Goal: Task Accomplishment & Management: Complete application form

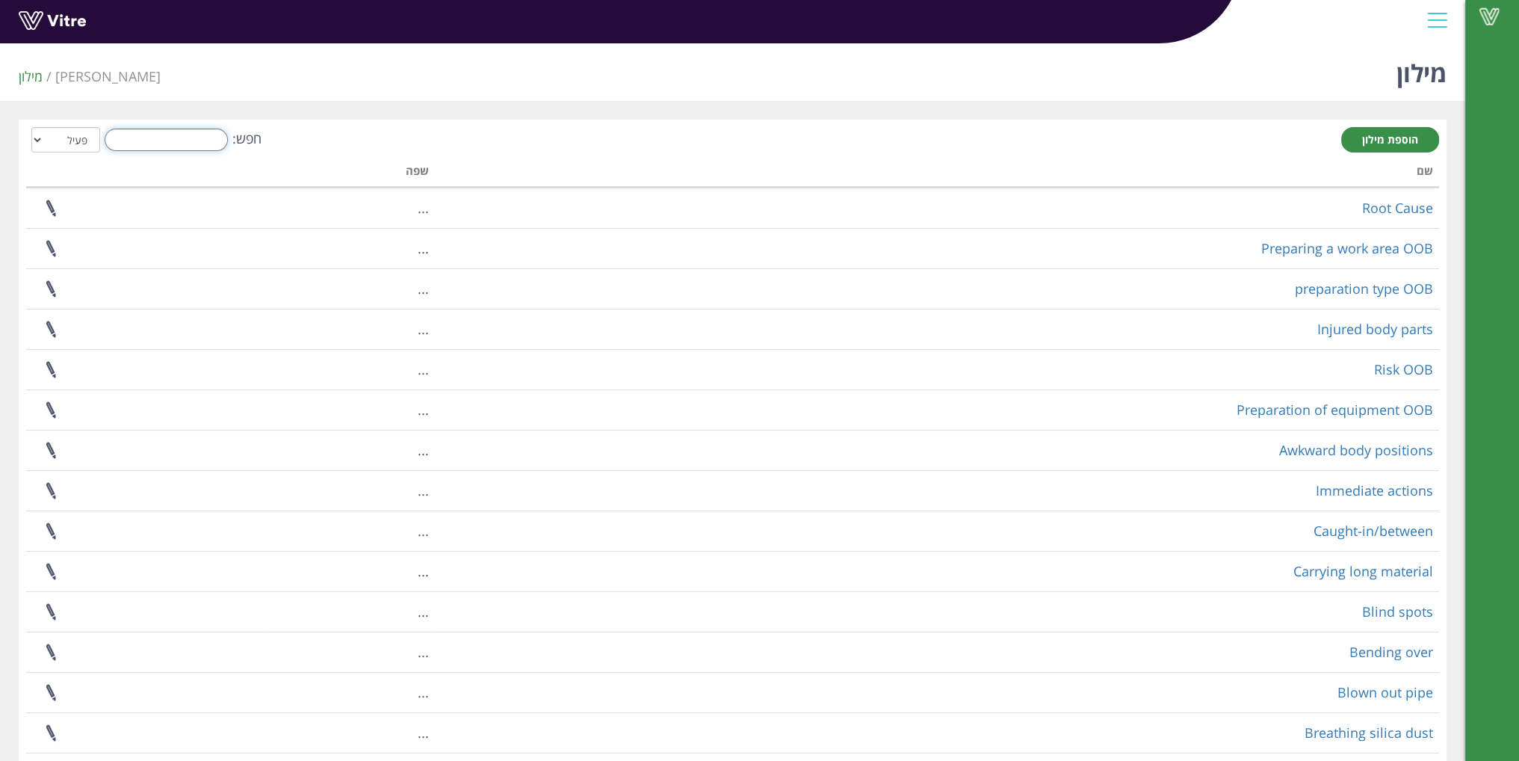
click at [152, 141] on input "חפש:" at bounding box center [166, 140] width 123 height 22
type input "m"
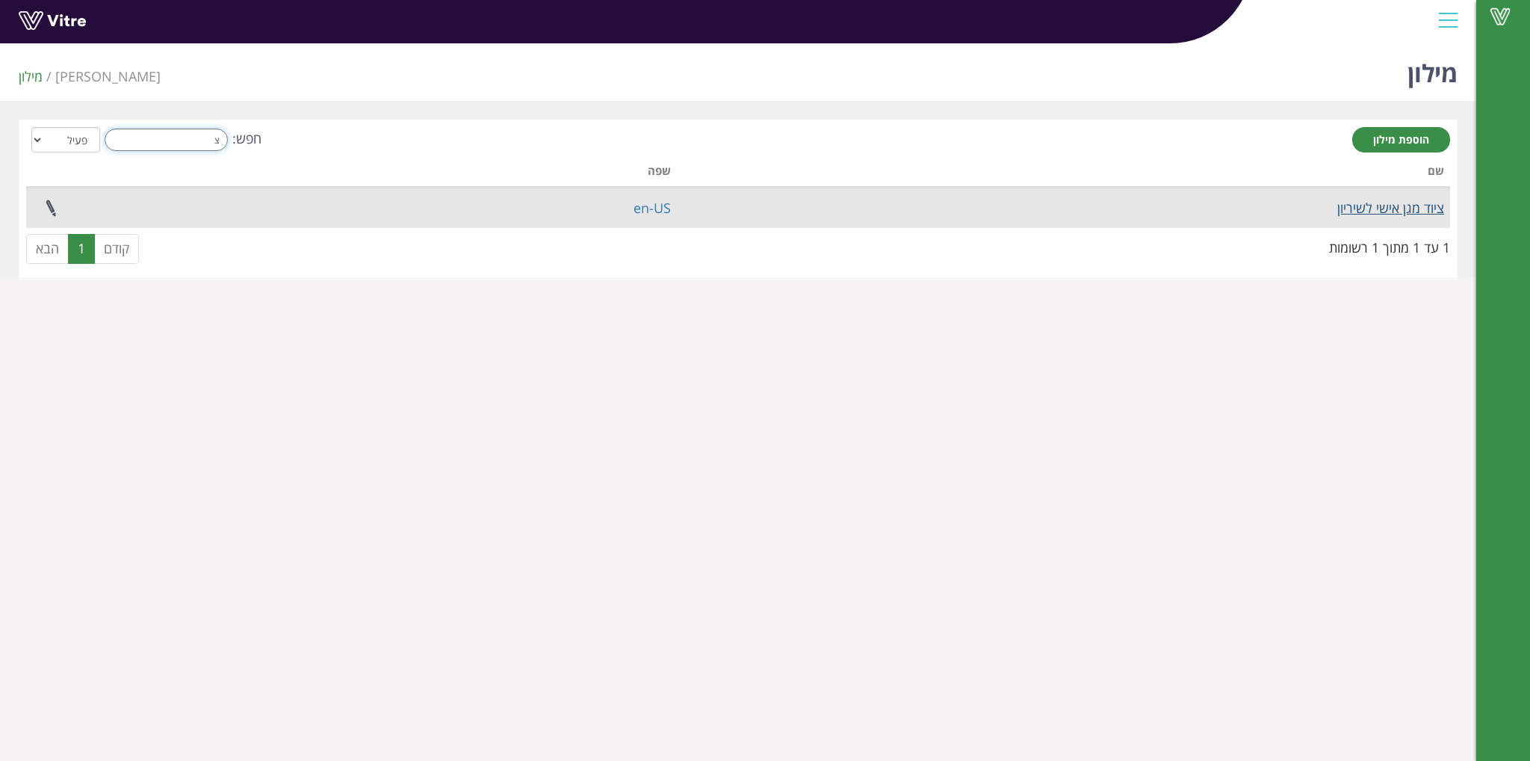
type input "צ"
click at [1362, 211] on link "ציוד מגן אישי לשיריון" at bounding box center [1390, 208] width 107 height 18
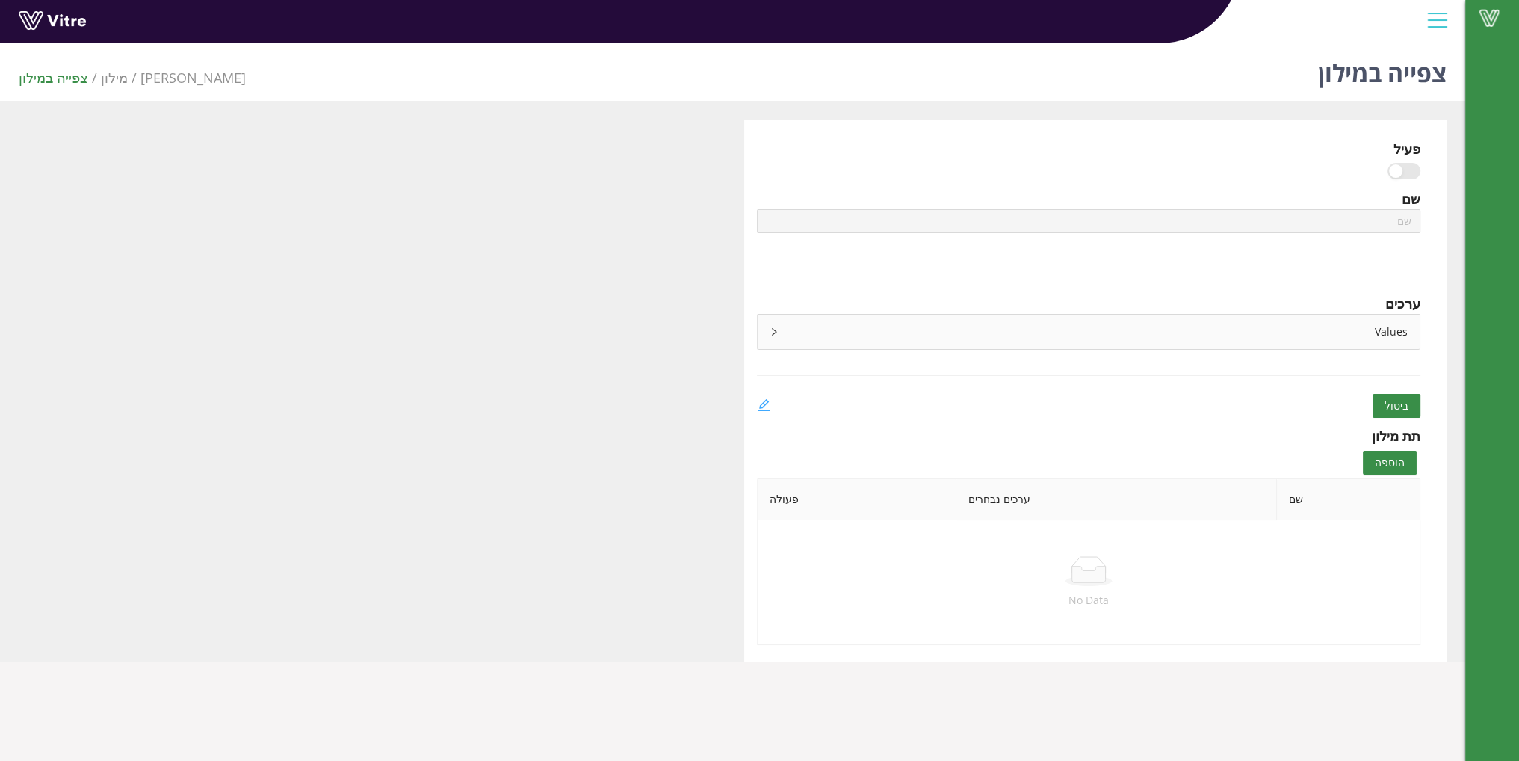
type input "ציוד מגן אישי לשיריון"
click at [764, 400] on icon "edit" at bounding box center [763, 404] width 13 height 13
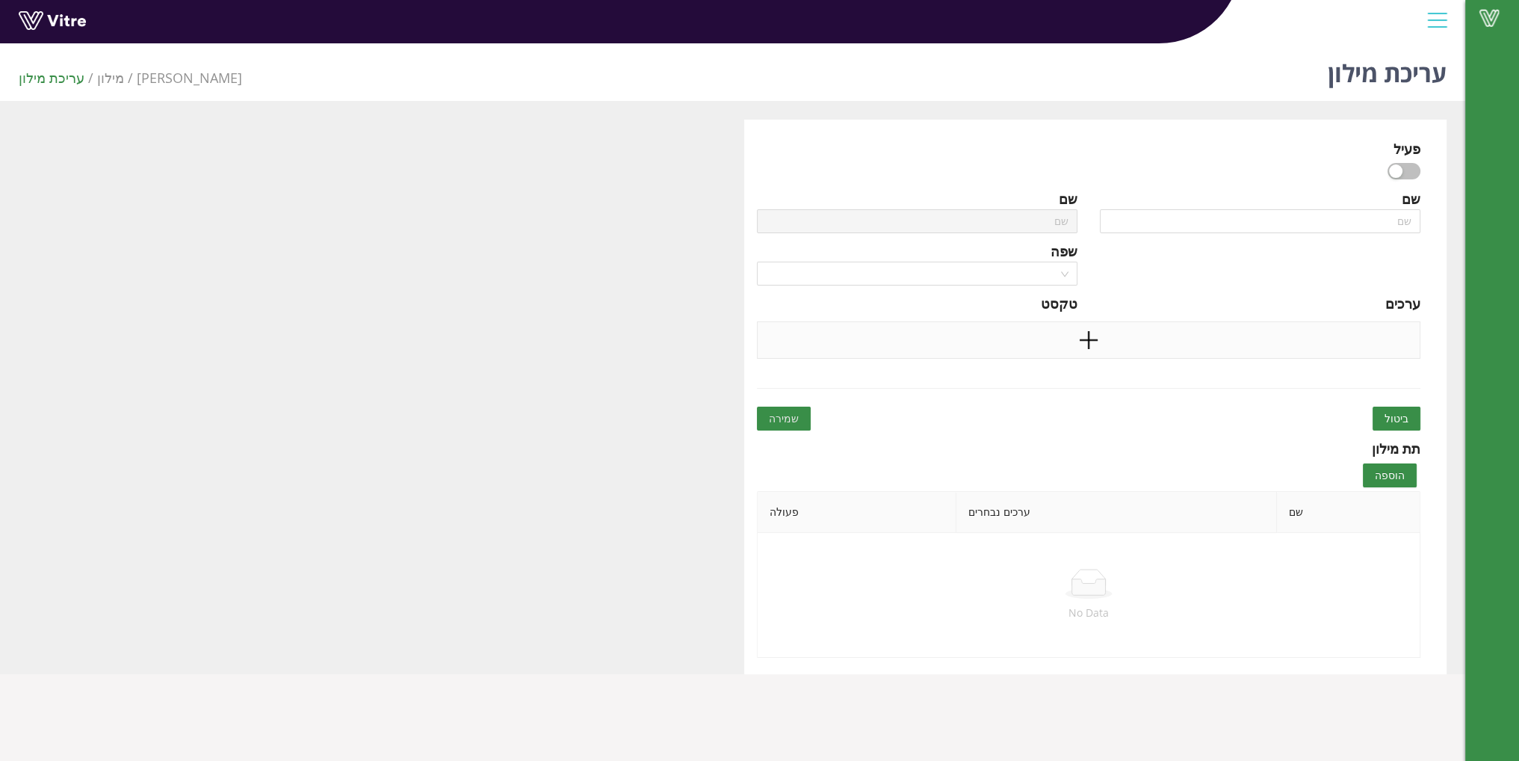
type input "ציוד מגן אישי לשיריון"
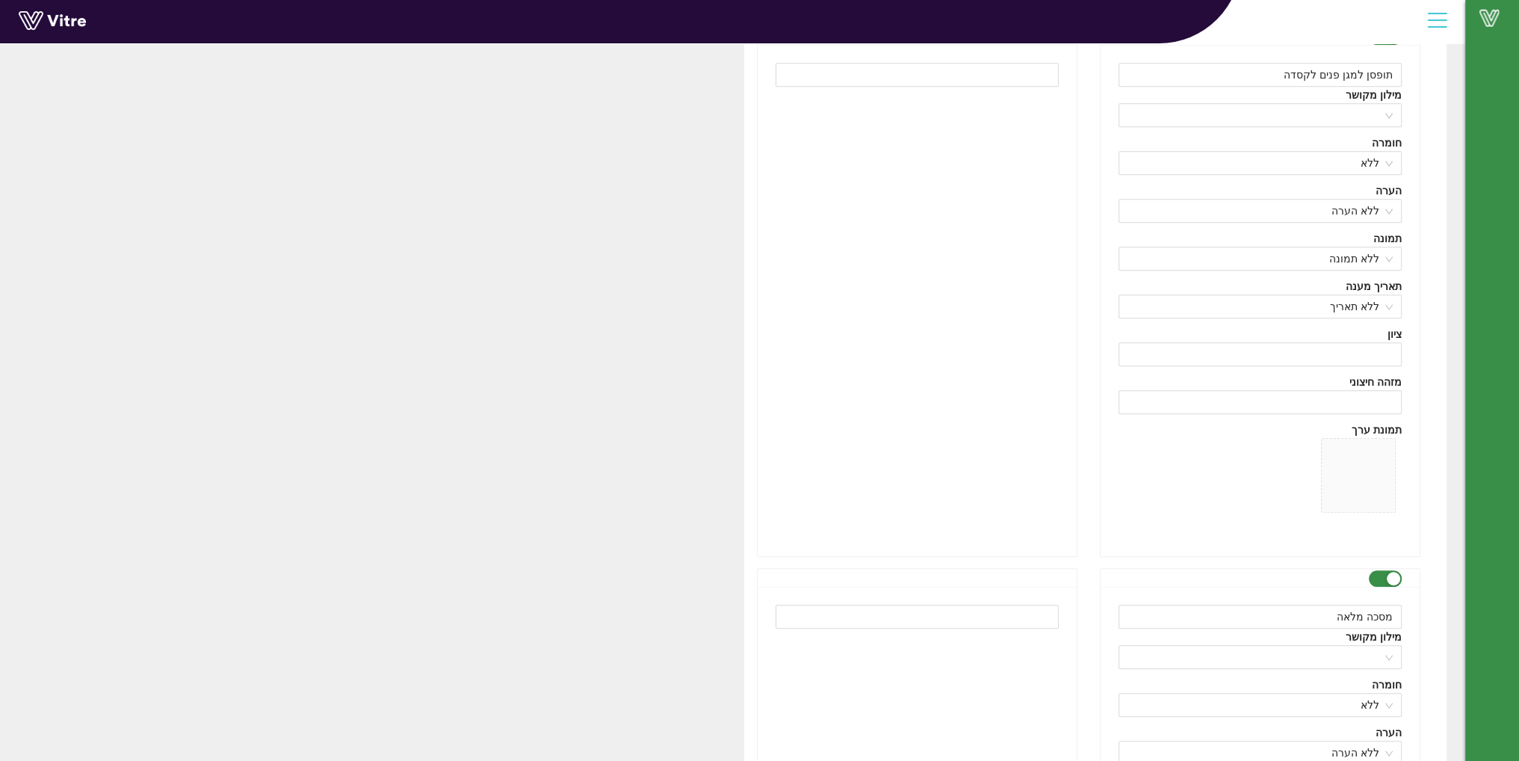
scroll to position [1307, 0]
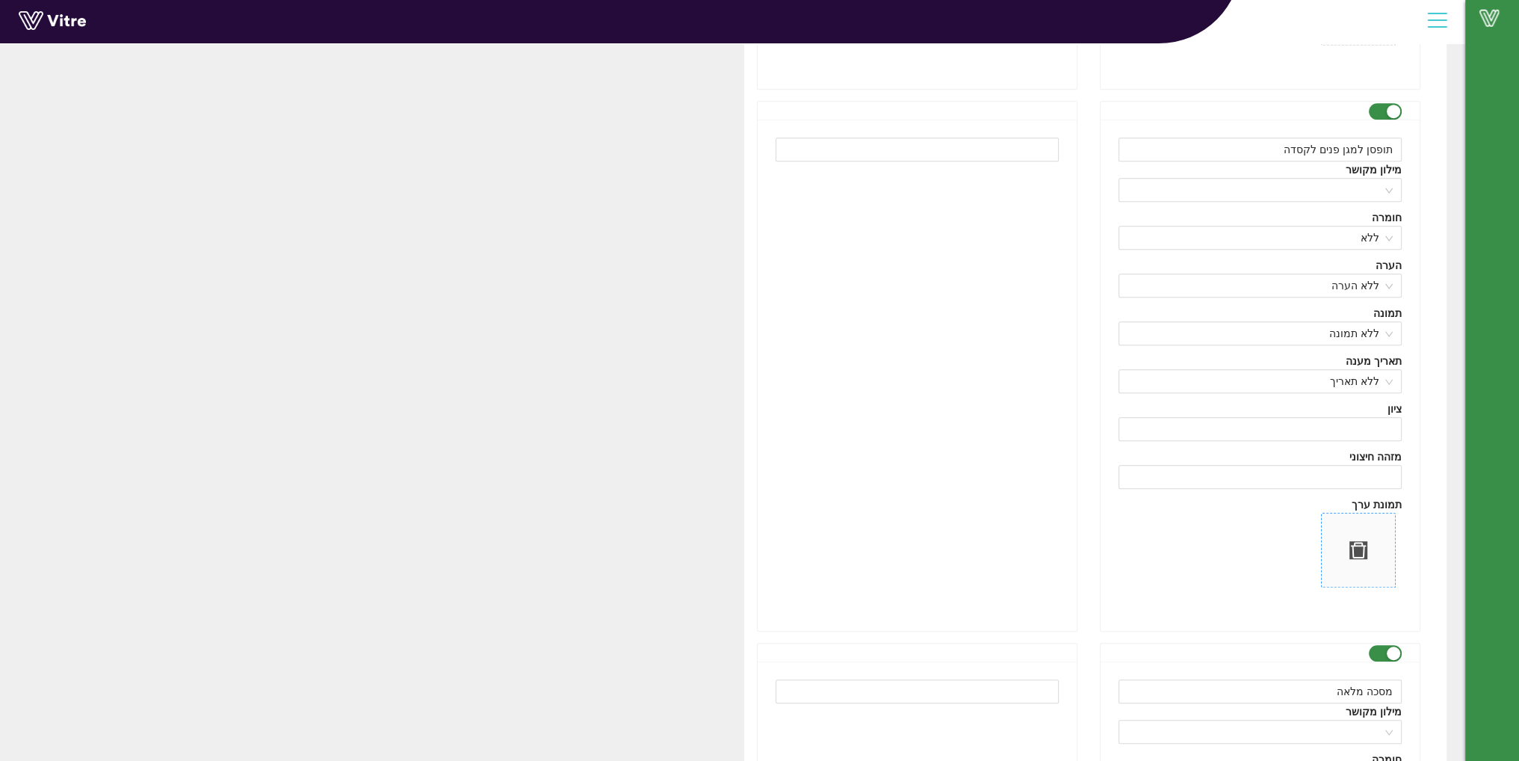
click at [1358, 550] on span at bounding box center [1358, 550] width 0 height 60
click at [1349, 543] on span at bounding box center [1358, 549] width 73 height 73
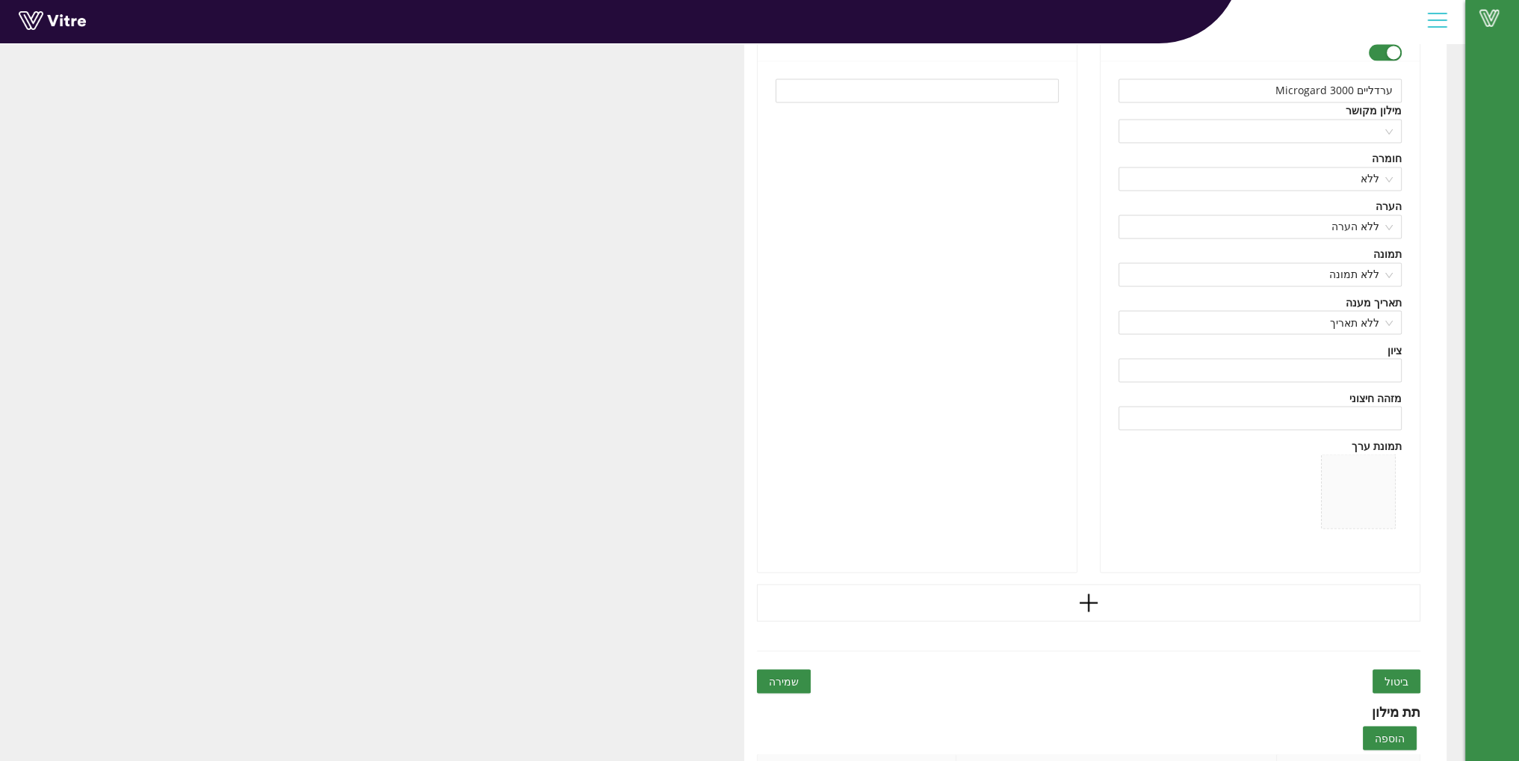
scroll to position [18864, 0]
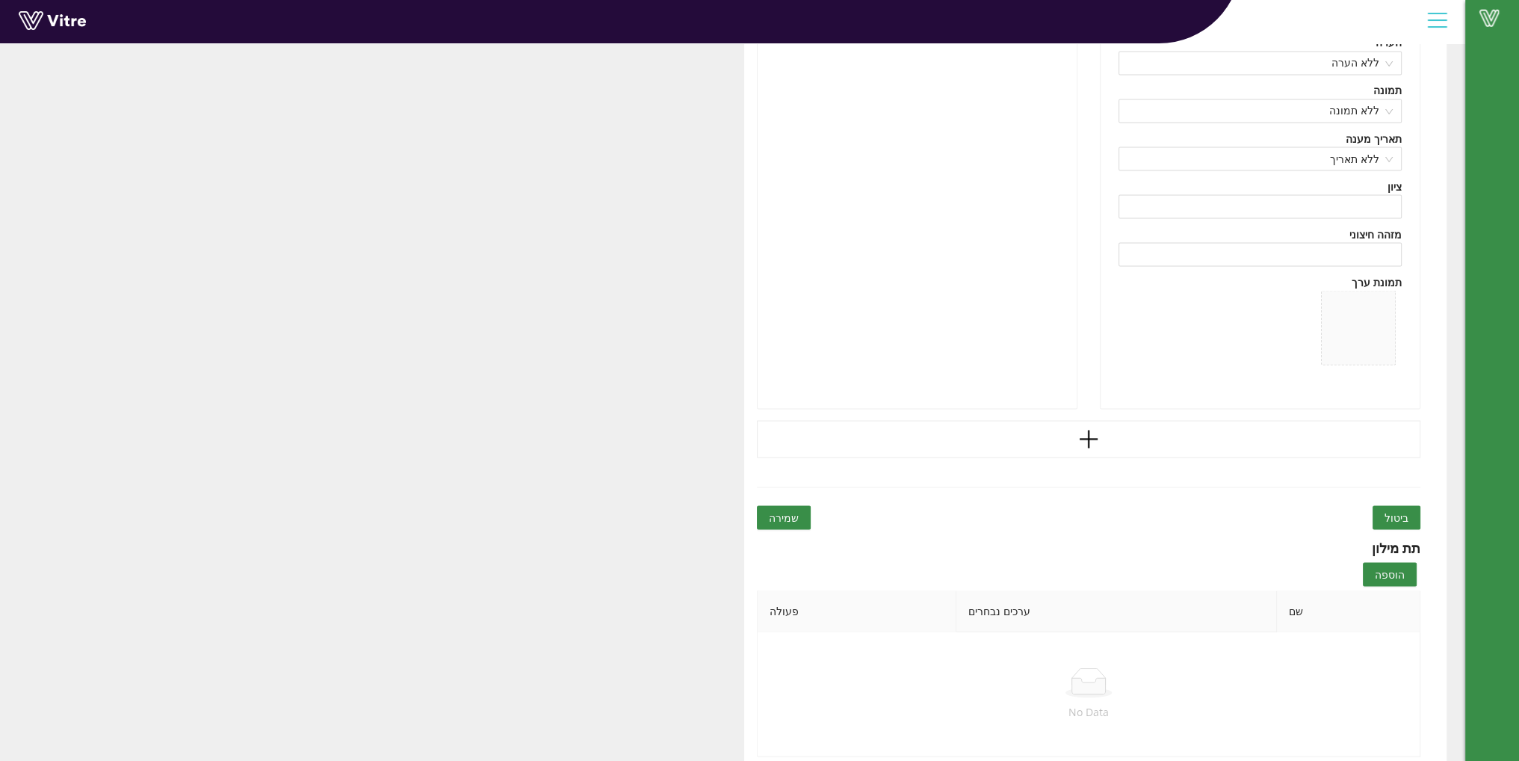
click at [784, 509] on span "שמירה" at bounding box center [784, 517] width 30 height 16
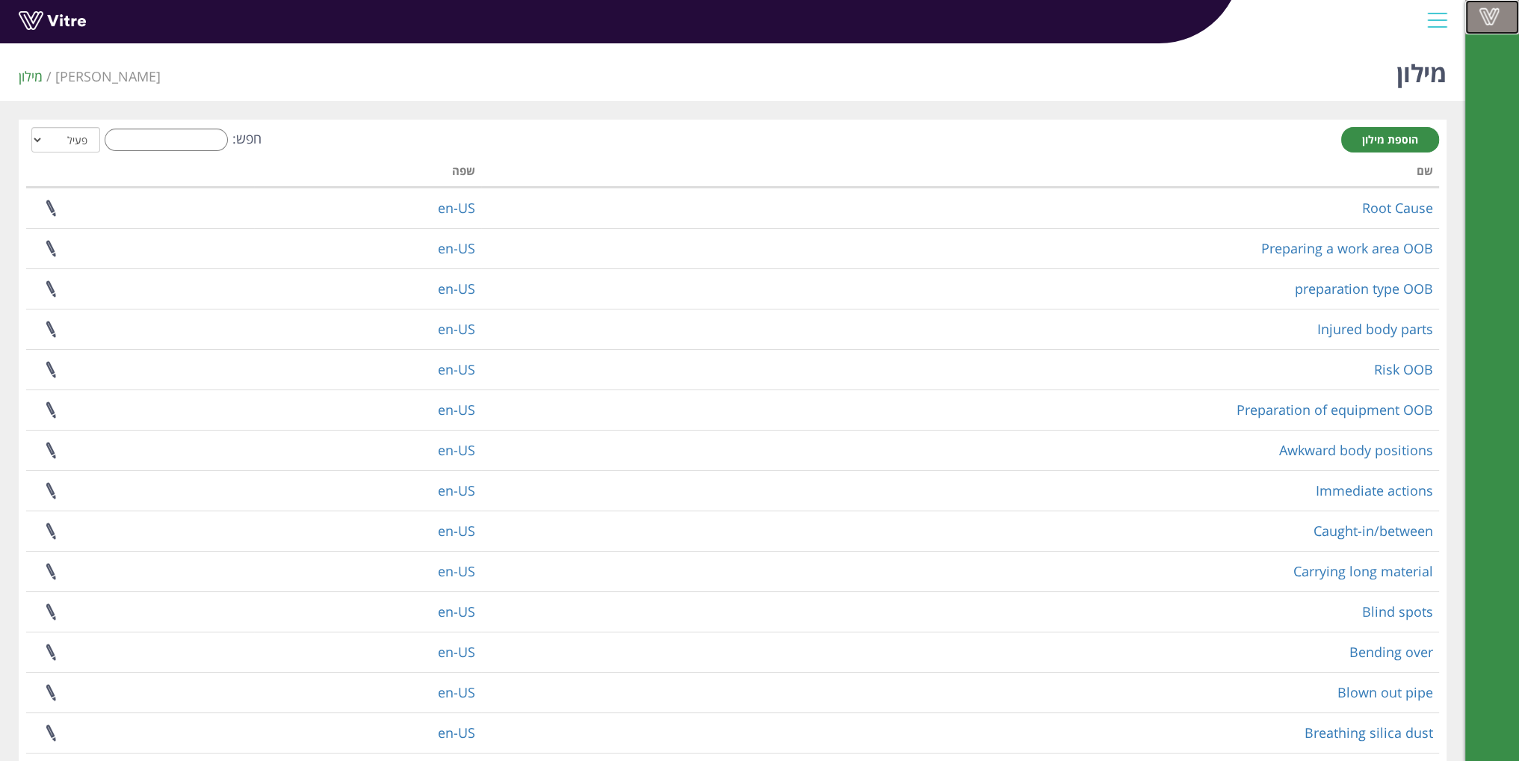
click at [1483, 7] on link "Vitre" at bounding box center [1492, 17] width 54 height 34
click at [140, 129] on input "חפש:" at bounding box center [166, 140] width 123 height 22
click at [1371, 140] on span "הוספת מילון" at bounding box center [1390, 139] width 56 height 14
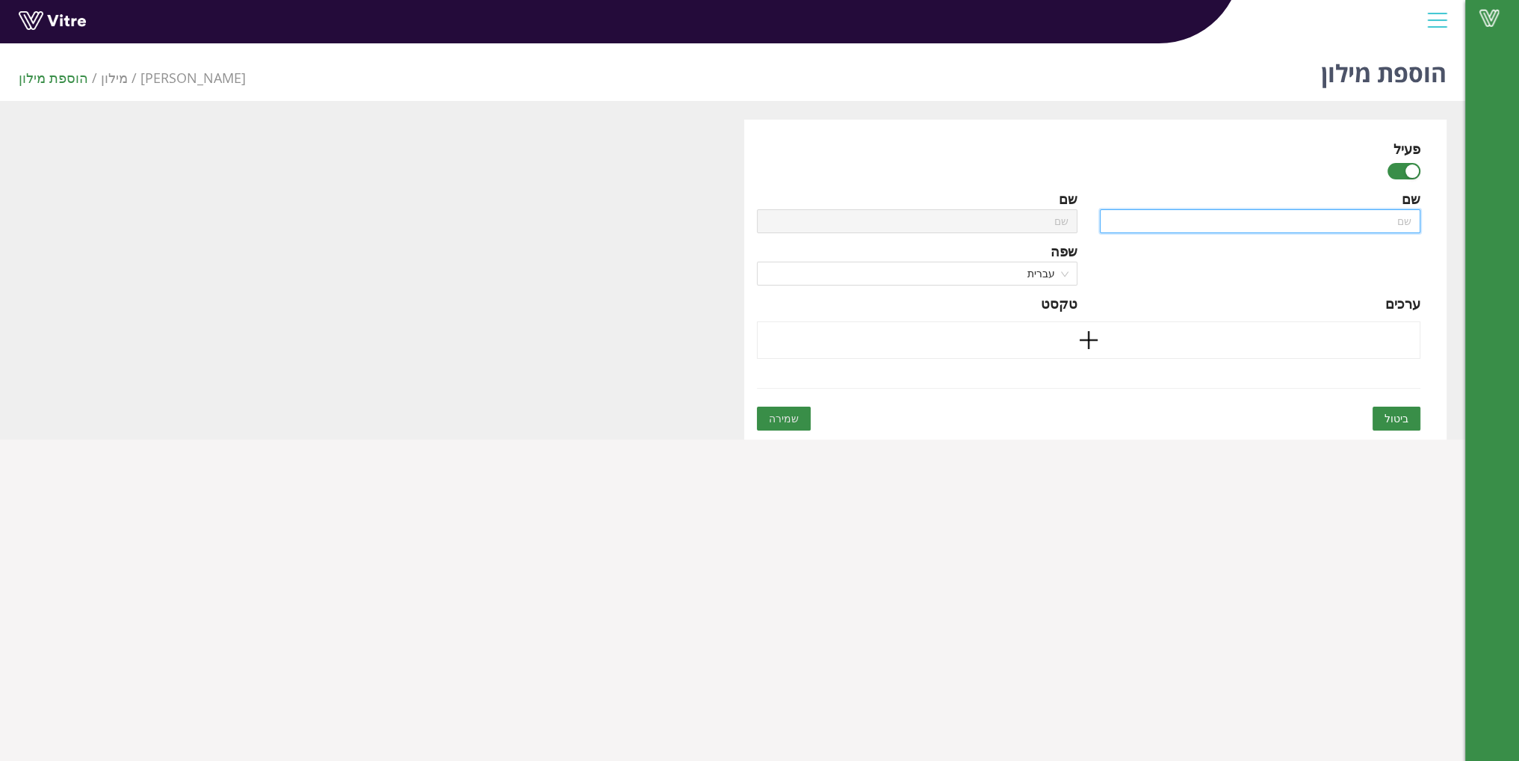
click at [1152, 216] on input "text" at bounding box center [1260, 221] width 321 height 24
type input "א"
type input "ת"
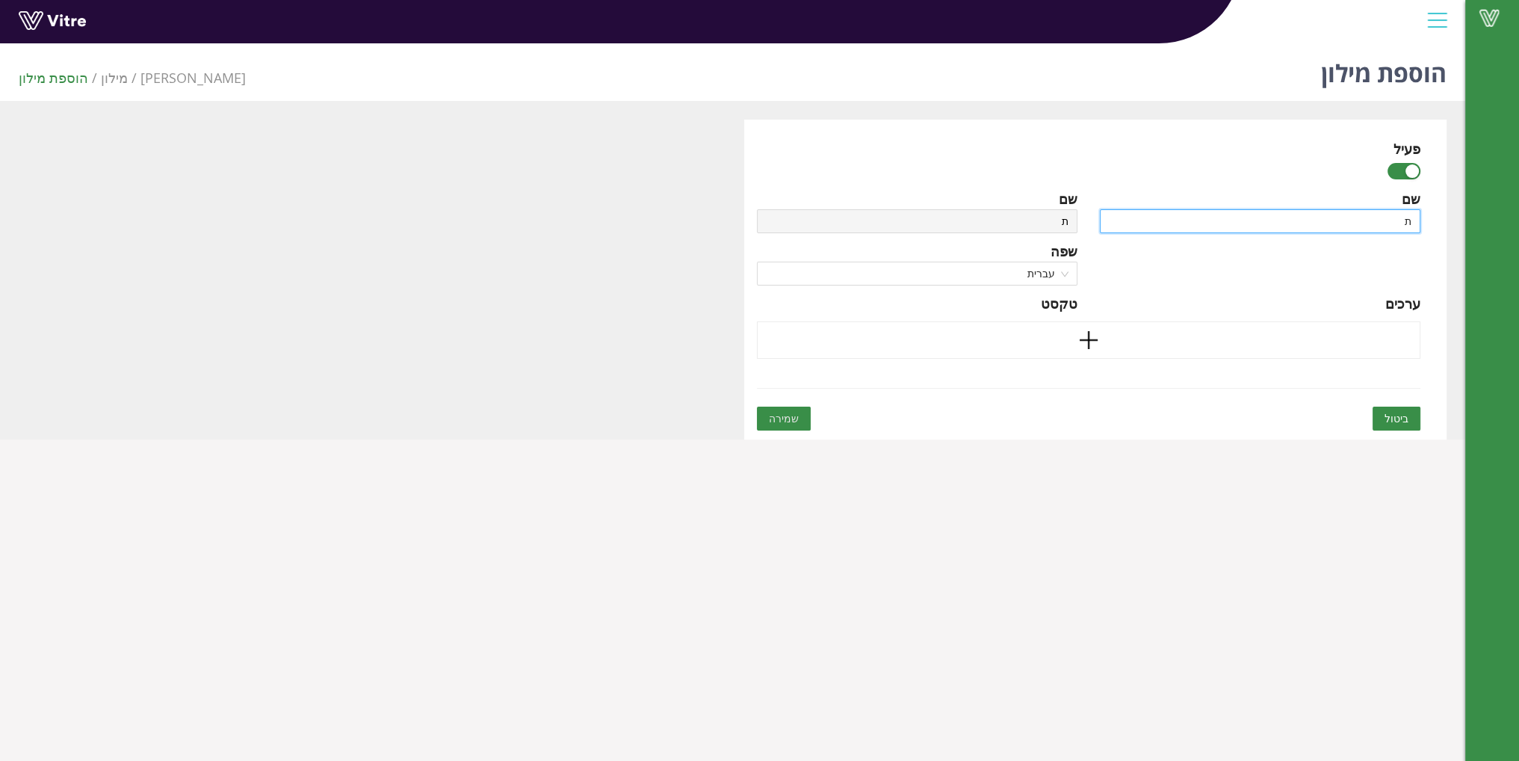
type input "תה"
type input "תהל"
type input "תהלי"
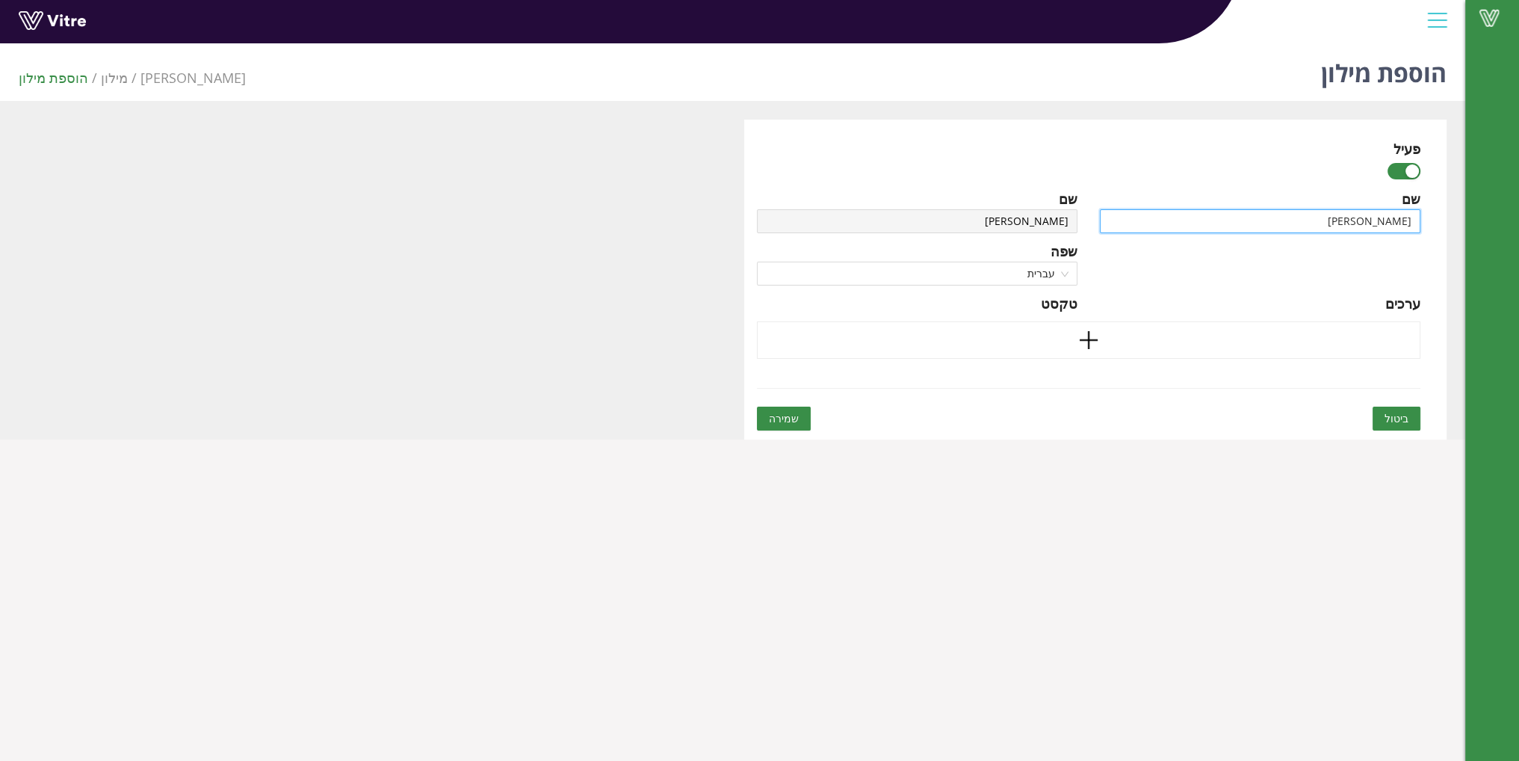
type input "תהלי"
type input "תהליכ"
type input "תהליכי"
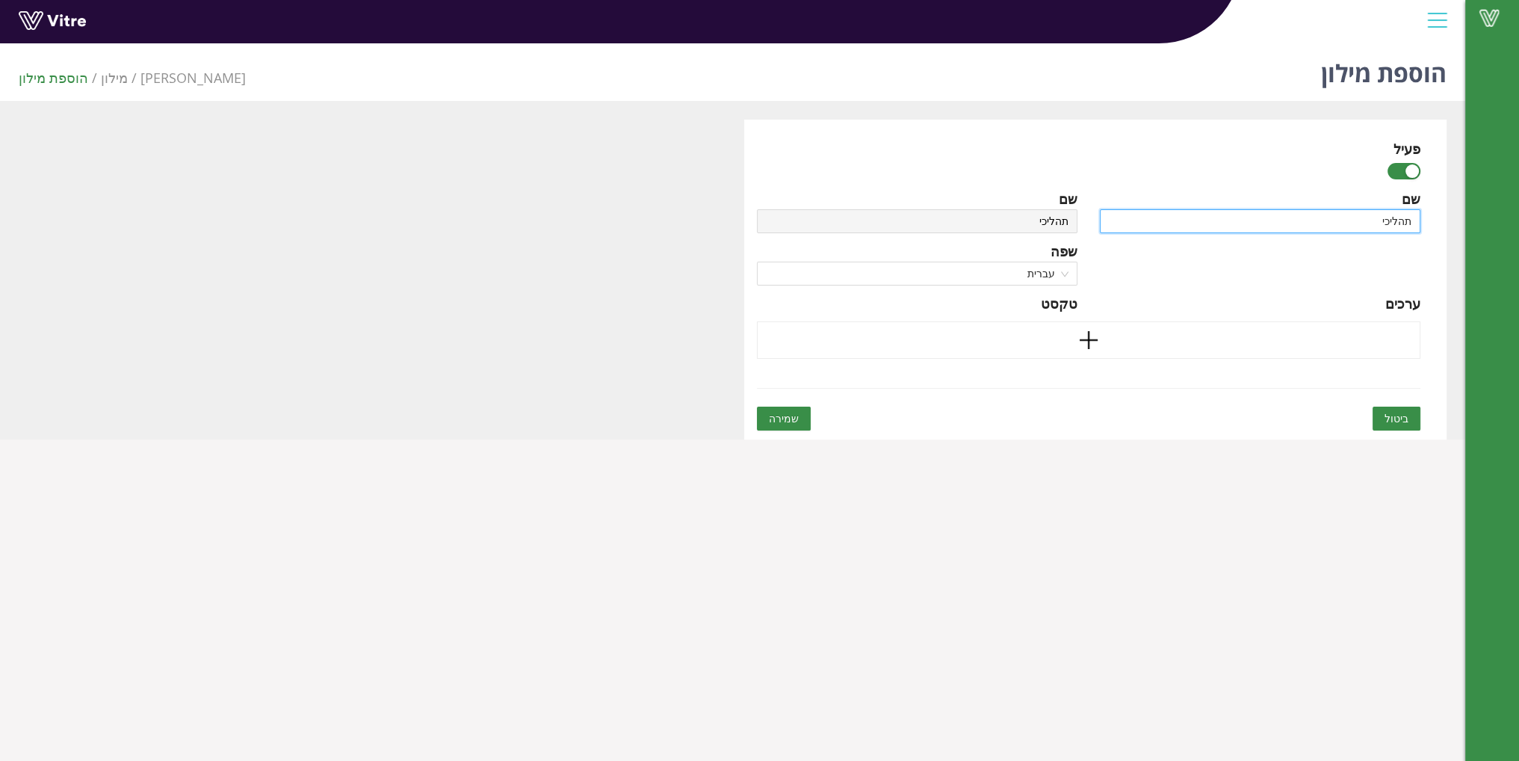
type input "תהליכים"
type input "תהליכים א"
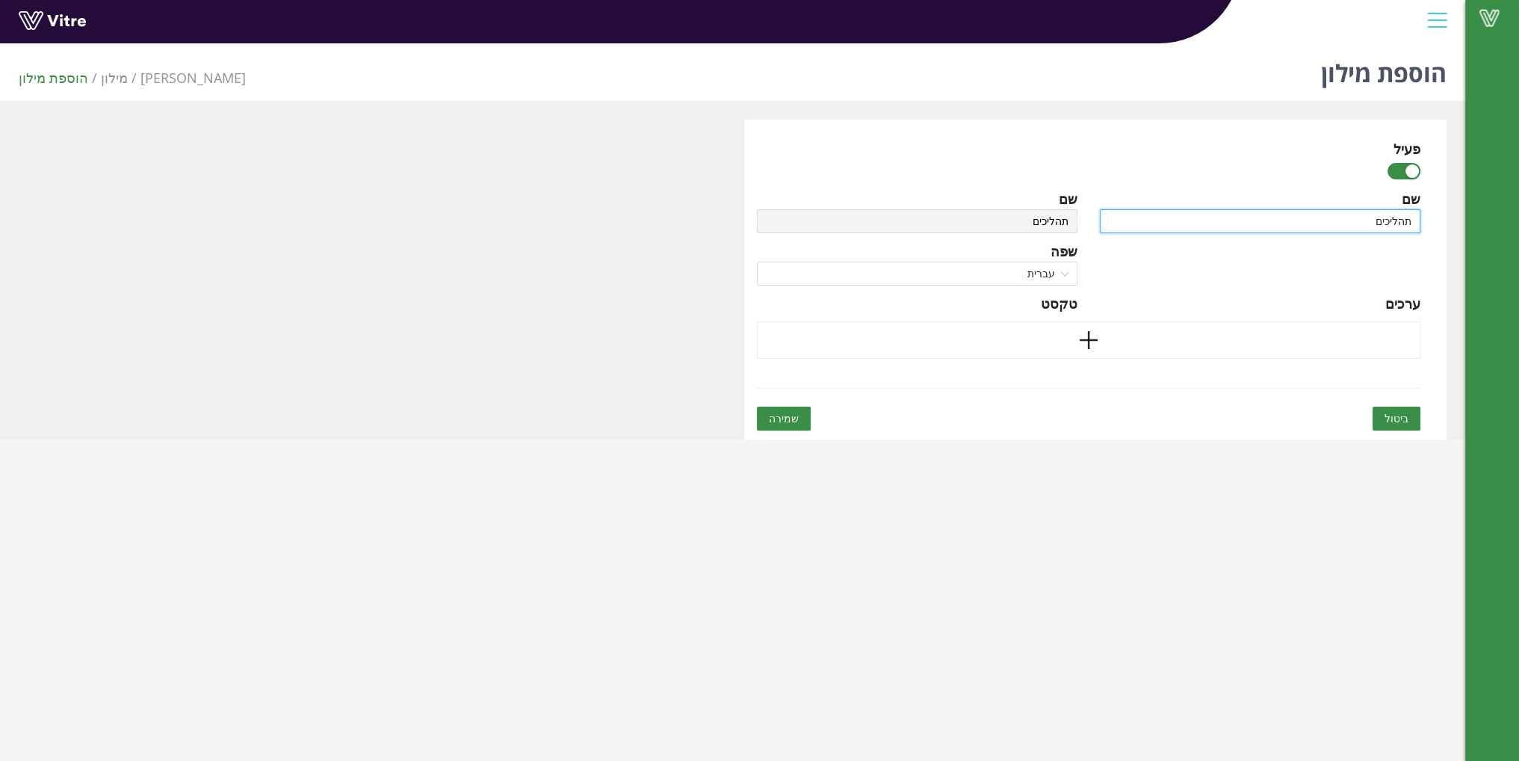
type input "תהליכים א"
type input "תהליכים אג"
type input "תהליכים אגן"
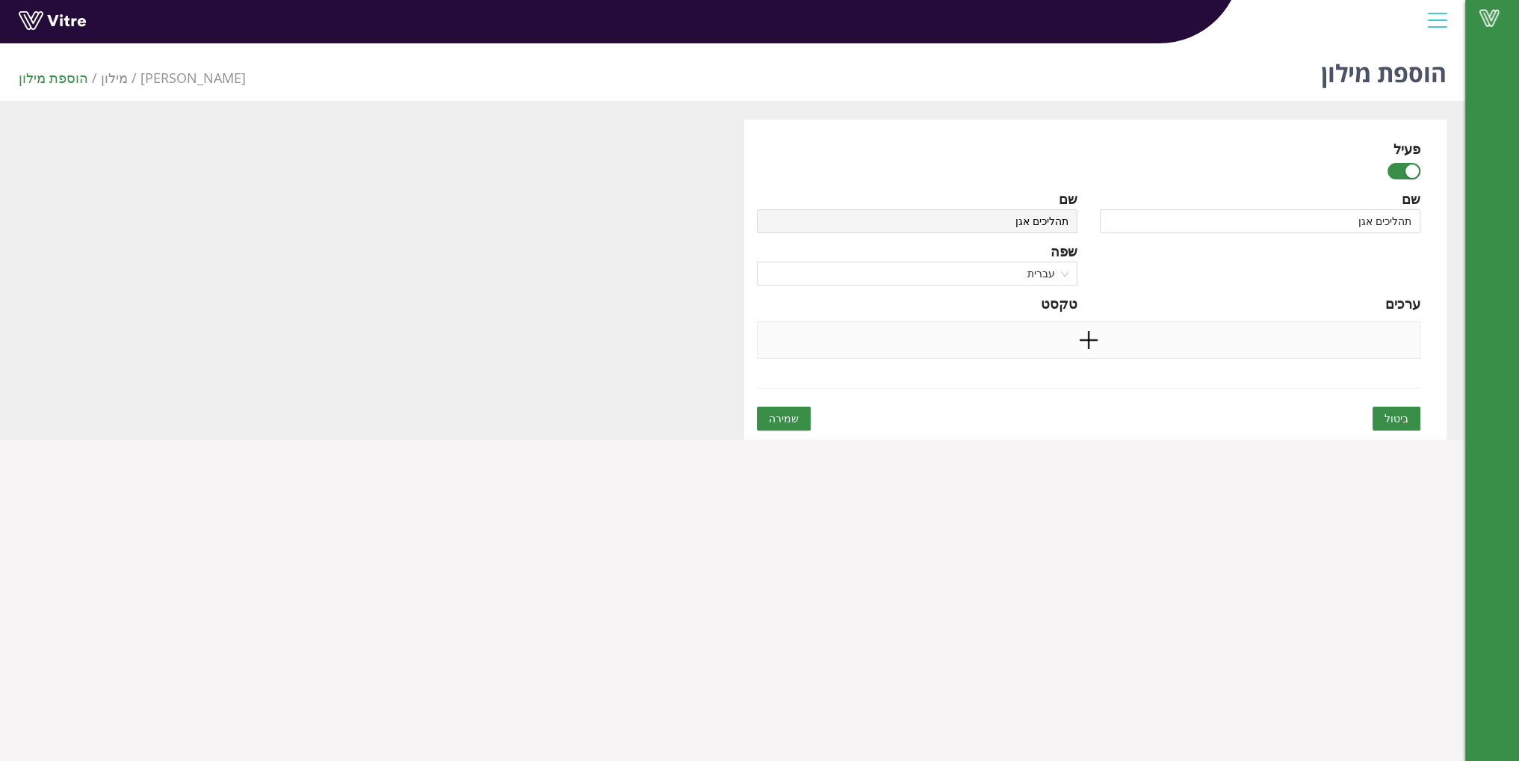
click at [1091, 346] on icon "plus" at bounding box center [1088, 340] width 22 height 22
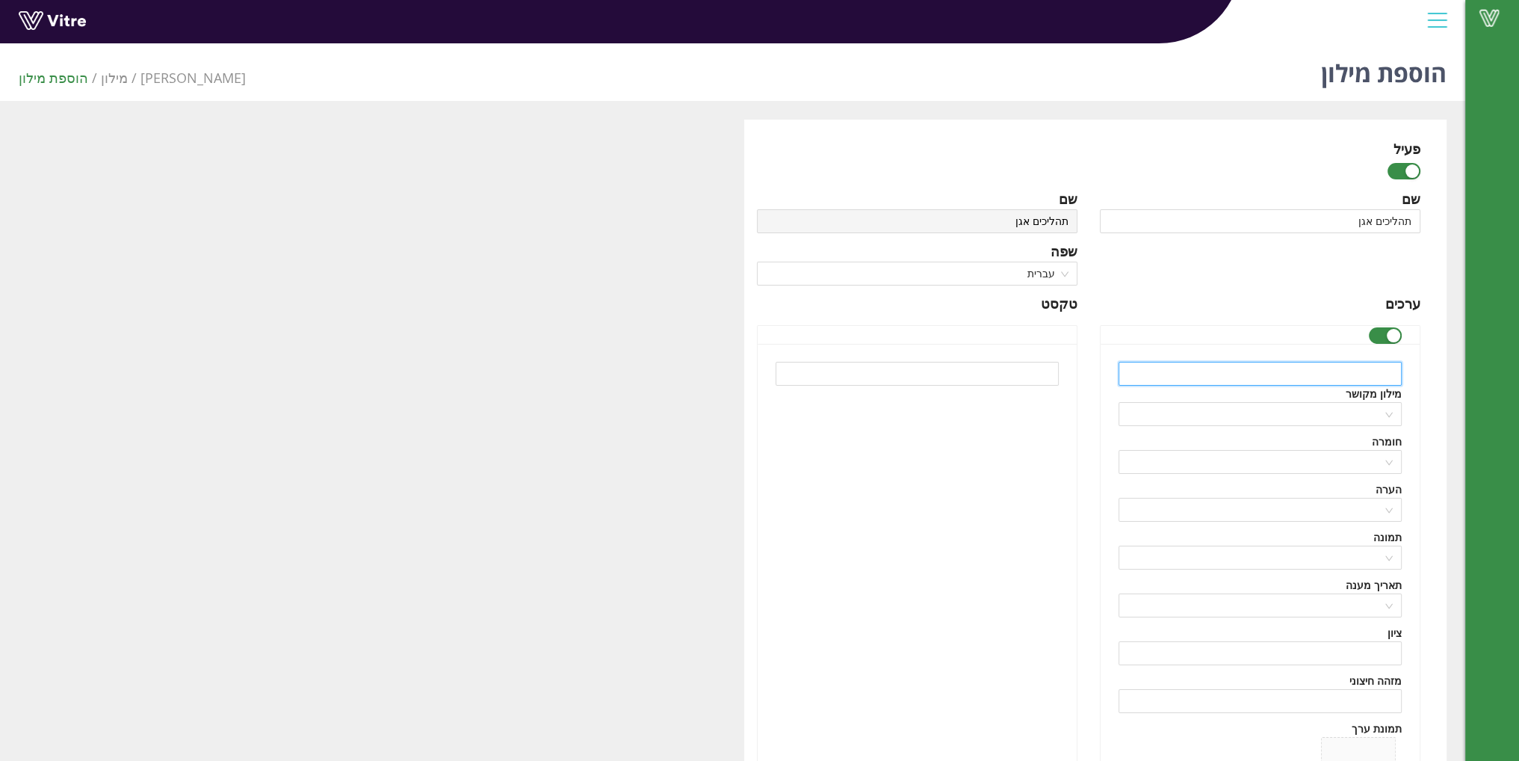
click at [1159, 377] on input "text" at bounding box center [1259, 374] width 283 height 24
drag, startPoint x: 1283, startPoint y: 223, endPoint x: 1470, endPoint y: 226, distance: 186.8
click at [1470, 226] on div "Vitre הוספת מילון Adama מילון הוספת מילון פעיל שם תהליכים אגן שפה English ערכים…" at bounding box center [759, 510] width 1519 height 947
type input "A"
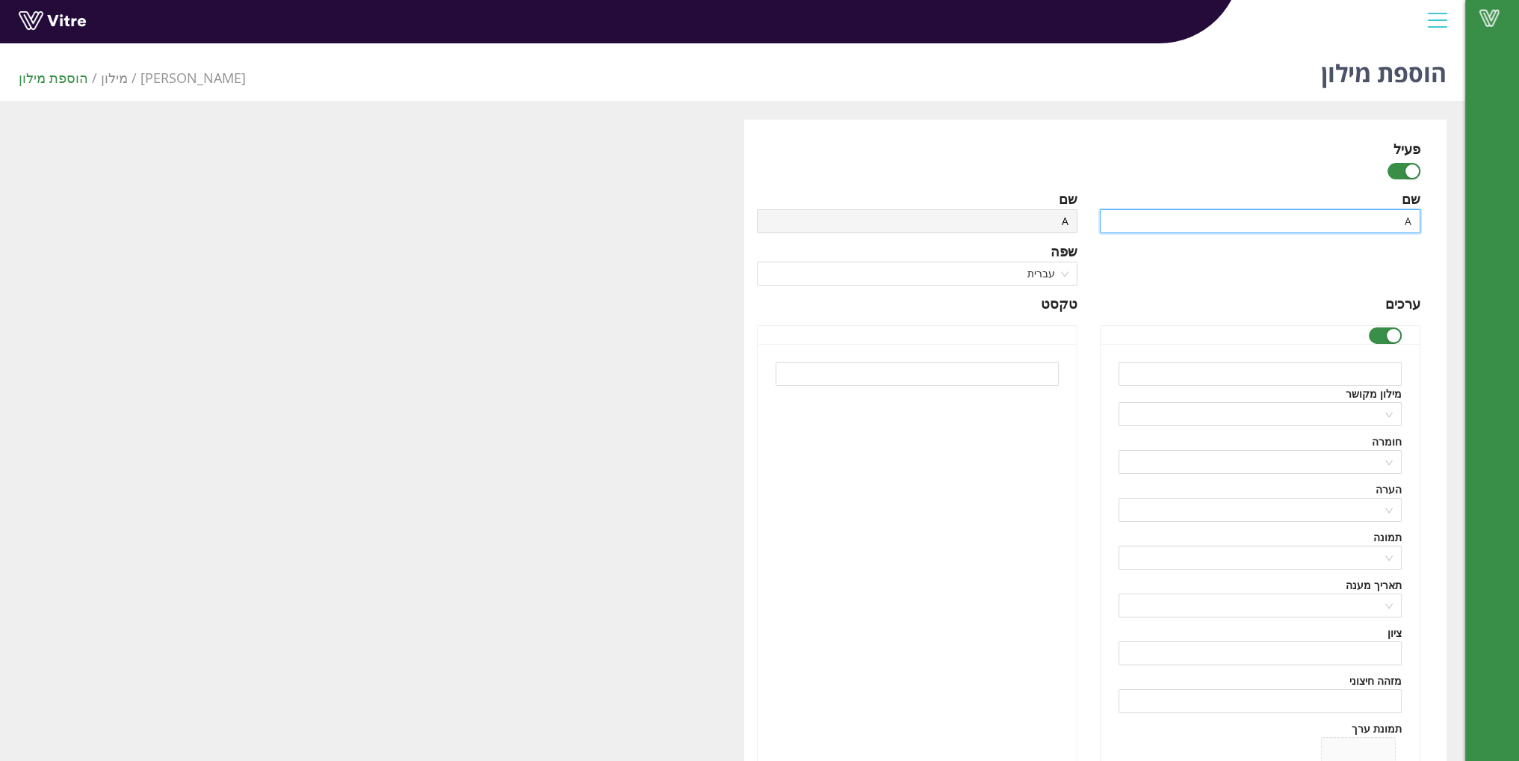
type input "Aע"
type input "A"
type input "Ag"
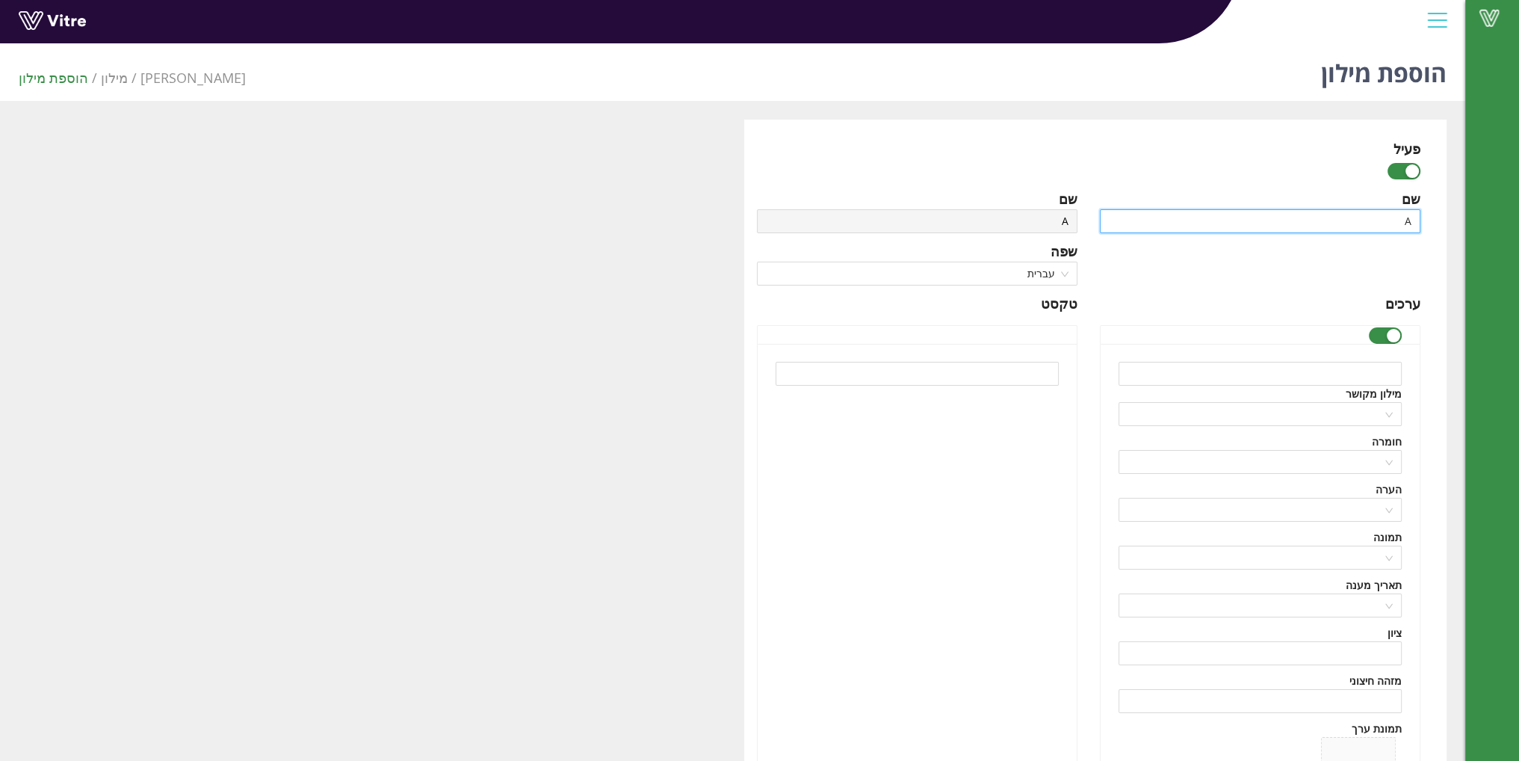
type input "Ag"
type input "Aga"
type input "Agan"
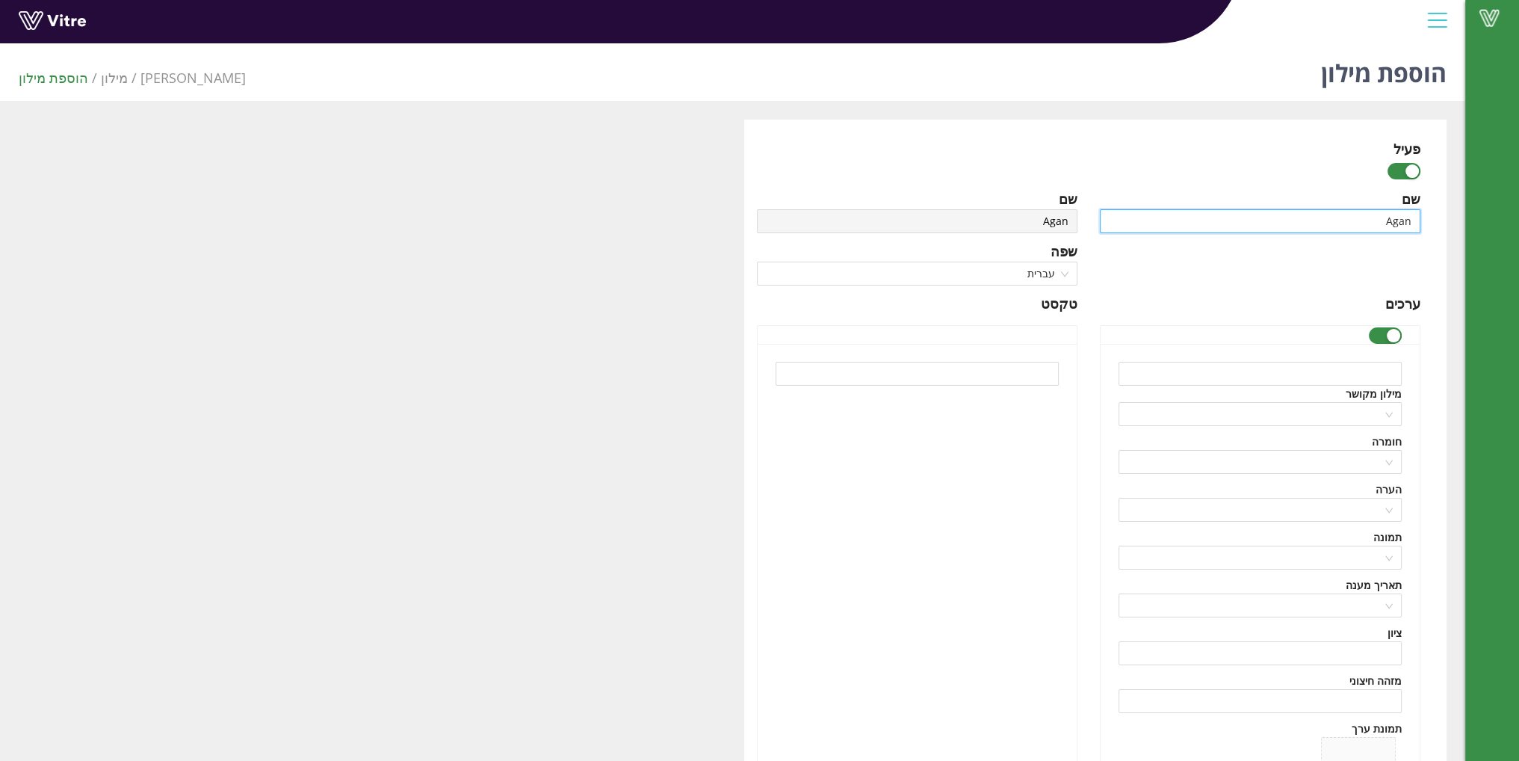
type input "Agan"
type input "Agan -"
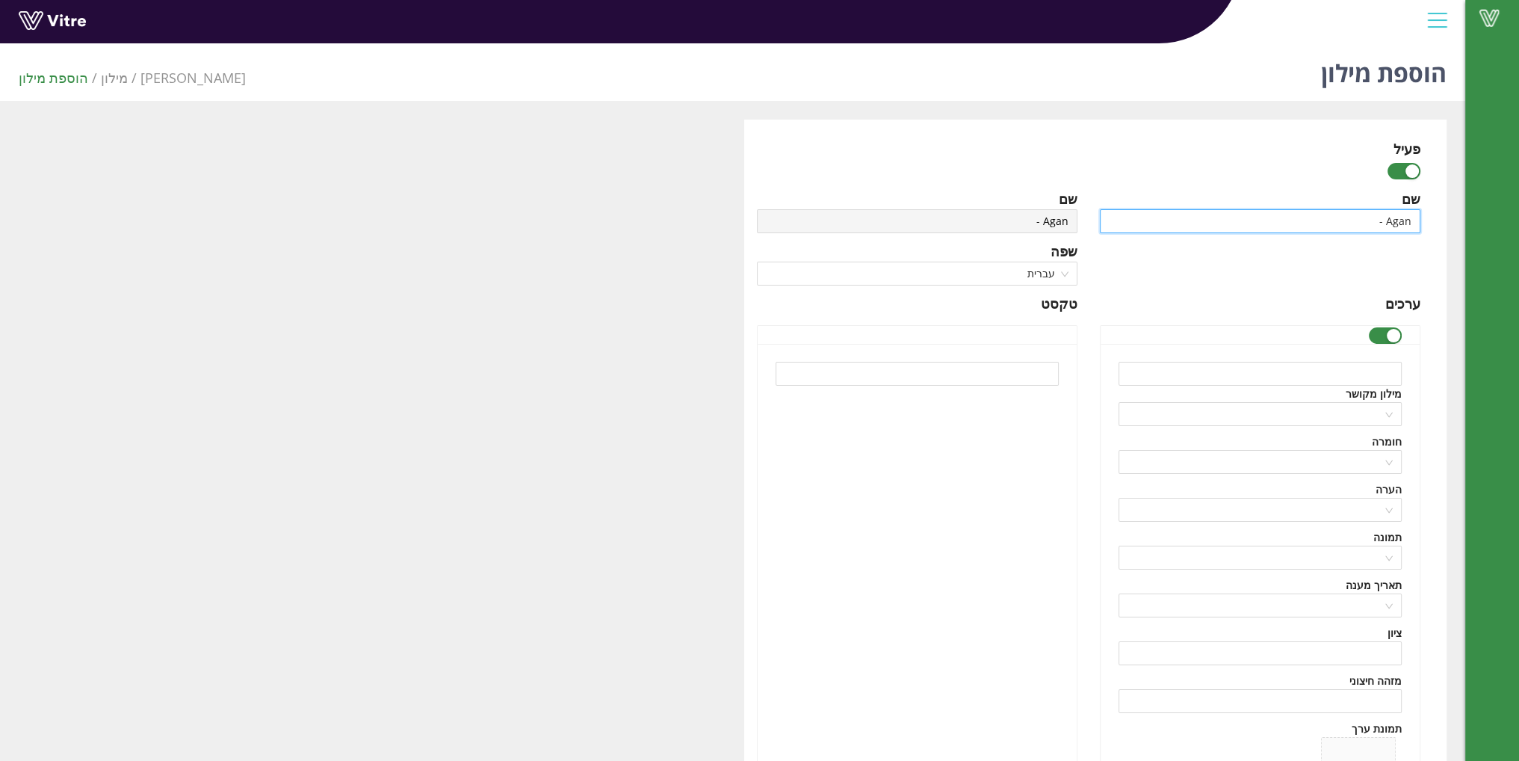
type input "Agan -"
type input "Agan - p"
type input "Agan - pr"
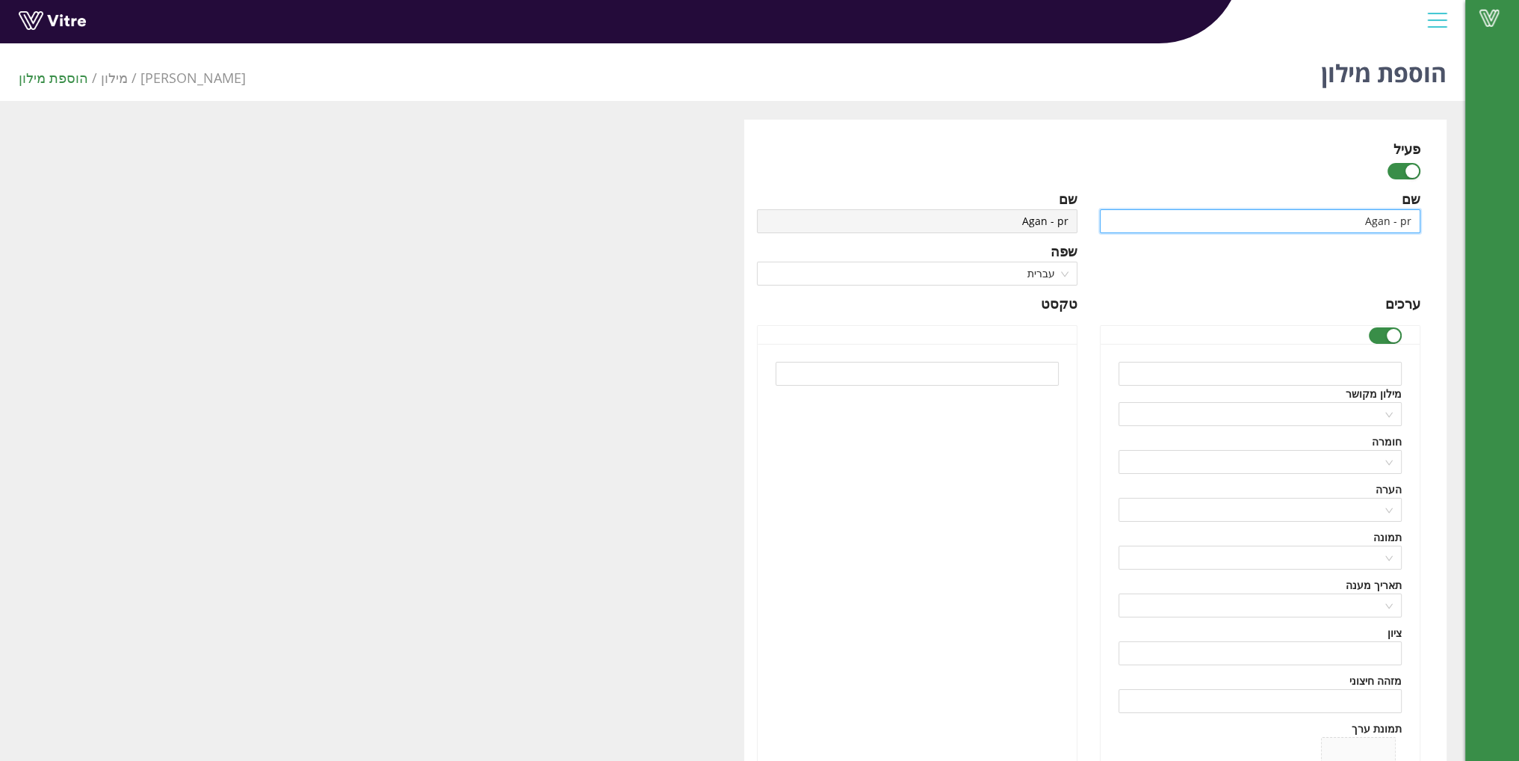
type input "Agan - pro"
type input "Agan - proc"
type input "Agan - procc"
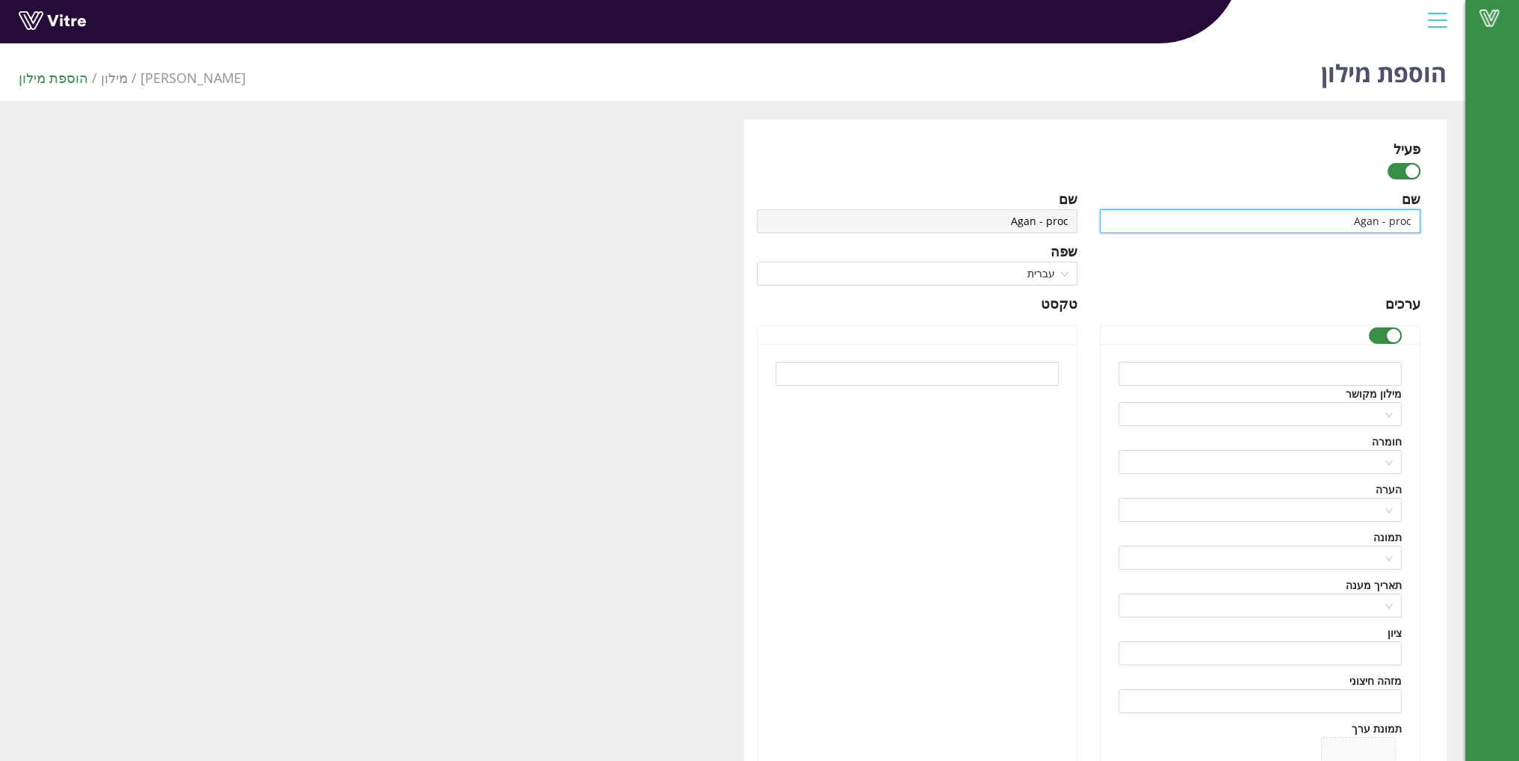
type input "Agan - procc"
type input "Agan - proc"
type input "Agan - proce"
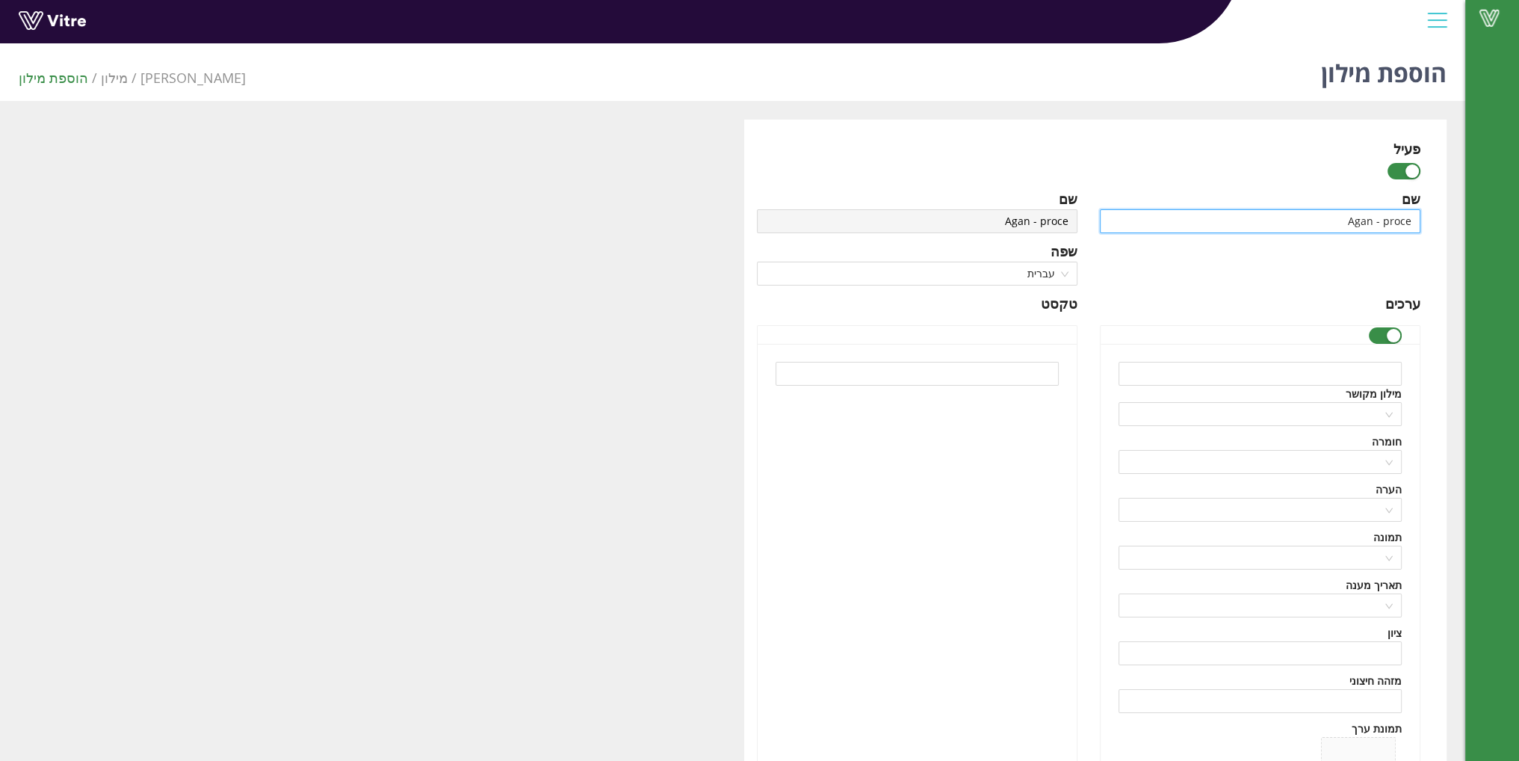
type input "Agan - proces"
type input "Agan - process"
type input "Agan - processe"
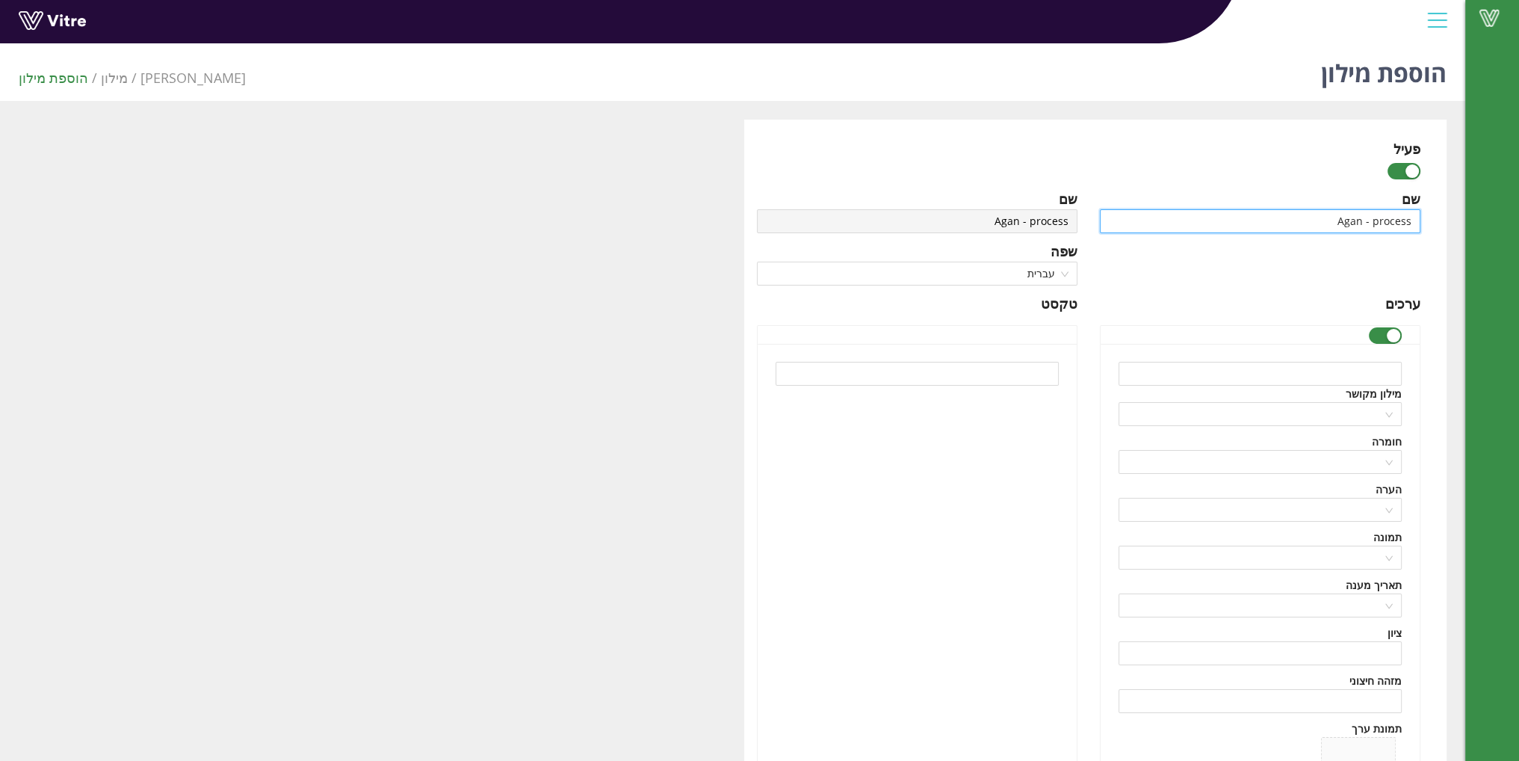
type input "Agan - processe"
type input "Agan - processes"
type input "Agan - processe"
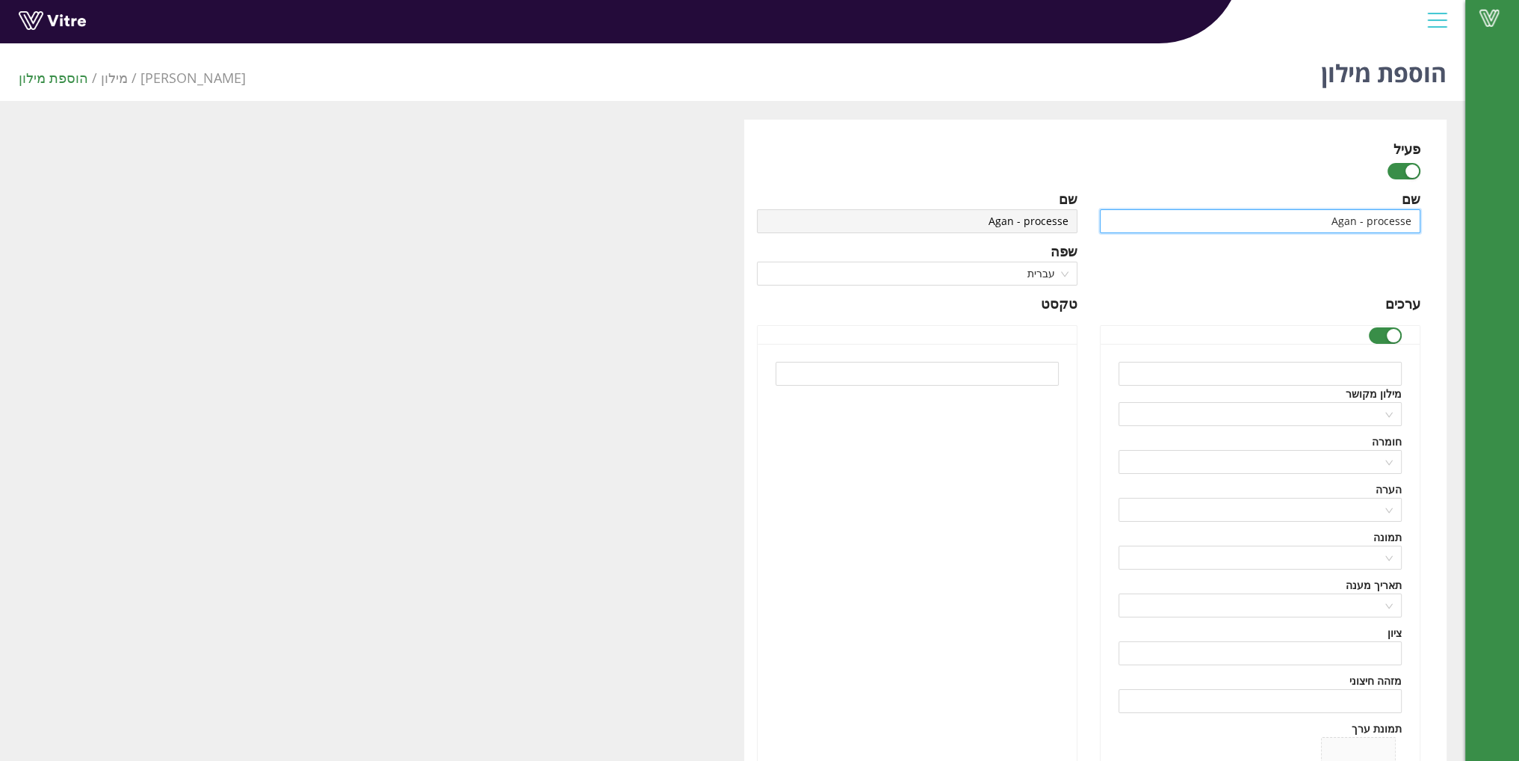
type input "Agan - process"
type input "Agan - proces"
type input "Agan - proce"
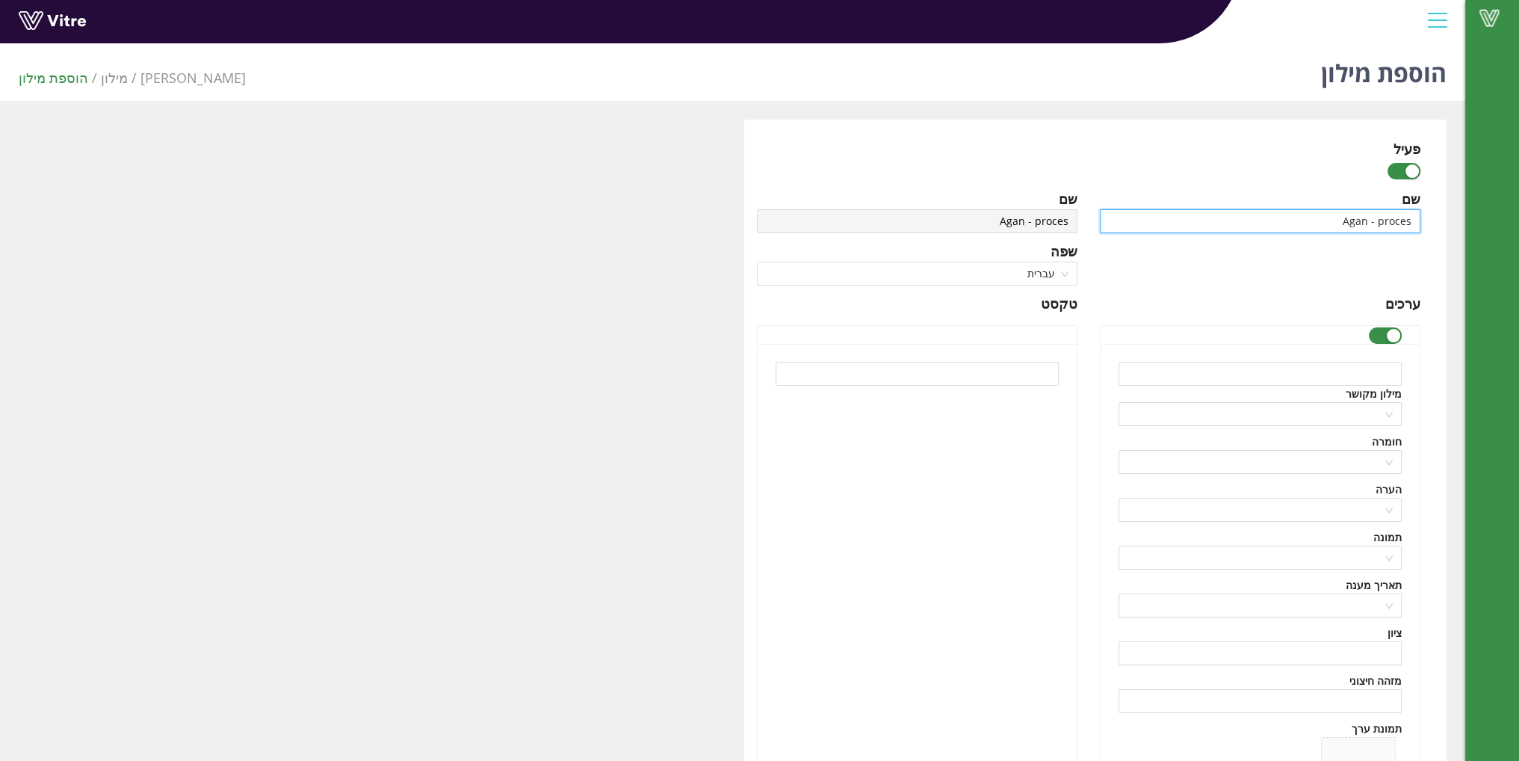
type input "Agan - proce"
type input "Agan - proc"
type input "Agan - pro"
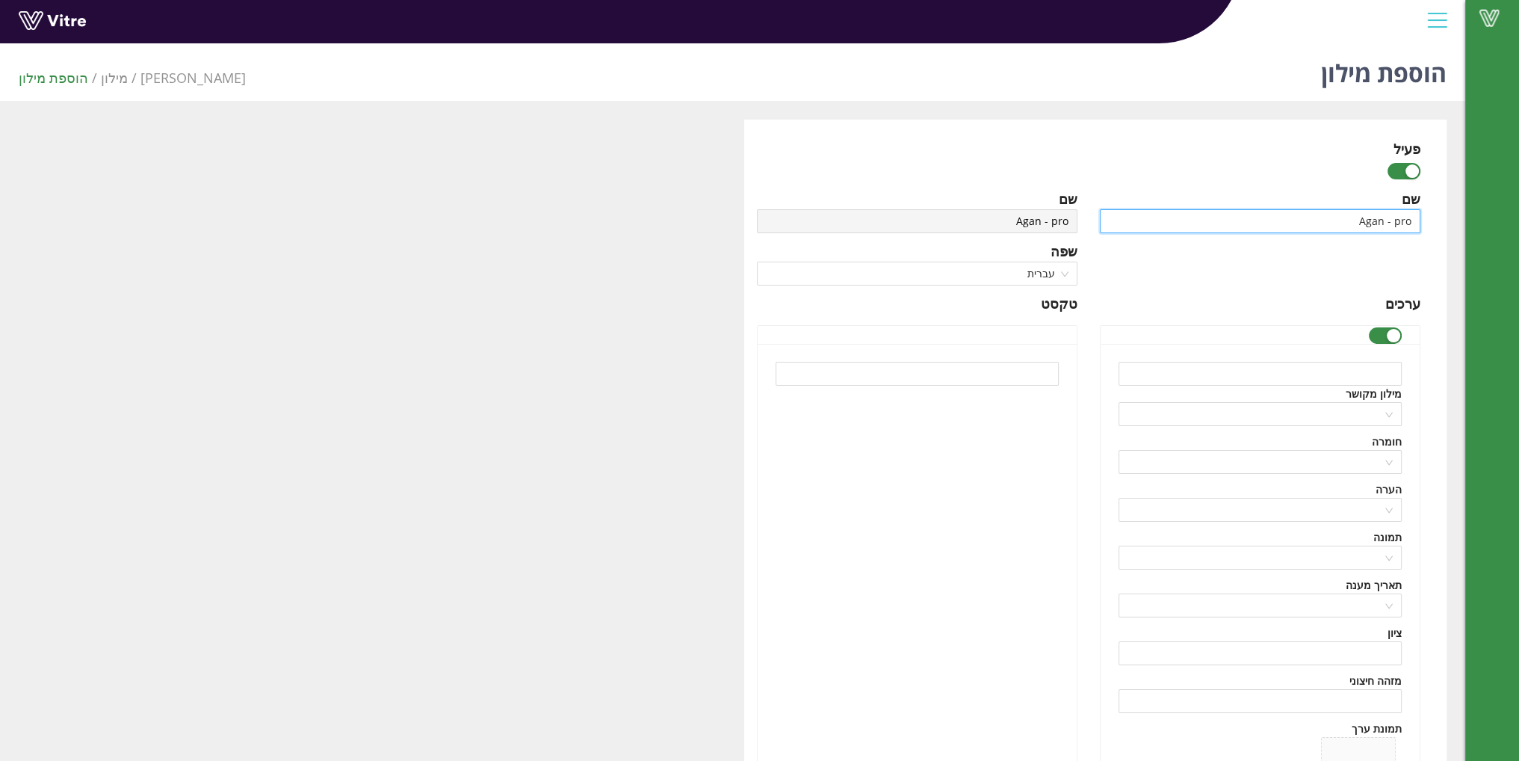
type input "Agan - pros"
type input "Agan - pross"
type input "Agan - prosse"
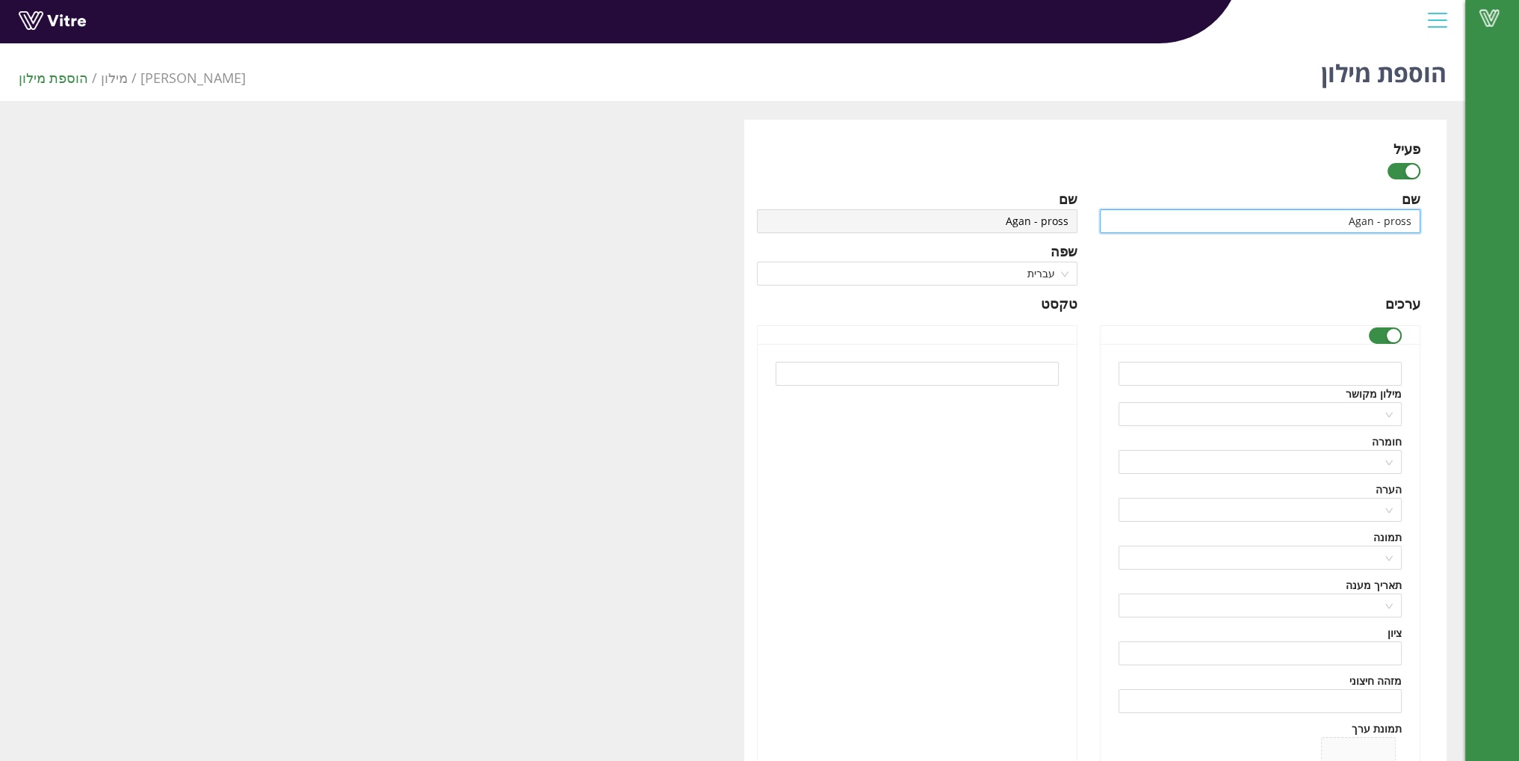
type input "Agan - prosse"
type input "Agan - prossec"
type input "Agan - prosse"
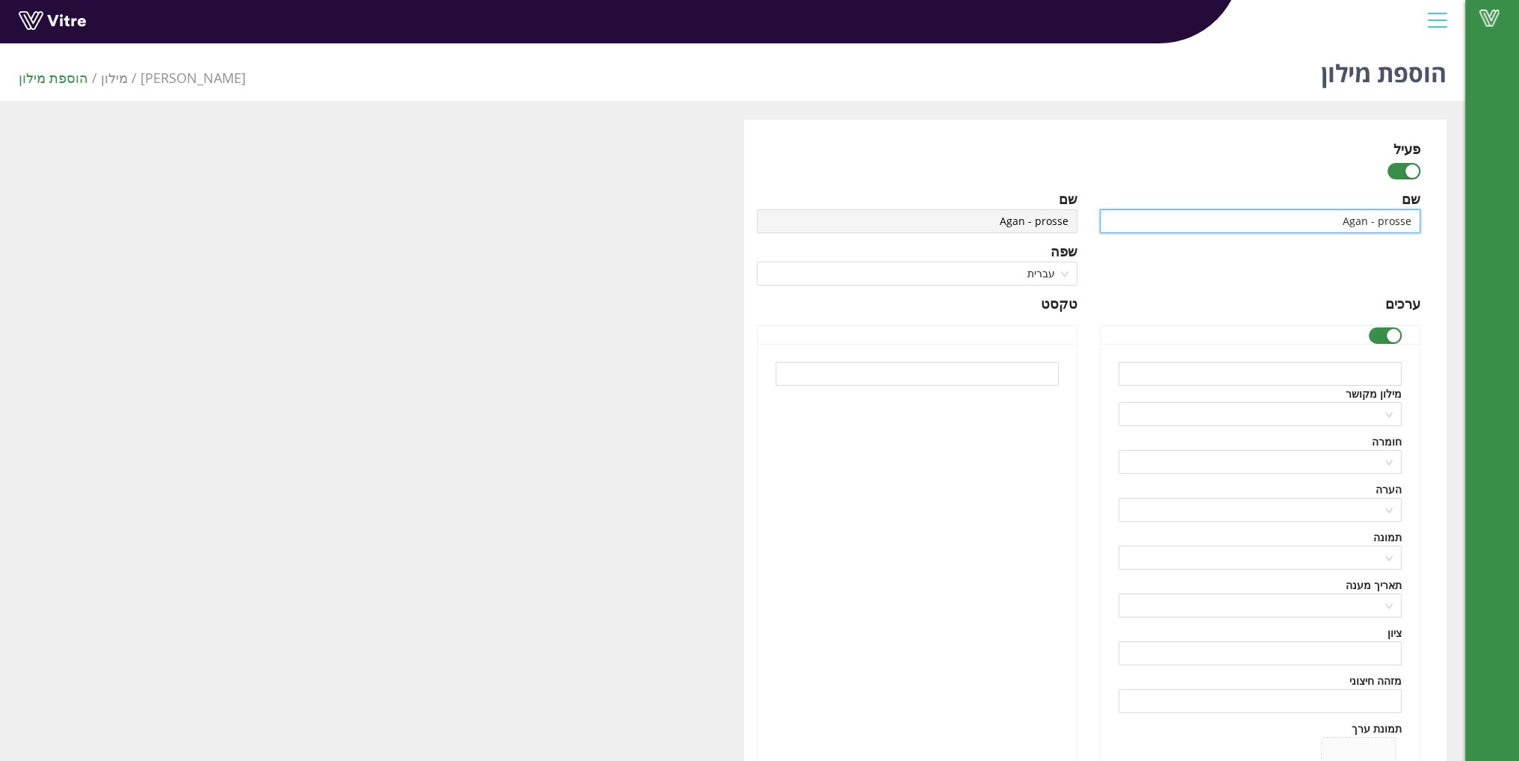
type input "Agan - pross"
type input "Agan - pros"
type input "Agan - pro"
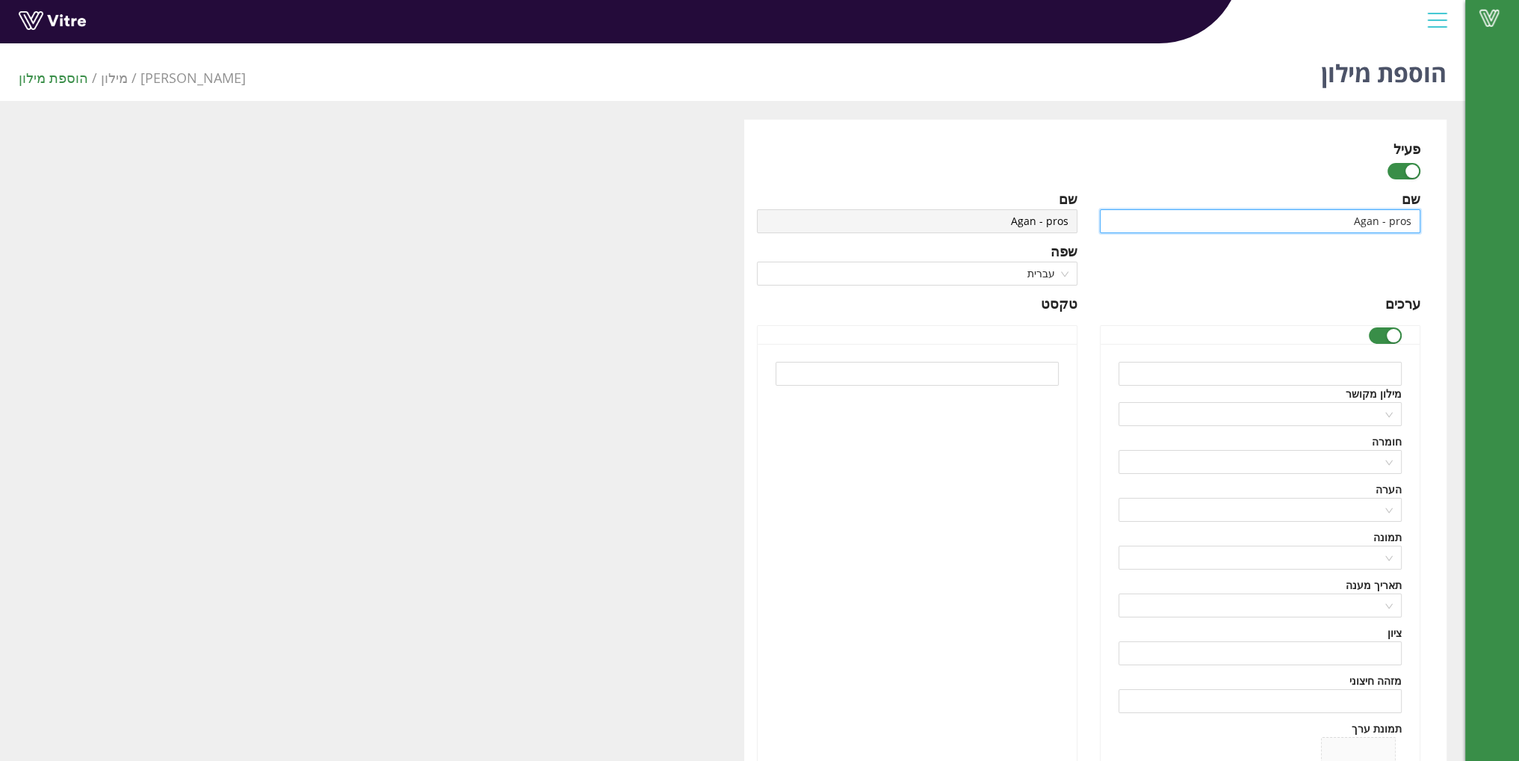
type input "Agan - pro"
type input "Agan - proc"
type input "Agan - procc"
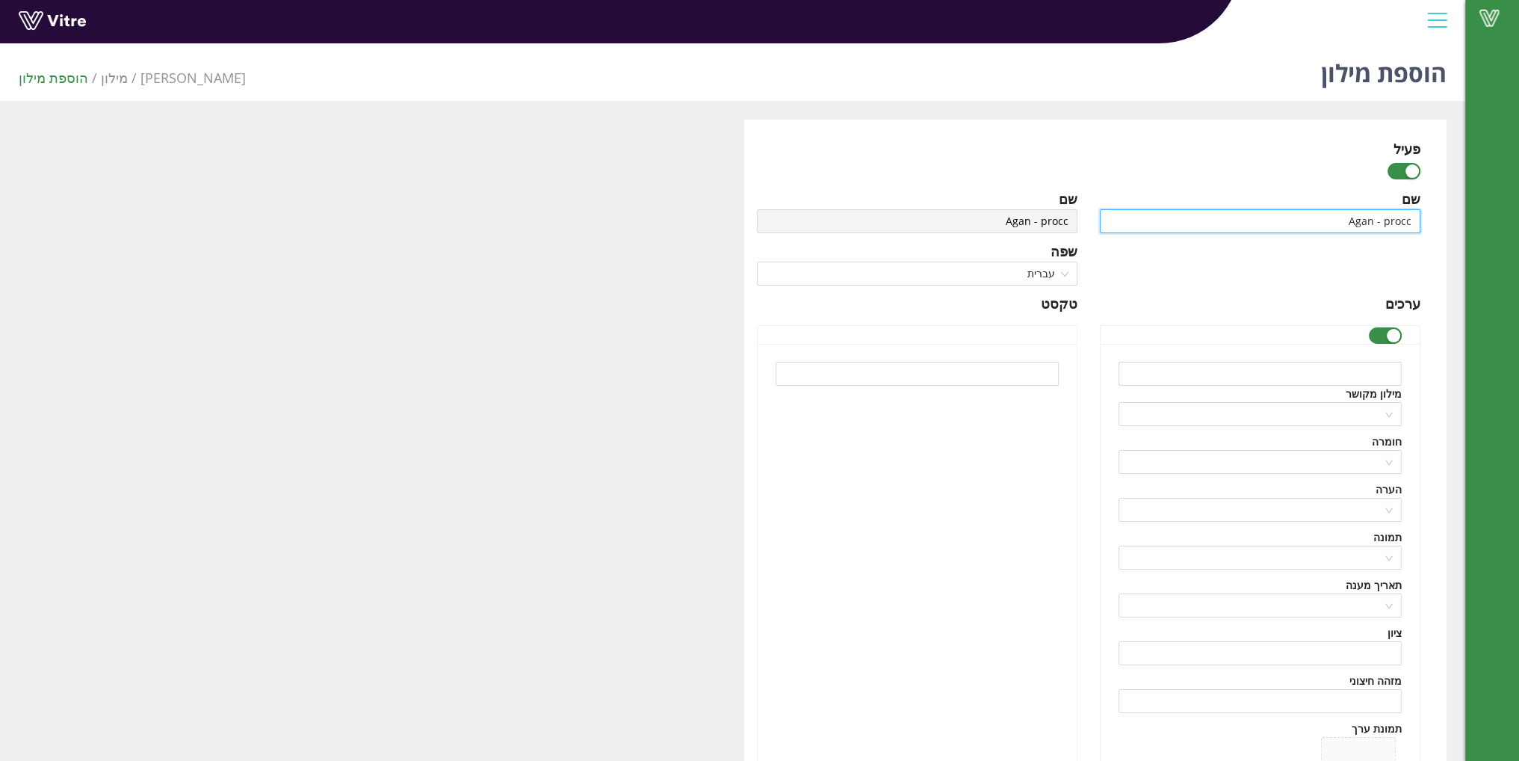
type input "Agan - procce"
type input "Agan - procces"
type input "Agan - procce"
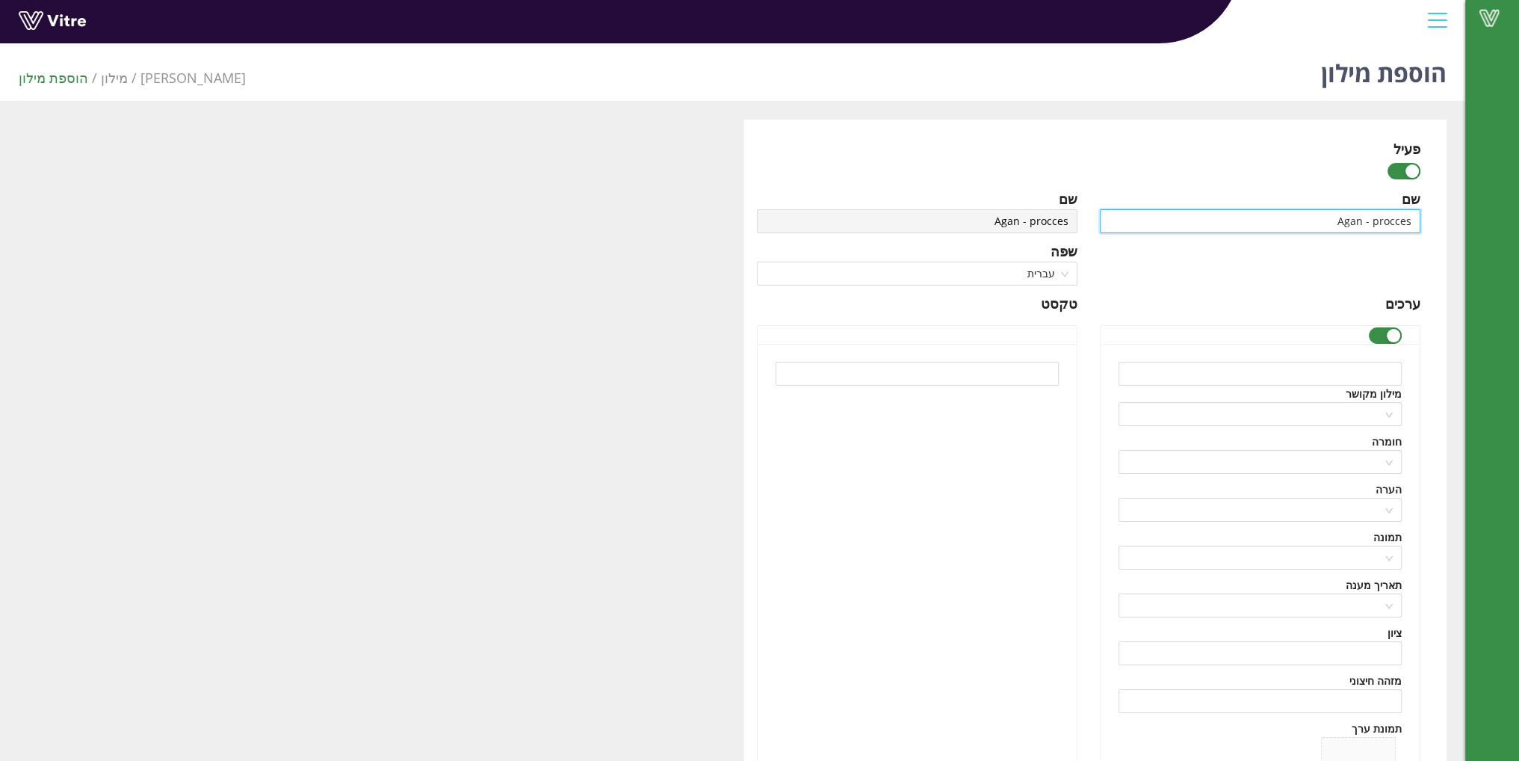
type input "Agan - procce"
type input "Agan - procc"
type input "Agan - proc"
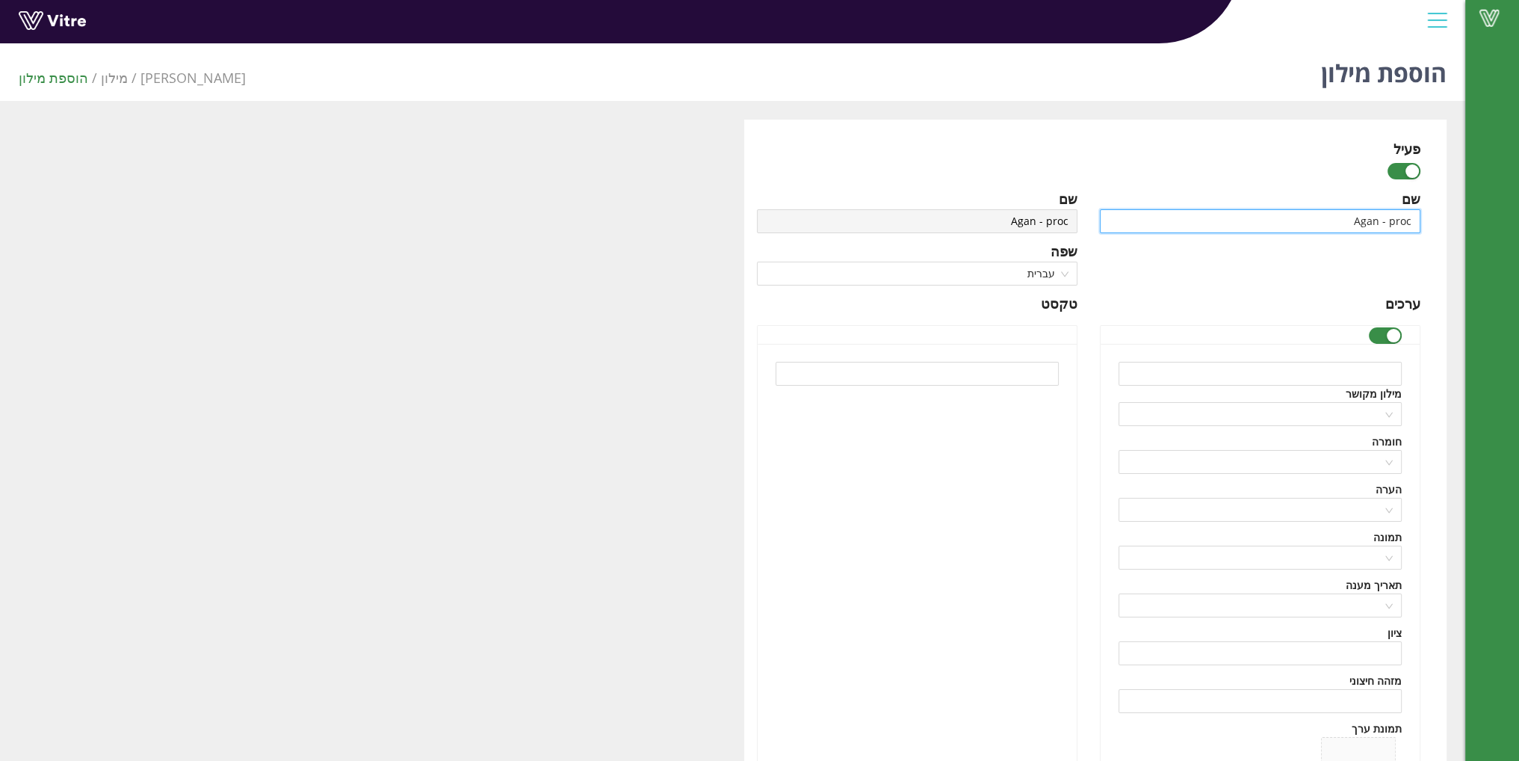
type input "Agan - proce"
type input "Agan - proces"
type input "Agan - process"
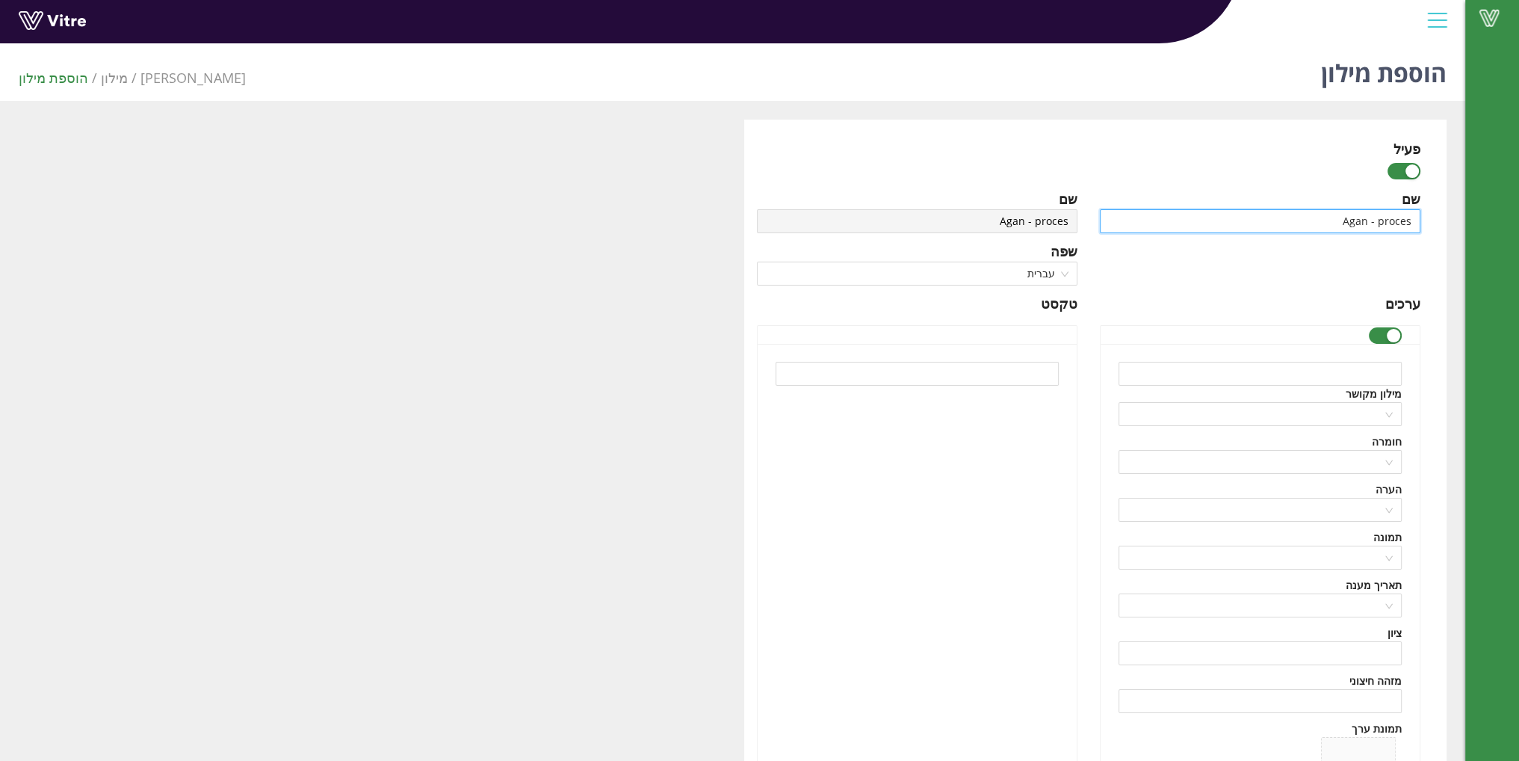
type input "Agan - process"
type input "Agan - processe"
type input "Agan - processes"
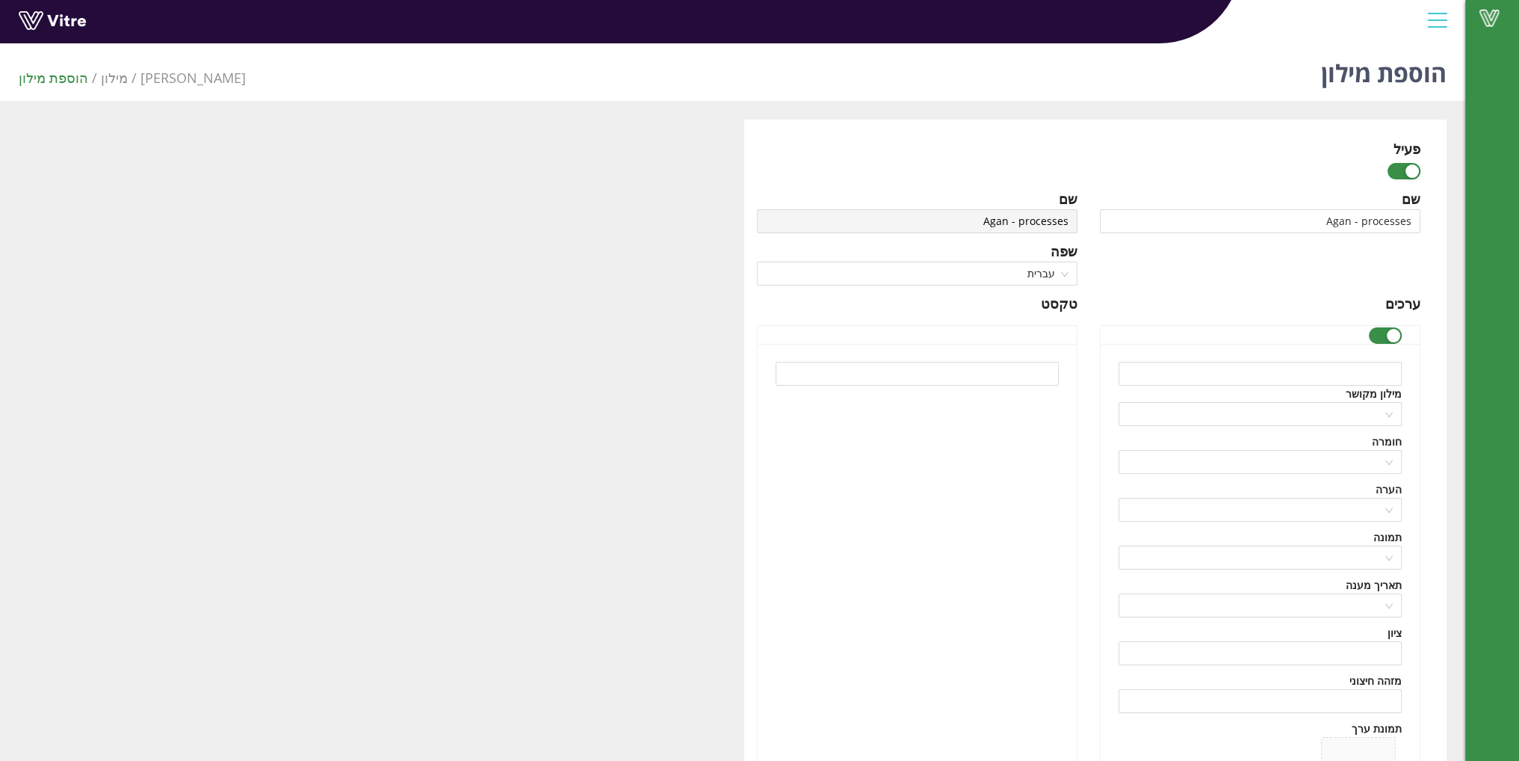
click at [1239, 261] on div "שם Agan - processes שפה English ערכים מילון מקושר חומרה הערה תמונה תאריך מענה צ…" at bounding box center [1260, 527] width 343 height 679
click at [1395, 219] on input "Agan - processes" at bounding box center [1260, 221] width 321 height 24
click at [1384, 220] on input "Agan - processes" at bounding box center [1260, 221] width 321 height 24
click at [1222, 267] on div "שם Agan - processes שפה English ערכים מילון מקושר חומרה הערה תמונה תאריך מענה צ…" at bounding box center [1260, 527] width 343 height 679
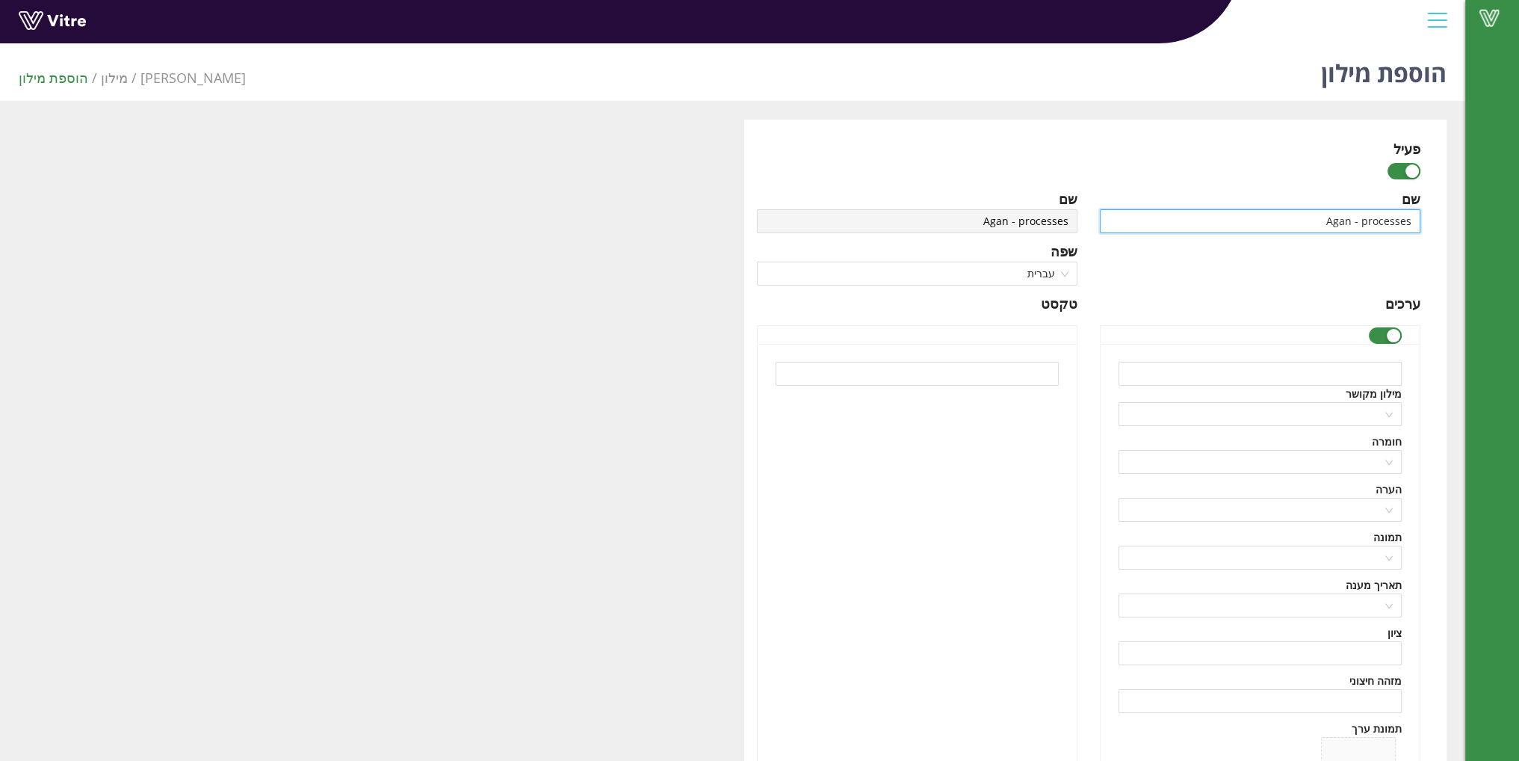
click at [1365, 223] on input "Agan - processes" at bounding box center [1260, 221] width 321 height 24
type input "Agan - Processes"
click at [1327, 374] on input "text" at bounding box center [1259, 374] width 283 height 24
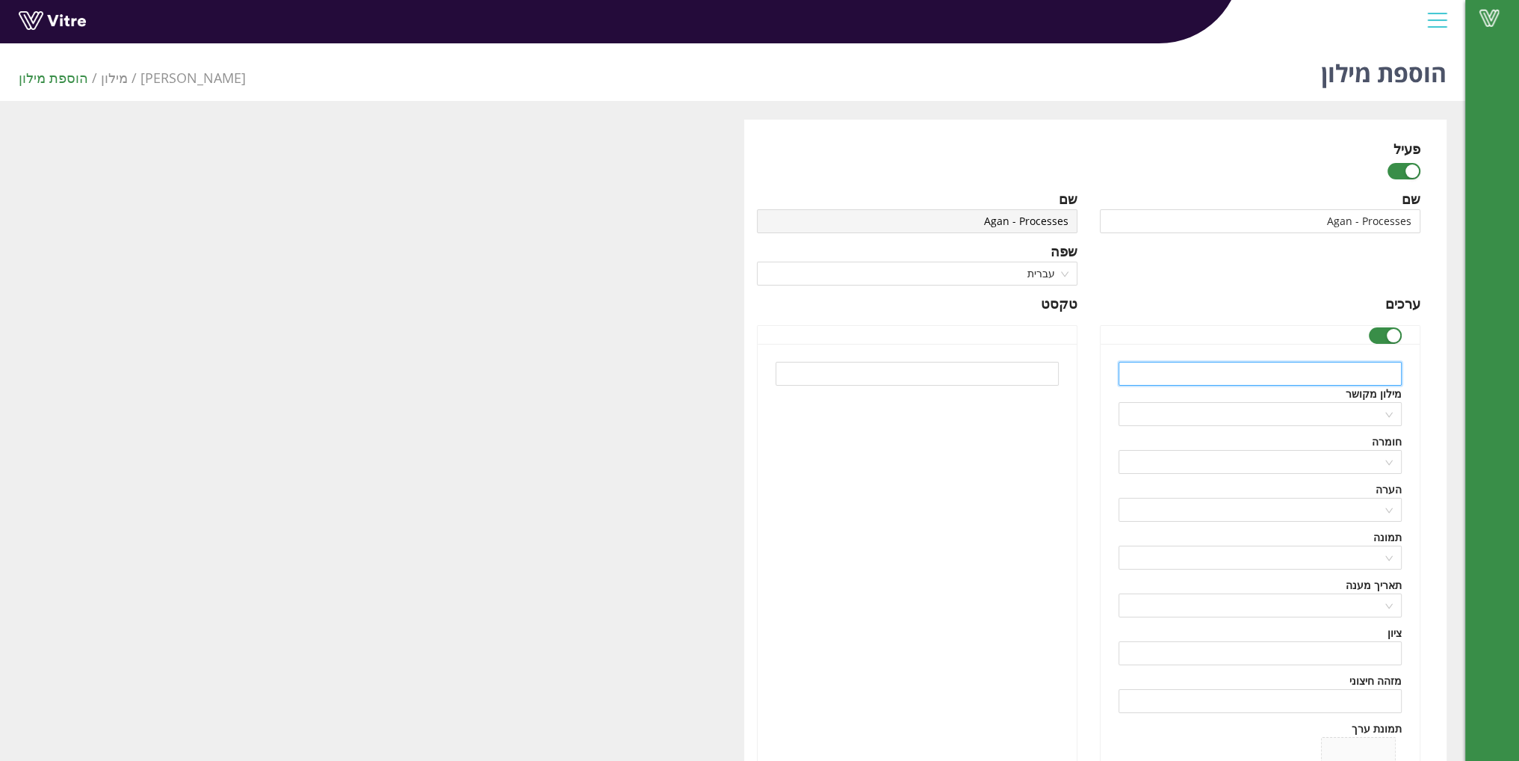
paste input "Distillation of the 5 streams"
type input "Distillation of the 5 streams"
click at [957, 494] on div at bounding box center [917, 599] width 319 height 511
click at [1061, 269] on span "עברית" at bounding box center [917, 273] width 303 height 22
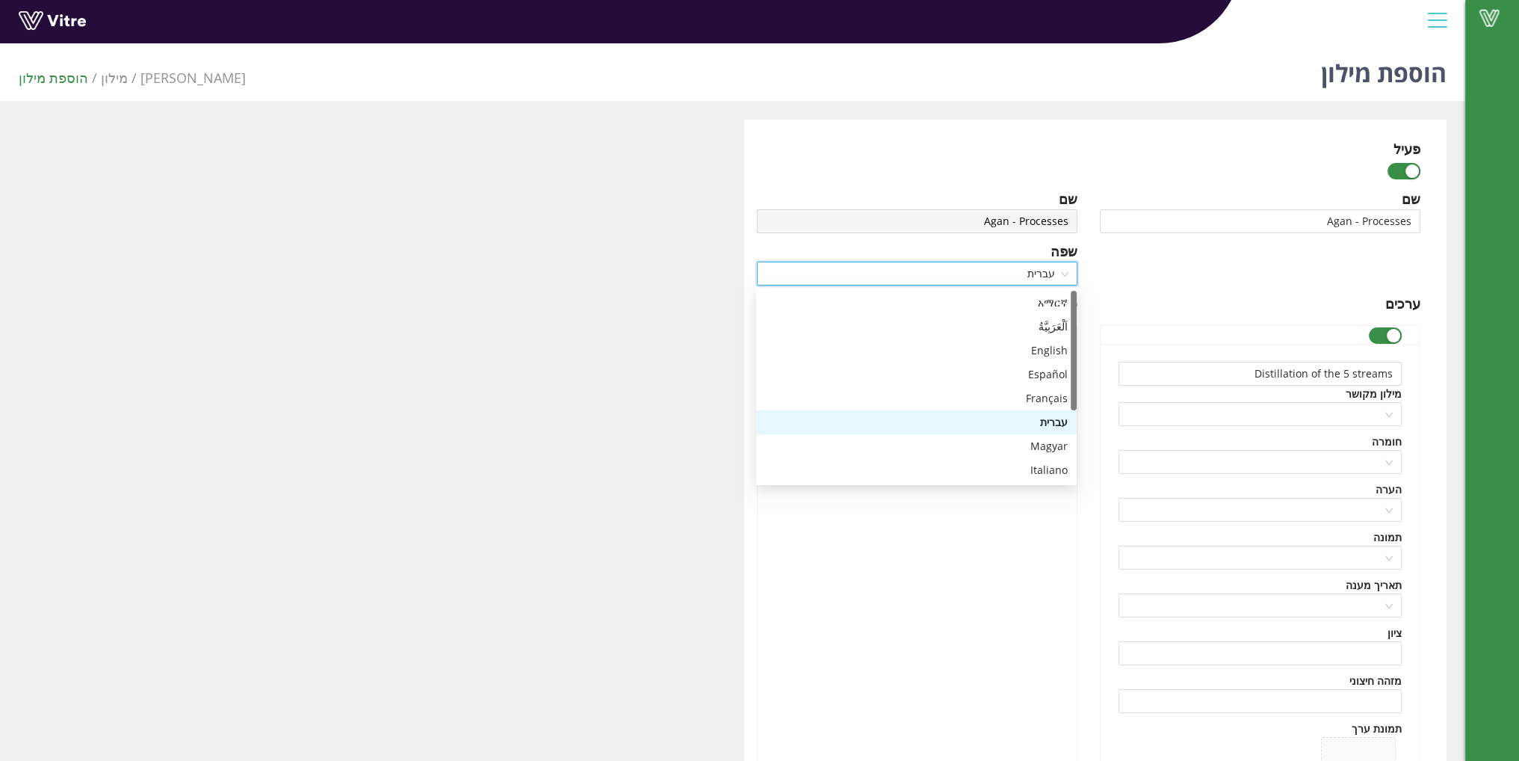
click at [1061, 269] on span "עברית" at bounding box center [917, 273] width 303 height 22
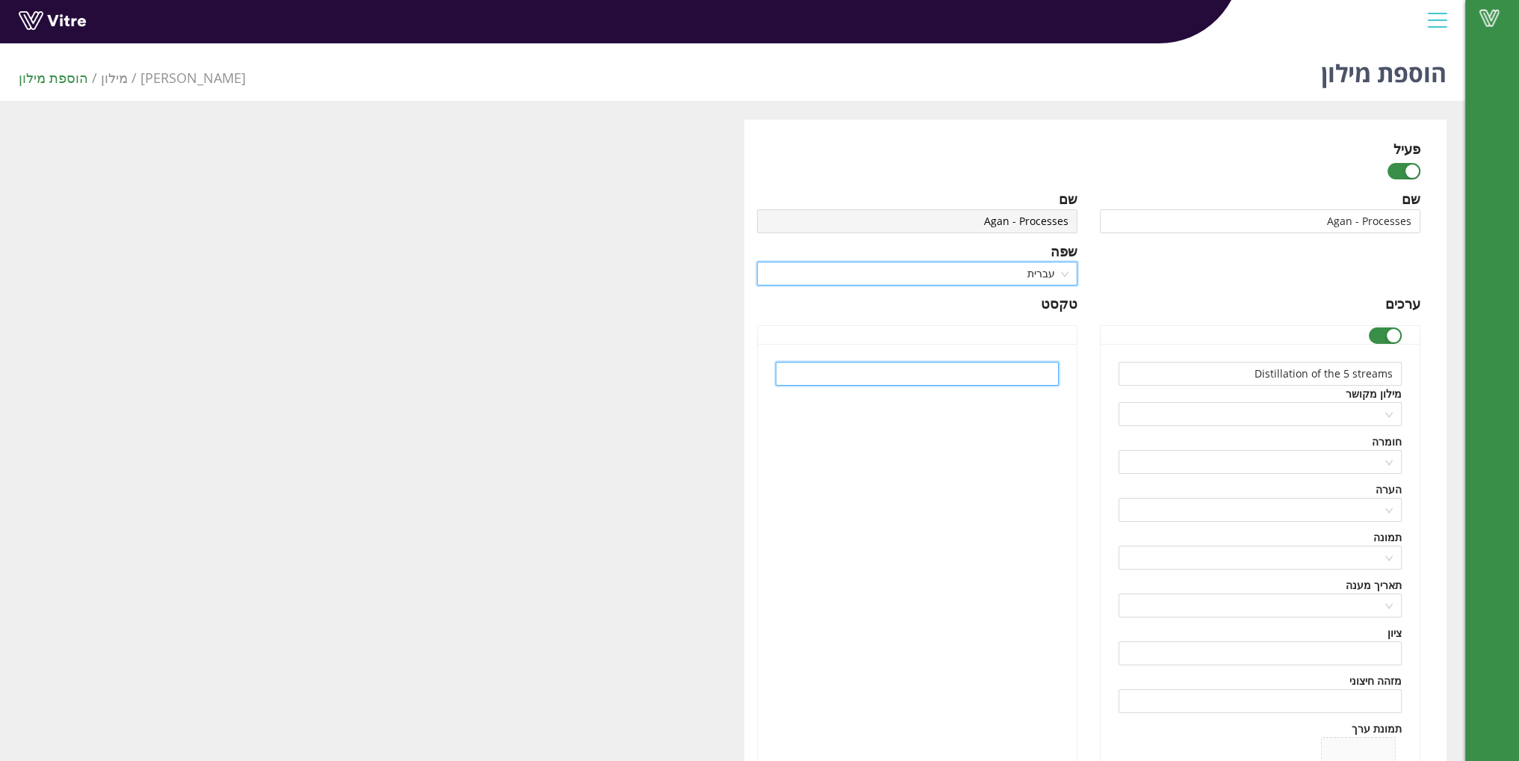
click at [1037, 378] on input "text" at bounding box center [917, 374] width 283 height 24
paste input "זיקוק חמשת הזרמים"
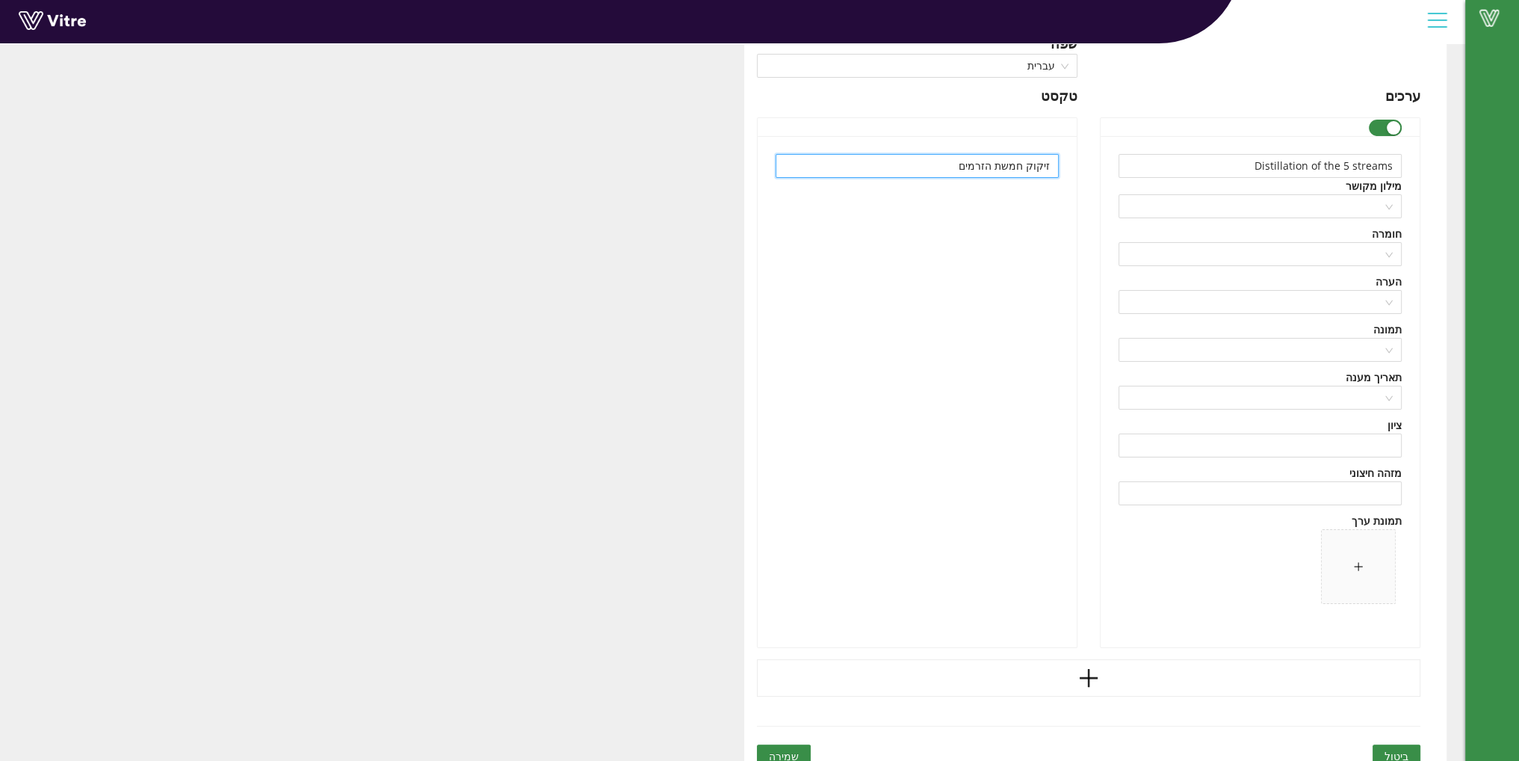
scroll to position [224, 0]
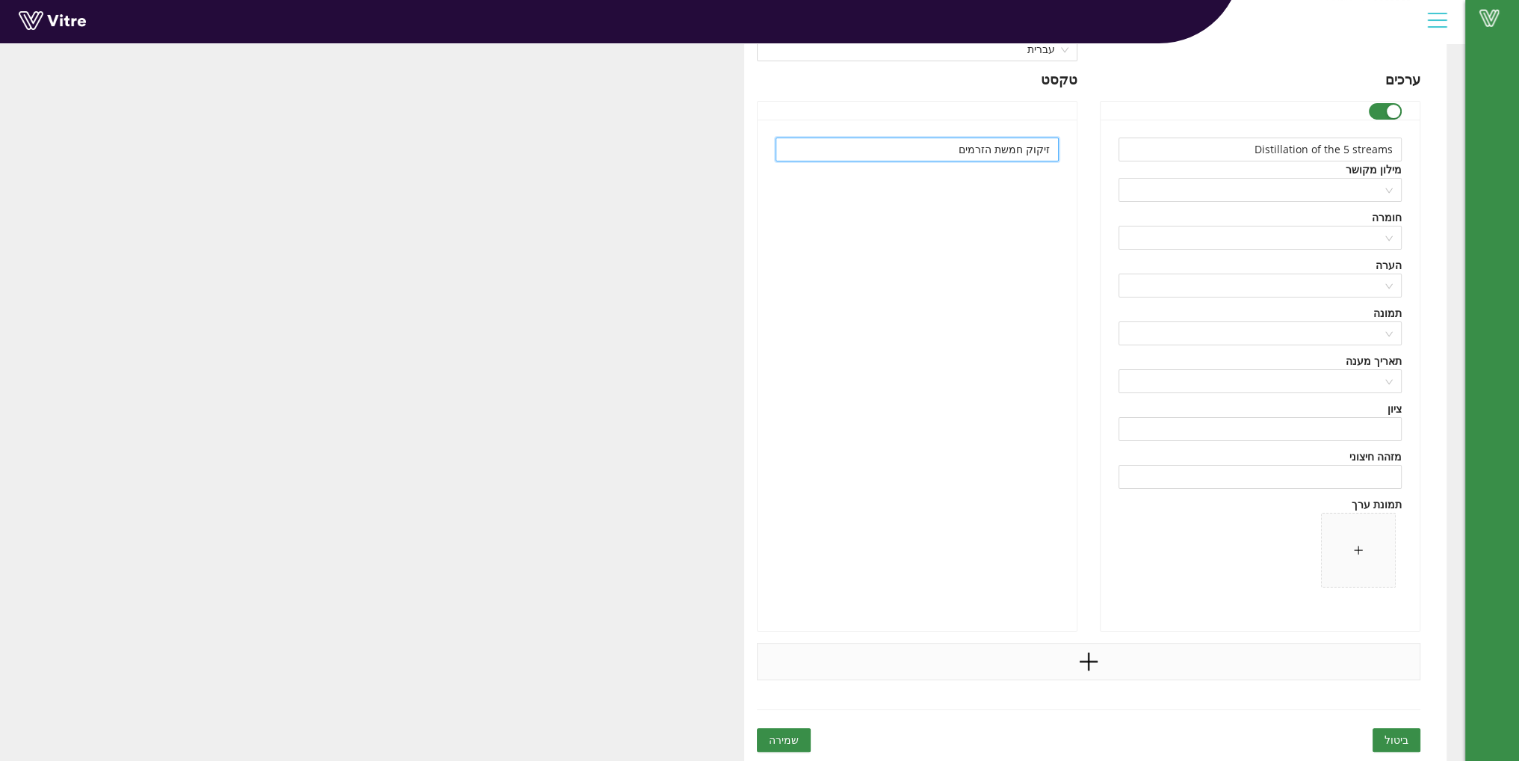
type input "זיקוק חמשת הזרמים"
click at [1089, 662] on icon "plus" at bounding box center [1088, 661] width 22 height 22
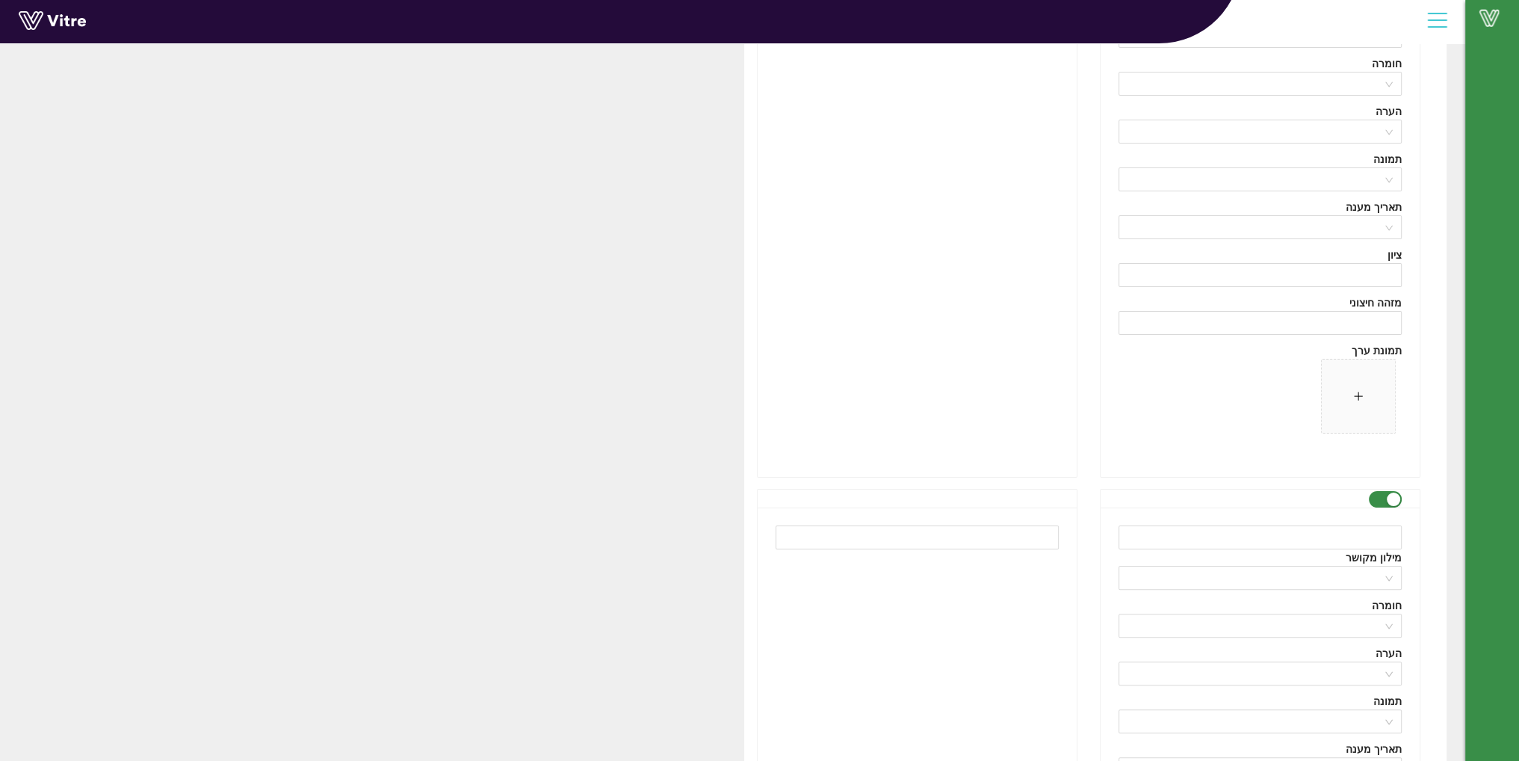
scroll to position [523, 0]
click at [1254, 404] on div "מילון מקושר" at bounding box center [1259, 412] width 283 height 16
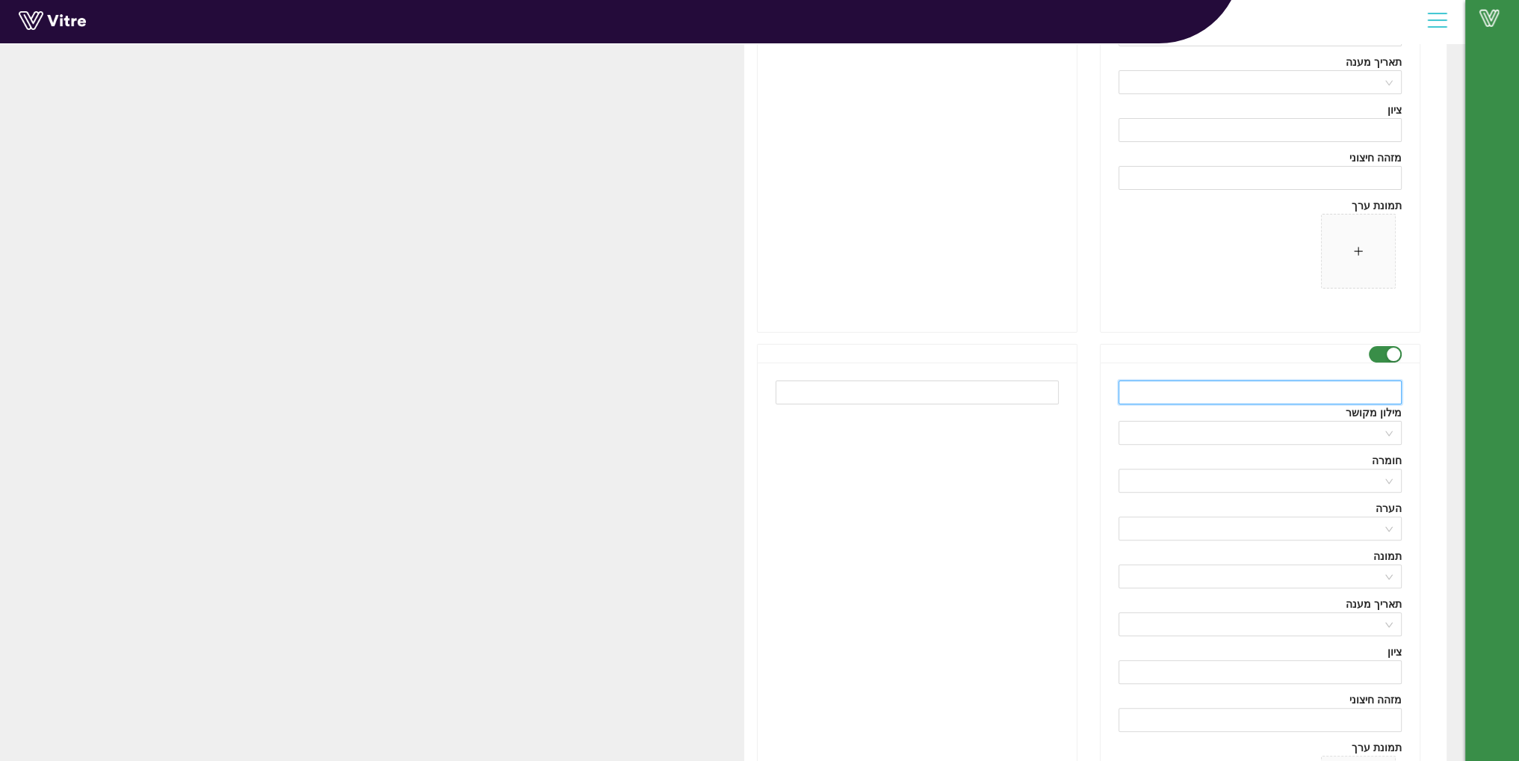
click at [1264, 390] on input "text" at bounding box center [1259, 392] width 283 height 24
paste input "Microcapsulation"
type input "Microcapsulation"
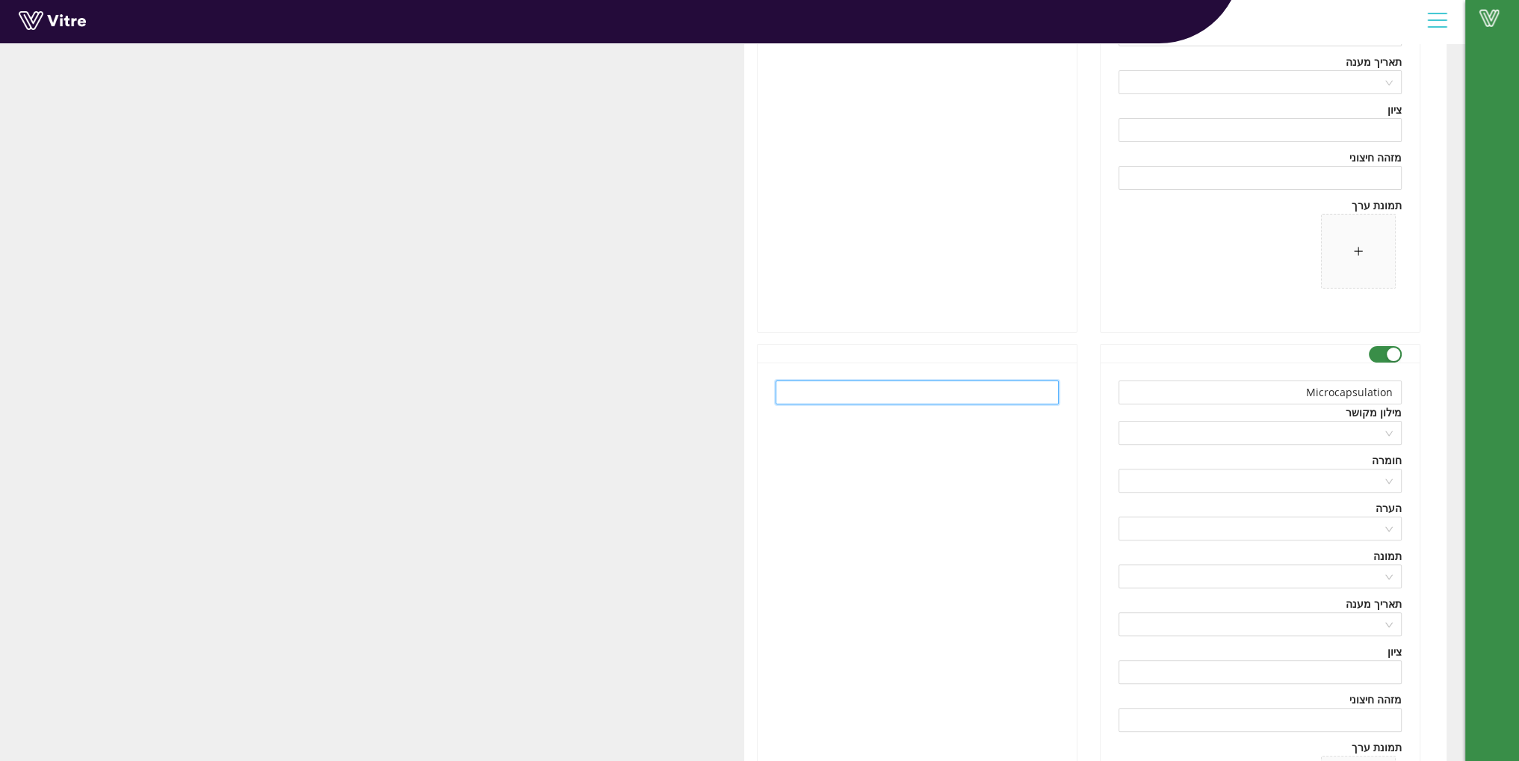
click at [1008, 397] on input "text" at bounding box center [917, 392] width 283 height 24
paste input "מיקרוקפסולציה"
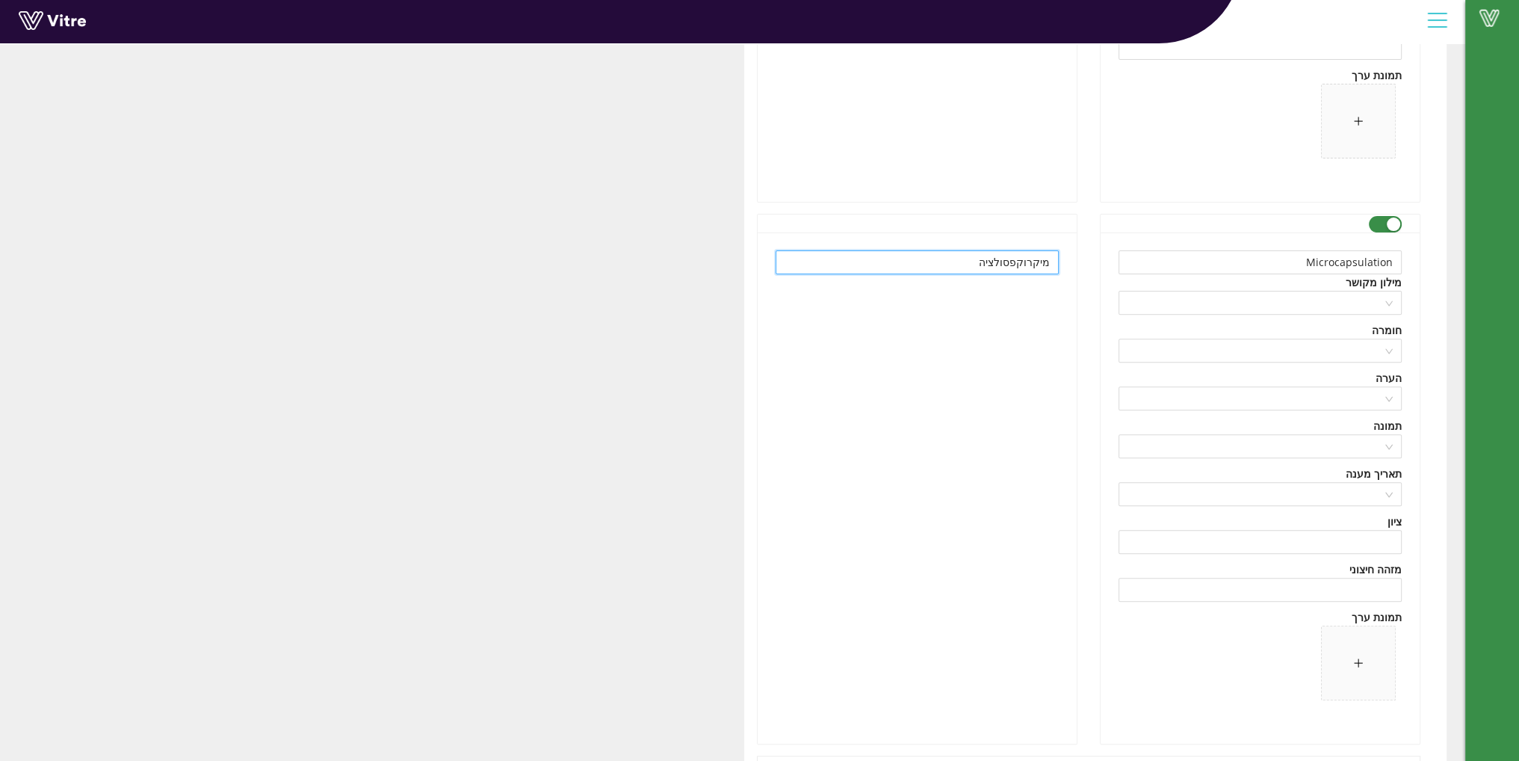
scroll to position [765, 0]
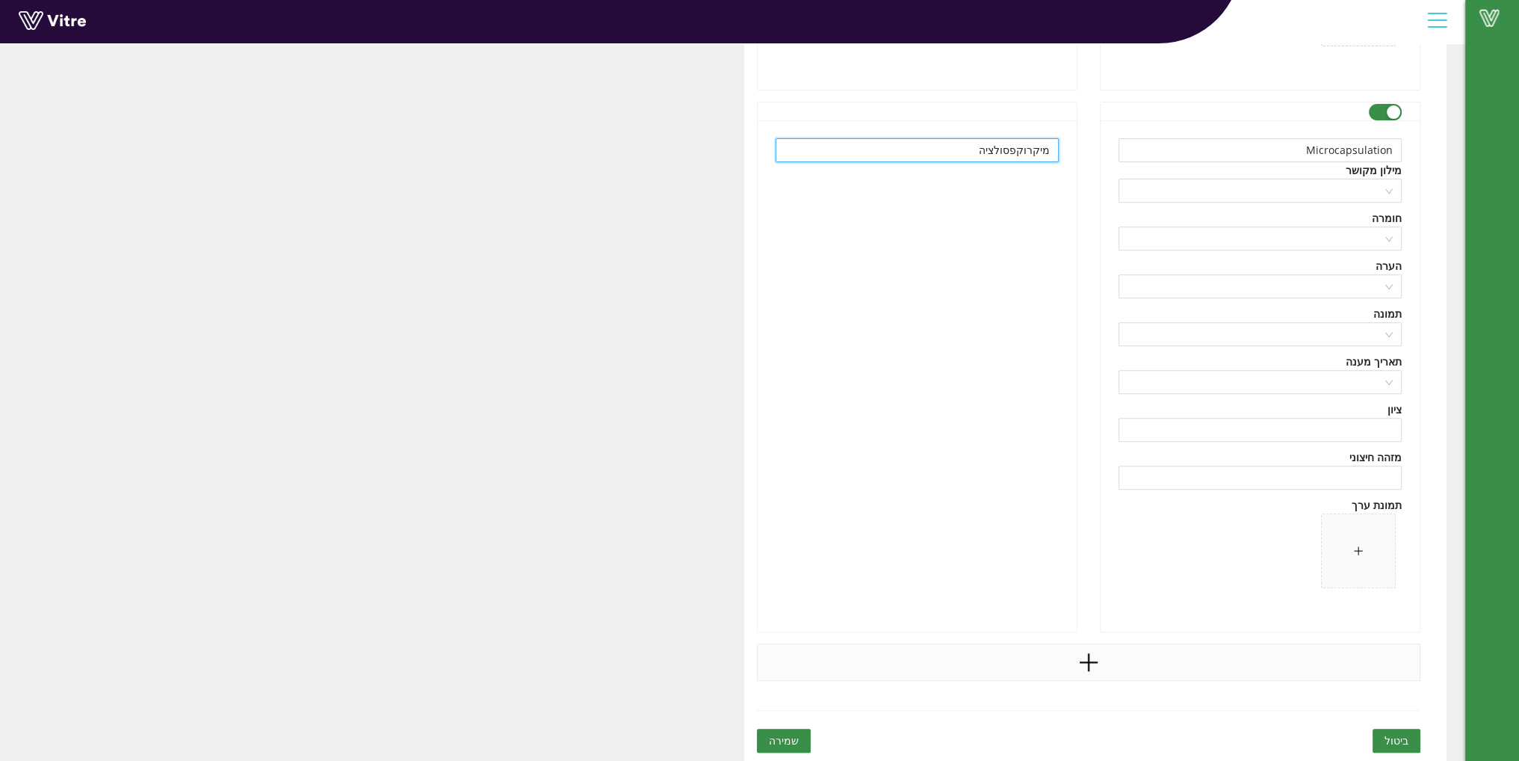
type input "מיקרוקפסולציה"
click at [1088, 658] on icon "plus" at bounding box center [1088, 662] width 2 height 18
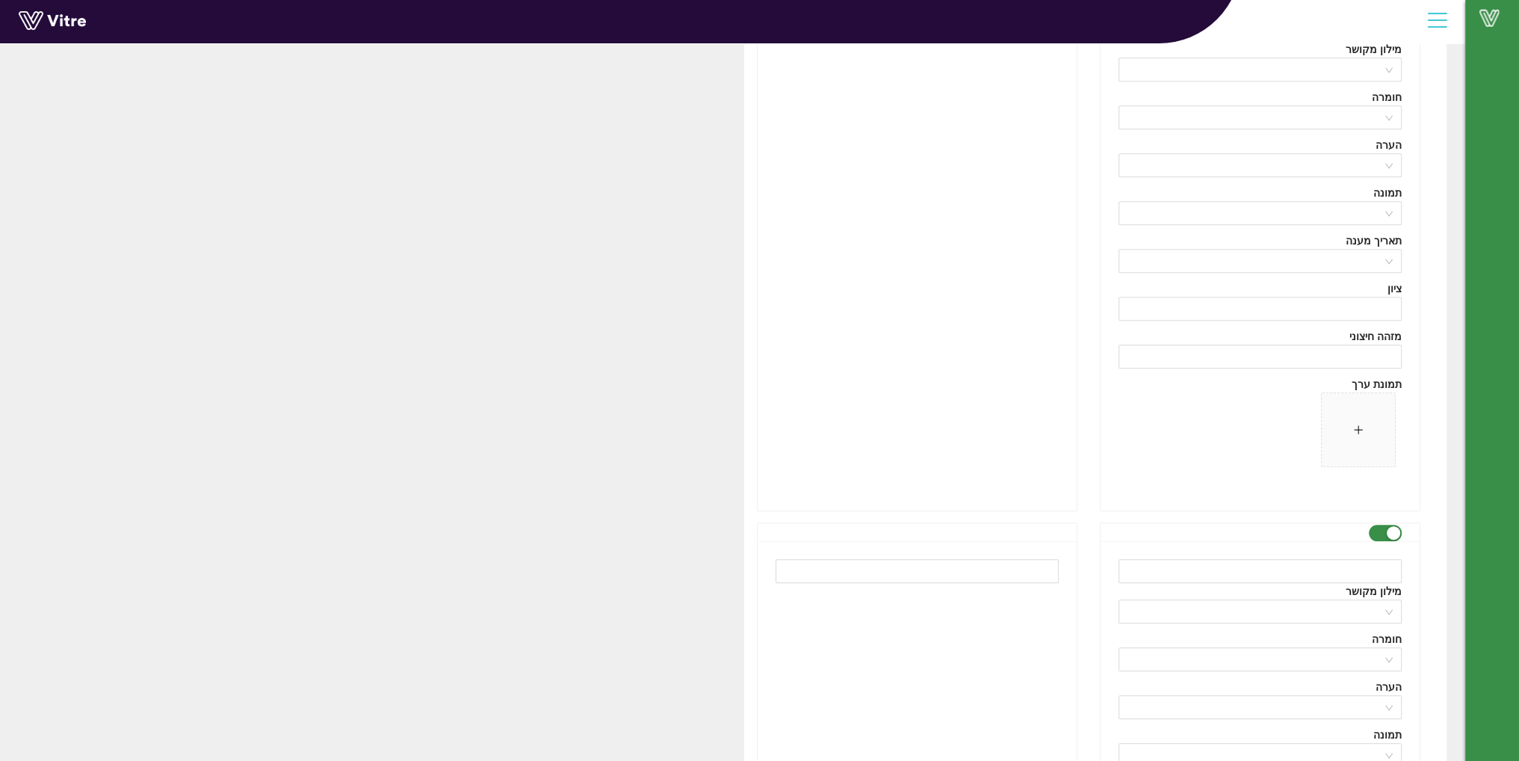
scroll to position [989, 0]
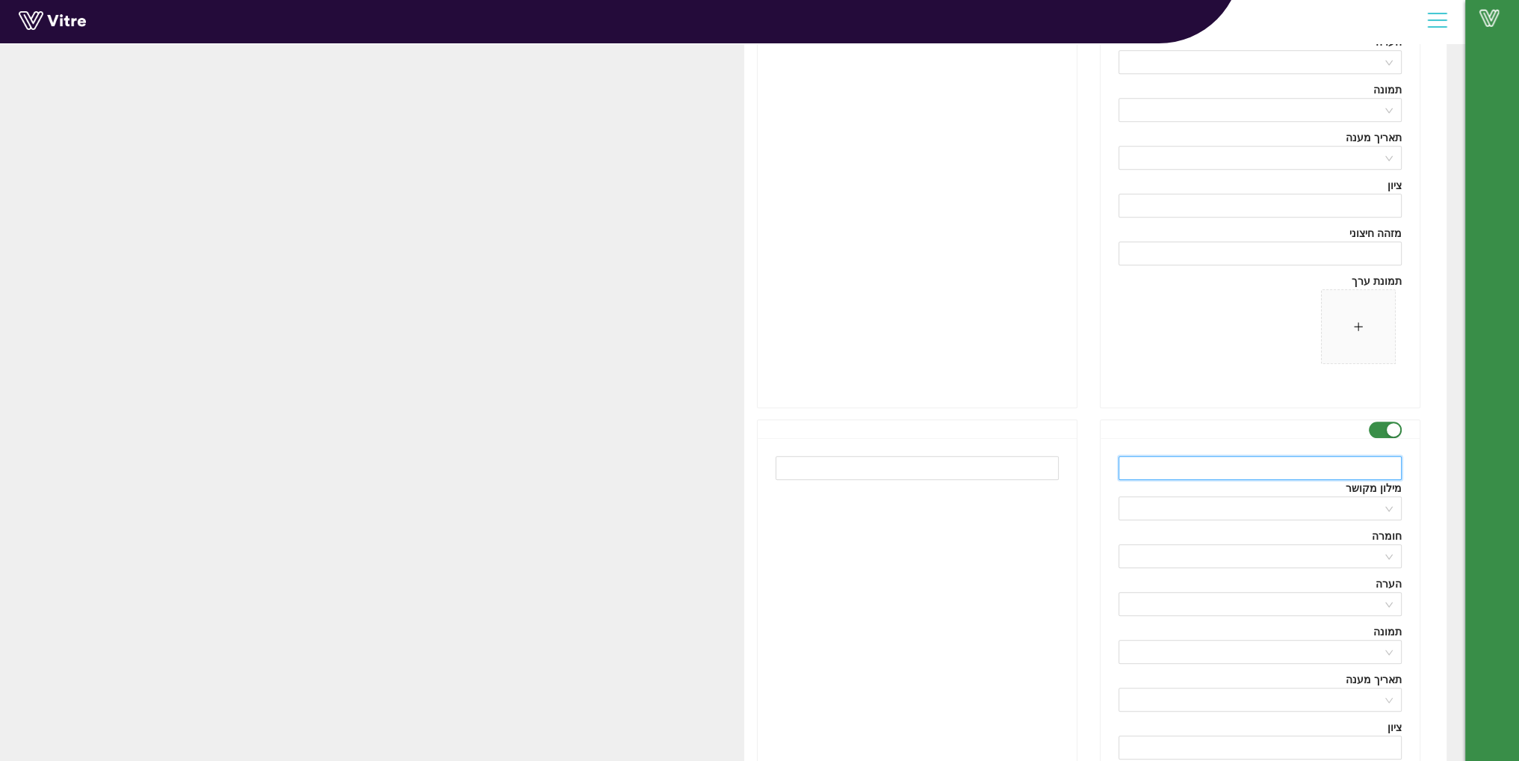
click at [1247, 464] on input "text" at bounding box center [1259, 468] width 283 height 24
paste input "AP200"
type input "AP200"
click at [966, 458] on input "text" at bounding box center [917, 468] width 283 height 24
paste input "AP200"
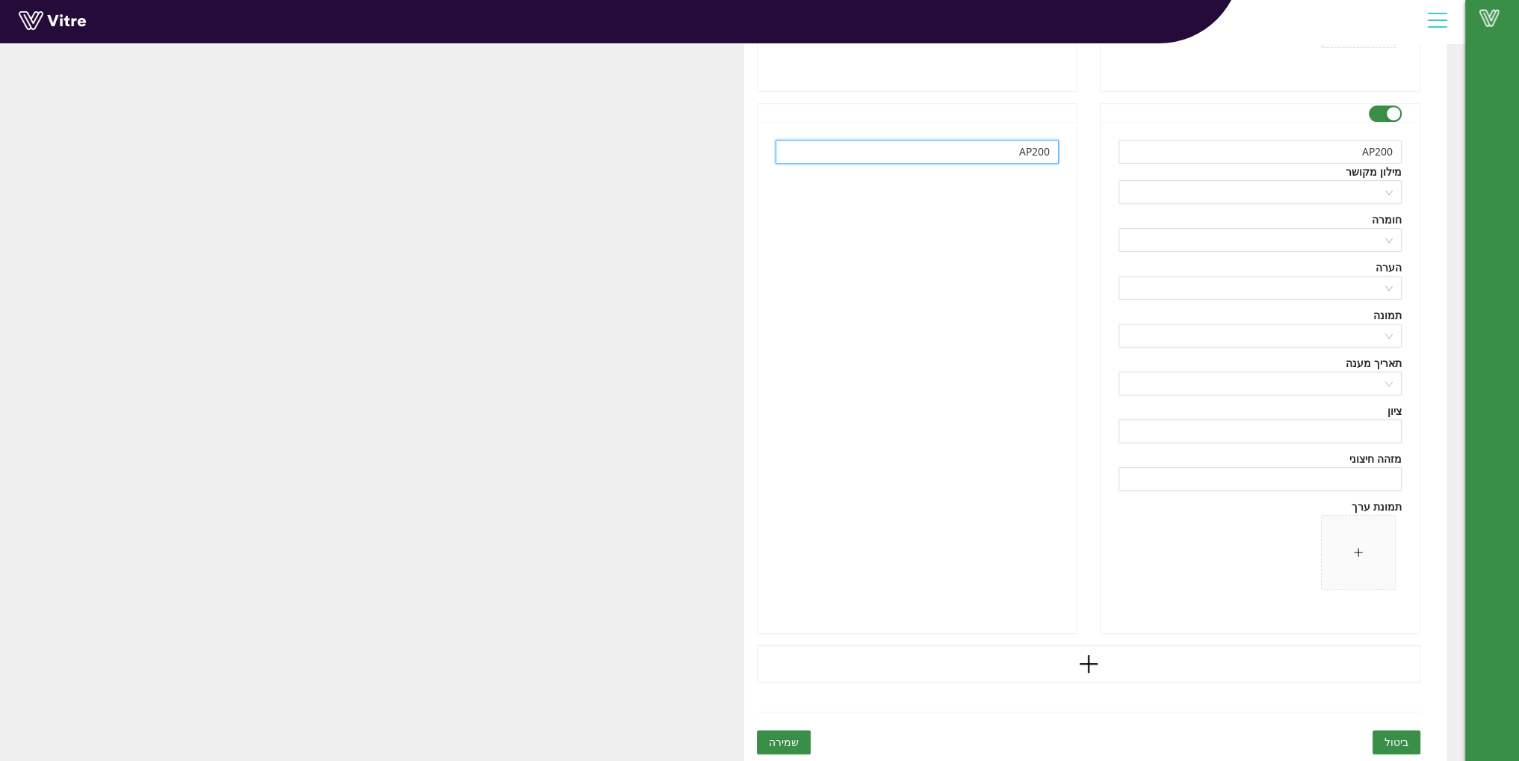
scroll to position [1306, 0]
type input "AP200"
click at [1081, 671] on icon "plus" at bounding box center [1088, 663] width 22 height 22
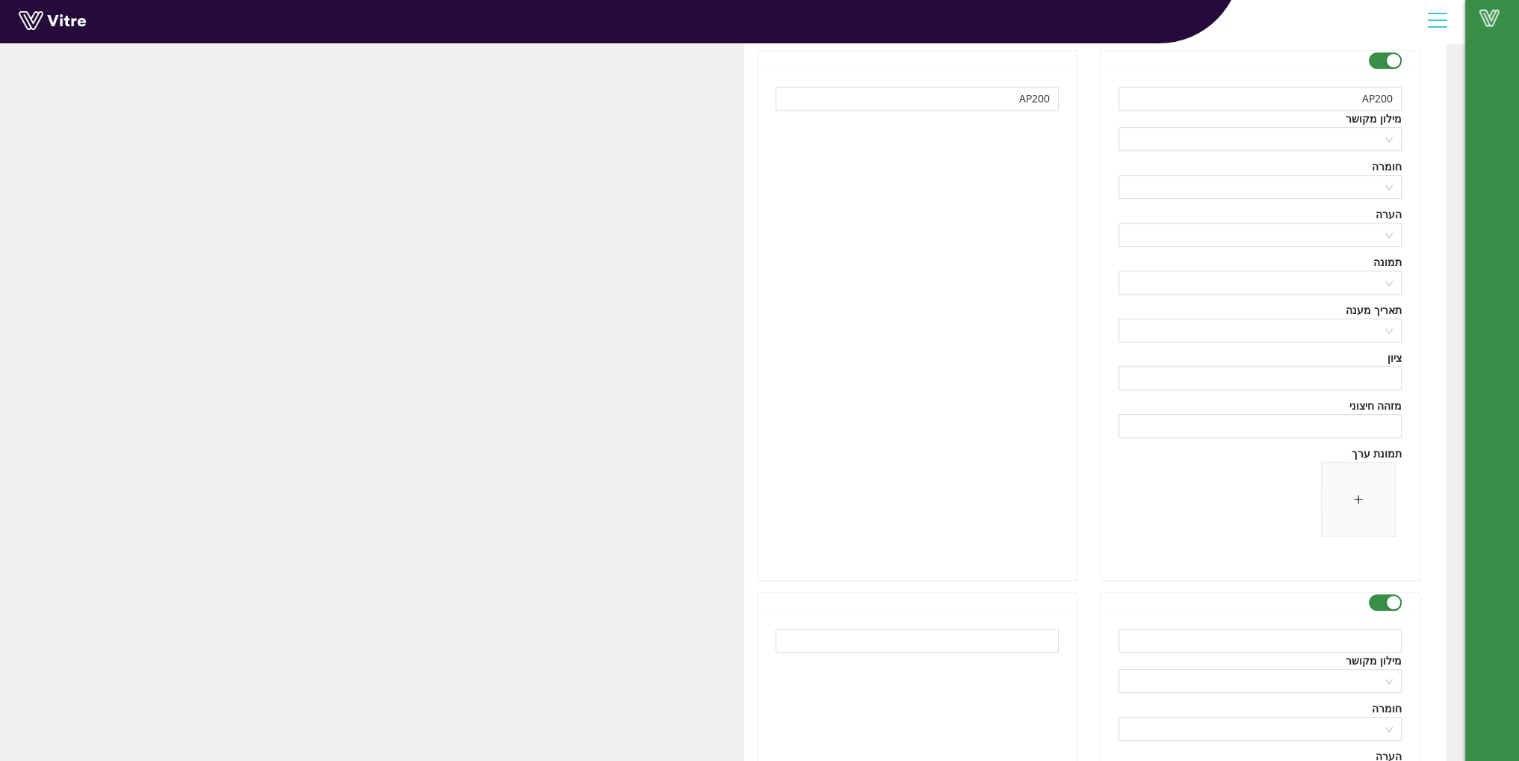
scroll to position [1381, 0]
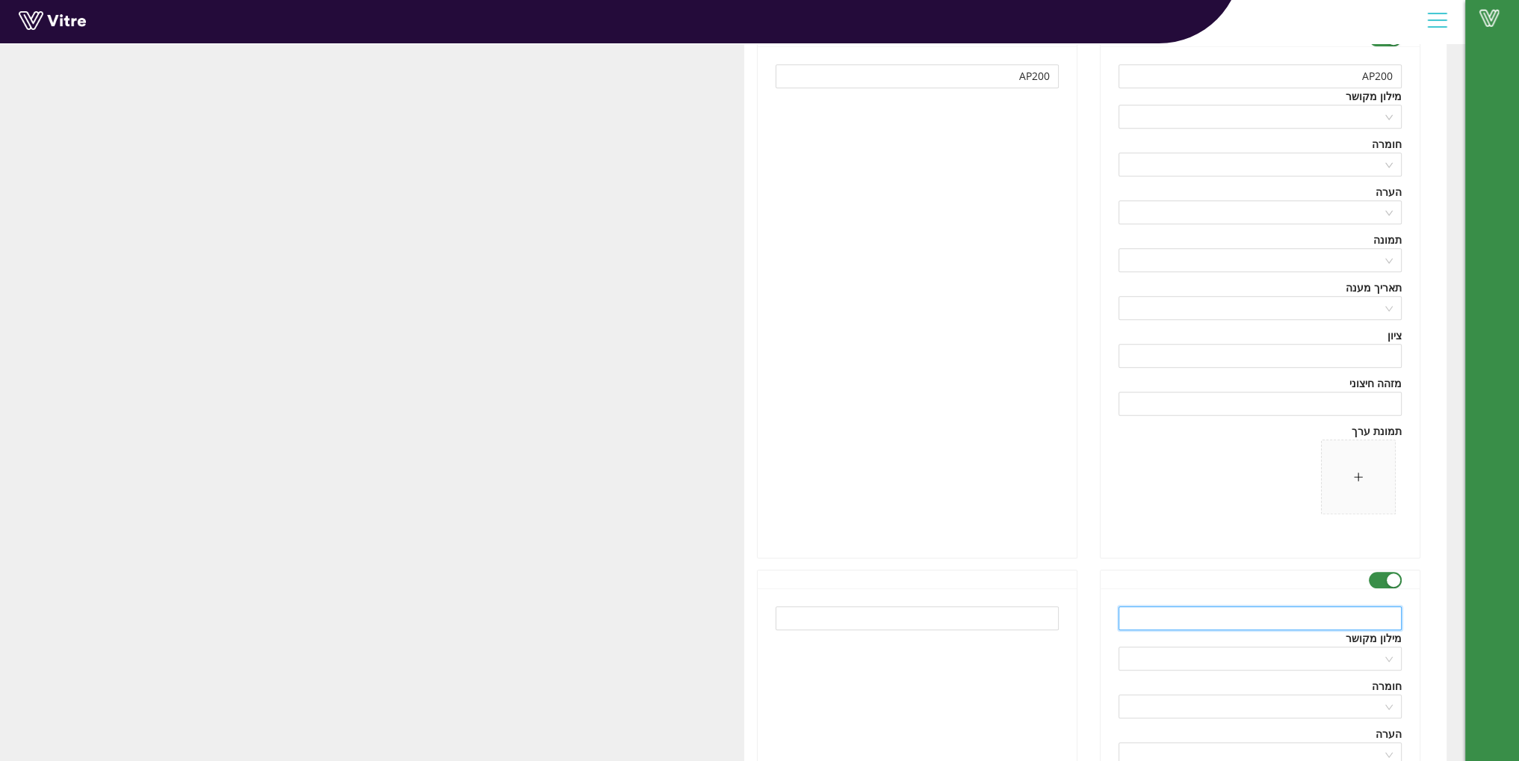
click at [1278, 611] on input "text" at bounding box center [1259, 618] width 283 height 24
paste input "Ethofumesate"
type input "Ethofumesate"
click at [1007, 620] on input "text" at bounding box center [917, 618] width 283 height 24
paste input "אתופומסט"
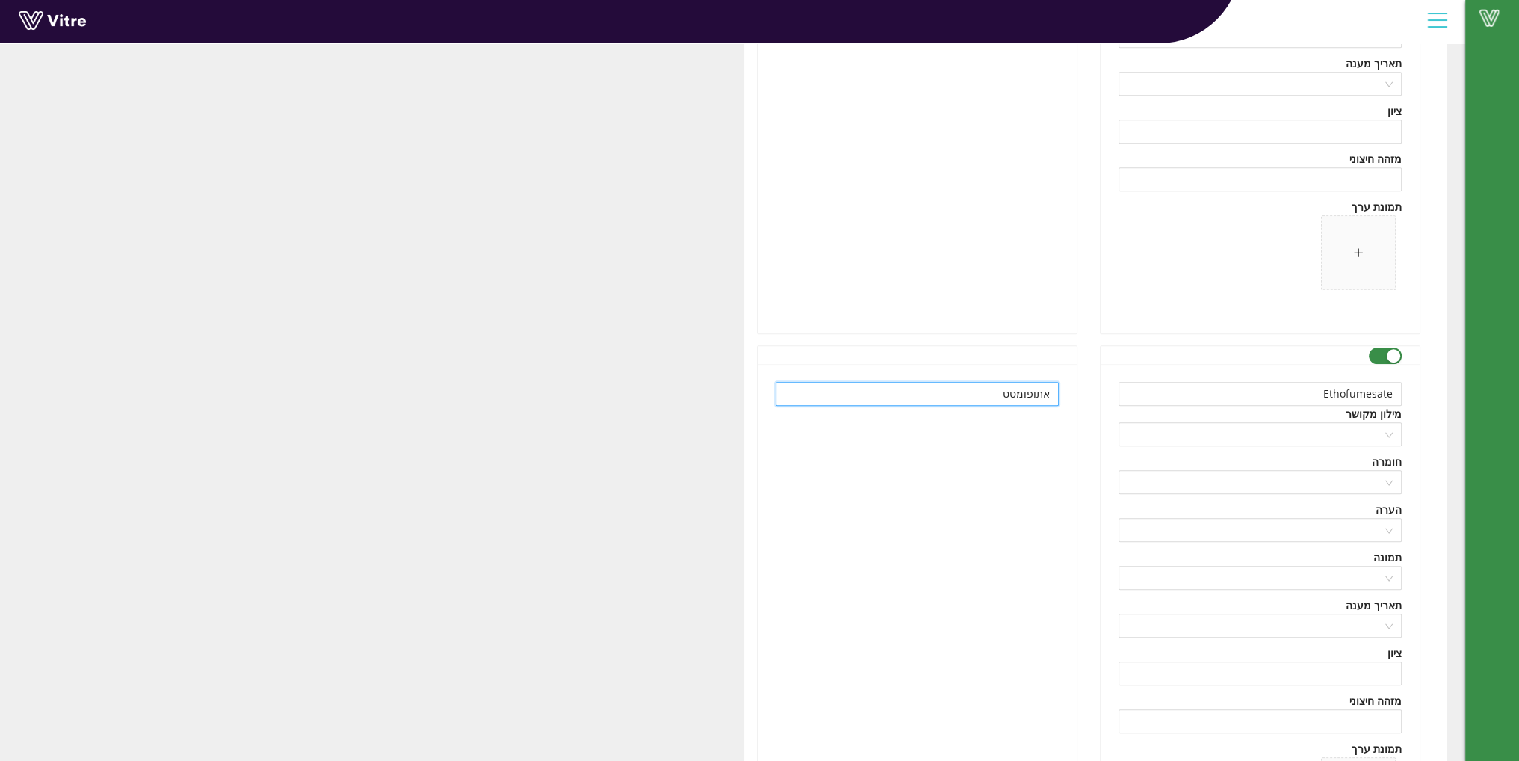
scroll to position [1848, 0]
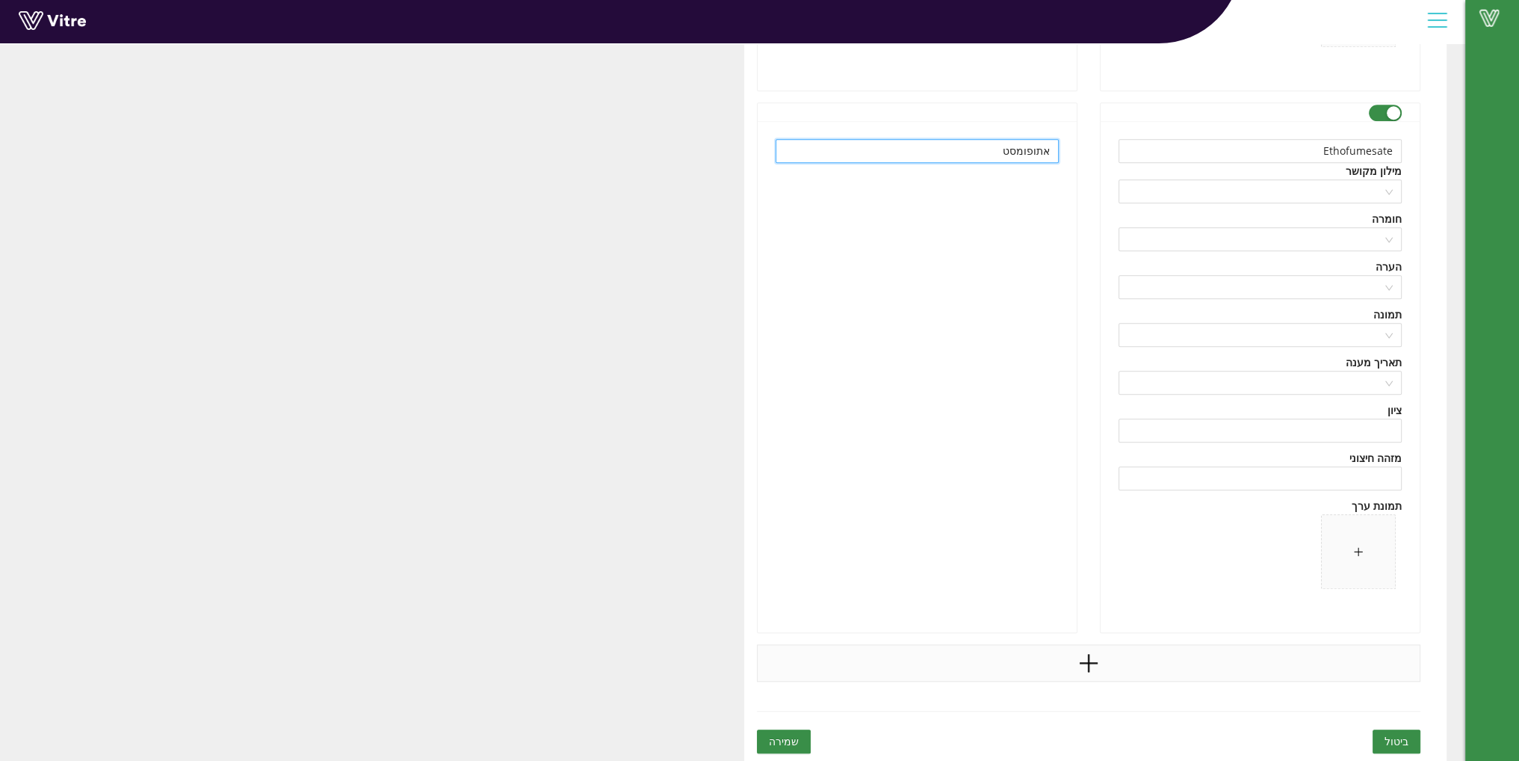
type input "אתופומסט"
click at [1091, 670] on icon "plus" at bounding box center [1088, 663] width 22 height 22
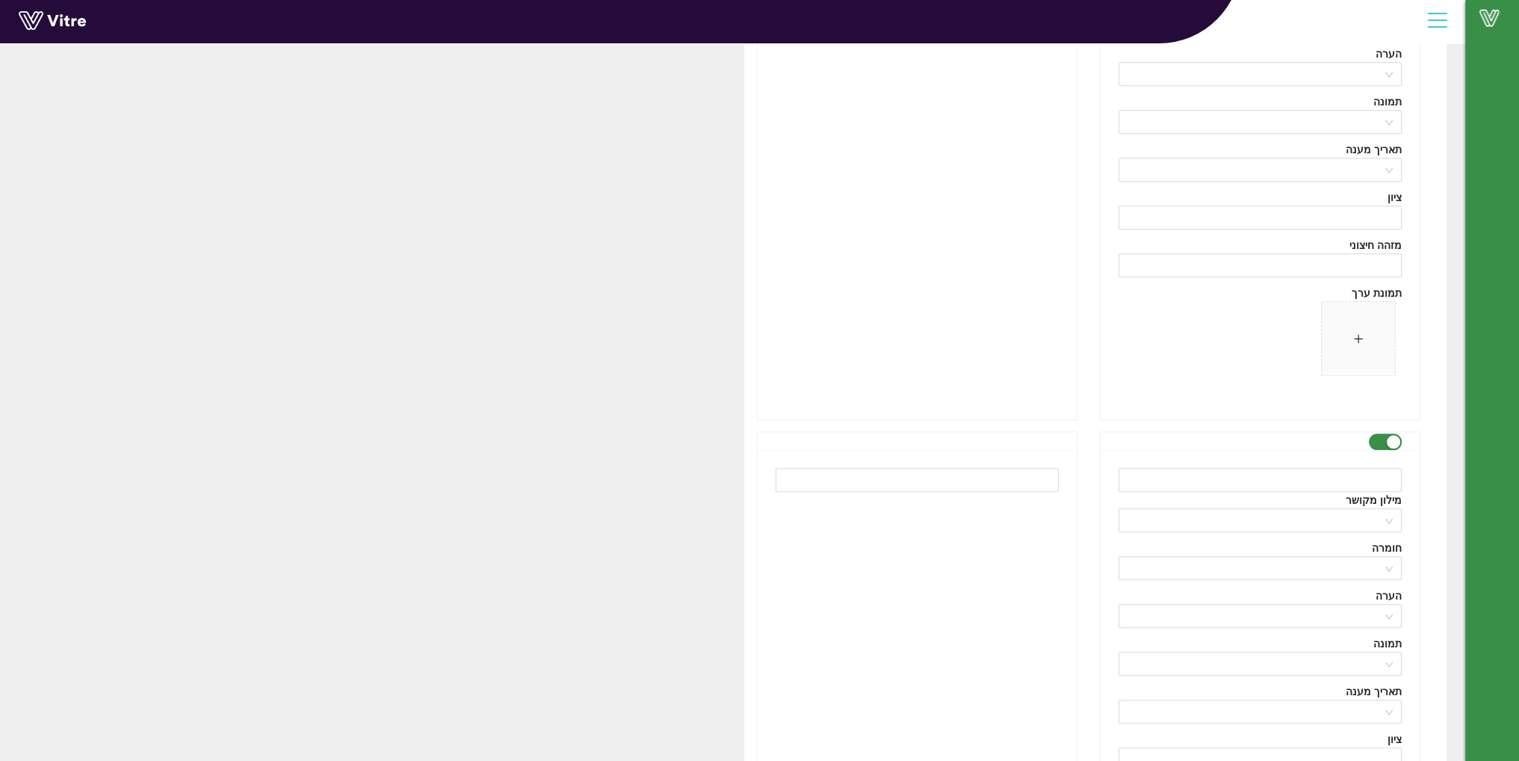
scroll to position [2072, 0]
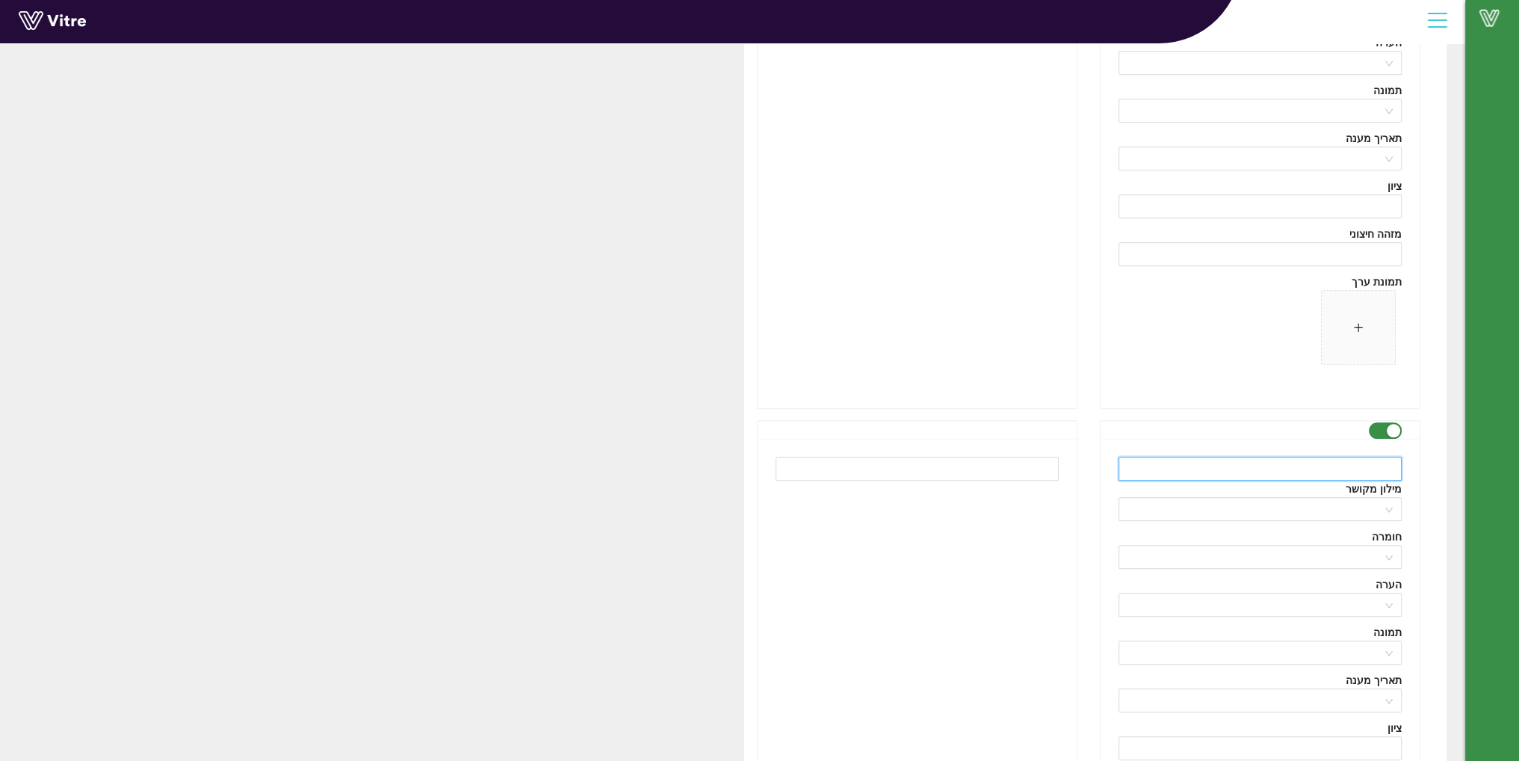
click at [1207, 466] on input "text" at bounding box center [1259, 469] width 283 height 24
paste input "BROMACIL"
type input "BROMACIL"
click at [1030, 476] on input "text" at bounding box center [917, 469] width 283 height 24
paste input "אורציל+ברומציל"
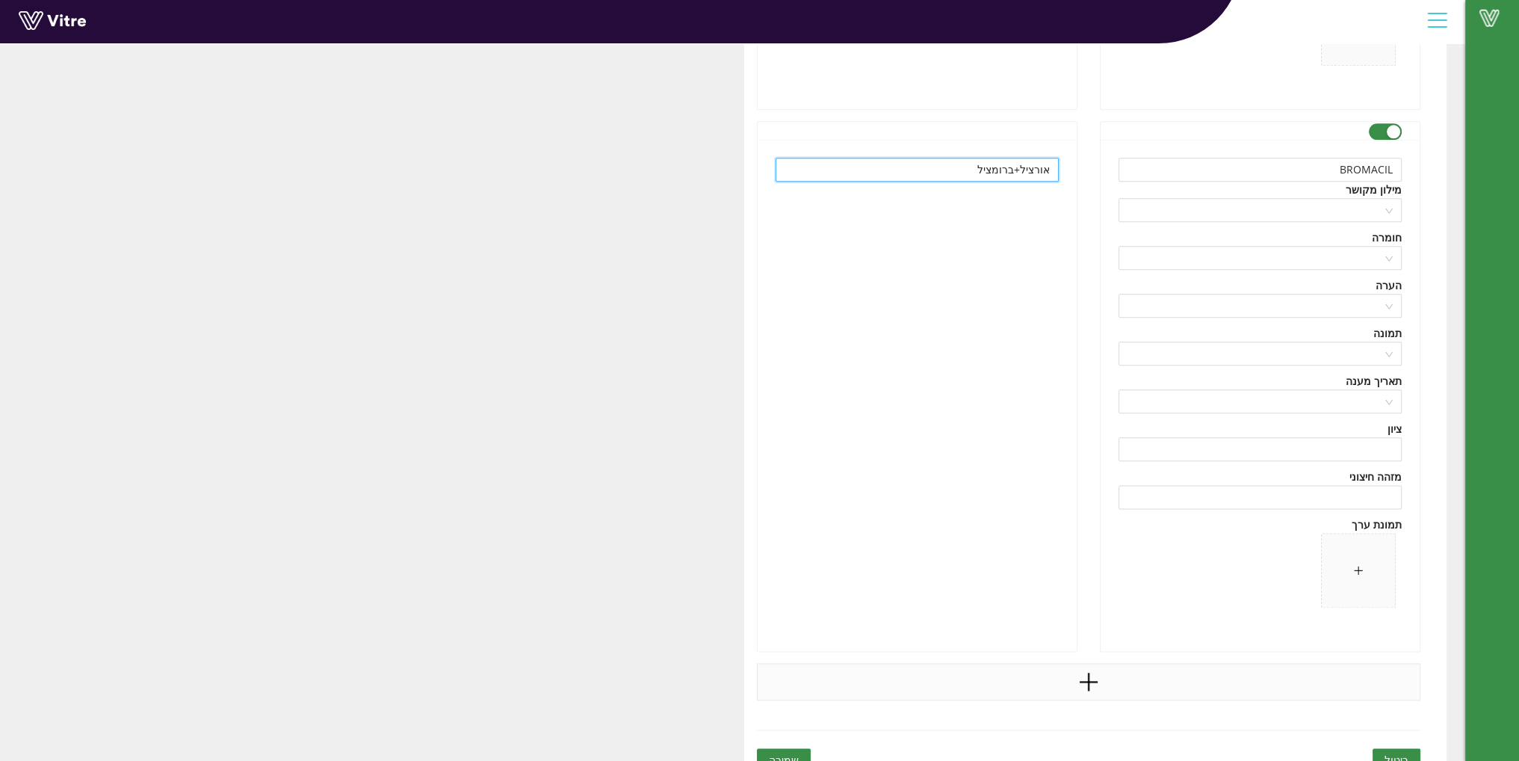
type input "אורציל+ברומציל"
click at [1092, 670] on icon "plus" at bounding box center [1088, 681] width 22 height 22
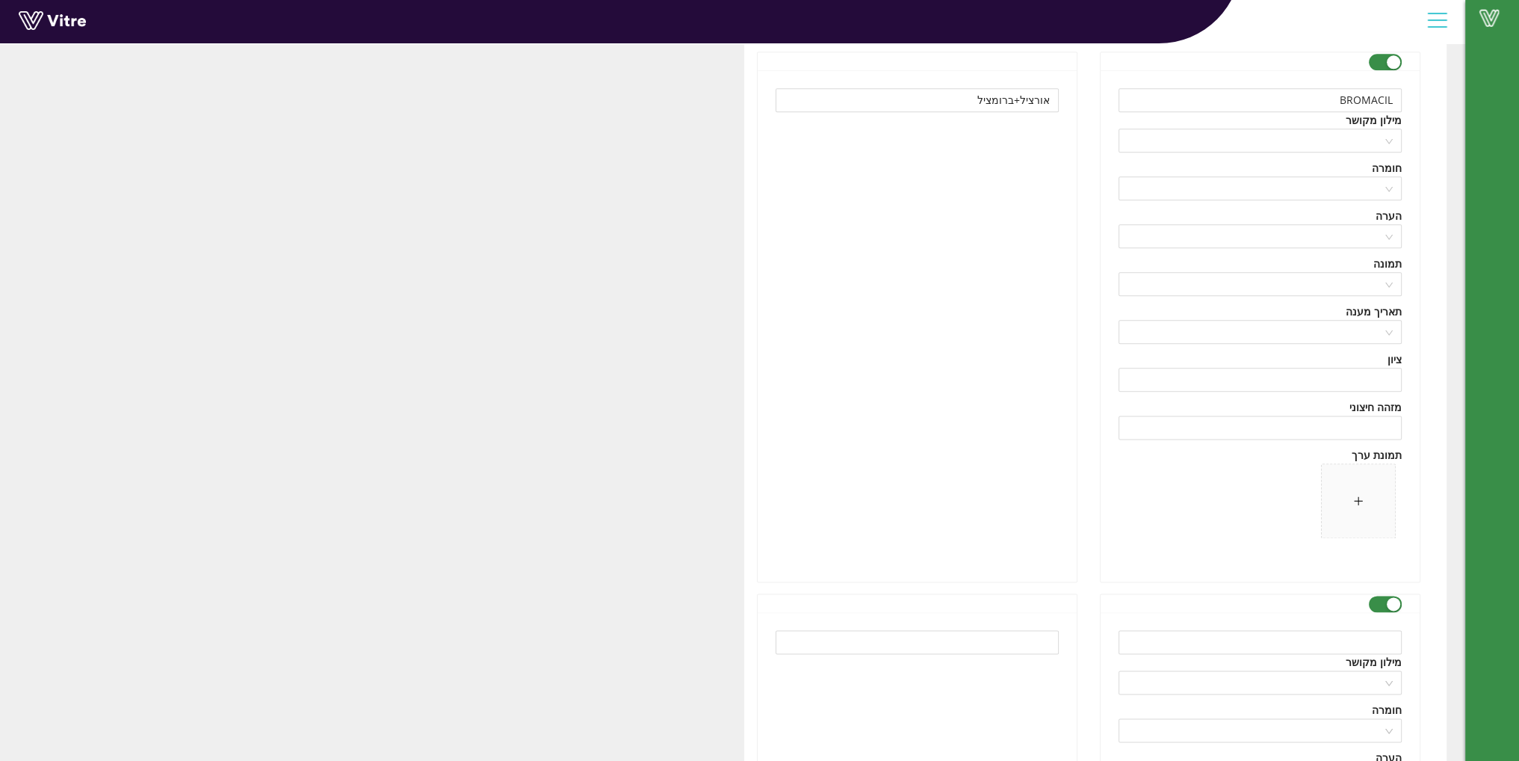
scroll to position [2445, 0]
click at [1292, 627] on input "text" at bounding box center [1259, 637] width 283 height 24
paste input "METAZACHLOR"
type input "METAZACHLOR"
click at [994, 635] on input "text" at bounding box center [917, 637] width 283 height 24
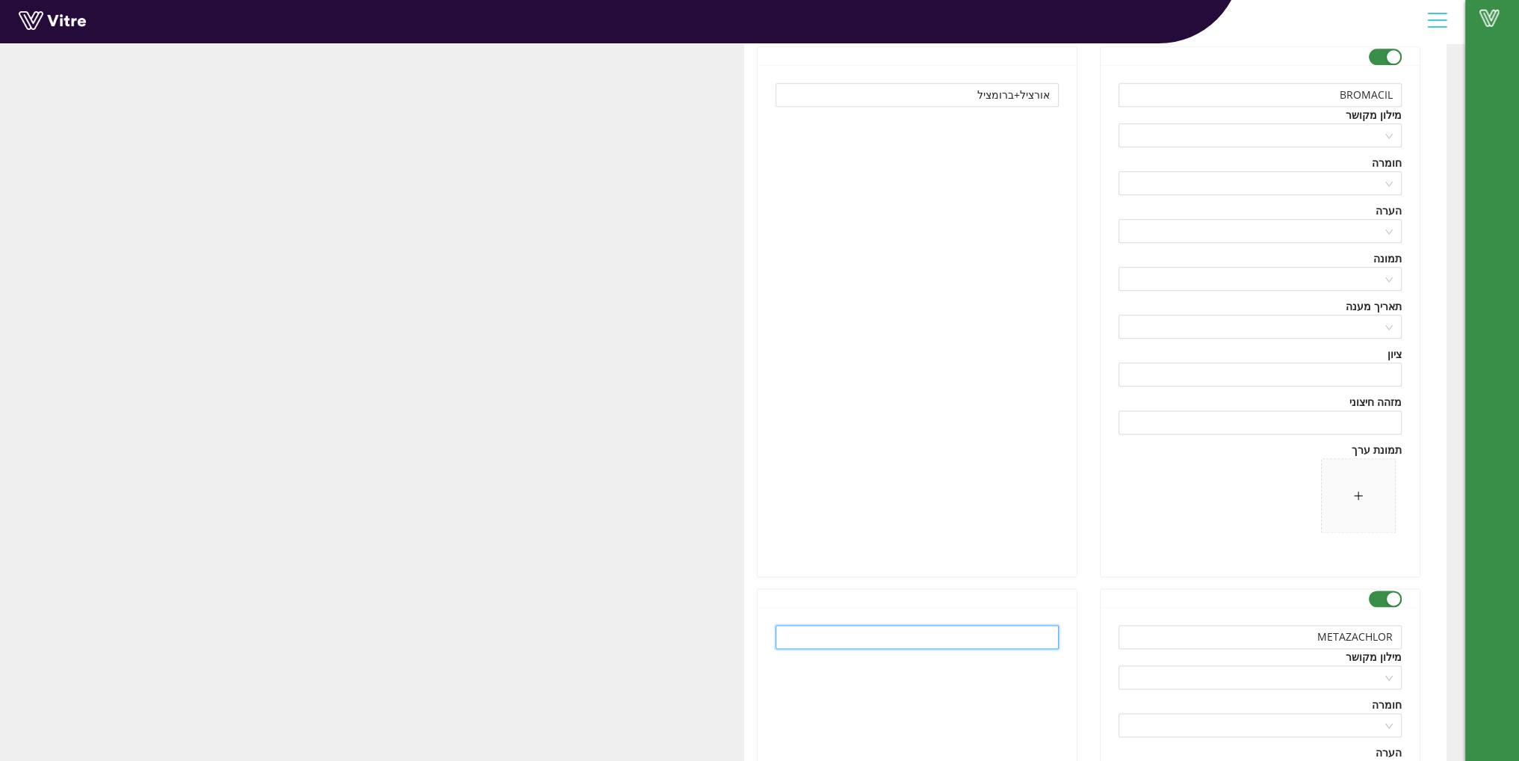
paste input "מתזכלור"
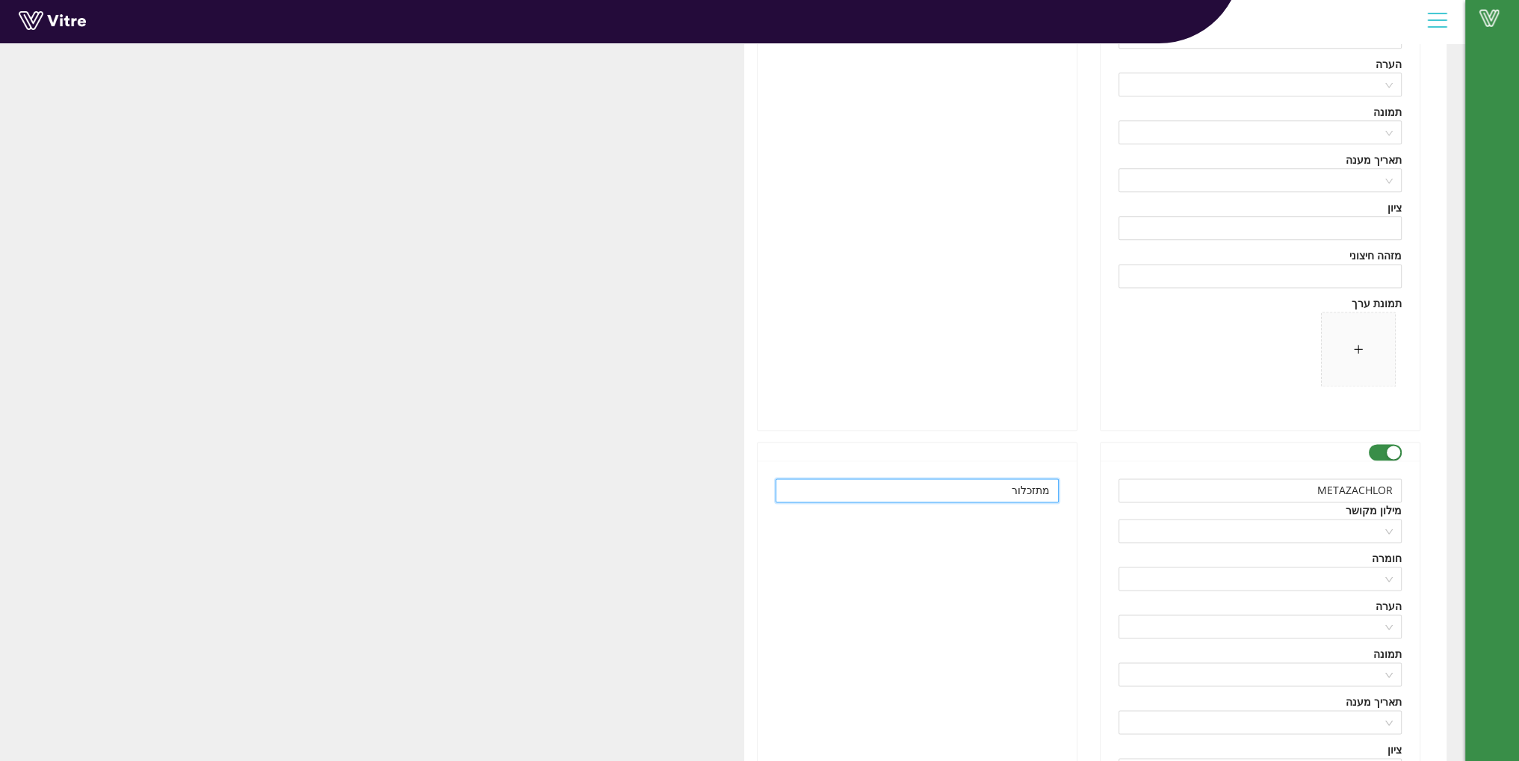
scroll to position [2595, 0]
type input "מתזכלור"
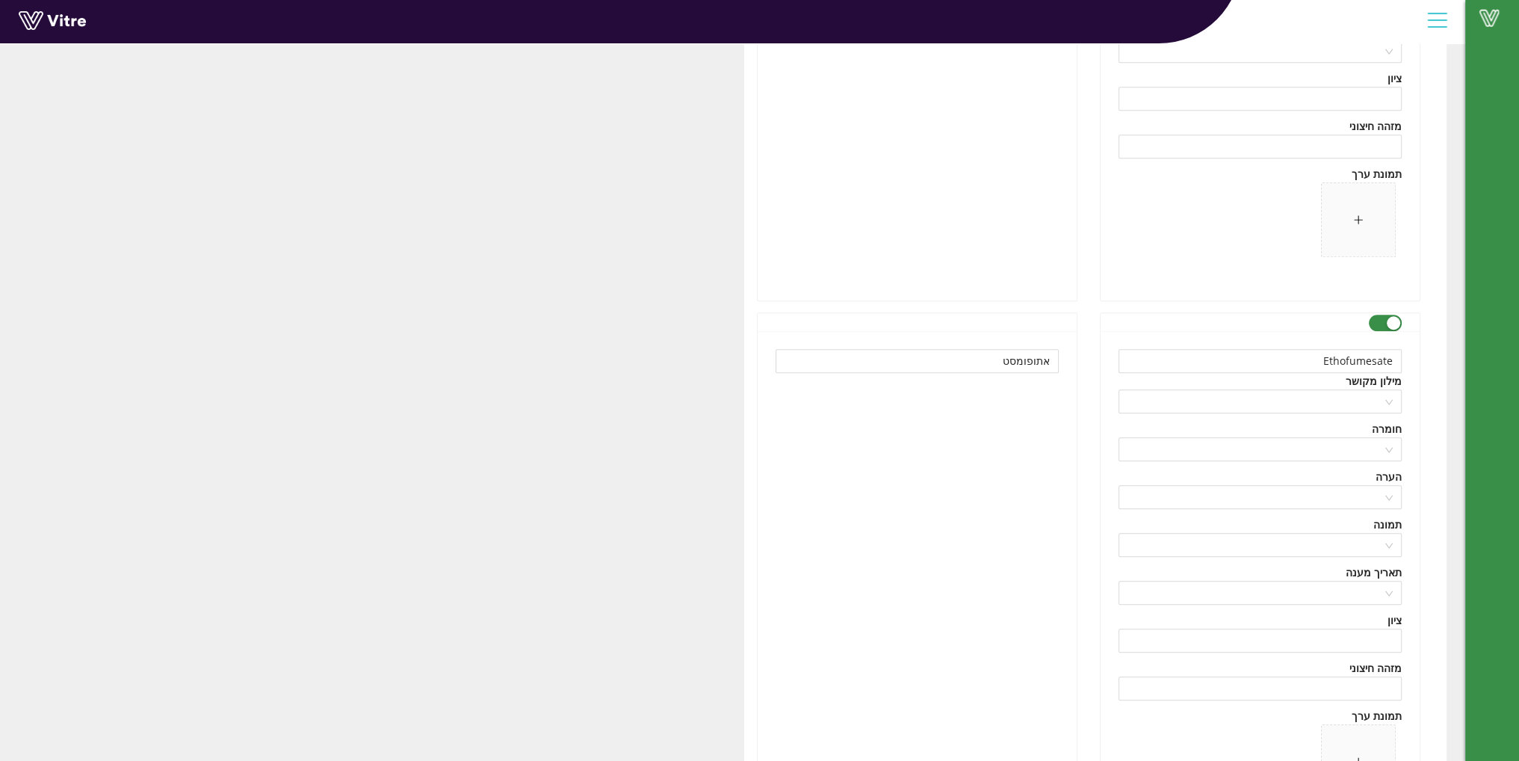
scroll to position [1549, 0]
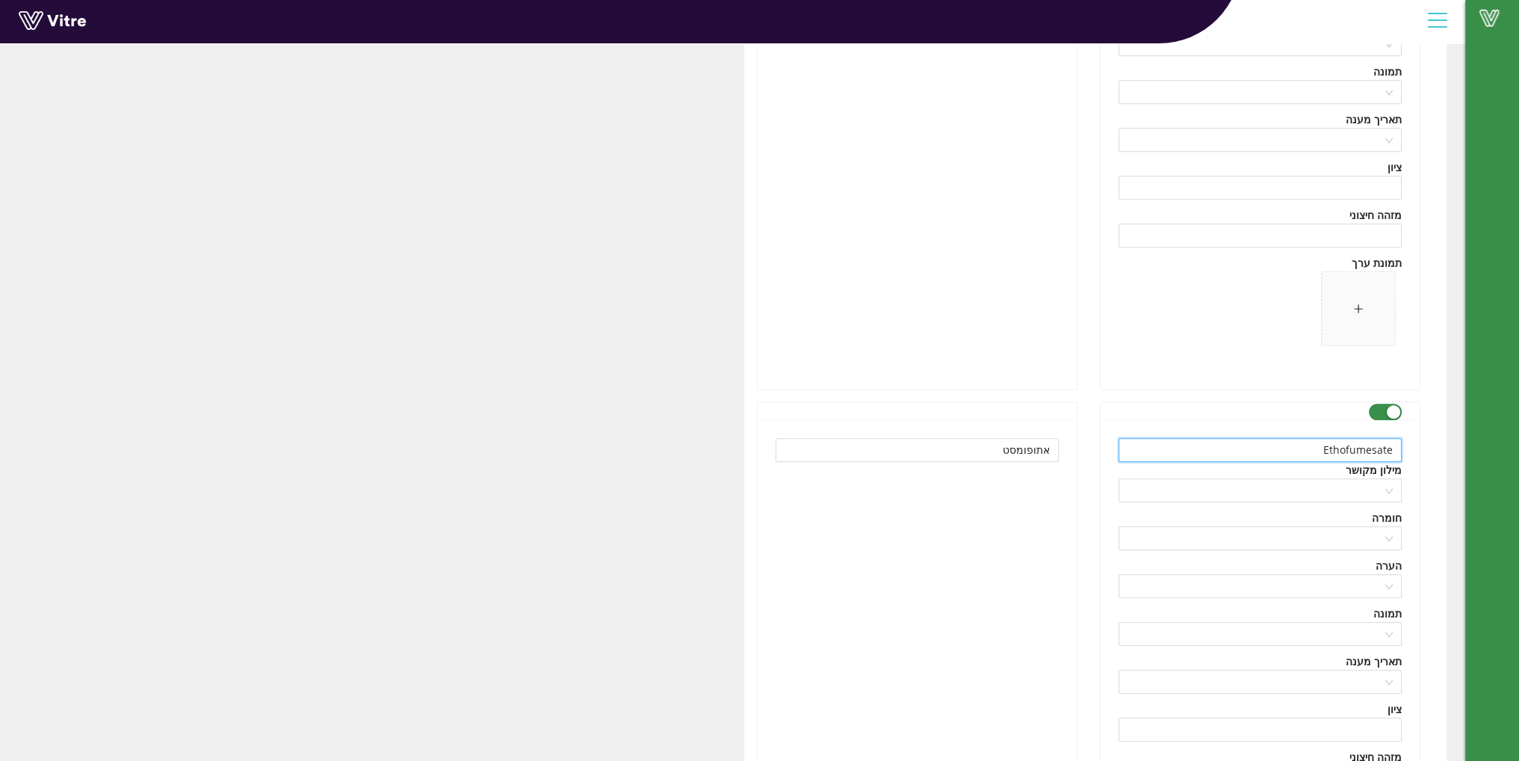
click at [1353, 445] on input "Ethofumesate" at bounding box center [1259, 450] width 283 height 24
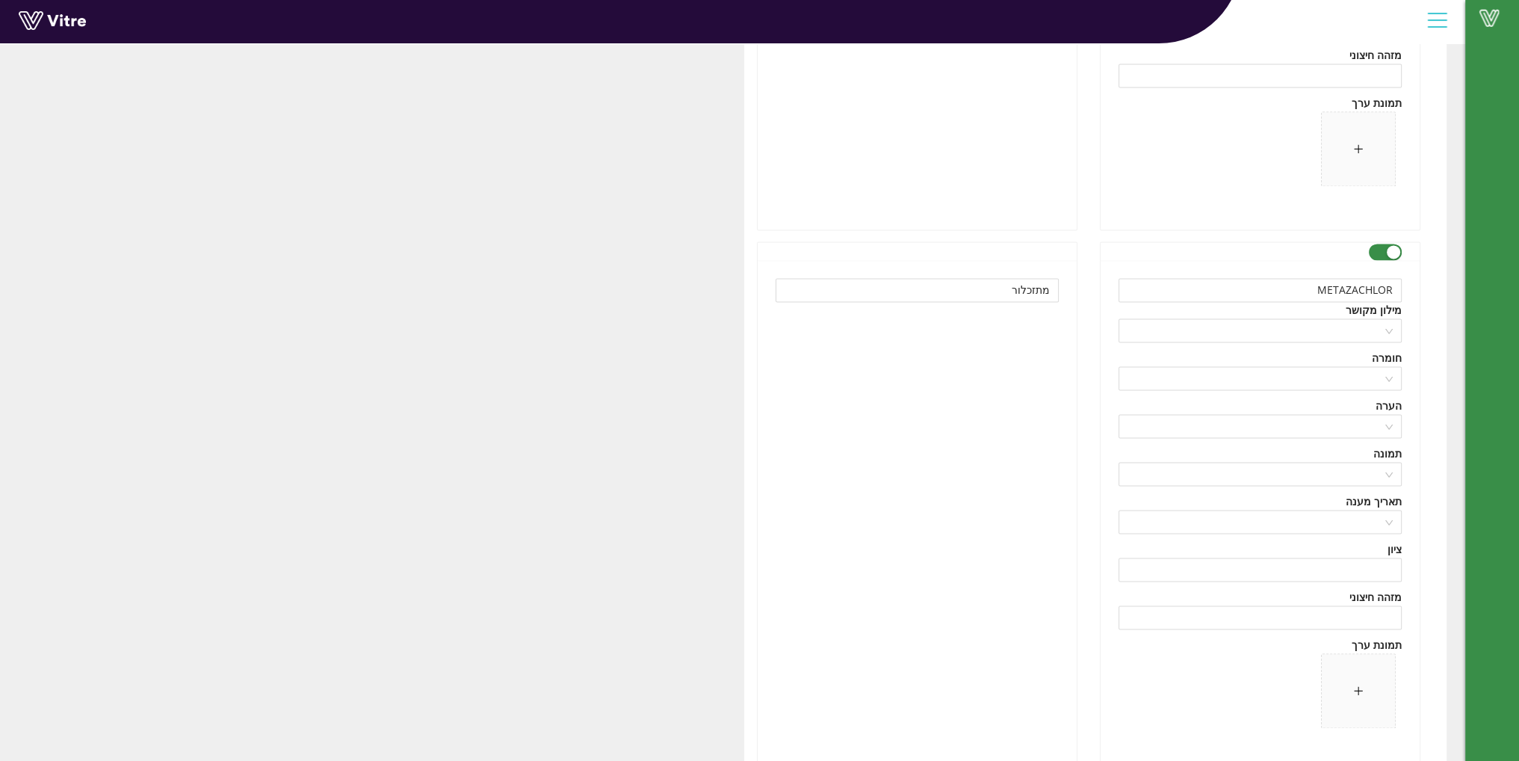
scroll to position [2930, 0]
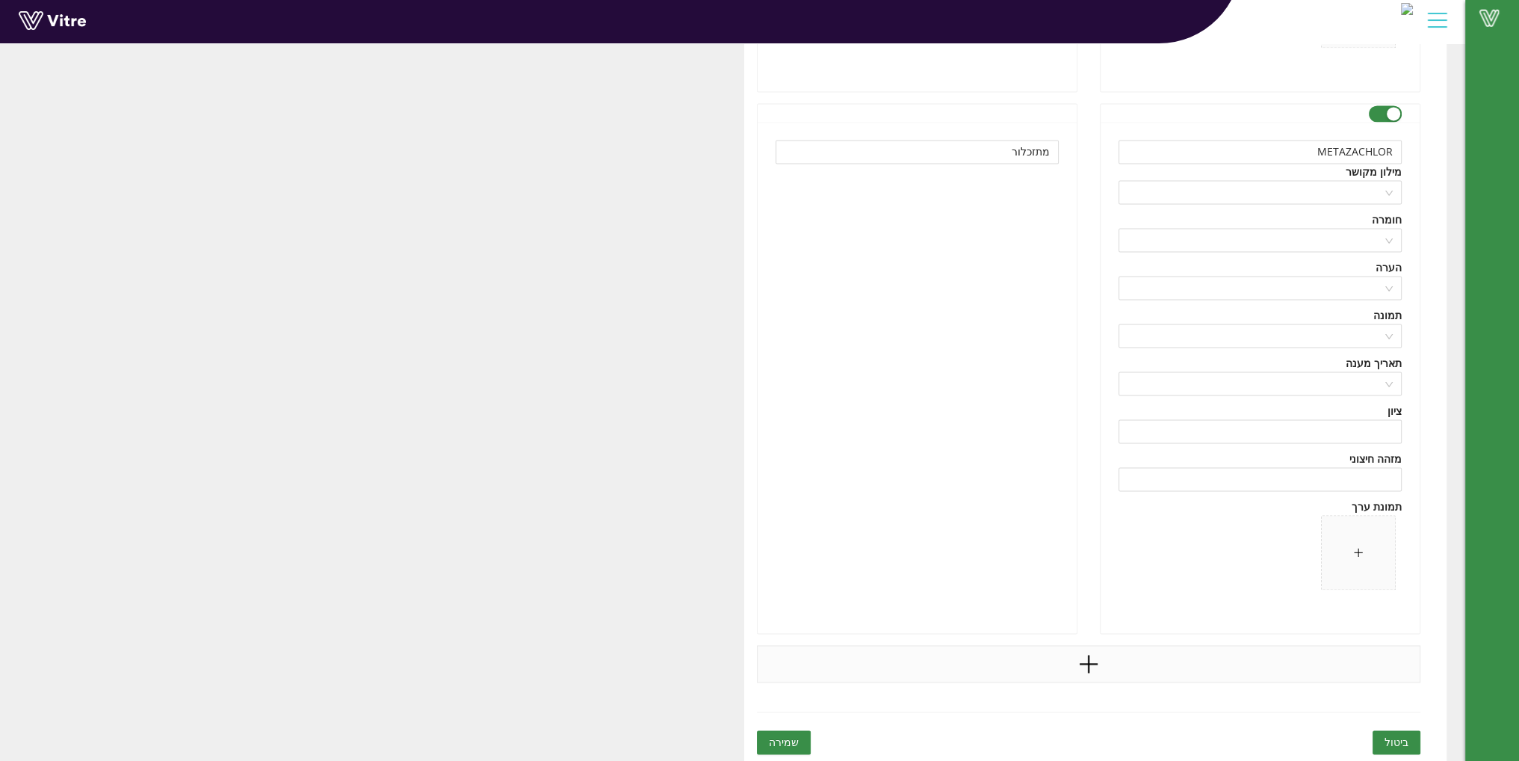
click at [1096, 654] on icon "plus" at bounding box center [1088, 663] width 22 height 22
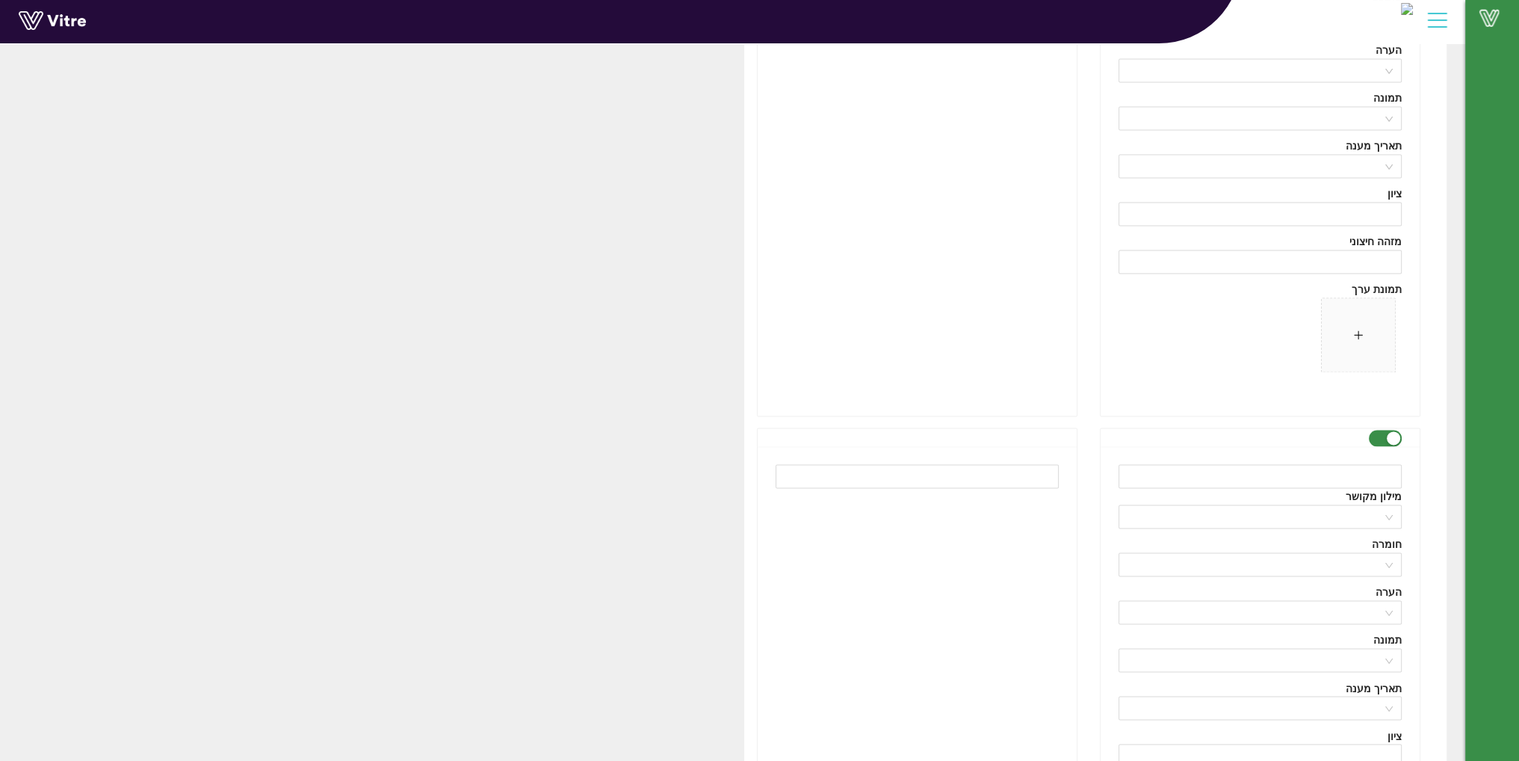
scroll to position [3154, 0]
click at [1254, 470] on input "text" at bounding box center [1259, 469] width 283 height 24
paste input "CATALYST FR DAMSCO"
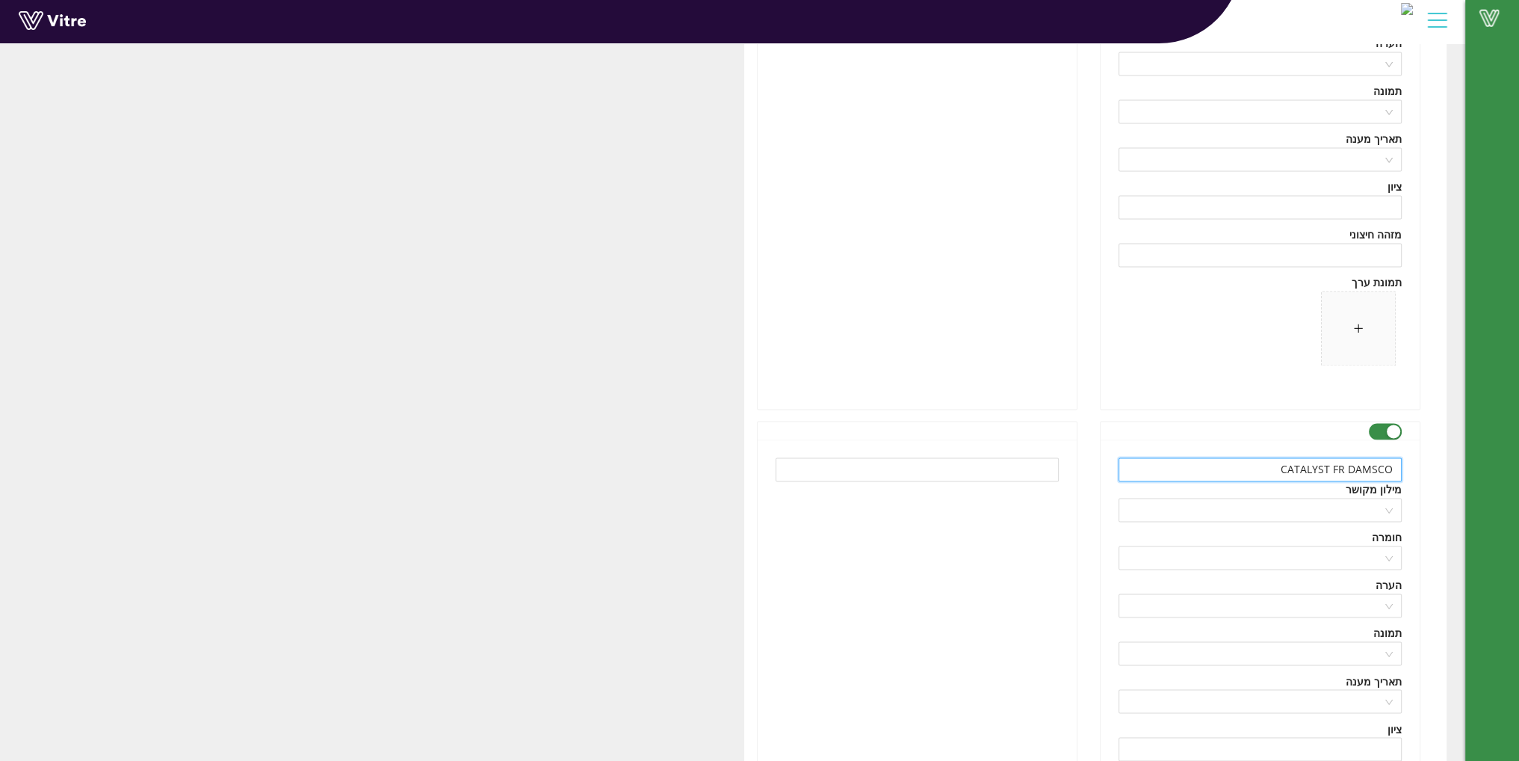
type input "CATALYST FR DAMSCO"
click at [1014, 462] on input "text" at bounding box center [917, 469] width 283 height 24
paste input "קטאליסט"
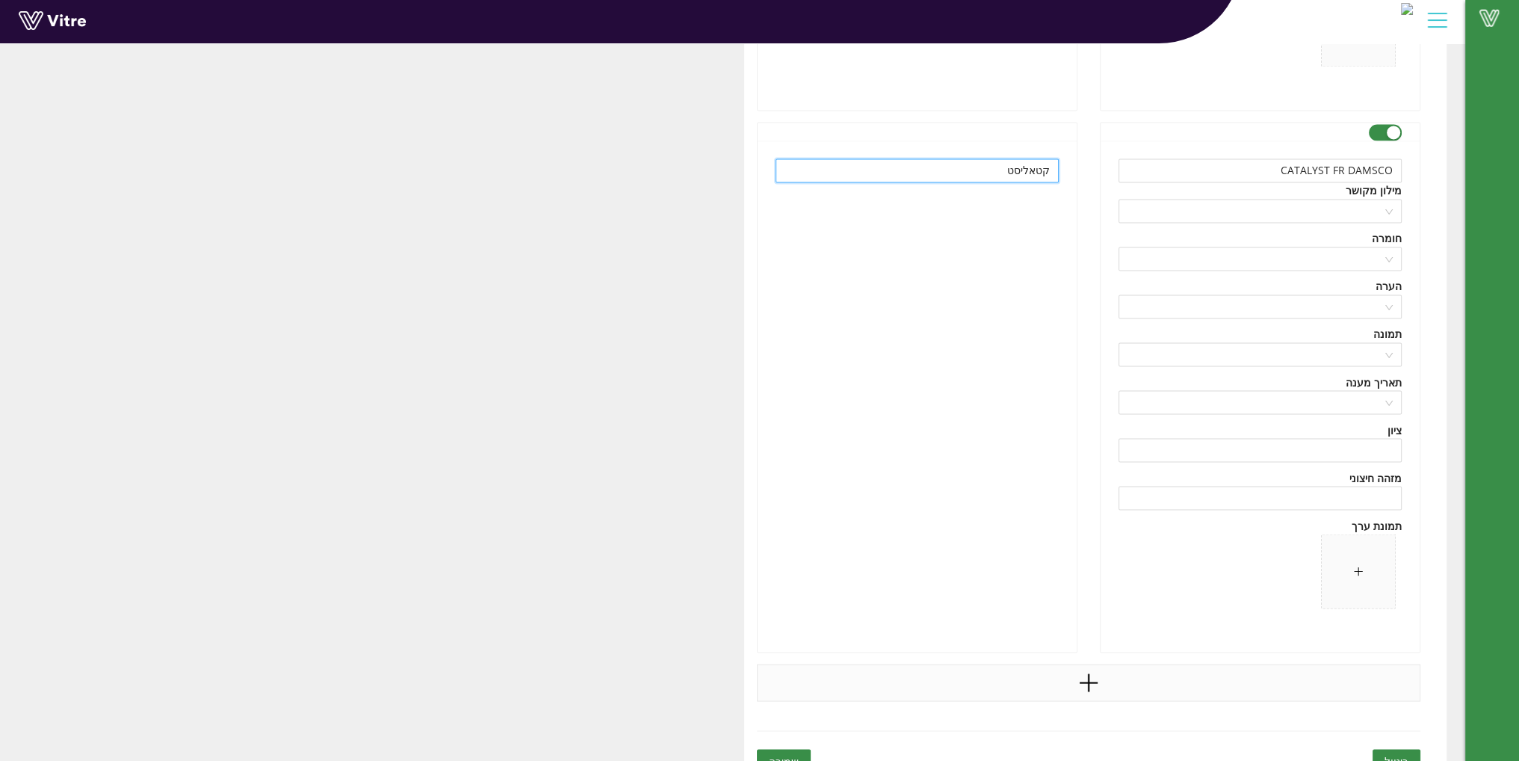
type input "קטאליסט"
click at [1088, 681] on icon "plus" at bounding box center [1089, 682] width 18 height 2
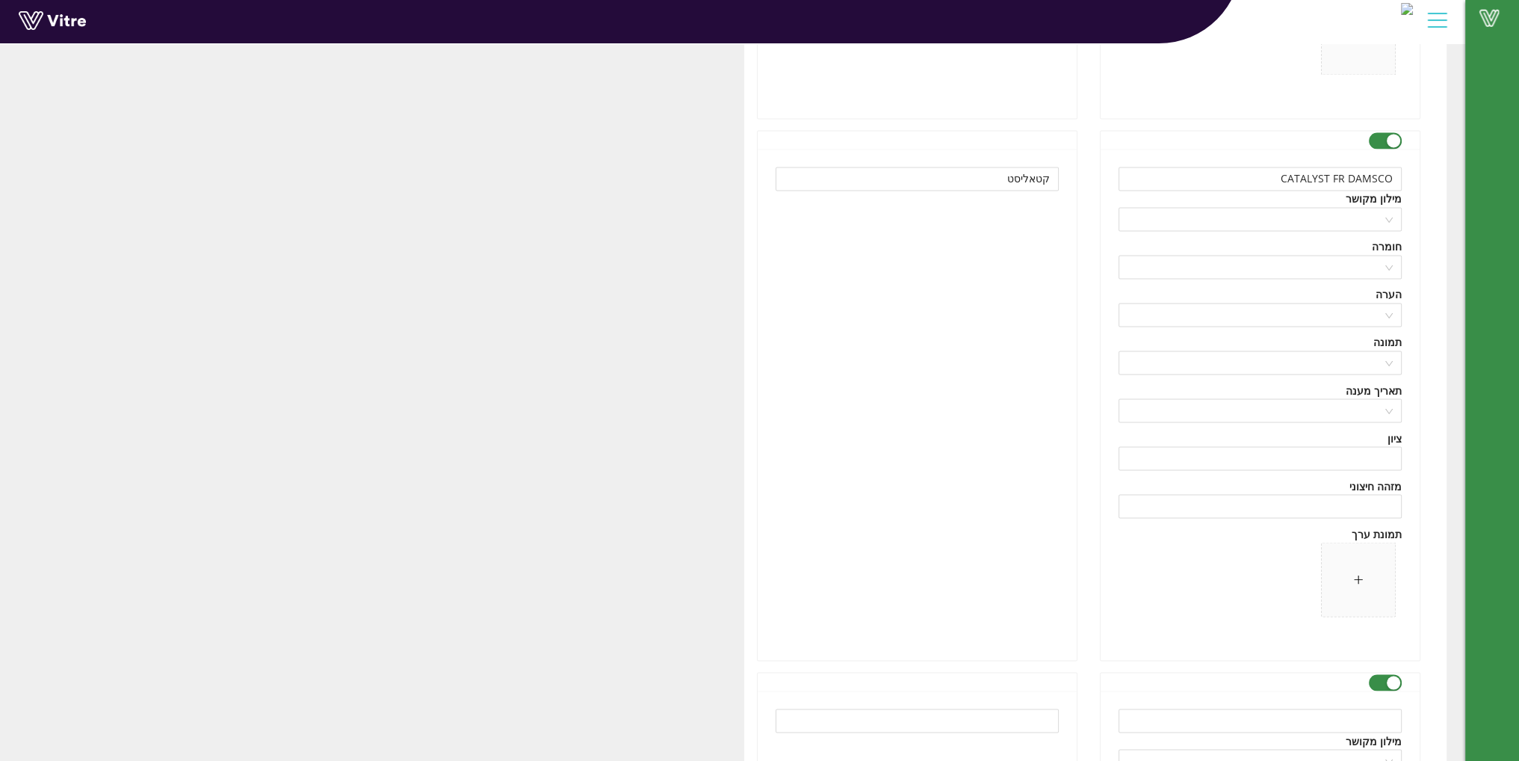
scroll to position [3603, 0]
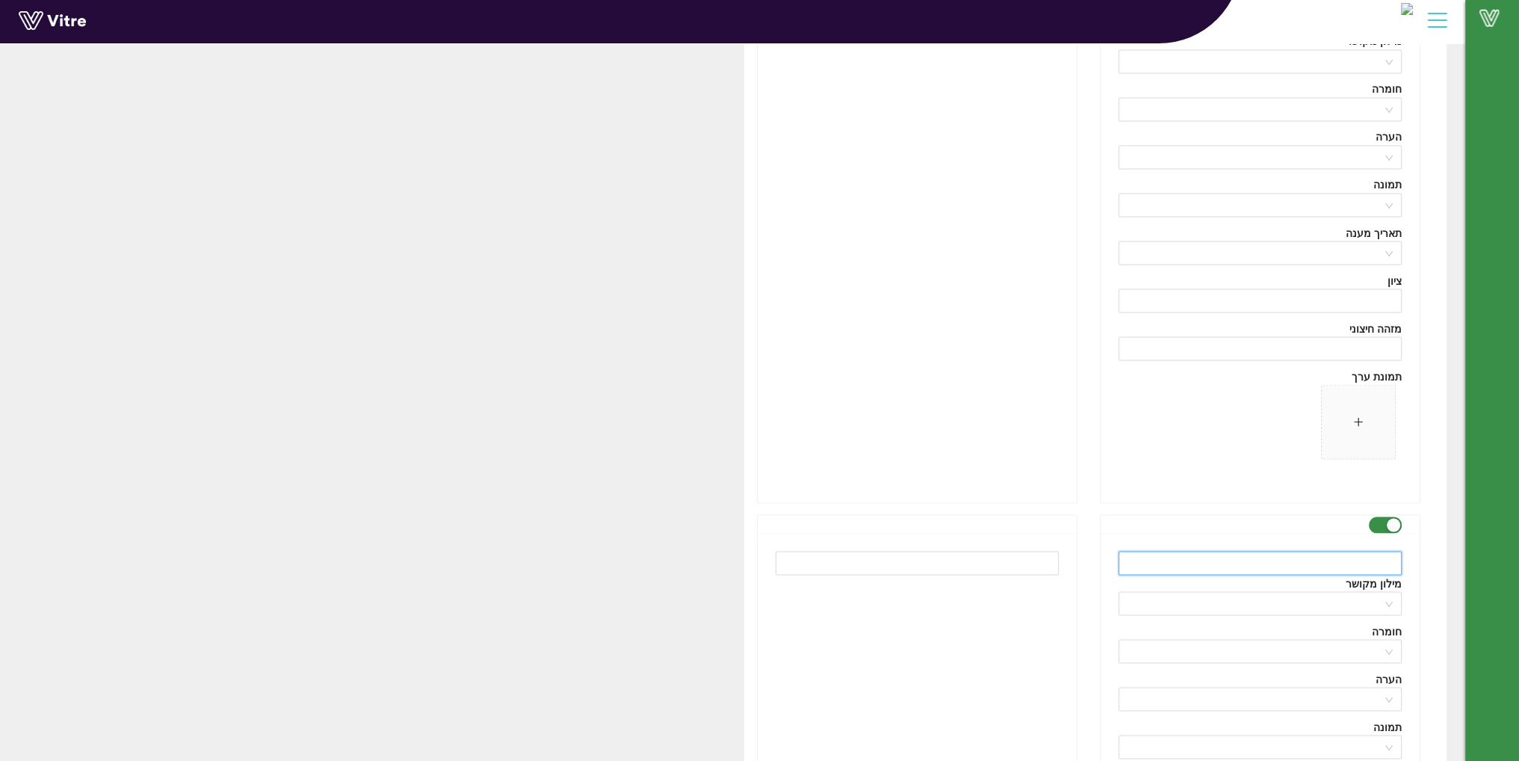
click at [1270, 558] on input "text" at bounding box center [1259, 563] width 283 height 24
paste input "Chemical physics treatment"
type input "Chemical physics treatment"
click at [959, 551] on input "text" at bounding box center [917, 563] width 283 height 24
paste input "פיזיקוכימי"
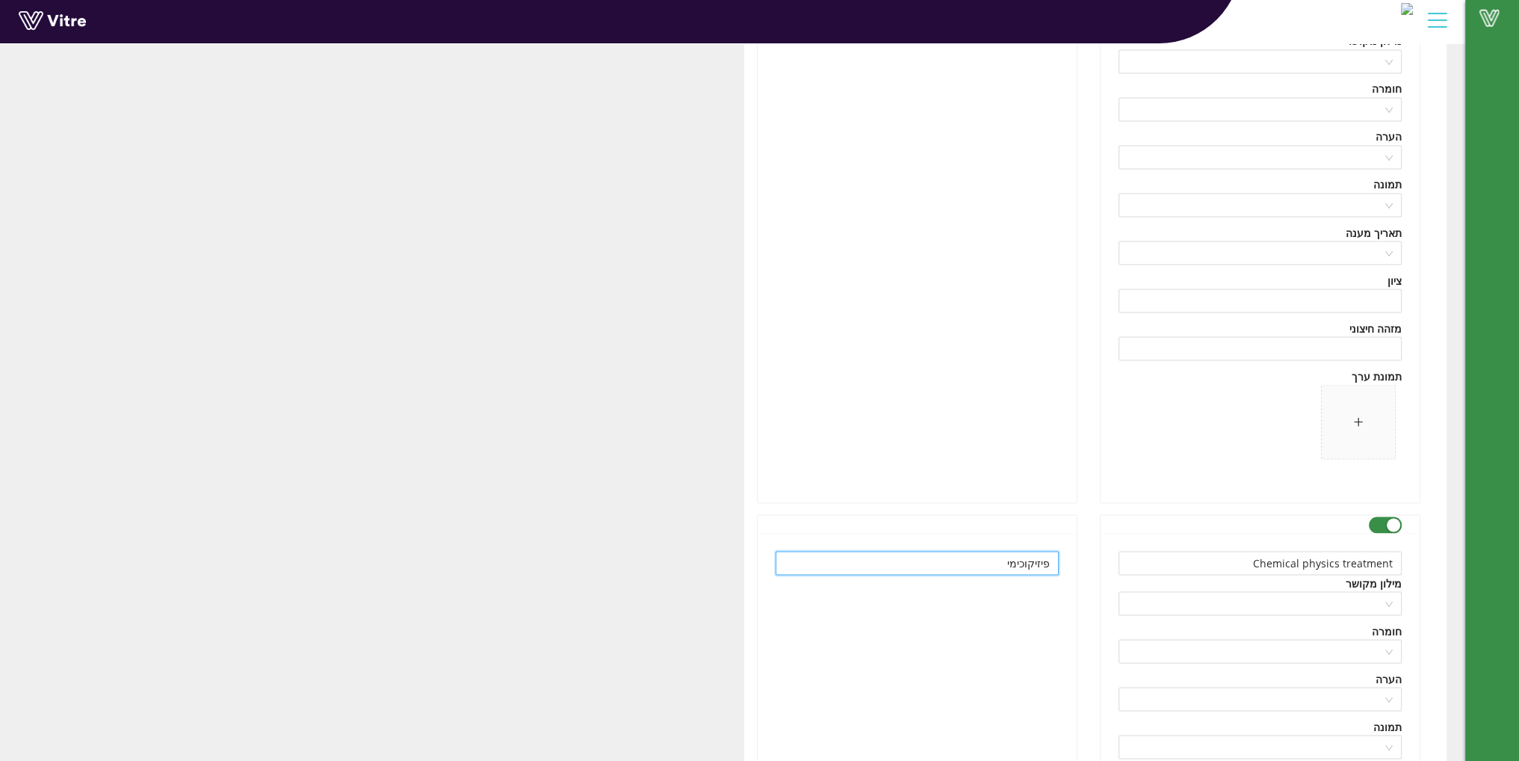
type input "פיזיקוכימי"
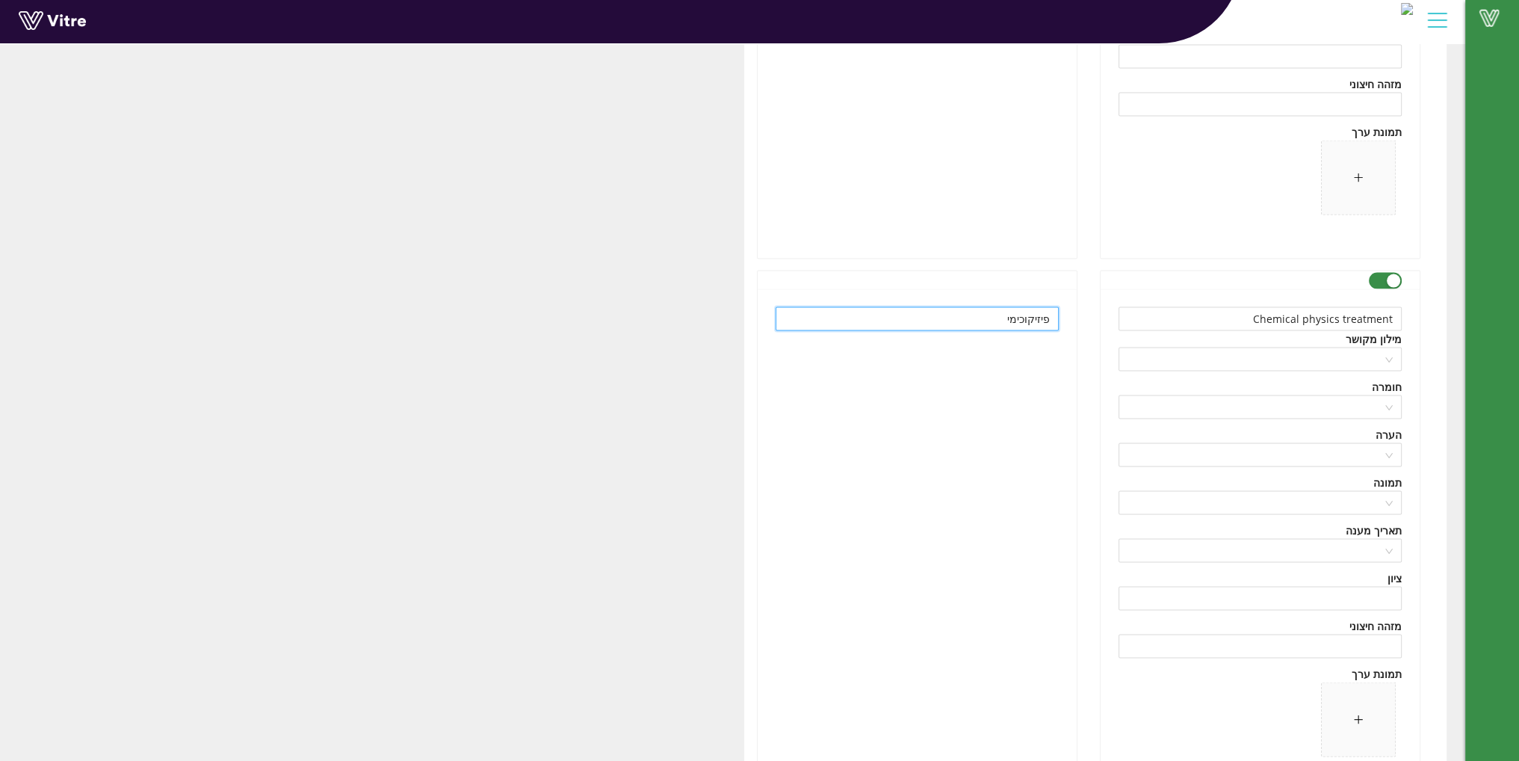
scroll to position [4014, 0]
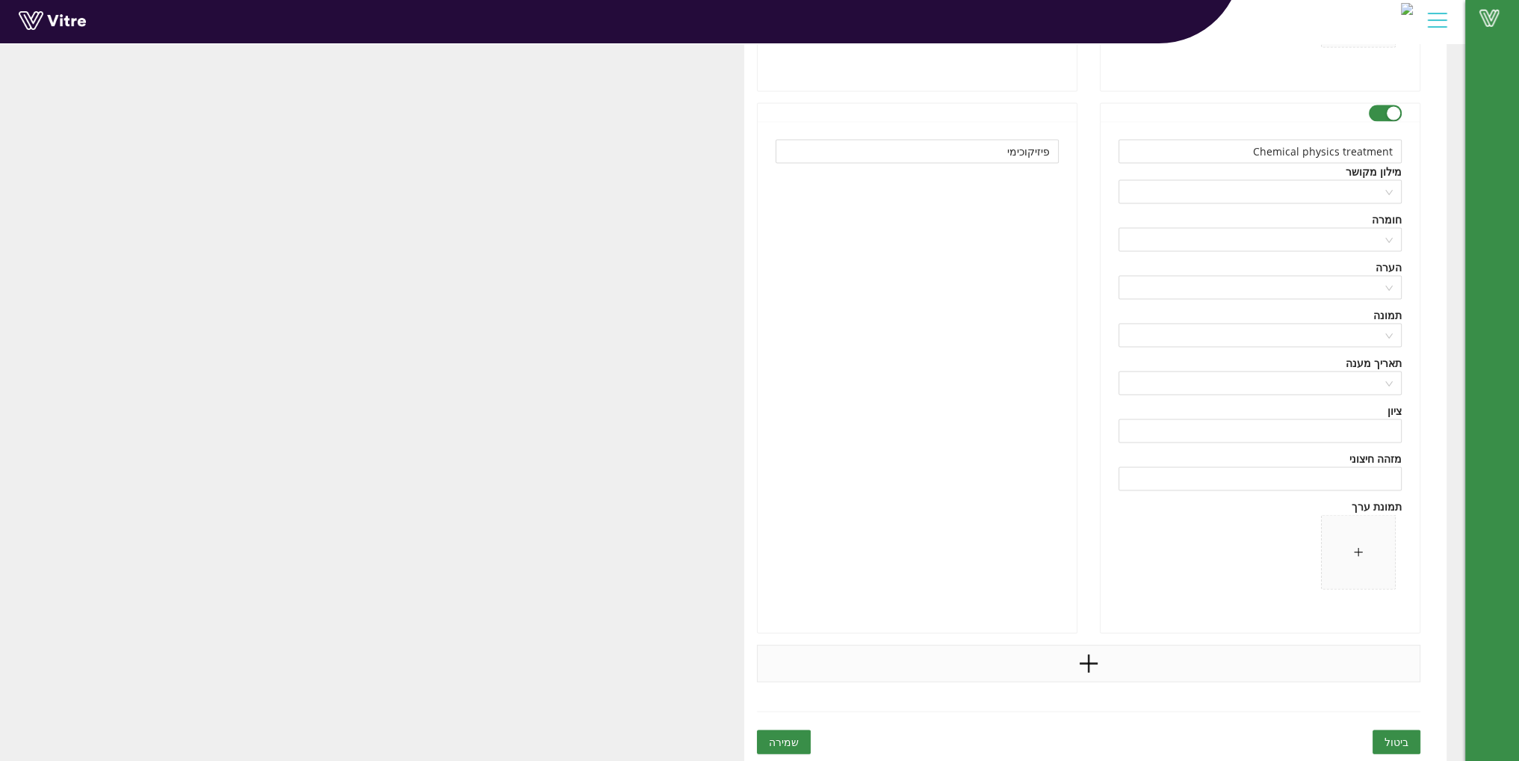
click at [1088, 663] on icon "plus" at bounding box center [1089, 664] width 18 height 2
click at [1195, 691] on input "text" at bounding box center [1259, 693] width 283 height 24
paste input "Production services"
type input "Production services"
click at [1001, 681] on input "text" at bounding box center [917, 693] width 283 height 24
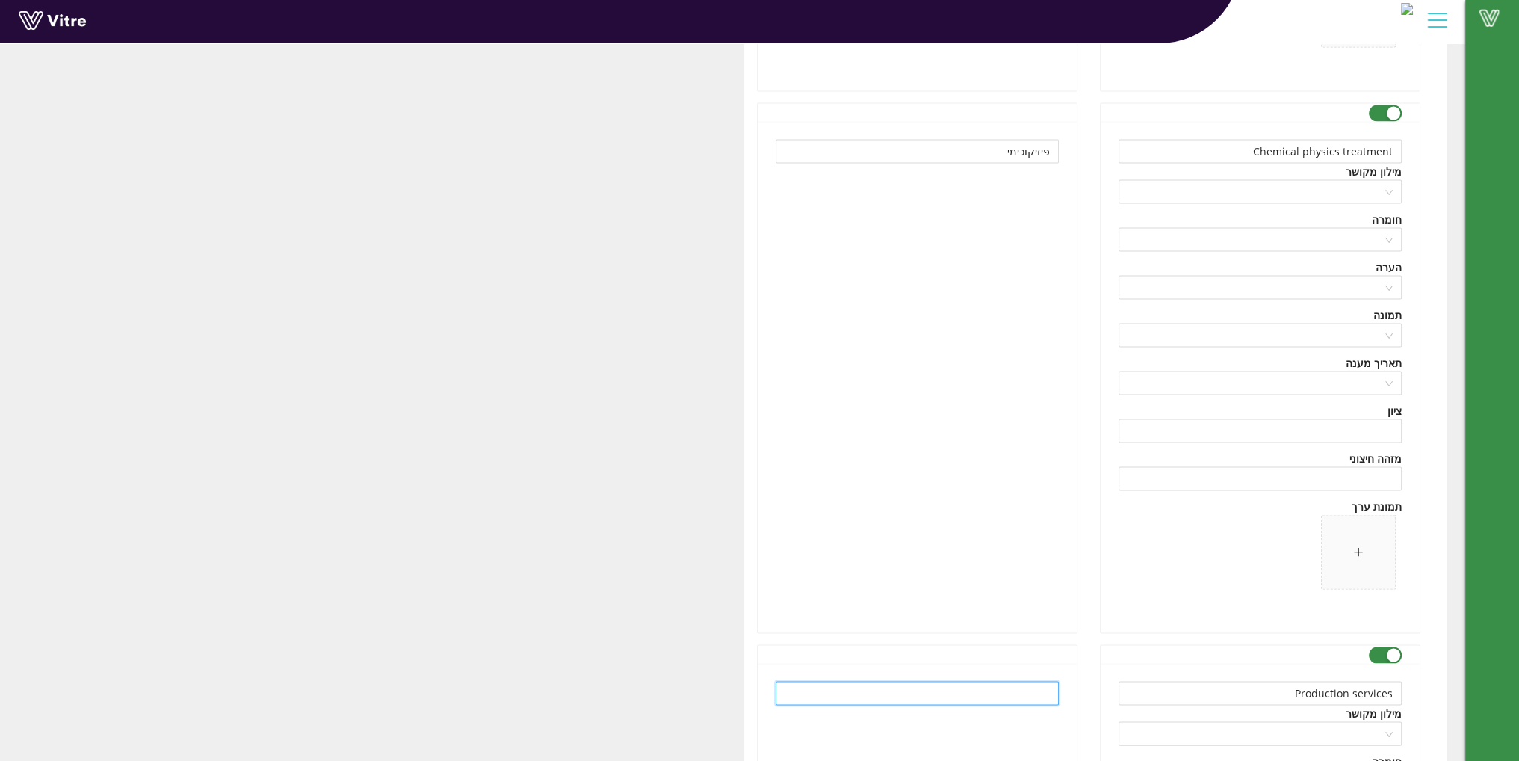
paste input "שרותי ייצור"
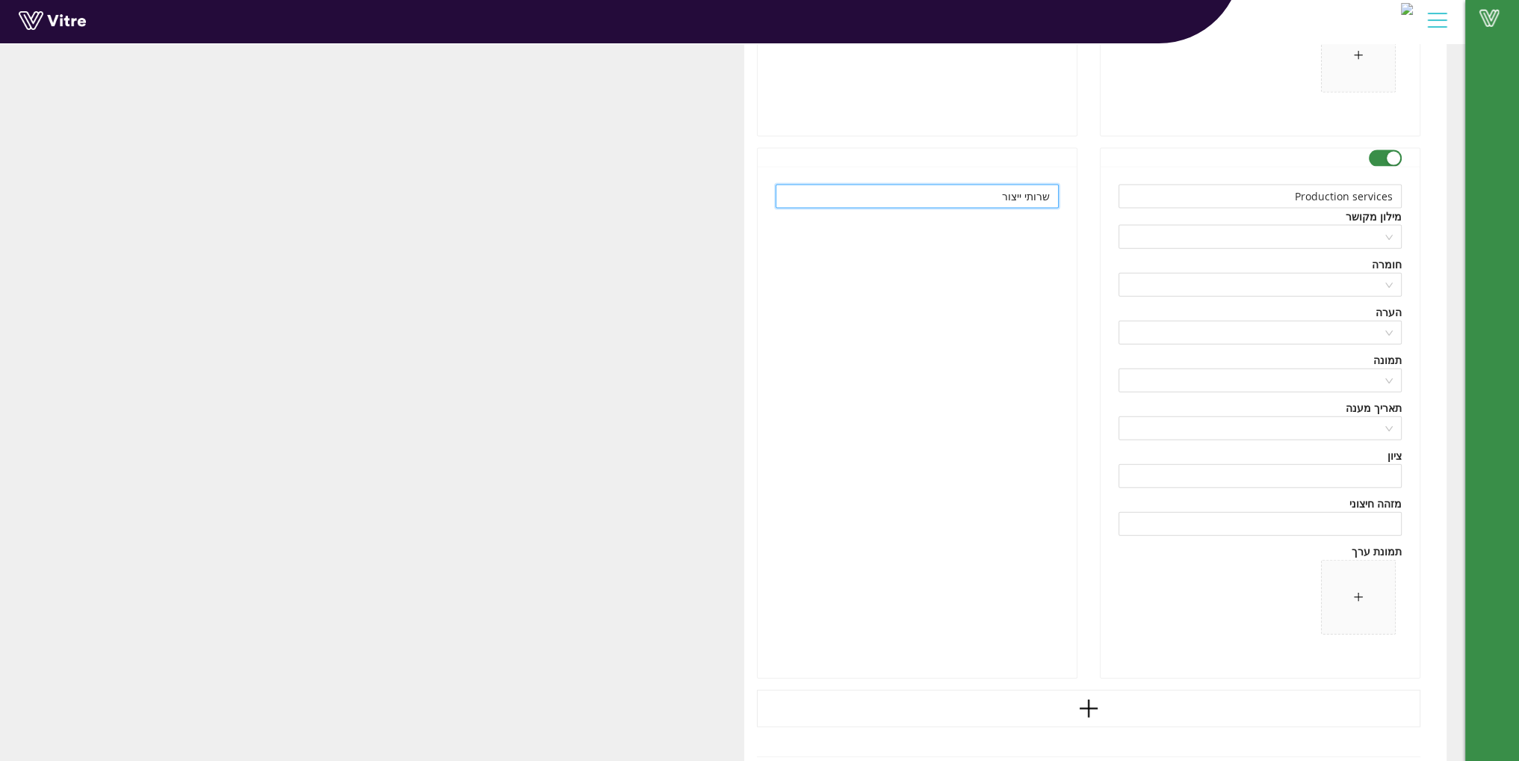
scroll to position [4537, 0]
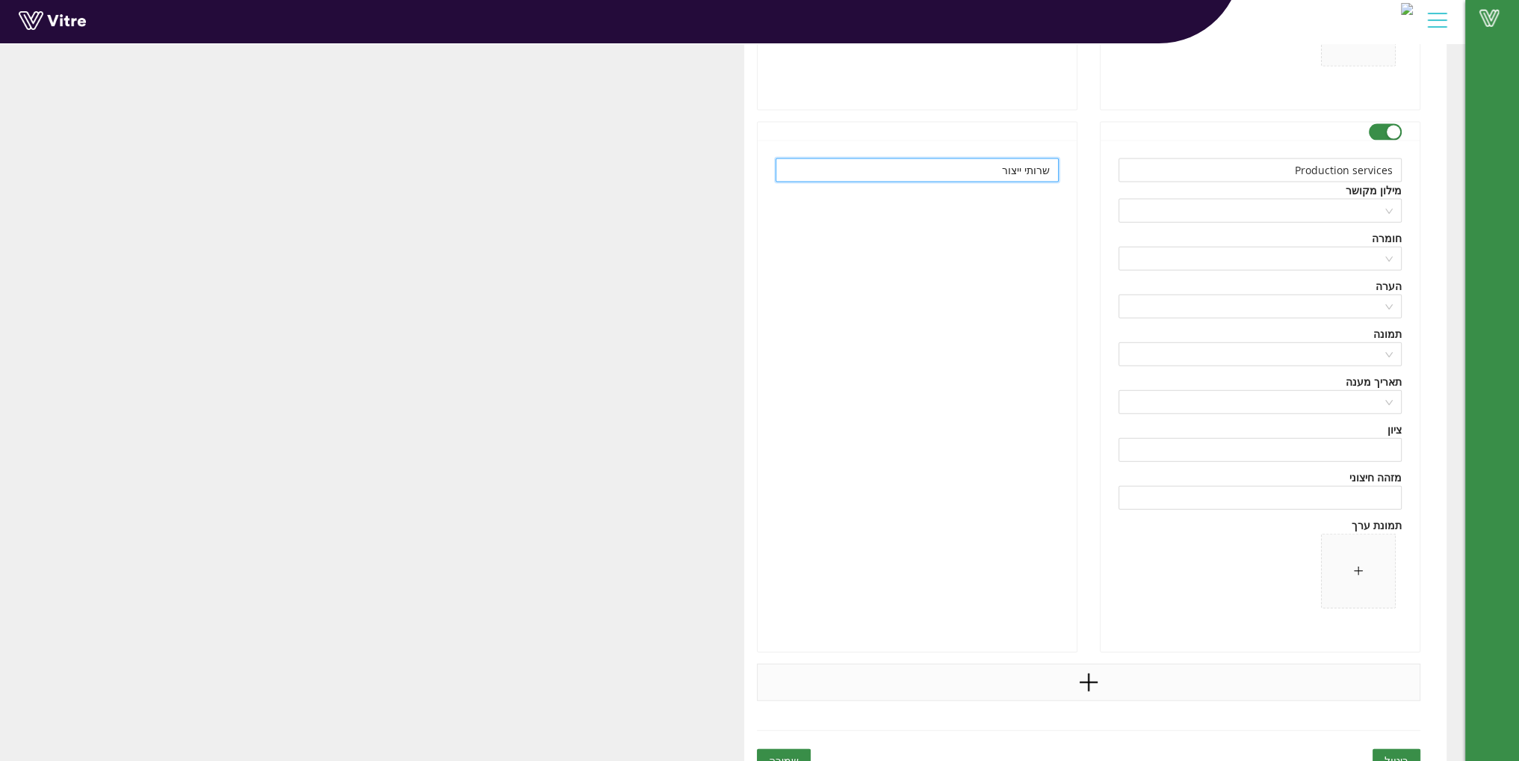
type input "שרותי ייצור"
click at [1091, 681] on icon "plus" at bounding box center [1088, 682] width 22 height 22
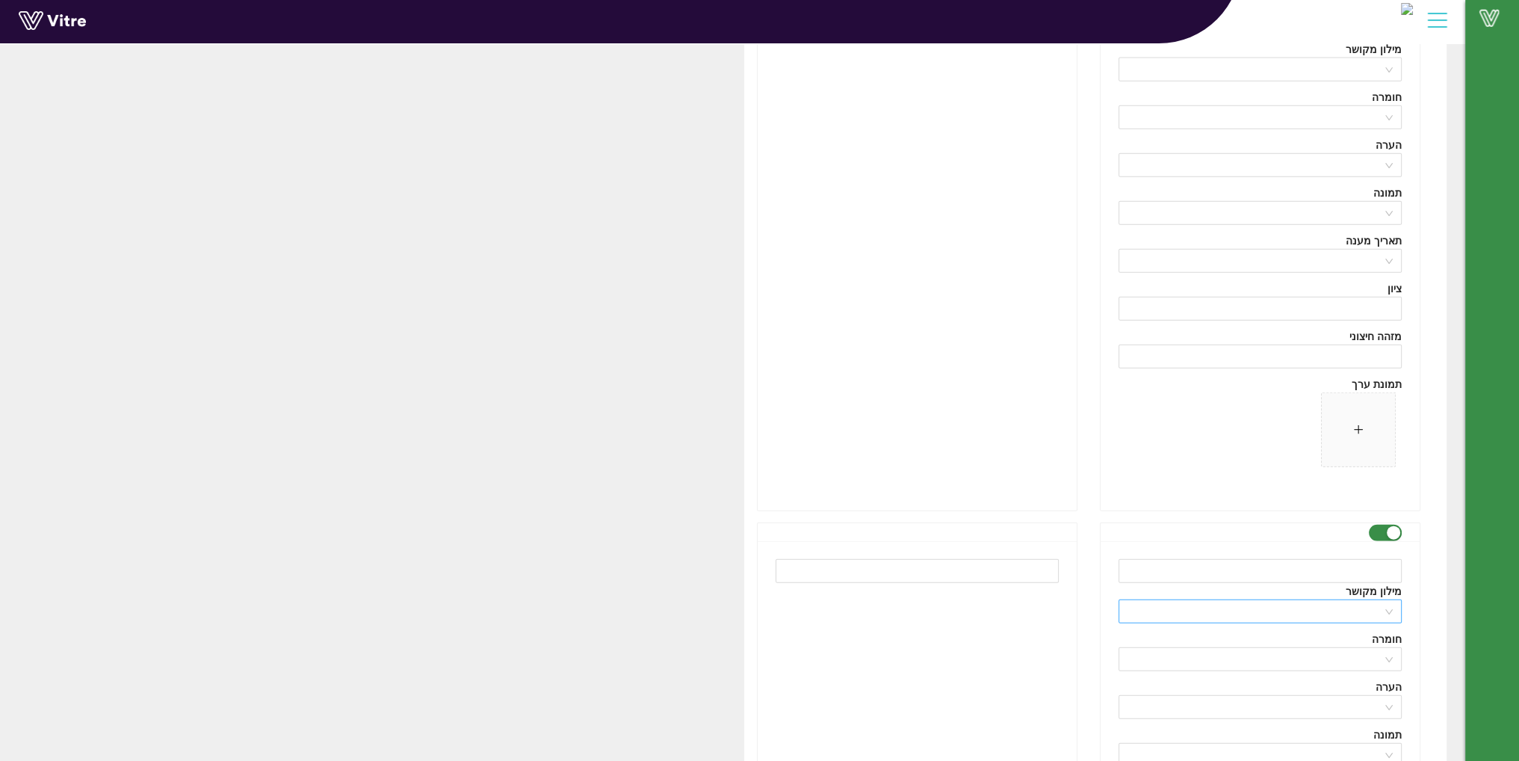
scroll to position [4686, 0]
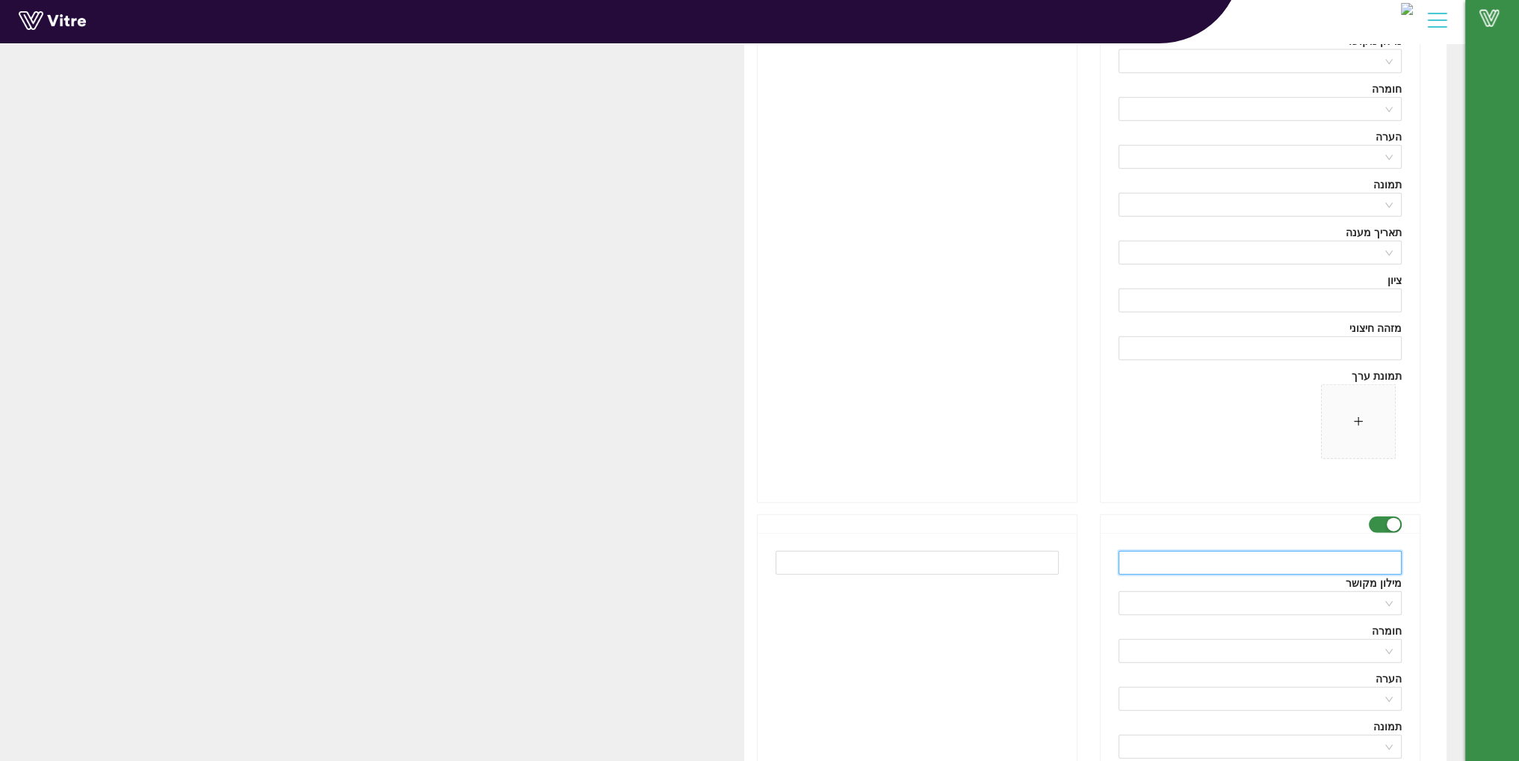
click at [1275, 551] on input "text" at bounding box center [1259, 563] width 283 height 24
paste input "AGANIL"
type input "AGANIL"
click at [1034, 557] on input "text" at bounding box center [917, 563] width 283 height 24
paste input "אגניל"
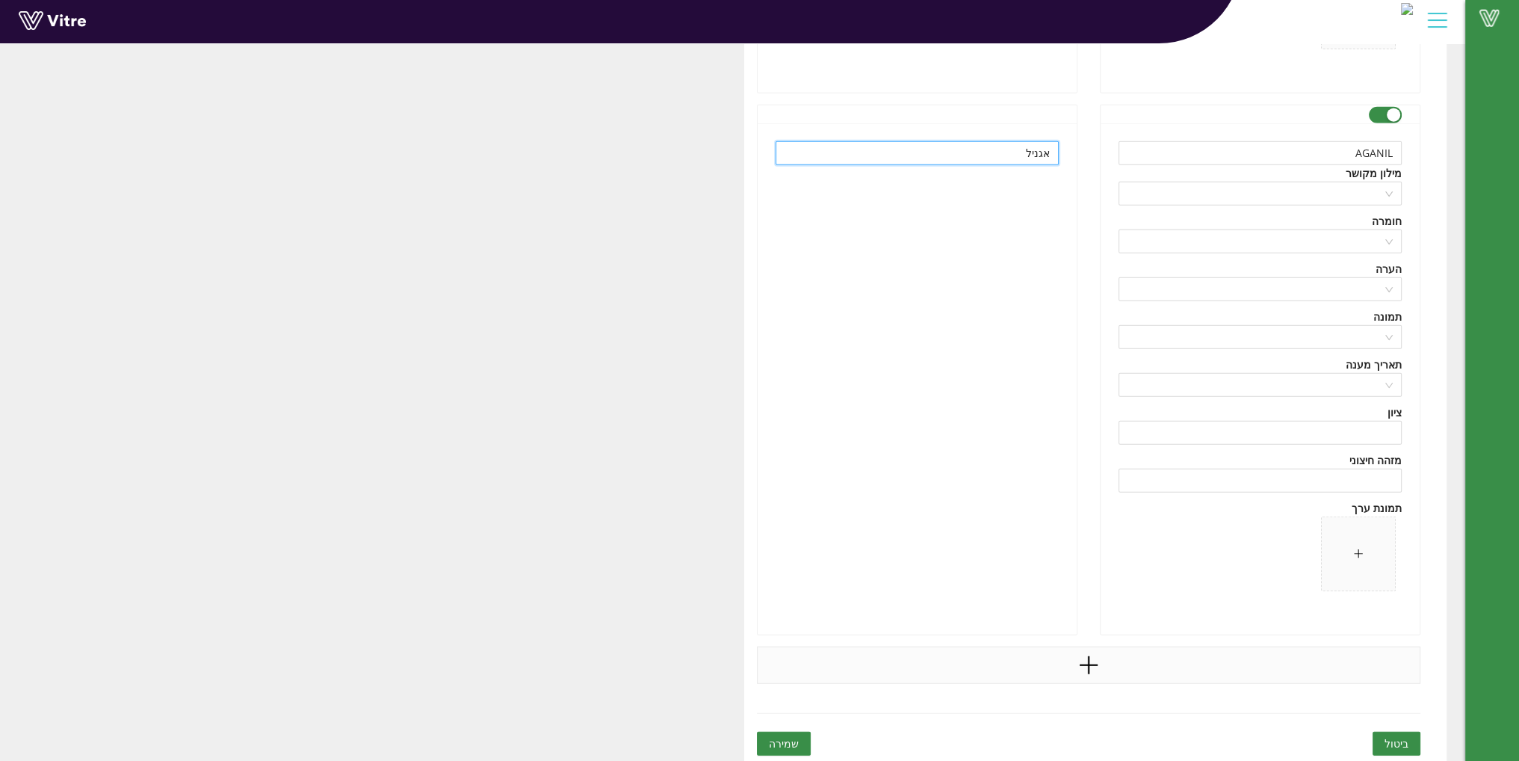
scroll to position [5095, 0]
type input "אגניל"
click at [1081, 664] on icon "plus" at bounding box center [1089, 665] width 18 height 2
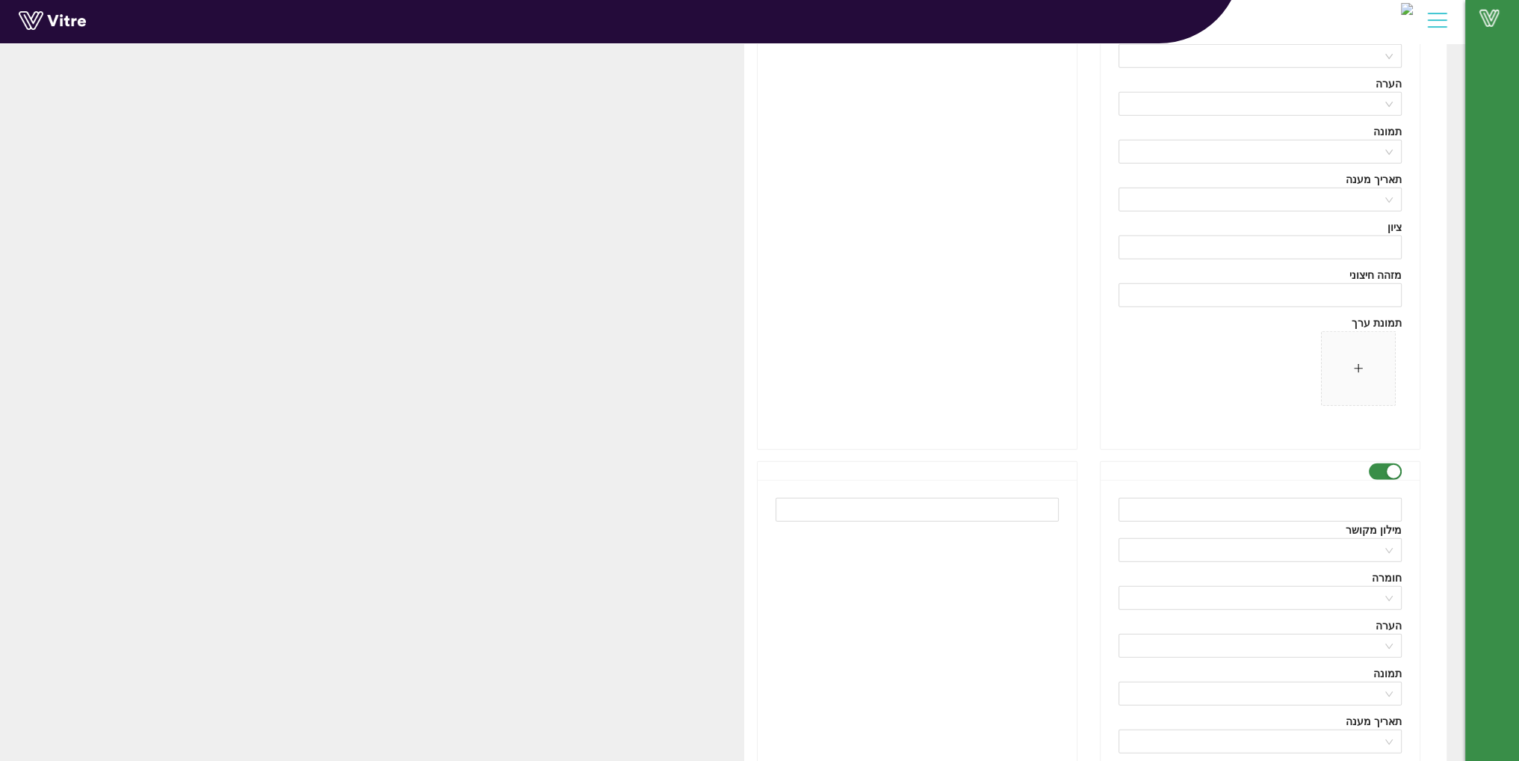
scroll to position [5320, 0]
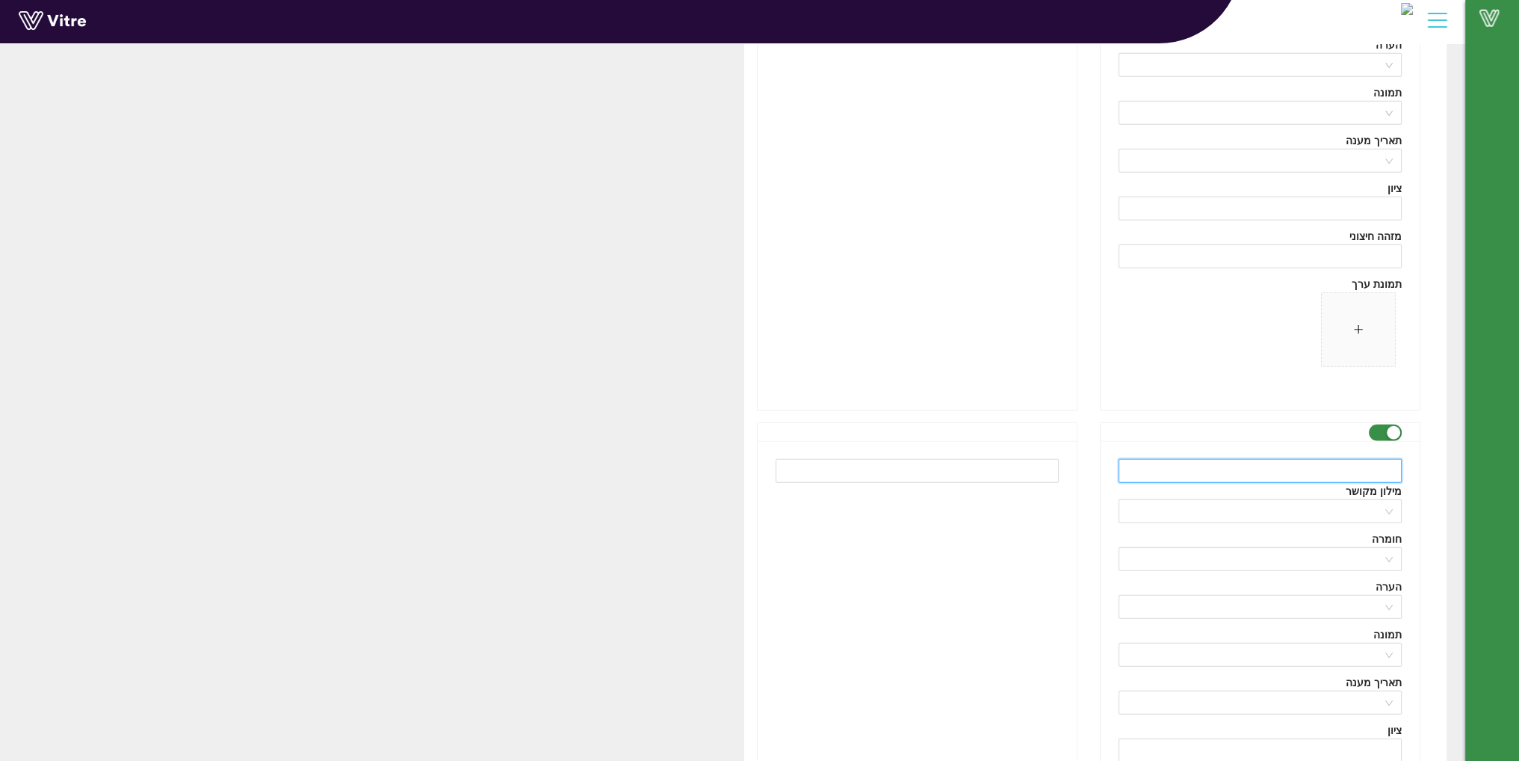
click at [1269, 459] on input "text" at bounding box center [1259, 471] width 283 height 24
paste input "DIURON TULOREX COTTONEX"
type input "DIURON TULOREX COTTONEX"
click at [1039, 465] on input "text" at bounding box center [917, 471] width 283 height 24
paste input "אוראות (דיורקס/כותונקס/טולורקס)"
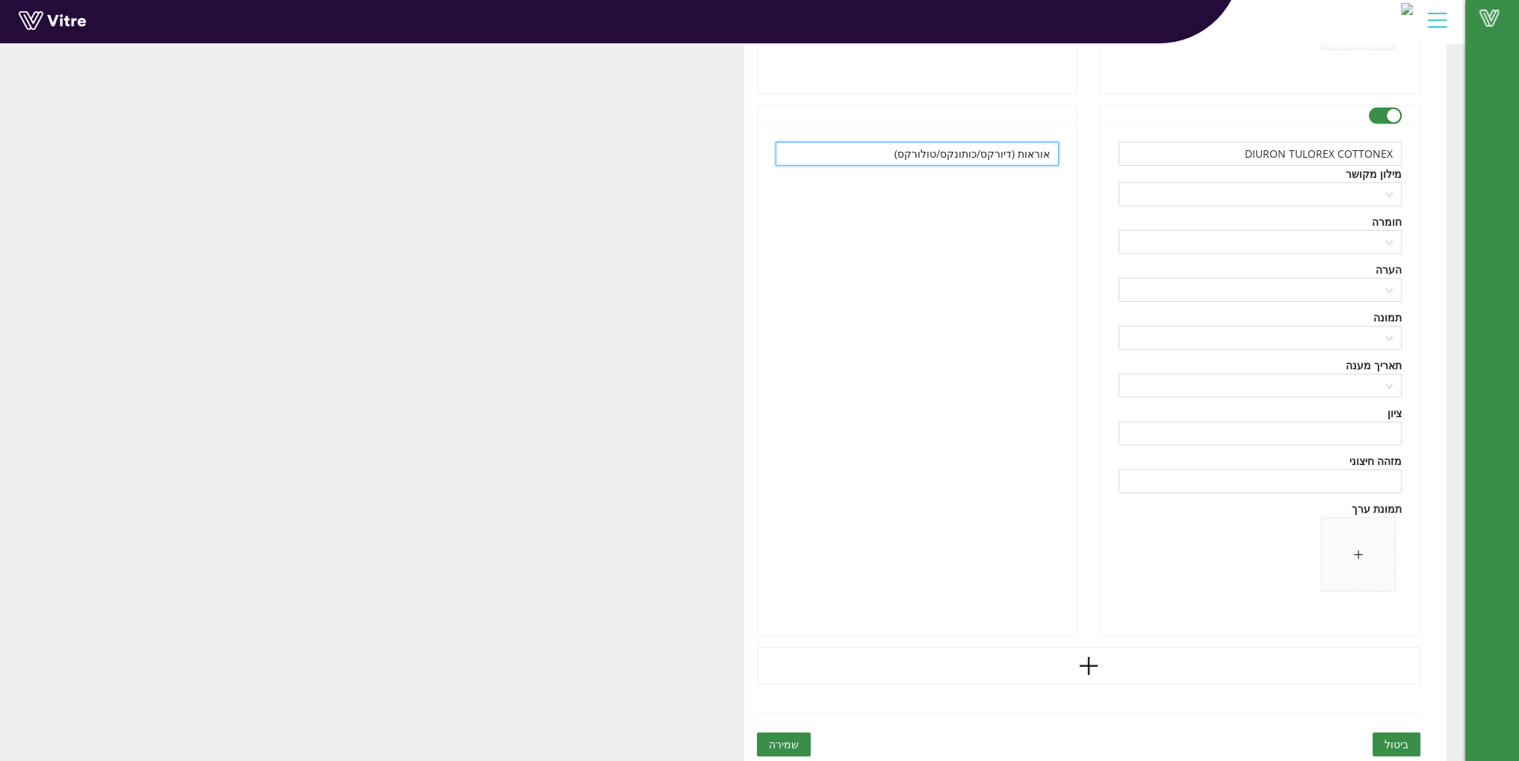
scroll to position [5637, 0]
type input "אוראות (דיורקס/כותונקס/טולורקס)"
click at [1085, 663] on icon "plus" at bounding box center [1088, 665] width 22 height 22
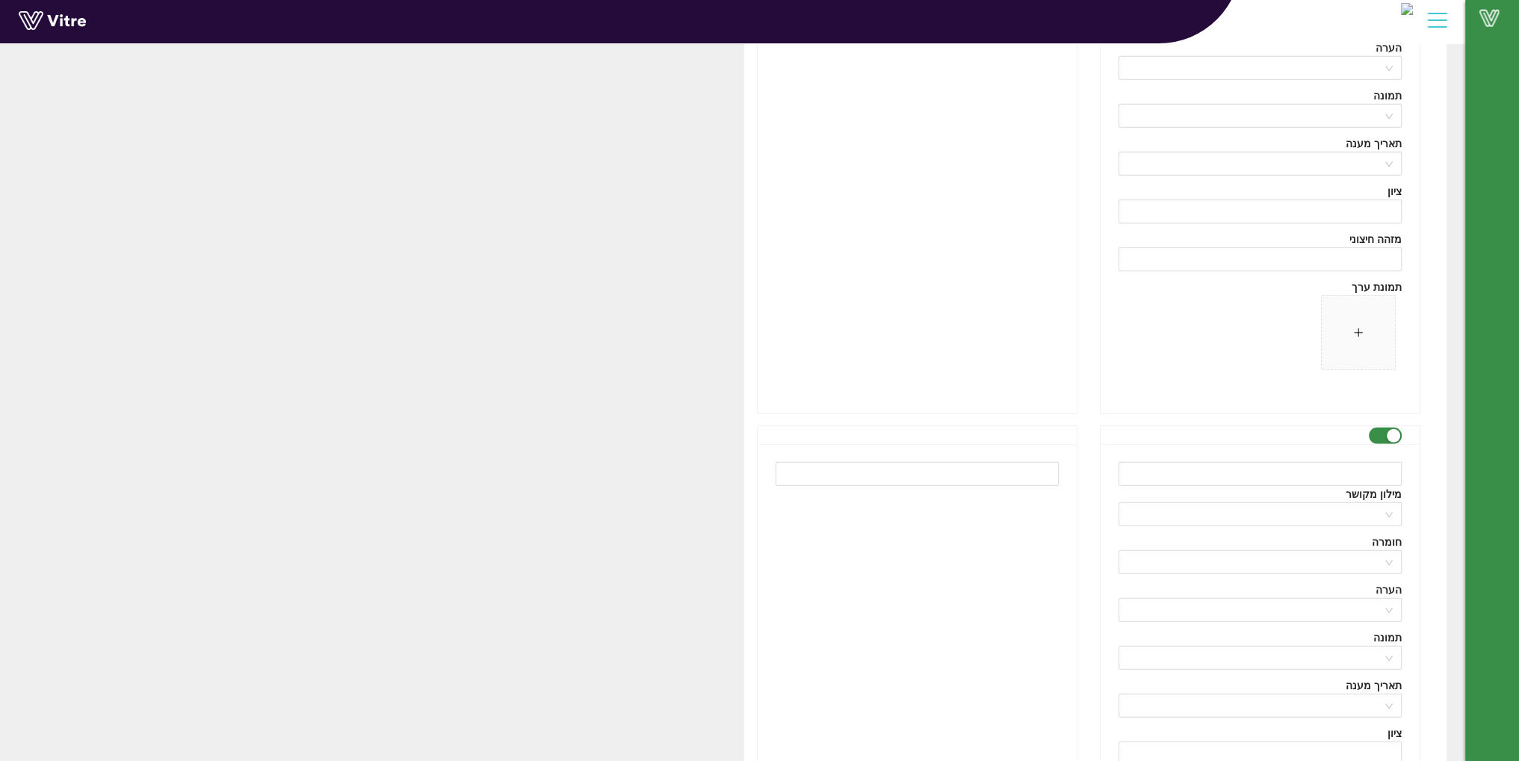
scroll to position [5861, 0]
click at [1363, 467] on input "text" at bounding box center [1259, 471] width 283 height 24
paste input "KROVAR"
type input "KROVAR"
click at [919, 474] on input "text" at bounding box center [917, 471] width 283 height 24
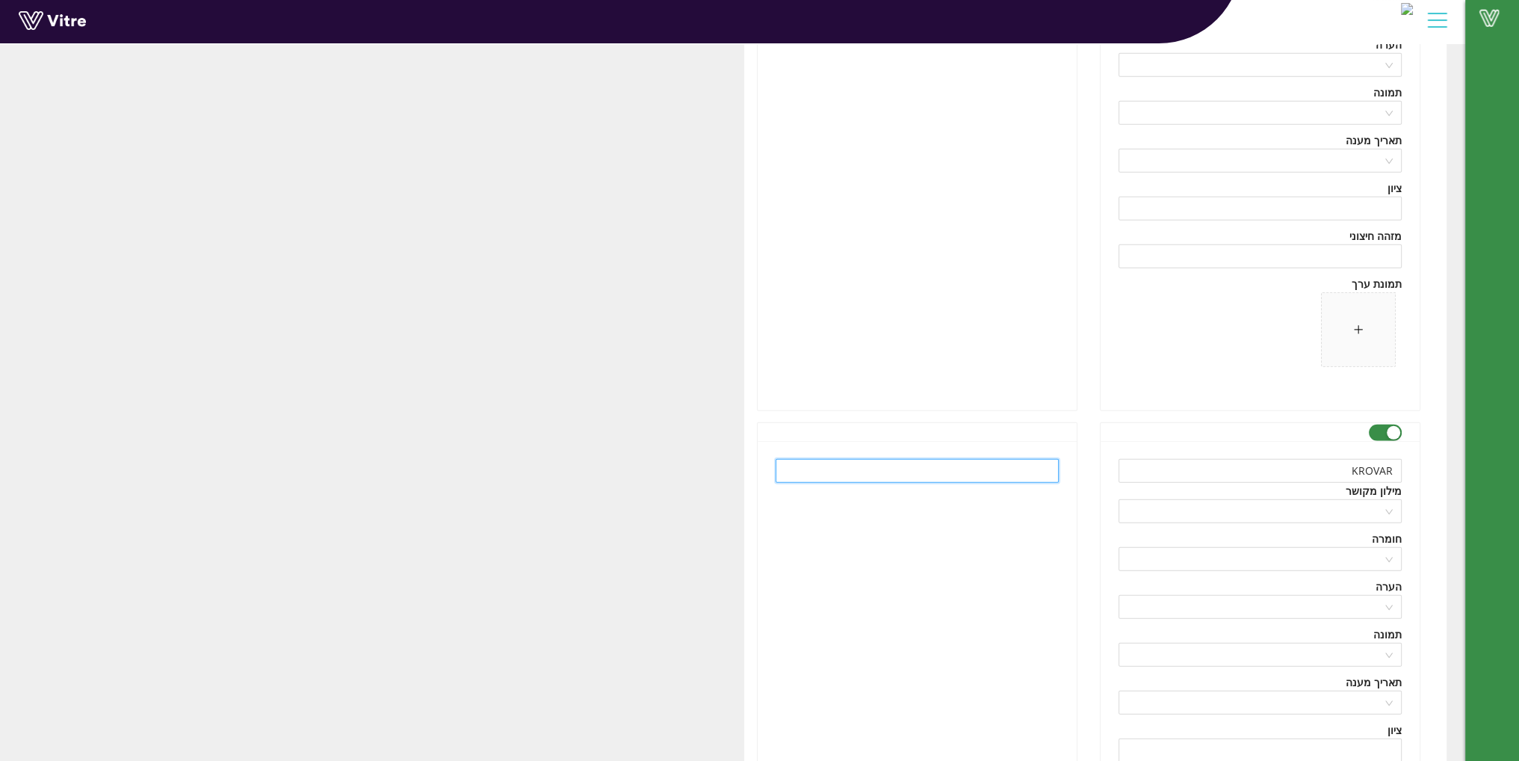
type input "e"
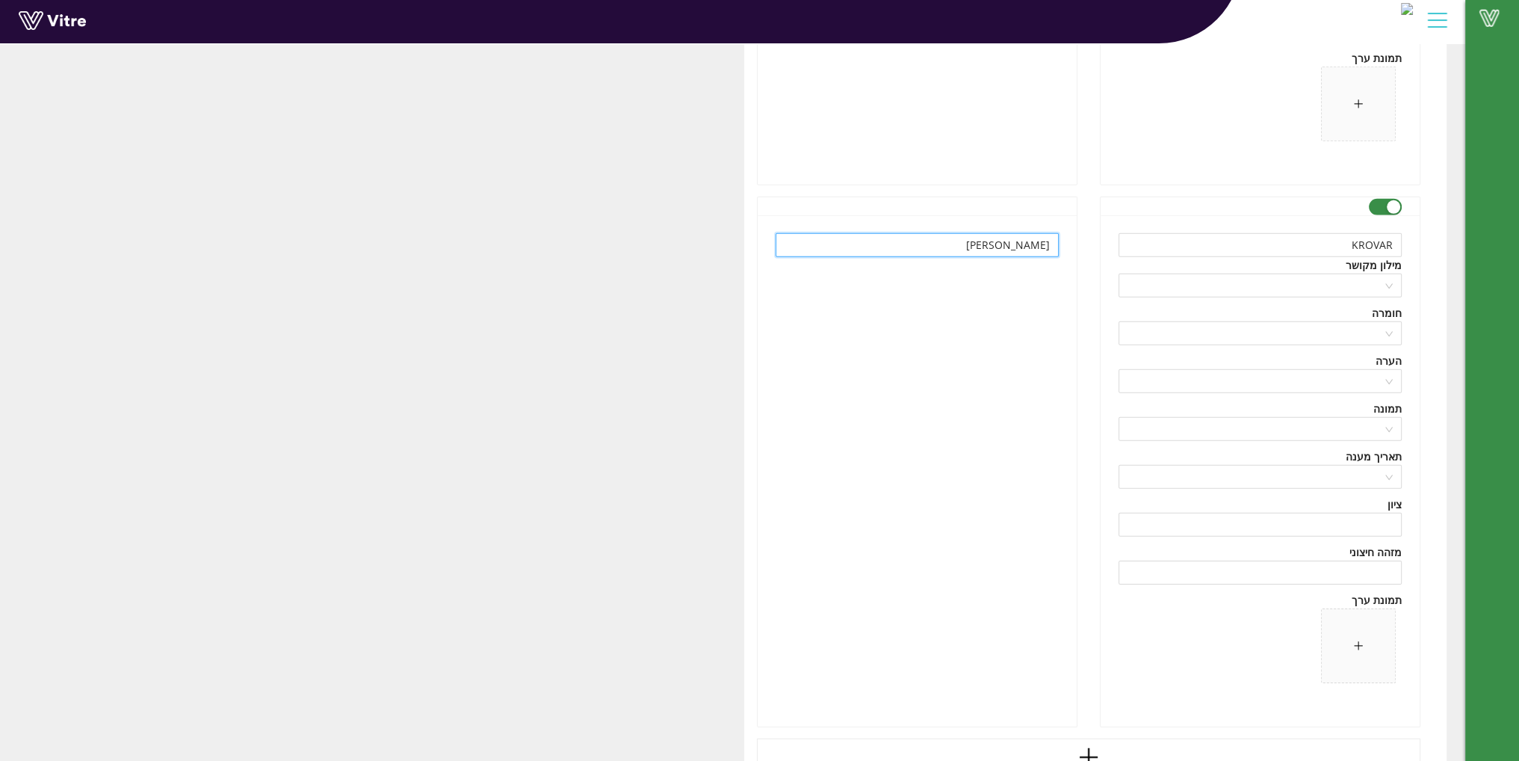
scroll to position [6179, 0]
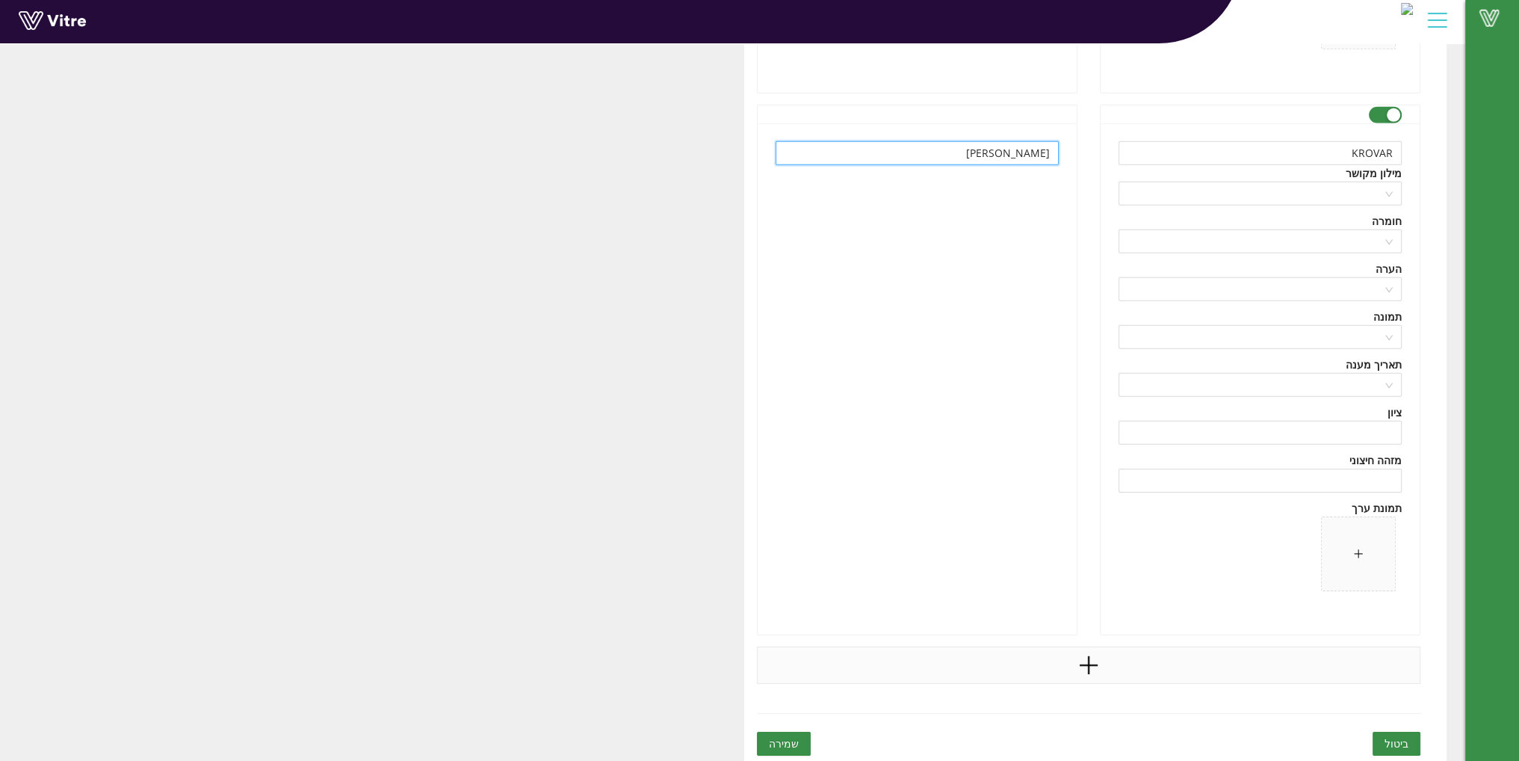
type input "קרובר"
click at [1081, 663] on icon "plus" at bounding box center [1088, 665] width 22 height 22
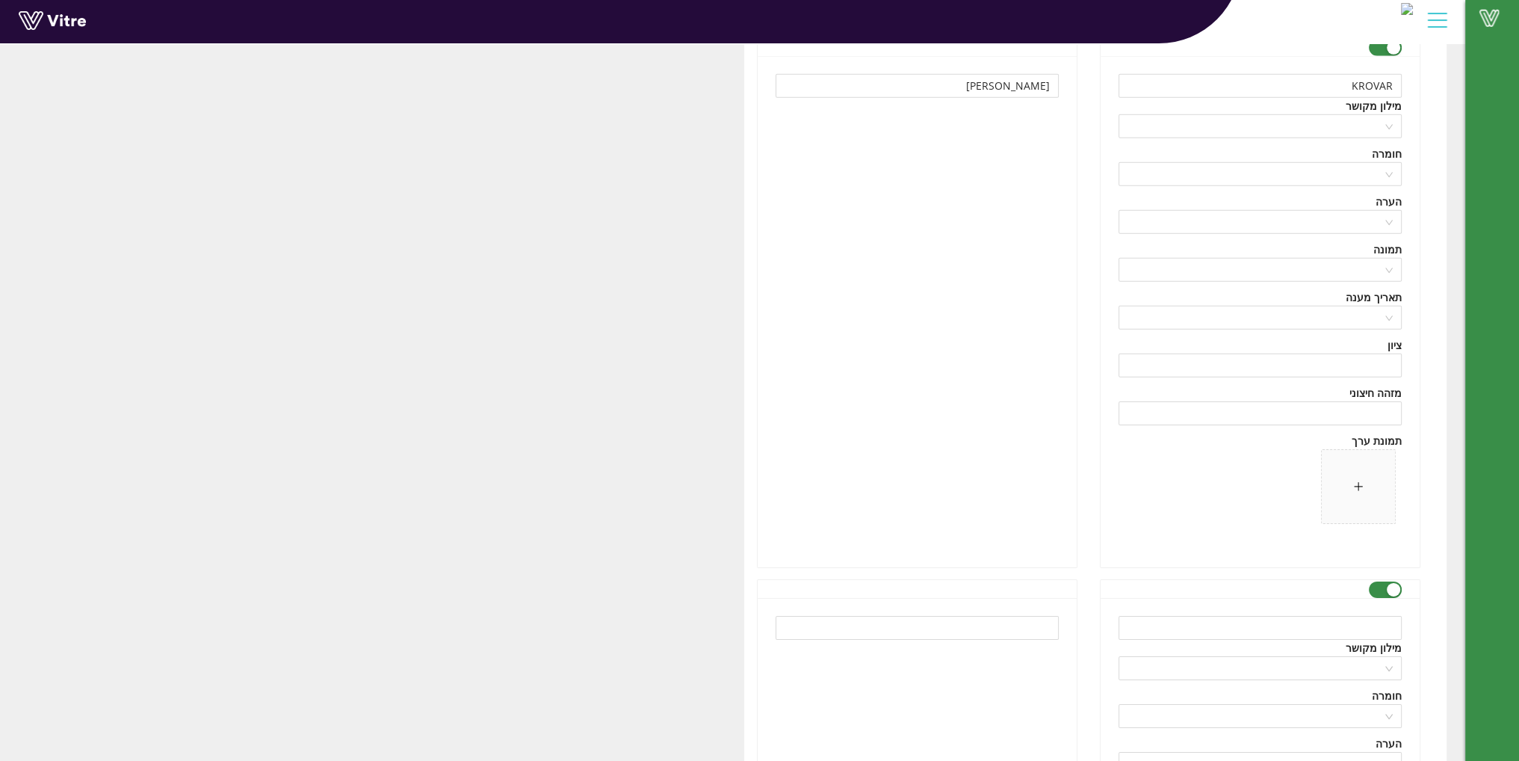
scroll to position [6254, 0]
click at [1308, 612] on input "text" at bounding box center [1259, 620] width 283 height 24
paste input "IMAZAMOX"
type input "IMAZAMOX"
click at [995, 610] on input "text" at bounding box center [917, 620] width 283 height 24
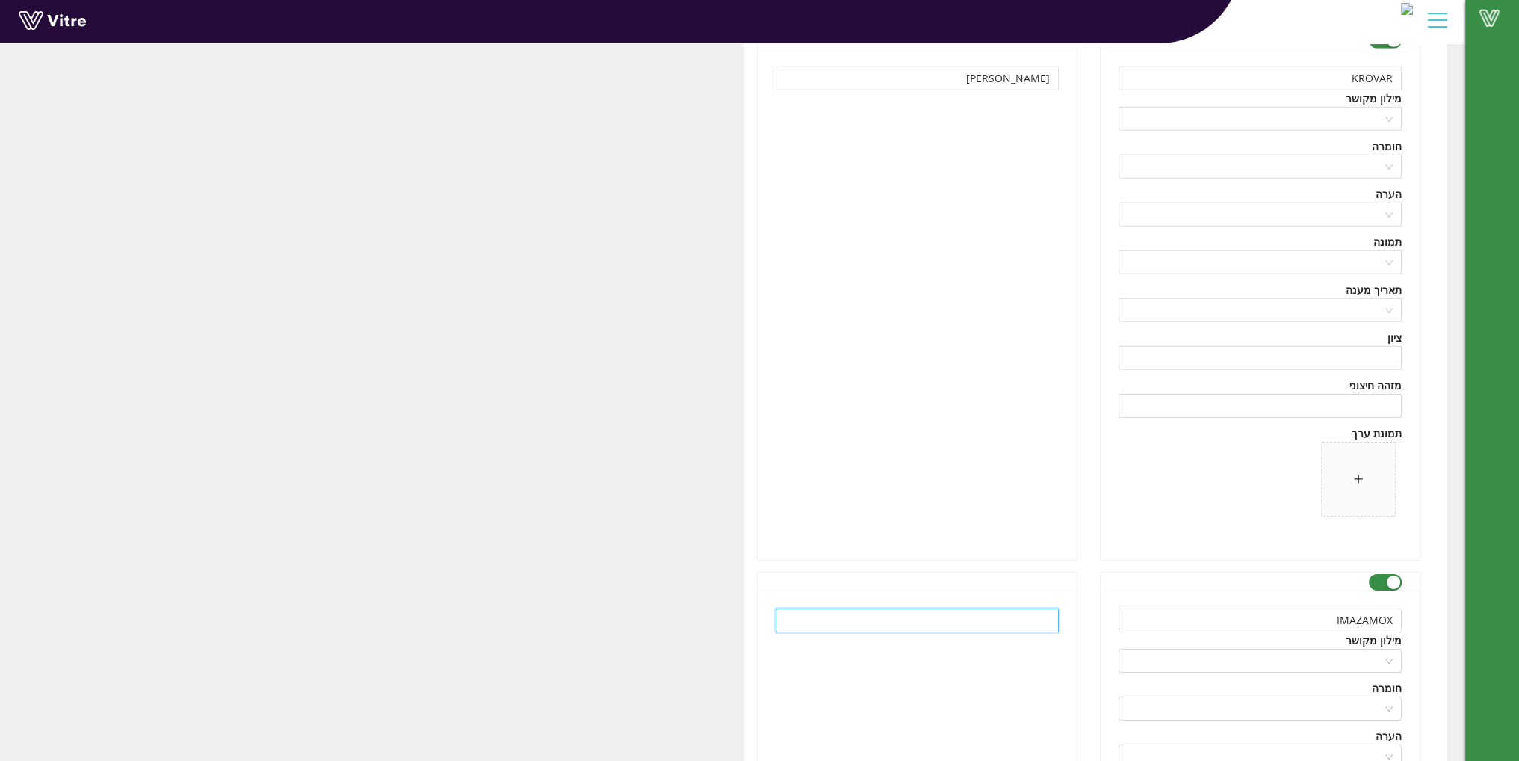
paste input "אימזמוקס"
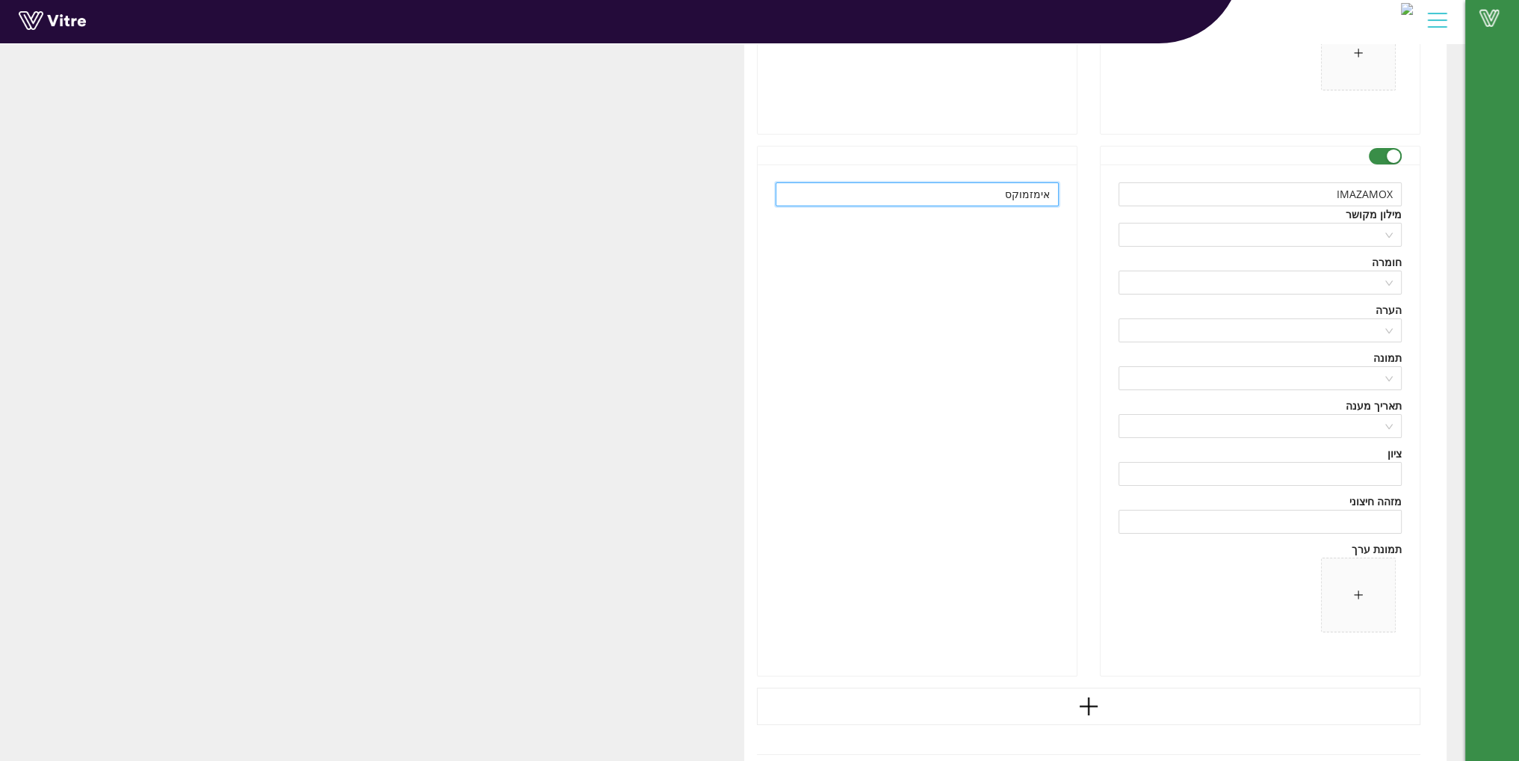
scroll to position [6721, 0]
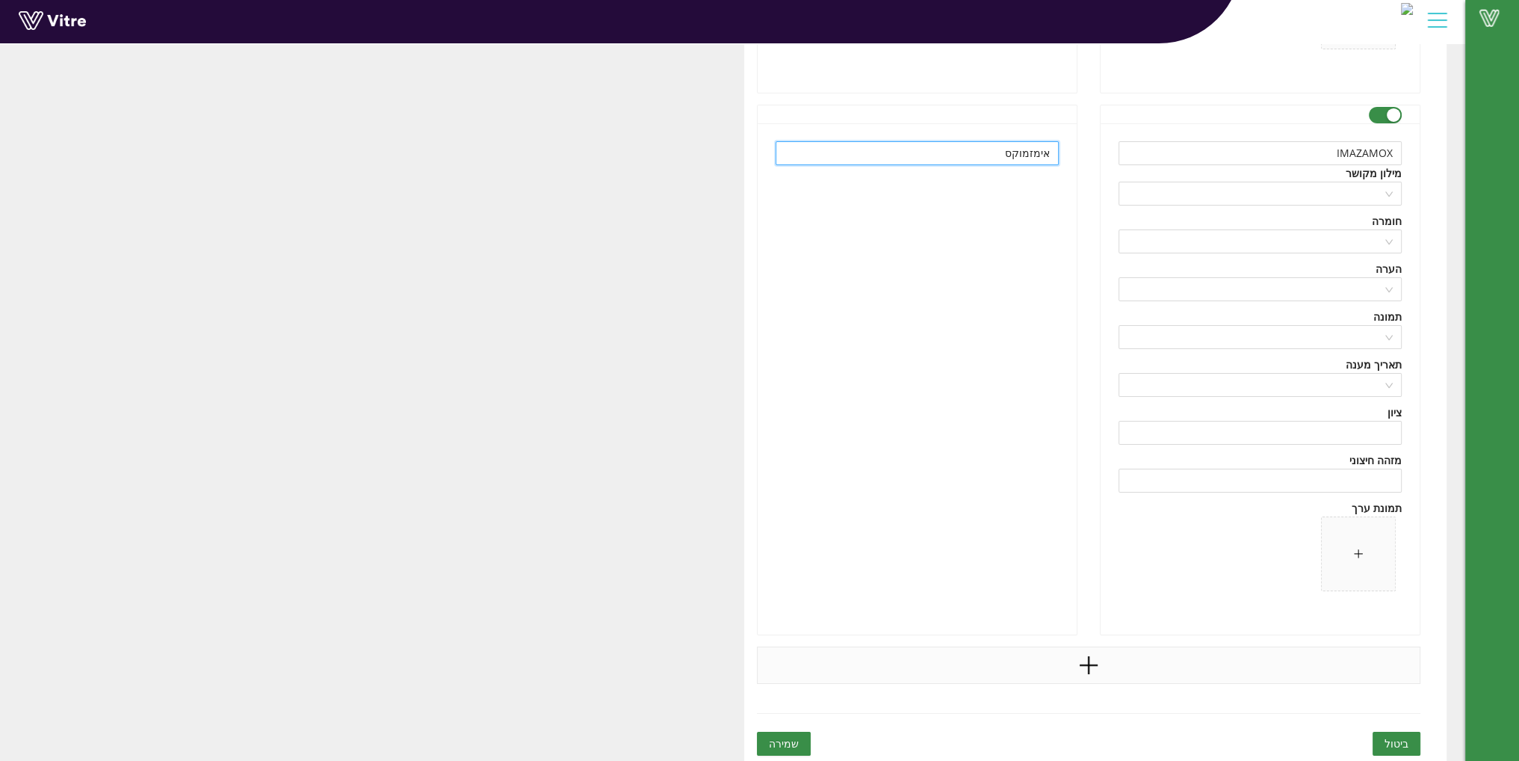
type input "אימזמוקס"
click at [1074, 661] on div at bounding box center [1089, 664] width 664 height 37
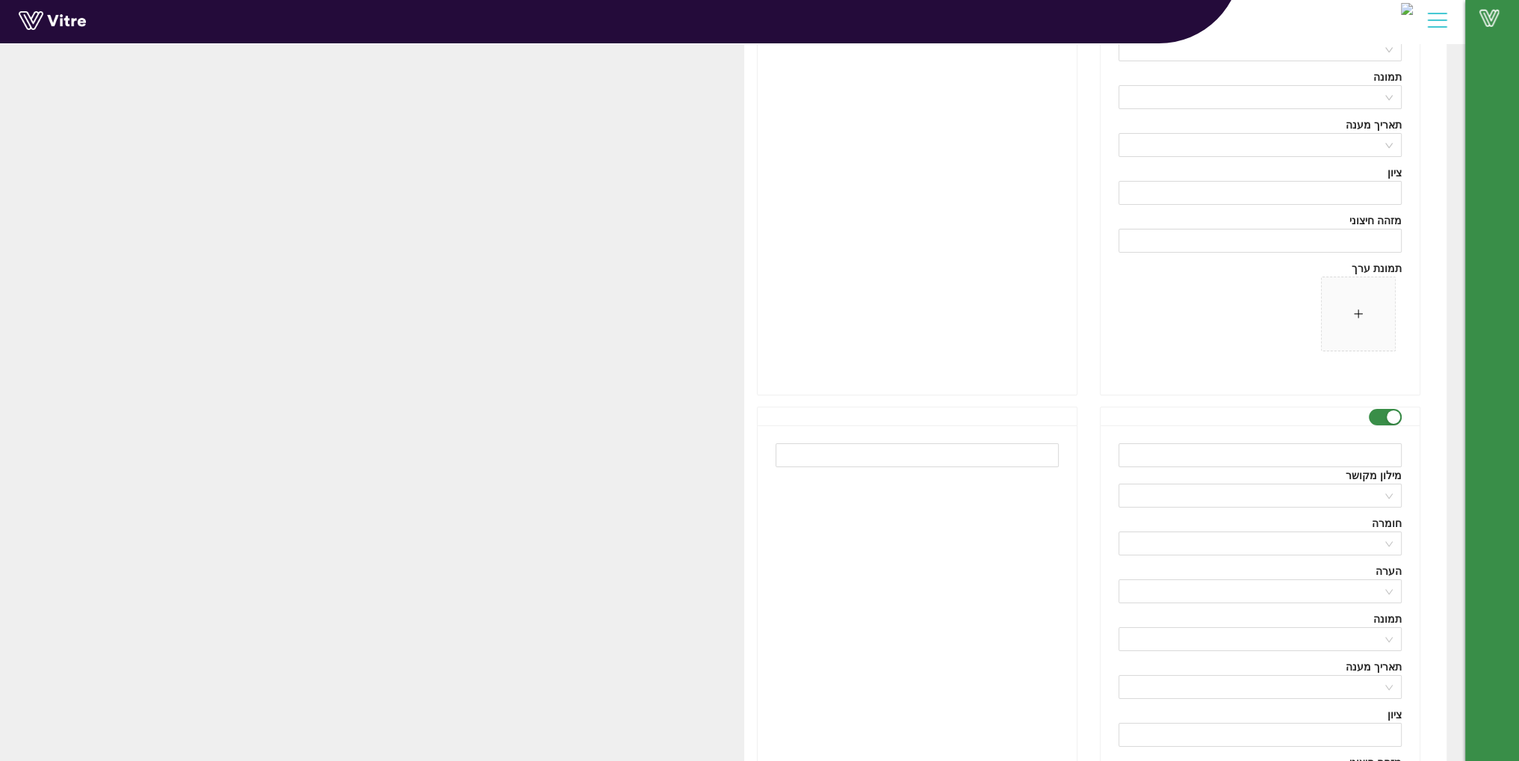
scroll to position [7019, 0]
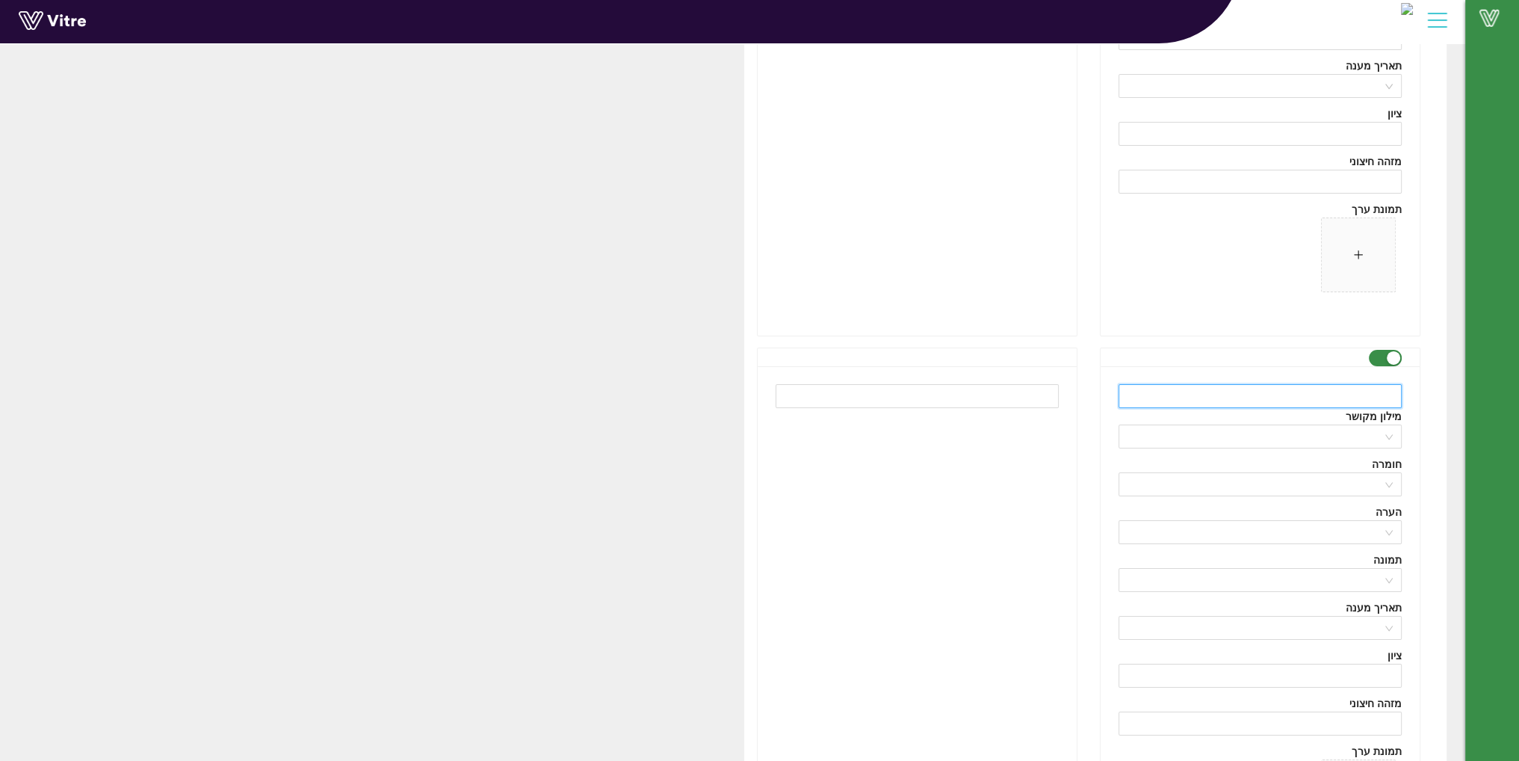
click at [1310, 389] on input "text" at bounding box center [1259, 396] width 283 height 24
paste input "ATRALON"
type input "ATRALON"
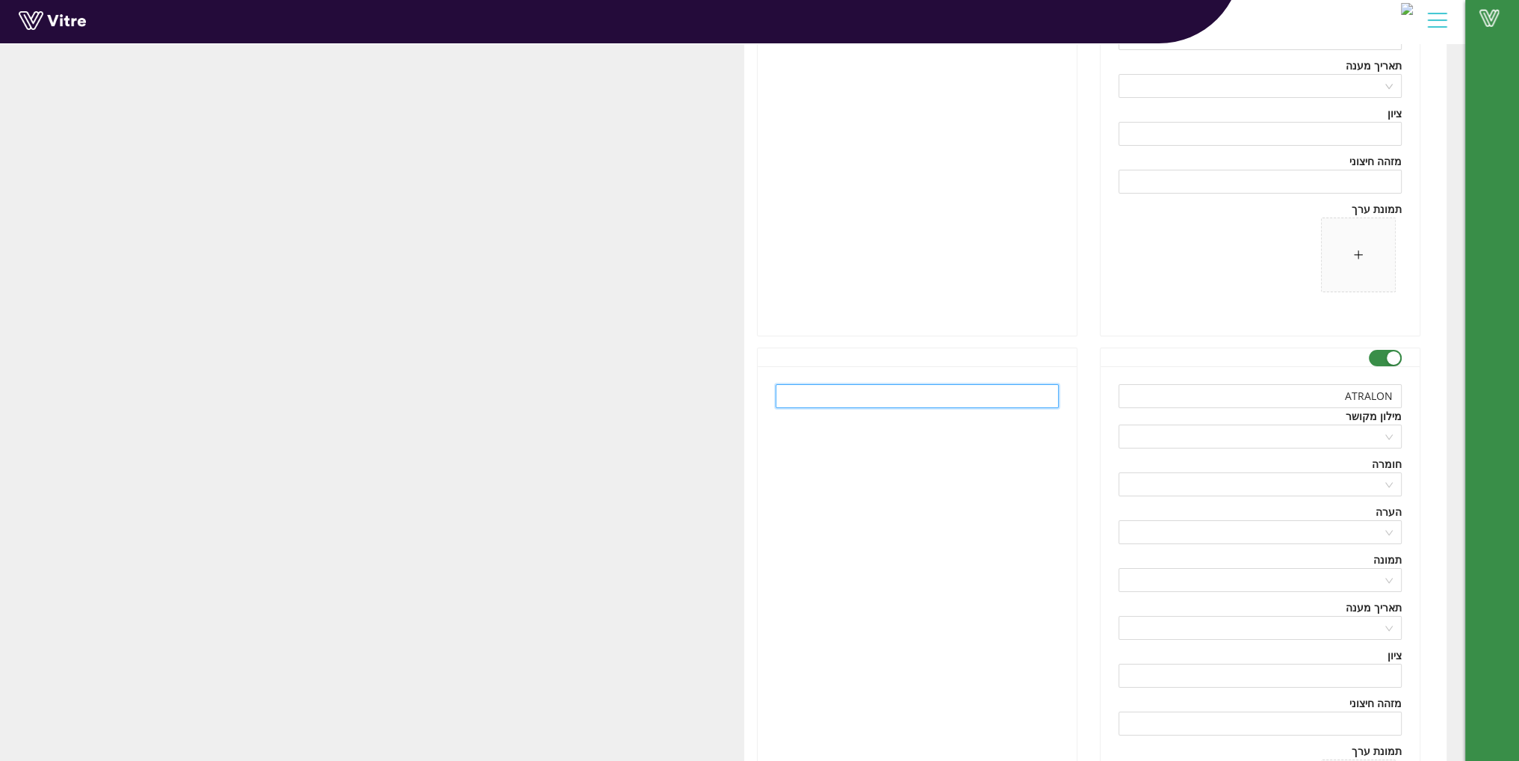
click at [944, 384] on input "text" at bounding box center [917, 396] width 283 height 24
paste input "אטרלון/הקסנון"
type input "אטרלון/הקסנון"
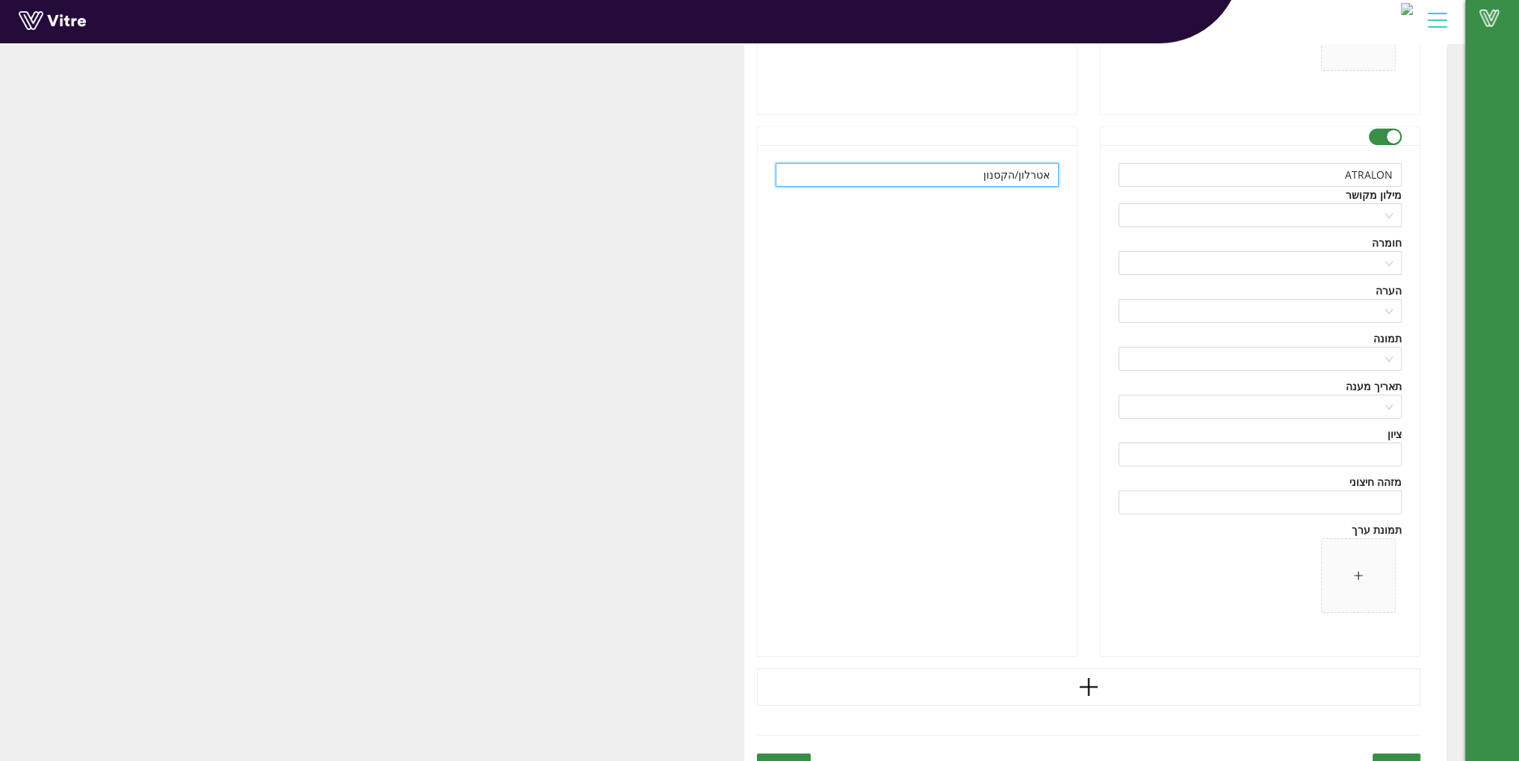
scroll to position [7261, 0]
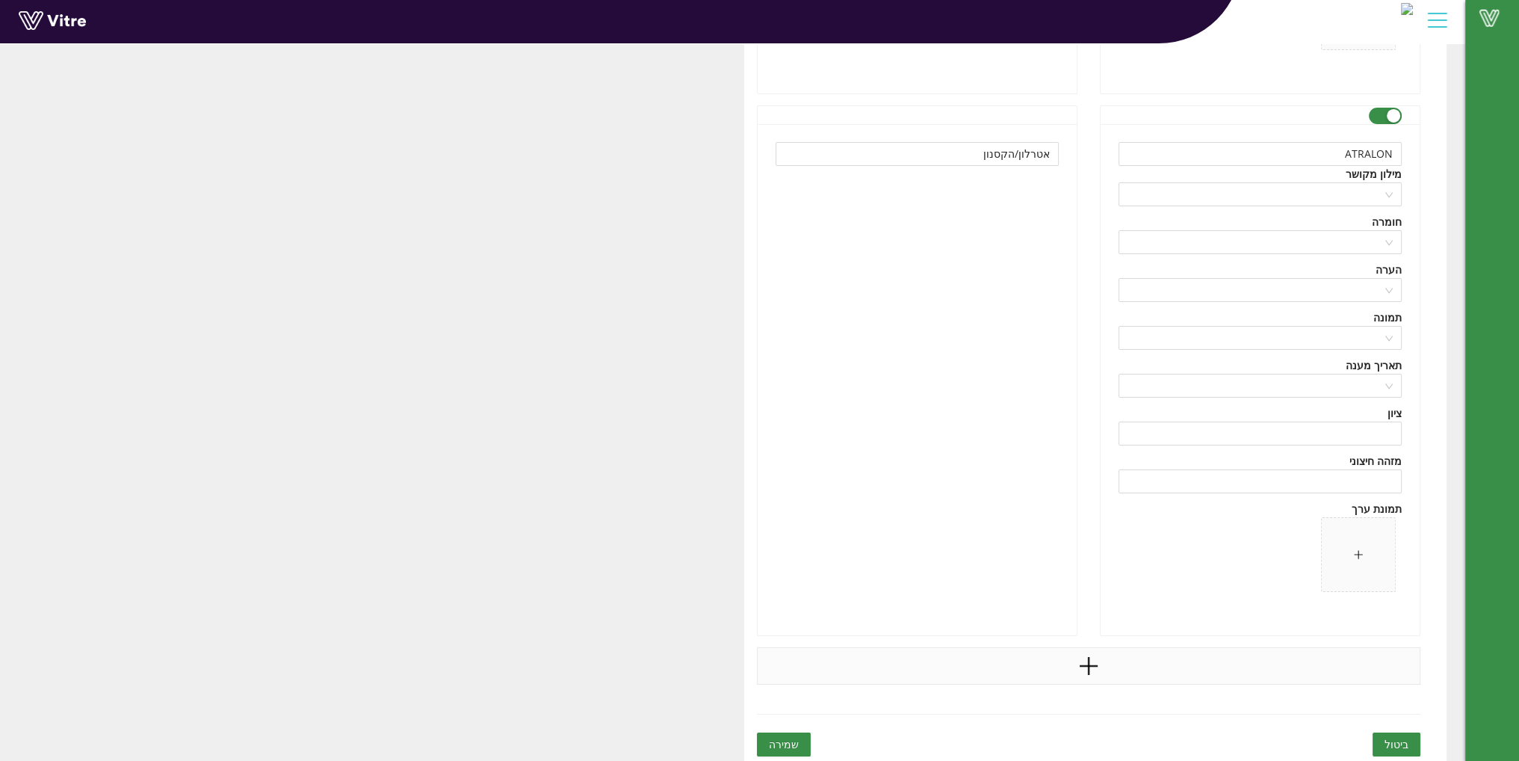
click at [1088, 669] on icon "plus" at bounding box center [1088, 666] width 2 height 18
click at [1234, 684] on input "text" at bounding box center [1259, 696] width 283 height 24
paste input "TOU"
type input "TOU"
click at [957, 697] on input "text" at bounding box center [917, 696] width 283 height 24
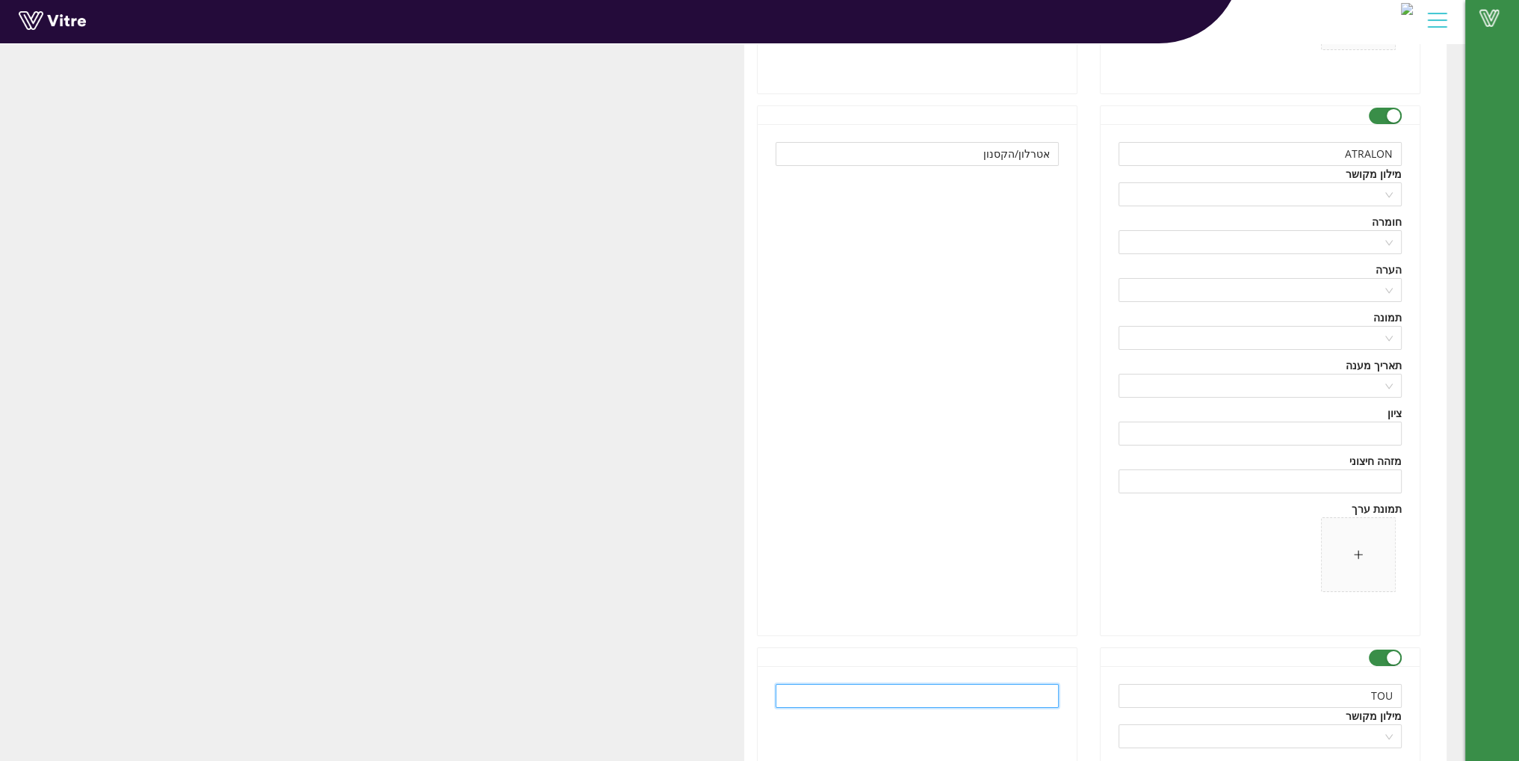
paste input "TOU"
type input "TOU"
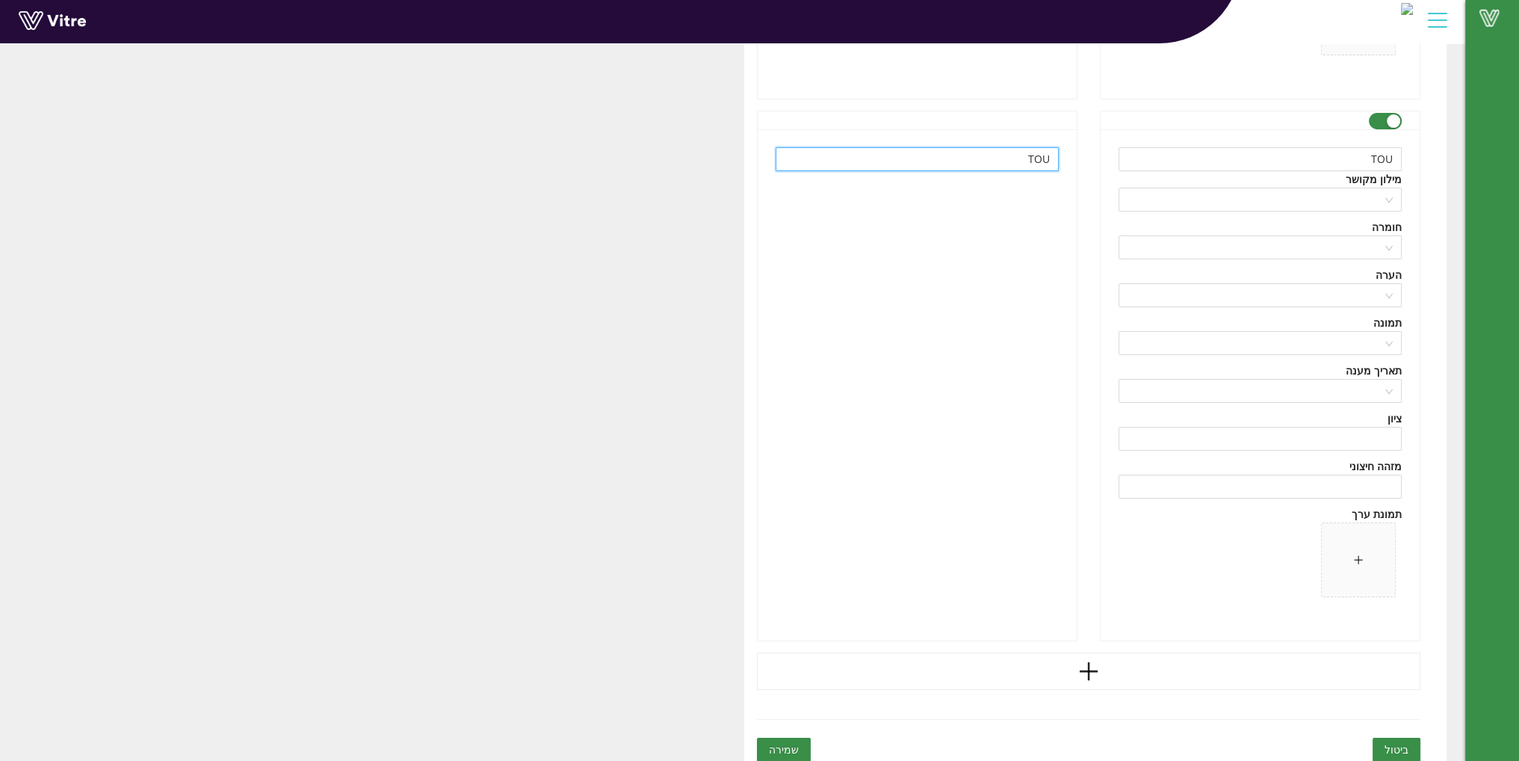
scroll to position [7803, 0]
click at [1089, 657] on icon "plus" at bounding box center [1088, 666] width 2 height 18
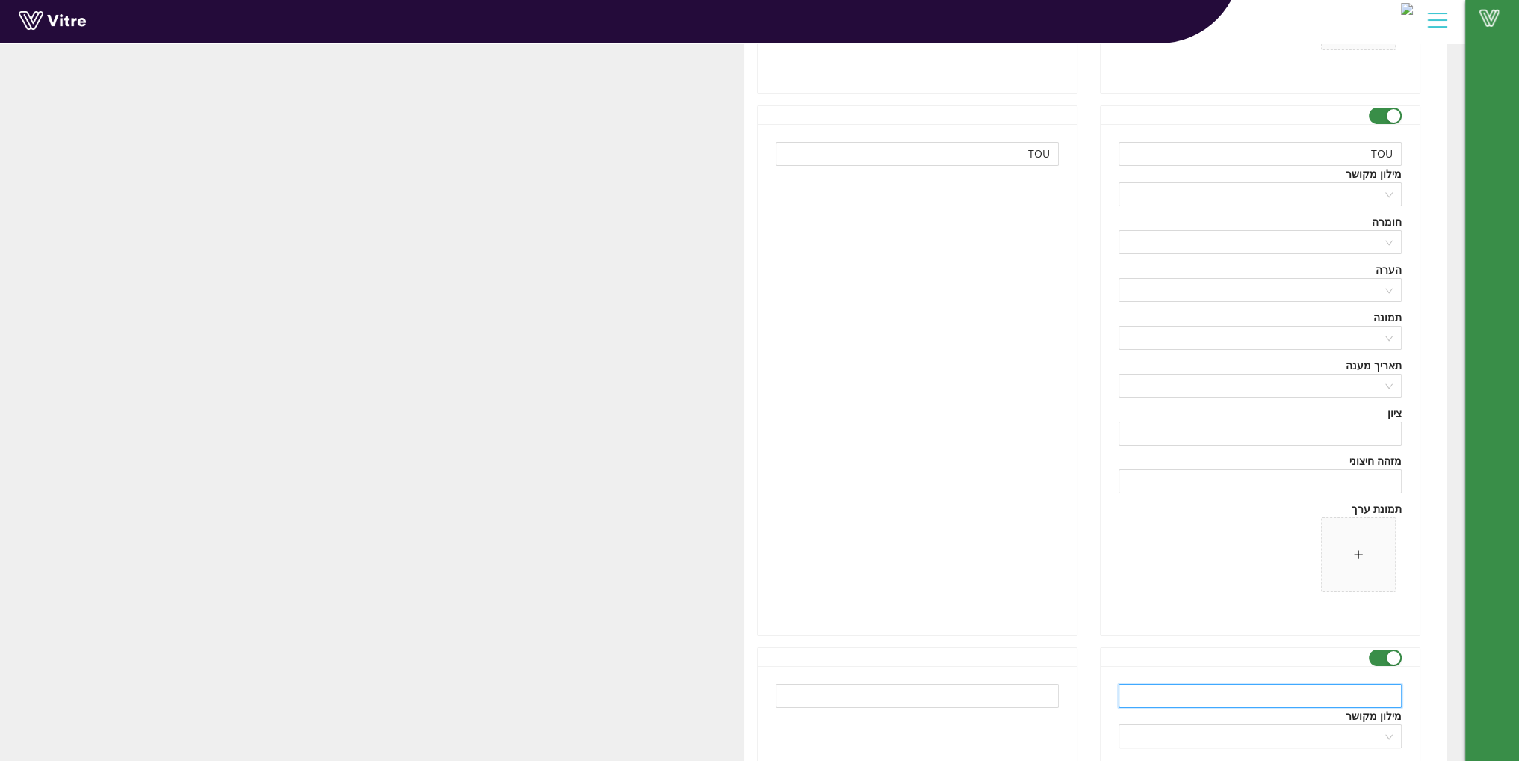
click at [1235, 700] on input "text" at bounding box center [1259, 696] width 283 height 24
paste input "Oxyme Glycol/Phenol Oxime"
type input "Oxyme Glycol/Phenol Oxime"
click at [994, 694] on input "text" at bounding box center [917, 696] width 283 height 24
paste input "אוקסימגליקול/פנולאוקסים"
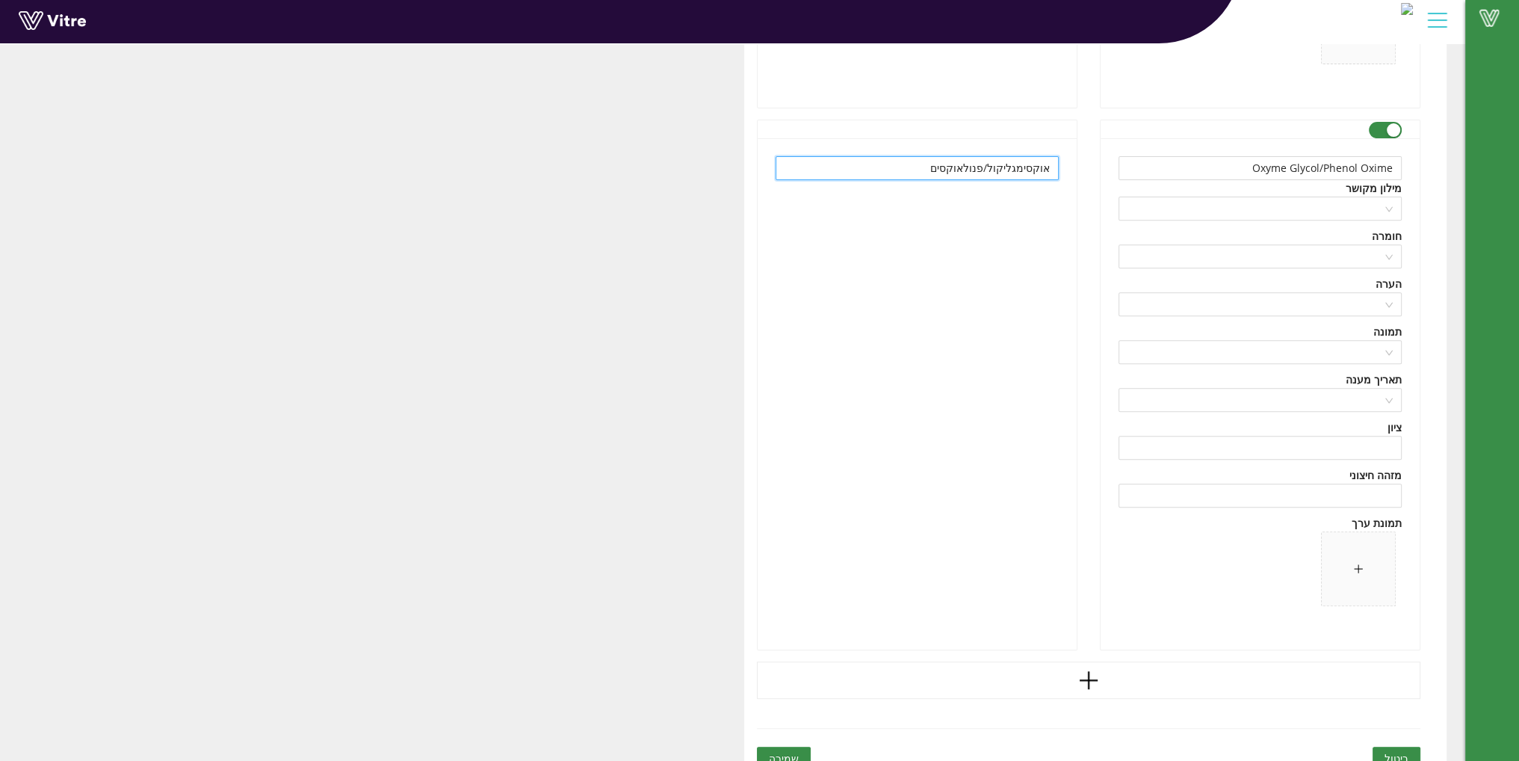
scroll to position [8344, 0]
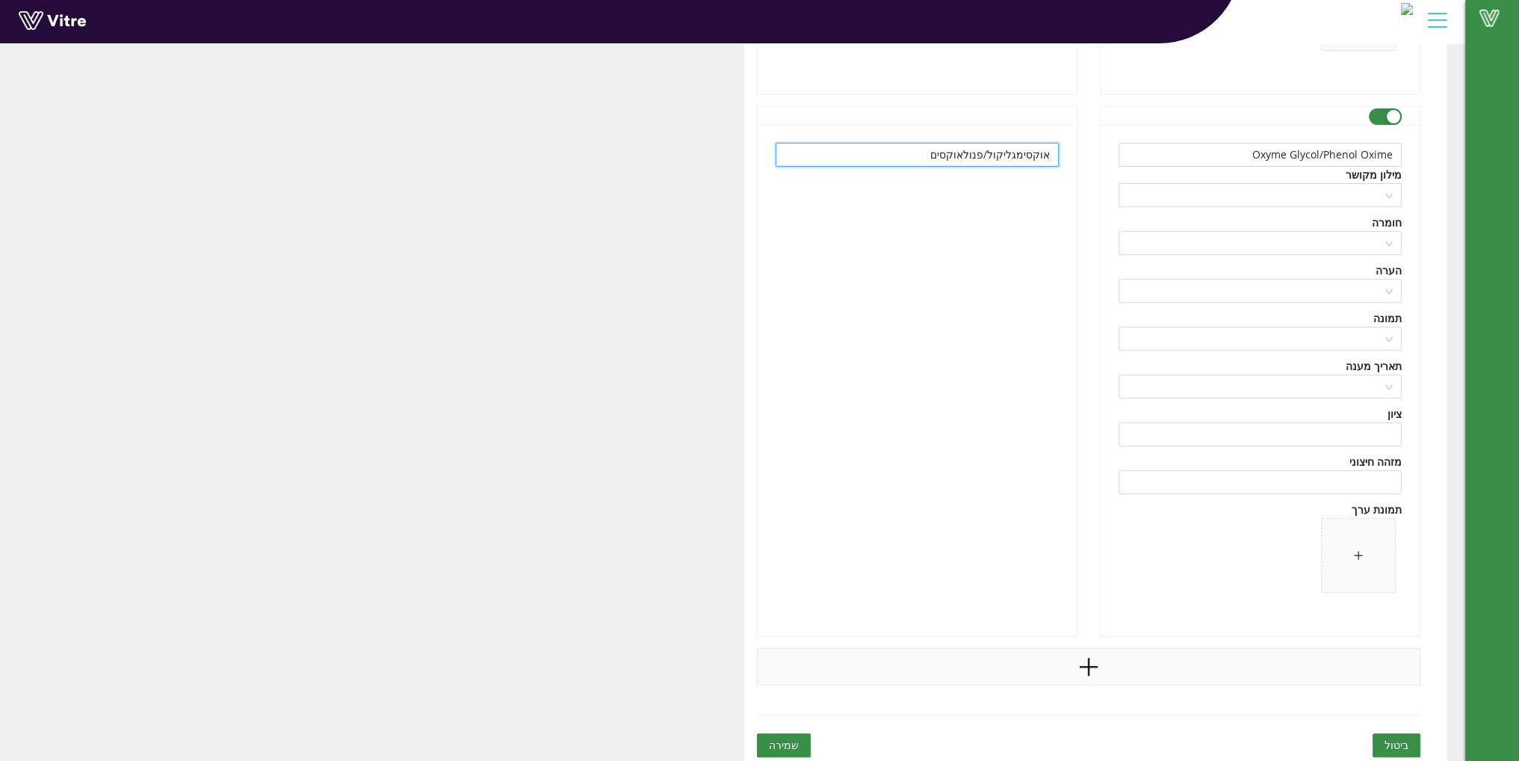
type input "אוקסימגליקול/פנולאוקסים"
click at [1091, 658] on icon "plus" at bounding box center [1088, 666] width 22 height 22
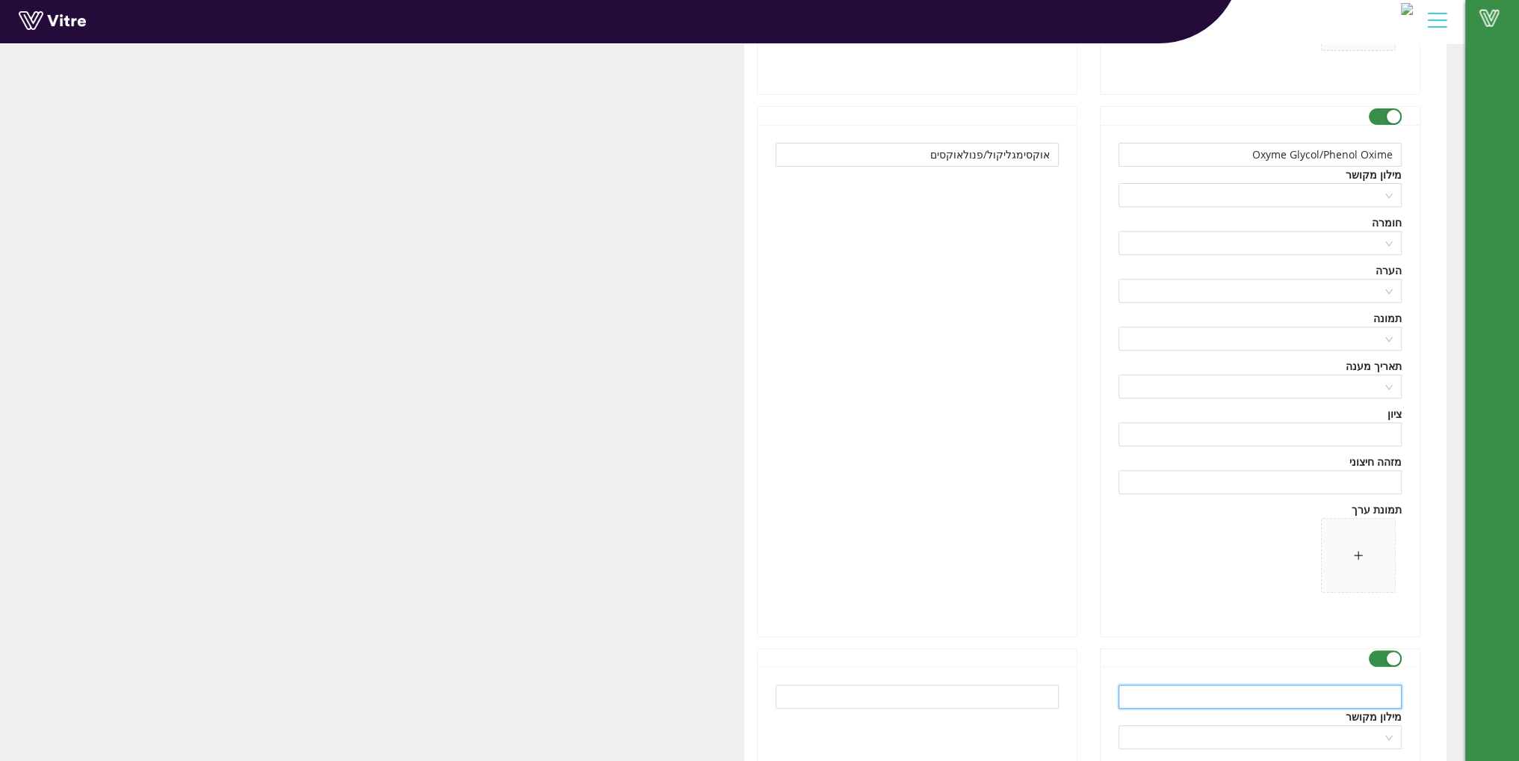
click at [1252, 696] on input "text" at bounding box center [1259, 696] width 283 height 24
paste input "SL FORMULATION"
type input "SL FORMULATION"
click at [994, 693] on input "text" at bounding box center [917, 696] width 283 height 24
paste input "פרמול SC"
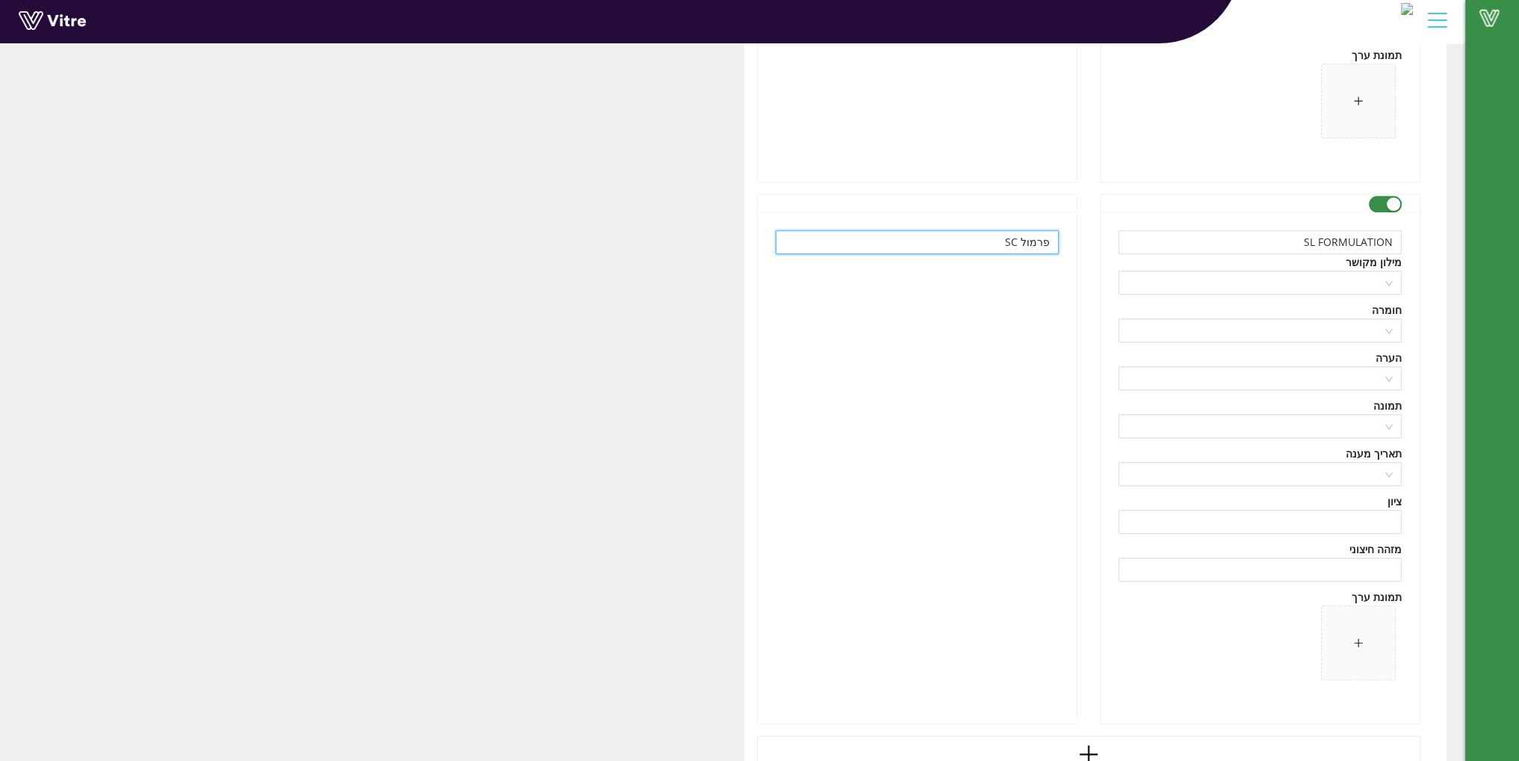
scroll to position [8886, 0]
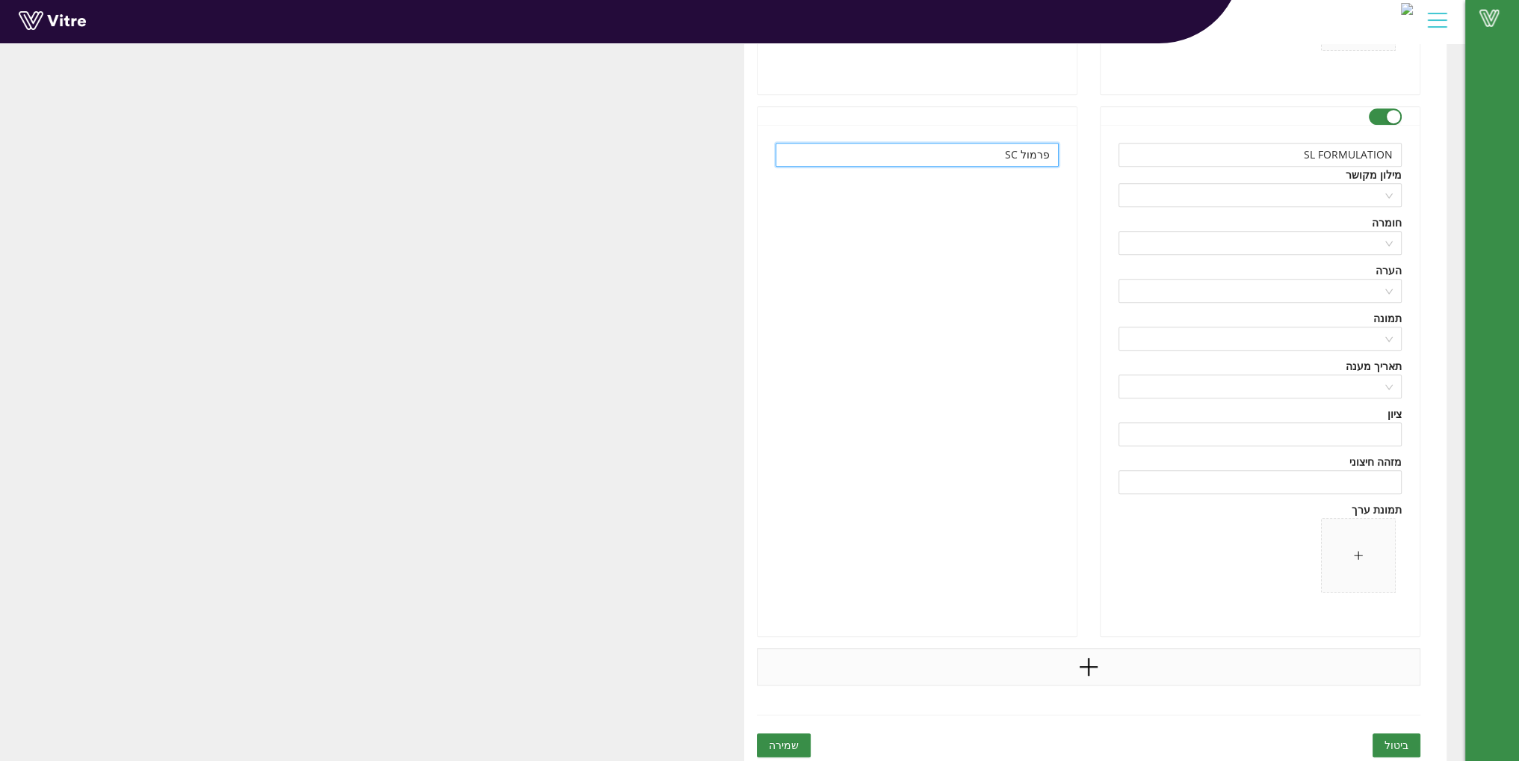
type input "פרמול SC"
click at [1086, 666] on icon "plus" at bounding box center [1088, 666] width 22 height 22
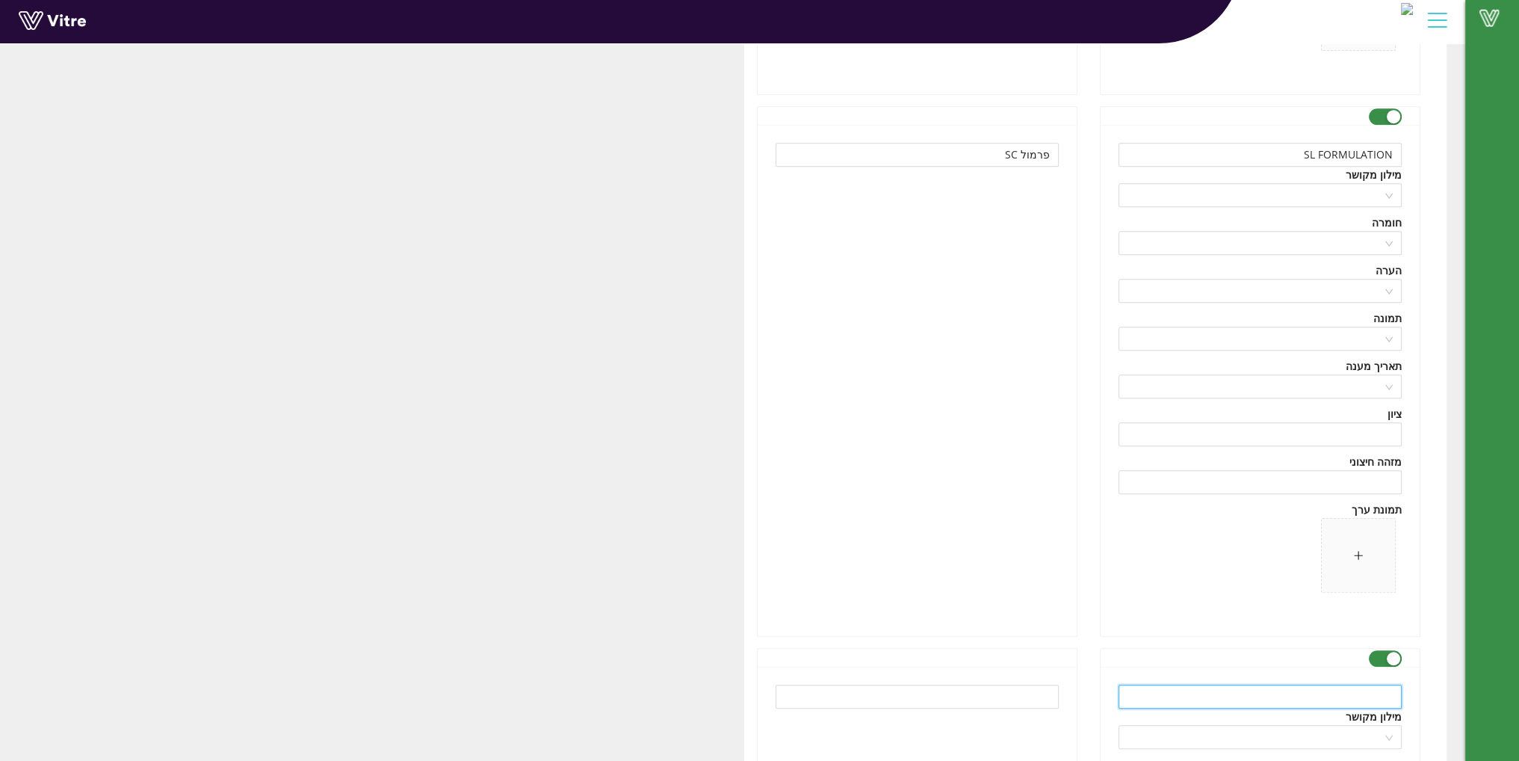
click at [1193, 684] on input "text" at bounding box center [1259, 696] width 283 height 24
paste input "Sewage treatment plant"
type input "Sewage treatment plant"
click at [995, 698] on input "text" at bounding box center [917, 696] width 283 height 24
paste input "מט"ש"
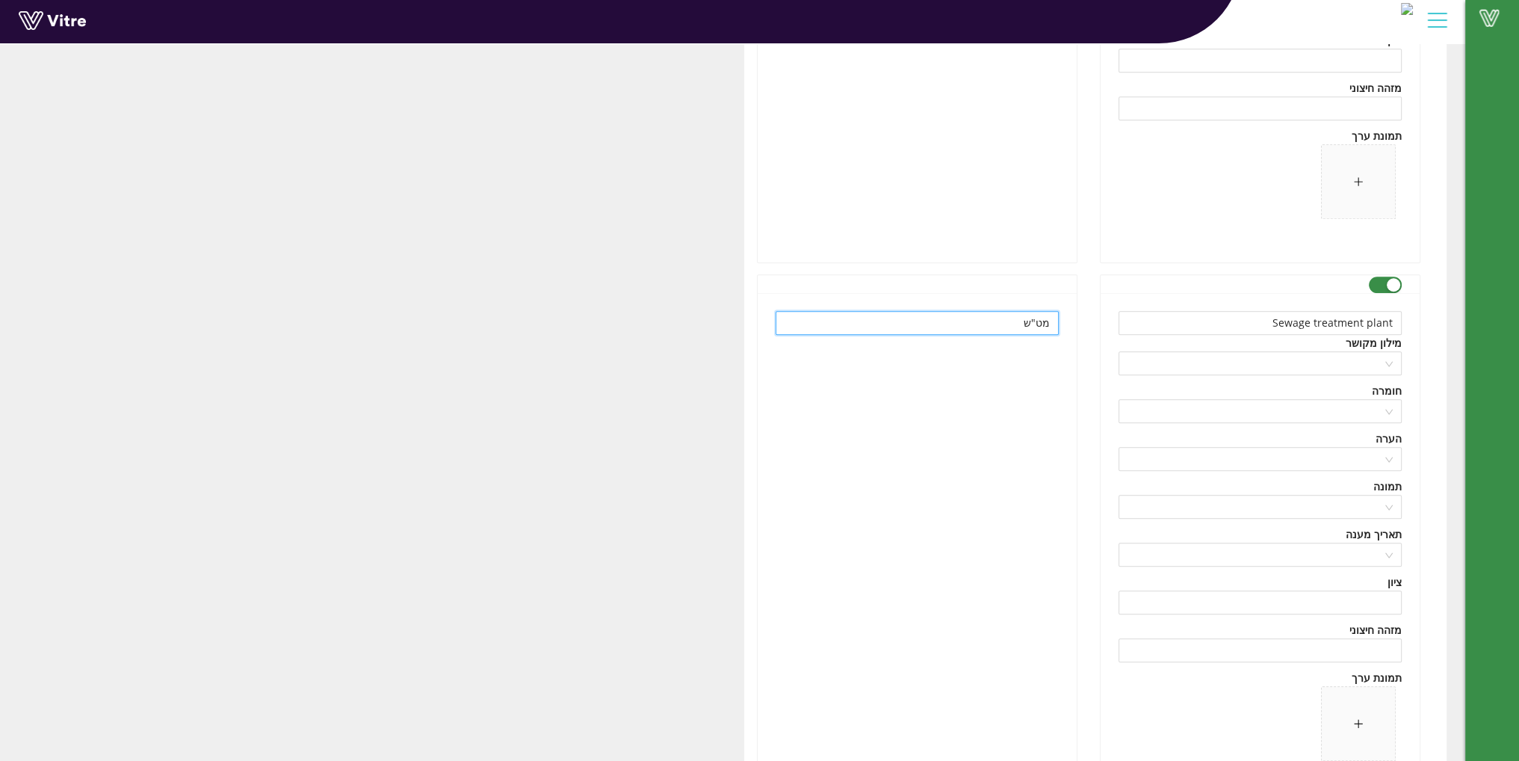
scroll to position [9427, 0]
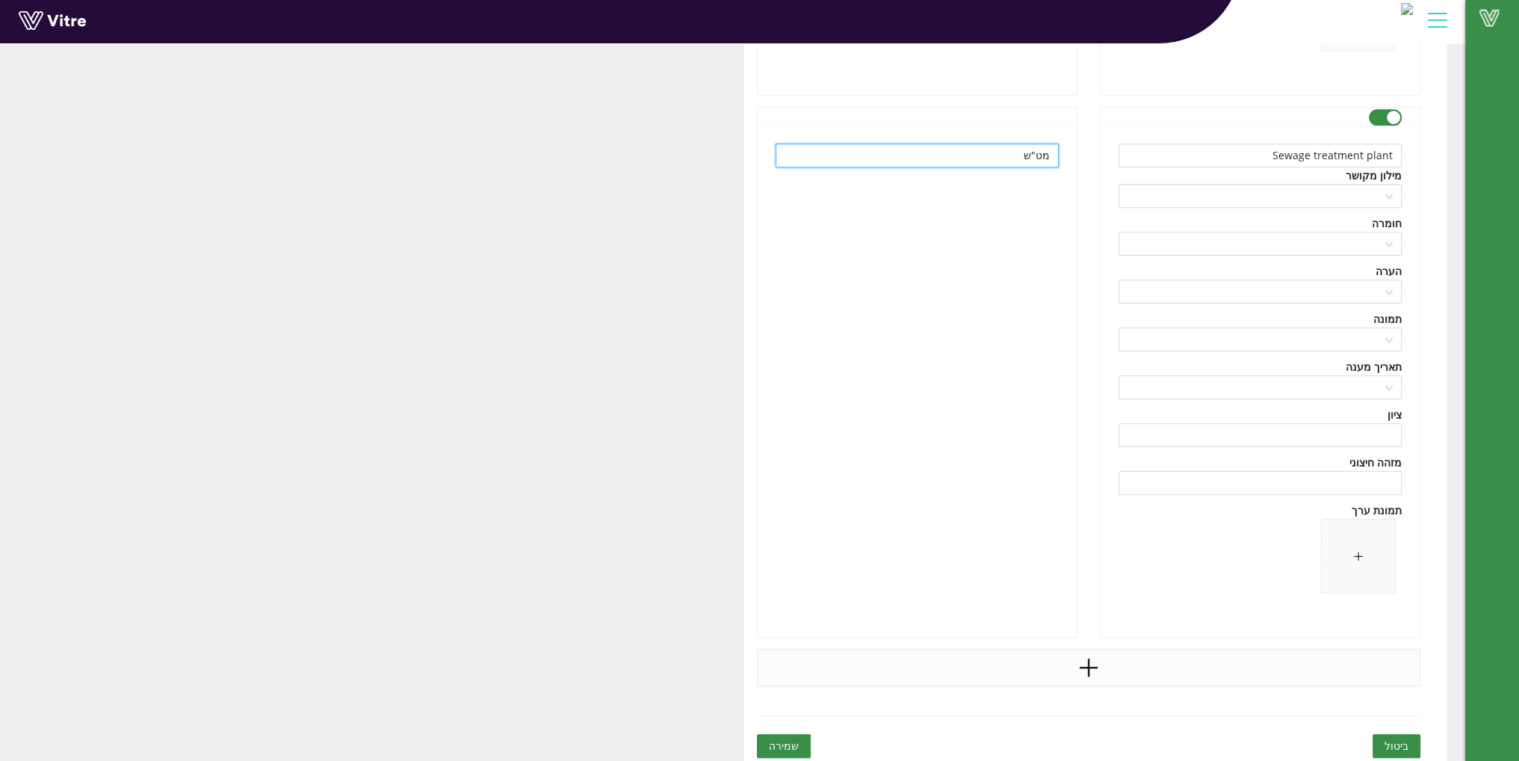
type input "מט"ש"
click at [1081, 674] on div at bounding box center [1089, 667] width 664 height 37
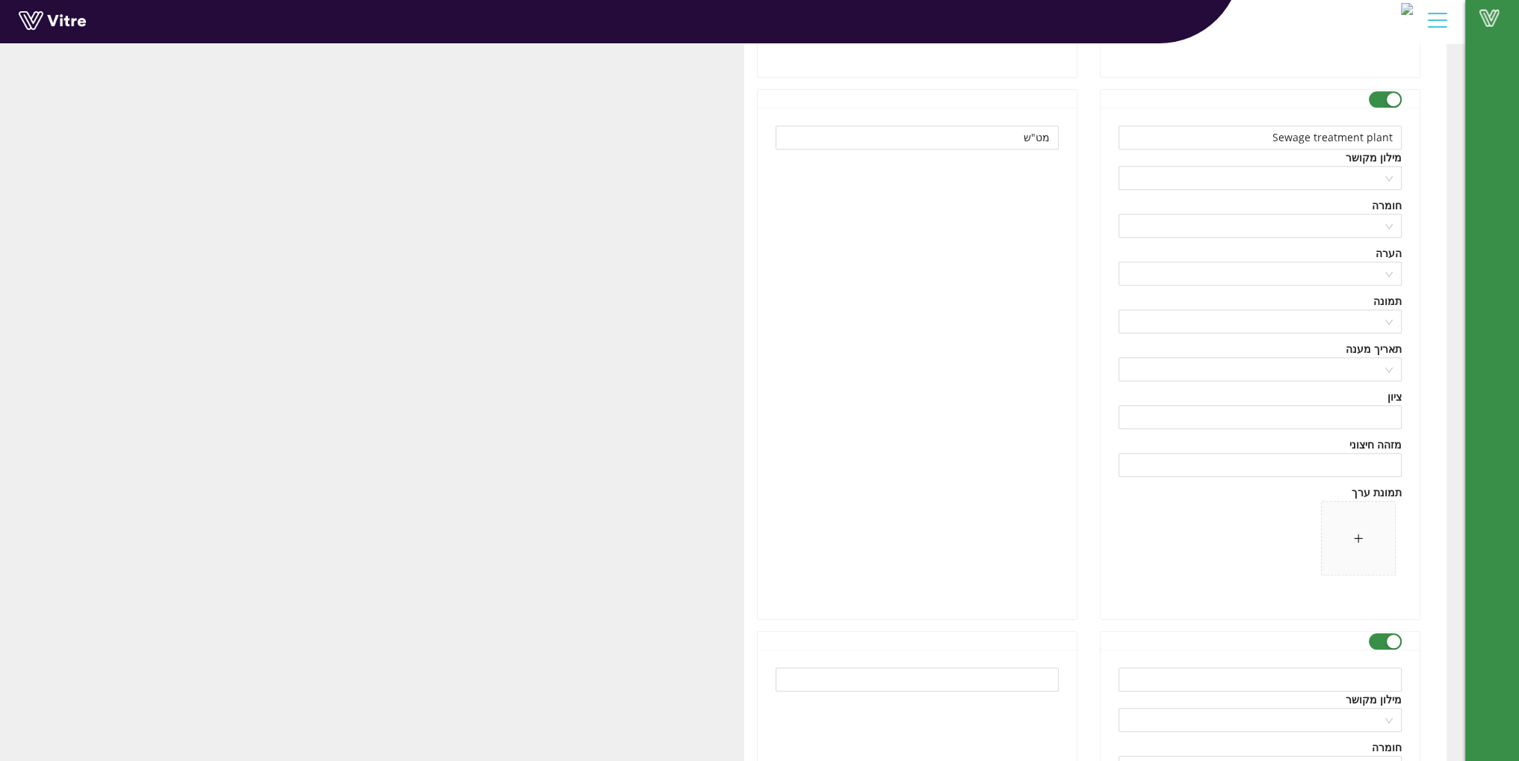
scroll to position [9501, 0]
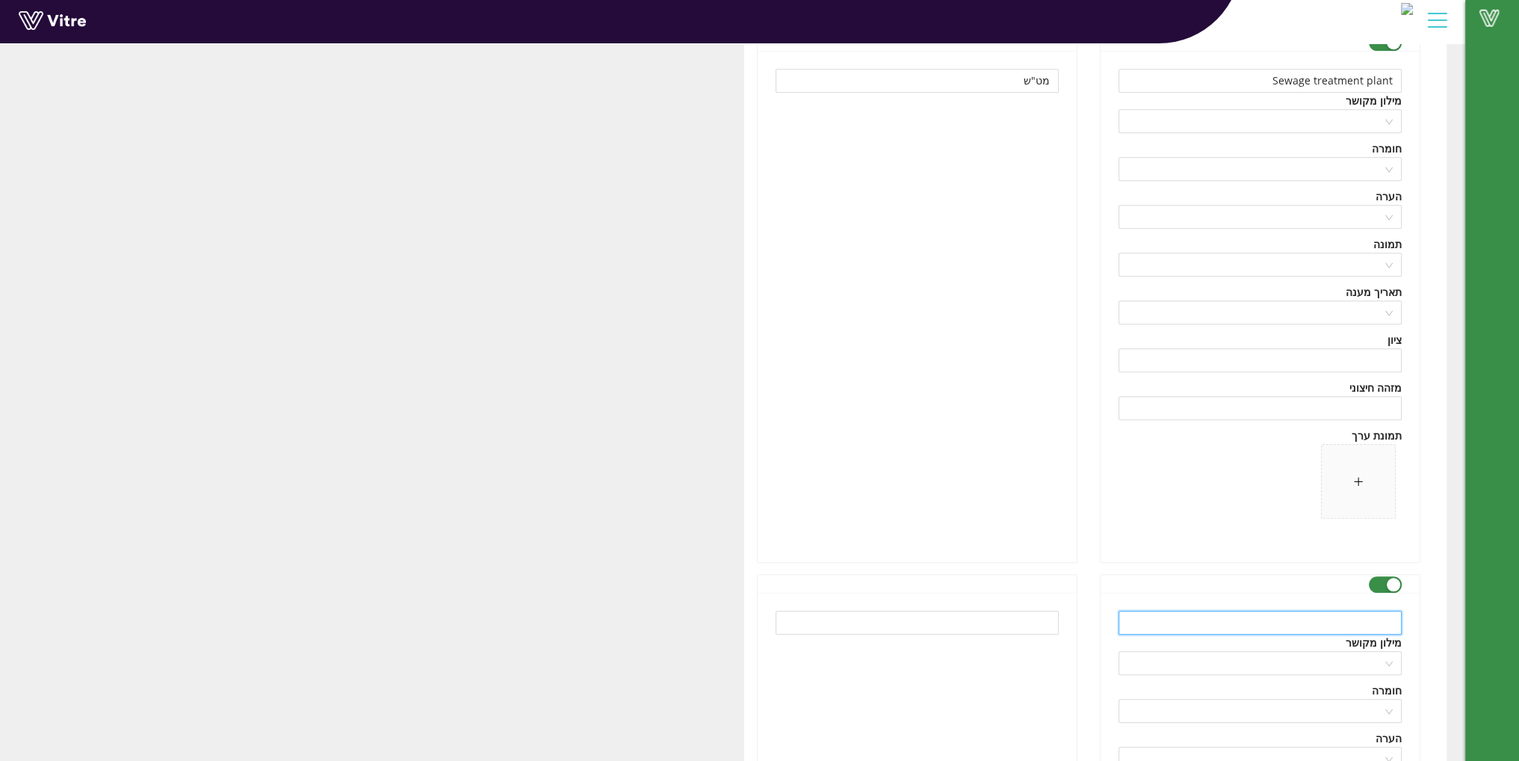
click at [1234, 610] on input "text" at bounding box center [1259, 622] width 283 height 24
paste input "RTO"
type input "RTO"
click at [931, 618] on input "text" at bounding box center [917, 622] width 283 height 24
paste input "RTO"
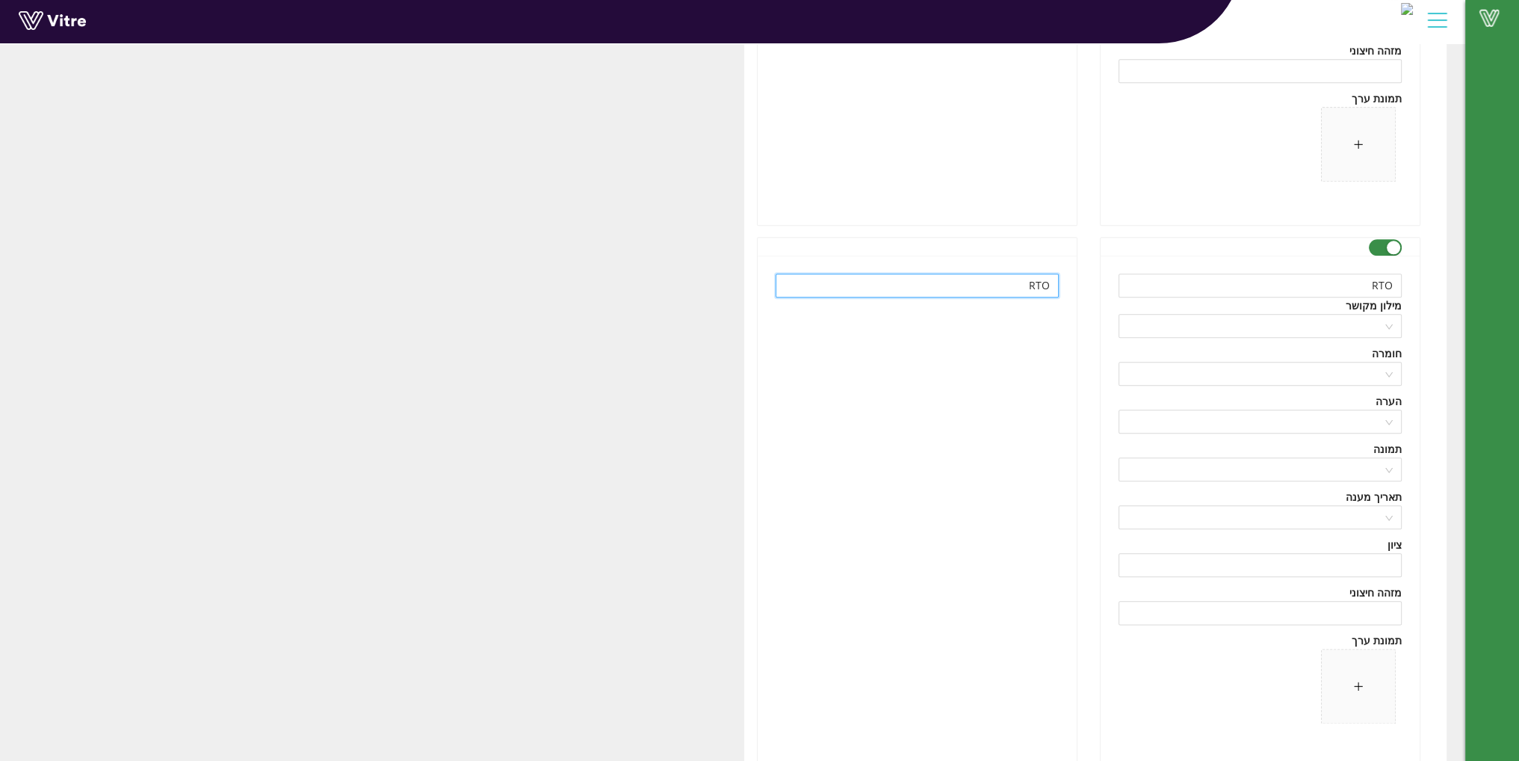
scroll to position [9875, 0]
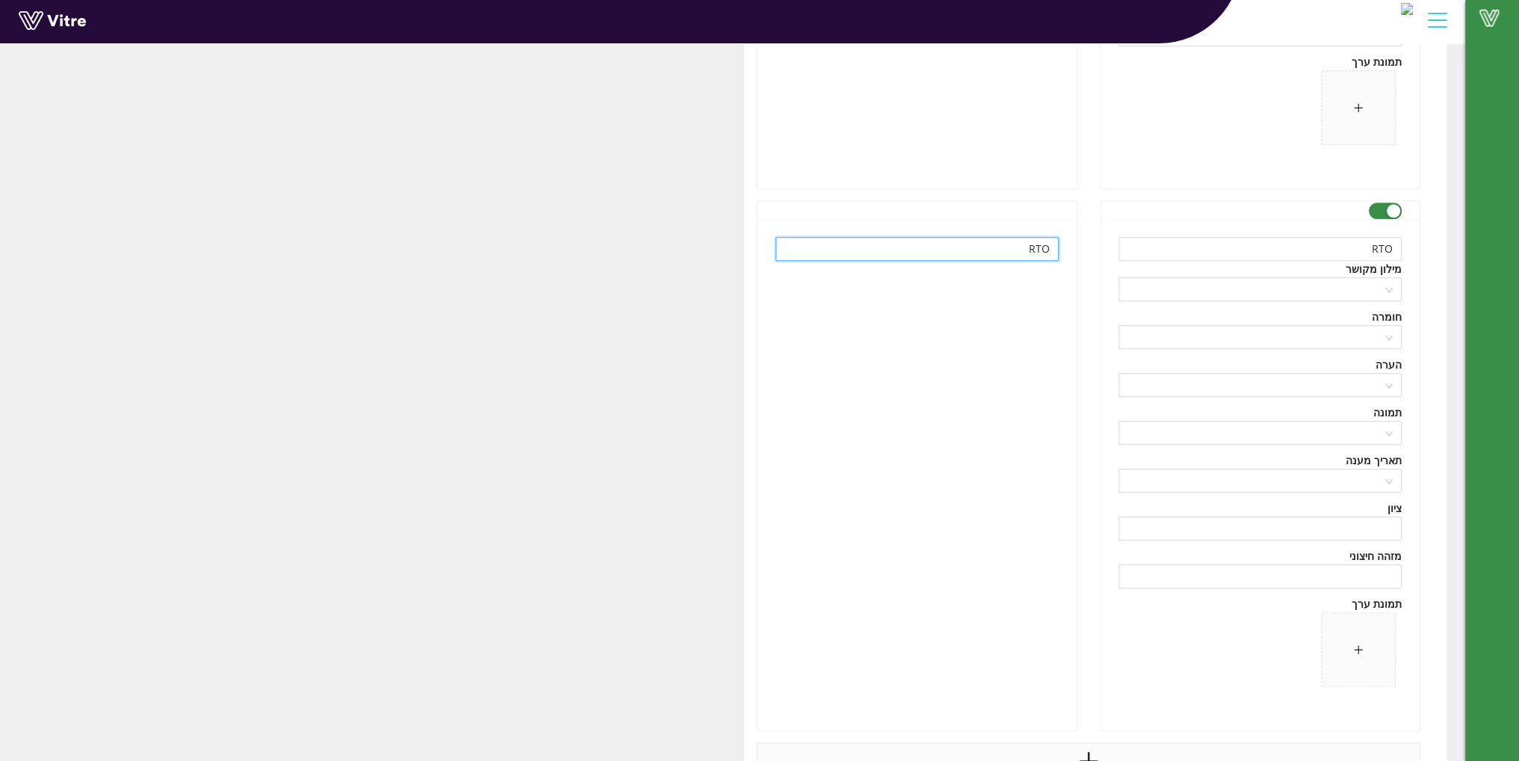
type input "RTO"
click at [1087, 749] on icon "plus" at bounding box center [1088, 760] width 22 height 22
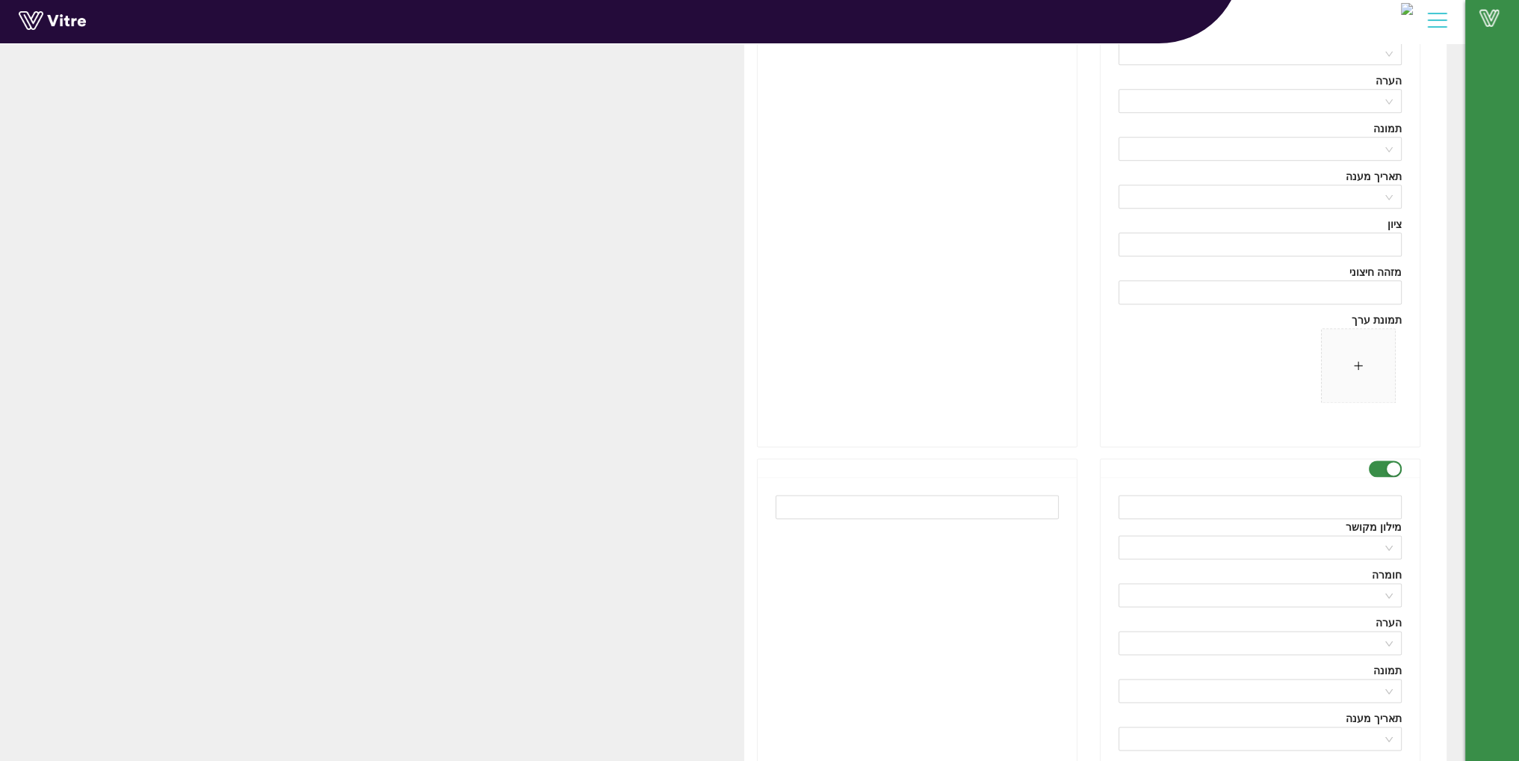
scroll to position [10249, 0]
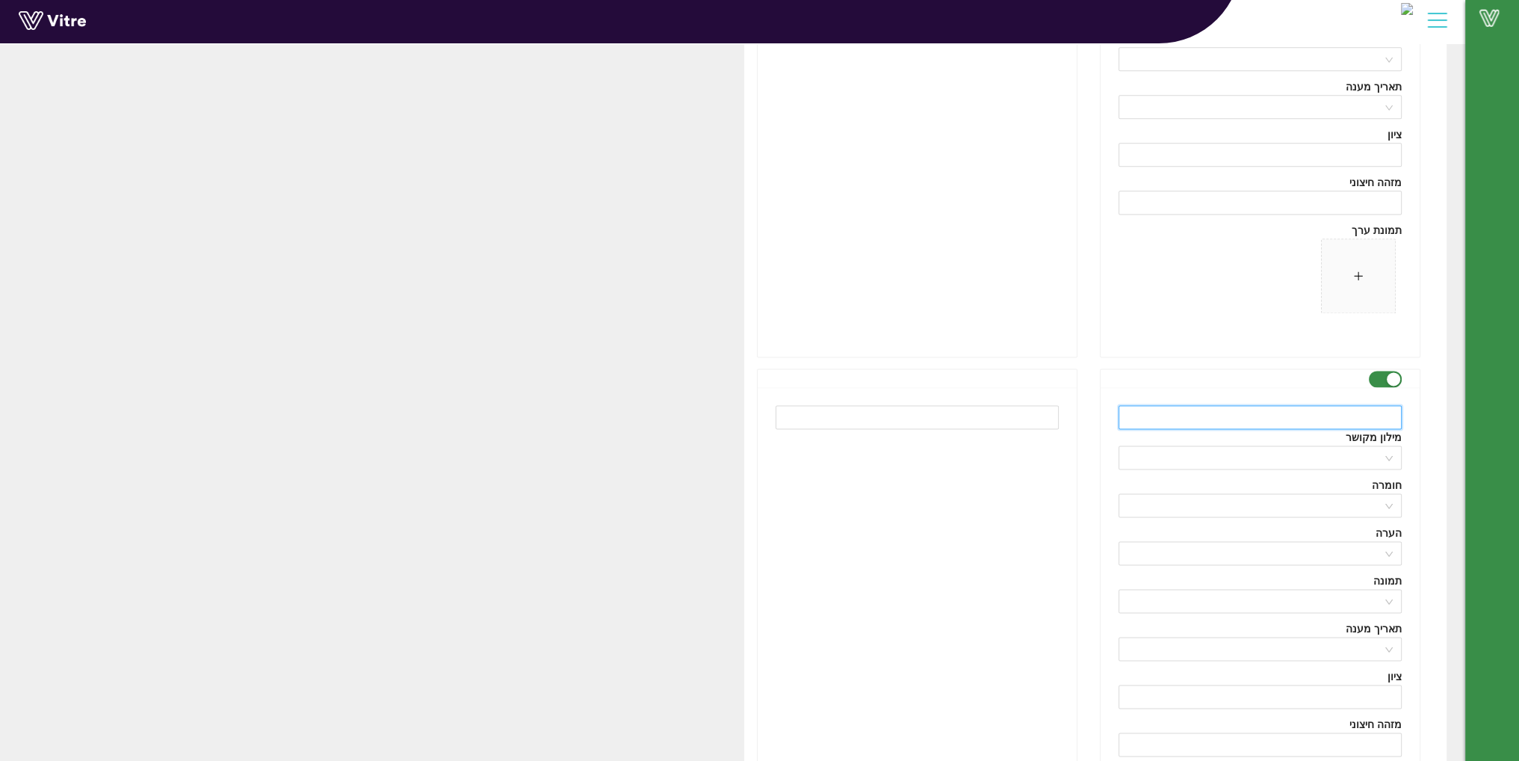
click at [1188, 405] on input "text" at bounding box center [1259, 417] width 283 height 24
paste input "WDG"
type input "WDG"
click at [938, 410] on input "text" at bounding box center [917, 417] width 283 height 24
paste input "WDG"
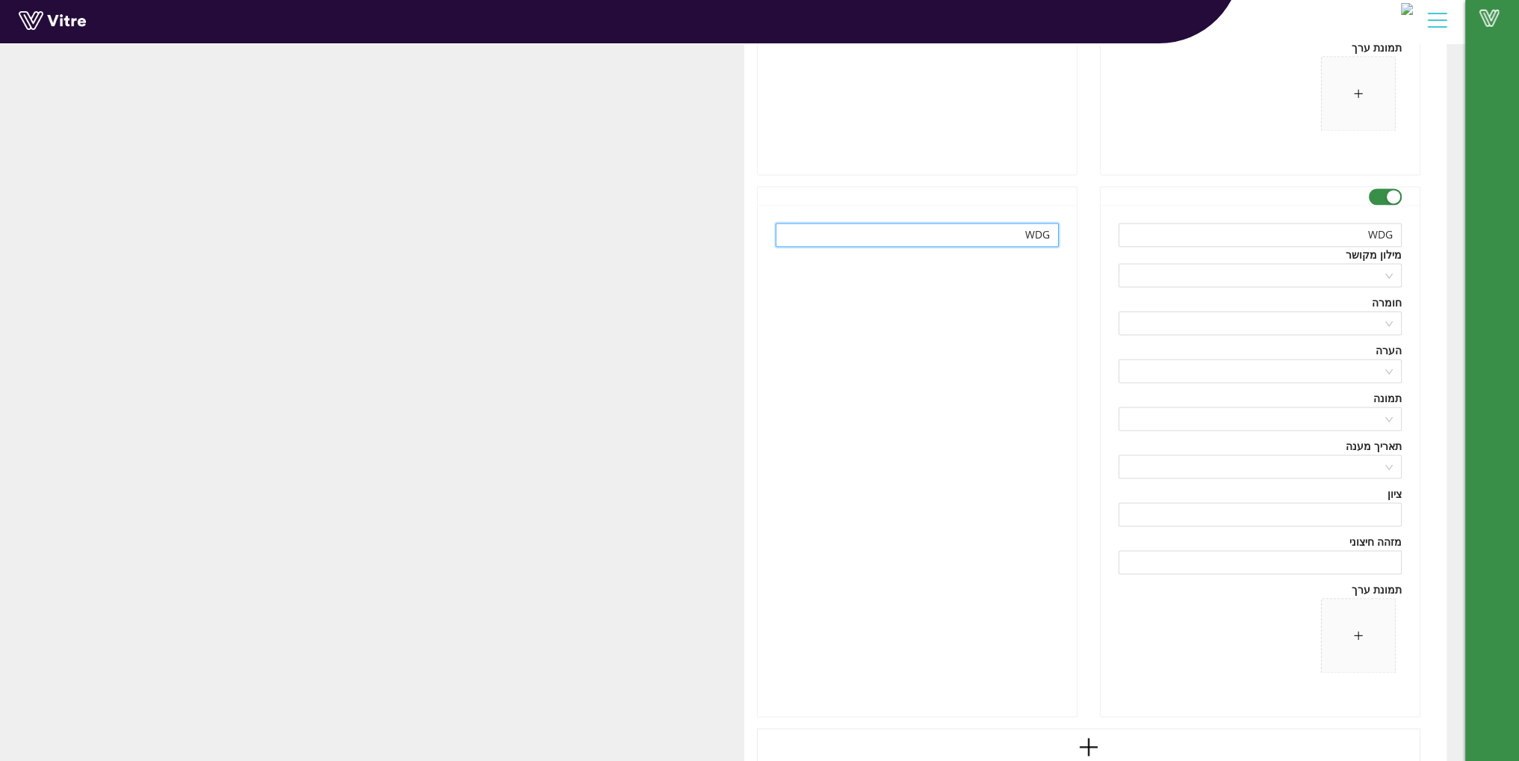
scroll to position [10510, 0]
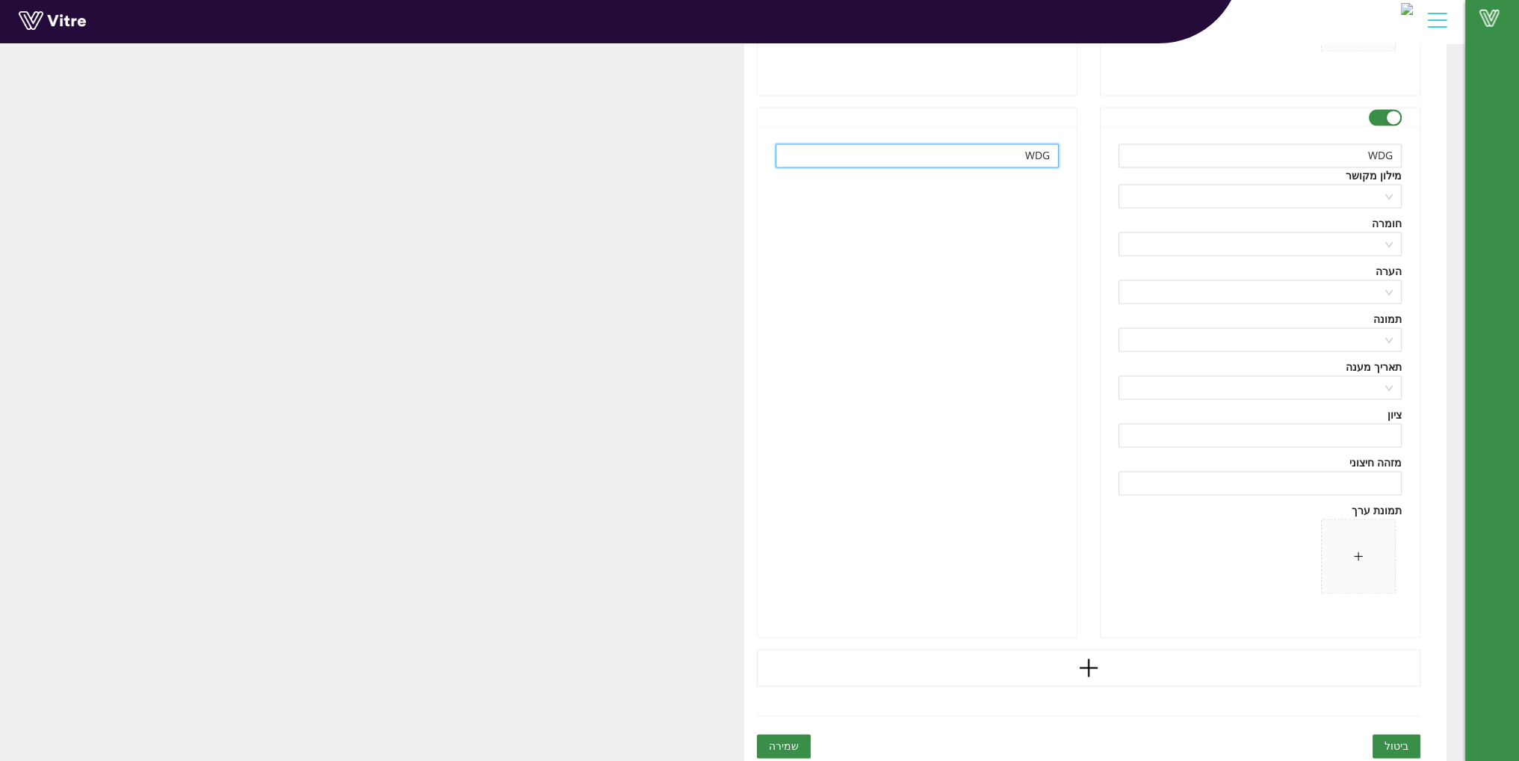
type input "WDG"
click at [1090, 666] on icon "plus" at bounding box center [1089, 667] width 18 height 2
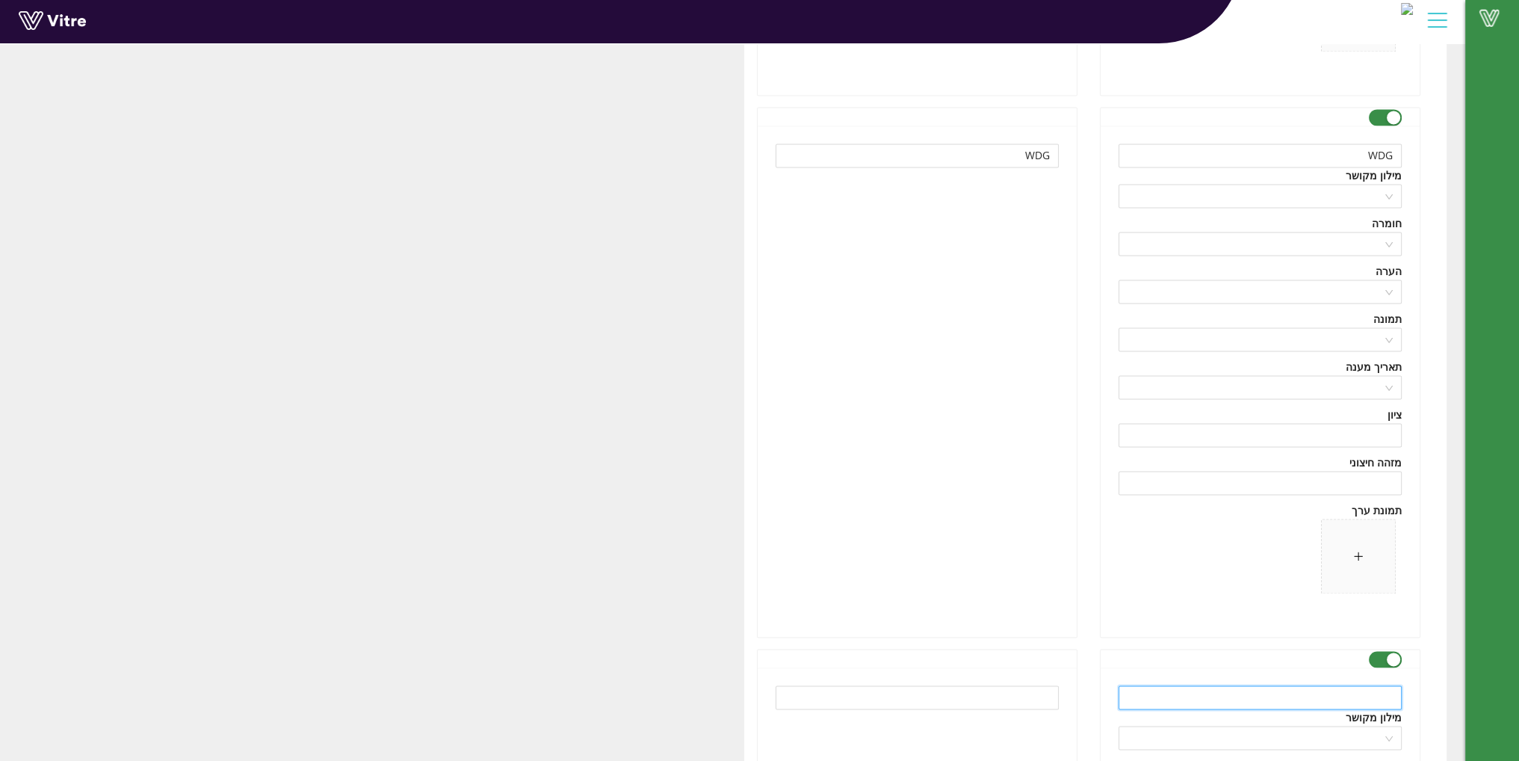
click at [1198, 685] on input "text" at bounding box center [1259, 697] width 283 height 24
paste input "FLOROCHLORIDON"
type input "FLOROCHLORIDON"
click at [974, 685] on input "text" at bounding box center [917, 697] width 283 height 24
paste input "פלורוכלורידון"
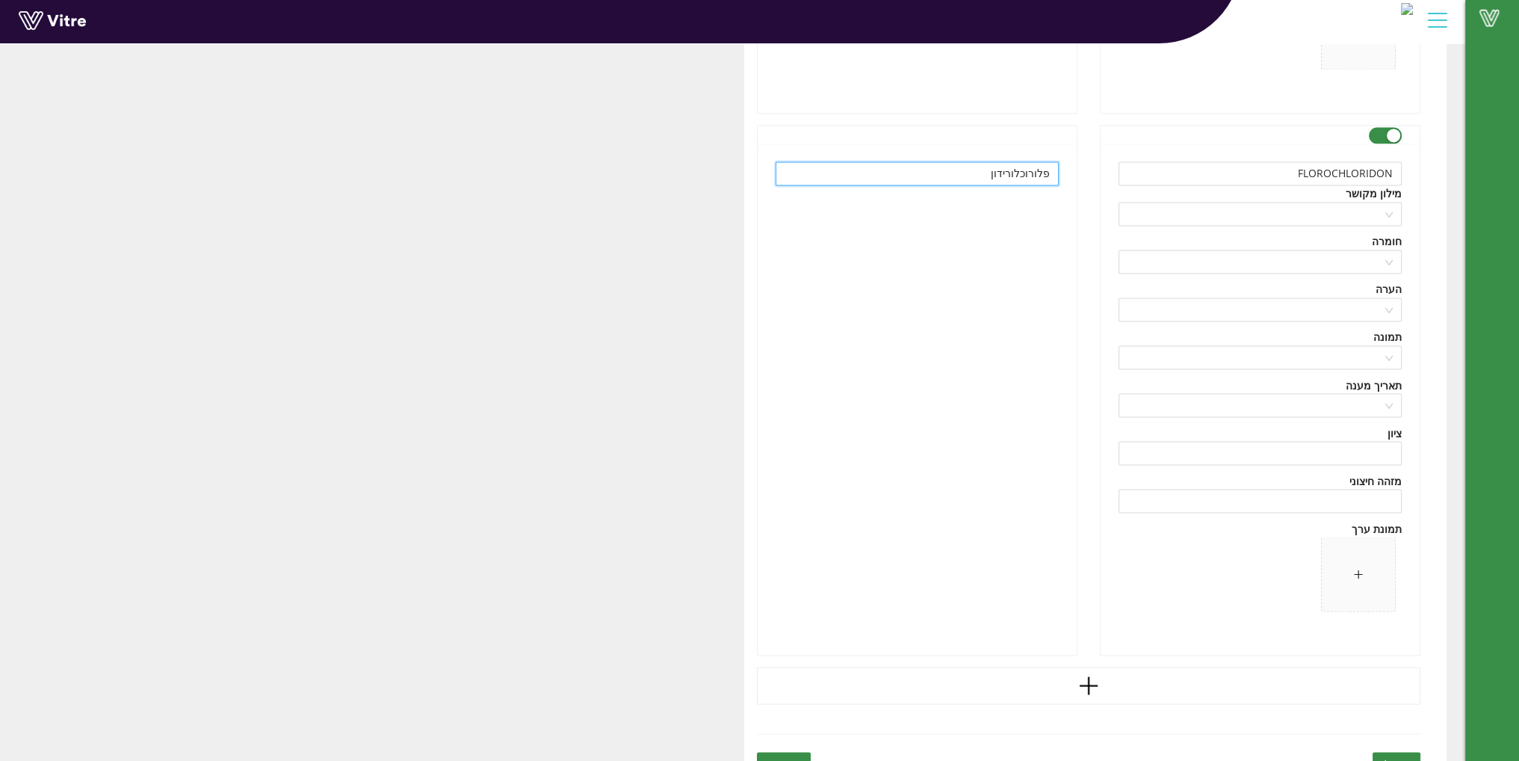
scroll to position [11052, 0]
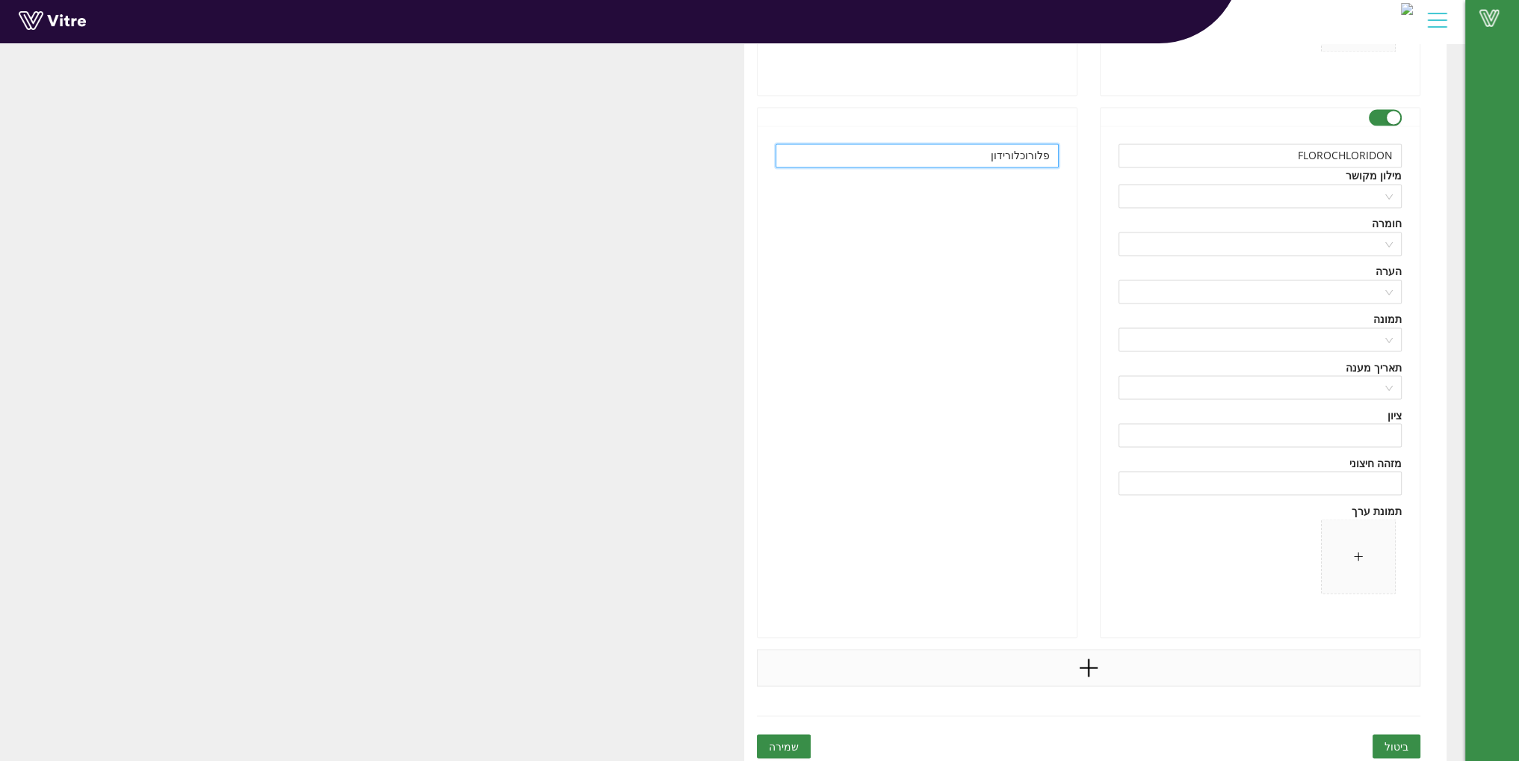
type input "פלורוכלורידון"
click at [1081, 664] on icon "plus" at bounding box center [1088, 667] width 22 height 22
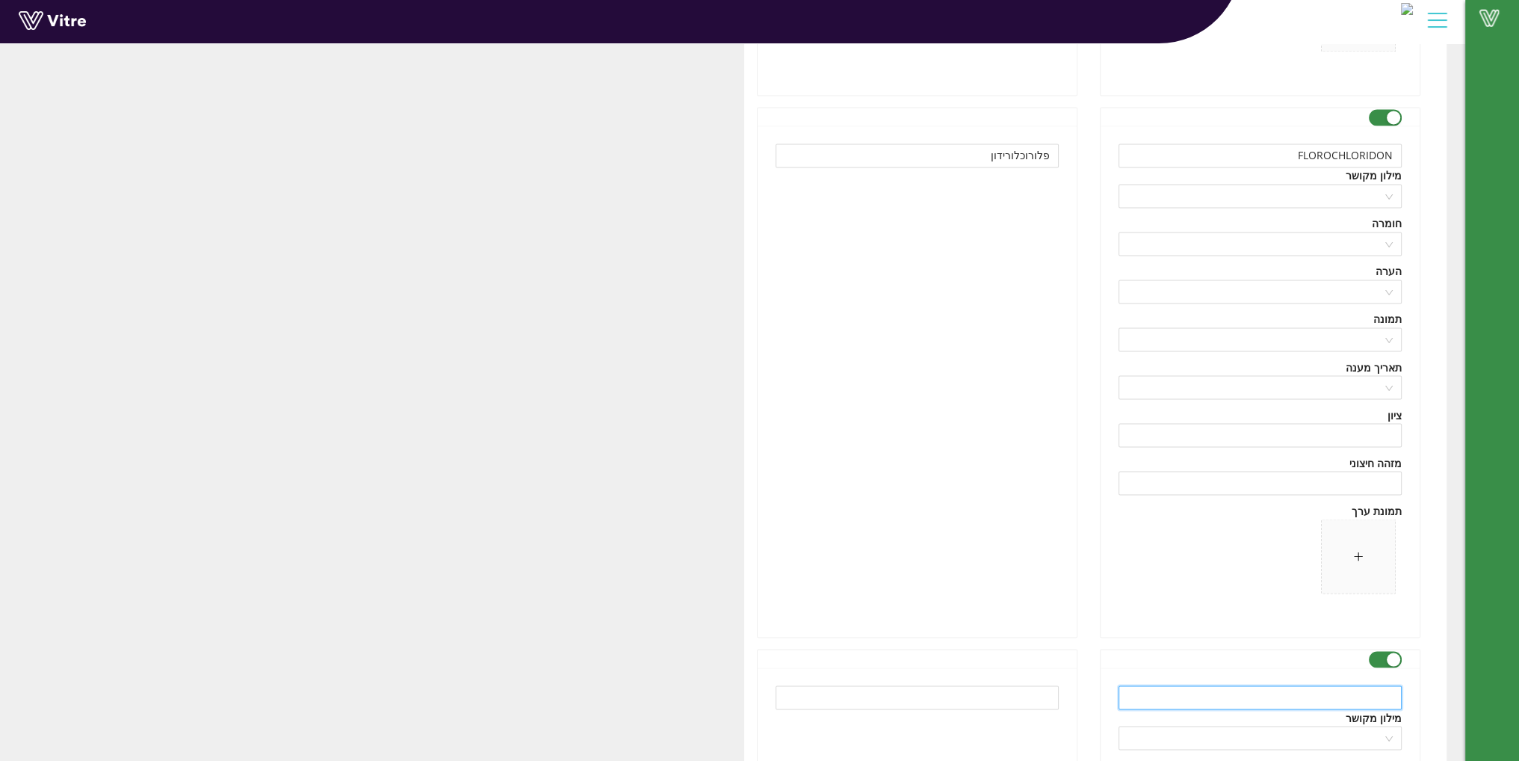
click at [1240, 690] on input "text" at bounding box center [1259, 697] width 283 height 24
paste input "Saflufenacil"
type input "Saflufenacil"
click at [998, 688] on input "text" at bounding box center [917, 697] width 283 height 24
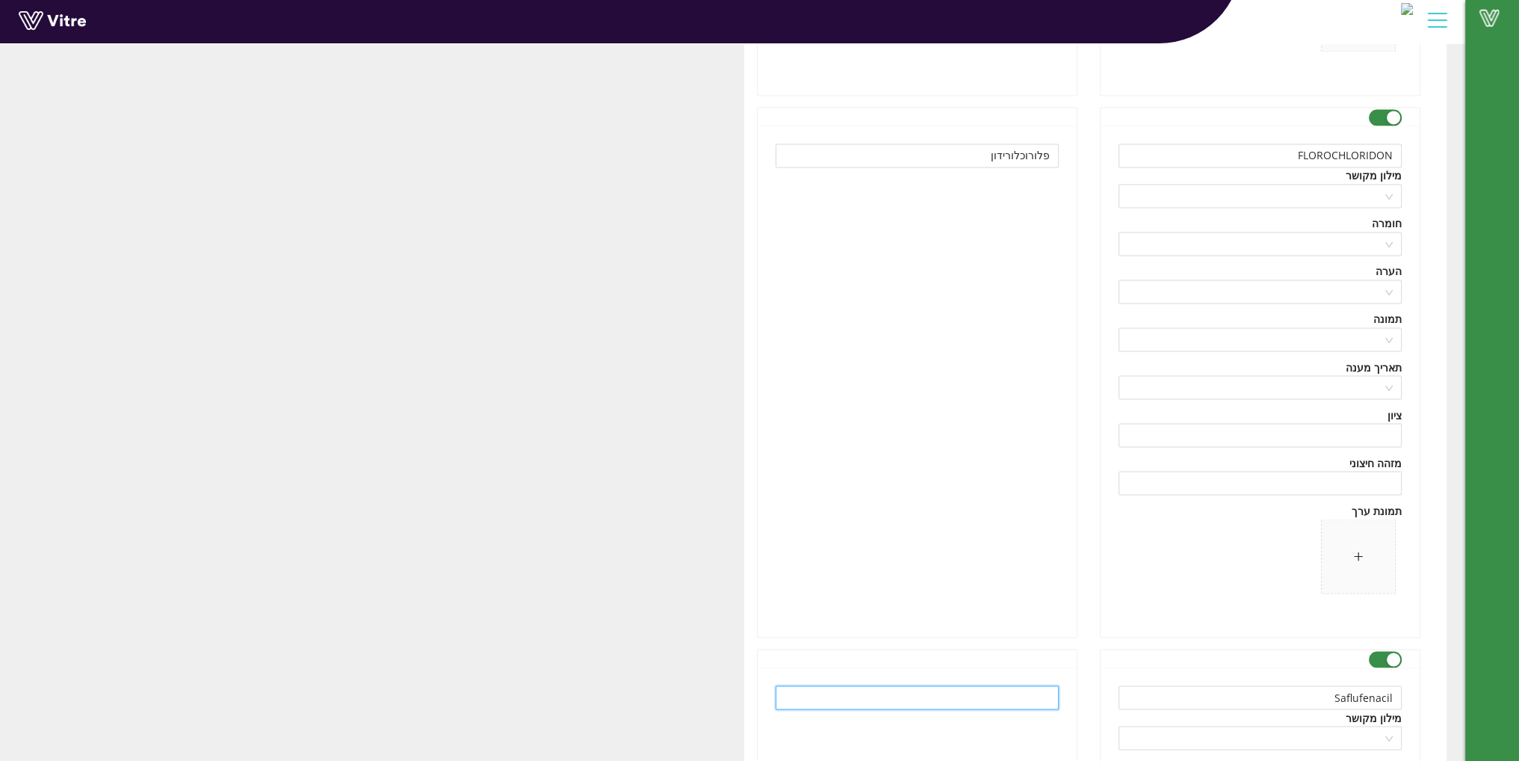
paste input "ספלופנציל"
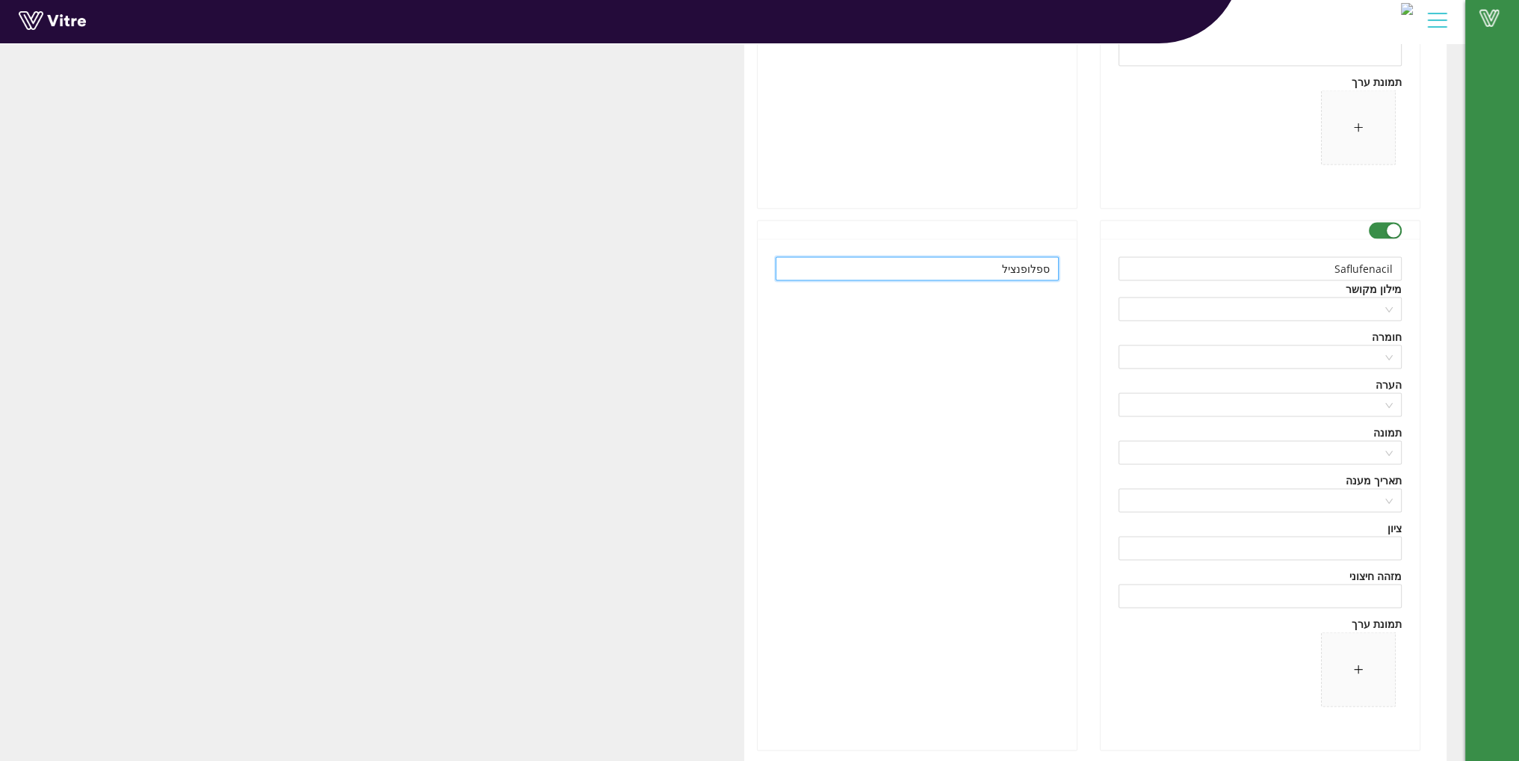
scroll to position [11575, 0]
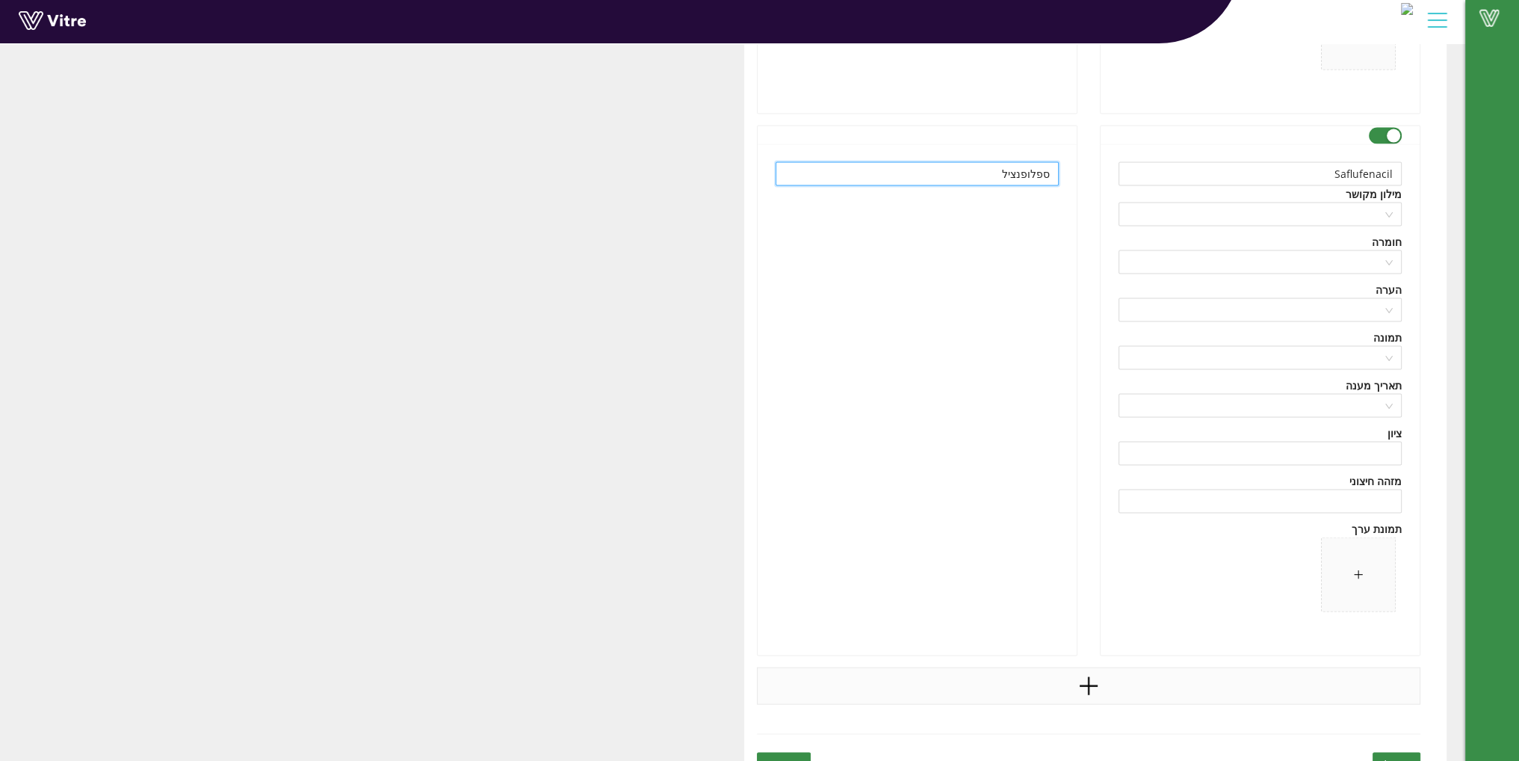
type input "ספלופנציל"
click at [1087, 675] on icon "plus" at bounding box center [1088, 686] width 22 height 22
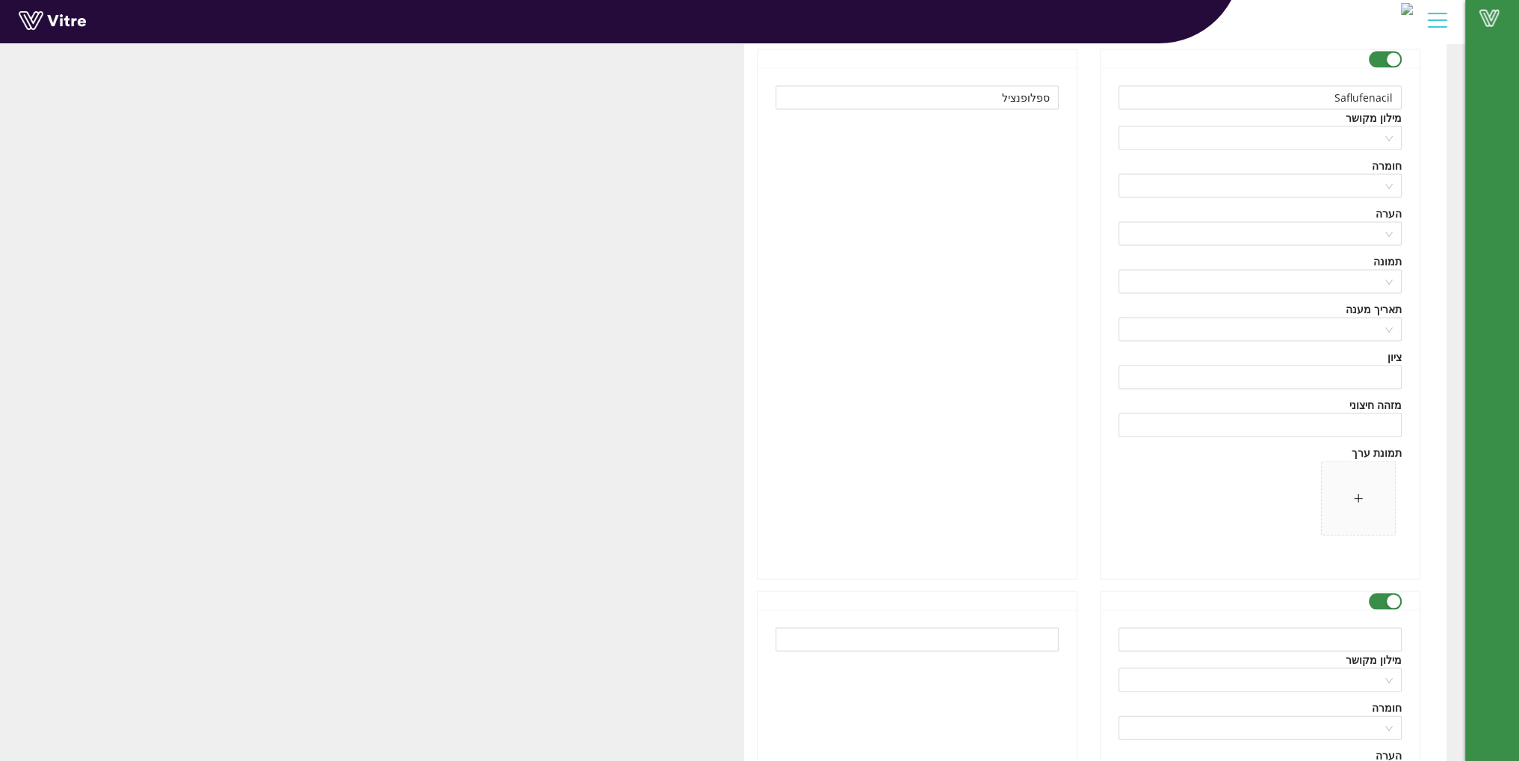
scroll to position [11724, 0]
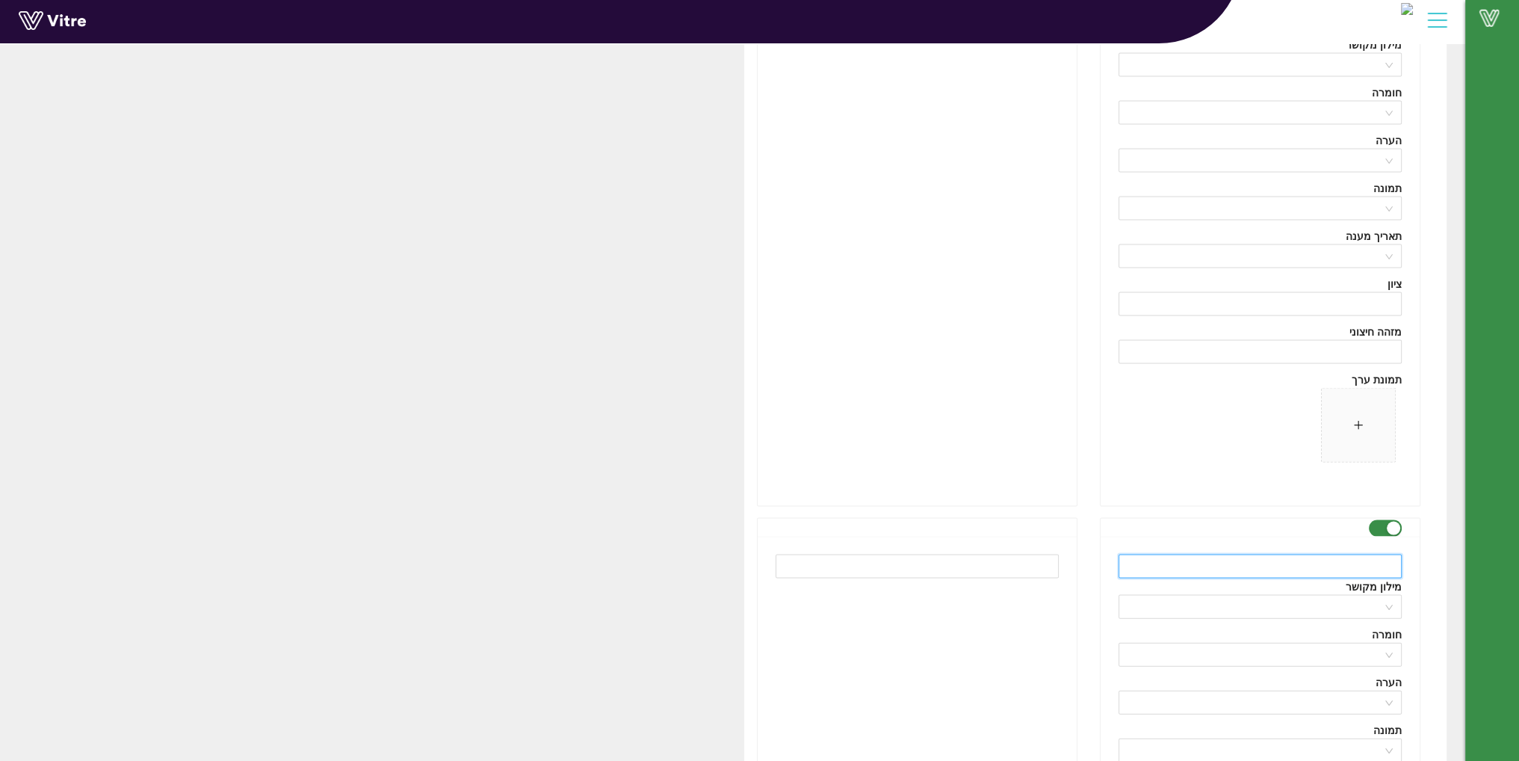
click at [1230, 564] on input "text" at bounding box center [1259, 566] width 283 height 24
paste input "GALIGAN"
type input "GALIGAN"
click at [985, 556] on input "text" at bounding box center [917, 566] width 283 height 24
paste input "גליגן"
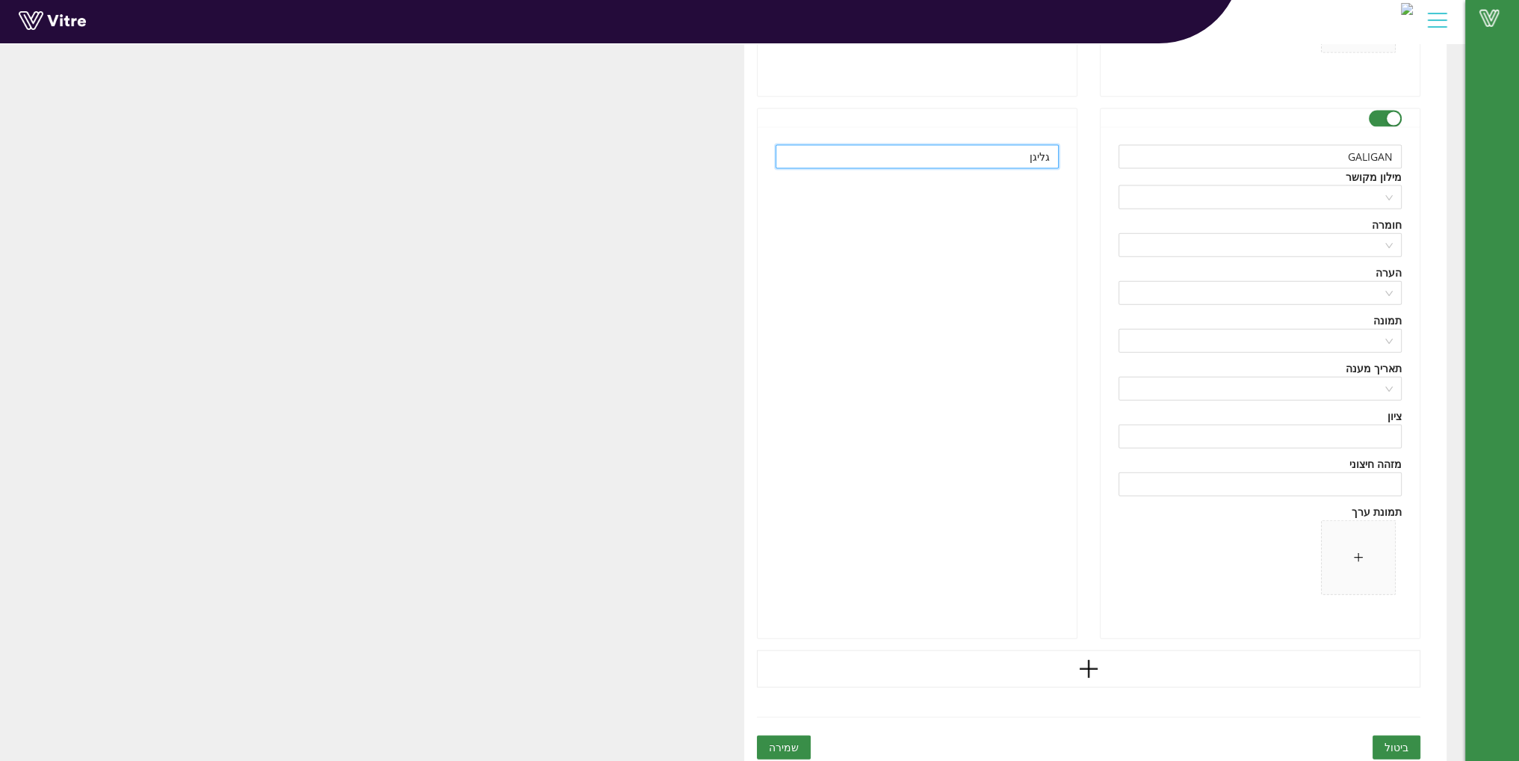
scroll to position [12134, 0]
type input "גליגן"
click at [1093, 663] on icon "plus" at bounding box center [1088, 668] width 22 height 22
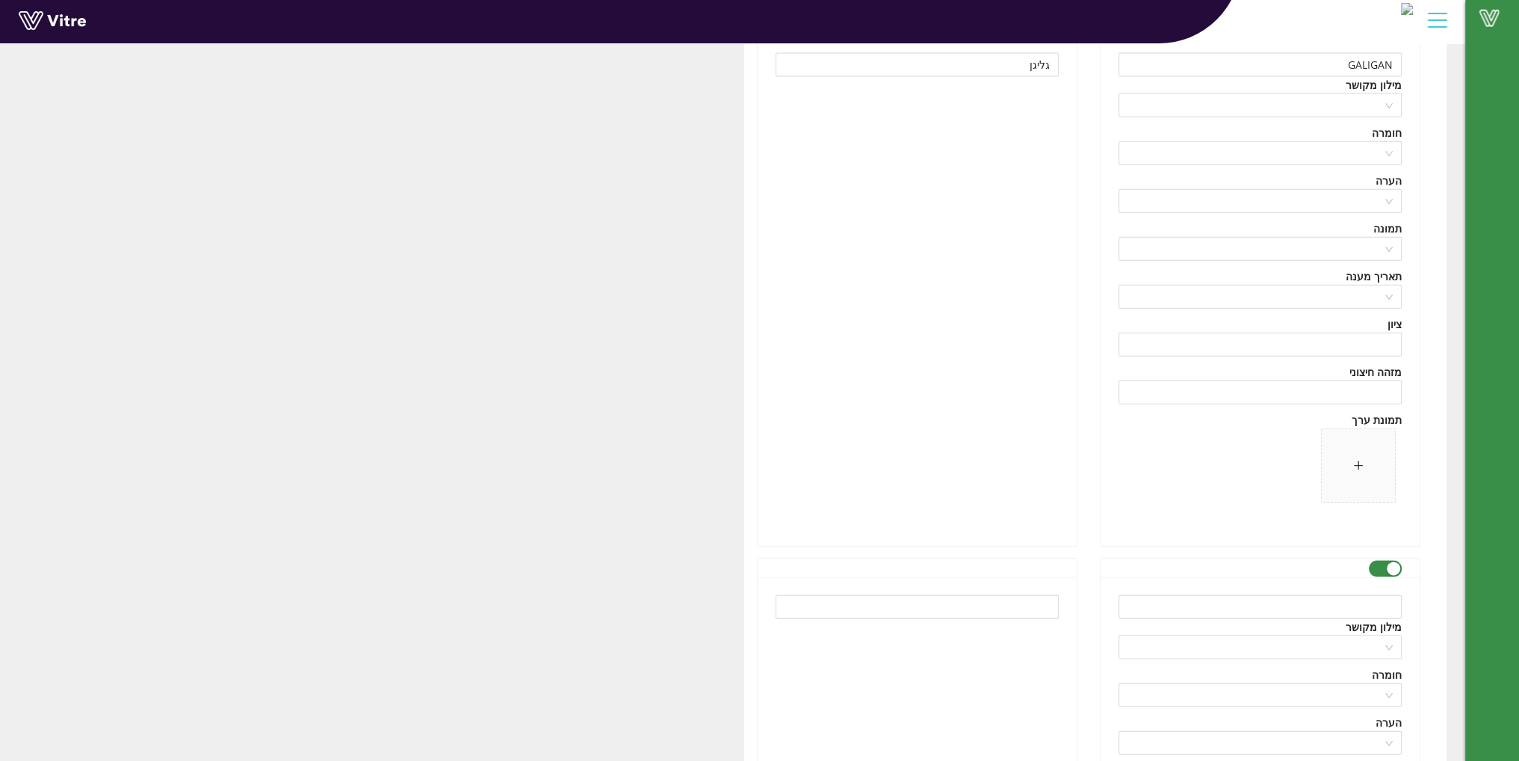
scroll to position [12283, 0]
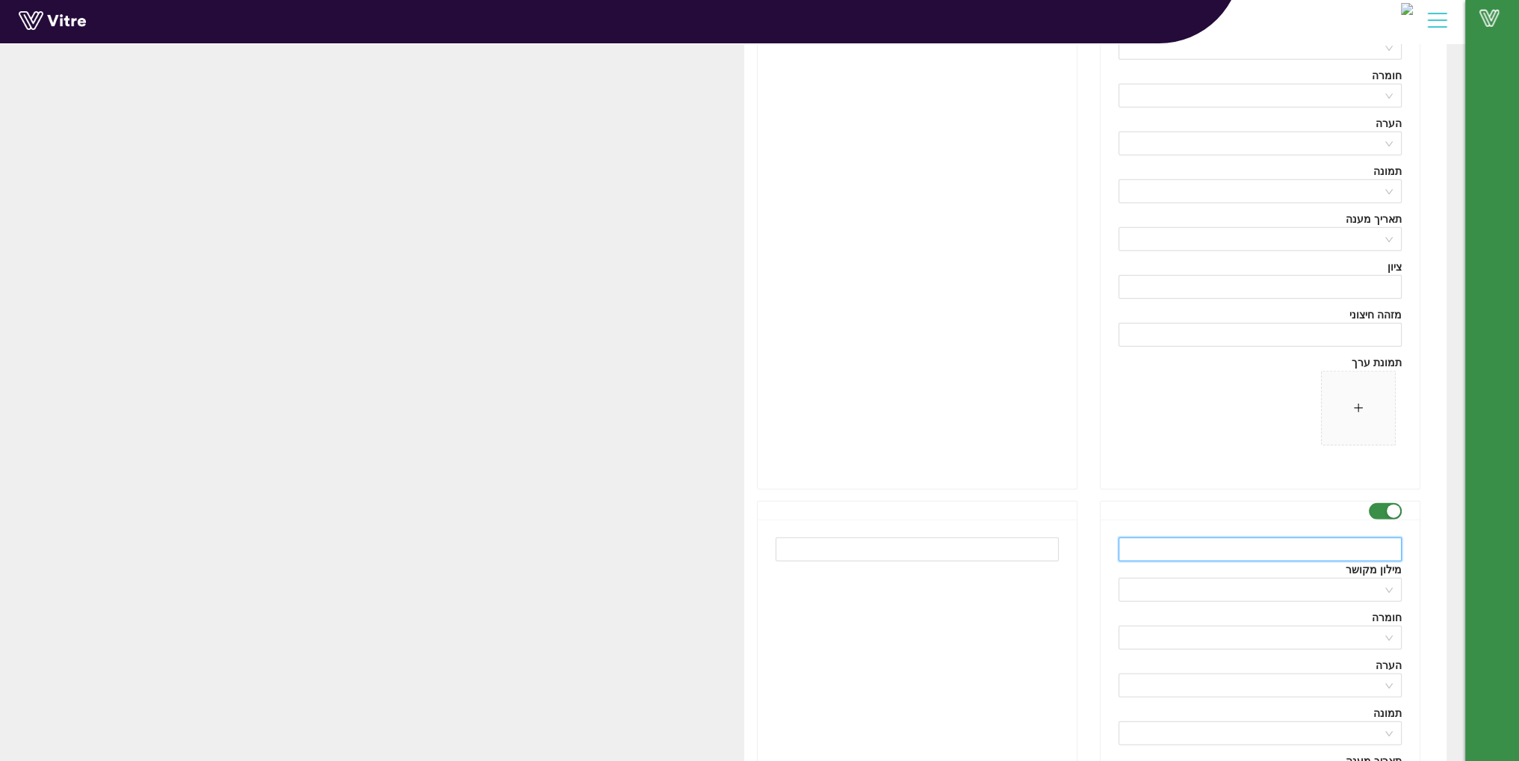
click at [1244, 544] on input "text" at bounding box center [1259, 549] width 283 height 24
paste input "Pyroxasulfone"
type input "Pyroxasulfone"
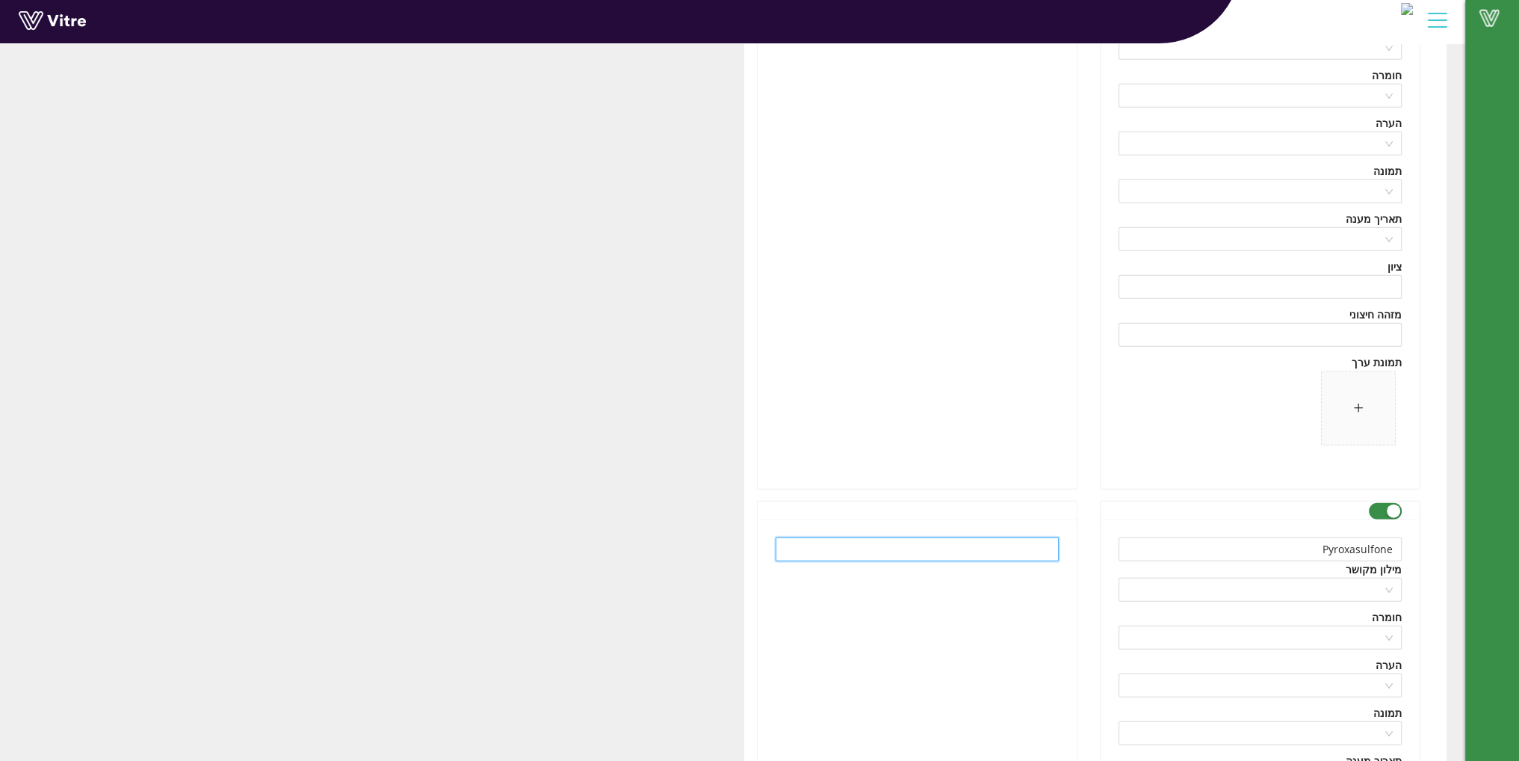
click at [985, 541] on input "text" at bounding box center [917, 549] width 283 height 24
paste input "פירוקסהסולפון"
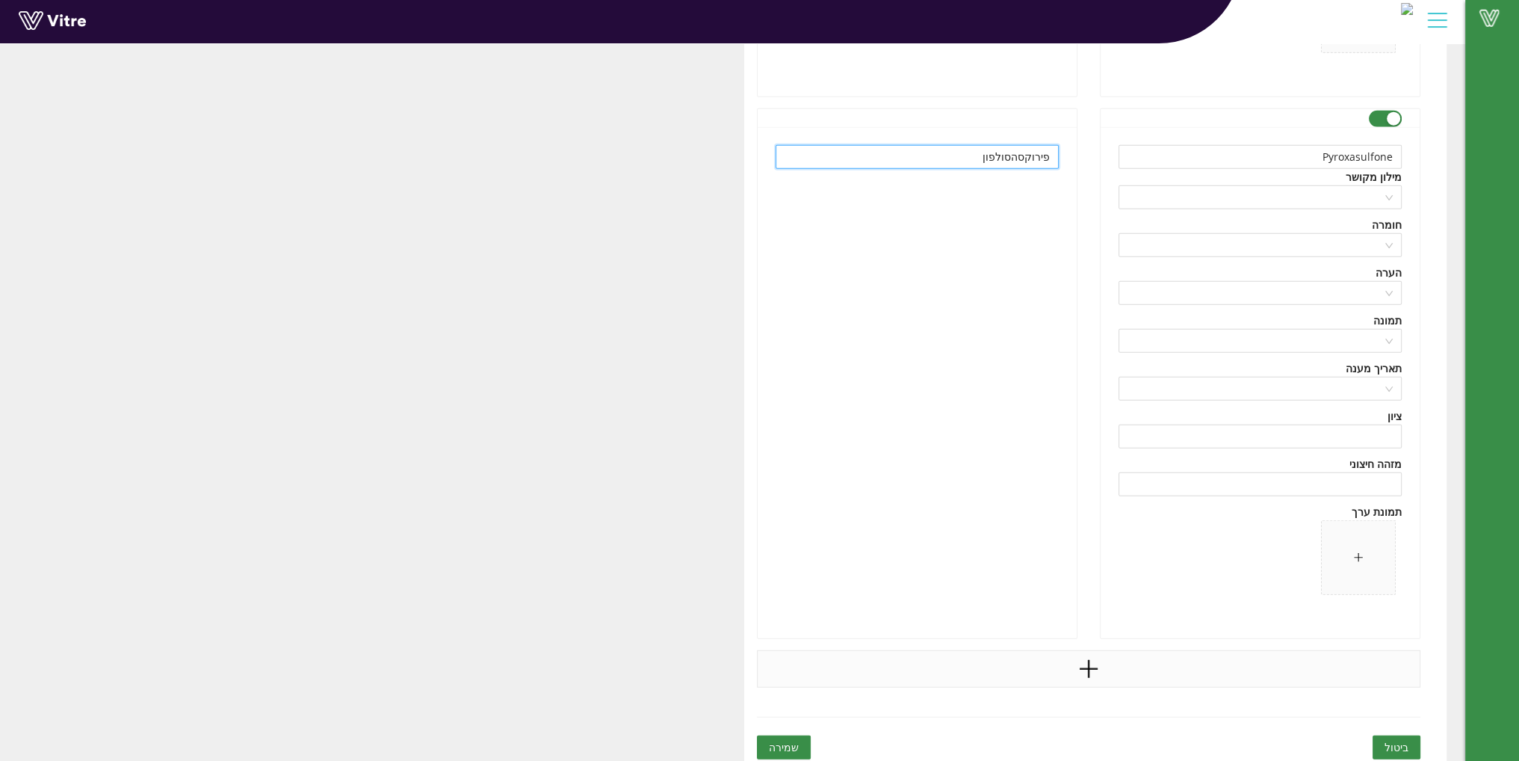
type input "פירוקסהסולפון"
click at [1084, 657] on icon "plus" at bounding box center [1088, 668] width 22 height 22
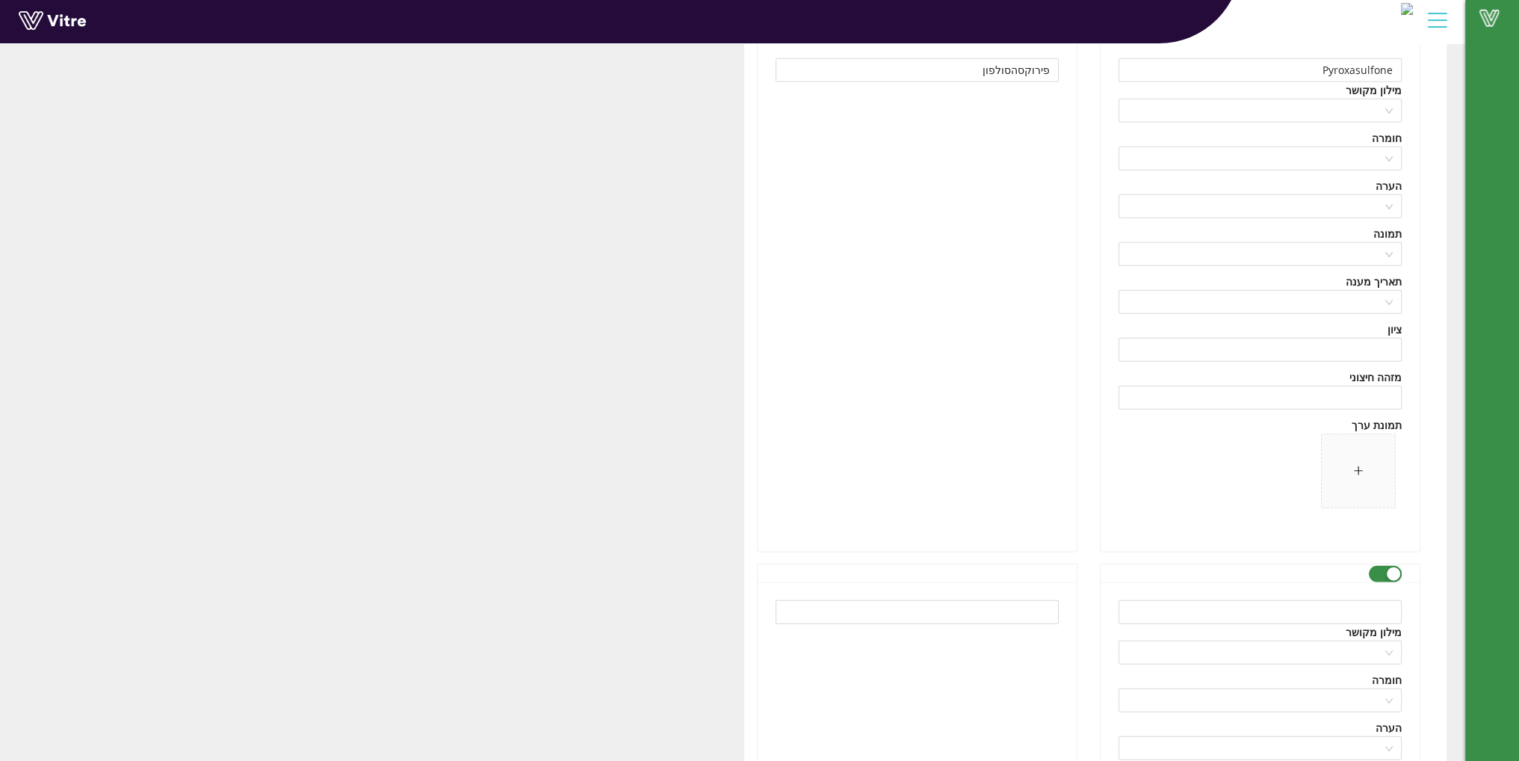
scroll to position [12825, 0]
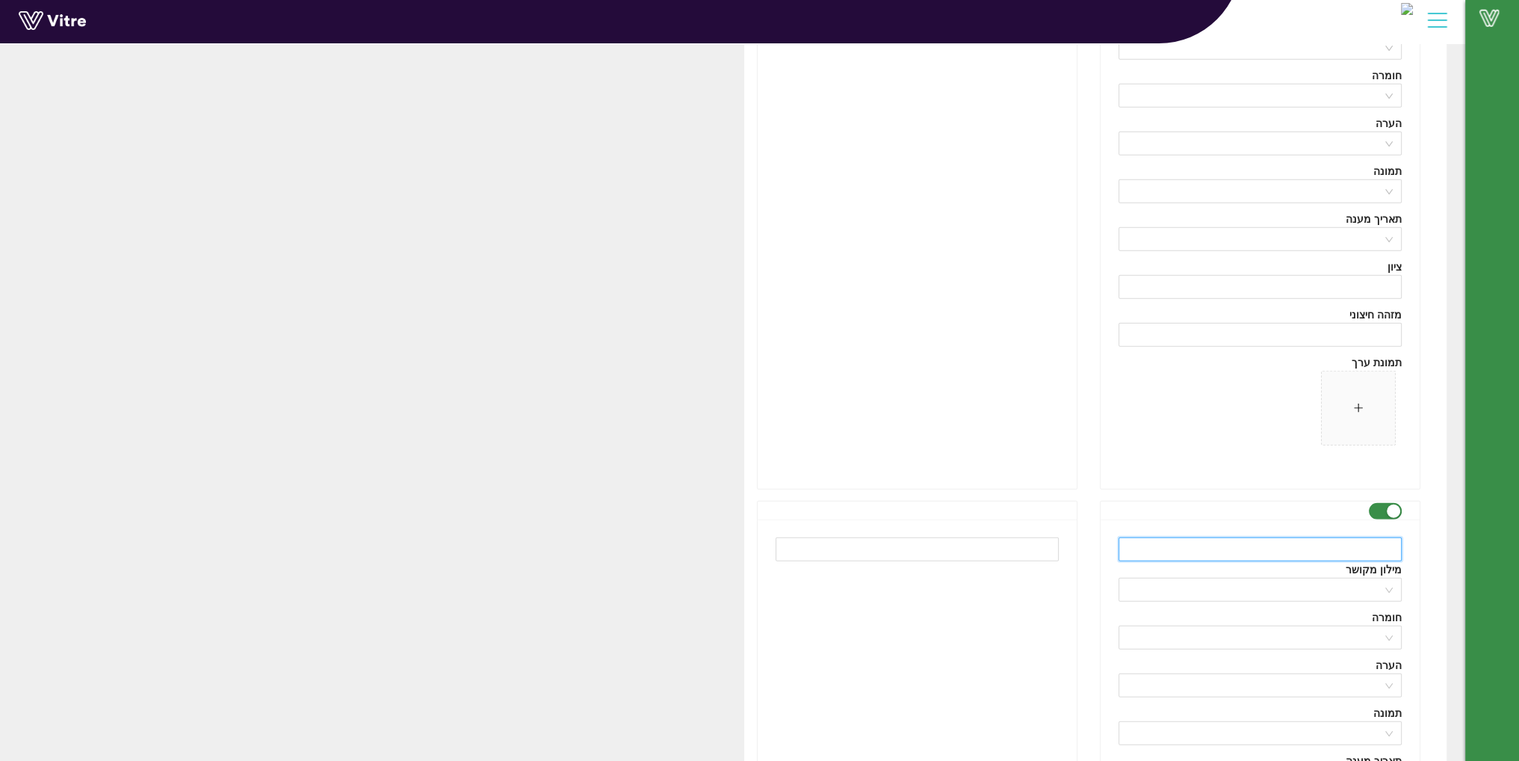
click at [1246, 537] on input "text" at bounding box center [1259, 549] width 283 height 24
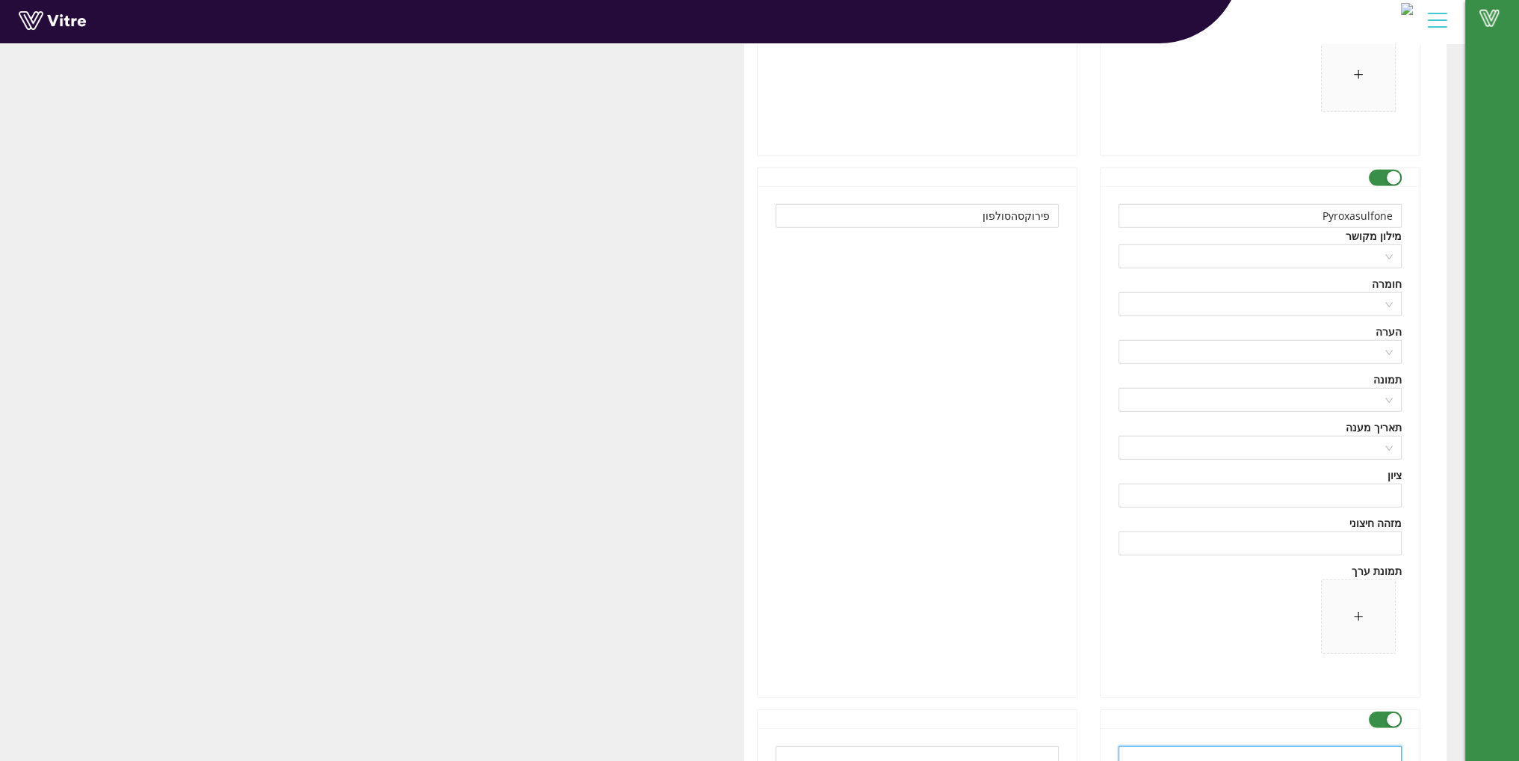
scroll to position [12675, 0]
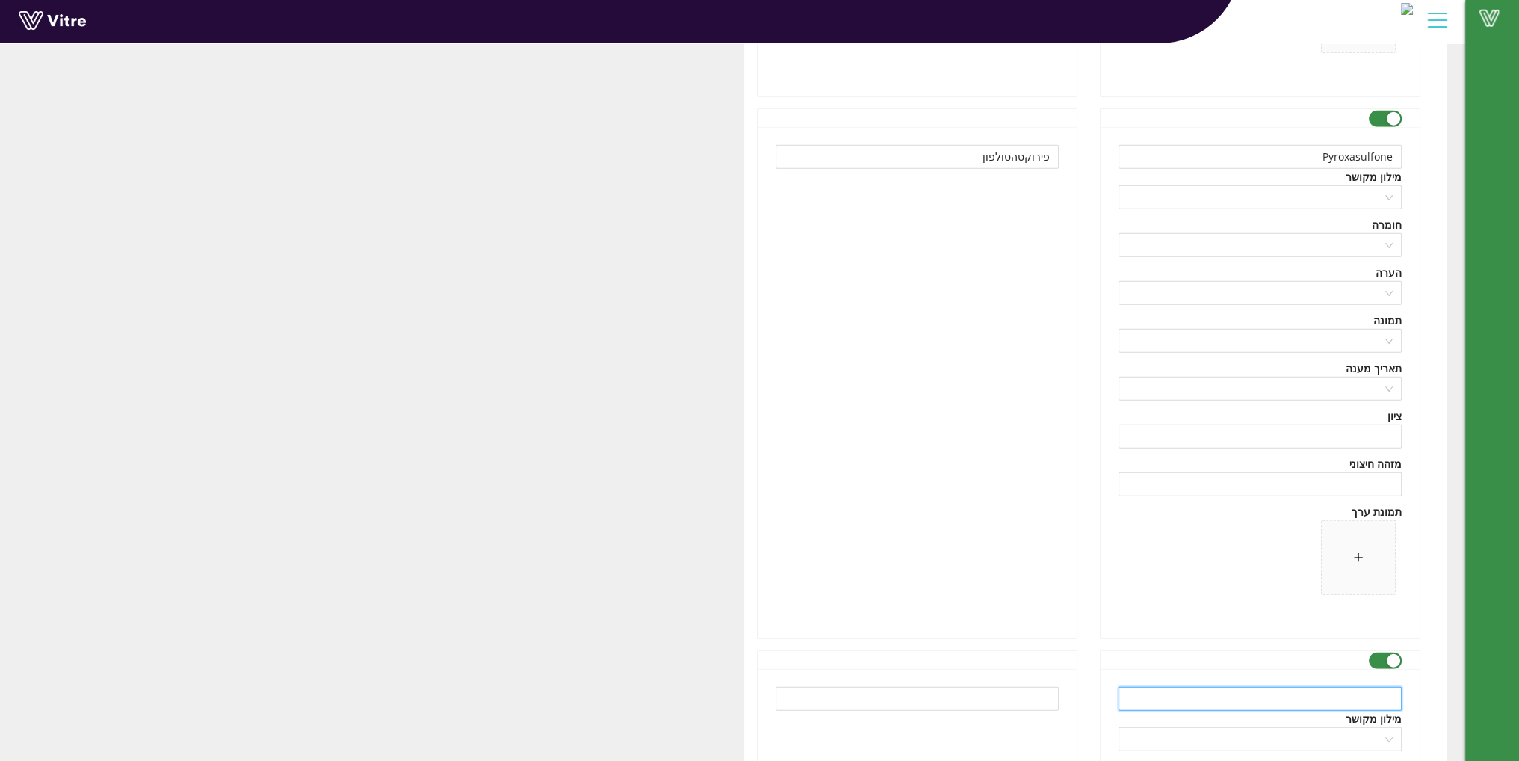
paste input "WDG FORMULATION"
type input "WDG FORMULATION"
click at [974, 687] on input "text" at bounding box center [917, 699] width 283 height 24
paste input "פרמול WDG"
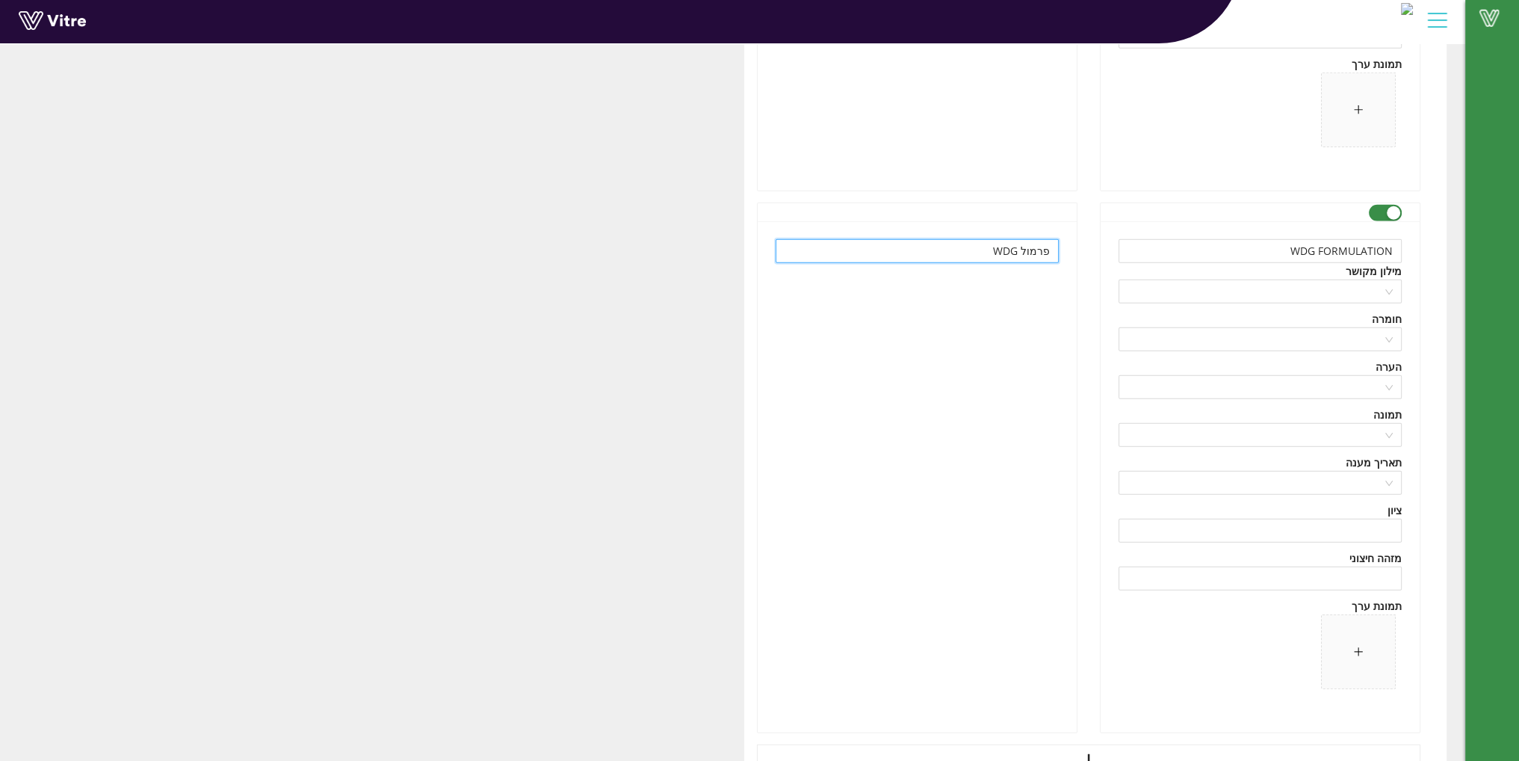
scroll to position [13198, 0]
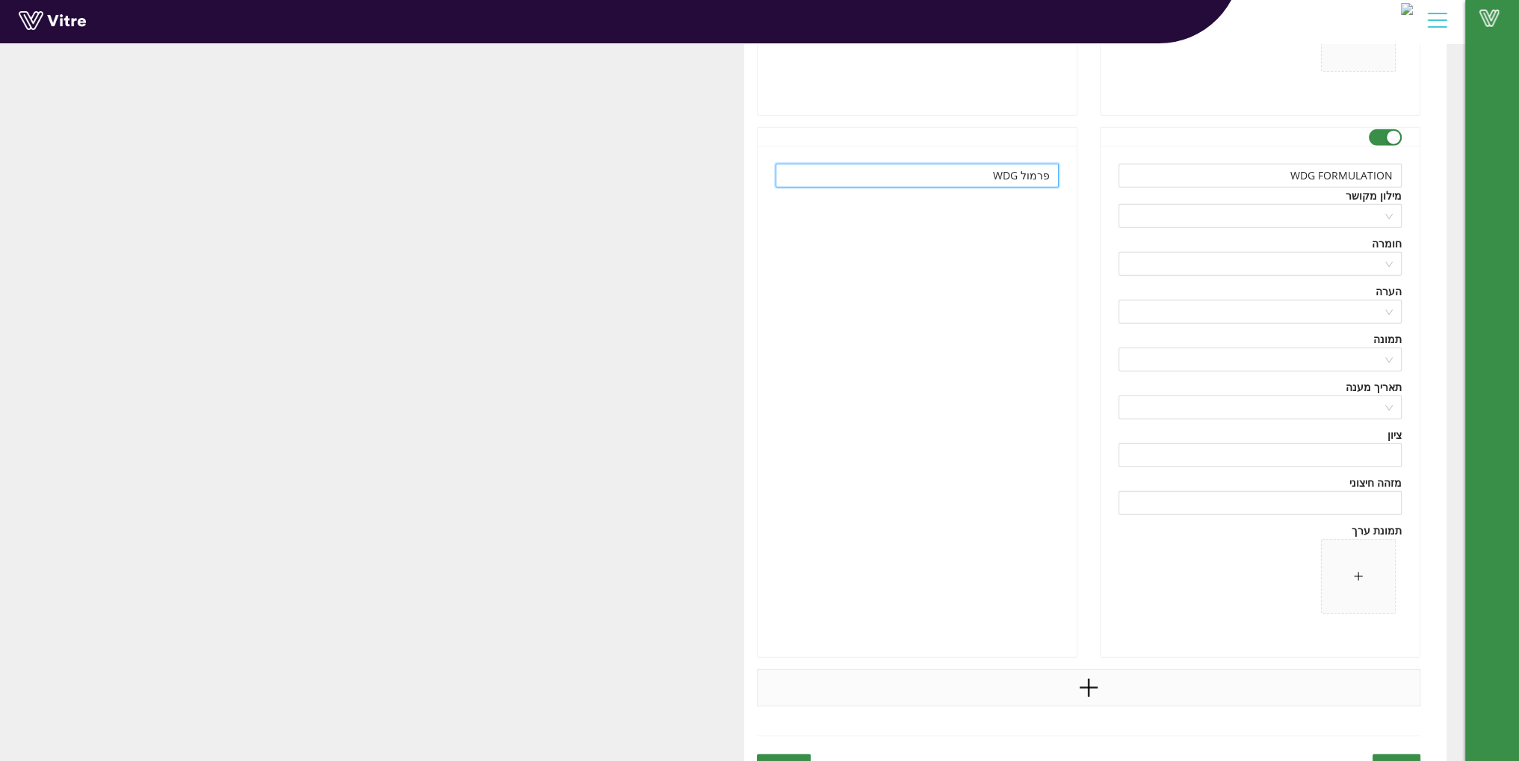
type input "פרמול WDG"
click at [1091, 676] on icon "plus" at bounding box center [1088, 687] width 22 height 22
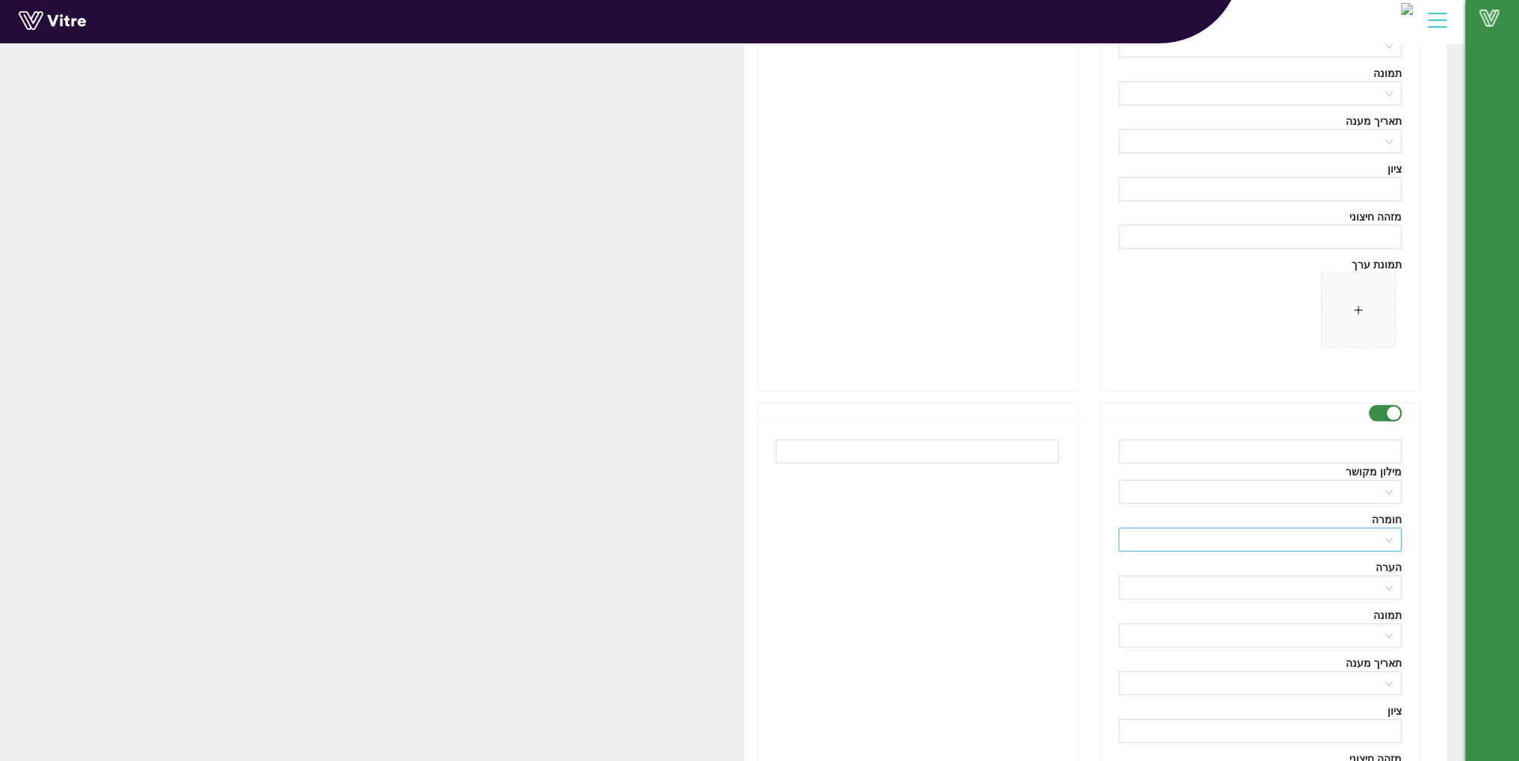
scroll to position [13497, 0]
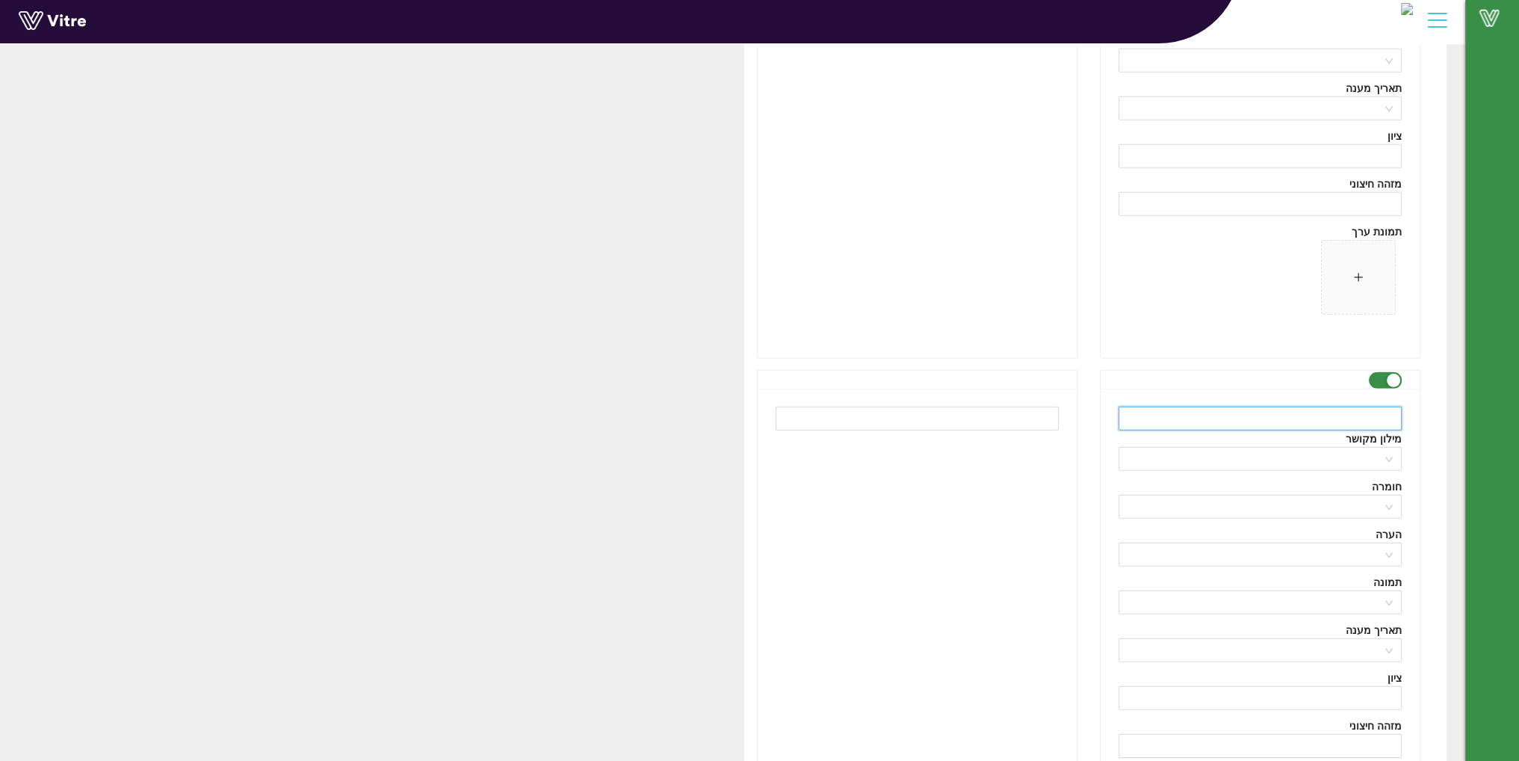
click at [1153, 409] on input "text" at bounding box center [1259, 418] width 283 height 24
paste input "43 facility"
paste input "Liquid packaging"
drag, startPoint x: 1201, startPoint y: 418, endPoint x: 1433, endPoint y: 418, distance: 231.6
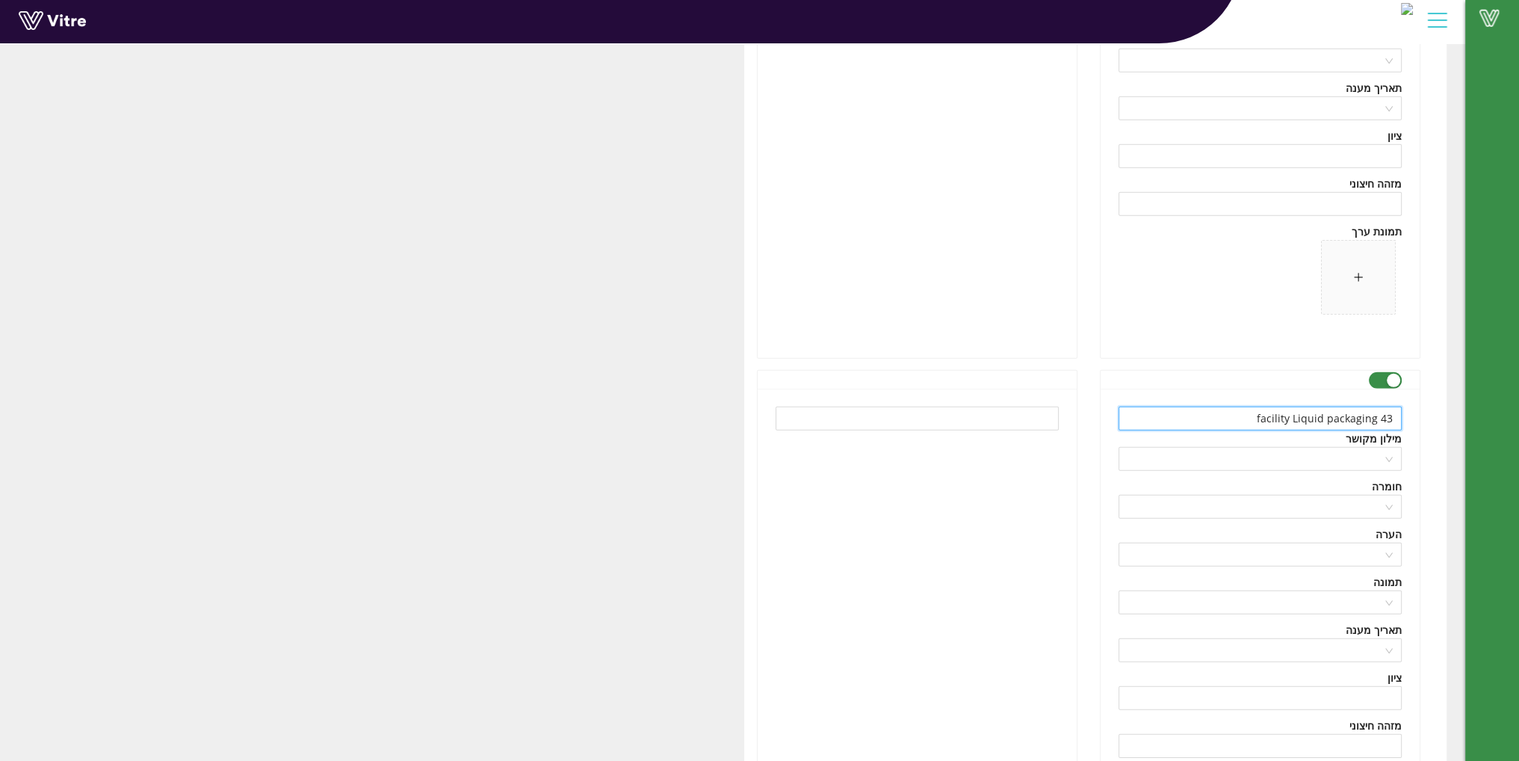
paste input "text"
type input "Liquid packaging facility 43"
click at [966, 406] on input "text" at bounding box center [917, 418] width 283 height 24
type input "t"
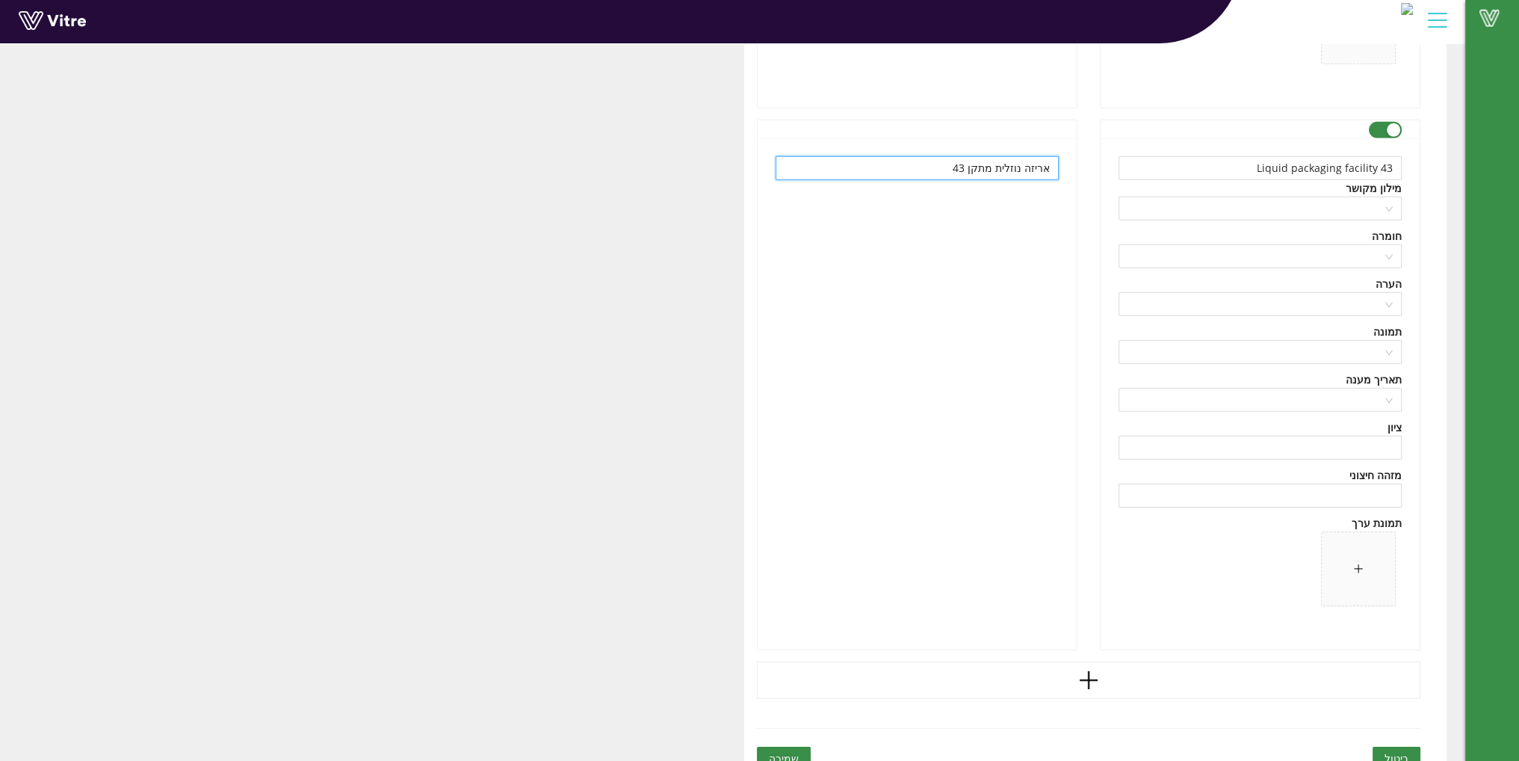
scroll to position [13758, 0]
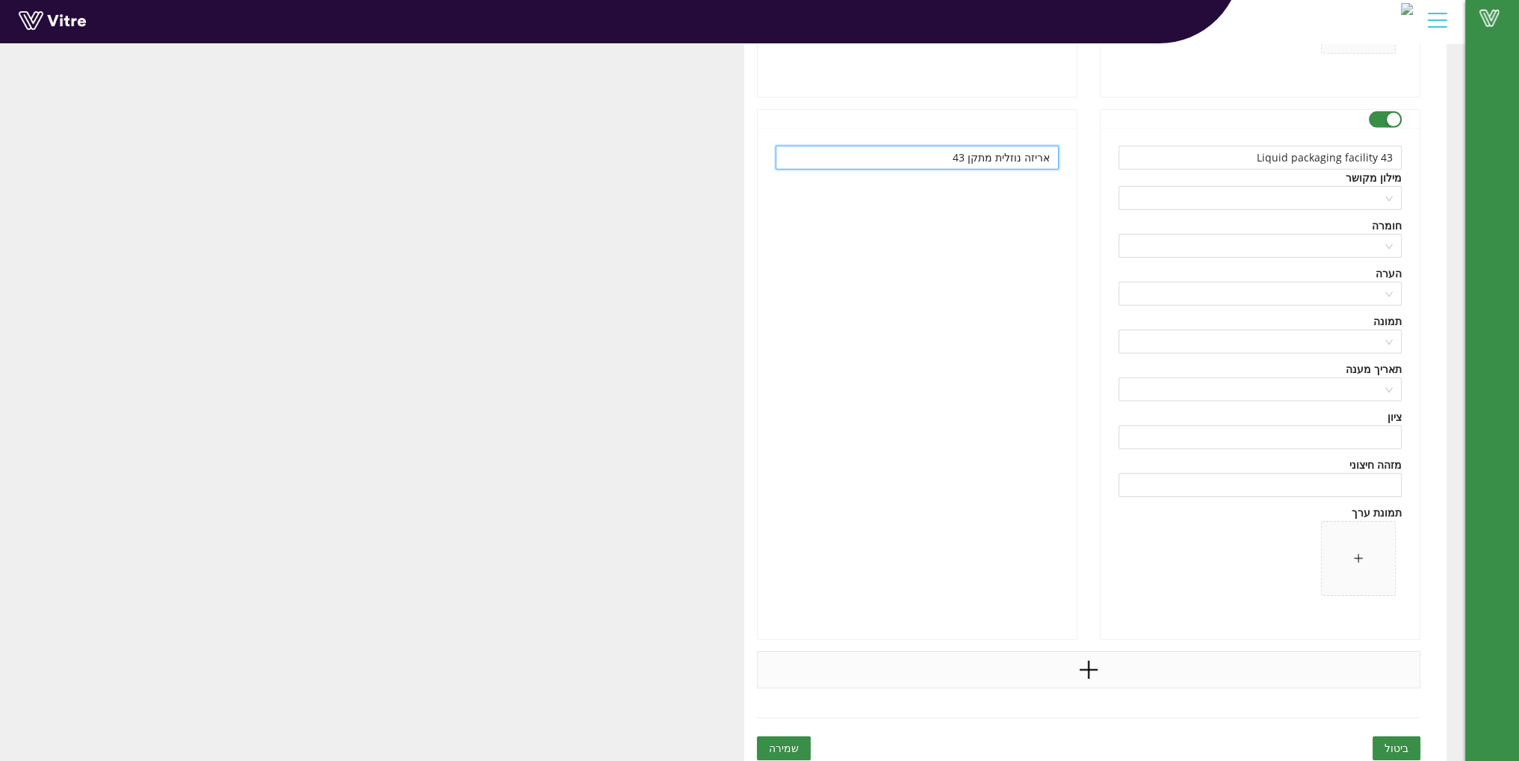
type input "אריזה נוזלית מתקן 43"
click at [1082, 663] on icon "plus" at bounding box center [1088, 669] width 22 height 22
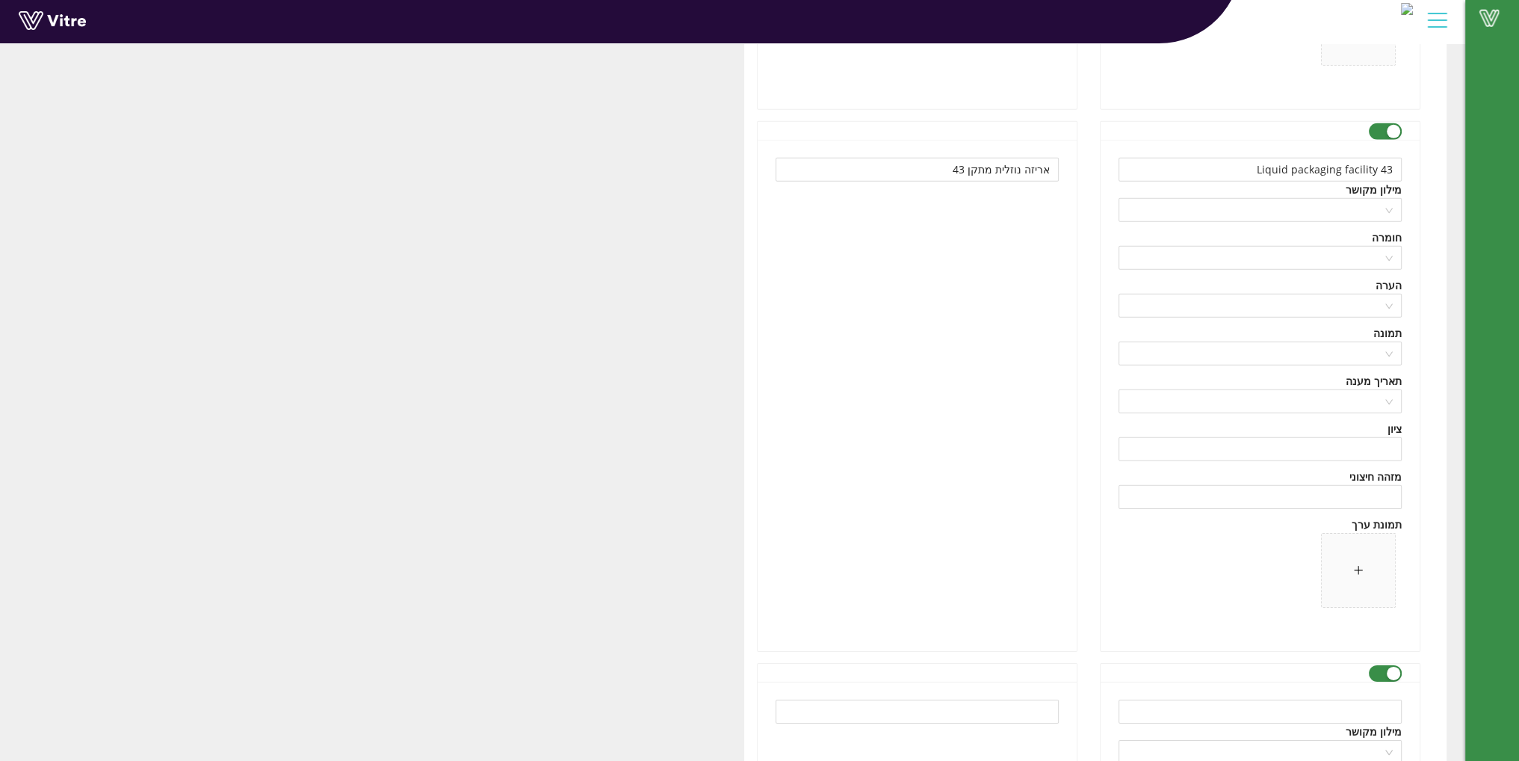
scroll to position [13833, 0]
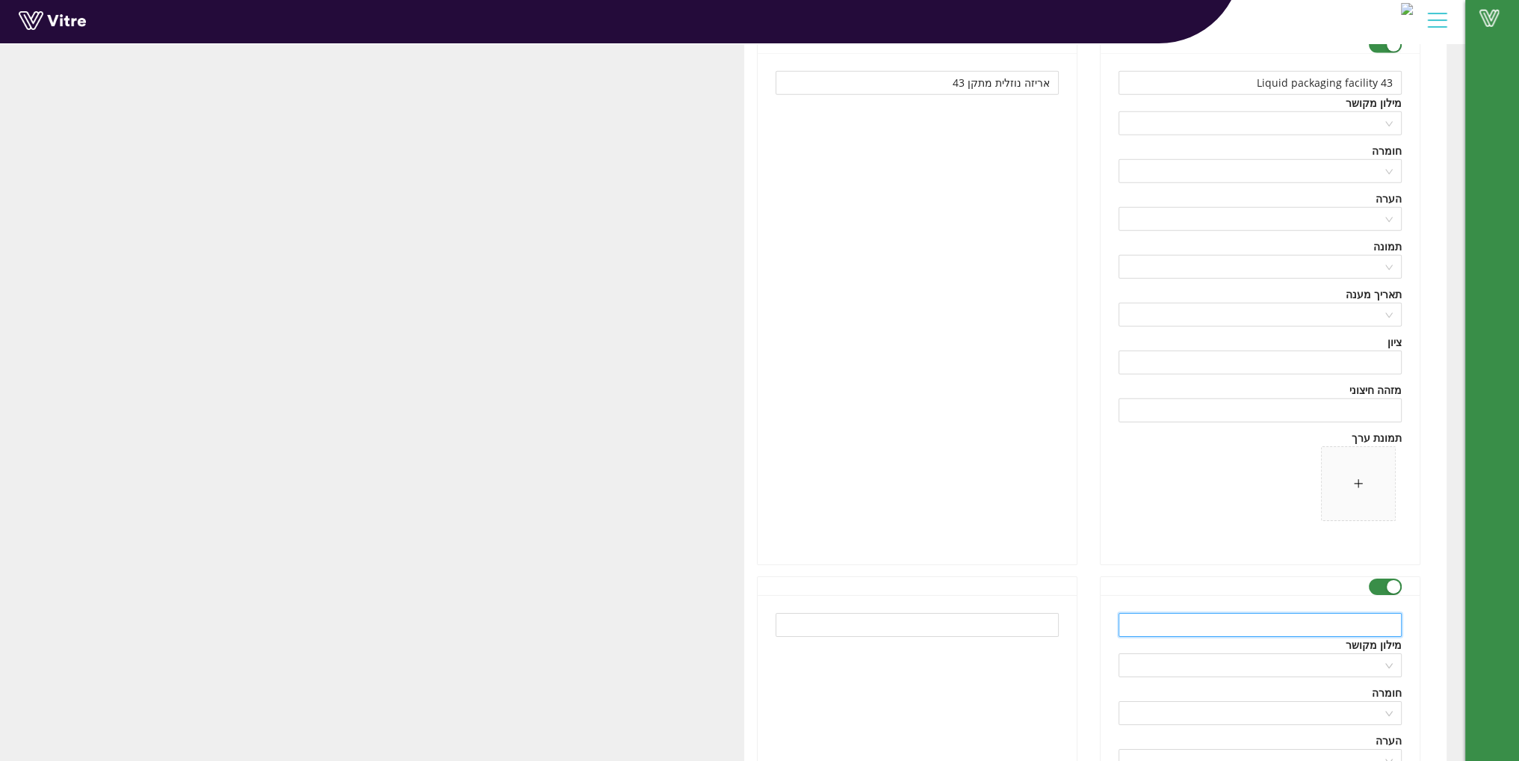
click at [1255, 613] on input "text" at bounding box center [1259, 625] width 283 height 24
paste input "PROPAQUIZAFOP/QUIZALOFOP"
type input "PROPAQUIZAFOP/QUIZALOFOP"
click at [949, 613] on input "text" at bounding box center [917, 625] width 283 height 24
paste input "פרופהקויזפופ/ קויזלופופ"
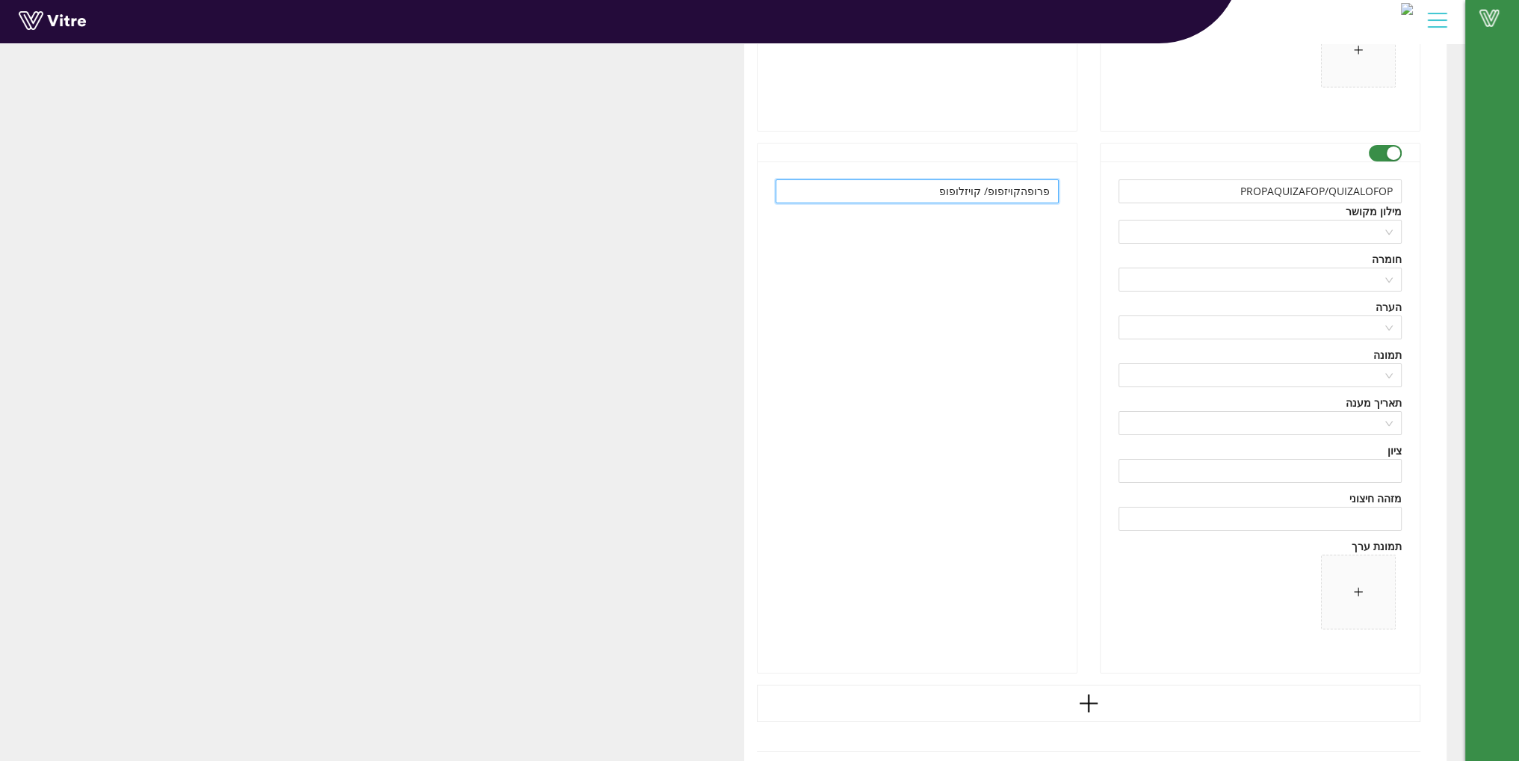
scroll to position [14300, 0]
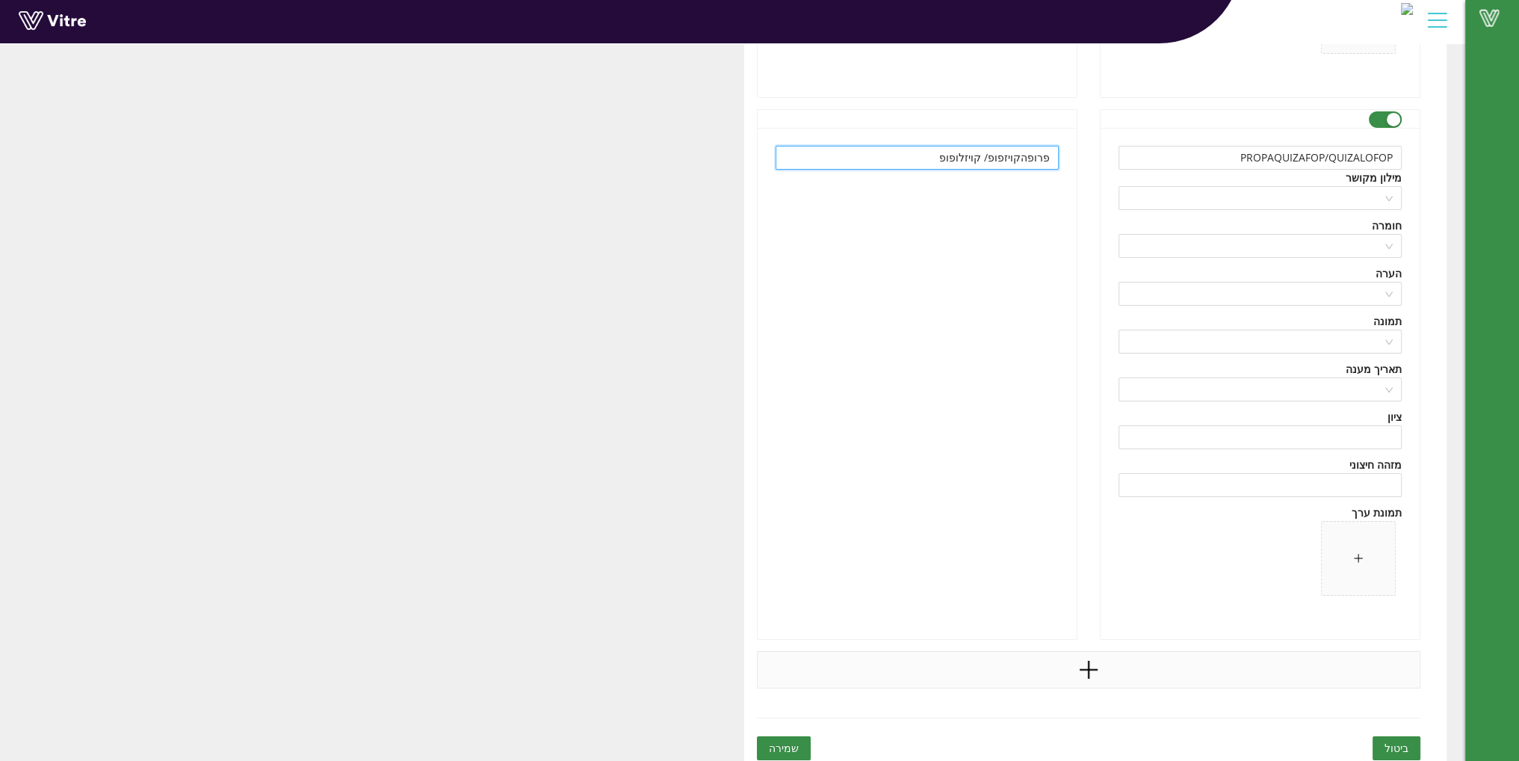
type input "פרופהקויזפופ/ קויזלופופ"
click at [1085, 664] on icon "plus" at bounding box center [1088, 669] width 22 height 22
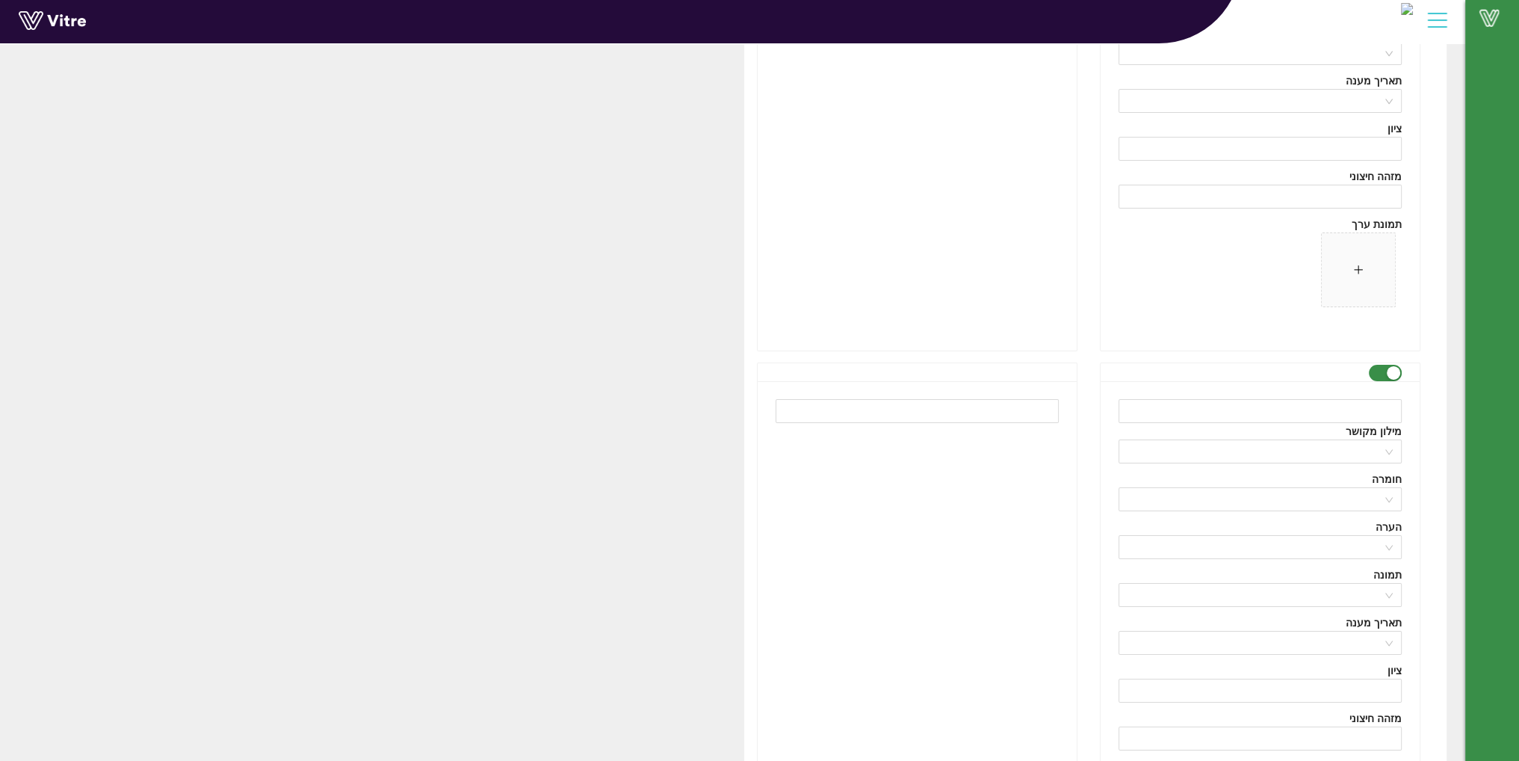
scroll to position [14598, 0]
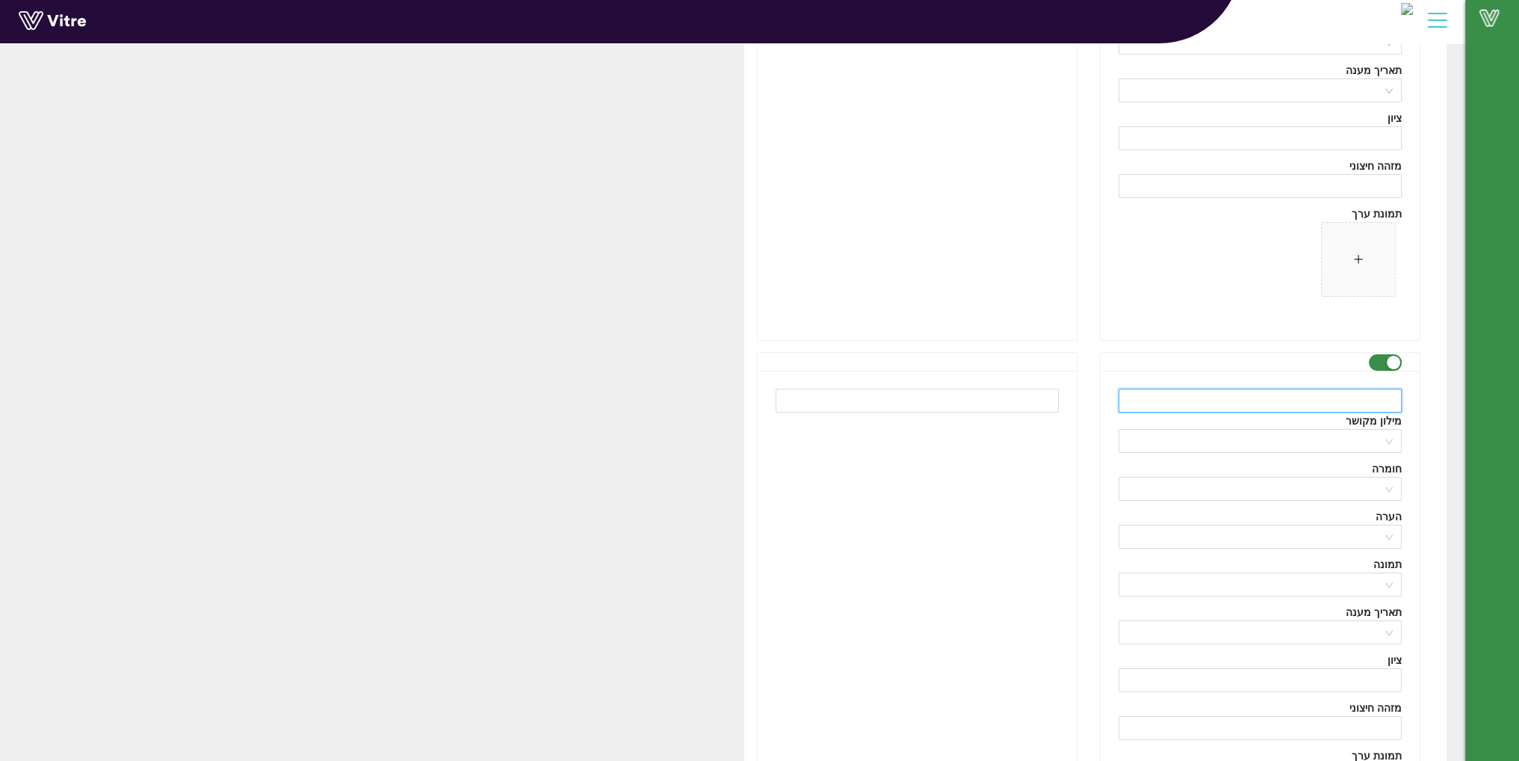
click at [1249, 395] on input "text" at bounding box center [1259, 401] width 283 height 24
paste input "AMK"
type input "AMK"
click at [998, 390] on input "text" at bounding box center [917, 401] width 283 height 24
paste input "AMK"
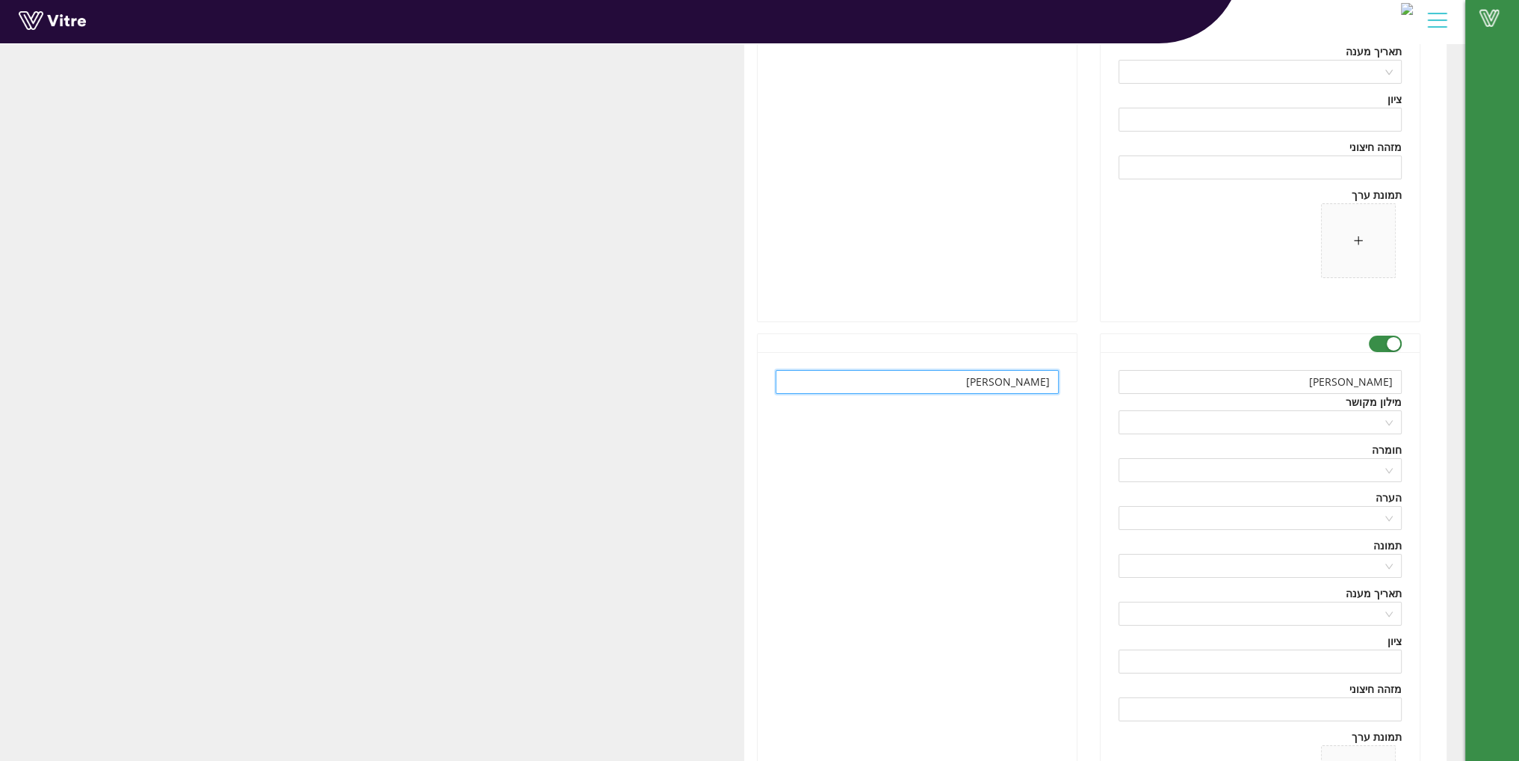
scroll to position [14748, 0]
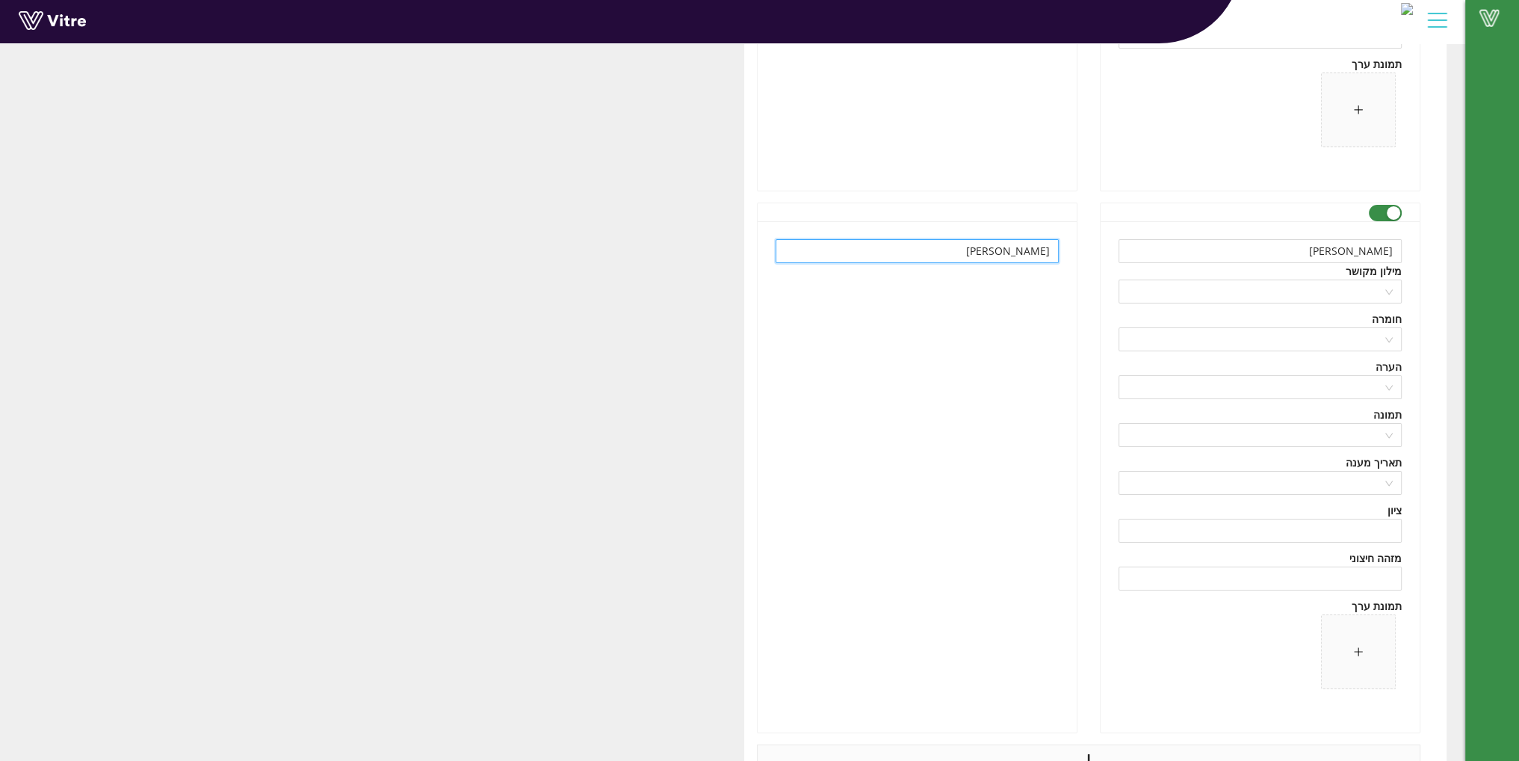
type input "AMK"
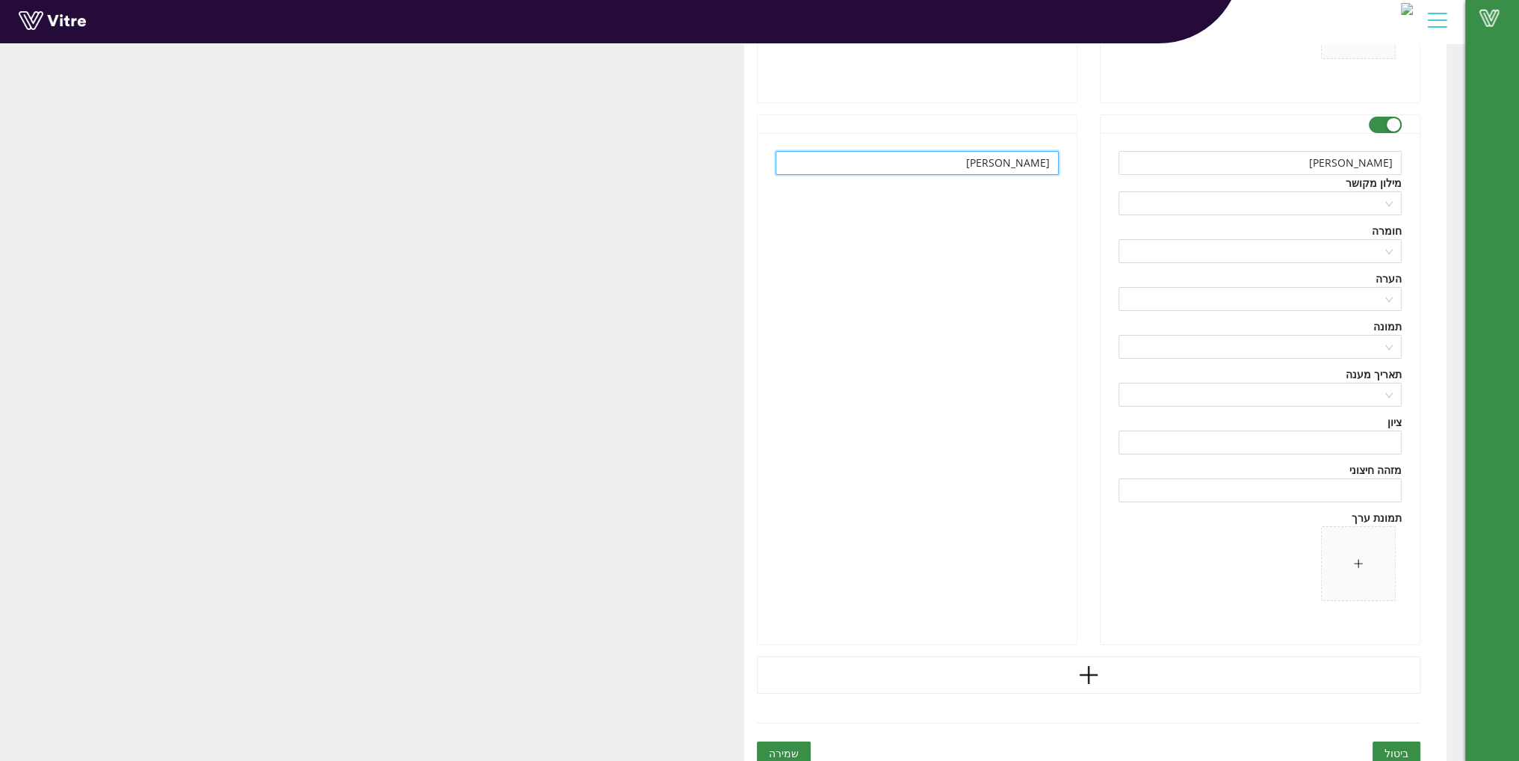
scroll to position [14841, 0]
click at [1094, 659] on icon "plus" at bounding box center [1088, 669] width 22 height 22
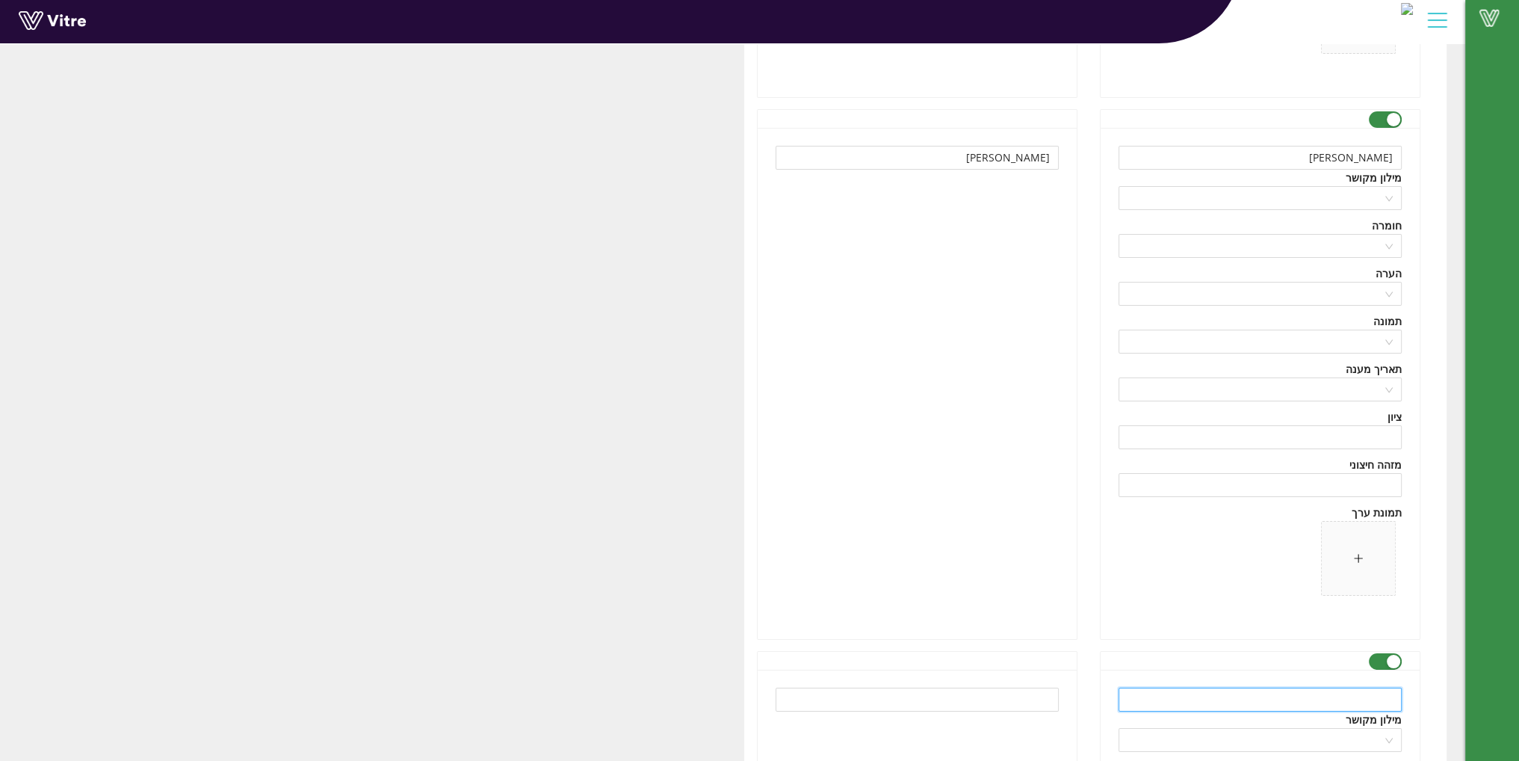
click at [1229, 687] on input "text" at bounding box center [1259, 699] width 283 height 24
paste input "NAA/NANA"
type input "NAA/NANA"
click at [971, 690] on input "text" at bounding box center [917, 699] width 283 height 24
paste input "NAA/NANA"
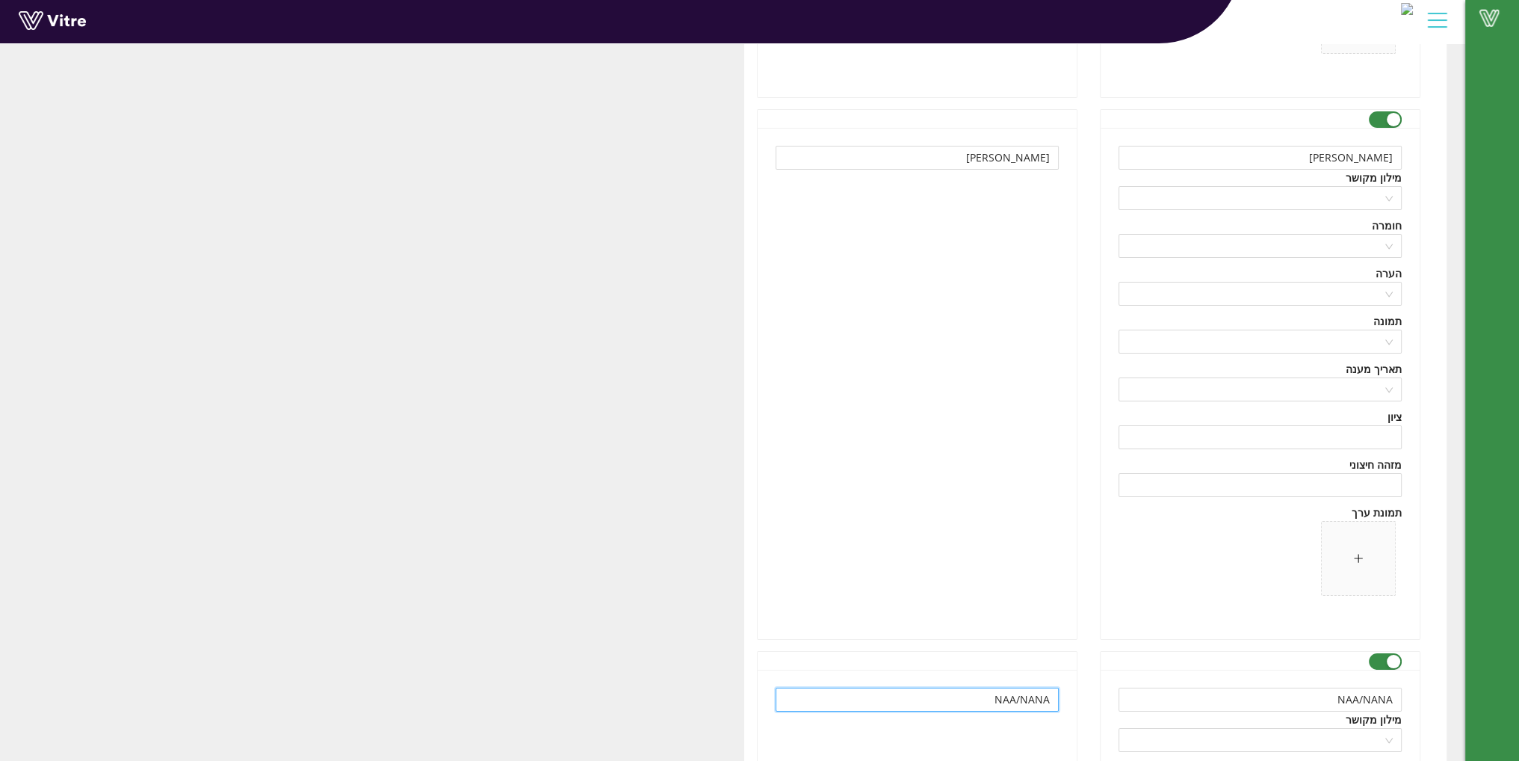
type input "NAA/NANA"
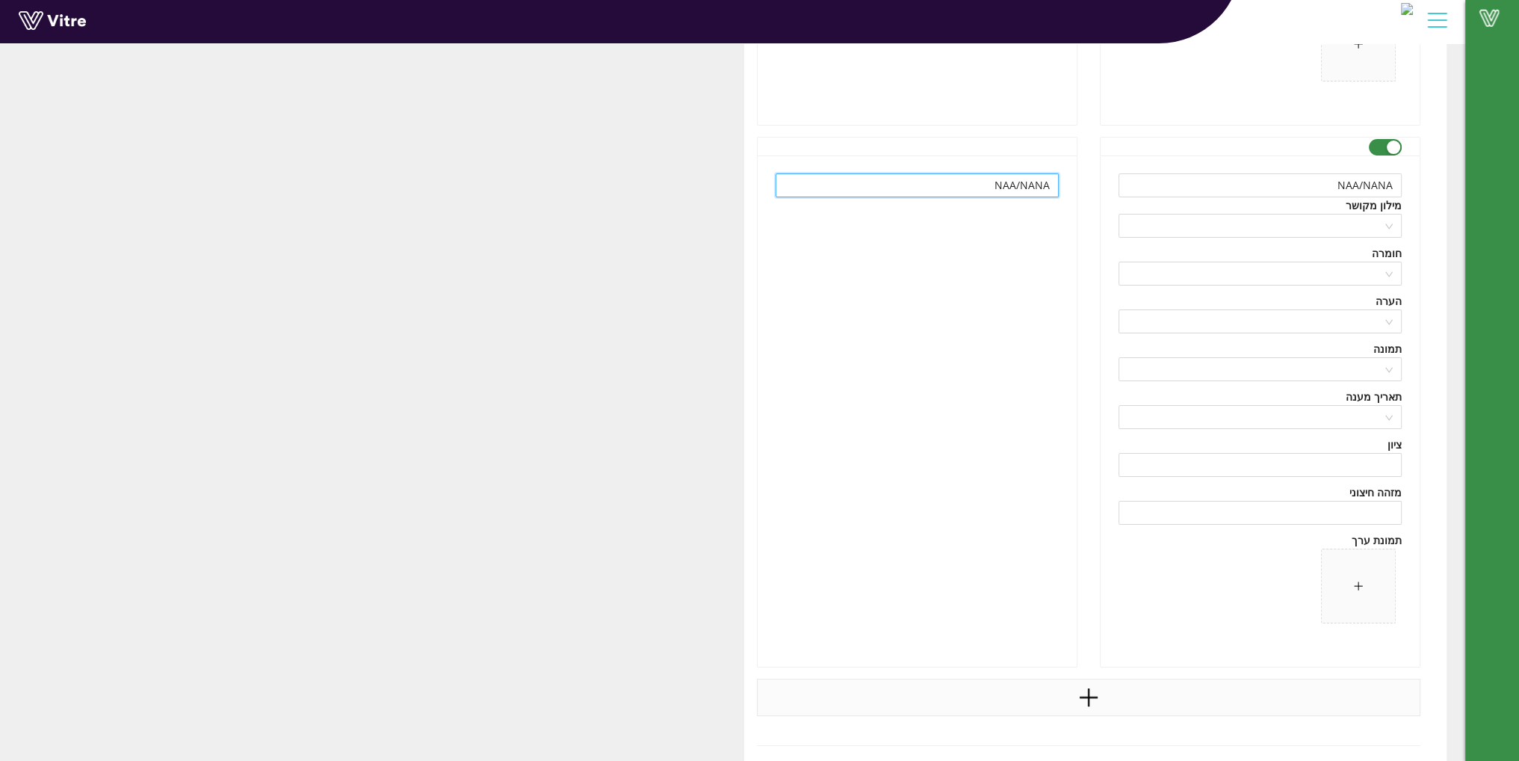
scroll to position [15364, 0]
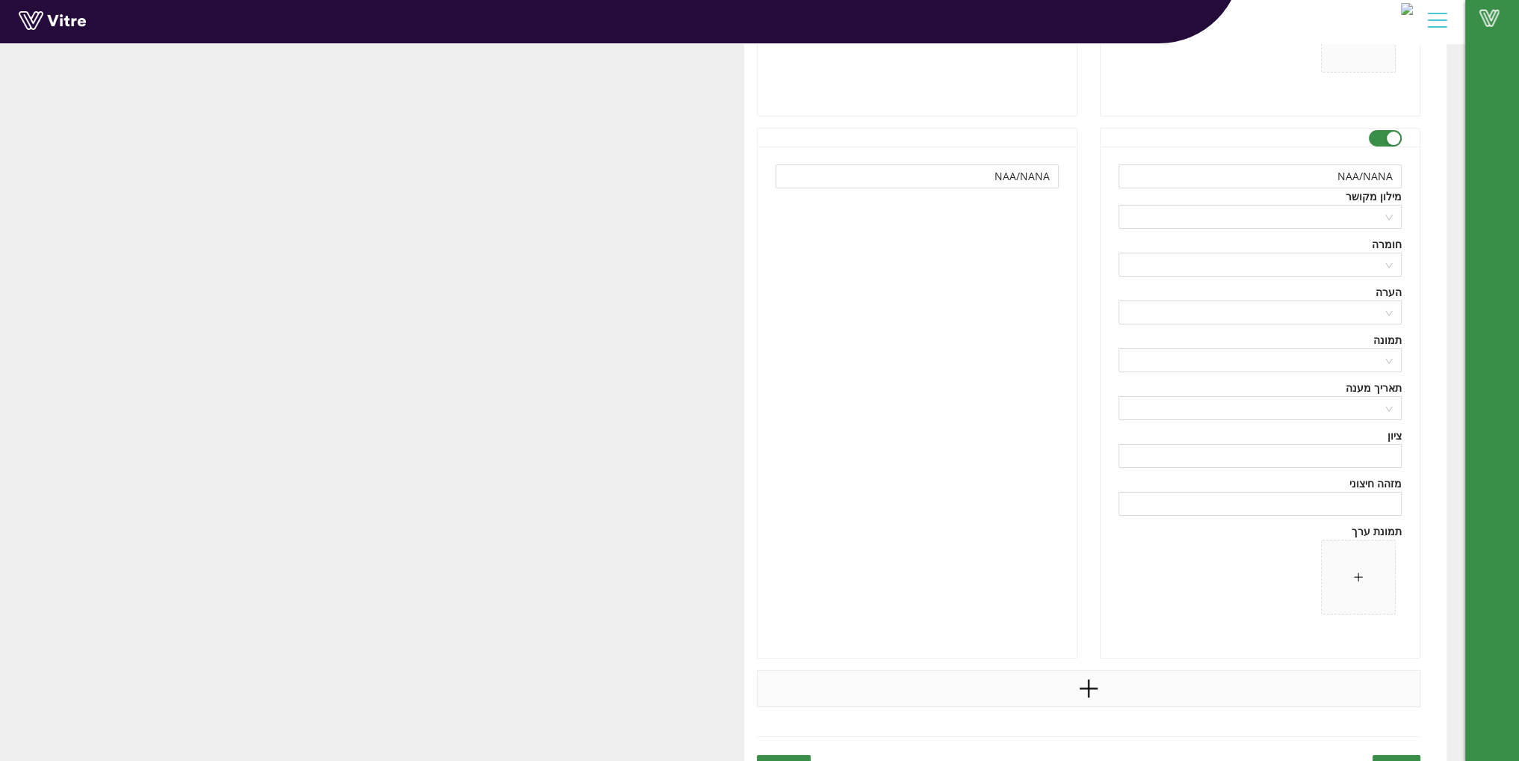
click at [1076, 685] on div at bounding box center [1089, 687] width 664 height 37
click at [1207, 706] on input "text" at bounding box center [1259, 718] width 283 height 24
paste input "DMK/DELTA DAMASCONE"
type input "DMK/DELTA DAMASCONE"
click at [998, 706] on input "text" at bounding box center [917, 718] width 283 height 24
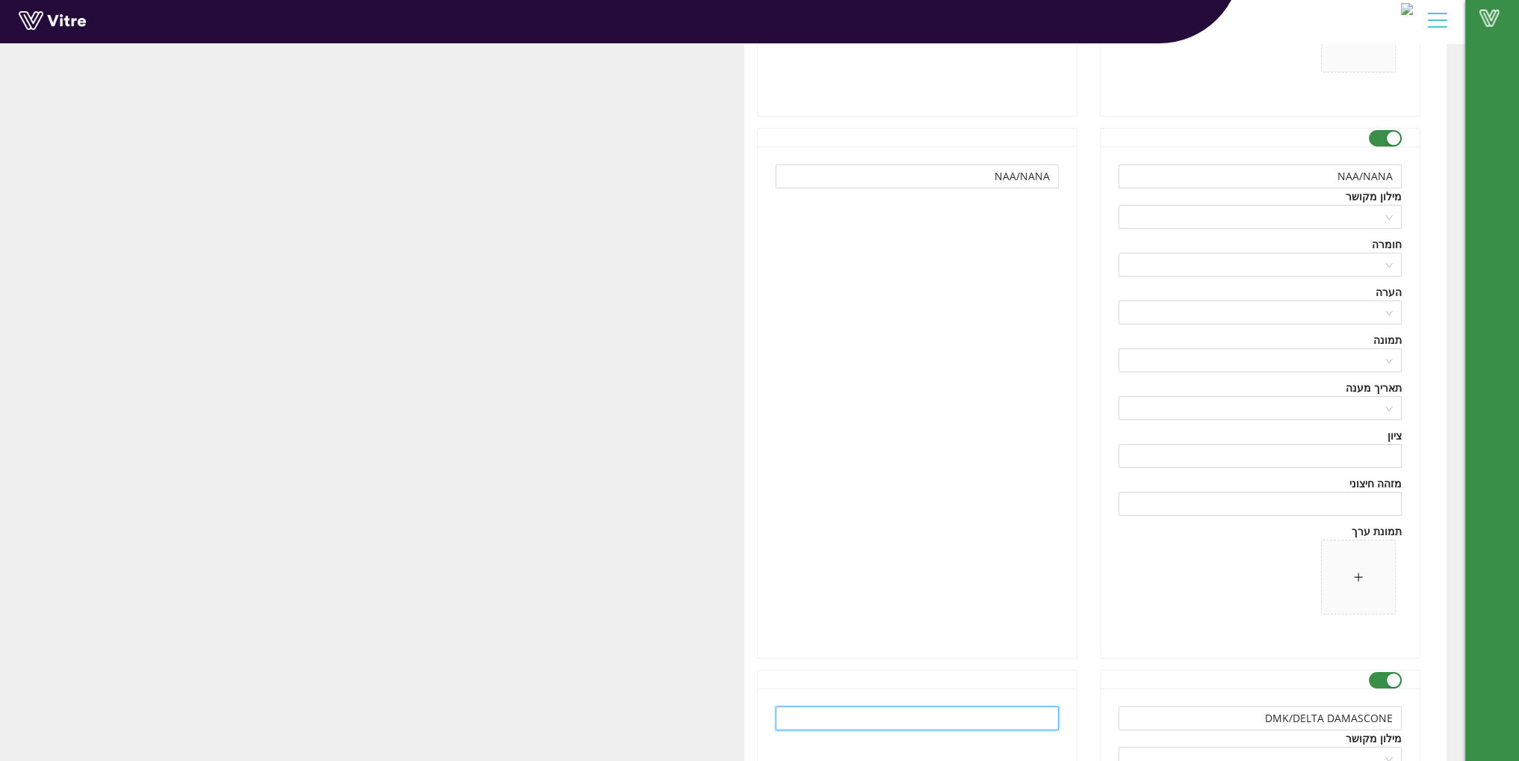
paste input "DMK/DELTA DAMASCONE"
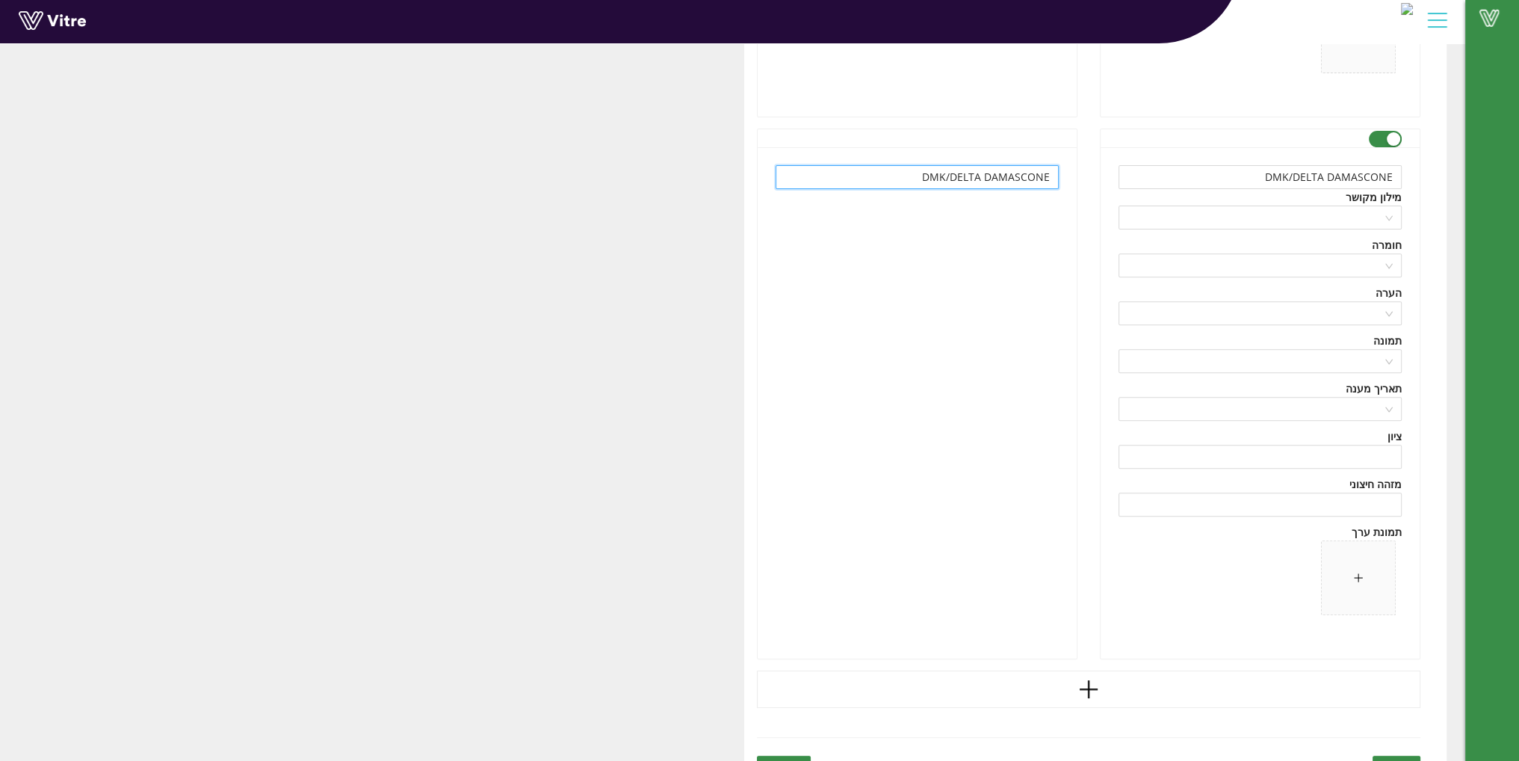
scroll to position [15923, 0]
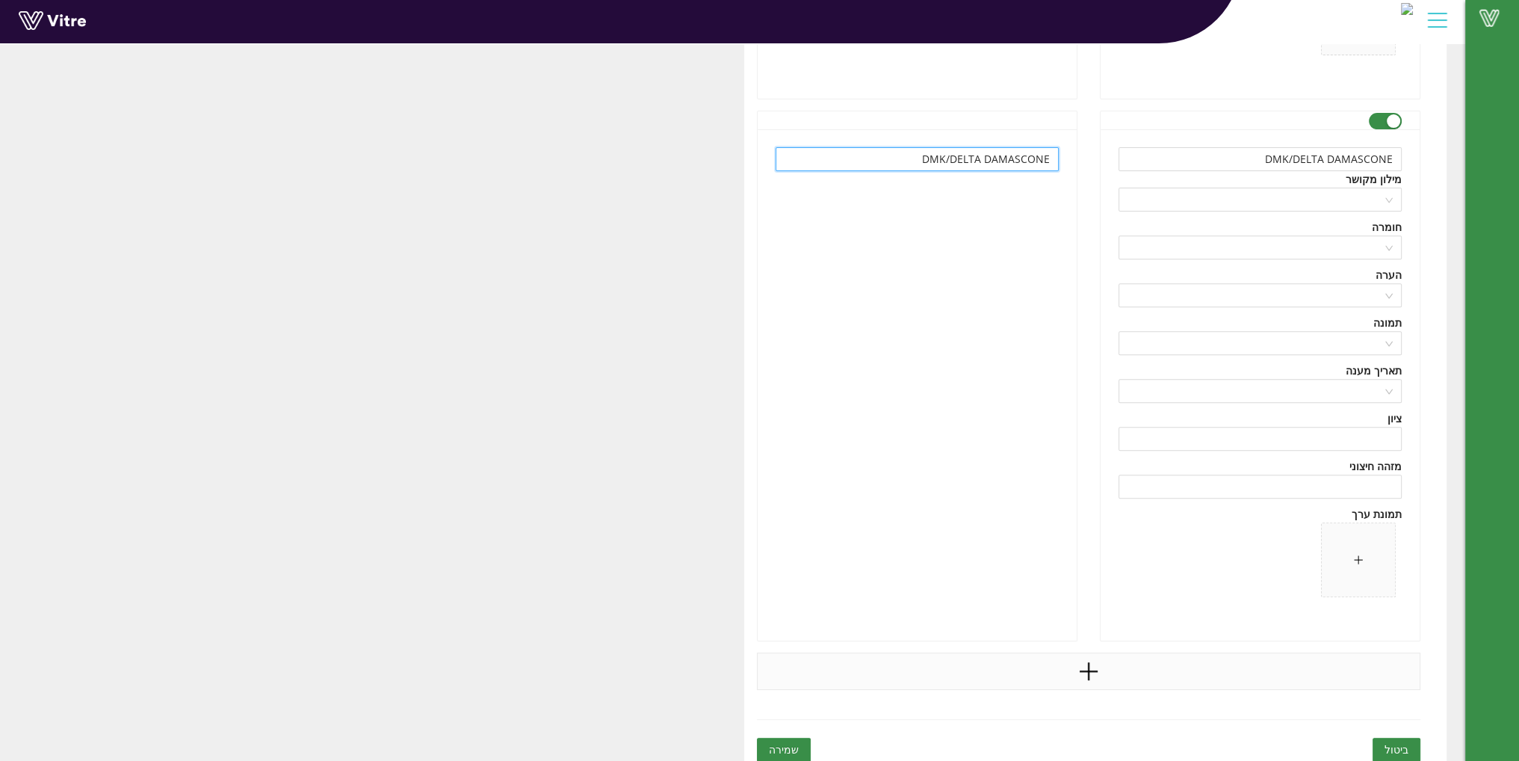
type input "DMK/DELTA DAMASCONE"
click at [1086, 663] on icon "plus" at bounding box center [1088, 671] width 22 height 22
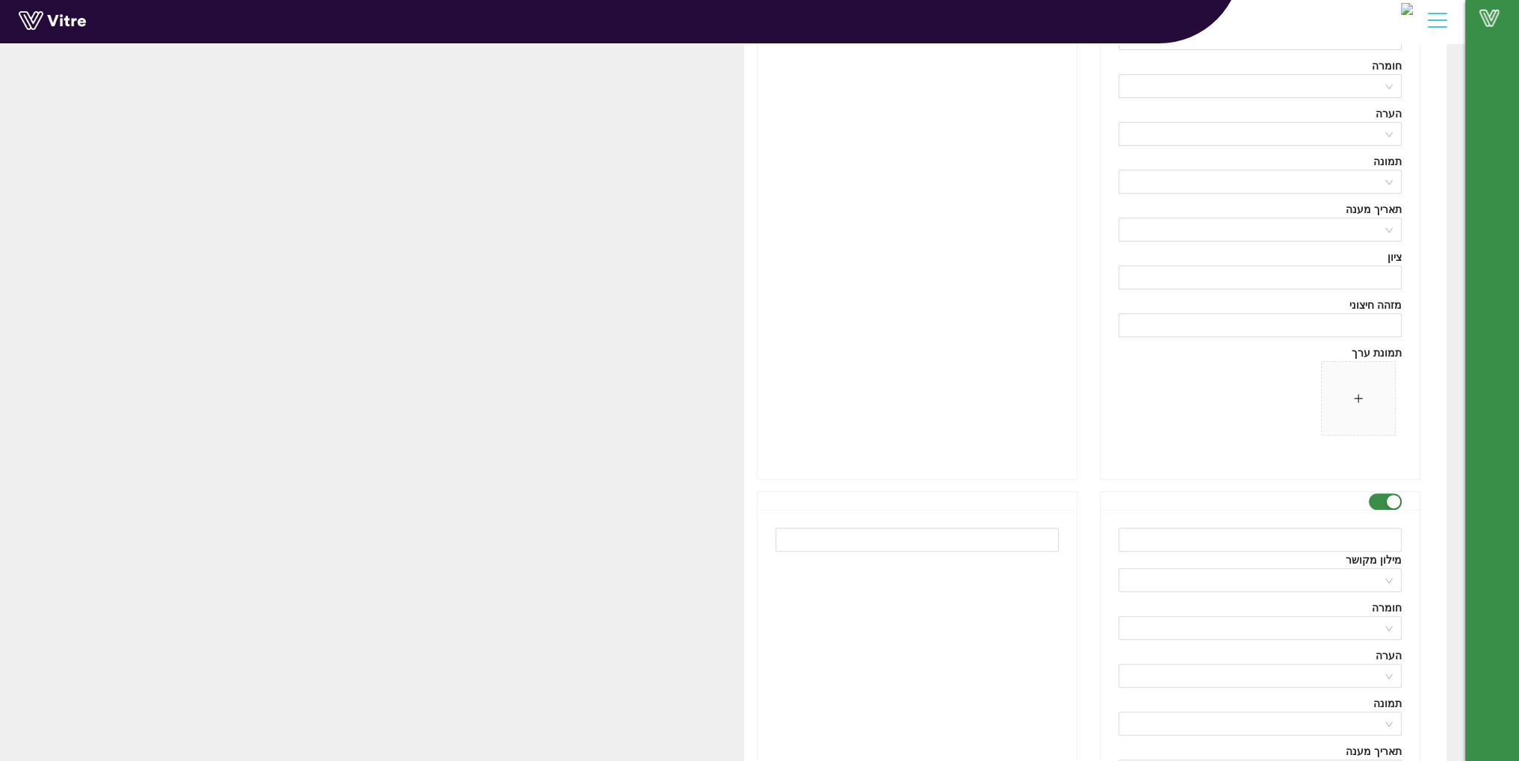
scroll to position [16147, 0]
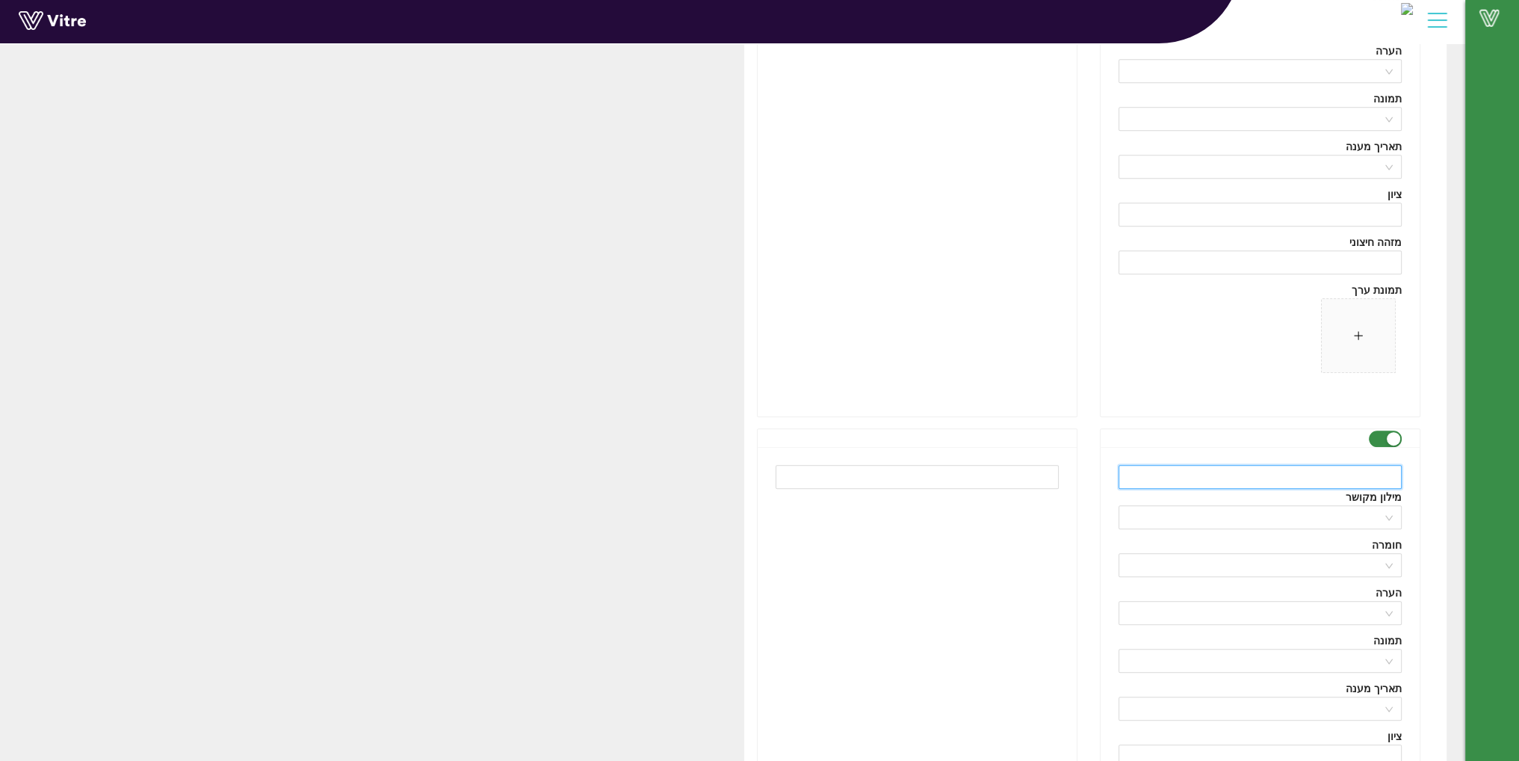
click at [1278, 468] on input "text" at bounding box center [1259, 477] width 283 height 24
paste input "ETHYL HA"
type input "ETHYL HA"
click at [1014, 468] on input "text" at bounding box center [917, 477] width 283 height 24
paste input "ETHYL HA"
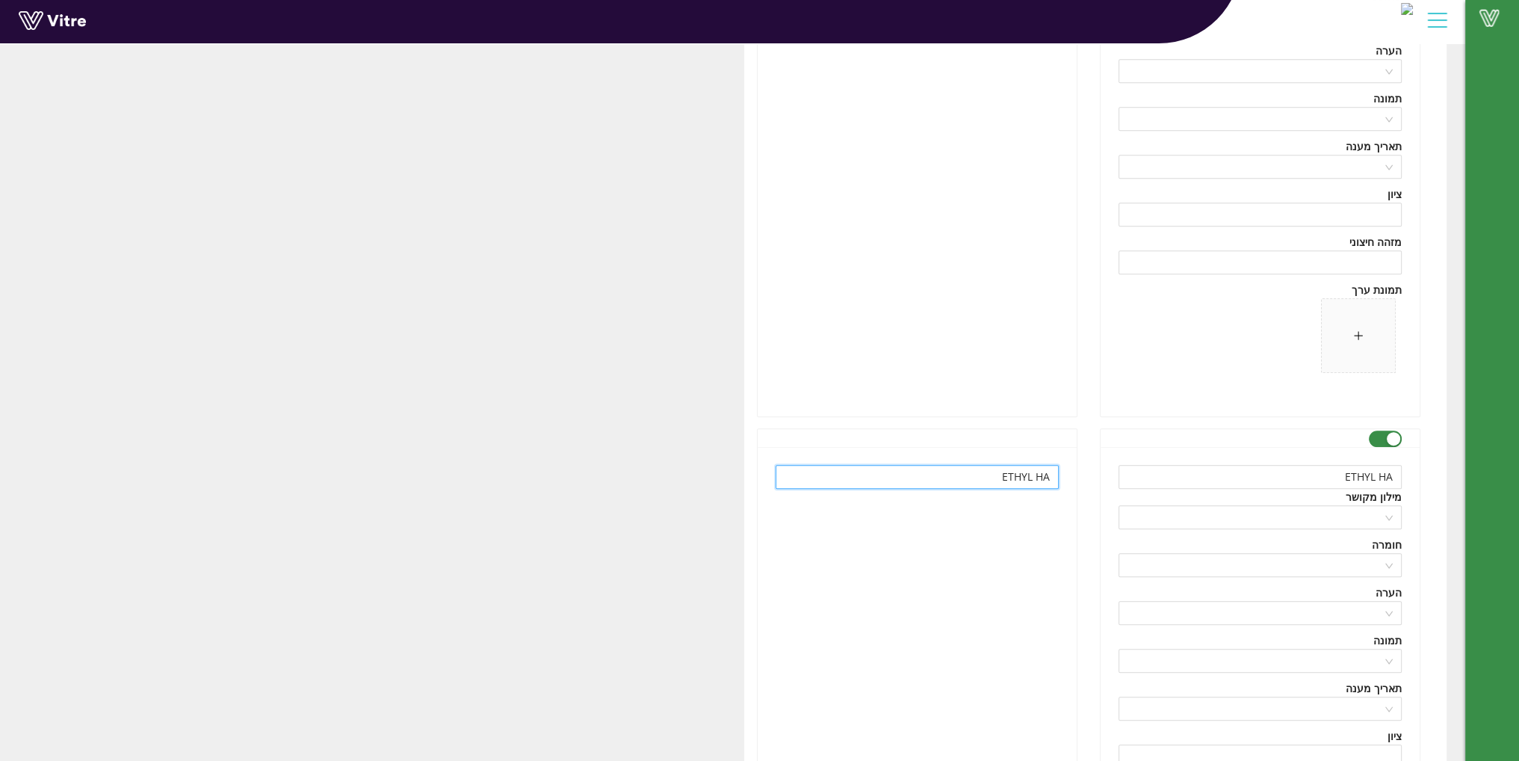
type input "ETHYL HA"
click at [1222, 449] on div "ETHYL HA מילון מקושר חומרה הערה תמונה תאריך מענה ציון מזהה חיצוני תמונת ערך" at bounding box center [1260, 702] width 319 height 511
click at [1222, 465] on input "ETHYL HA" at bounding box center [1259, 477] width 283 height 24
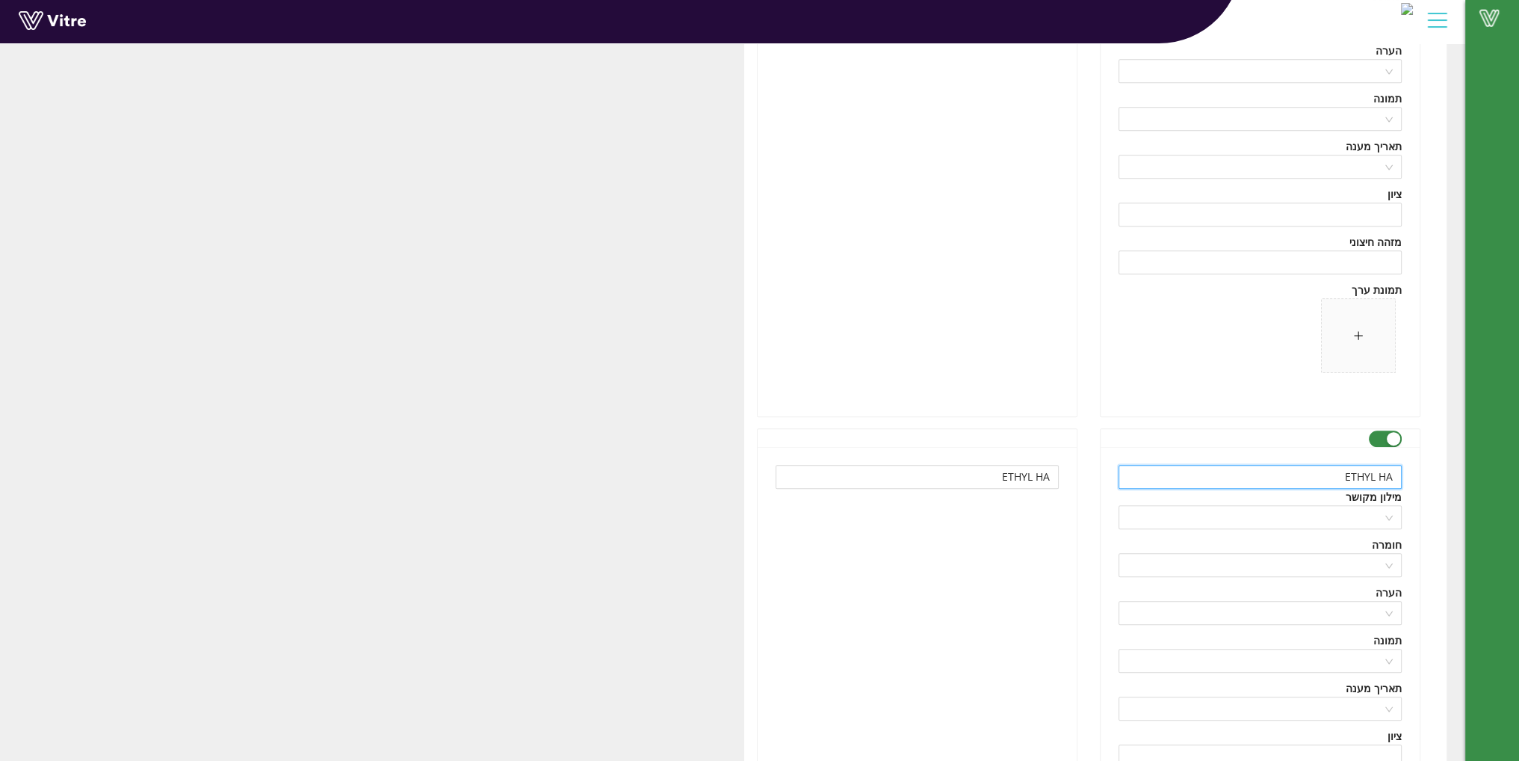
paste input "t-Ha"
type input "Et-Ha"
click at [991, 466] on input "ETHYL HA" at bounding box center [917, 477] width 283 height 24
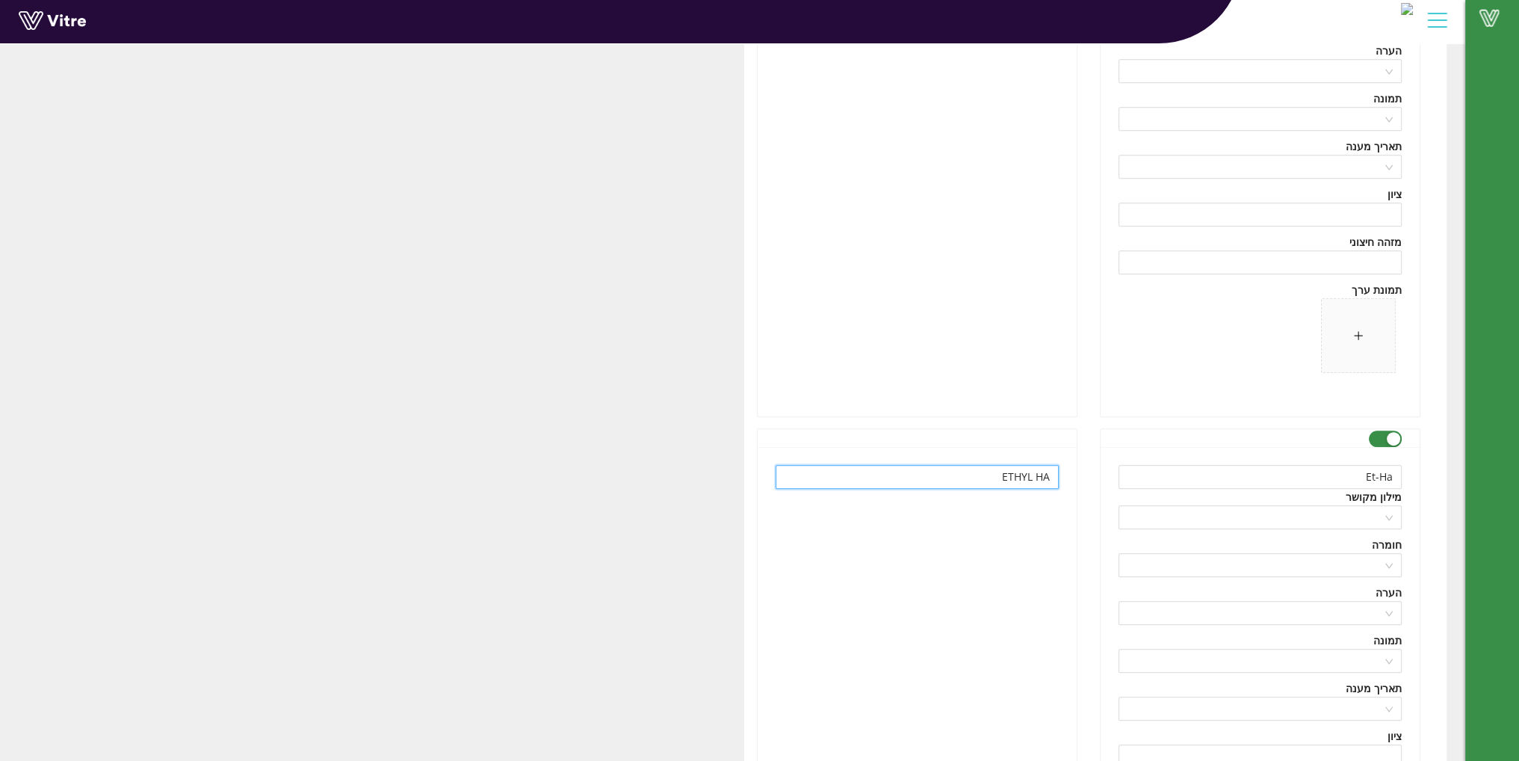
paste input "t-Ha"
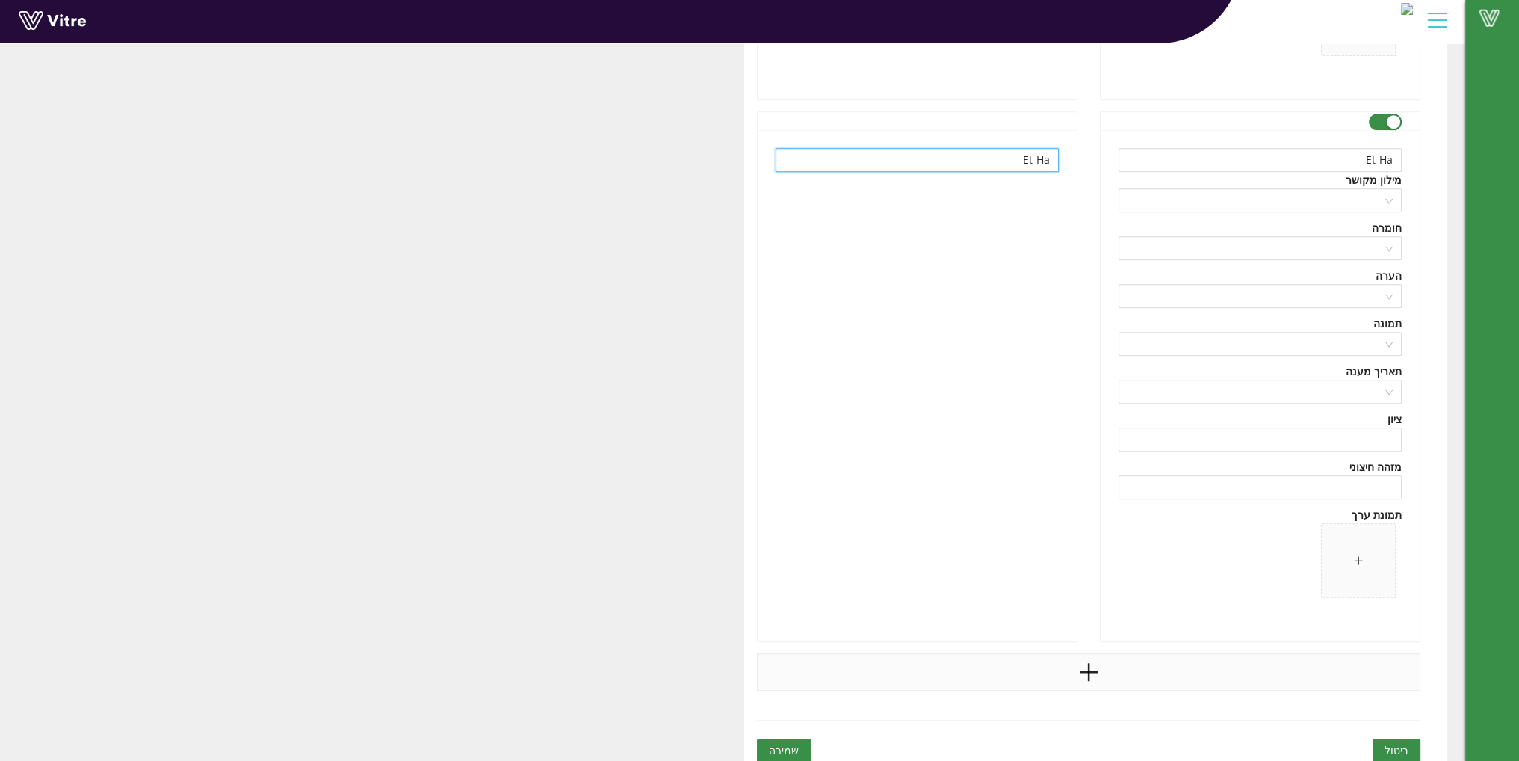
scroll to position [16465, 0]
type input "Et-Ha"
click at [1090, 660] on icon "plus" at bounding box center [1088, 671] width 22 height 22
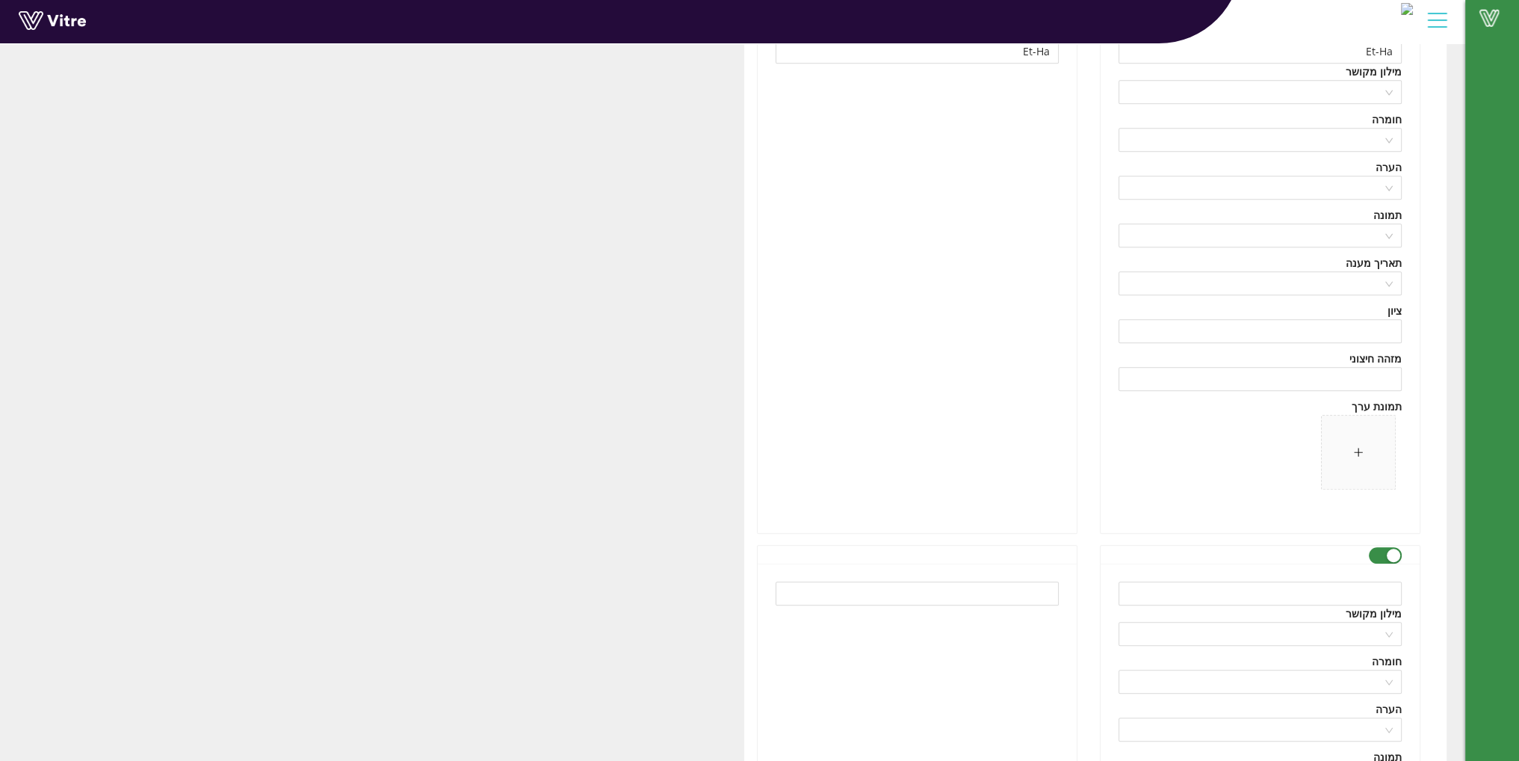
scroll to position [16689, 0]
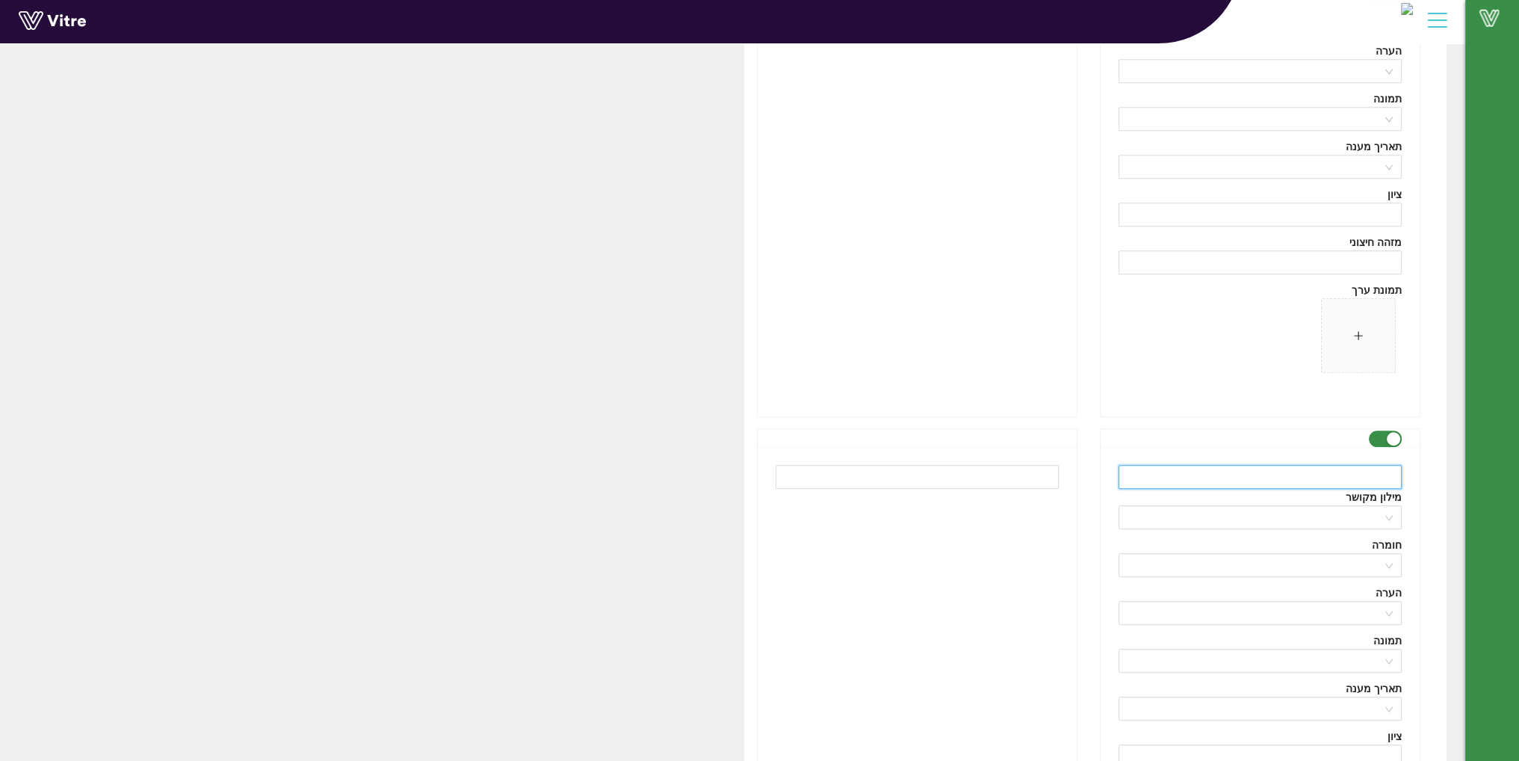
click at [1228, 471] on input "text" at bounding box center [1259, 477] width 283 height 24
paste input "SL/EC FORMULATION"
type input "SL/EC FORMULATION"
click at [1016, 465] on input "text" at bounding box center [917, 477] width 283 height 24
paste input "פרמול SL/EC"
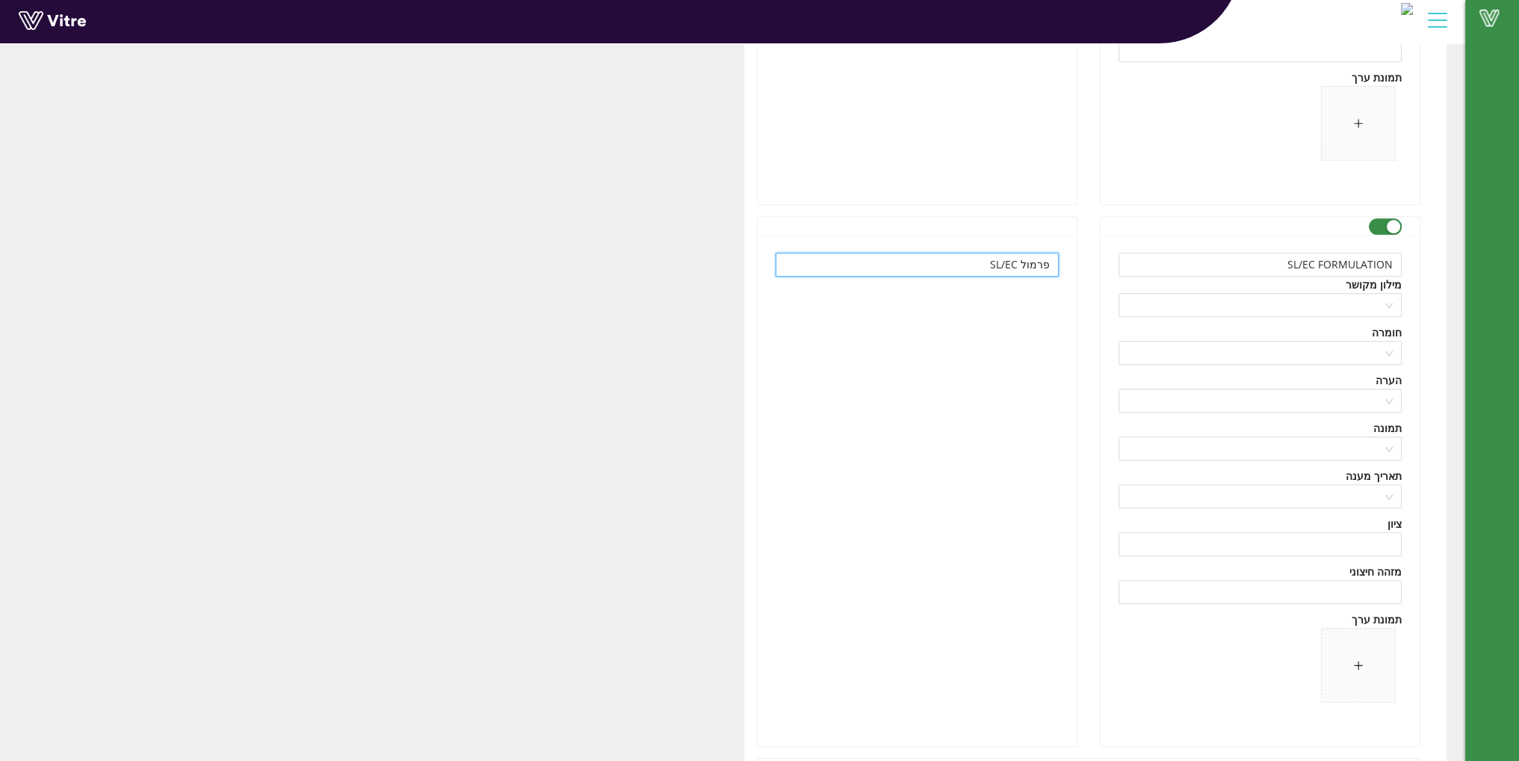
scroll to position [17006, 0]
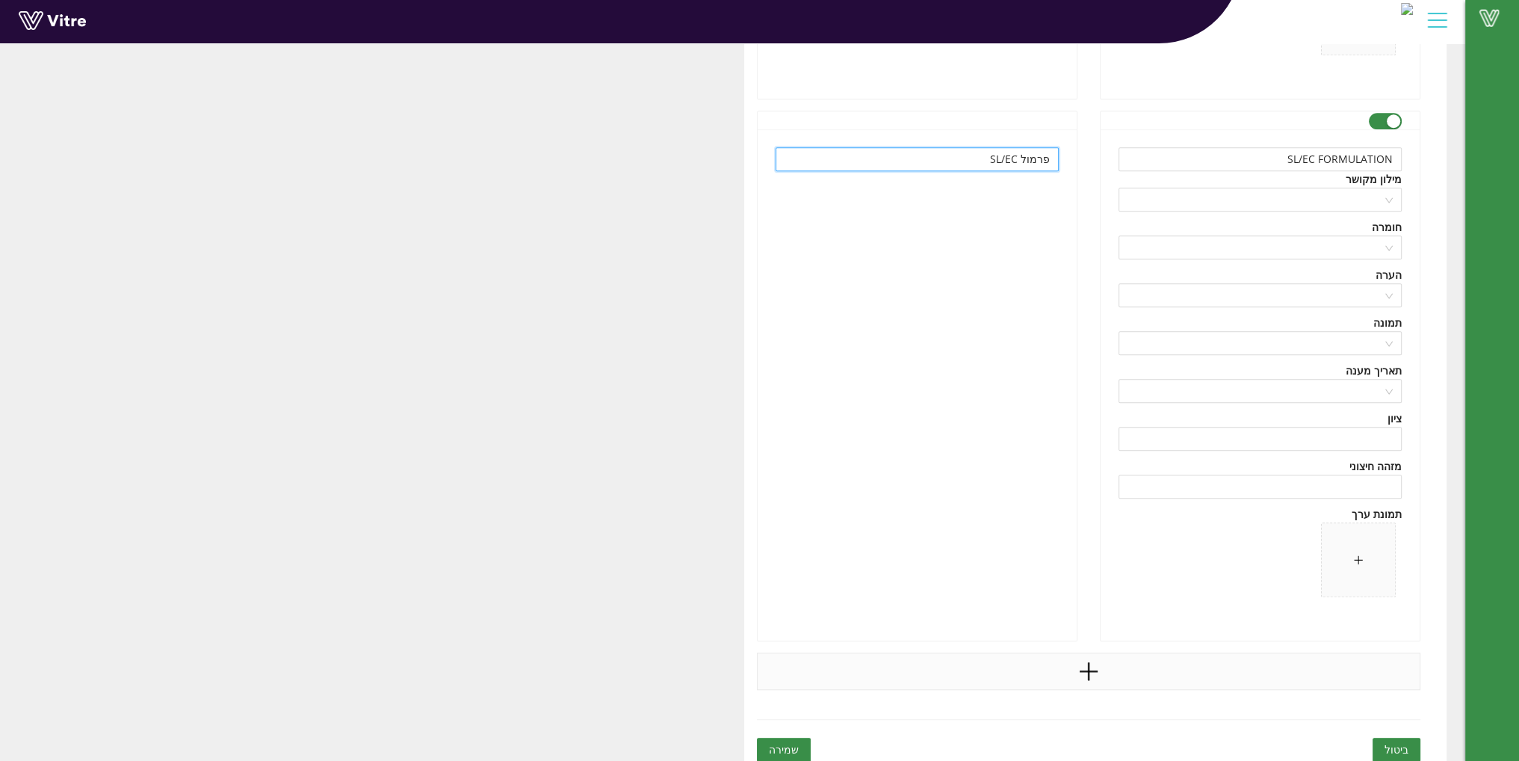
type input "פרמול SL/EC"
click at [1080, 660] on icon "plus" at bounding box center [1088, 671] width 22 height 22
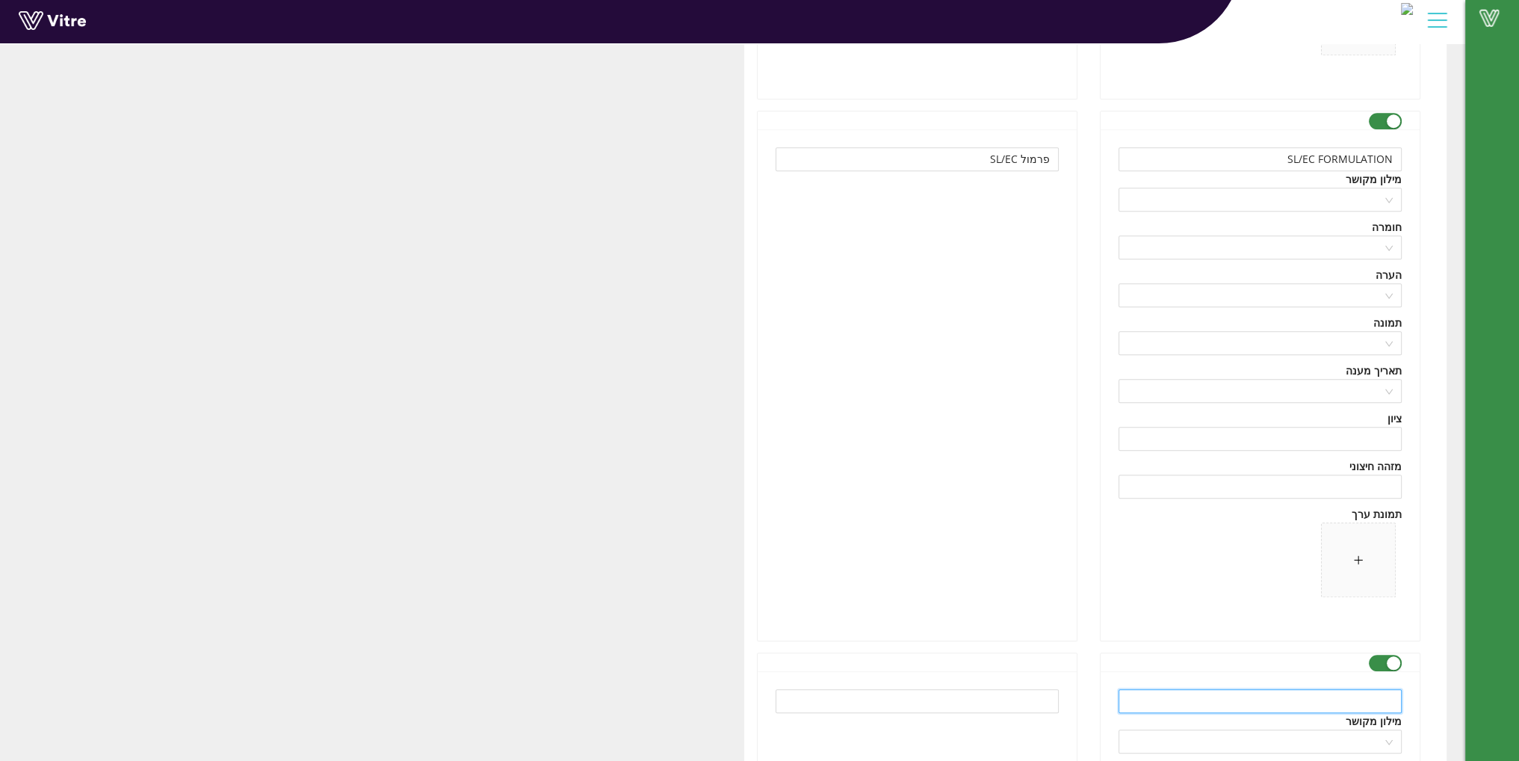
click at [1231, 698] on input "text" at bounding box center [1259, 701] width 283 height 24
paste input "LRH"
type input "LRH"
click at [965, 697] on input "text" at bounding box center [917, 701] width 283 height 24
paste input "LRH"
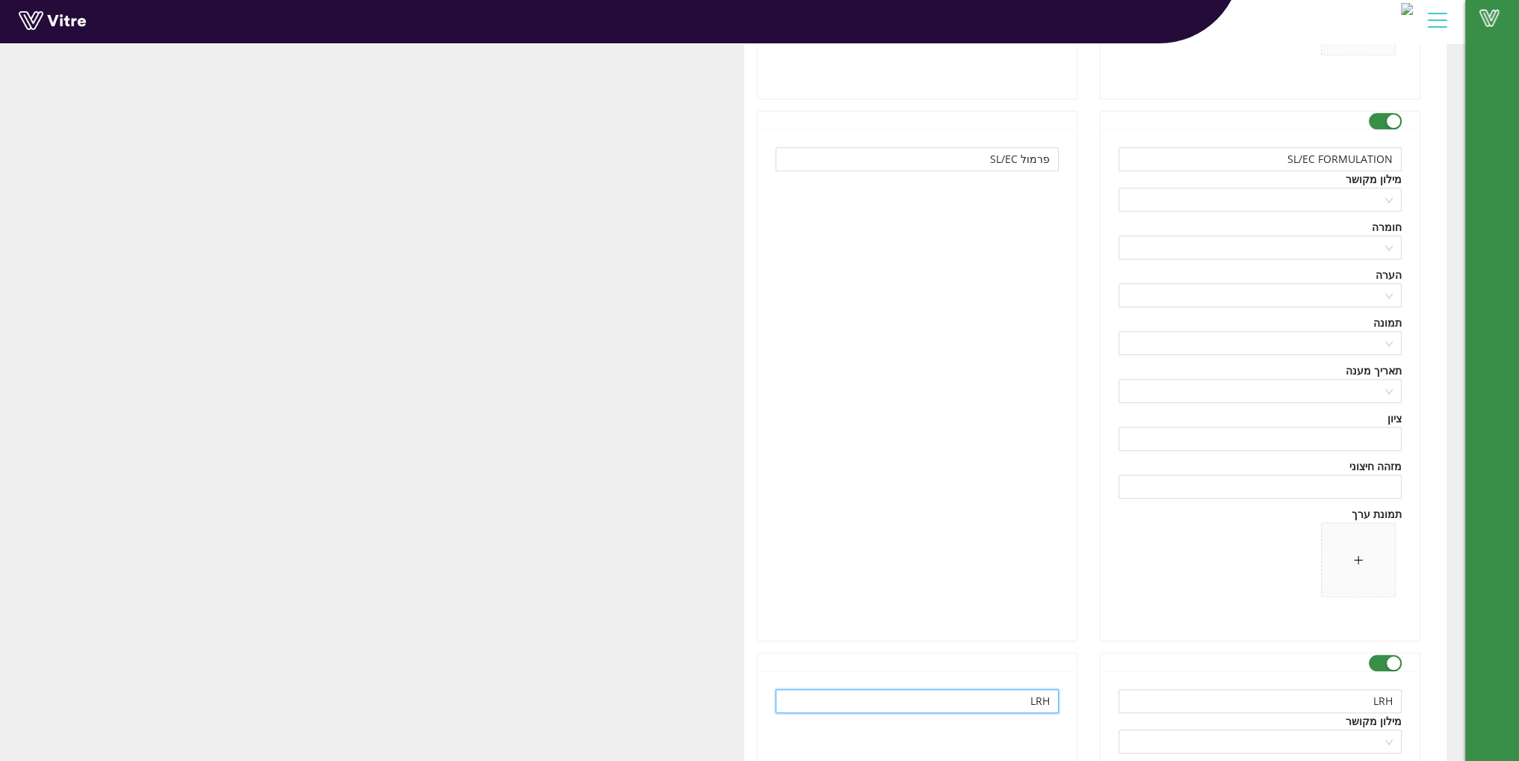
type input "LRH"
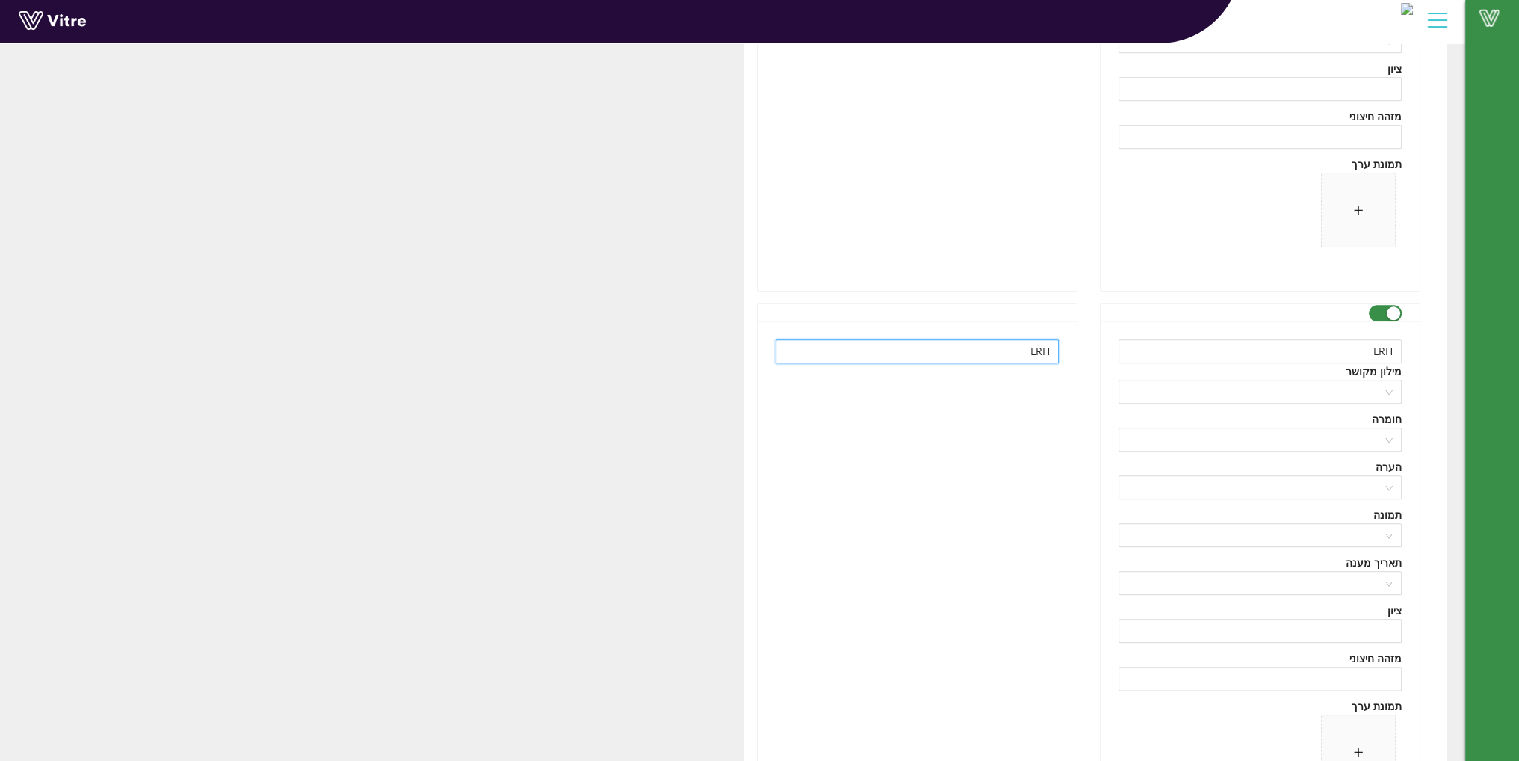
scroll to position [17455, 0]
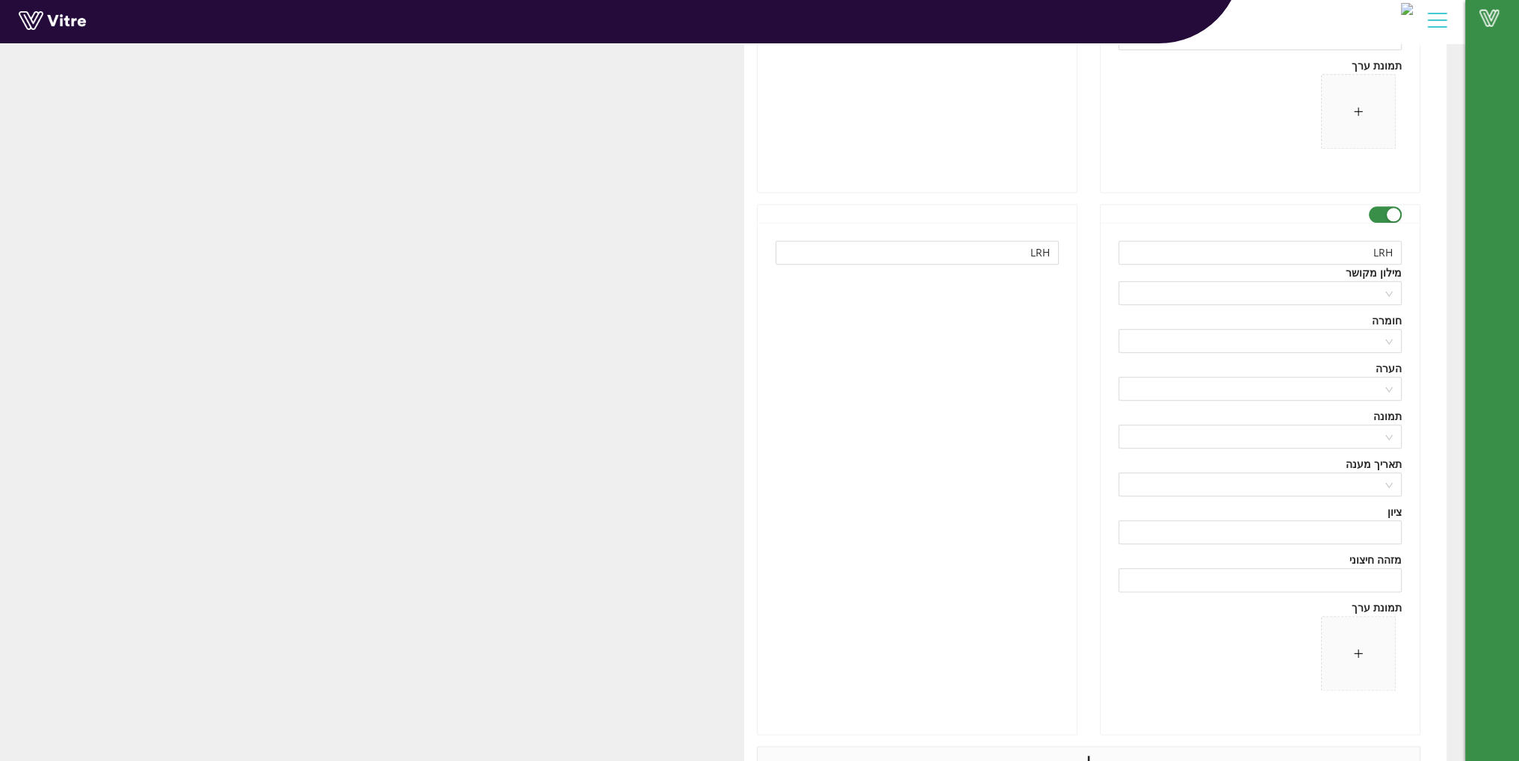
click at [1091, 753] on icon "plus" at bounding box center [1088, 764] width 22 height 22
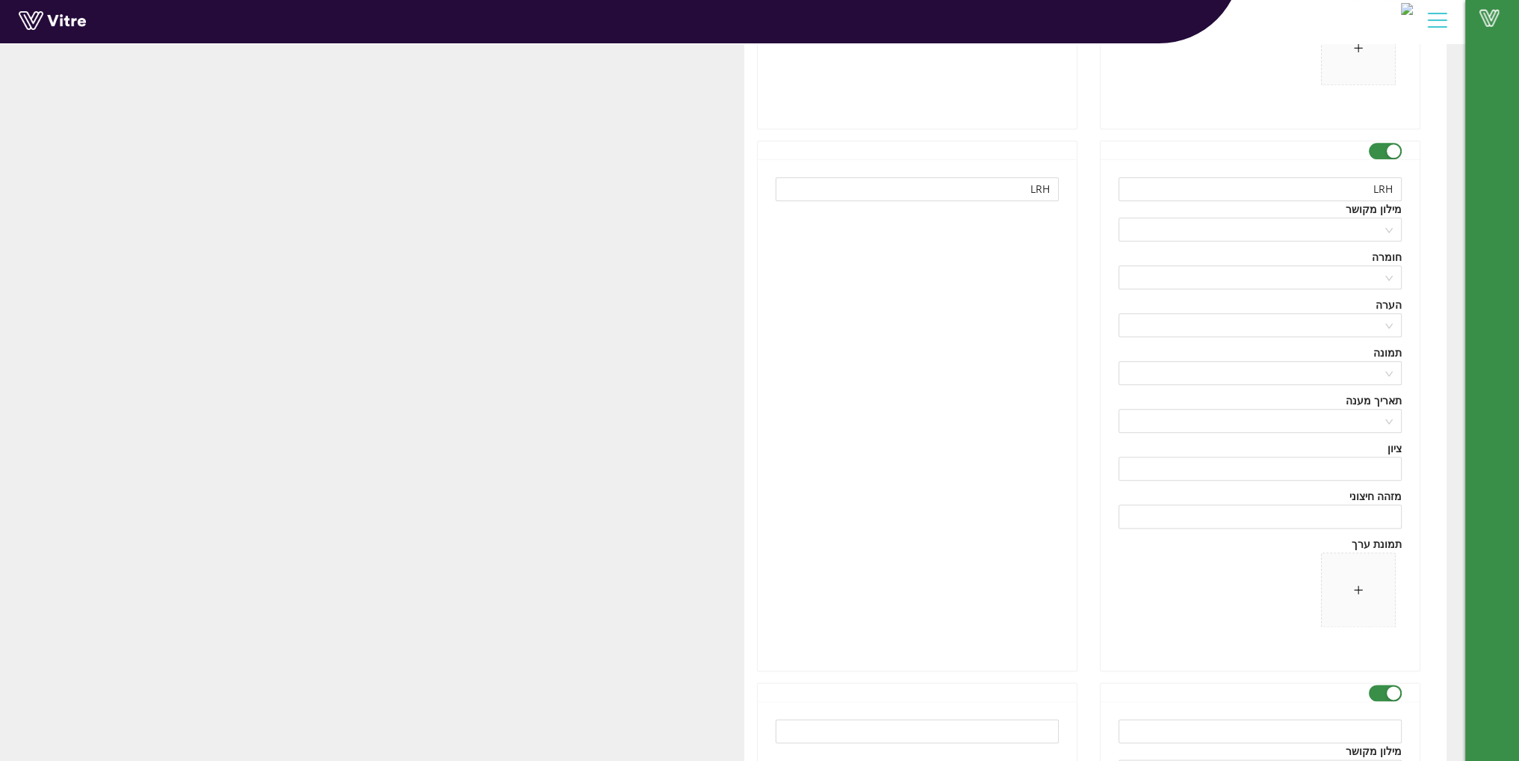
scroll to position [17679, 0]
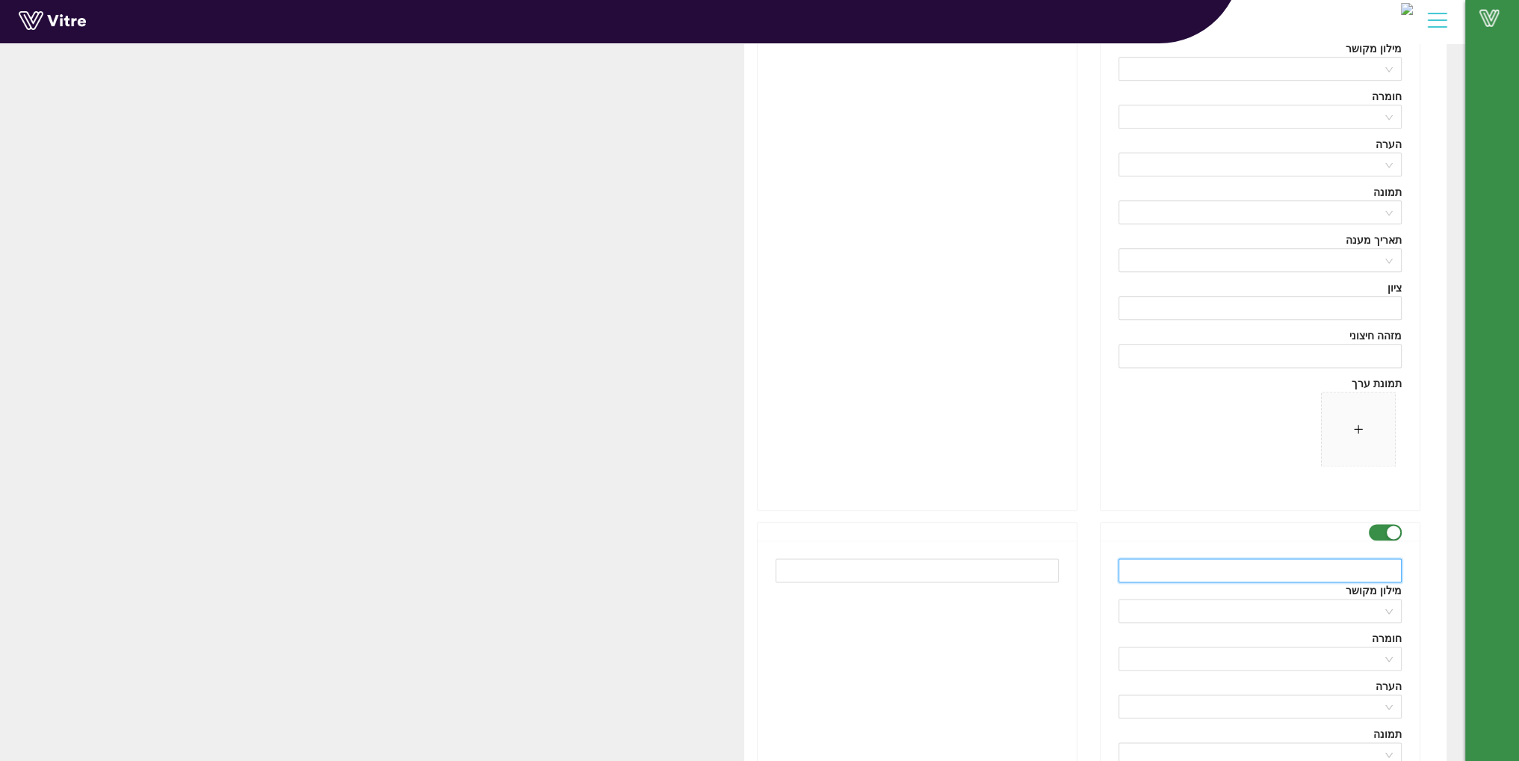
click at [1235, 558] on input "text" at bounding box center [1259, 570] width 283 height 24
paste input "Liquid packaging"
drag, startPoint x: 1350, startPoint y: 560, endPoint x: 1171, endPoint y: 525, distance: 182.6
click at [1363, 567] on input "Liquid packaging faciliiiity 42" at bounding box center [1259, 570] width 283 height 24
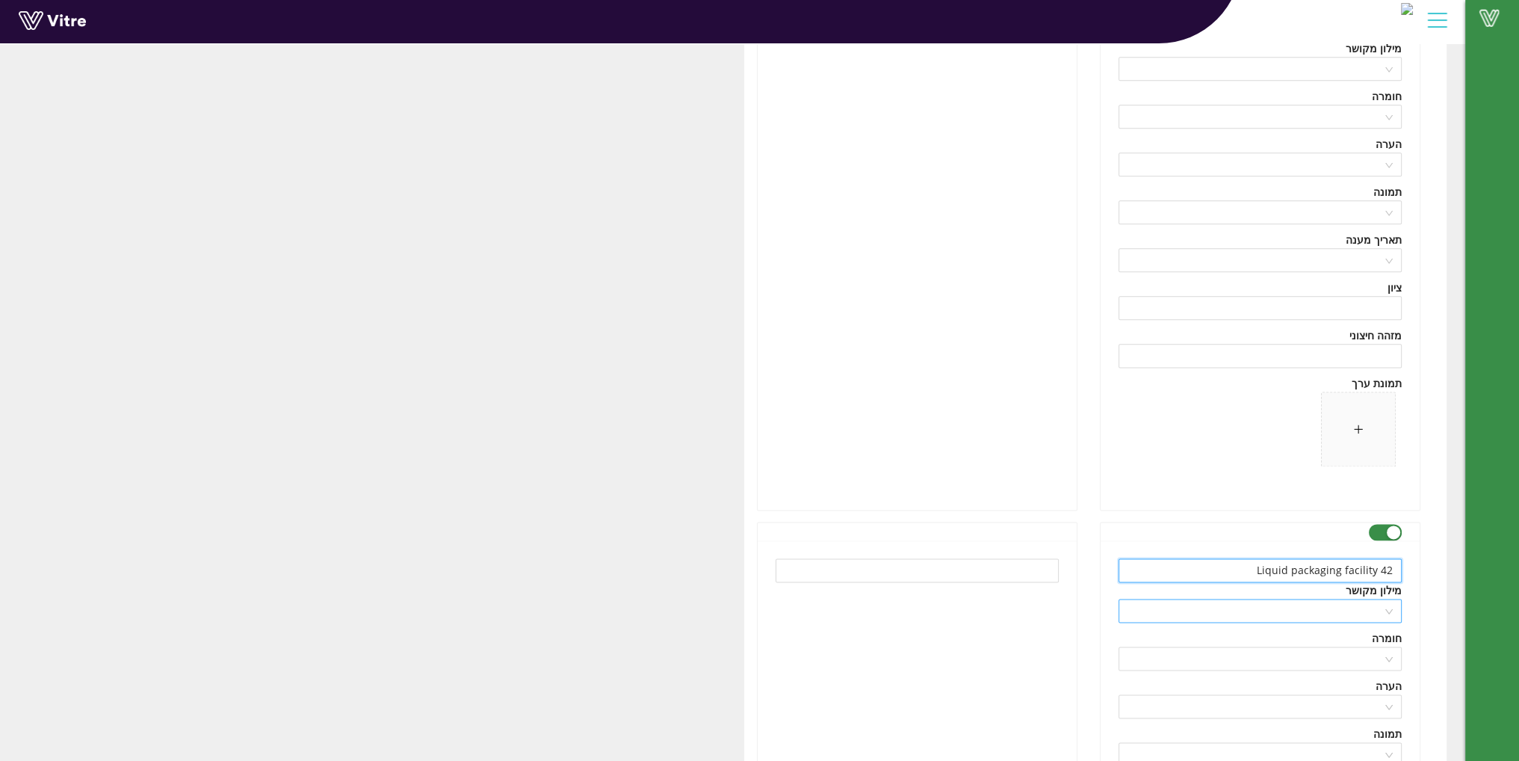
type input "Liquid packaging facility 42"
click at [1334, 599] on input "search" at bounding box center [1254, 610] width 255 height 22
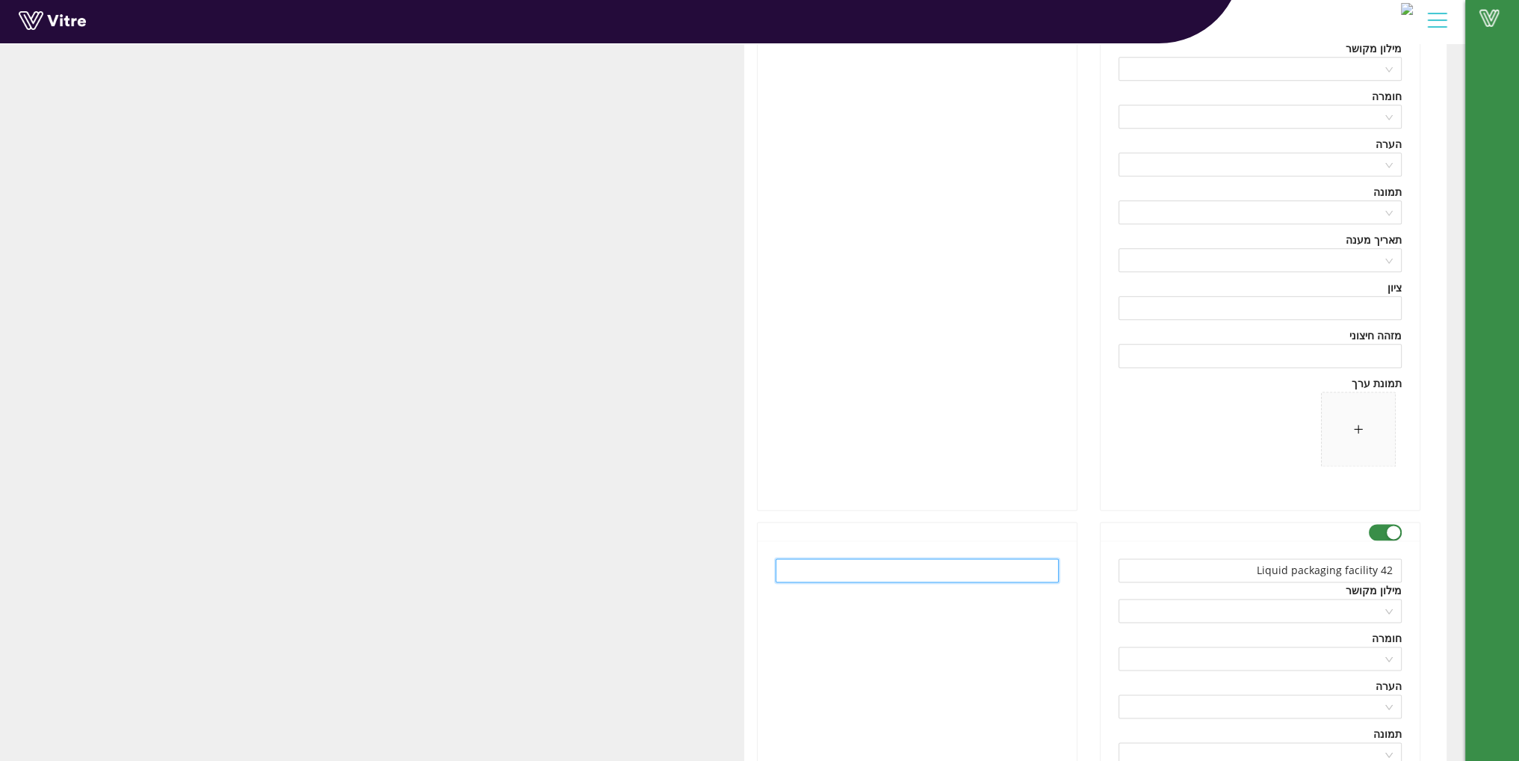
click at [974, 562] on input "text" at bounding box center [917, 570] width 283 height 24
type input "t"
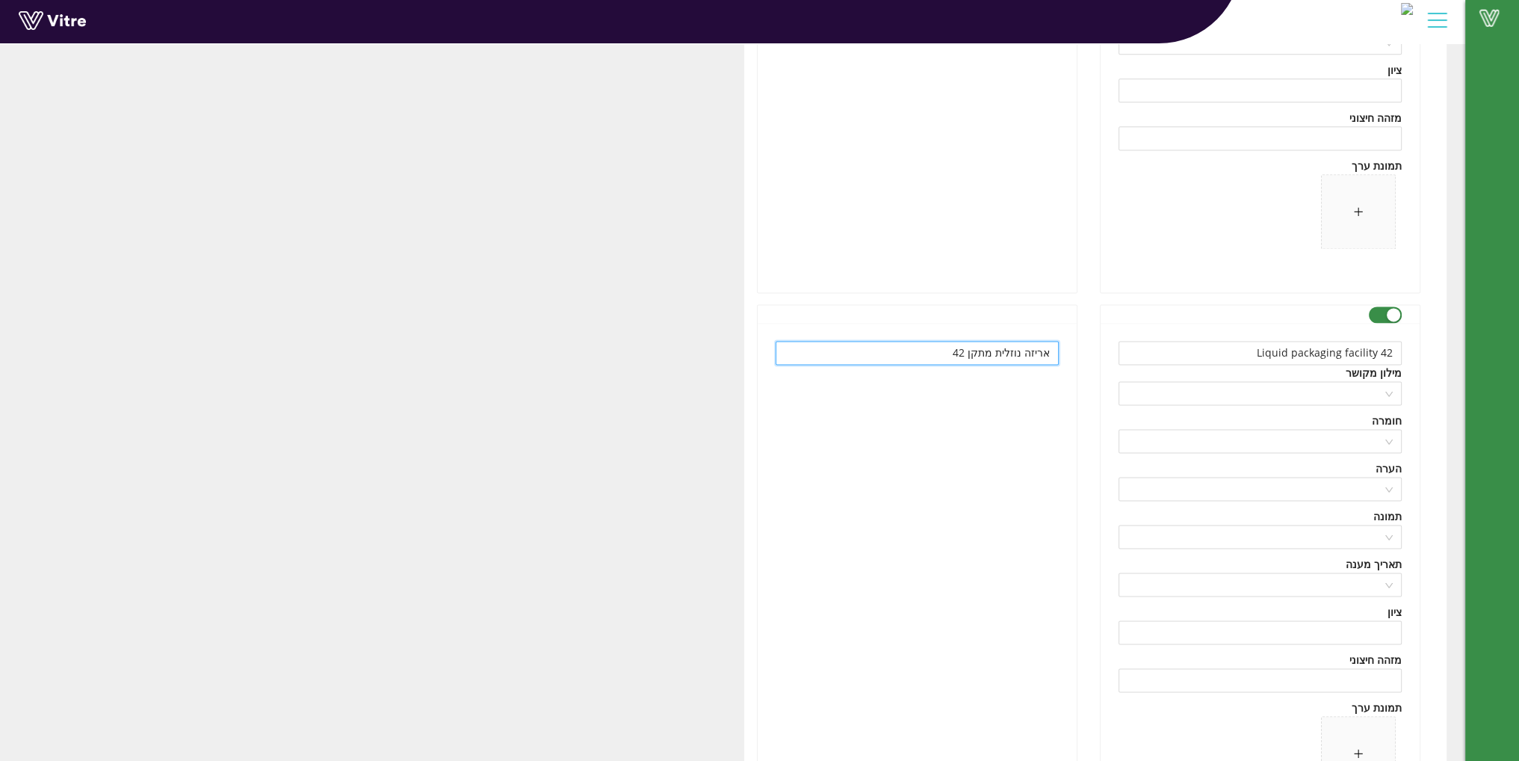
scroll to position [18052, 0]
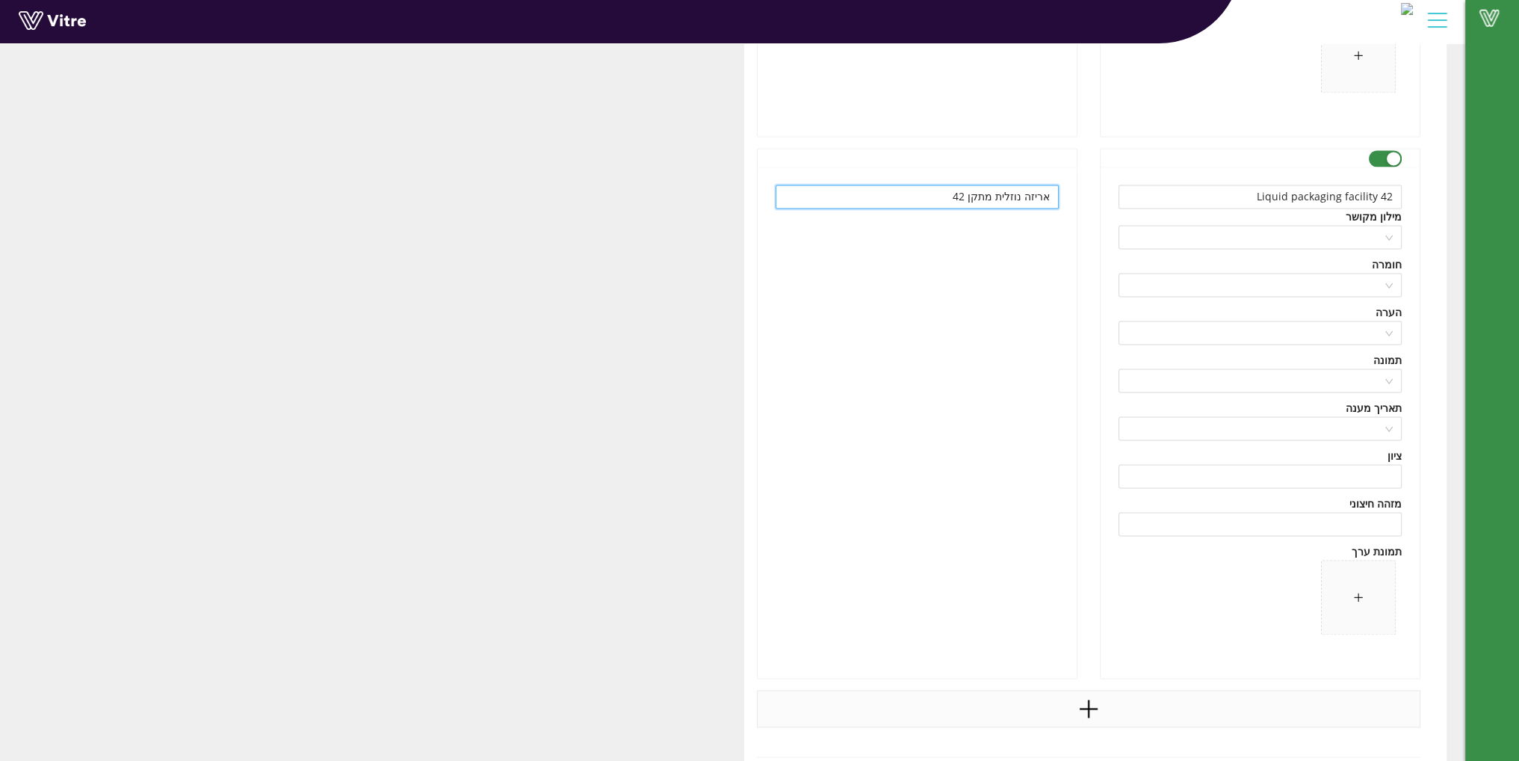
type input "אריזה נוזלית מתקן 42"
click at [1091, 697] on icon "plus" at bounding box center [1088, 708] width 22 height 22
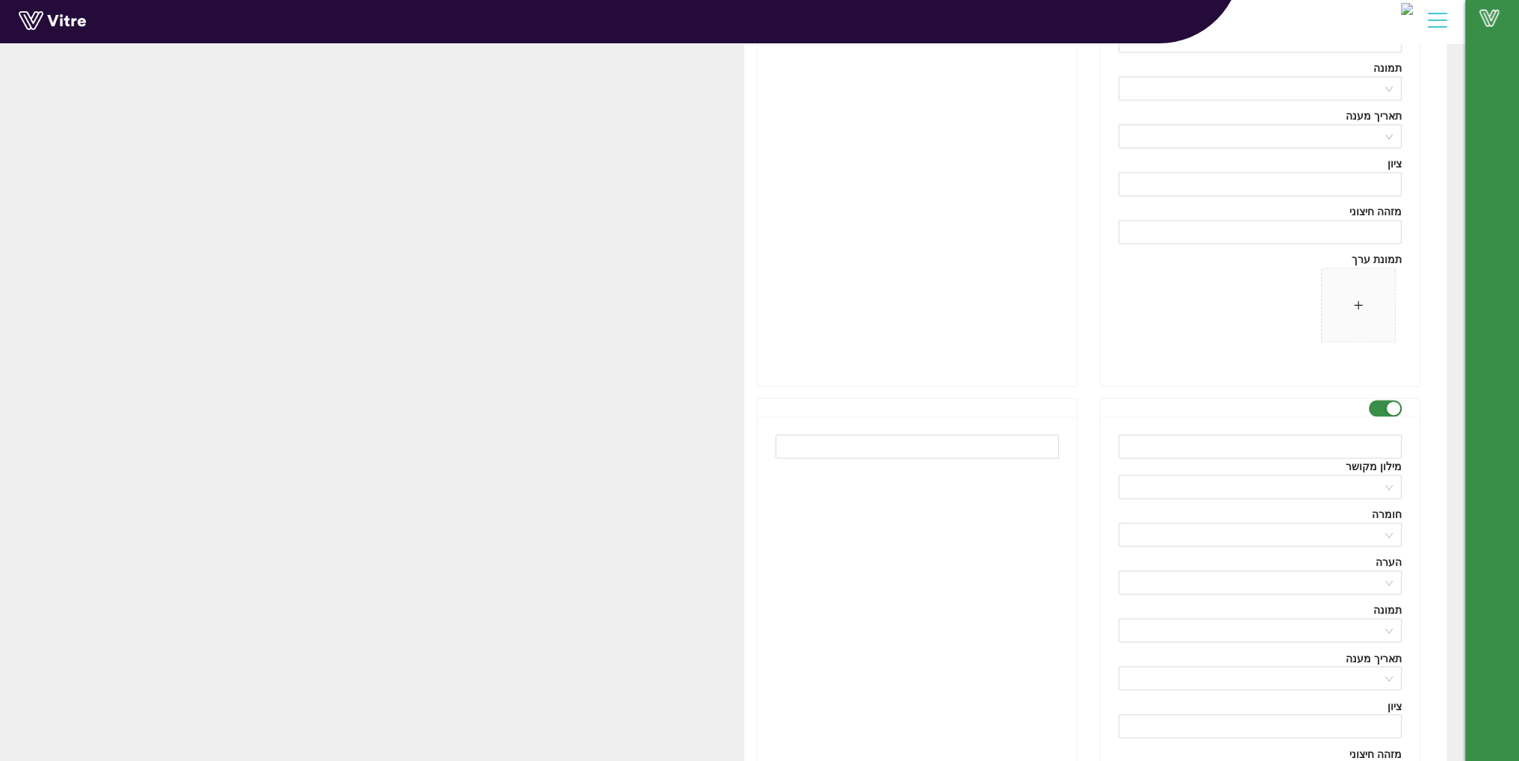
scroll to position [18351, 0]
click at [1225, 433] on input "text" at bounding box center [1259, 439] width 283 height 24
paste input "TANK FARM"
type input "TANK FARM"
click at [923, 440] on input "text" at bounding box center [917, 439] width 283 height 24
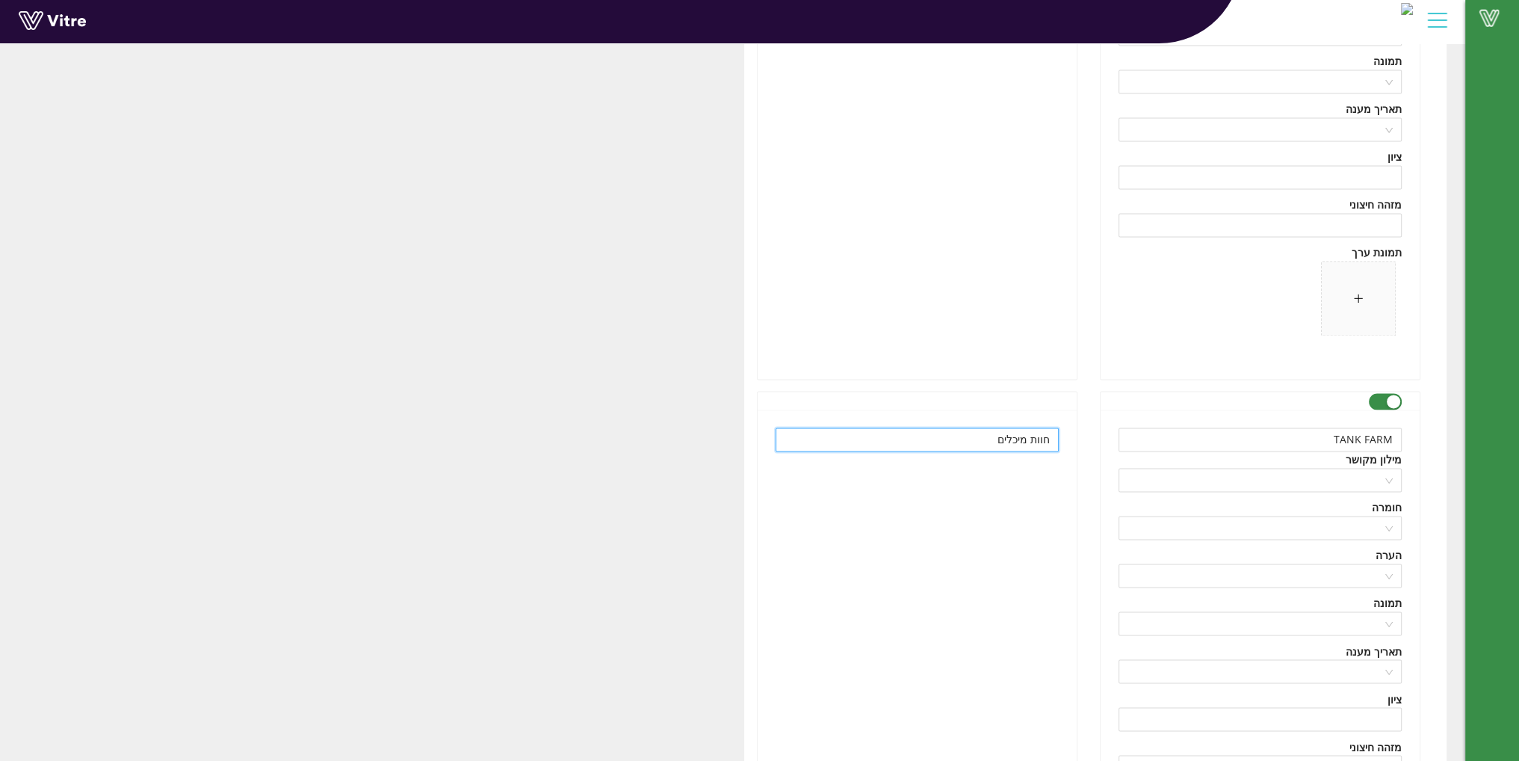
type input "חוות מיכלים"
click at [837, 524] on div "חוות מיכלים" at bounding box center [917, 664] width 319 height 511
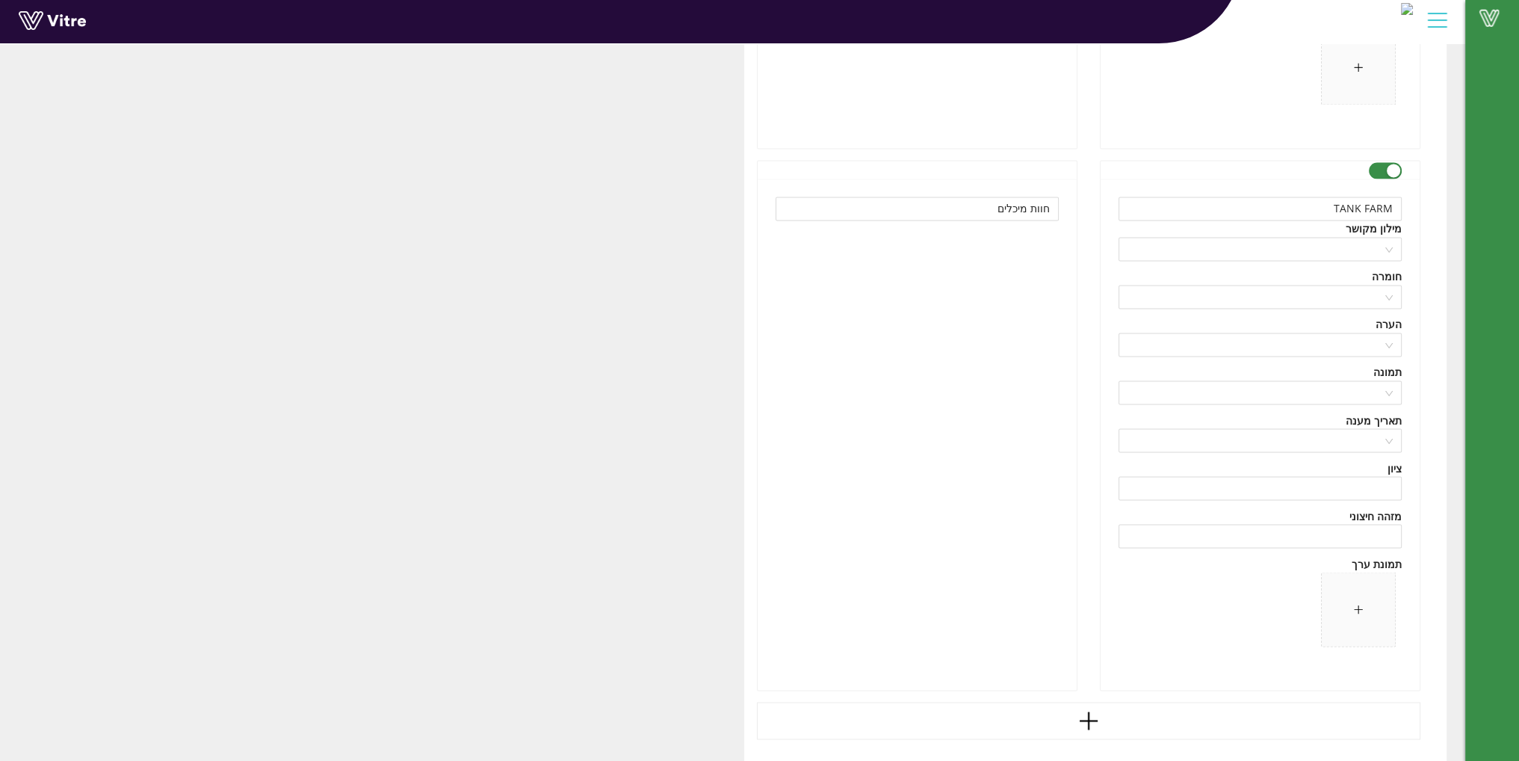
scroll to position [18631, 0]
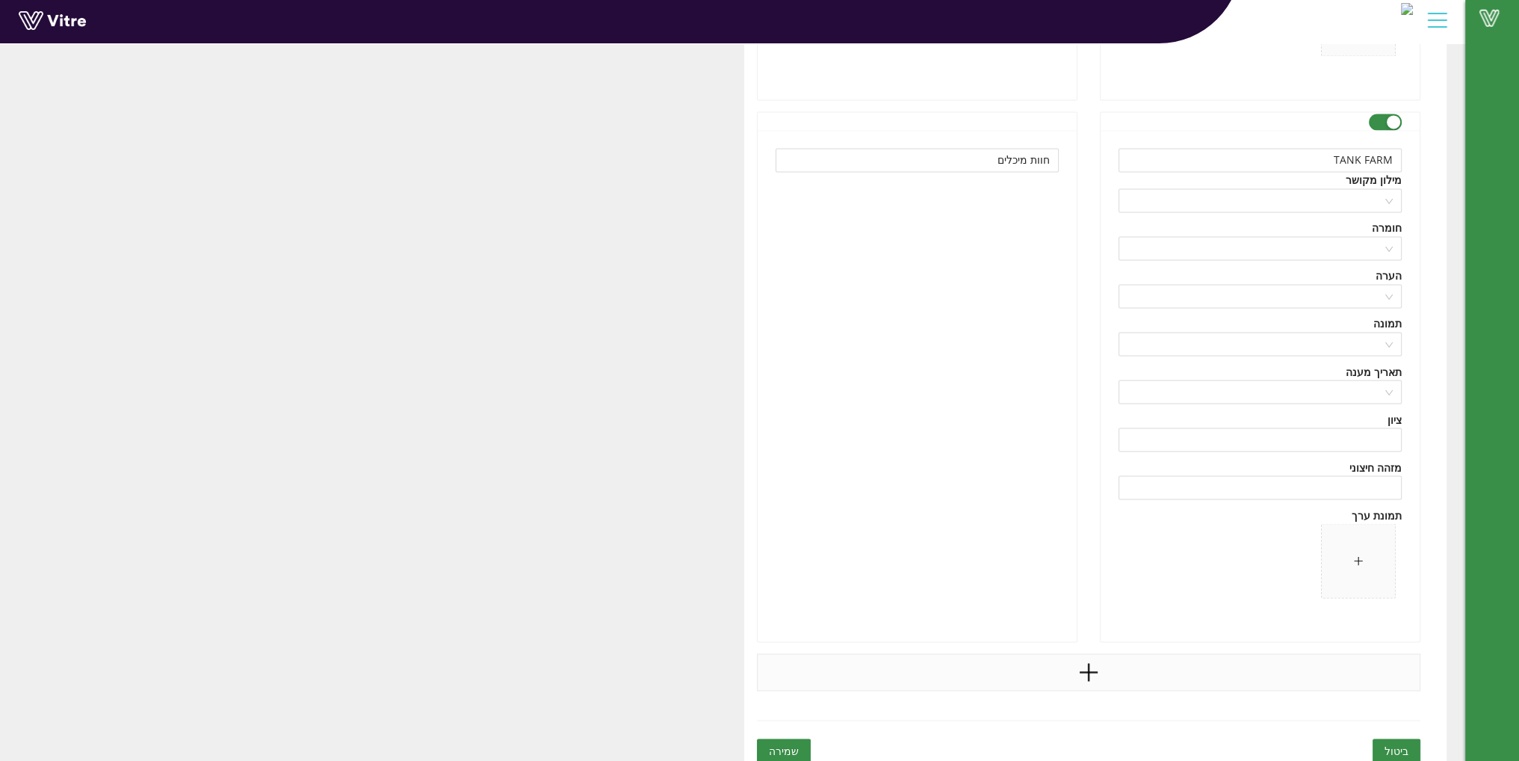
click at [1079, 660] on icon "plus" at bounding box center [1088, 671] width 22 height 22
drag, startPoint x: 1302, startPoint y: 147, endPoint x: 1459, endPoint y: 149, distance: 157.7
type input "Tank farm"
click at [969, 256] on div "חוות מיכלים" at bounding box center [917, 385] width 319 height 511
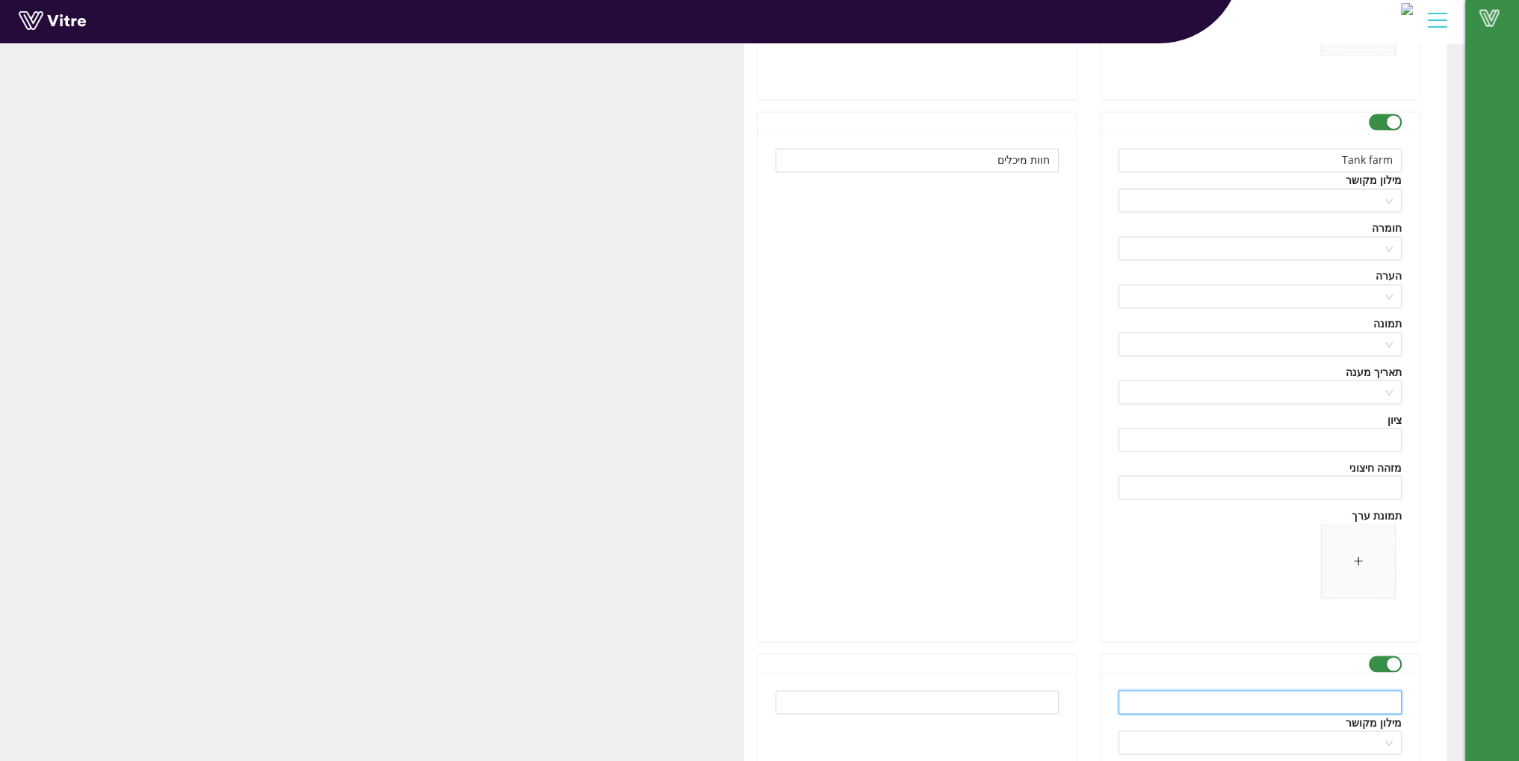
click at [1339, 690] on input "text" at bounding box center [1259, 702] width 283 height 24
click at [1004, 690] on input "text" at bounding box center [917, 702] width 283 height 24
paste input "כללי - קולונות"
type input "כללי - קולונות"
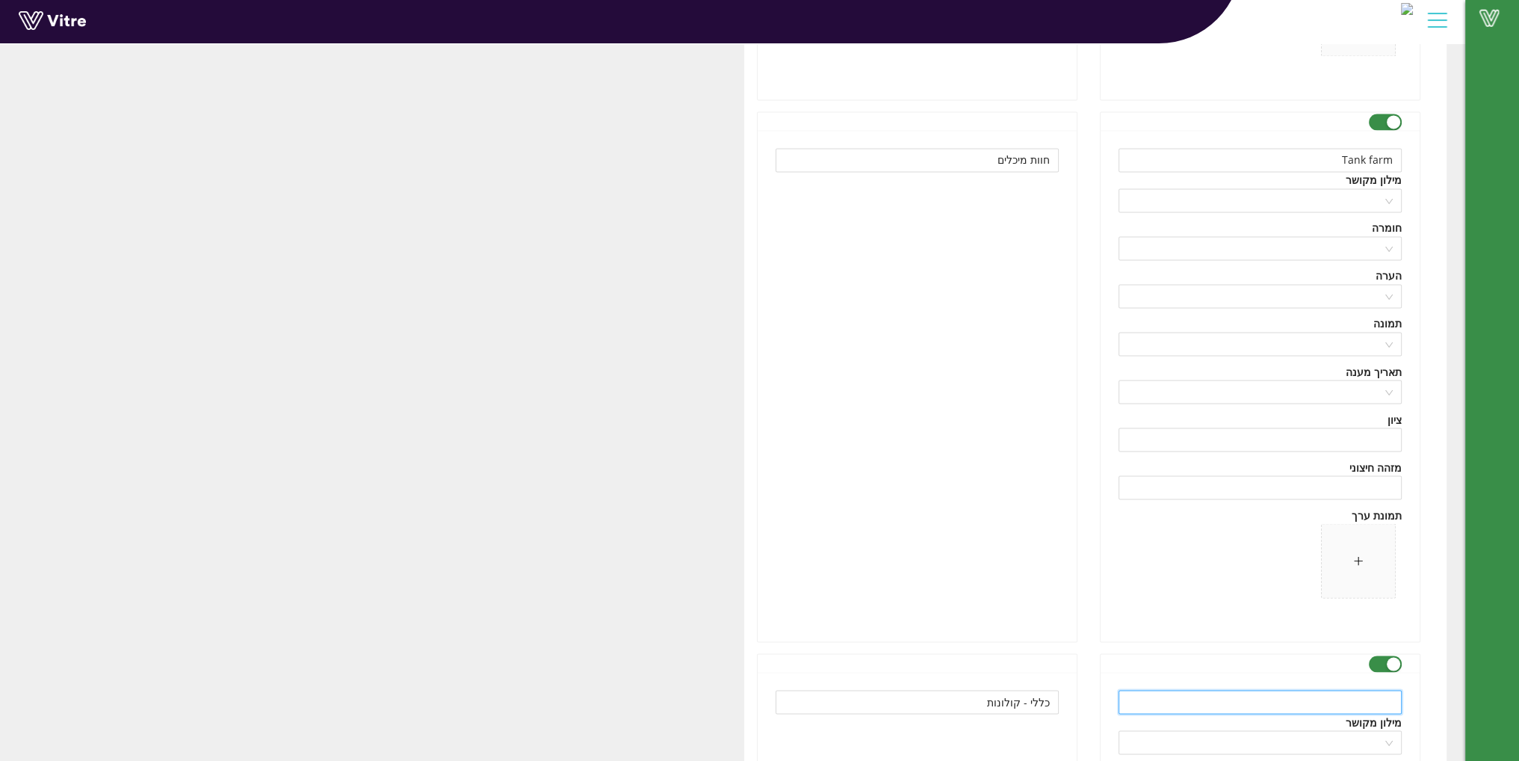
click at [1157, 692] on input "text" at bounding box center [1259, 702] width 283 height 24
paste input "General - Columns"
type input "General - Columns"
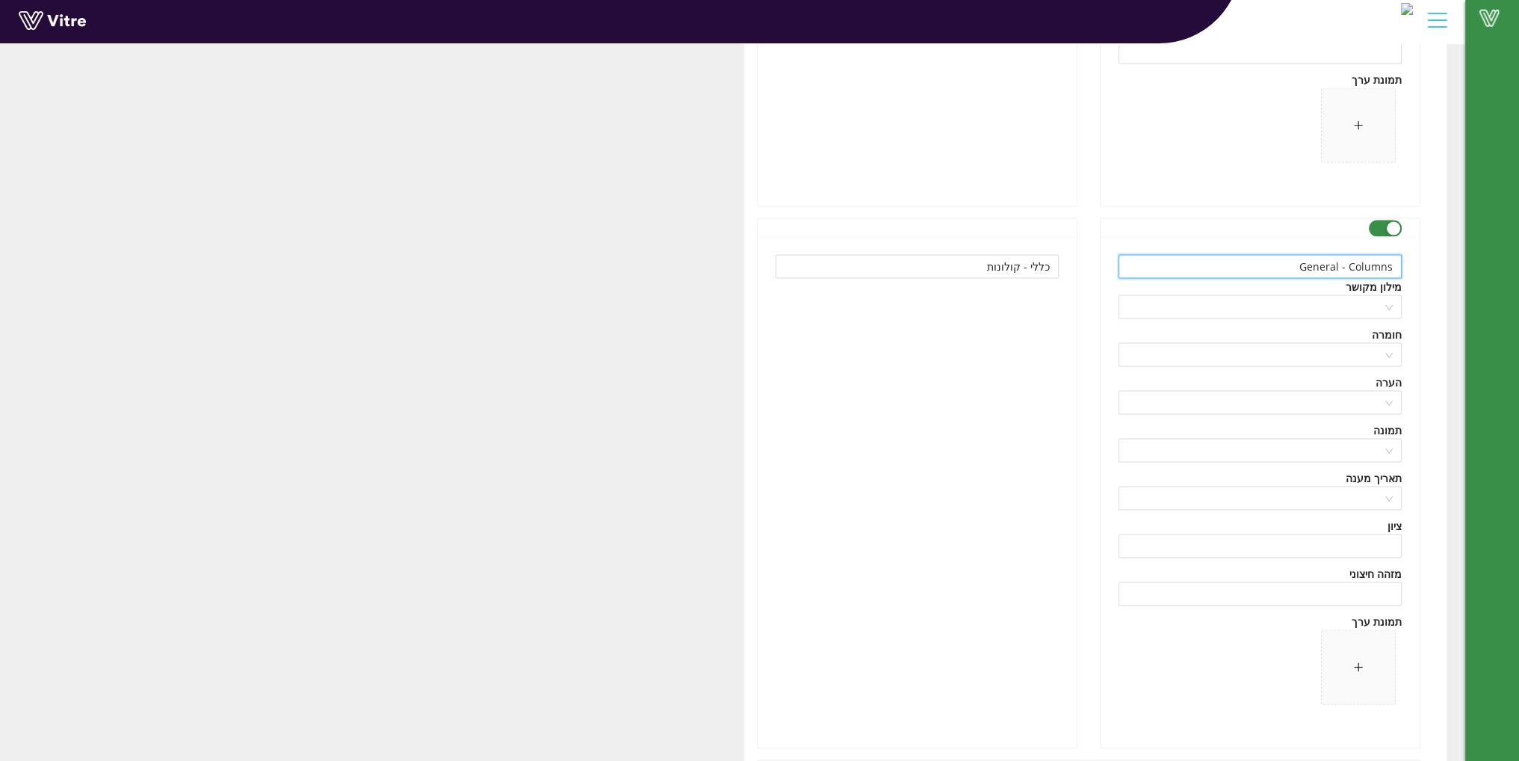
scroll to position [19172, 0]
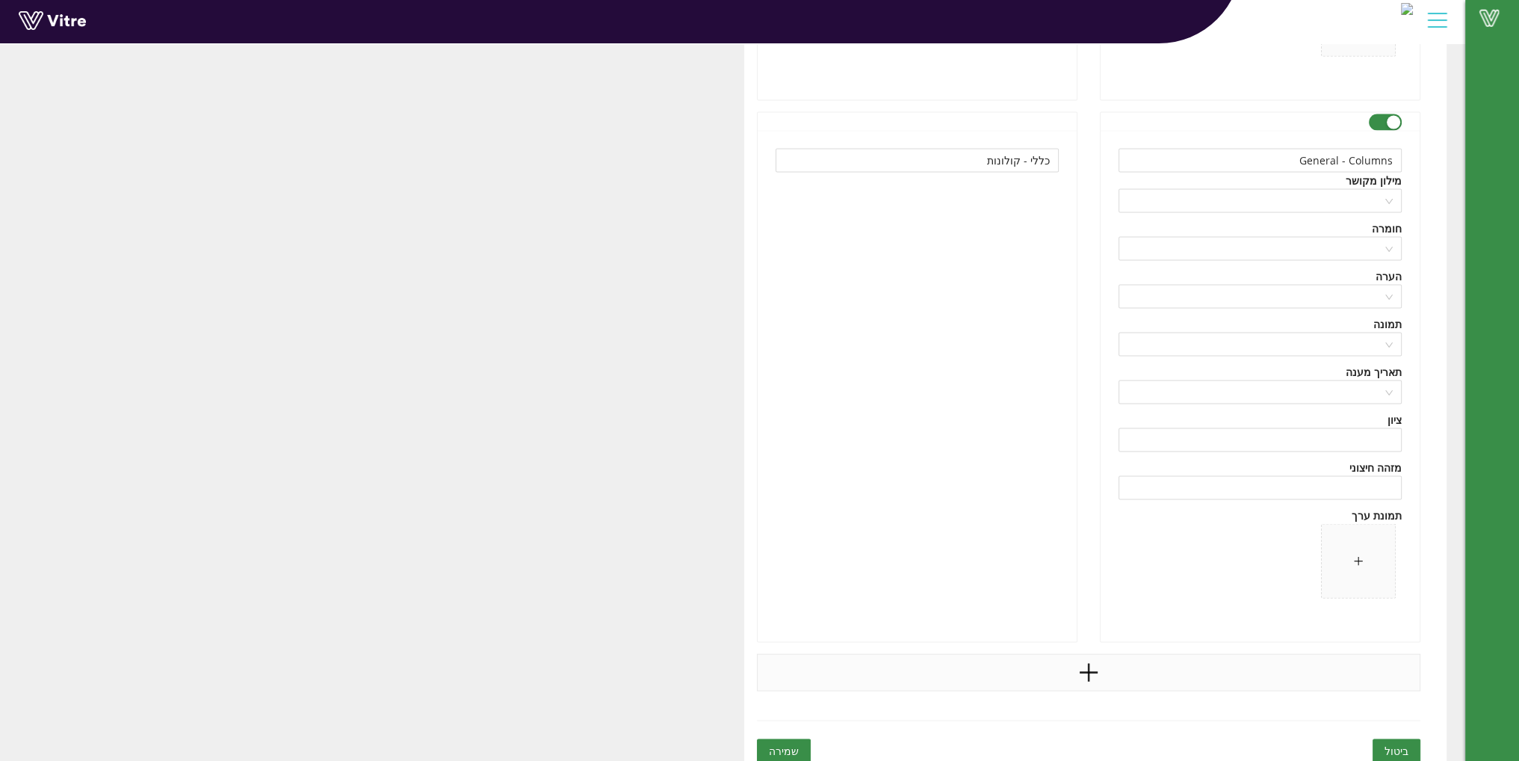
click at [1086, 667] on icon "plus" at bounding box center [1088, 672] width 22 height 22
click at [1253, 690] on input "text" at bounding box center [1259, 702] width 283 height 24
paste input "Tiencarbazone"
type input "Tiencarbazone"
click at [957, 691] on input "text" at bounding box center [917, 702] width 283 height 24
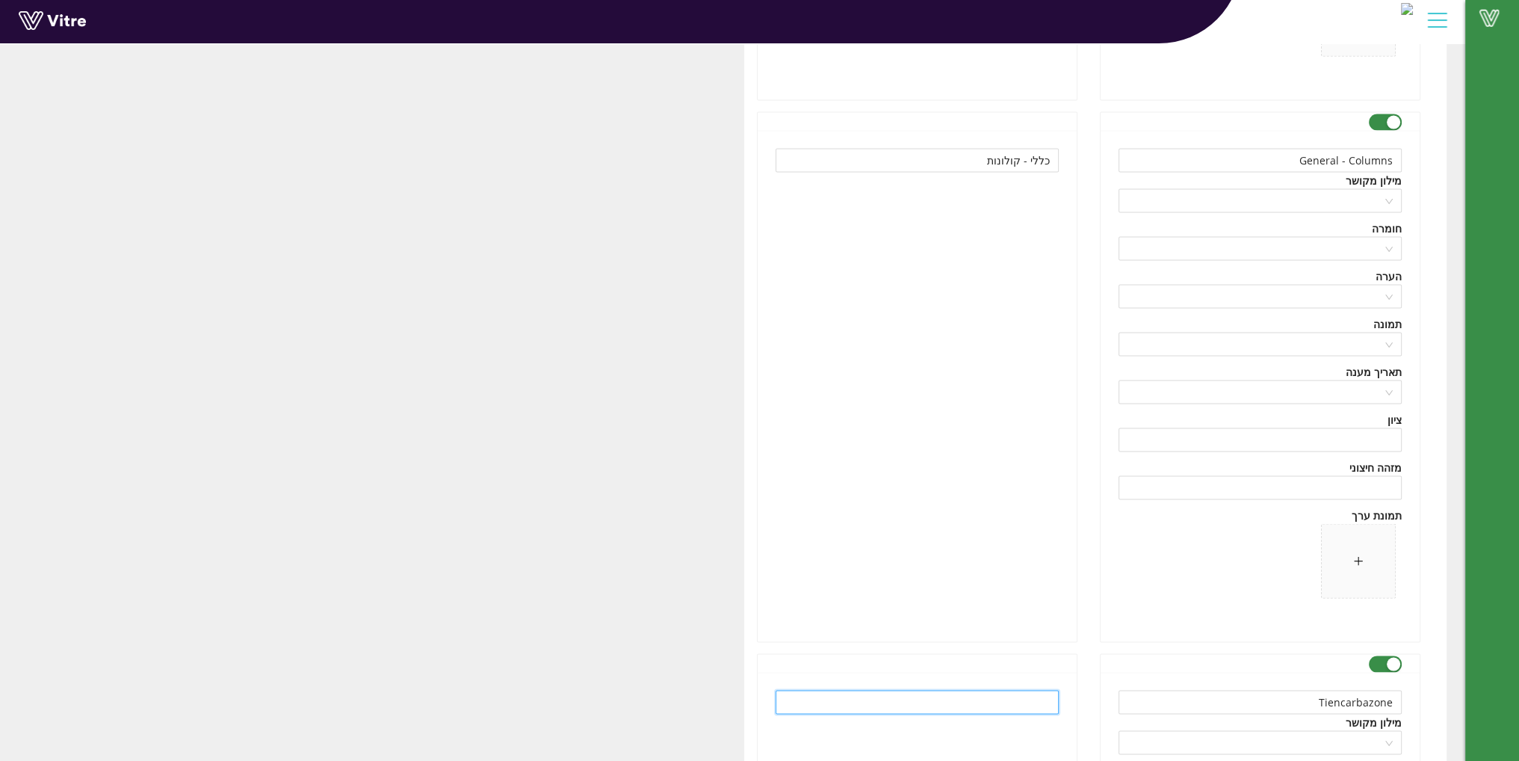
paste input "טיאנקרבזון"
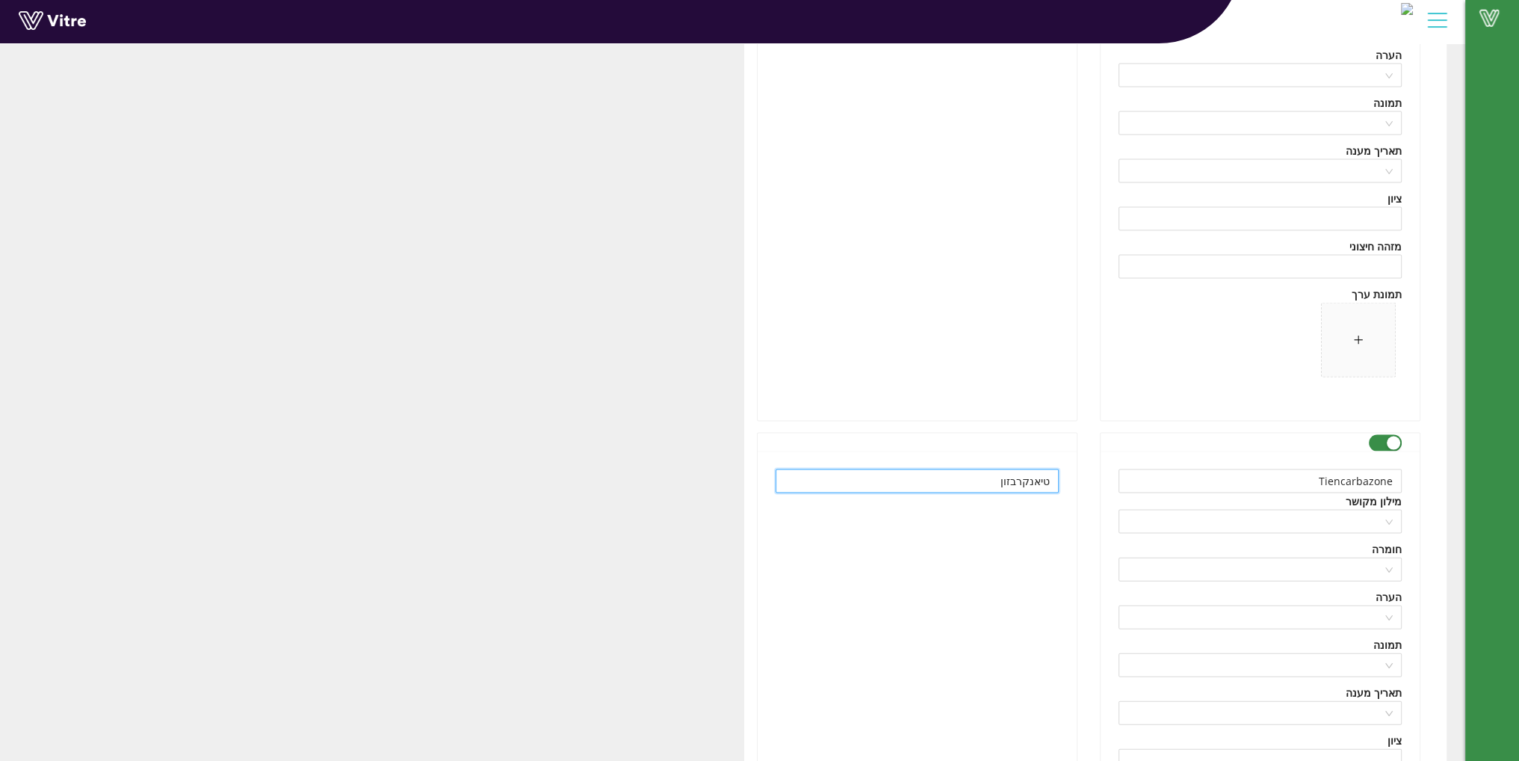
scroll to position [19396, 0]
click at [965, 666] on div "טיאנקרבזון" at bounding box center [917, 703] width 319 height 511
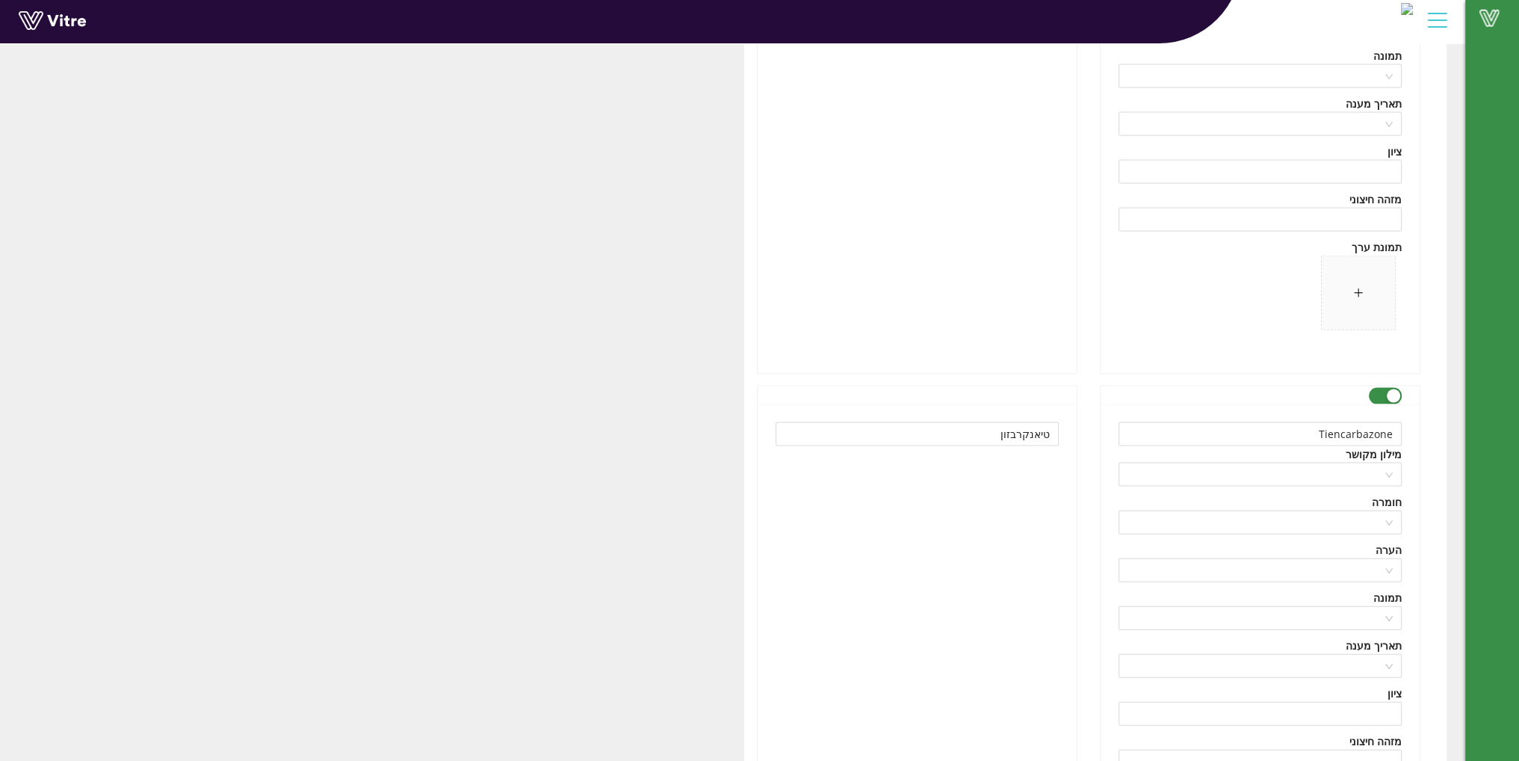
scroll to position [19713, 0]
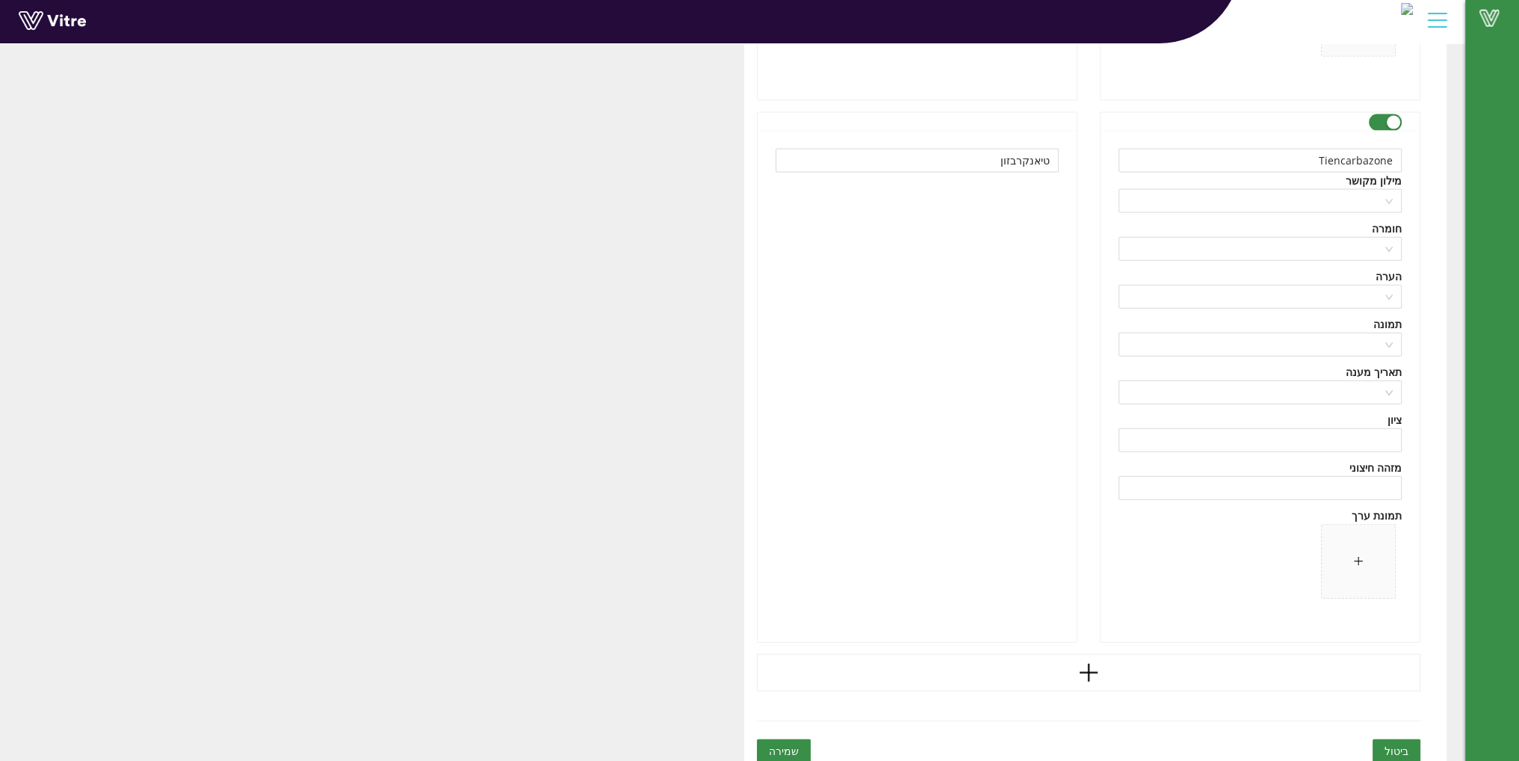
click at [795, 743] on span "שמירה" at bounding box center [784, 751] width 30 height 16
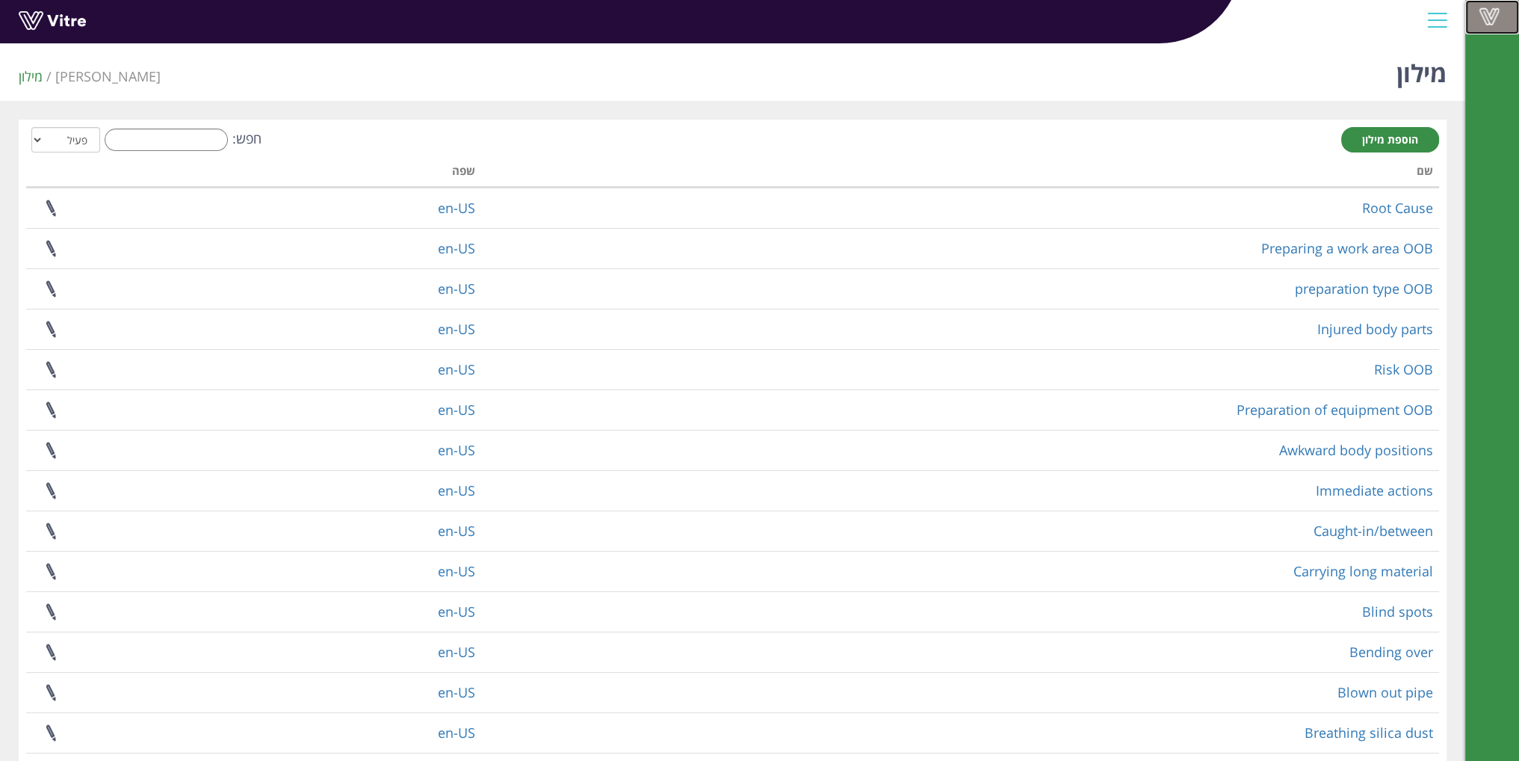
click at [1494, 22] on span at bounding box center [1488, 16] width 37 height 18
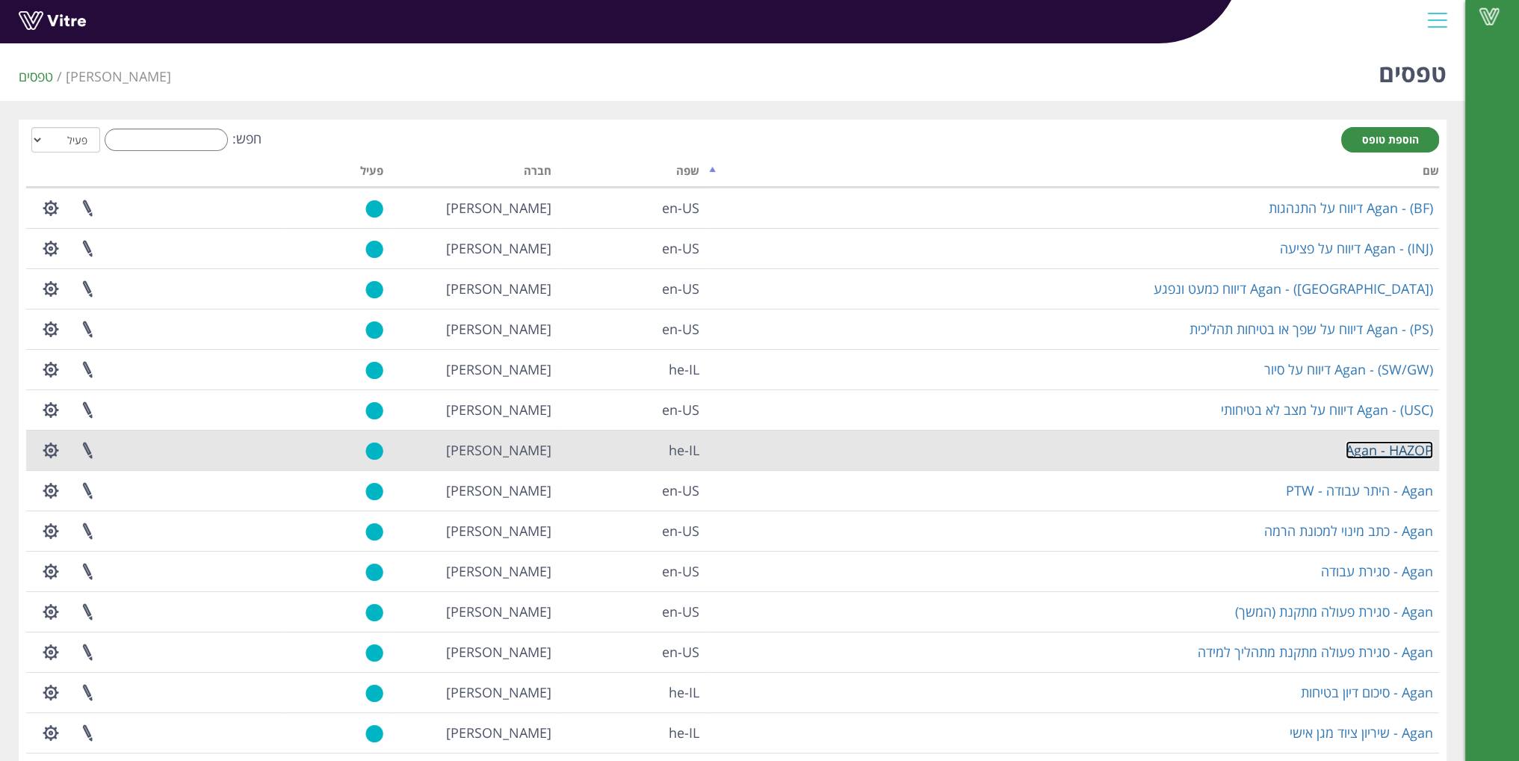
click at [1380, 455] on link "Agan - HAZOP" at bounding box center [1389, 450] width 87 height 18
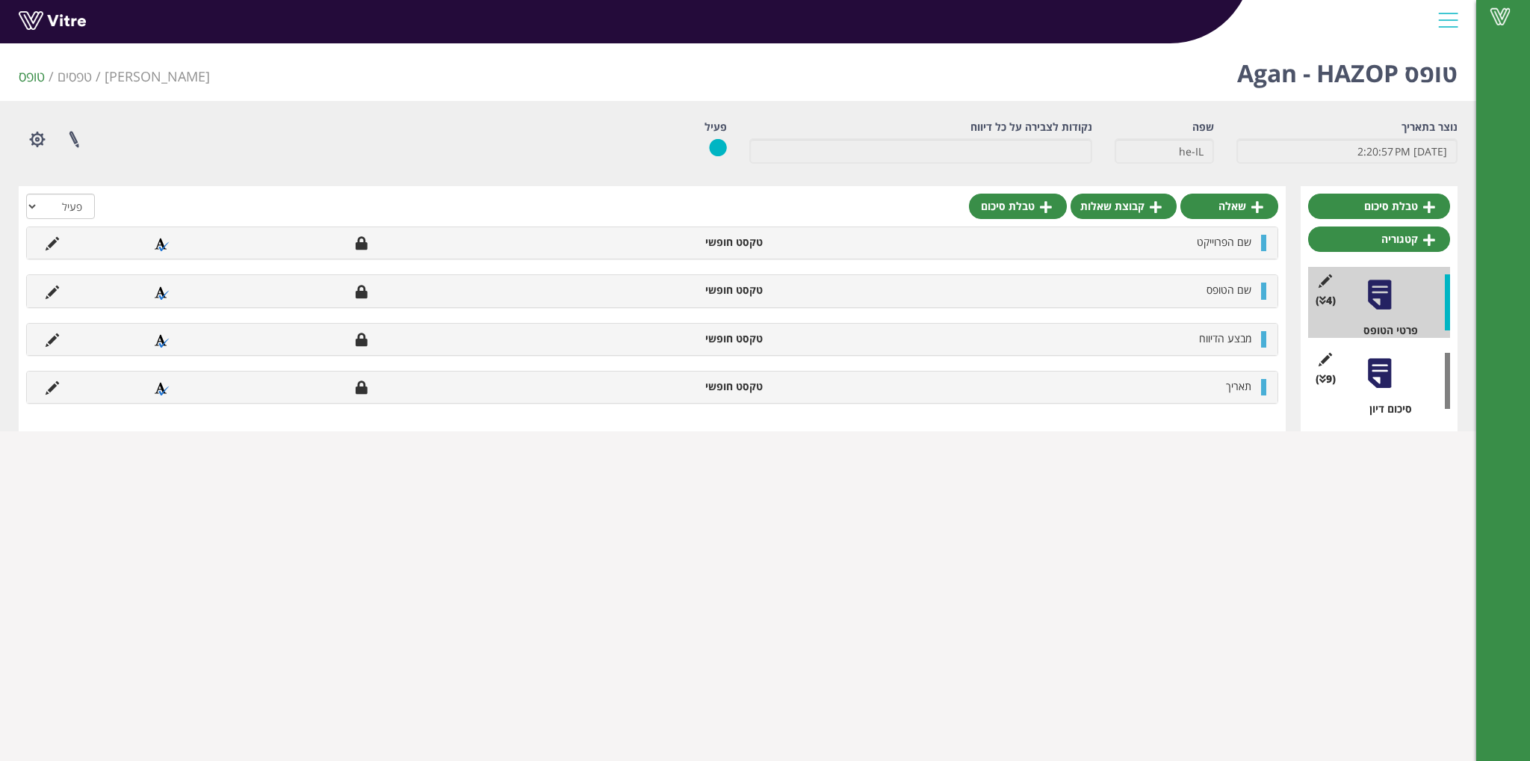
click at [1381, 386] on div at bounding box center [1380, 373] width 34 height 34
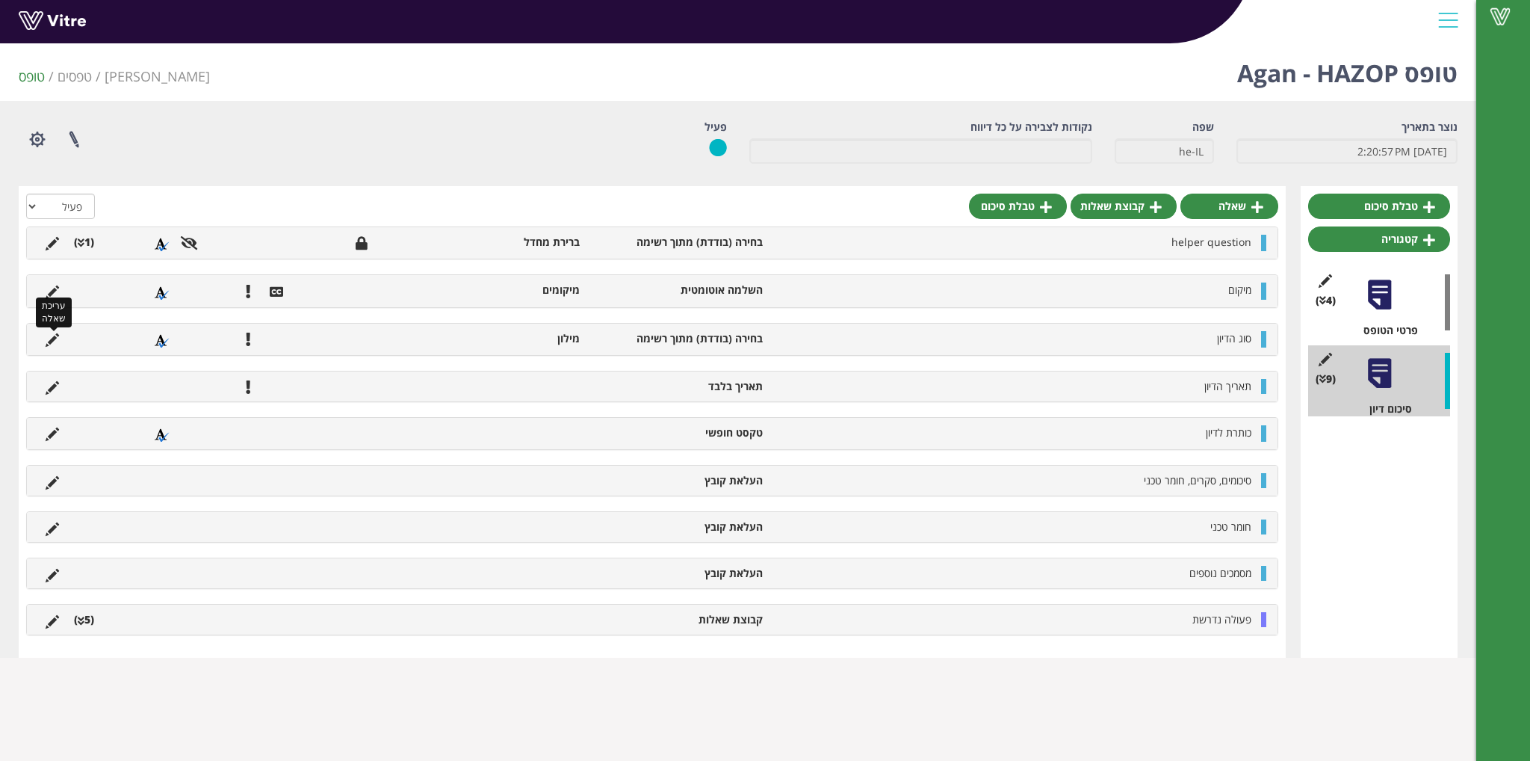
click at [54, 334] on icon at bounding box center [52, 339] width 13 height 13
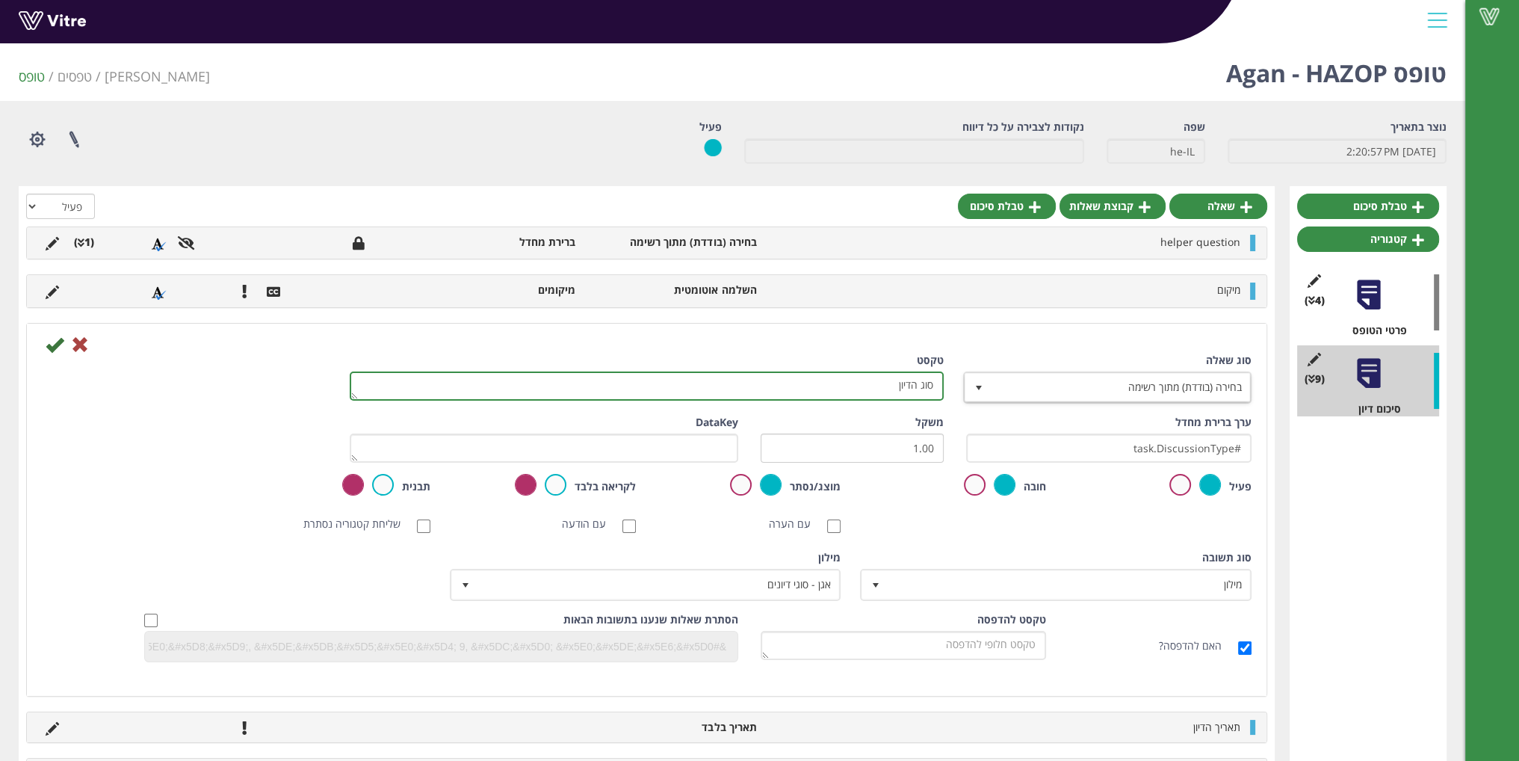
drag, startPoint x: 909, startPoint y: 384, endPoint x: 974, endPoint y: 389, distance: 66.0
click at [974, 389] on div "סוג שאלה בחירה (בודדת) מתוך רשימה 3 טקסט סוג הדיון" at bounding box center [647, 384] width 1232 height 62
type textarea "תהליך"
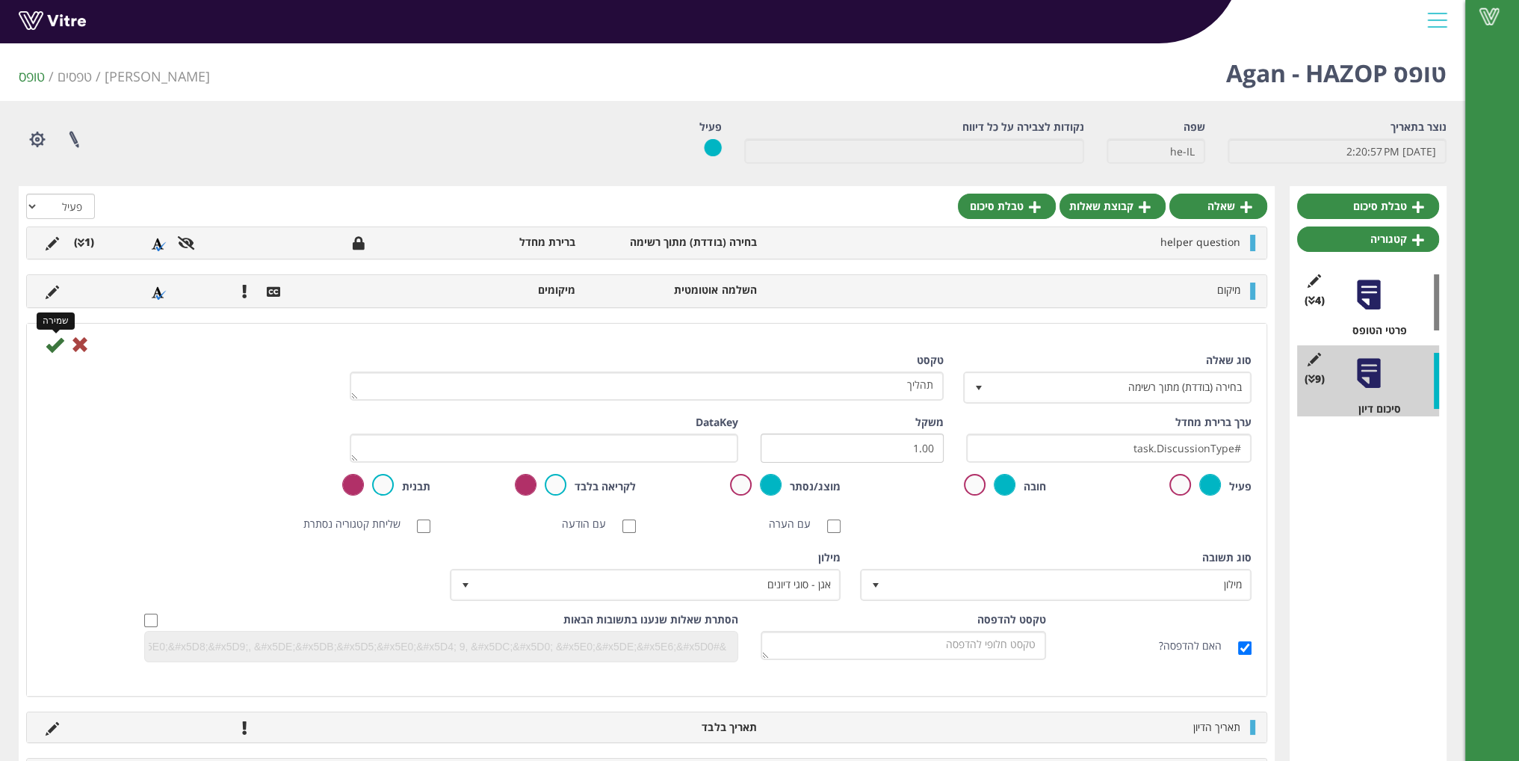
click at [49, 353] on icon at bounding box center [55, 344] width 18 height 18
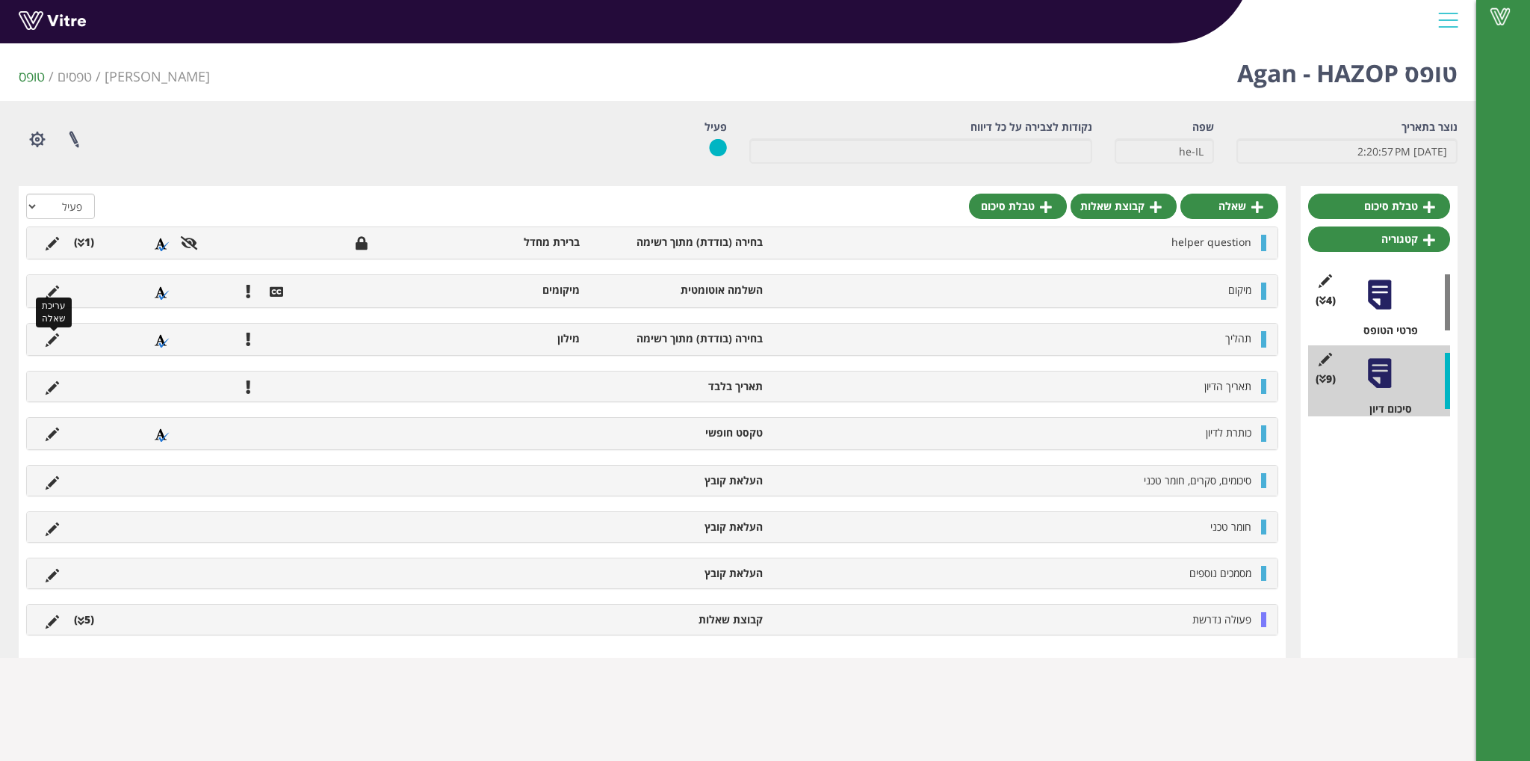
click at [55, 335] on icon at bounding box center [52, 339] width 13 height 13
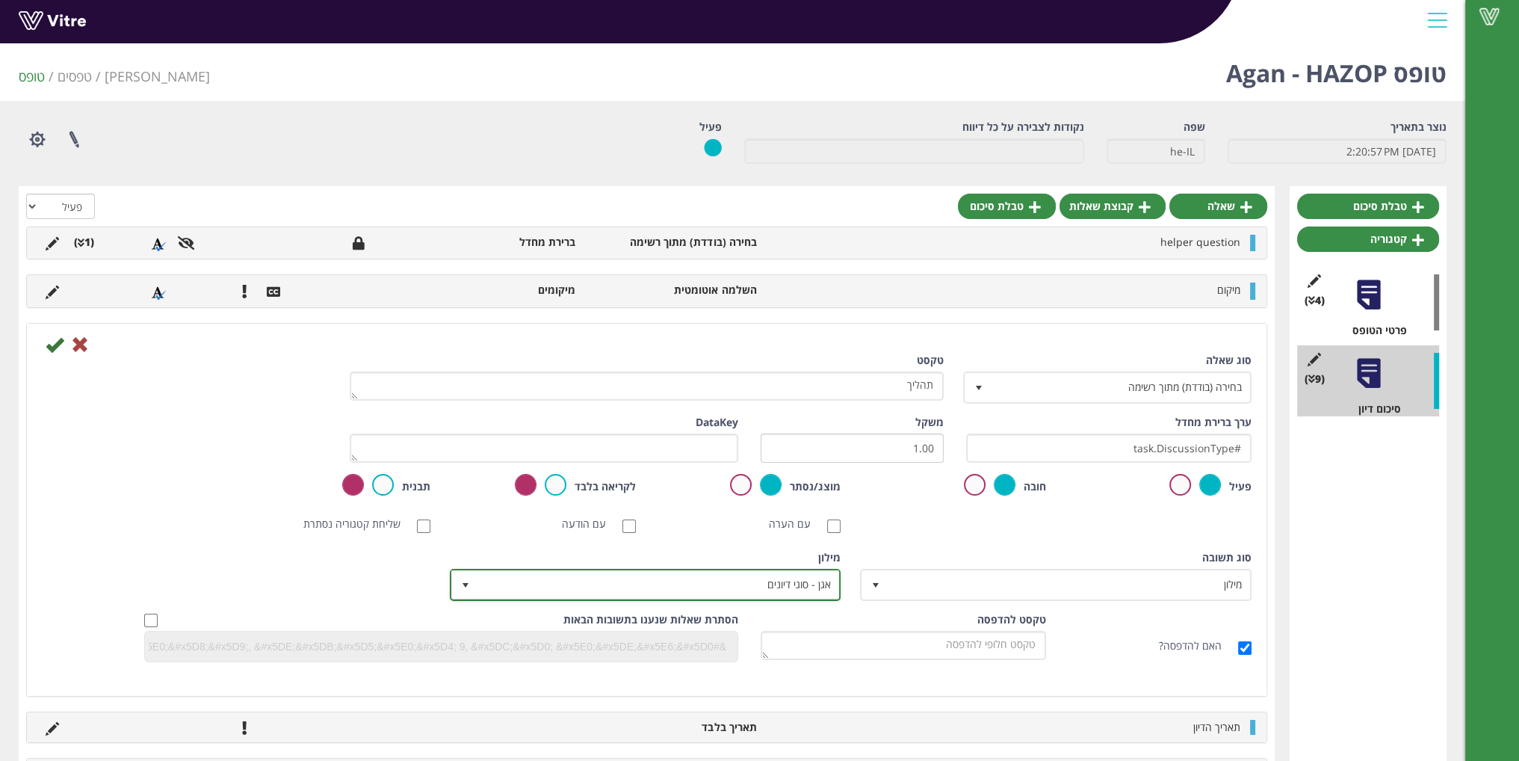
click at [827, 579] on span "אגן - סוגי דיונים" at bounding box center [659, 584] width 362 height 27
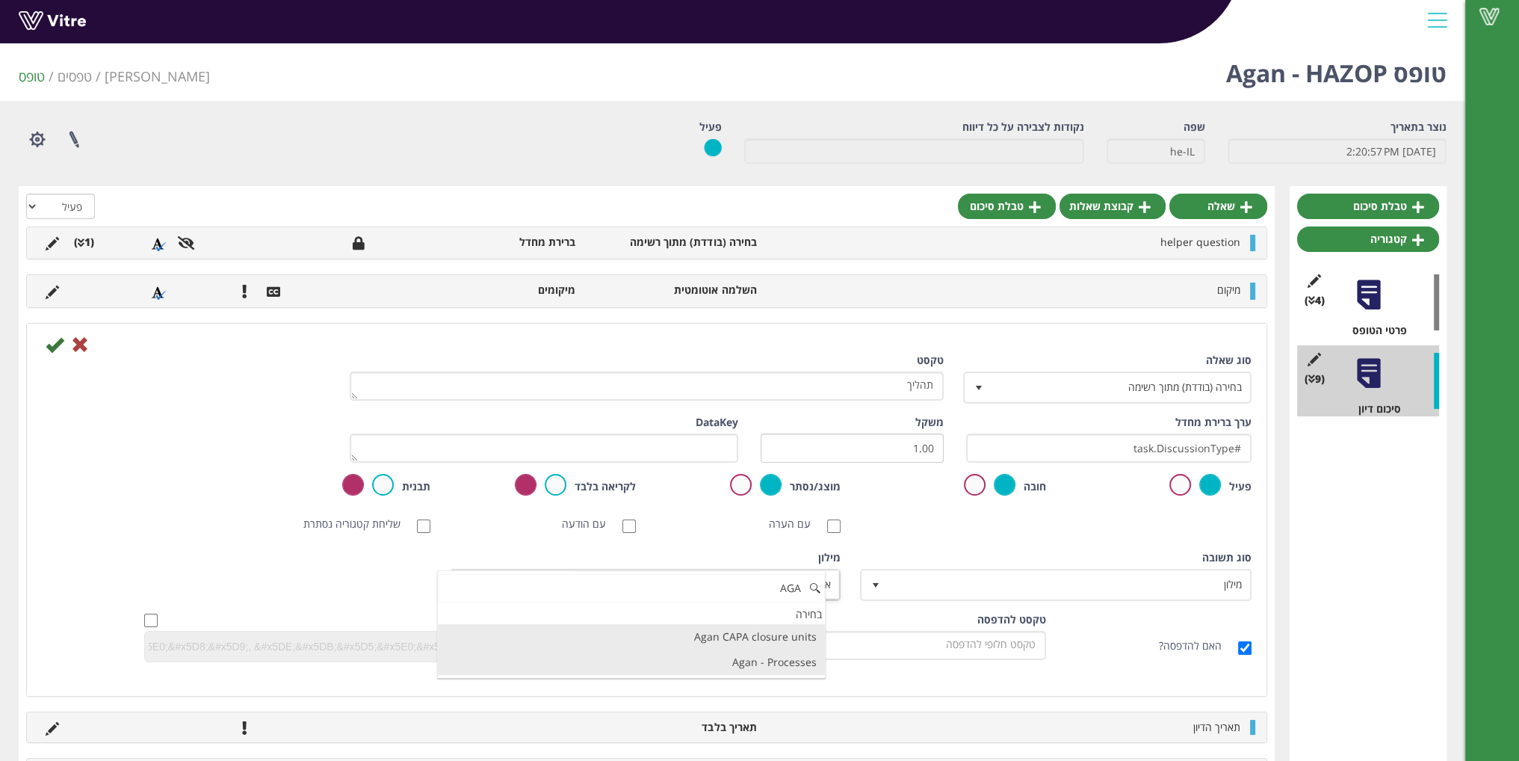
click at [764, 663] on li "Agan - Processes" at bounding box center [631, 661] width 387 height 25
type input "AGA"
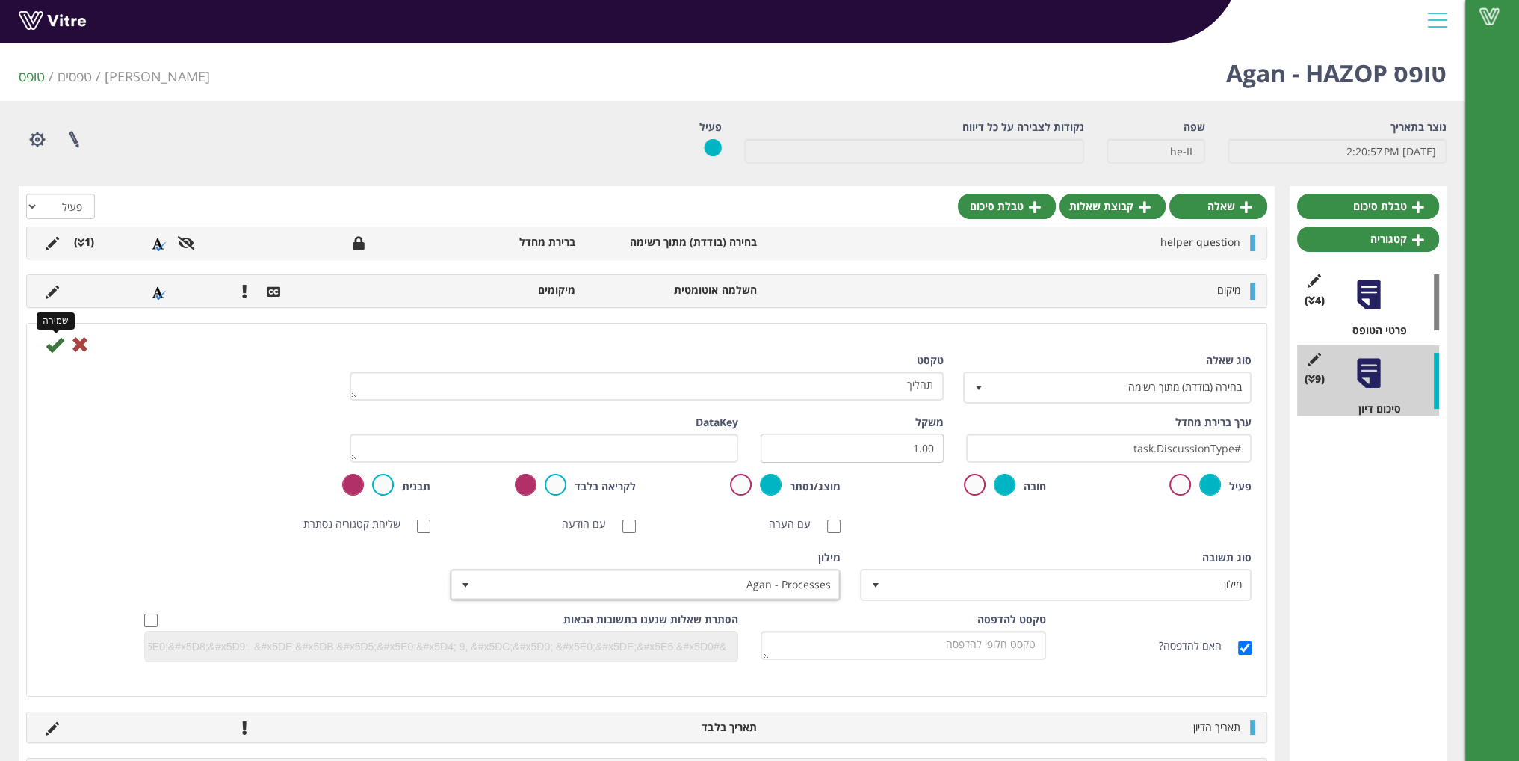
click at [54, 341] on icon at bounding box center [55, 344] width 18 height 18
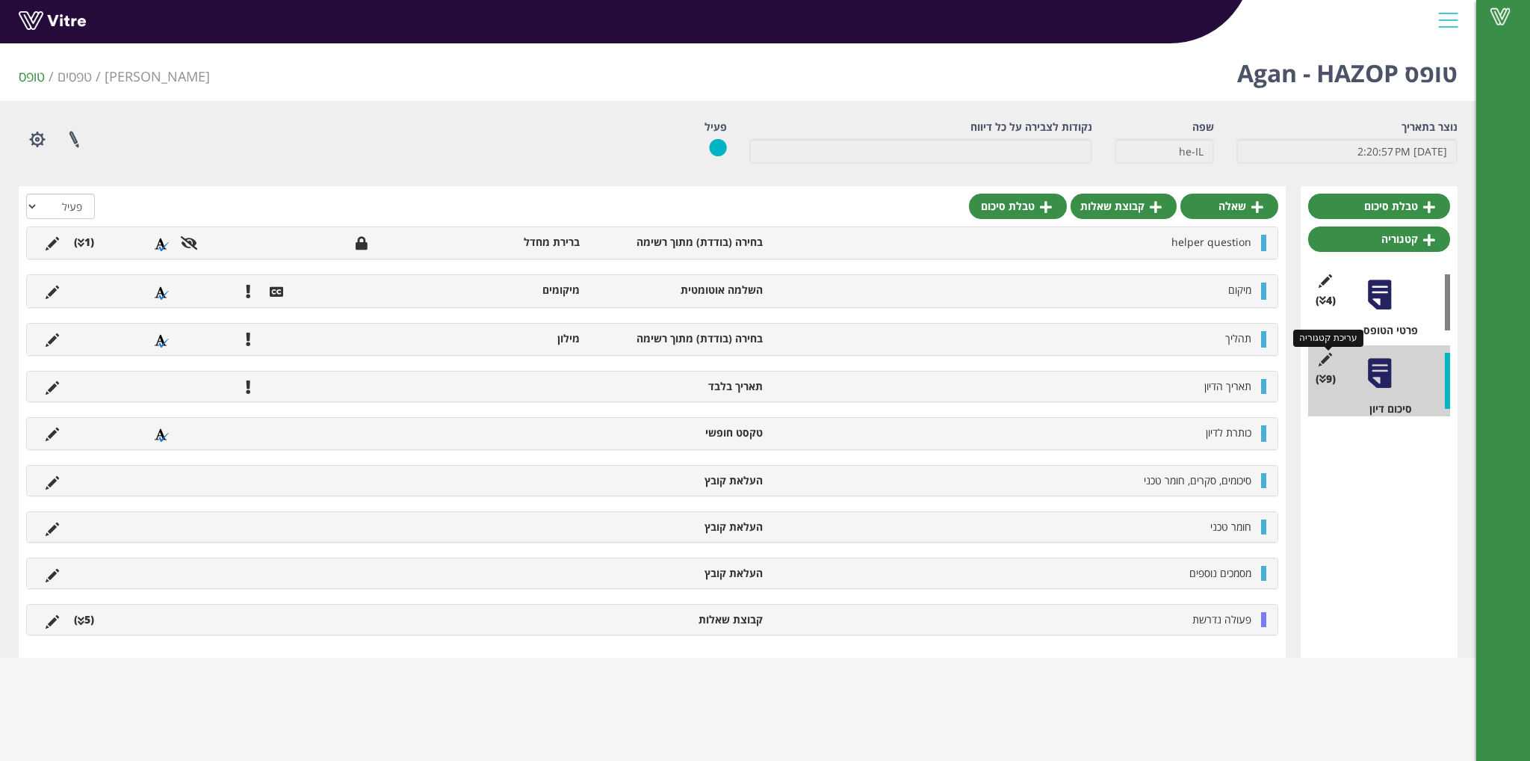
click at [1327, 353] on icon at bounding box center [1325, 359] width 19 height 13
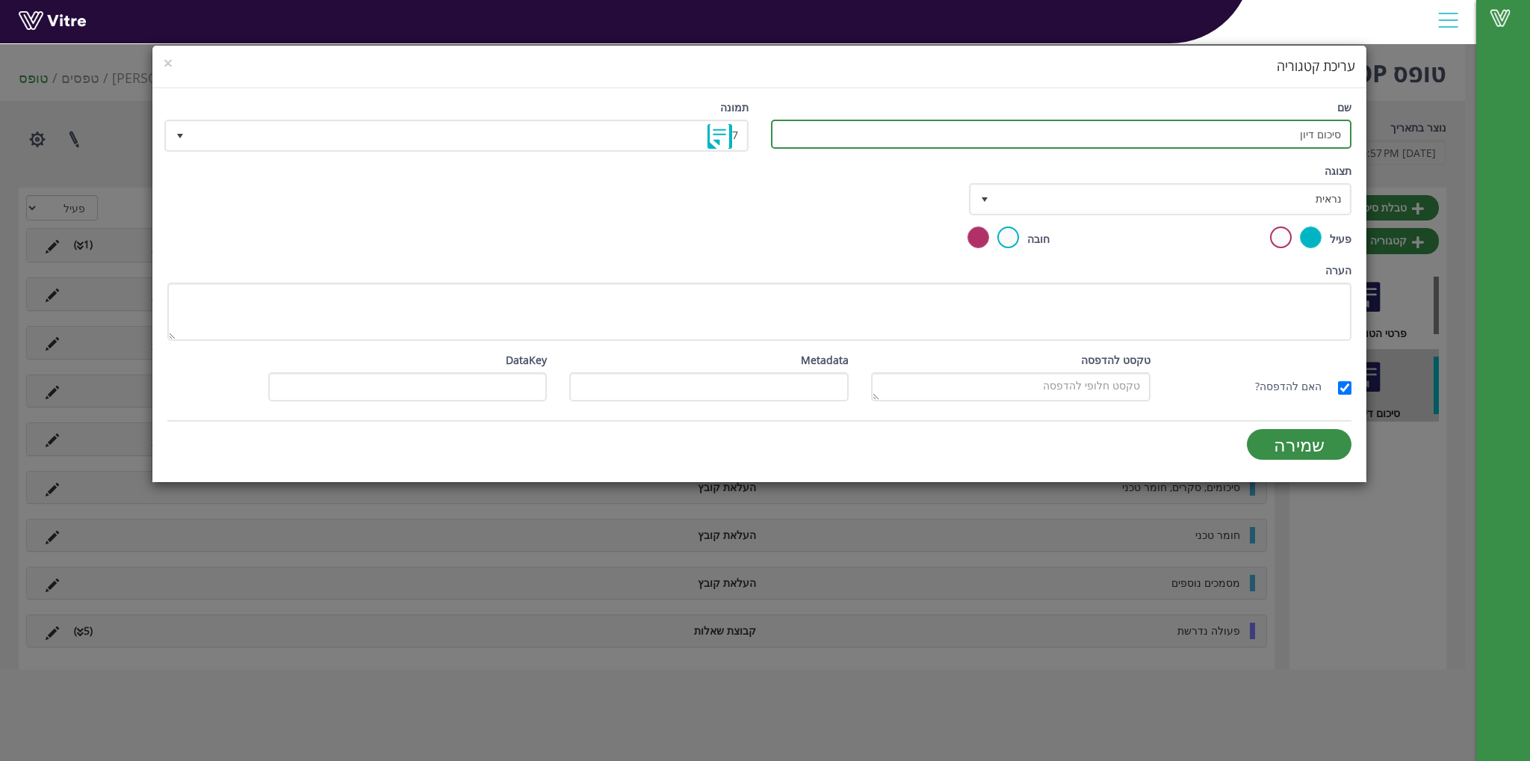
click at [1266, 135] on input "סיכום דיון" at bounding box center [1061, 134] width 581 height 29
type input "סיכום HAZOP"
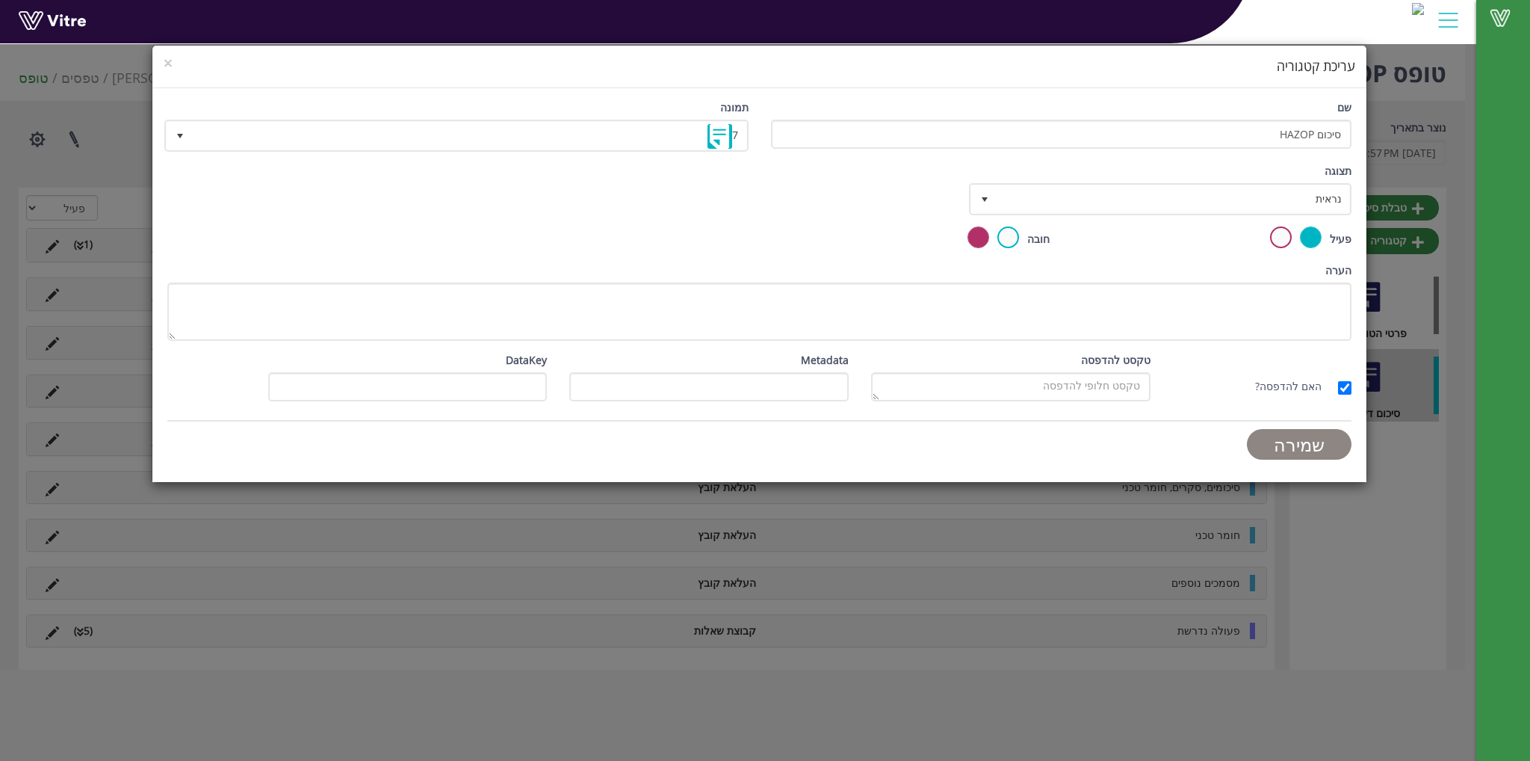
click at [1285, 444] on input "שמירה" at bounding box center [1299, 444] width 105 height 31
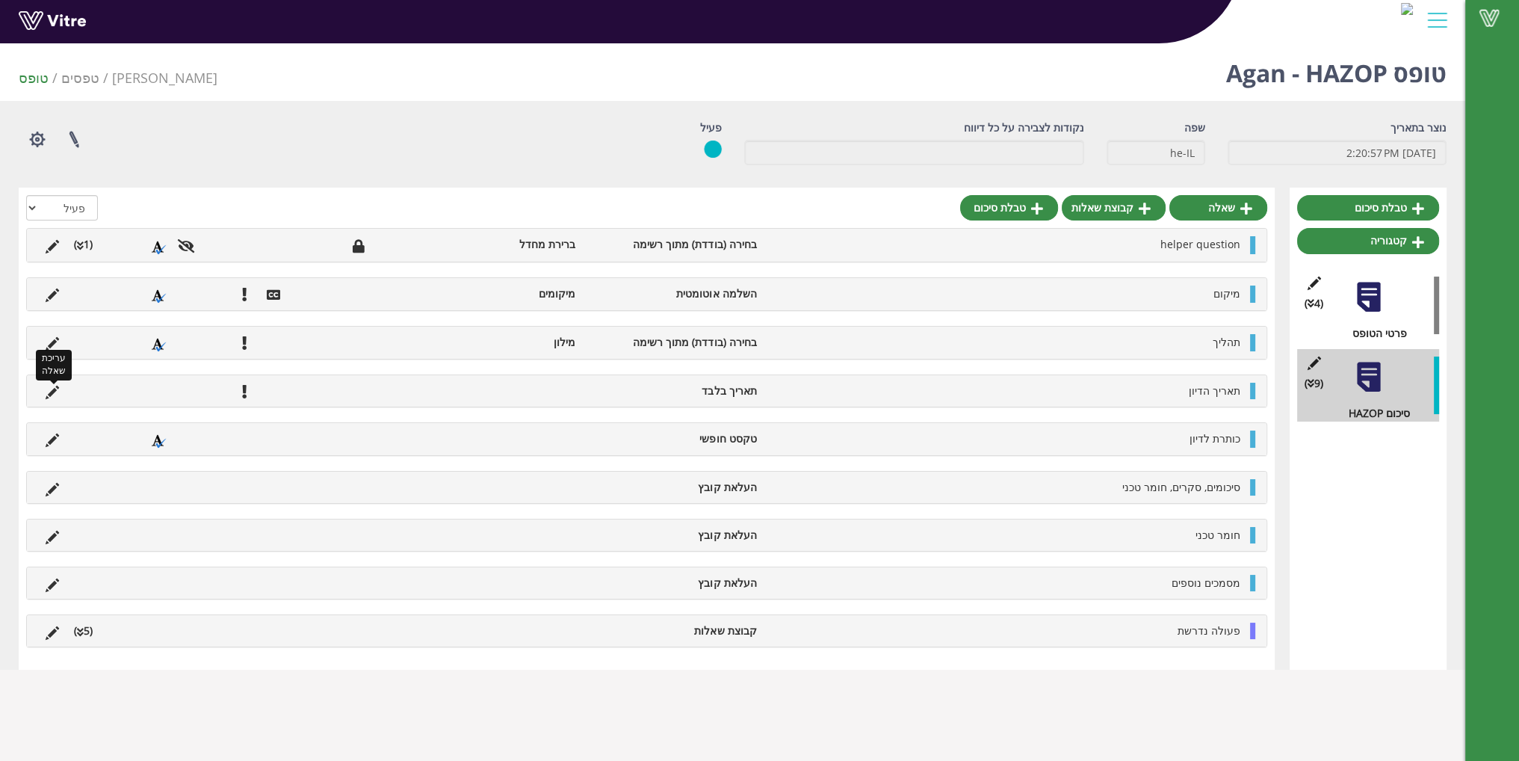
click at [56, 387] on icon at bounding box center [52, 392] width 13 height 13
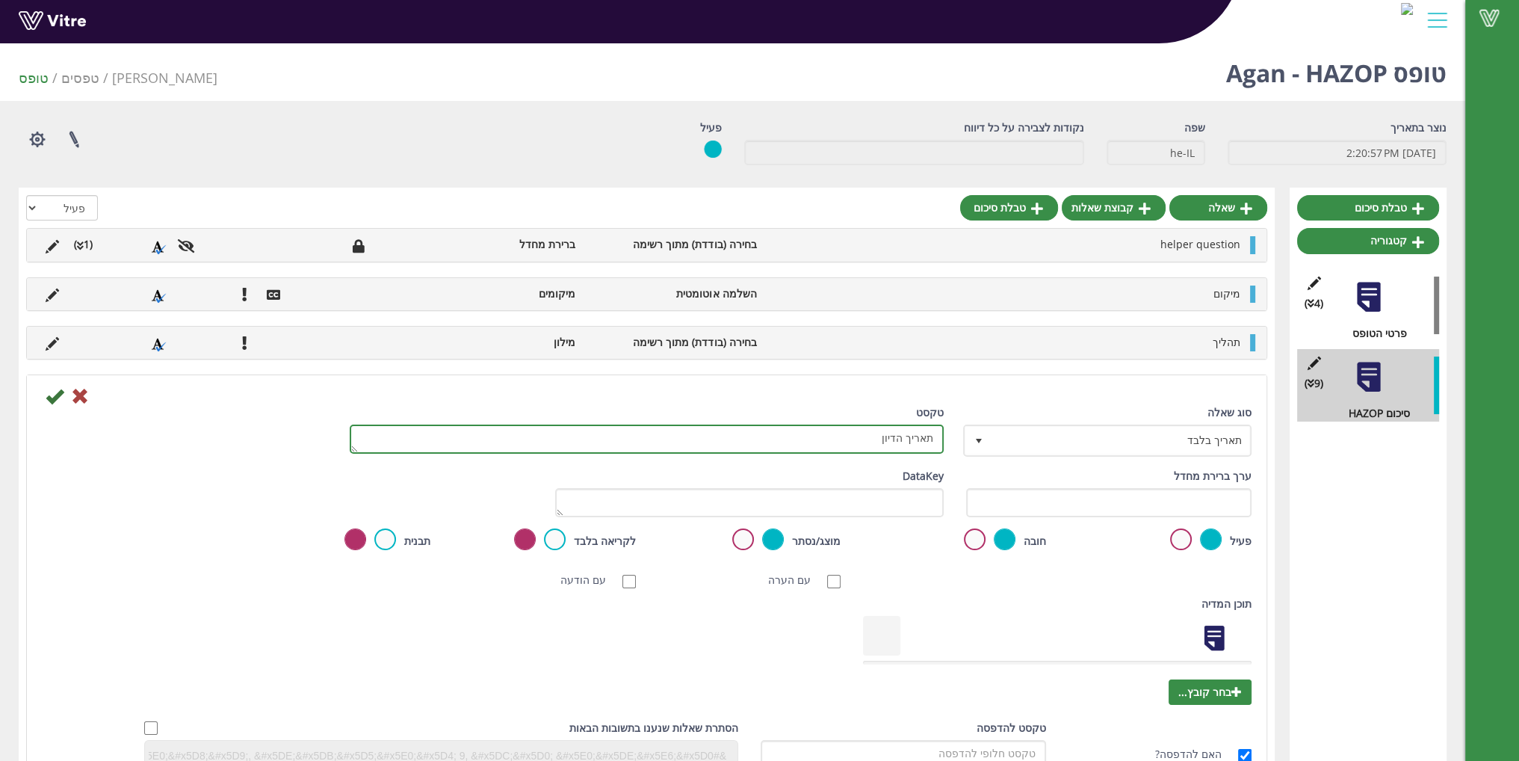
click at [804, 451] on textarea "תאריך הדיון" at bounding box center [647, 438] width 594 height 29
type textarea "תאריך הסקר"
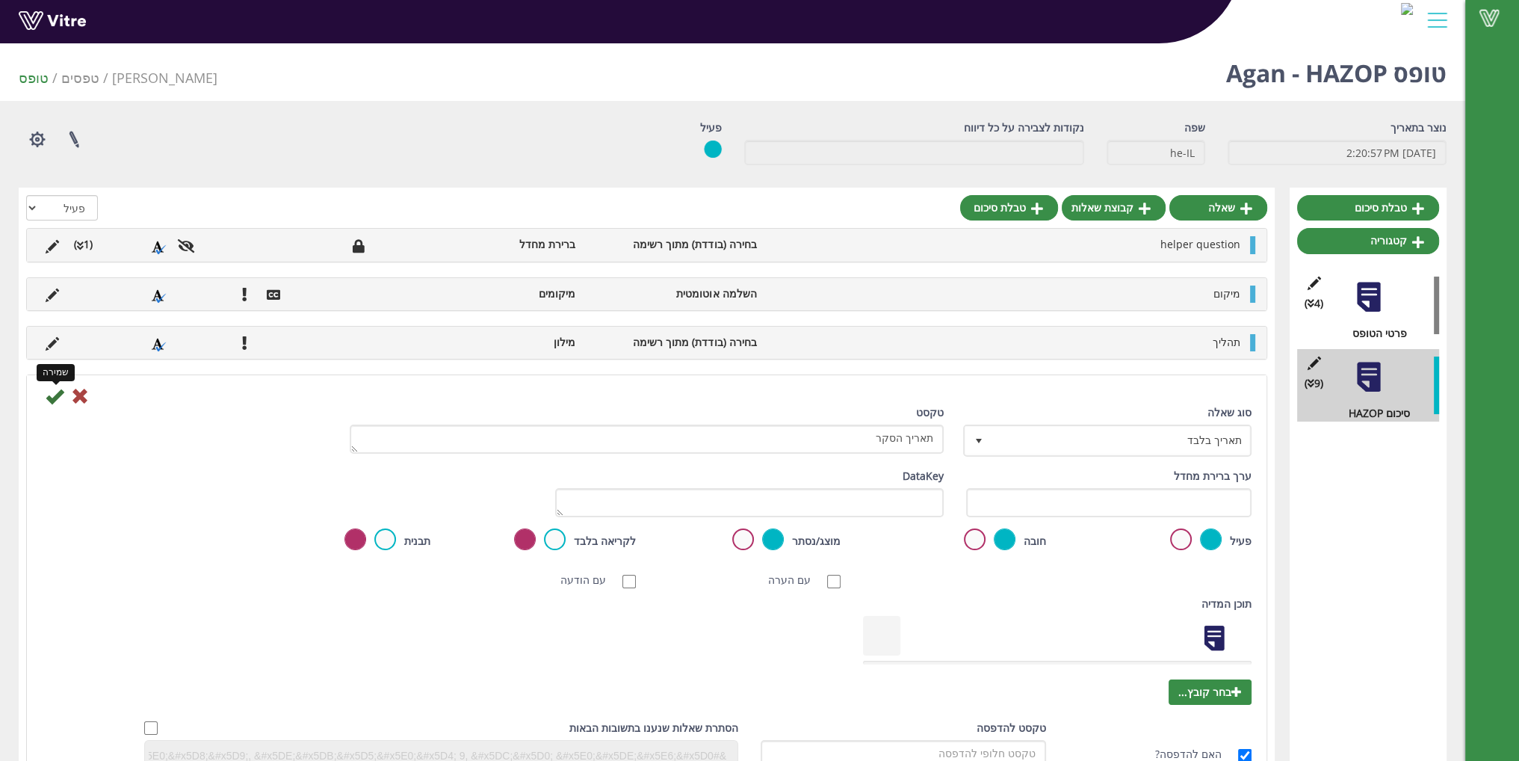
click at [48, 398] on icon at bounding box center [55, 396] width 18 height 18
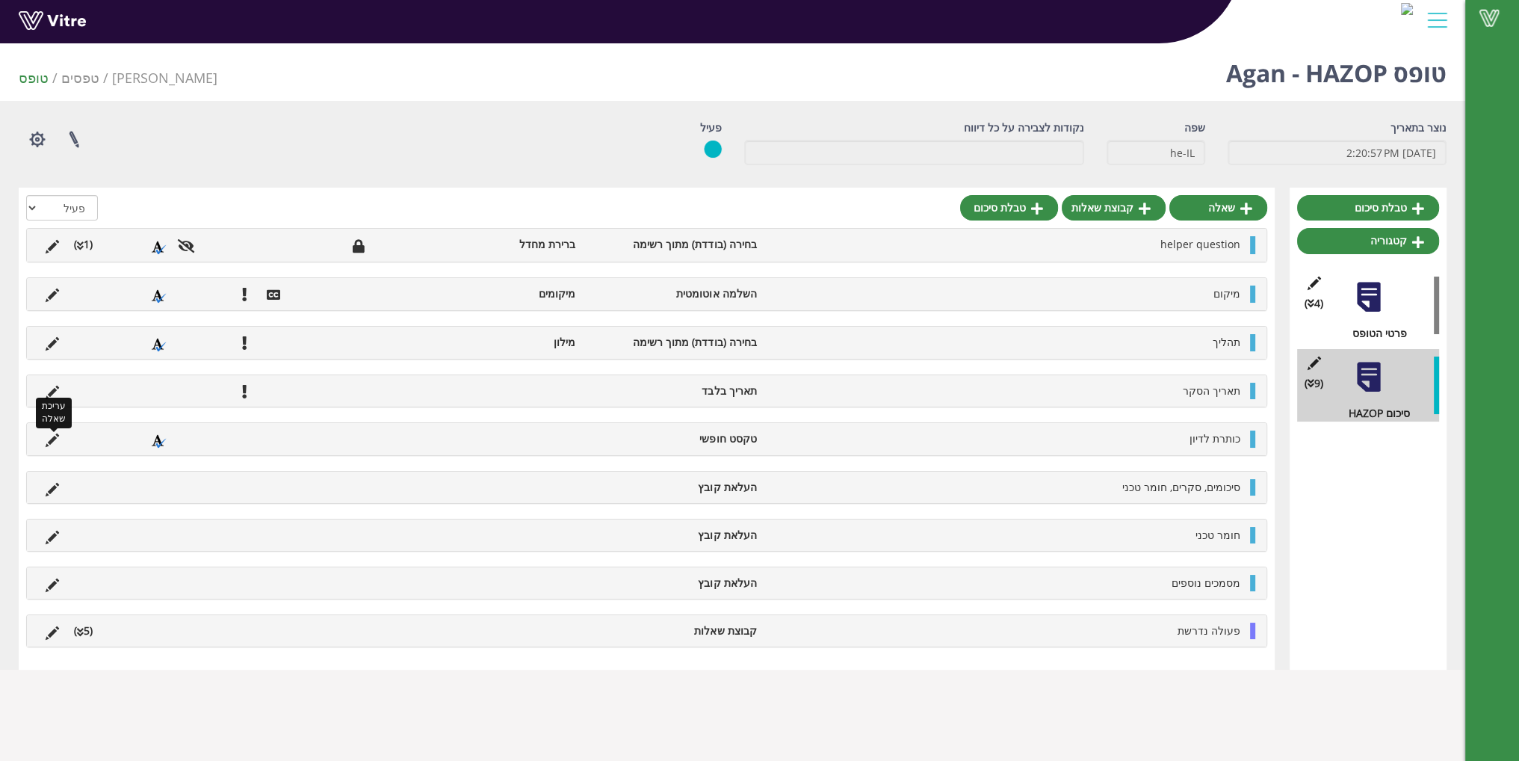
click at [49, 440] on icon at bounding box center [52, 439] width 13 height 13
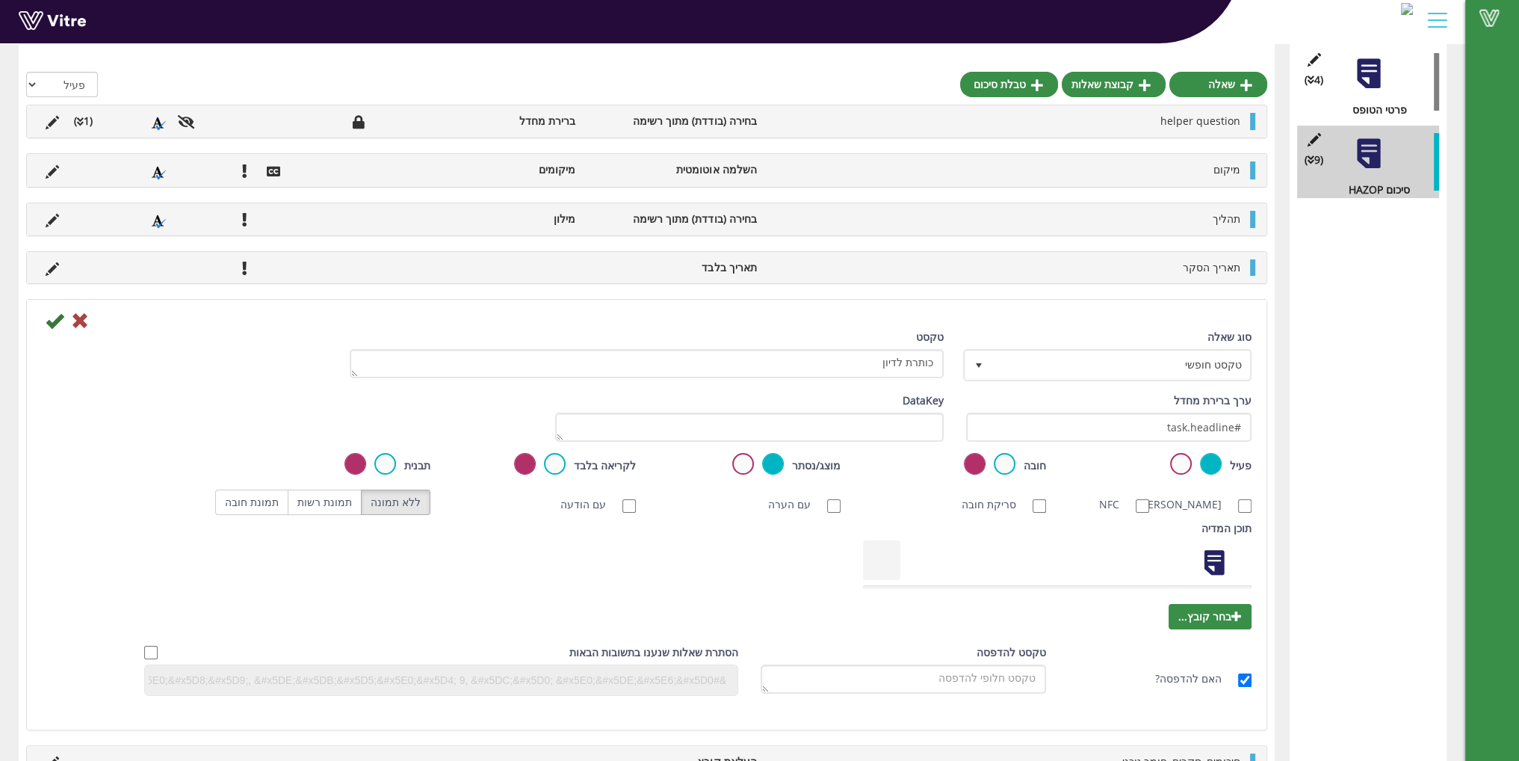
scroll to position [224, 0]
drag, startPoint x: 1148, startPoint y: 431, endPoint x: 1310, endPoint y: 428, distance: 162.2
click at [1310, 428] on div "טבלת סיכום קטגוריה (4 ) פרטי הטופס (0 ) נוכחות בעלי תפקידים (9 ) סיכום HAZOP שא…" at bounding box center [733, 453] width 1428 height 980
click at [52, 320] on icon at bounding box center [55, 320] width 18 height 18
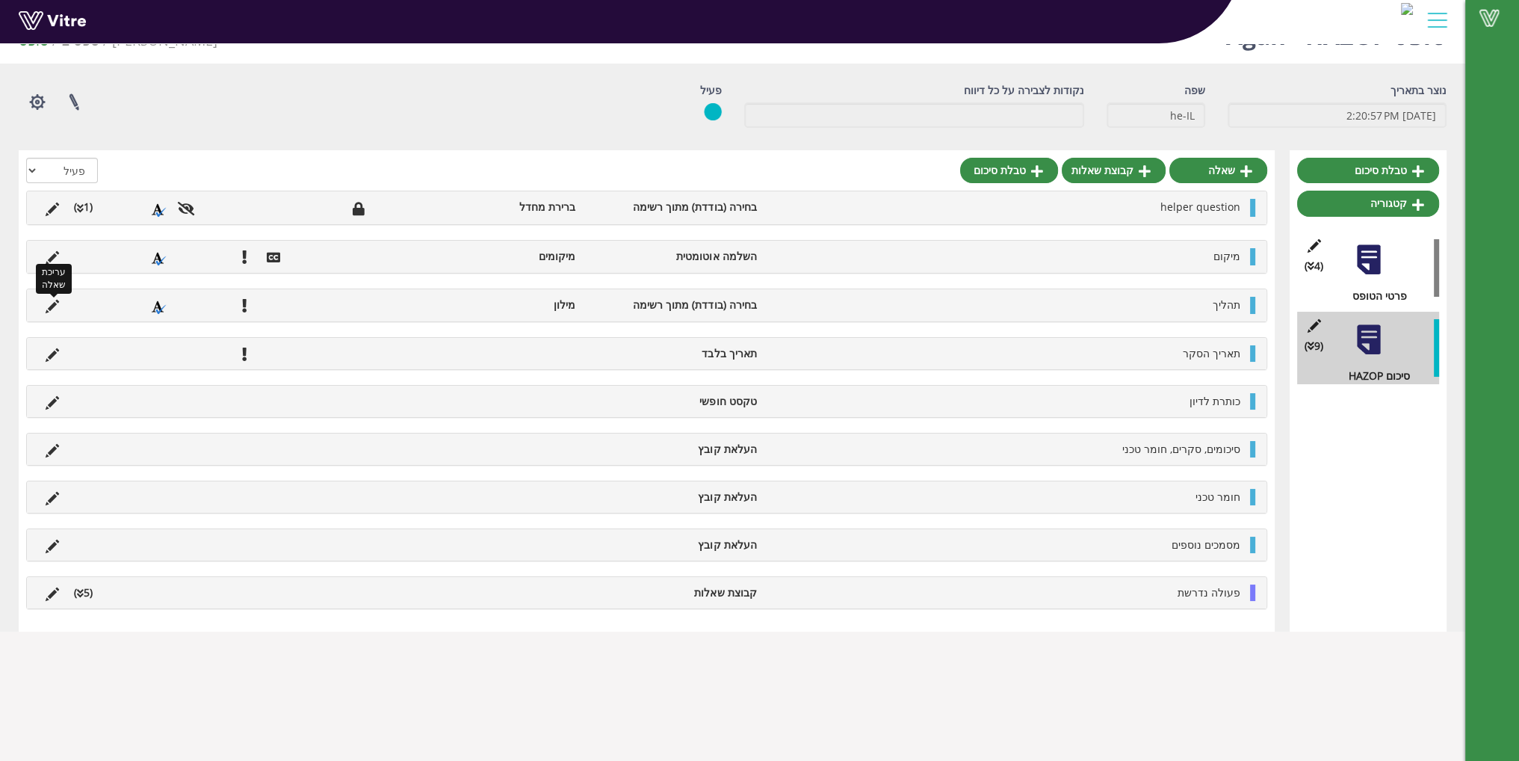
click at [51, 305] on icon at bounding box center [52, 306] width 13 height 13
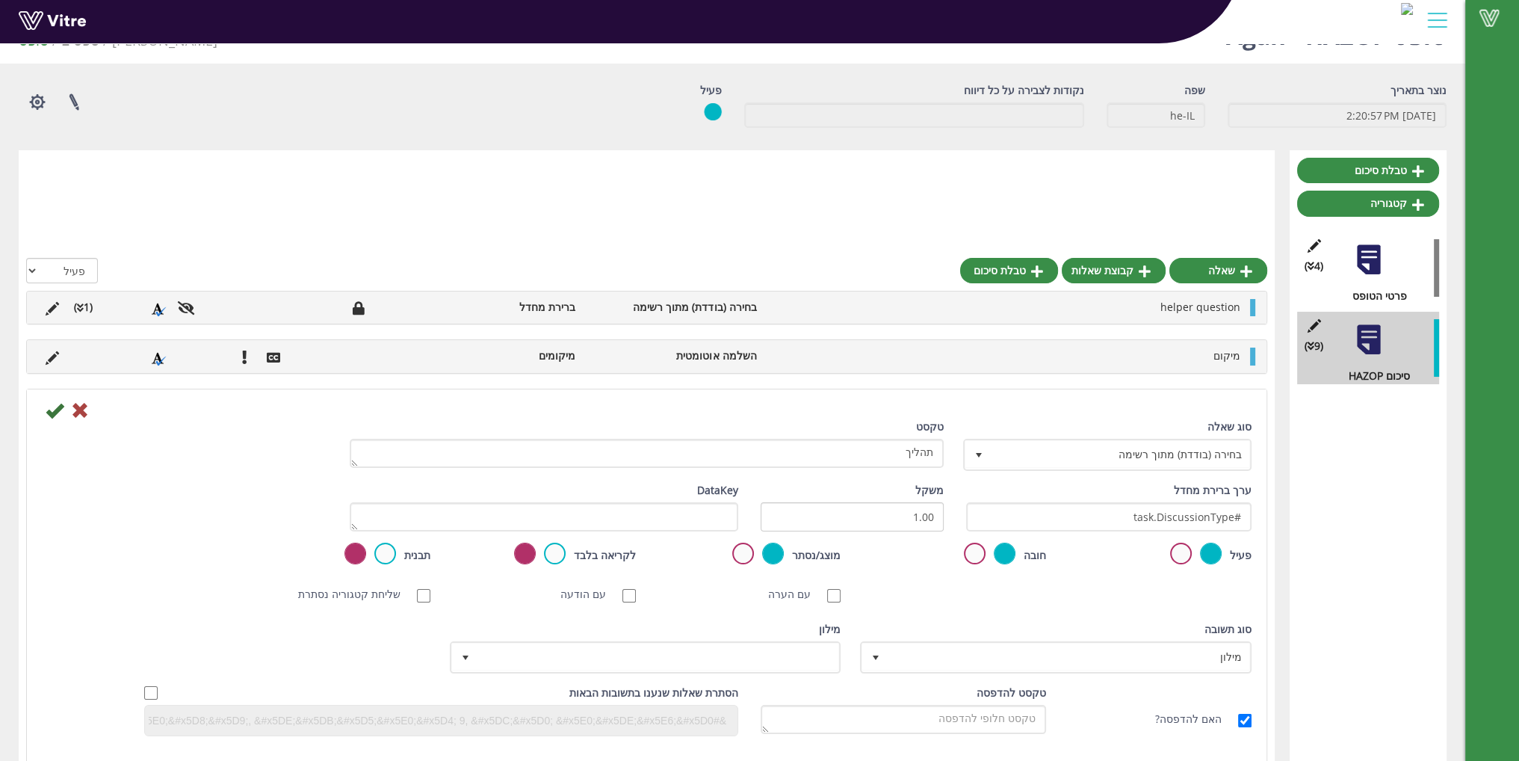
scroll to position [224, 0]
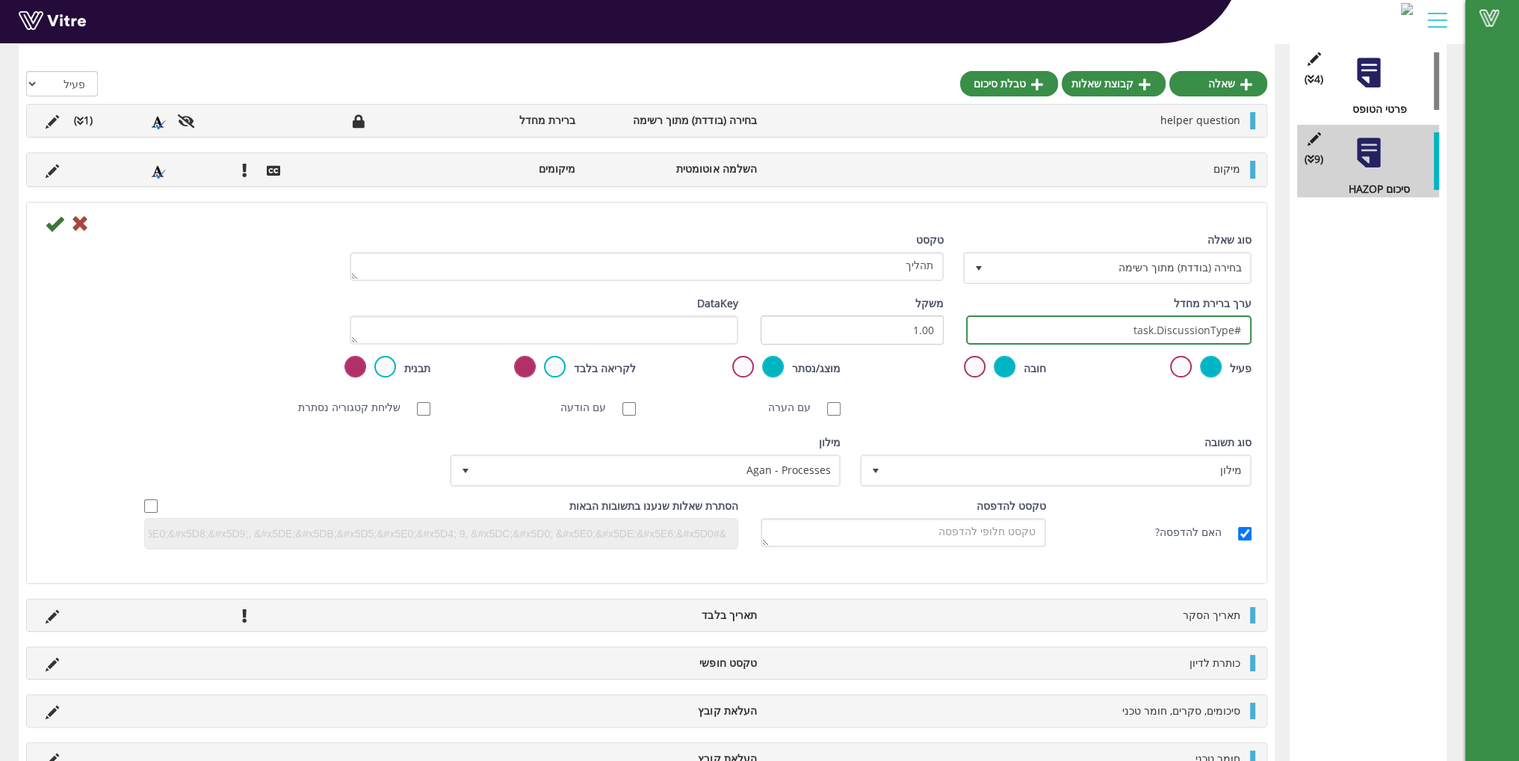
drag, startPoint x: 1072, startPoint y: 329, endPoint x: 1363, endPoint y: 341, distance: 290.9
click at [1363, 341] on div "טבלת סיכום קטגוריה (4 ) פרטי הטופס (0 ) נוכחות בעלי תפקידים (9 ) סיכום HAZOP שא…" at bounding box center [733, 427] width 1428 height 929
paste input "headlin"
type input "#task.headline"
click at [48, 226] on icon at bounding box center [55, 223] width 18 height 18
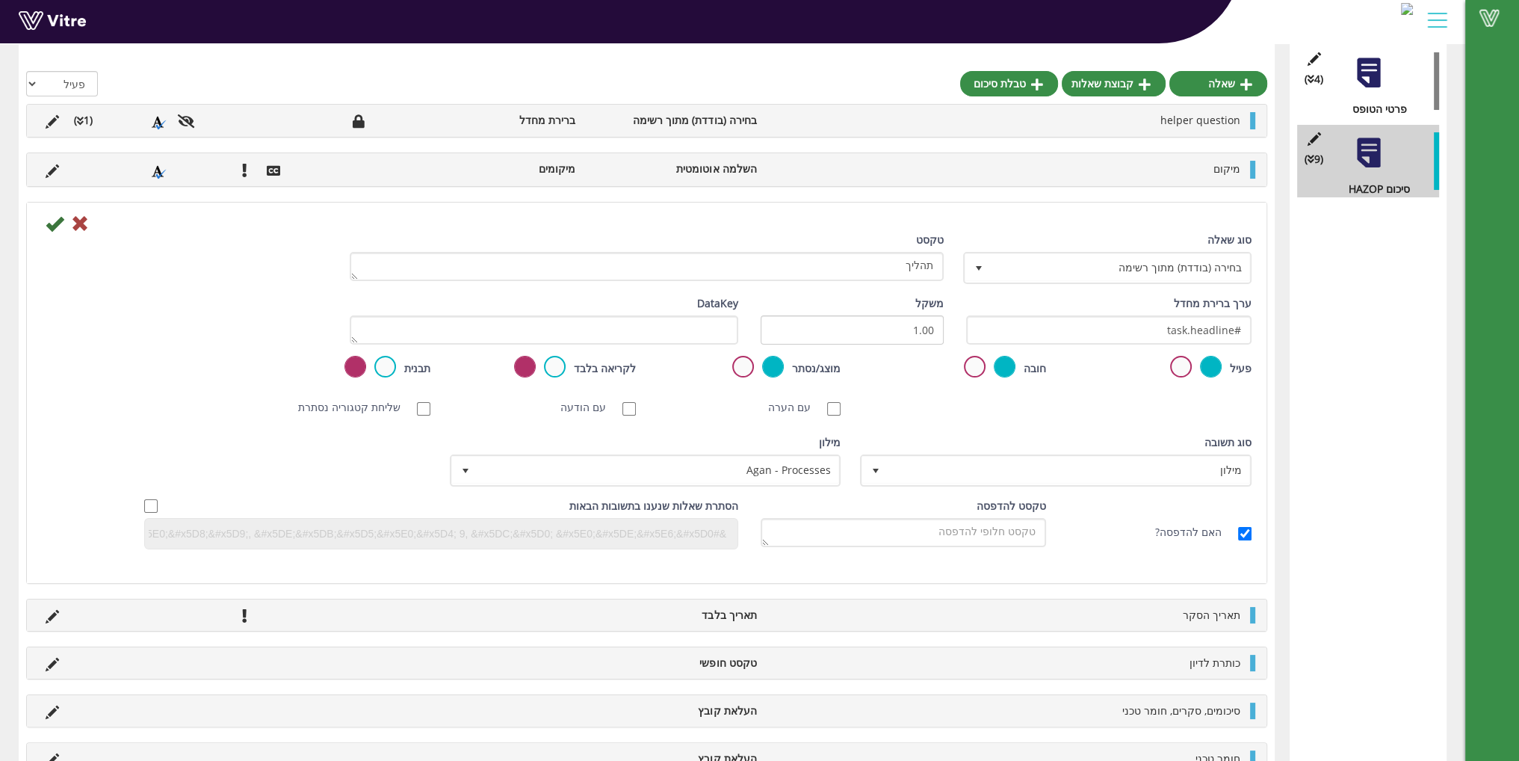
scroll to position [37, 0]
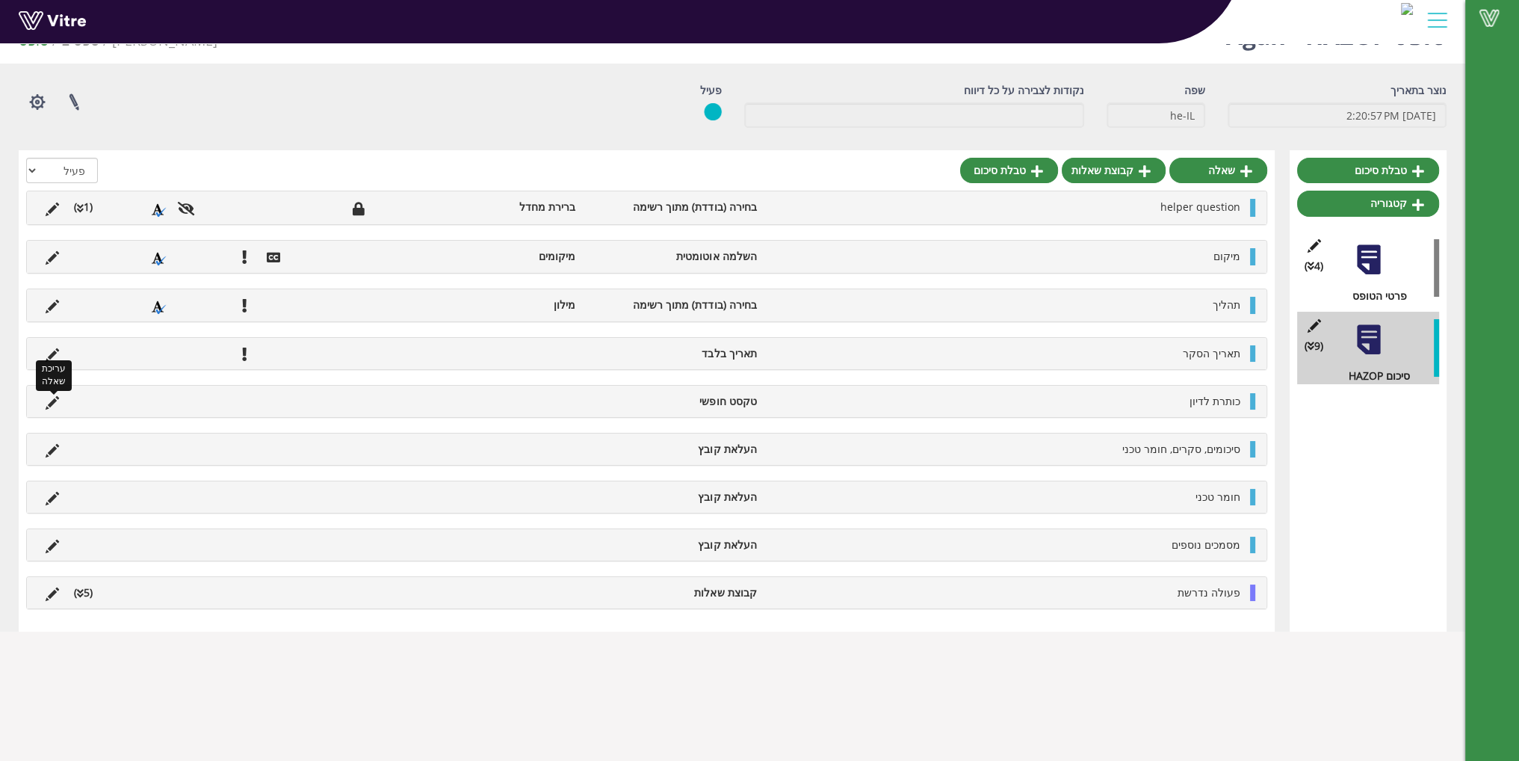
click at [58, 400] on icon at bounding box center [52, 402] width 13 height 13
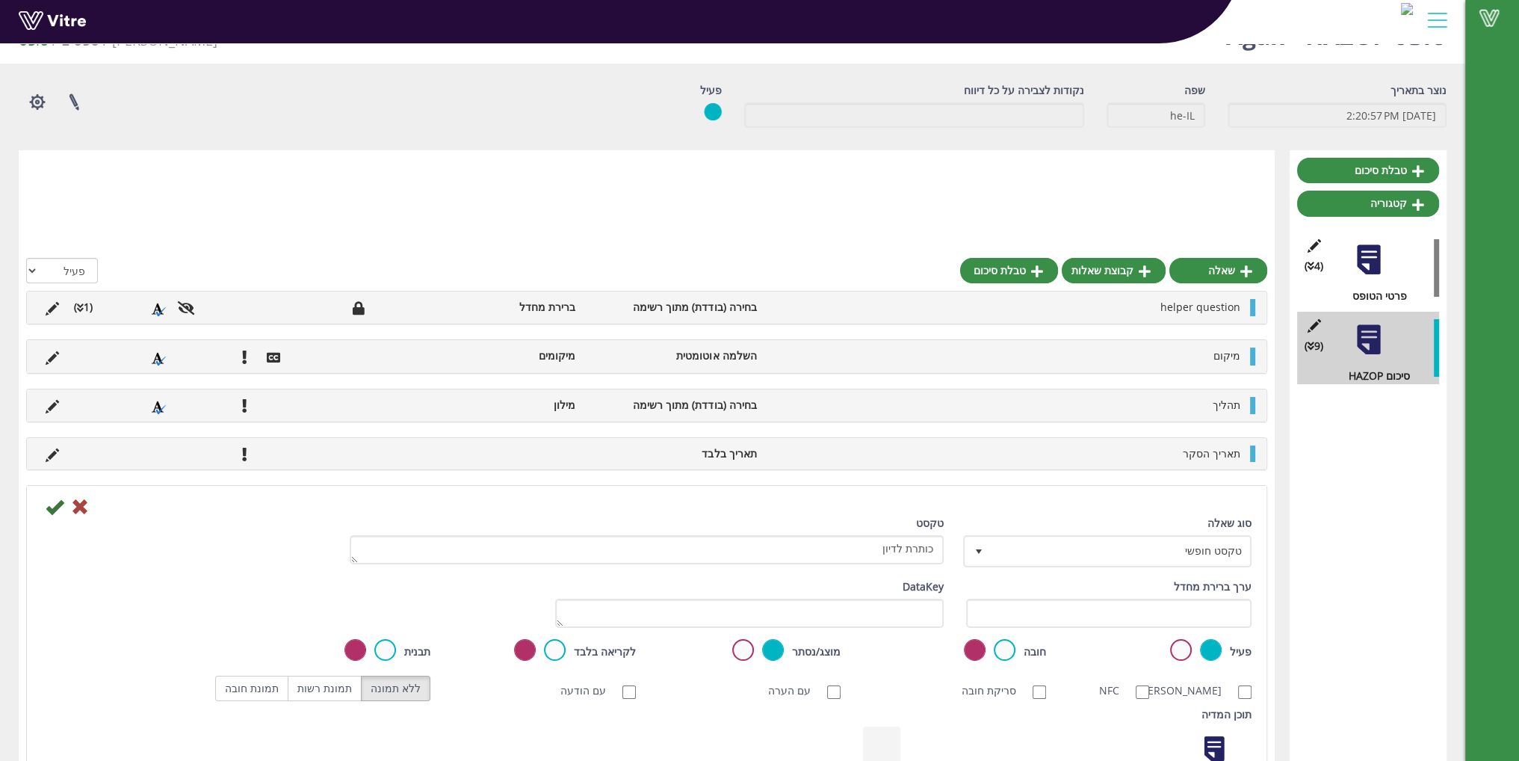
scroll to position [224, 0]
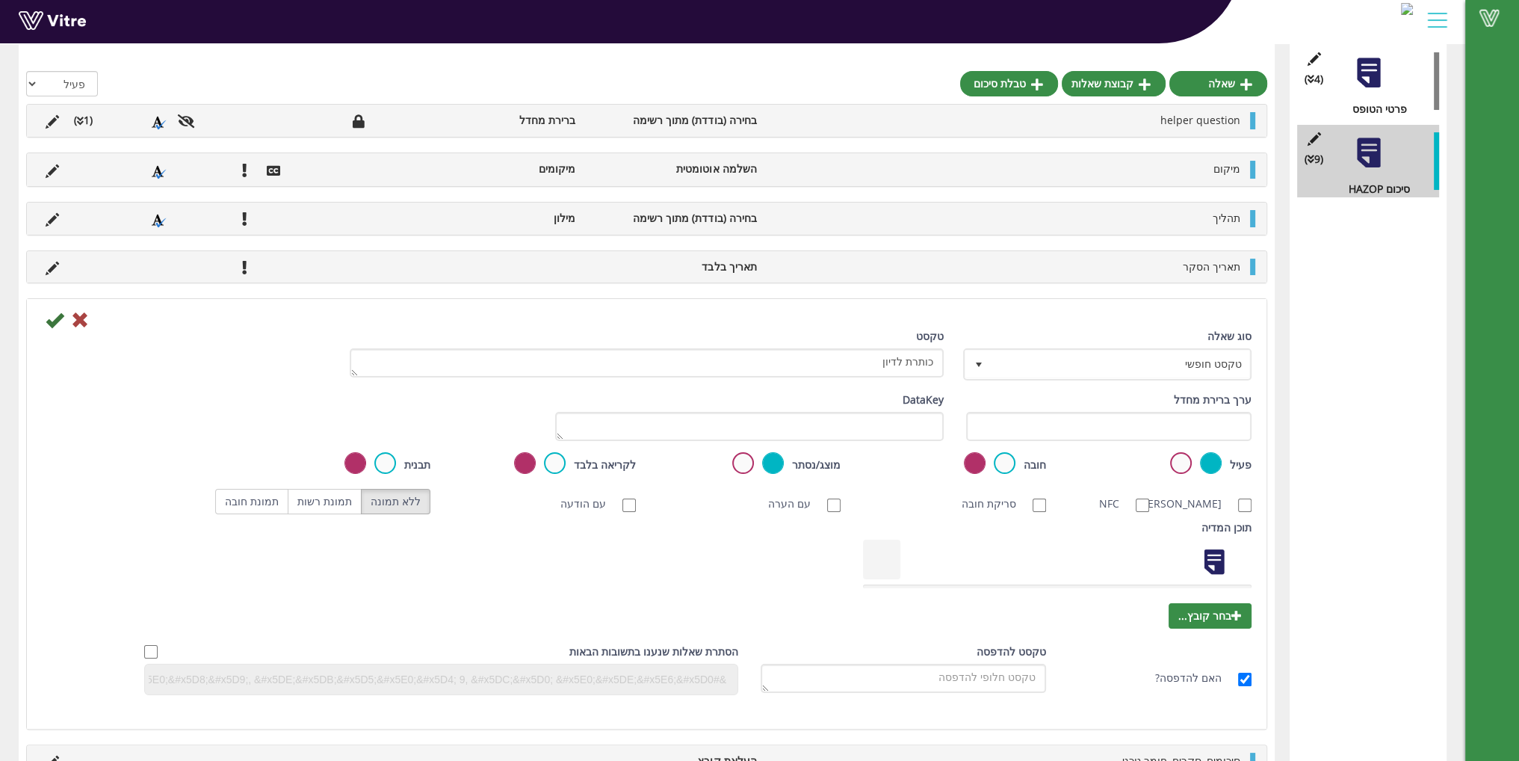
click at [1180, 461] on label at bounding box center [1181, 463] width 22 height 22
click at [0, 0] on input "radio" at bounding box center [0, 0] width 0 height 0
click at [56, 317] on icon at bounding box center [55, 320] width 18 height 18
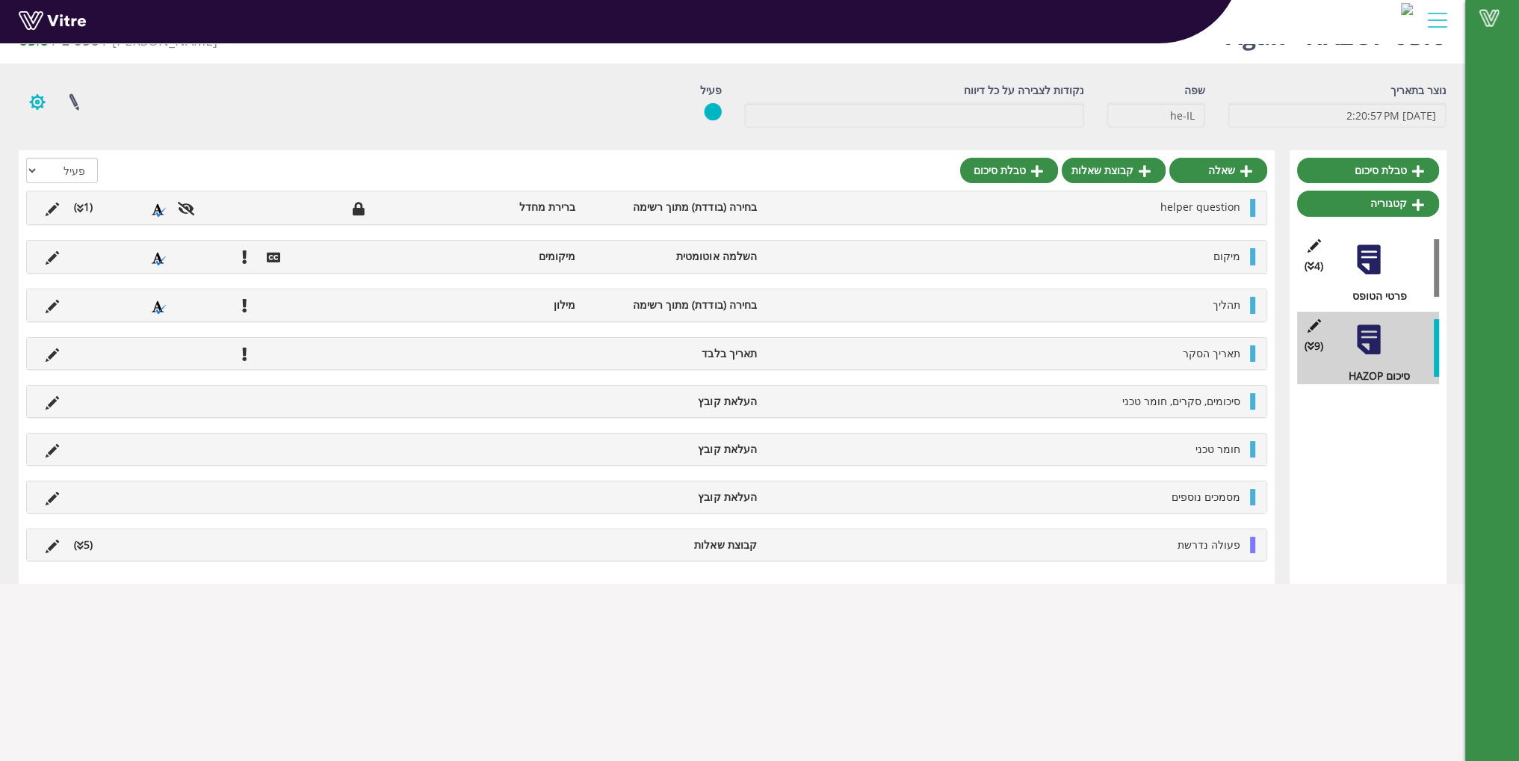
click at [34, 102] on button "button" at bounding box center [37, 102] width 37 height 40
click at [78, 107] on link at bounding box center [73, 102] width 37 height 40
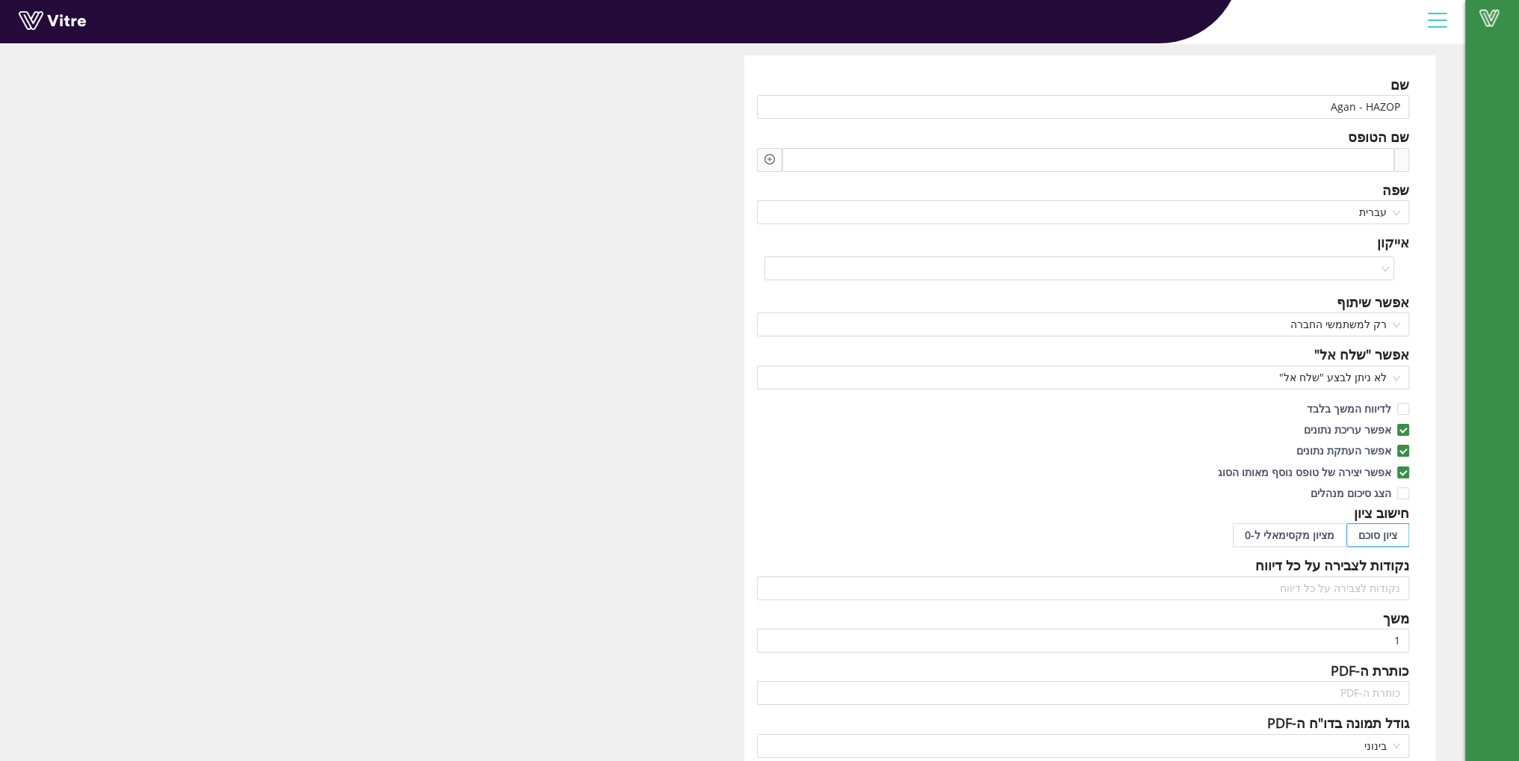
scroll to position [34, 0]
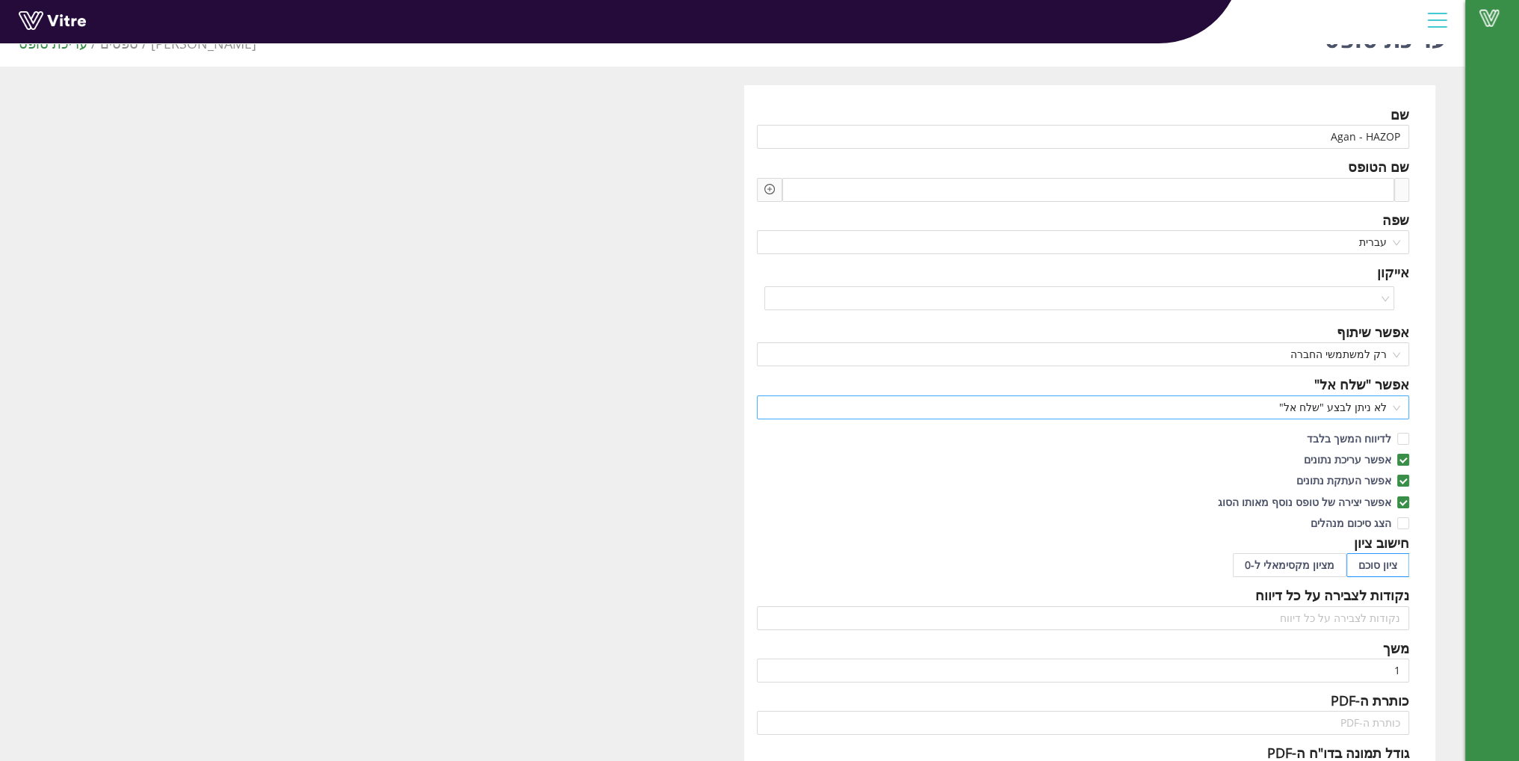
click at [1315, 406] on span "לא ניתן לבצע "שלח אל"" at bounding box center [1083, 407] width 635 height 22
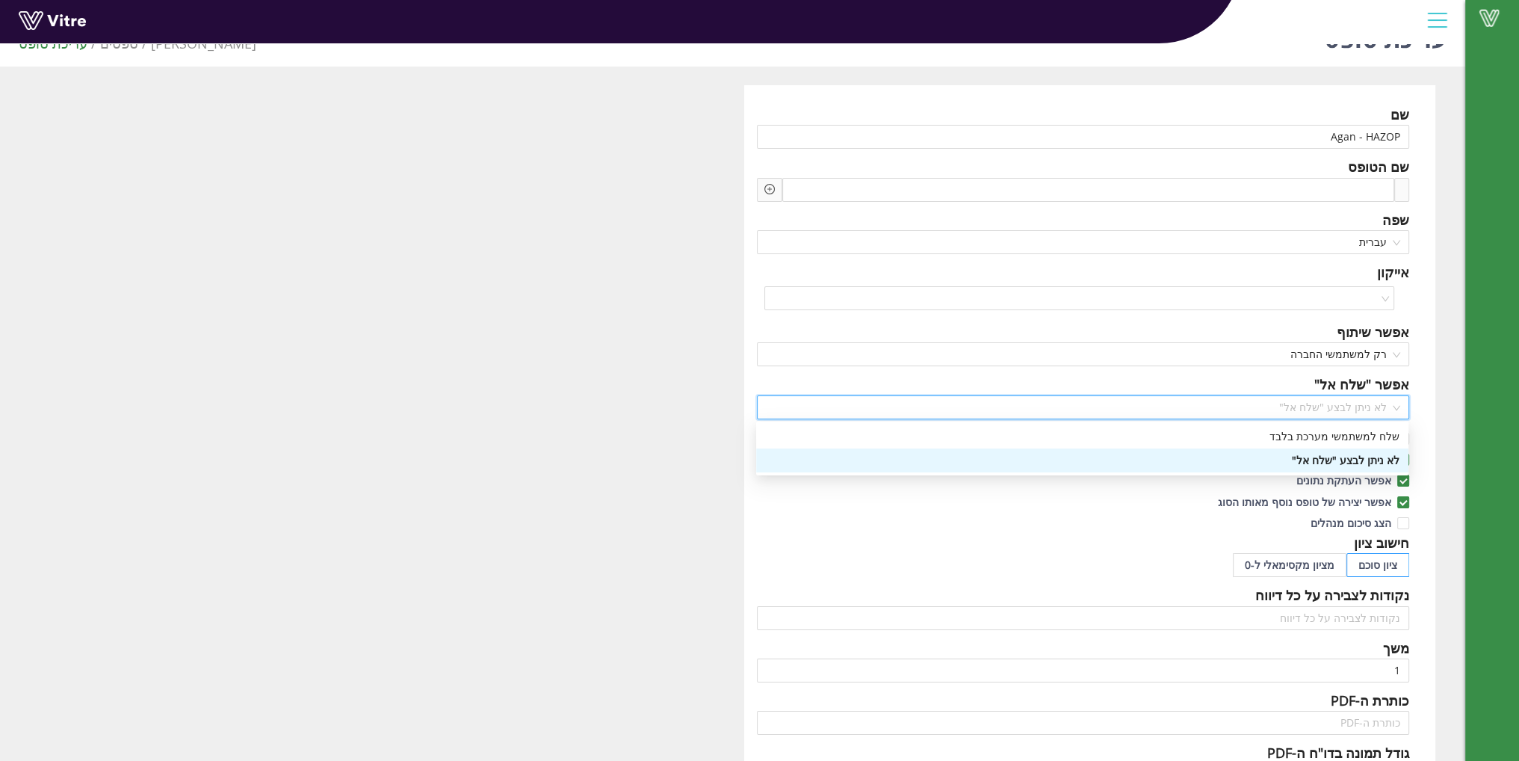
click at [362, 351] on div "שם Agan - HAZOP שם הטופס שפה עברית אייקון אפשר שיתוף רק למשתמשי החברה אפשר "שלח…" at bounding box center [733, 612] width 1428 height 1055
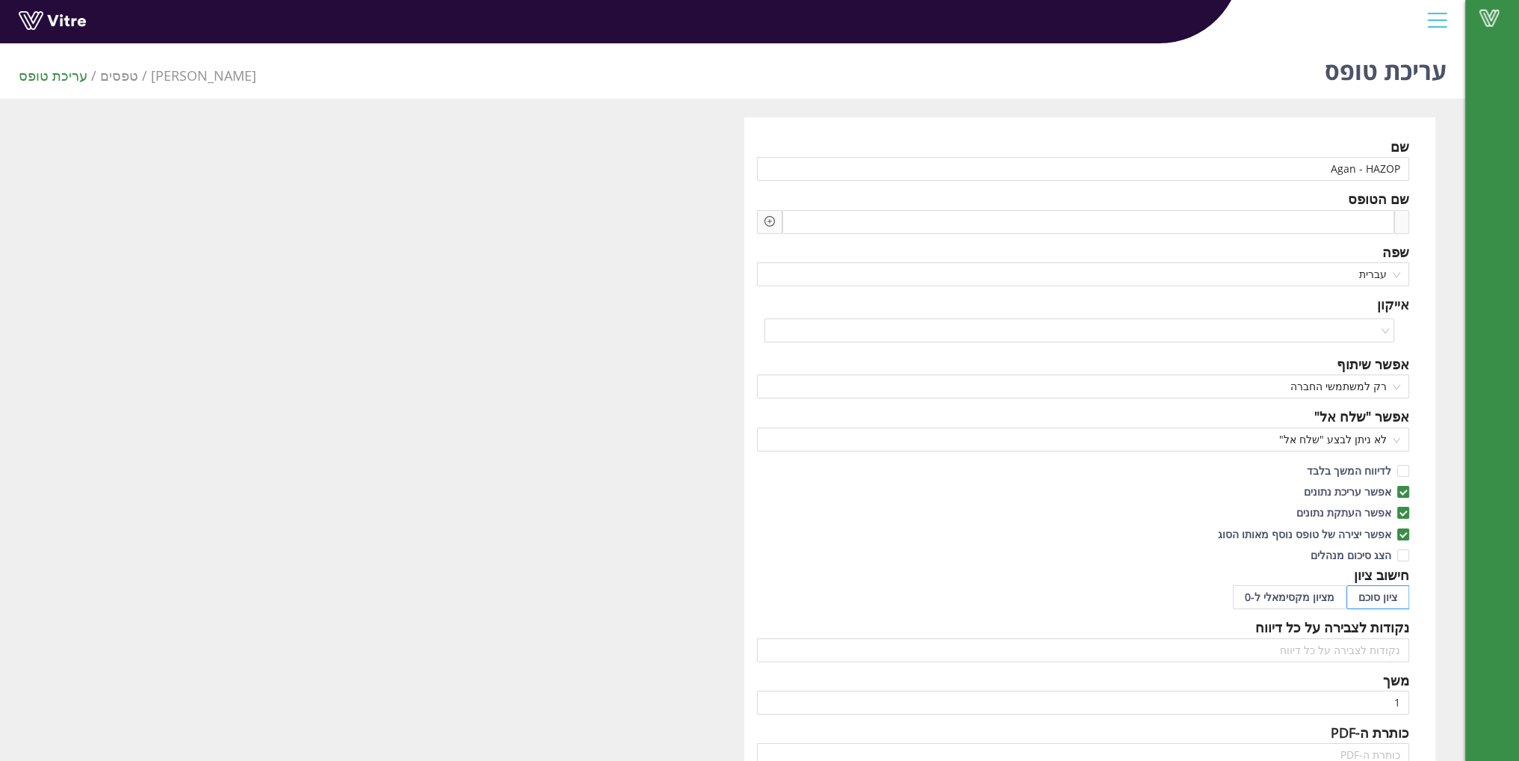
scroll to position [0, 0]
click at [112, 81] on link "טפסים" at bounding box center [119, 78] width 38 height 18
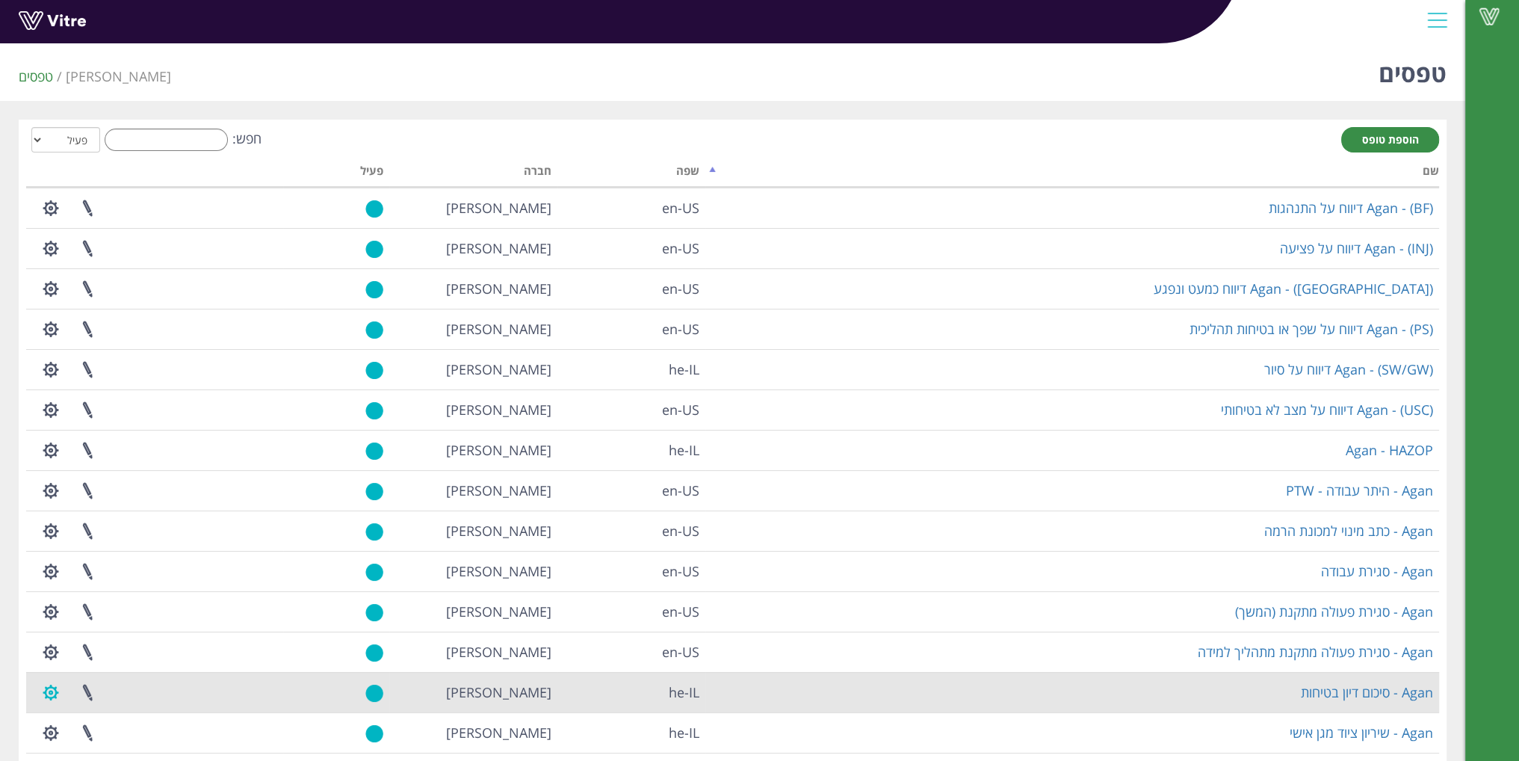
click at [55, 691] on button "button" at bounding box center [50, 692] width 37 height 40
click at [84, 692] on link at bounding box center [87, 692] width 37 height 40
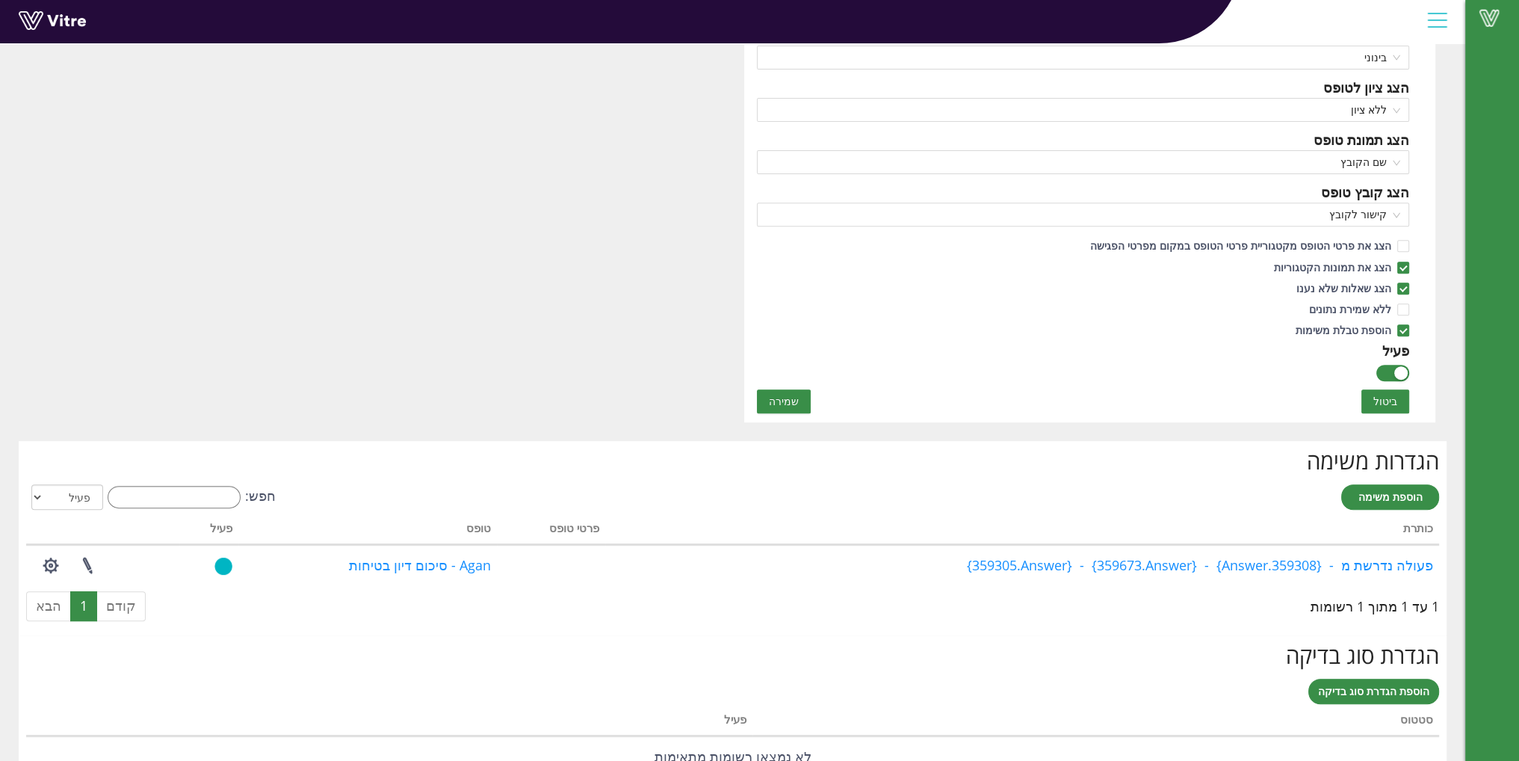
scroll to position [897, 0]
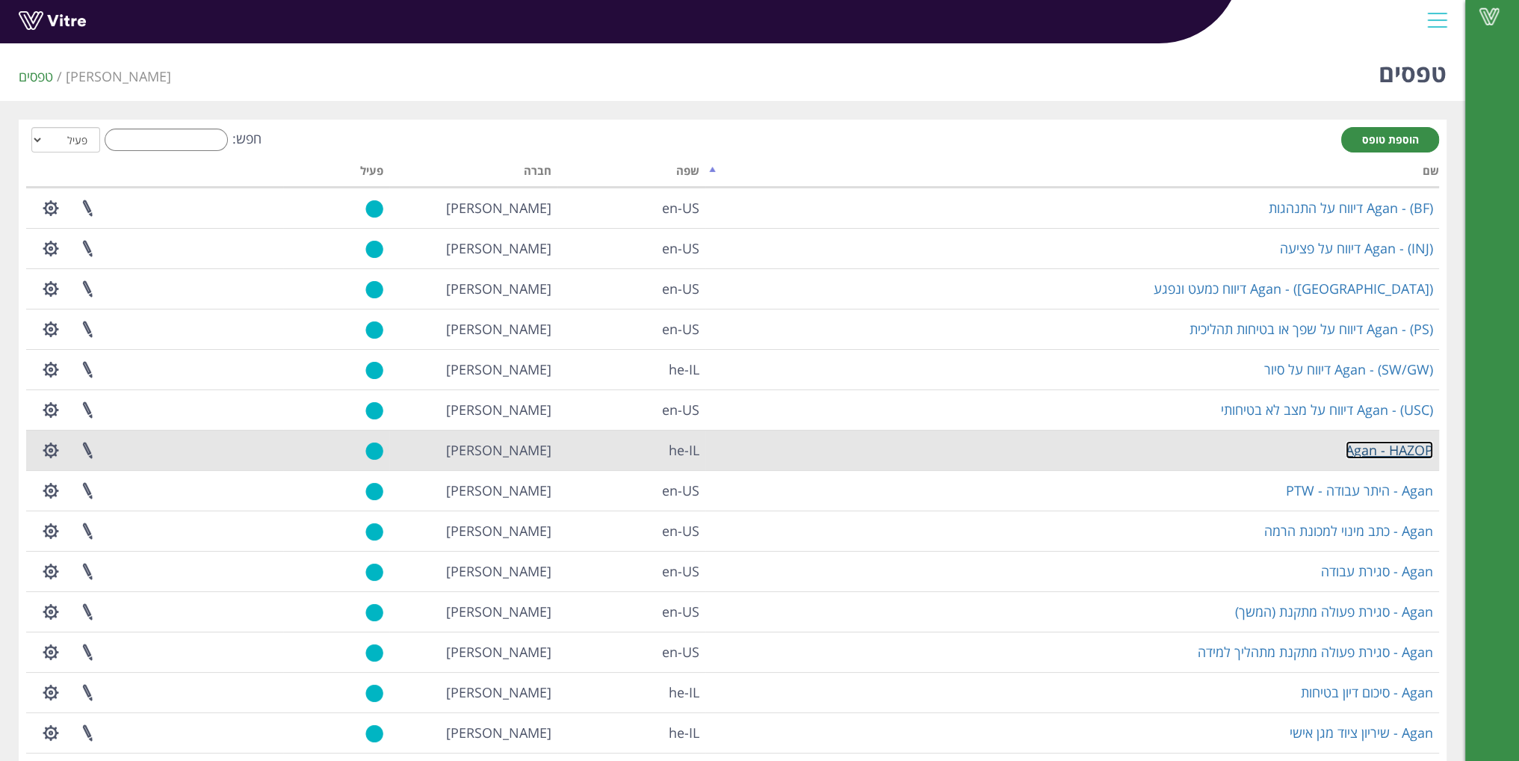
click at [1392, 443] on link "Agan - HAZOP" at bounding box center [1389, 450] width 87 height 18
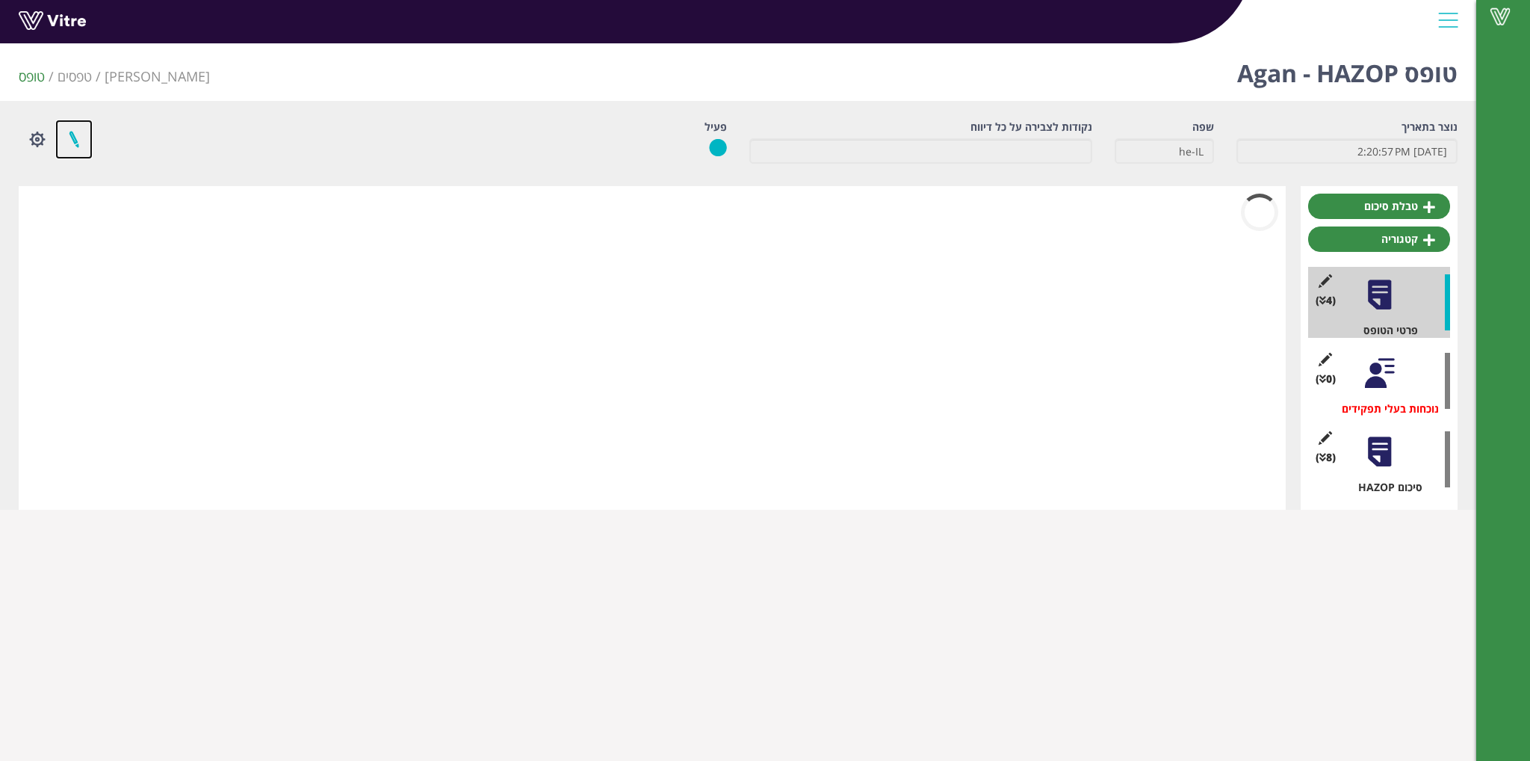
click at [81, 144] on link at bounding box center [73, 140] width 37 height 40
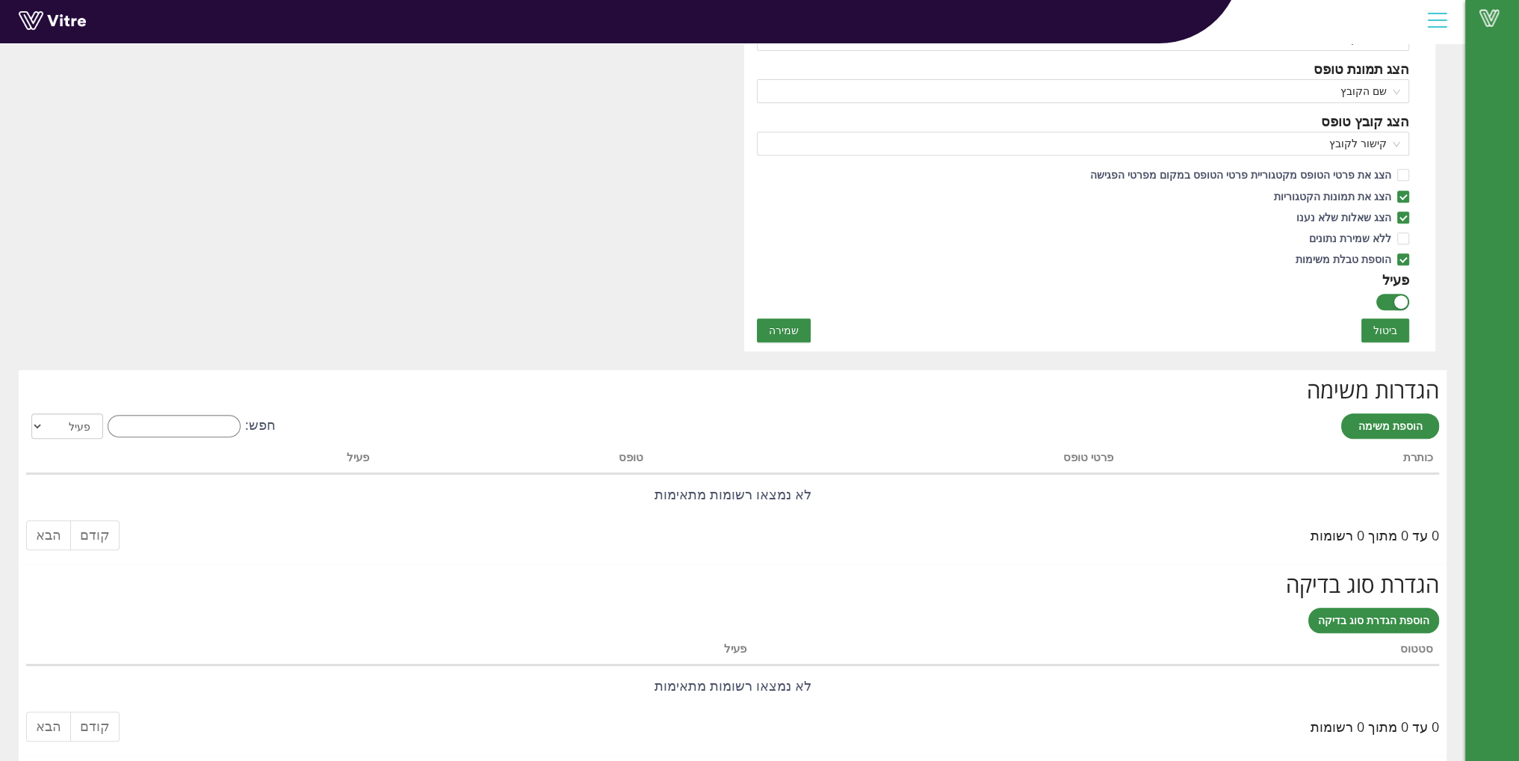
scroll to position [897, 0]
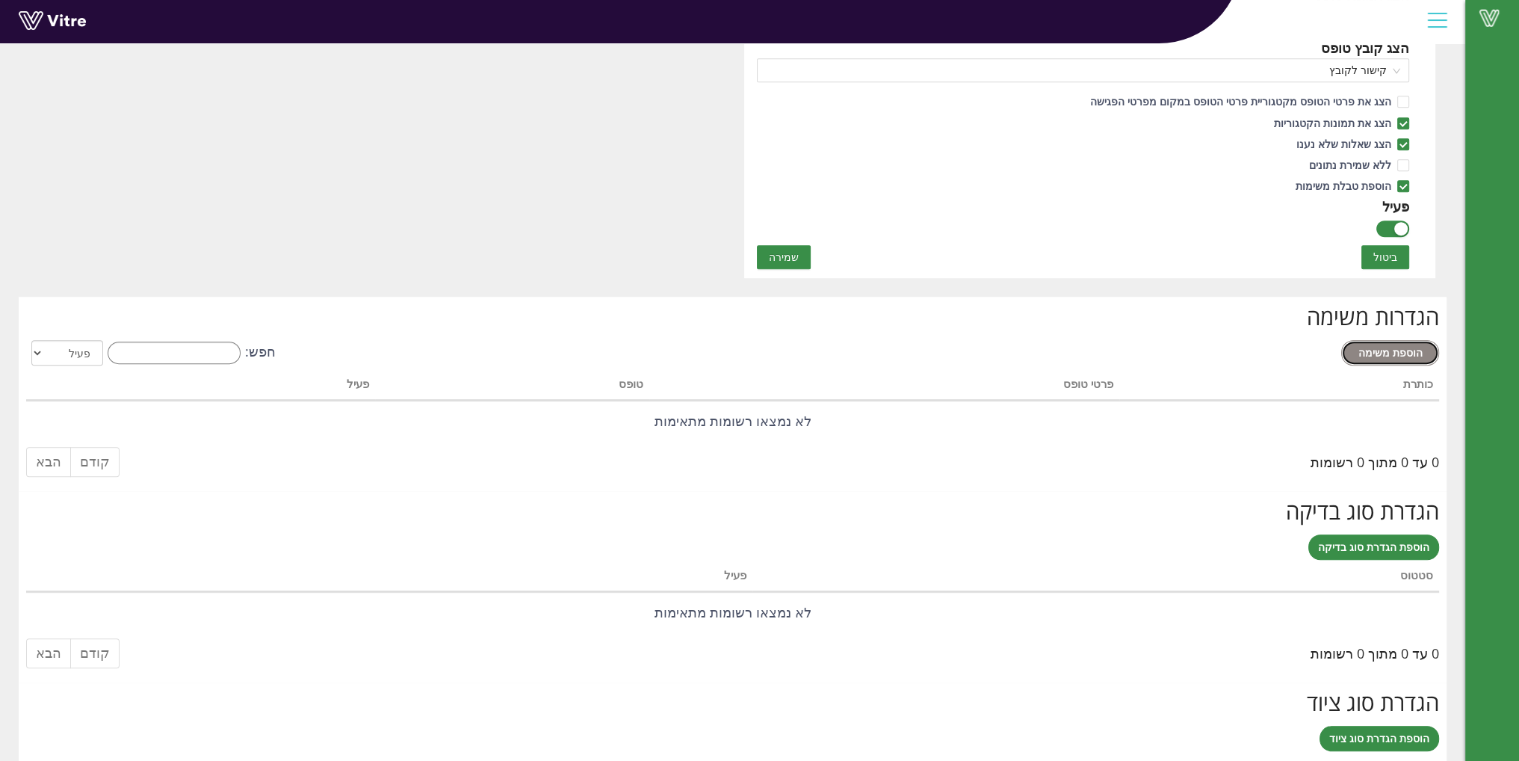
click at [1366, 346] on span "הוספת משימה" at bounding box center [1390, 352] width 64 height 14
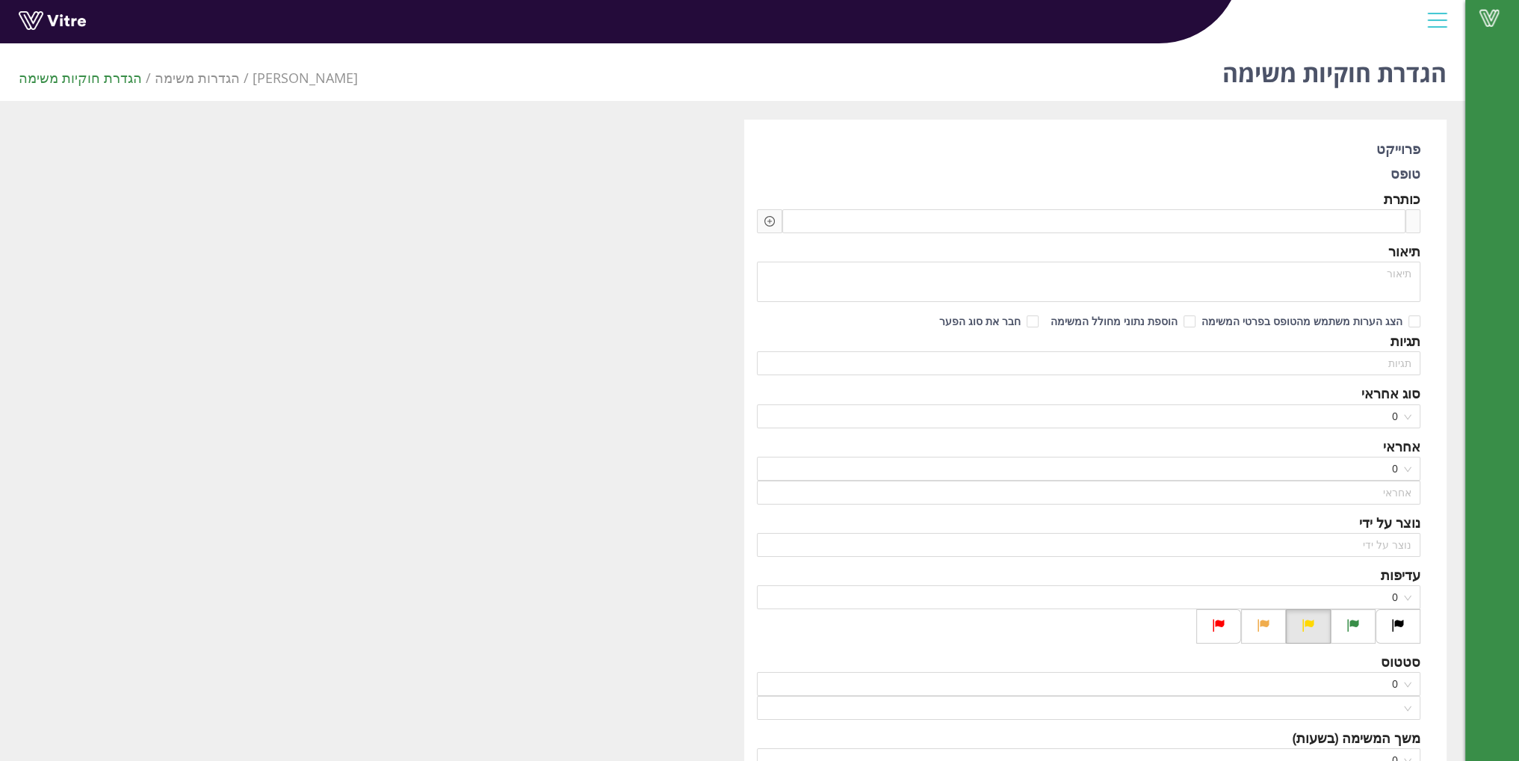
type input "Gal Galay"
click at [1272, 225] on span at bounding box center [1332, 221] width 123 height 16
click at [771, 216] on icon "plus-circle" at bounding box center [769, 221] width 10 height 10
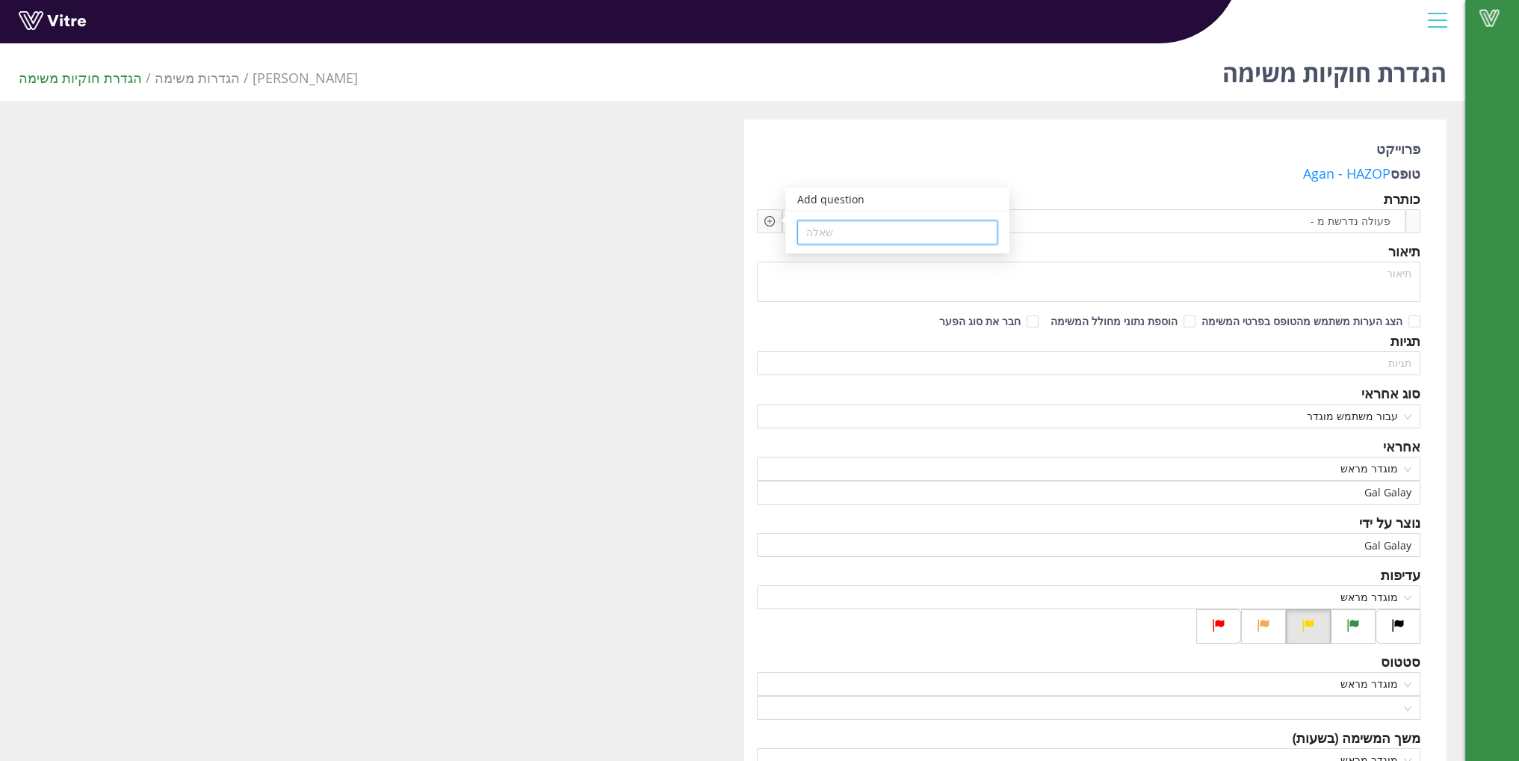
click at [815, 225] on input "search" at bounding box center [897, 232] width 182 height 22
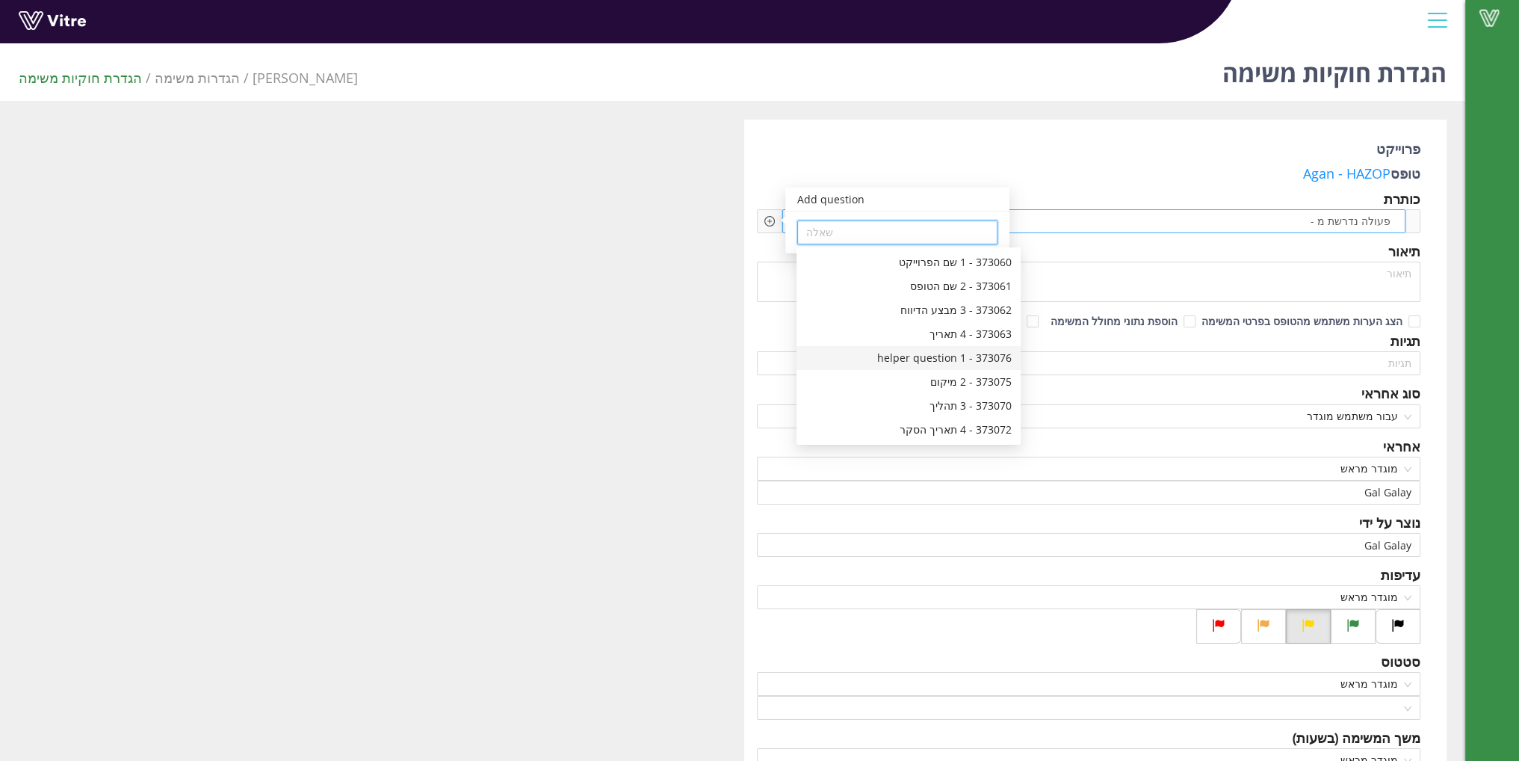
click at [1246, 223] on div "פעולה נדרשת מ -" at bounding box center [1094, 221] width 624 height 24
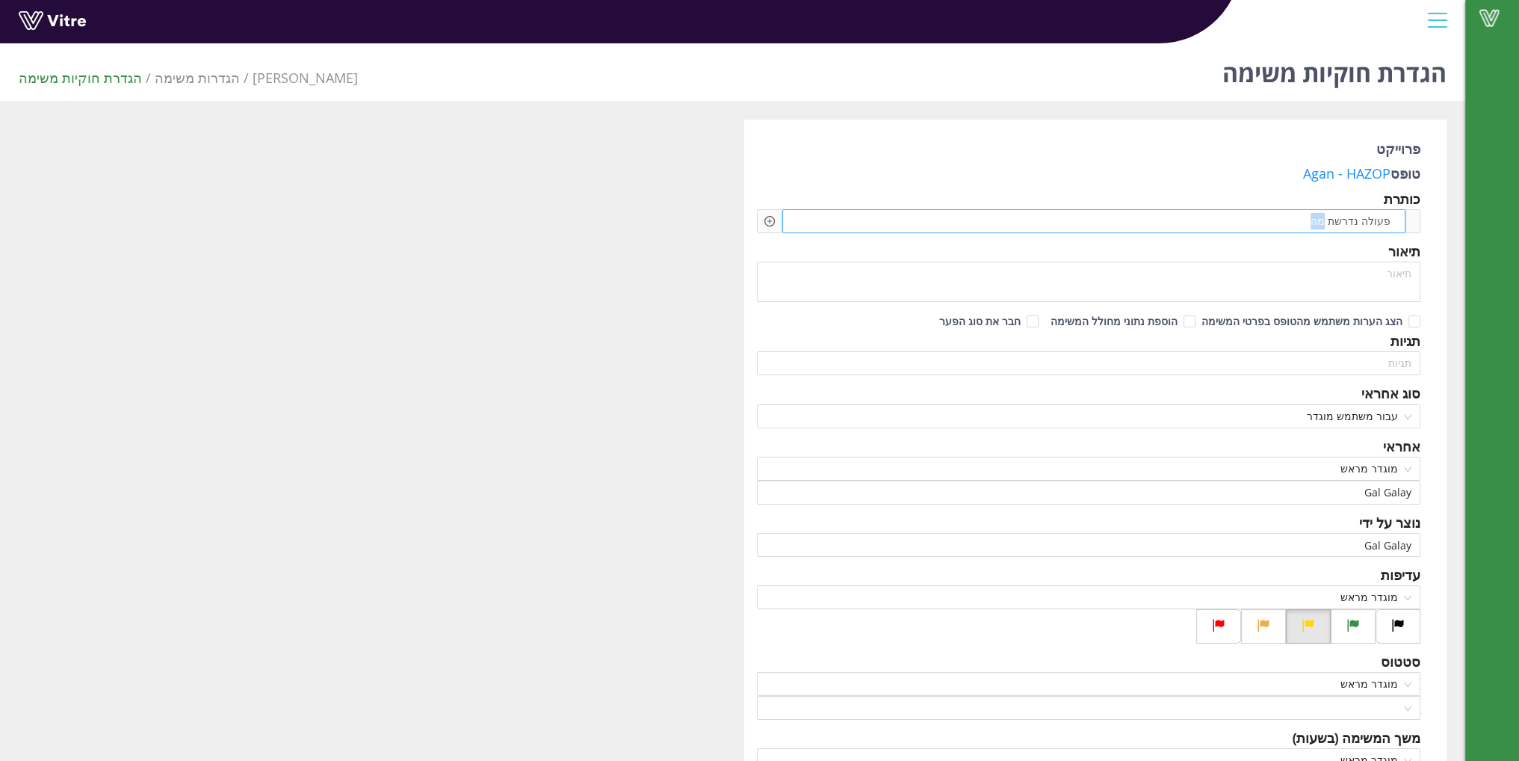
drag, startPoint x: 1300, startPoint y: 220, endPoint x: 1331, endPoint y: 223, distance: 30.7
click at [1331, 223] on span "פעולה נדרשת מה" at bounding box center [1332, 221] width 123 height 16
drag, startPoint x: 1297, startPoint y: 220, endPoint x: 1321, endPoint y: 221, distance: 24.0
click at [1321, 221] on span "פעולה נדרשת מ HA" at bounding box center [1332, 221] width 123 height 16
click at [771, 220] on icon "plus-circle" at bounding box center [769, 221] width 4 height 4
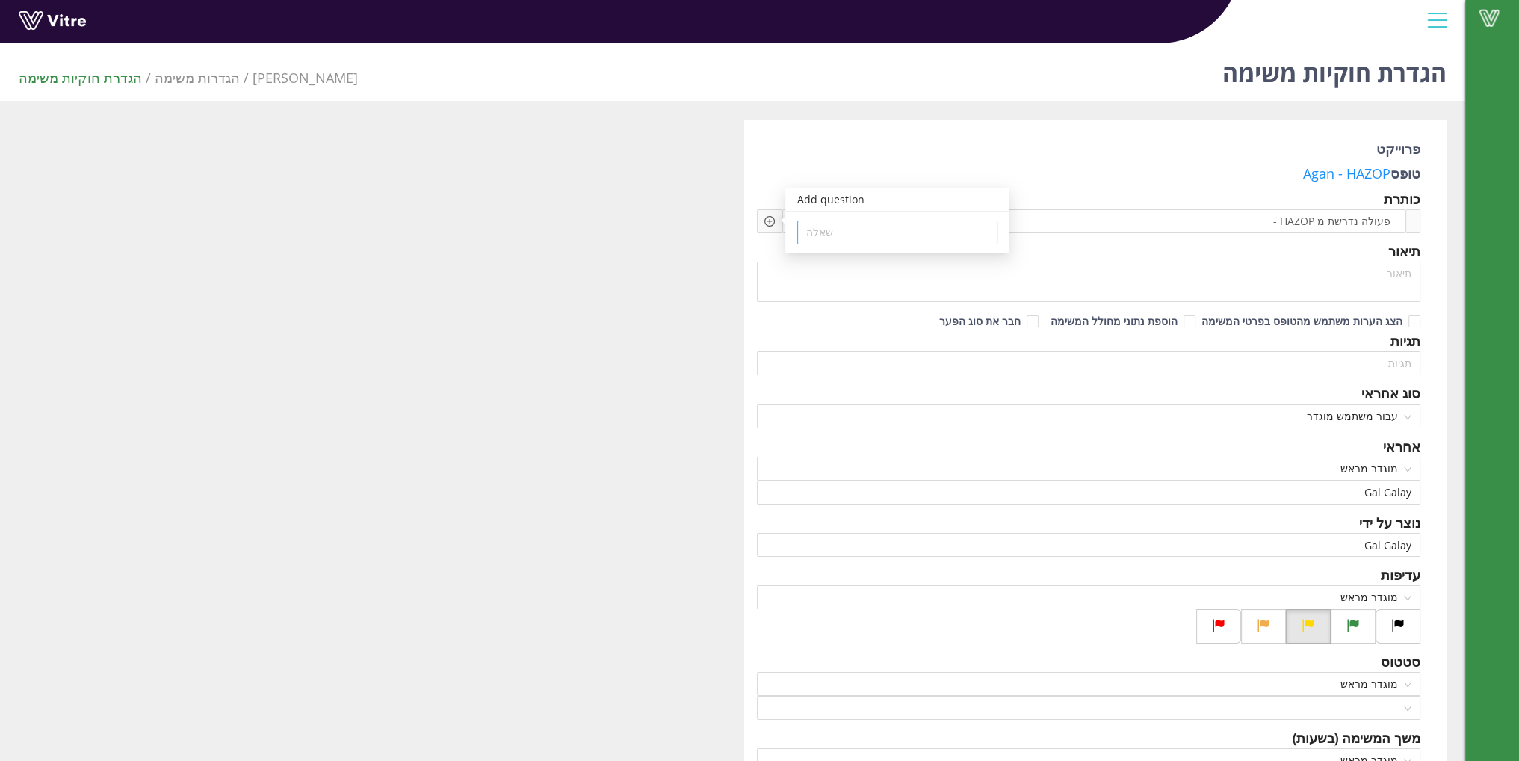
click at [816, 229] on input "search" at bounding box center [897, 232] width 182 height 22
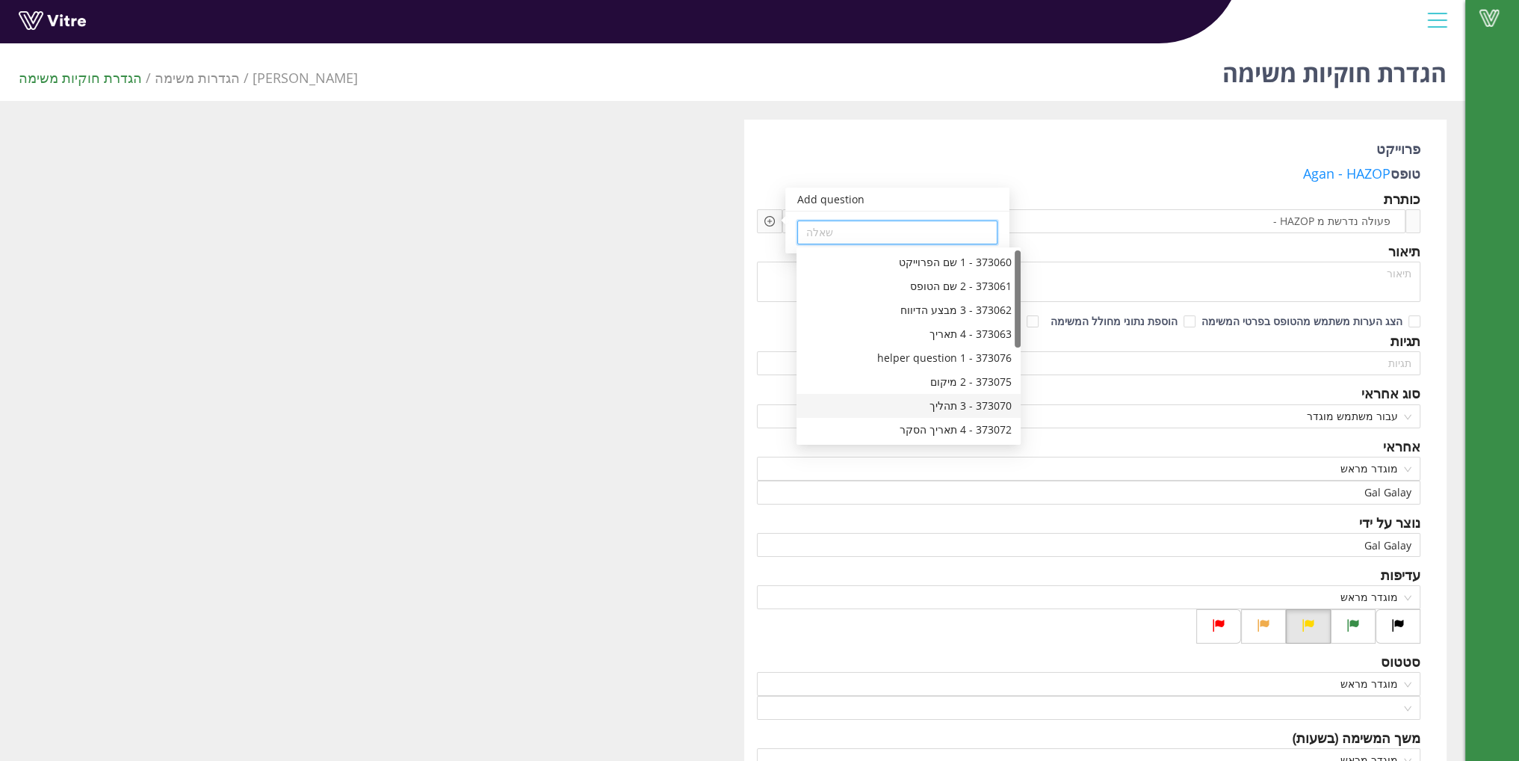
click at [966, 409] on div "373070 - 3 תהליך" at bounding box center [908, 405] width 206 height 16
type input "373070 - 3 תהליך"
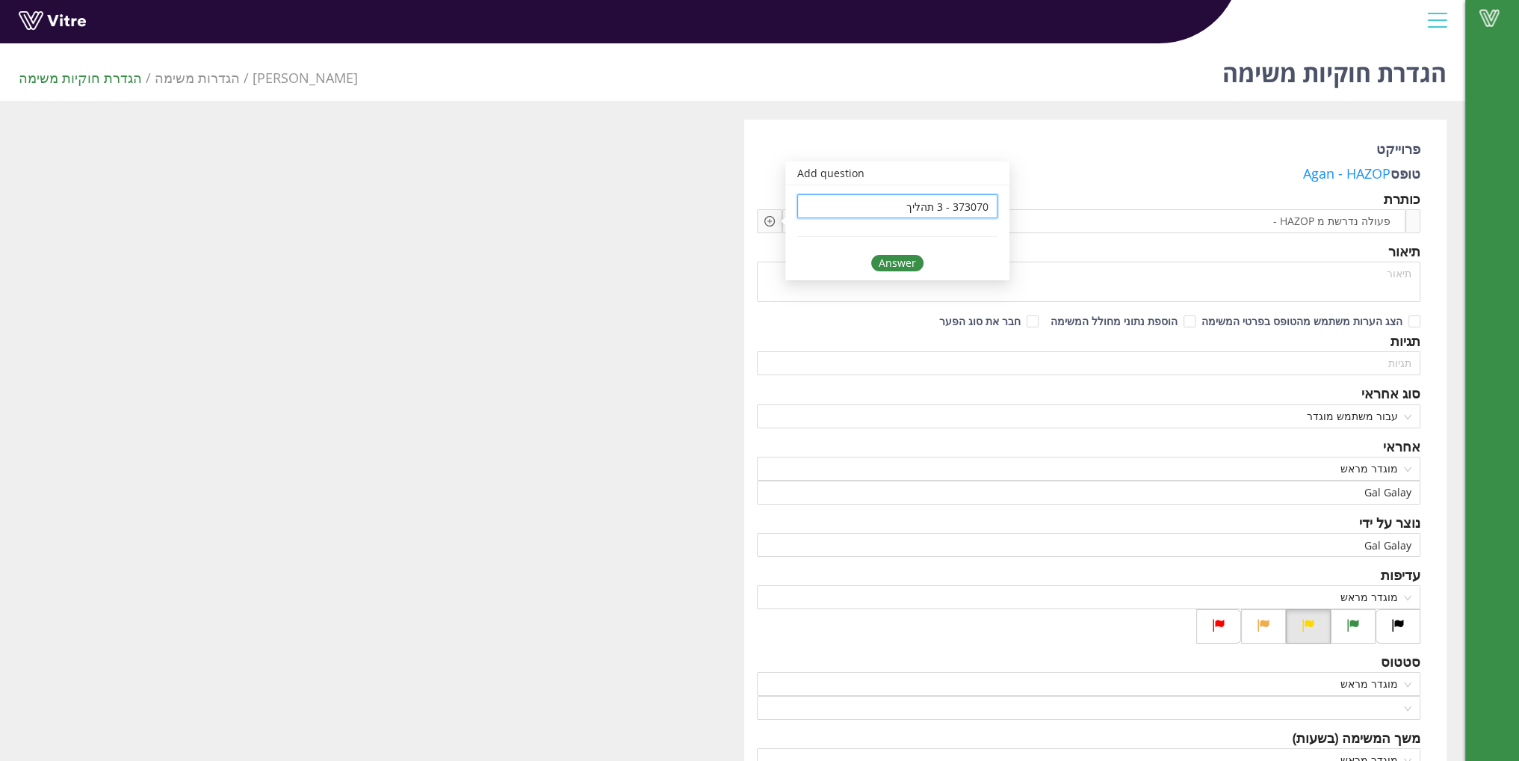
click at [885, 267] on div "Answer" at bounding box center [897, 263] width 52 height 16
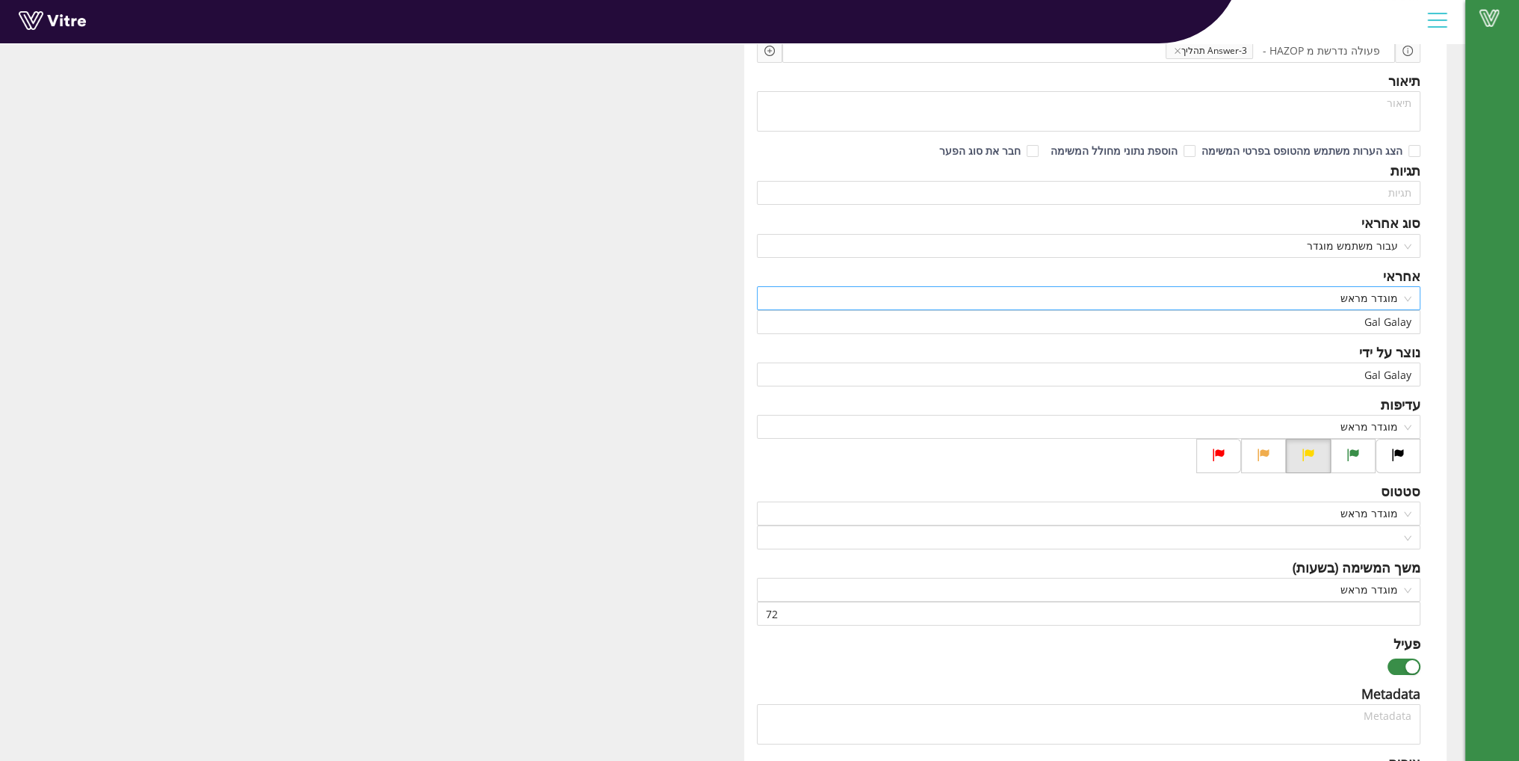
scroll to position [149, 0]
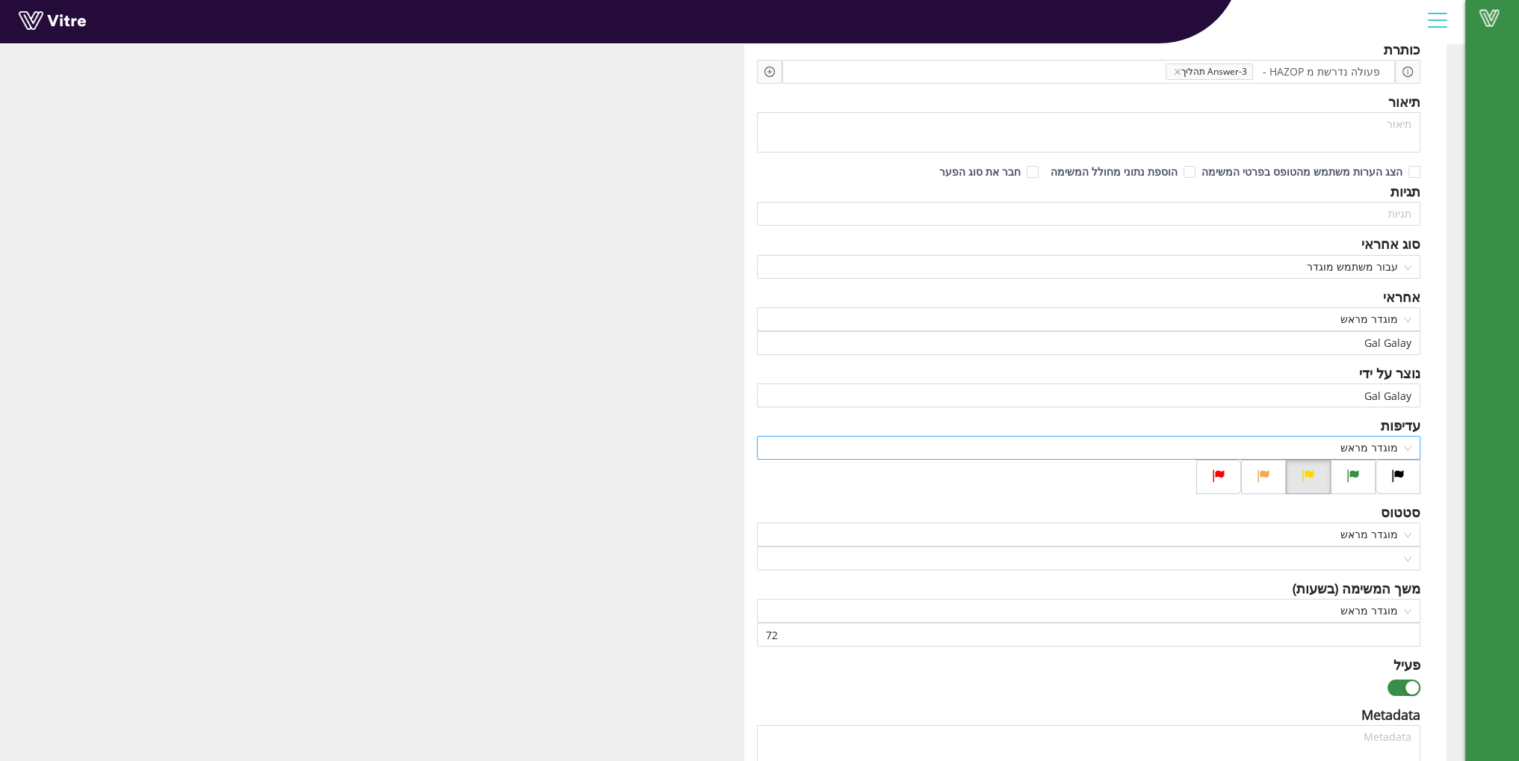
click at [1372, 448] on span "מוגדר מראש" at bounding box center [1089, 447] width 646 height 22
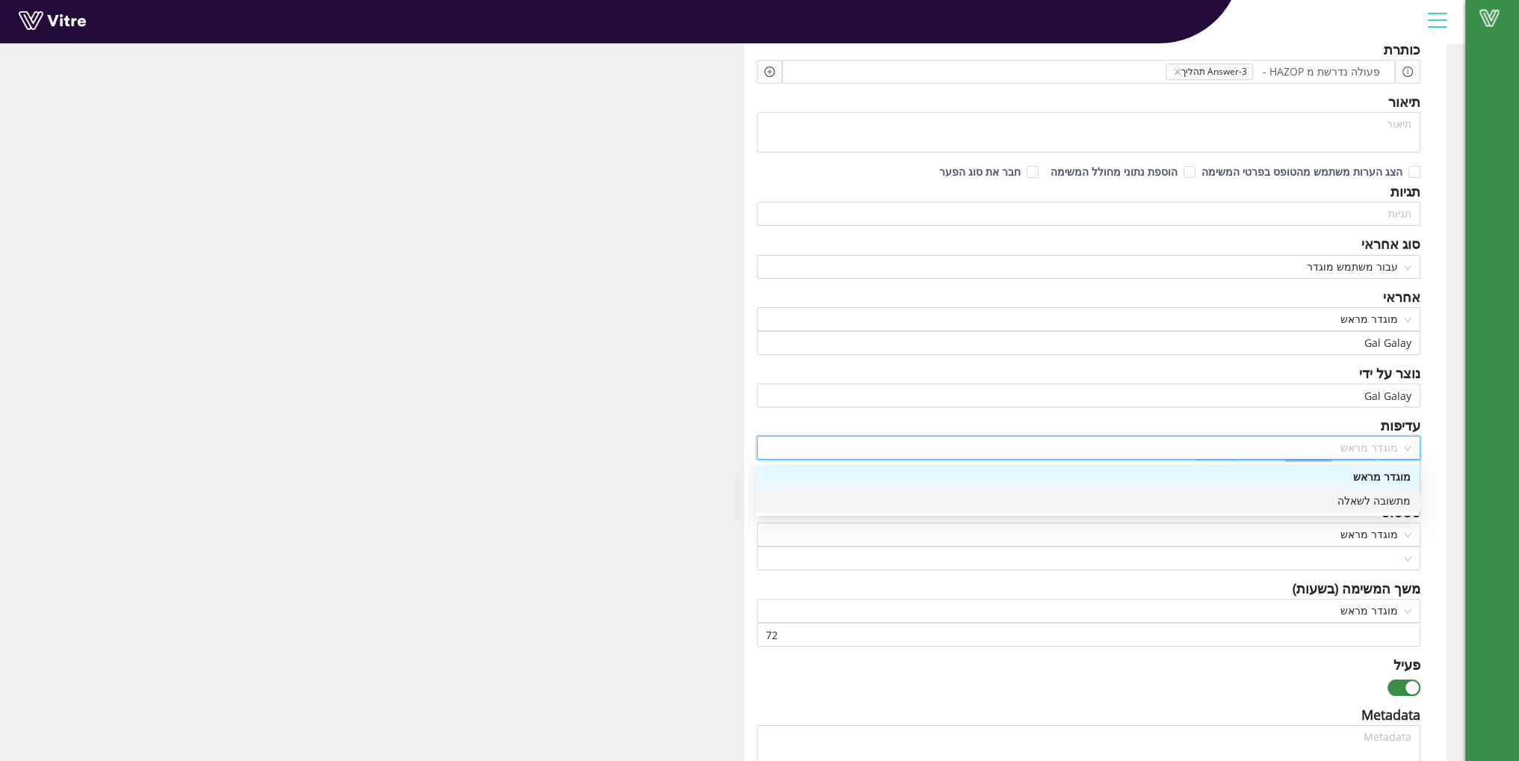
click at [1329, 496] on div "מתשובה לשאלה" at bounding box center [1088, 500] width 646 height 16
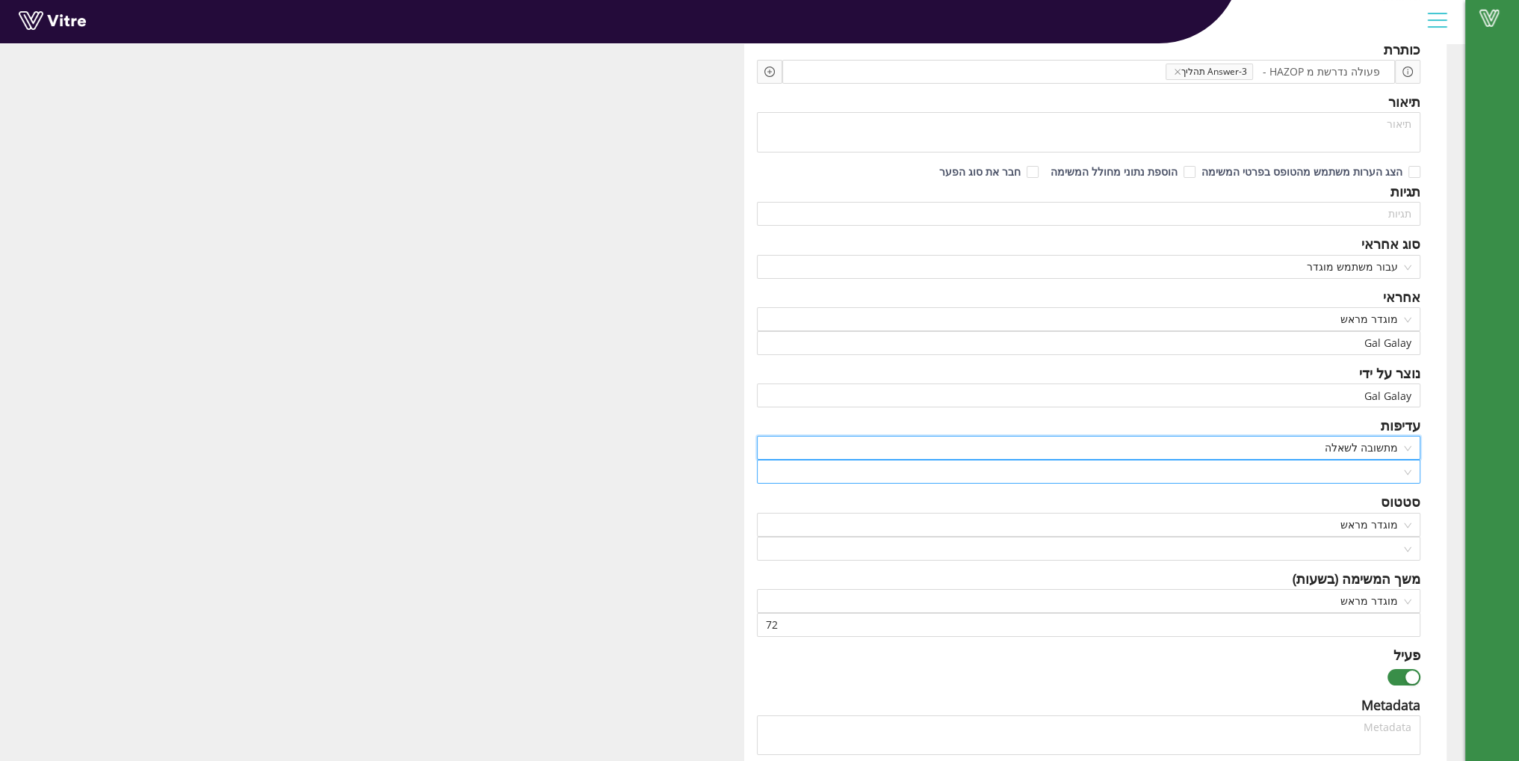
click at [1380, 472] on input "search" at bounding box center [1084, 471] width 636 height 22
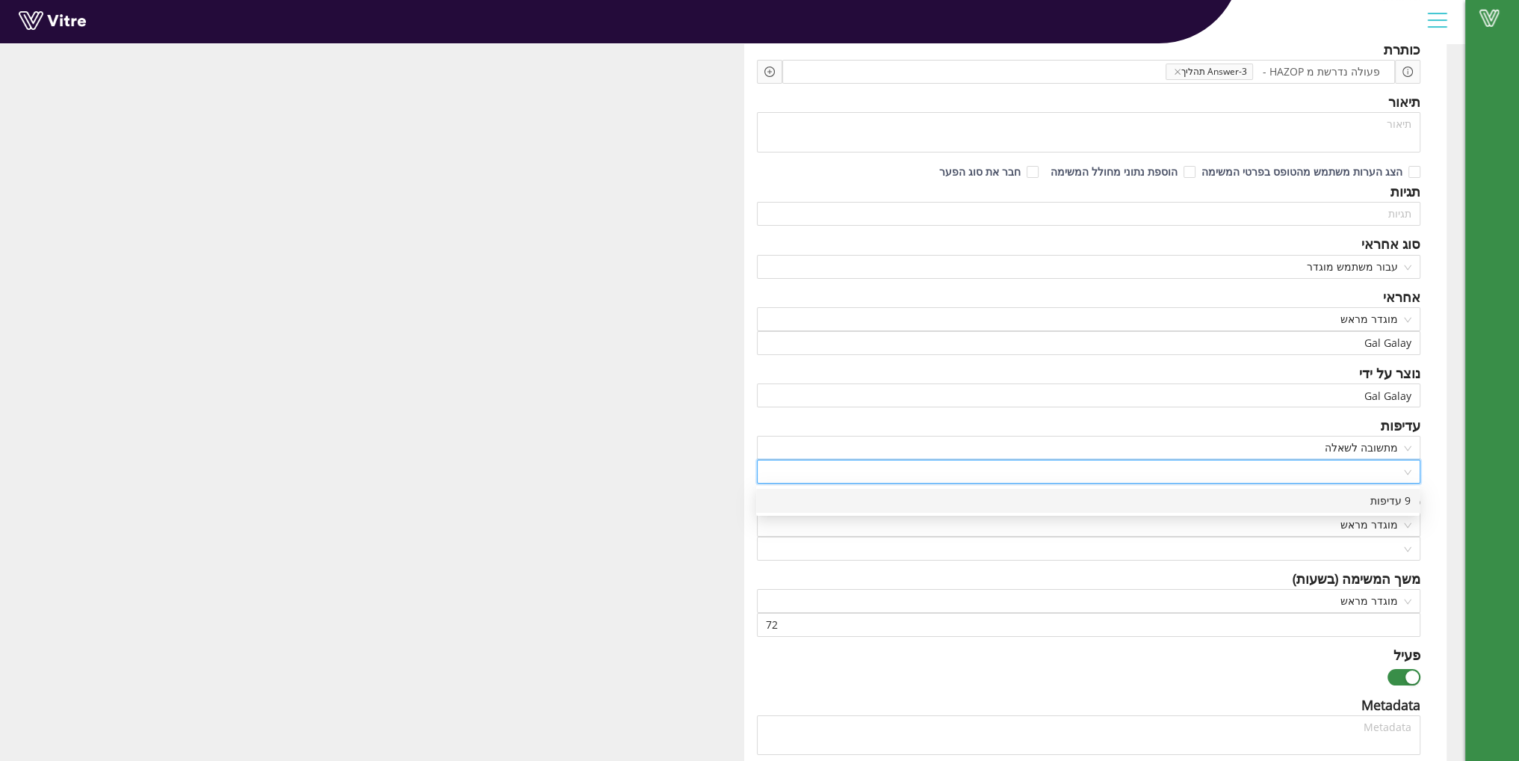
click at [1399, 504] on div "9 עדיפות" at bounding box center [1088, 500] width 646 height 16
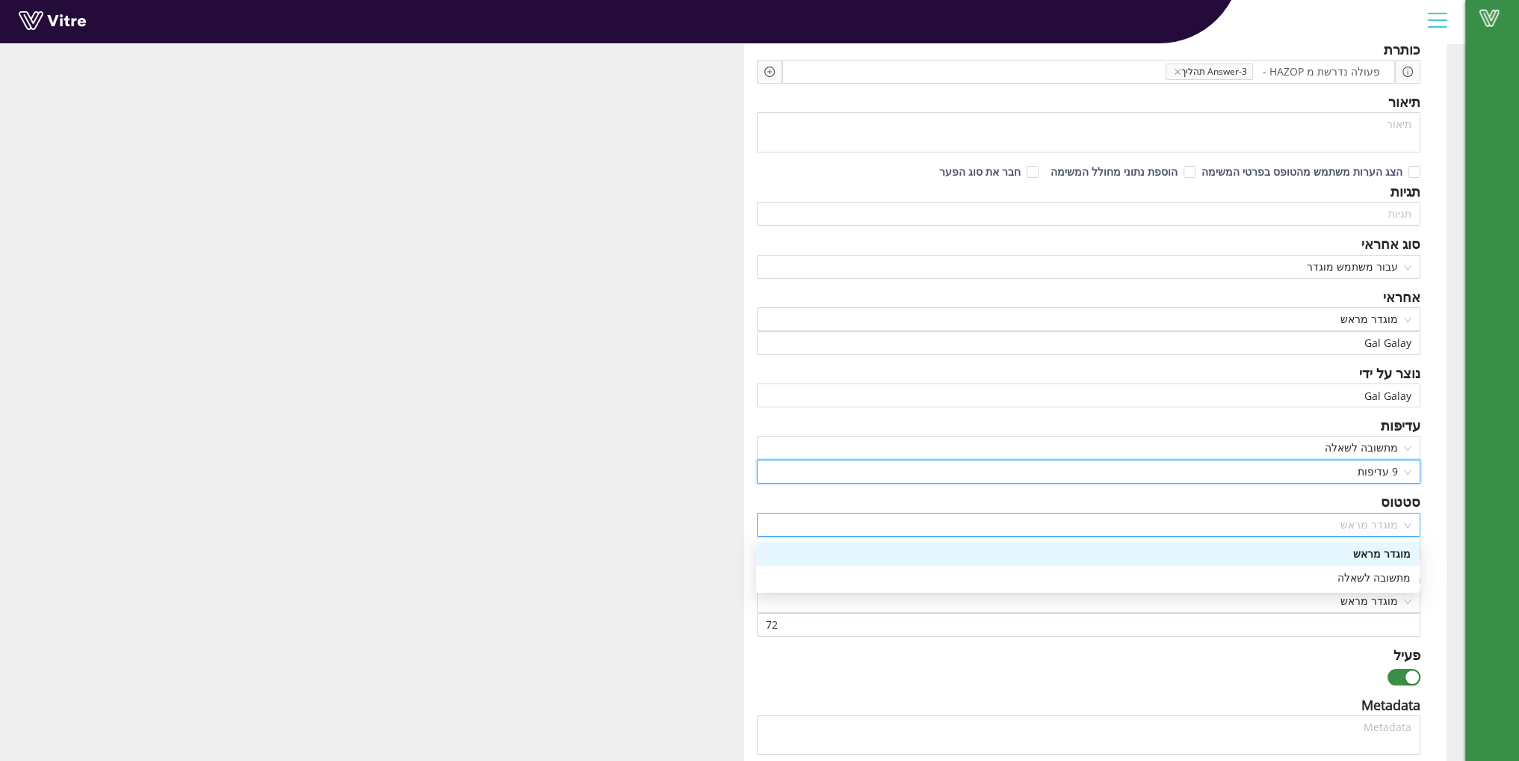
click at [1364, 524] on span "מוגדר מראש" at bounding box center [1089, 524] width 646 height 22
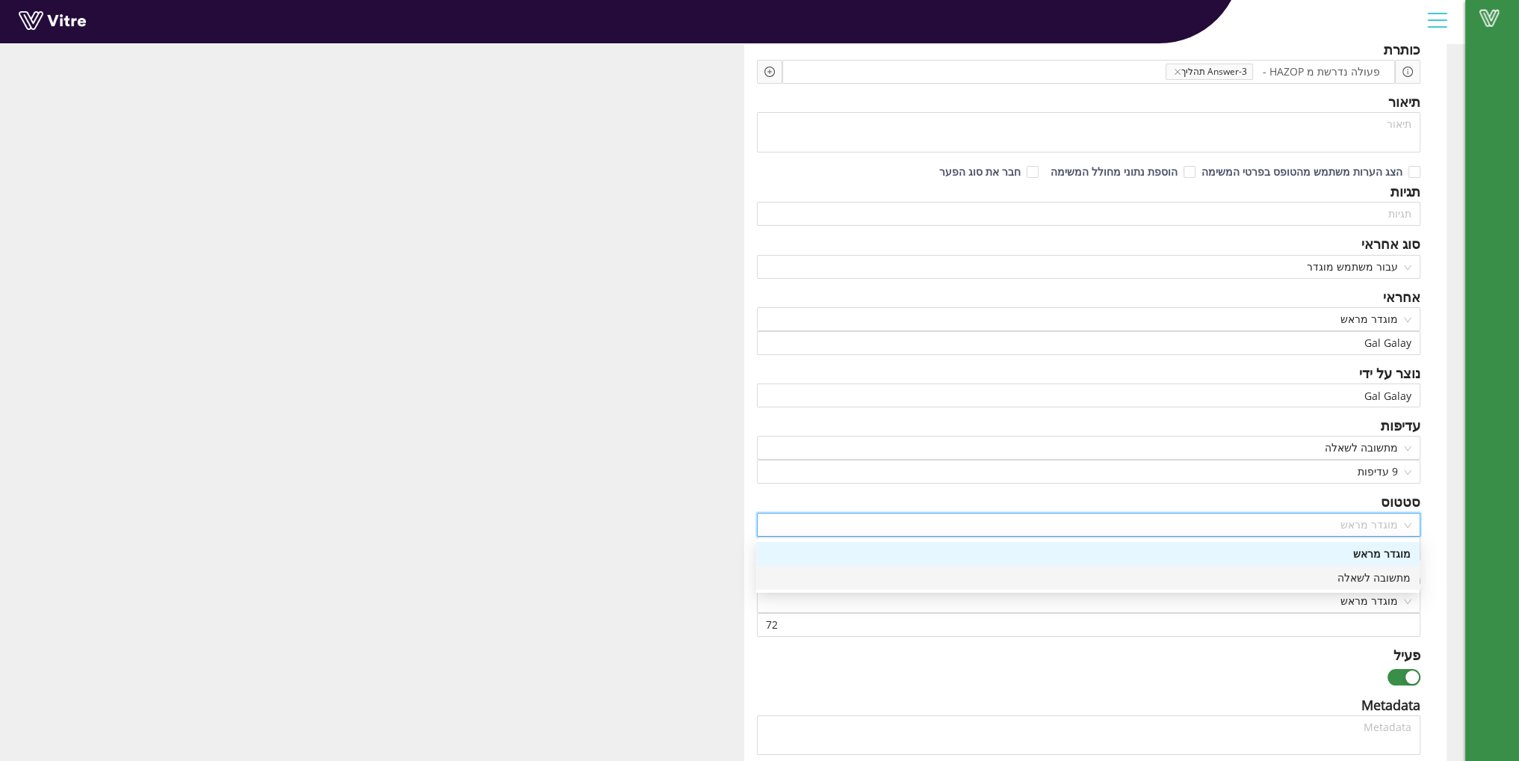
click at [1361, 578] on div "מתשובה לשאלה" at bounding box center [1088, 577] width 646 height 16
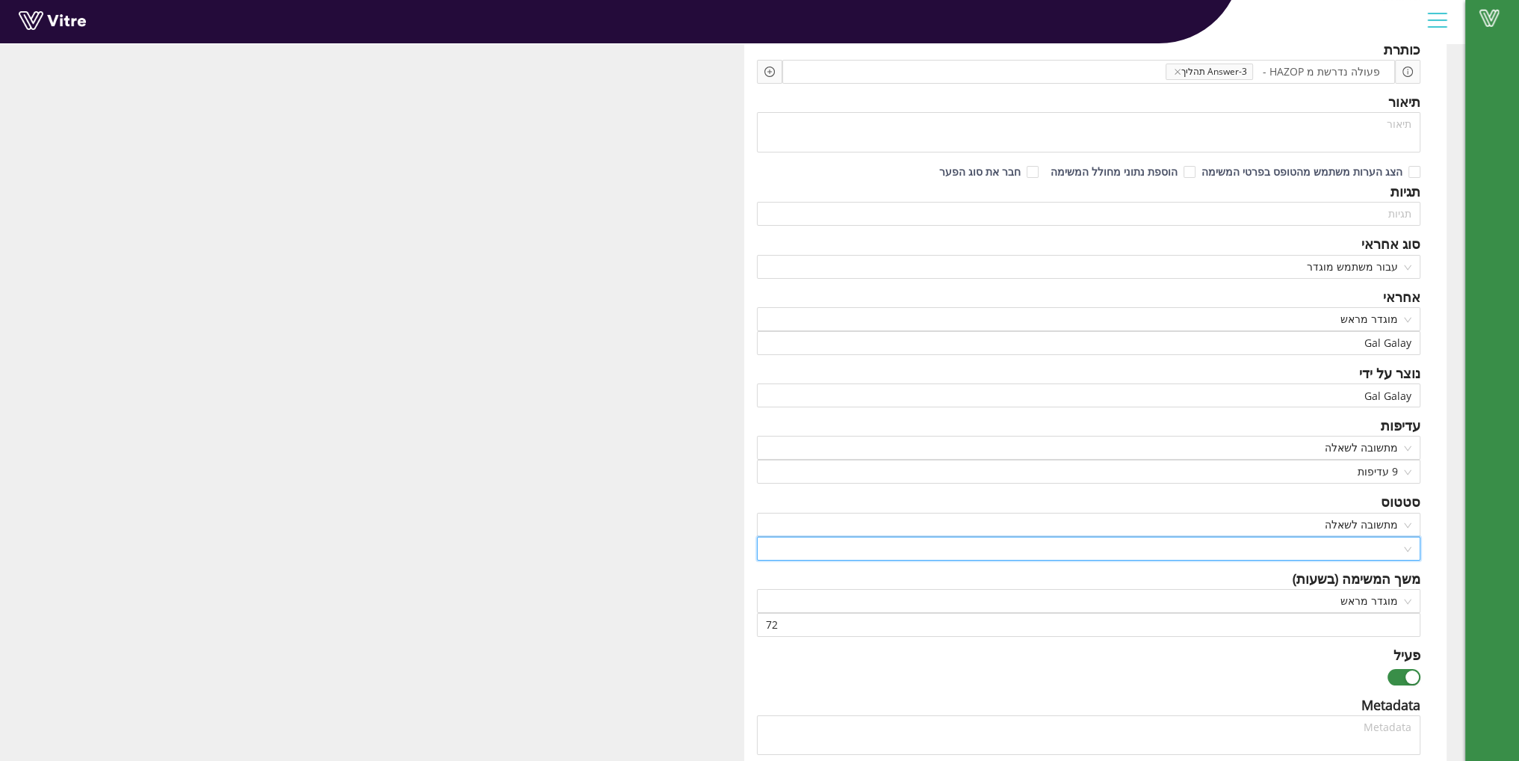
click at [1381, 550] on input "search" at bounding box center [1084, 548] width 636 height 22
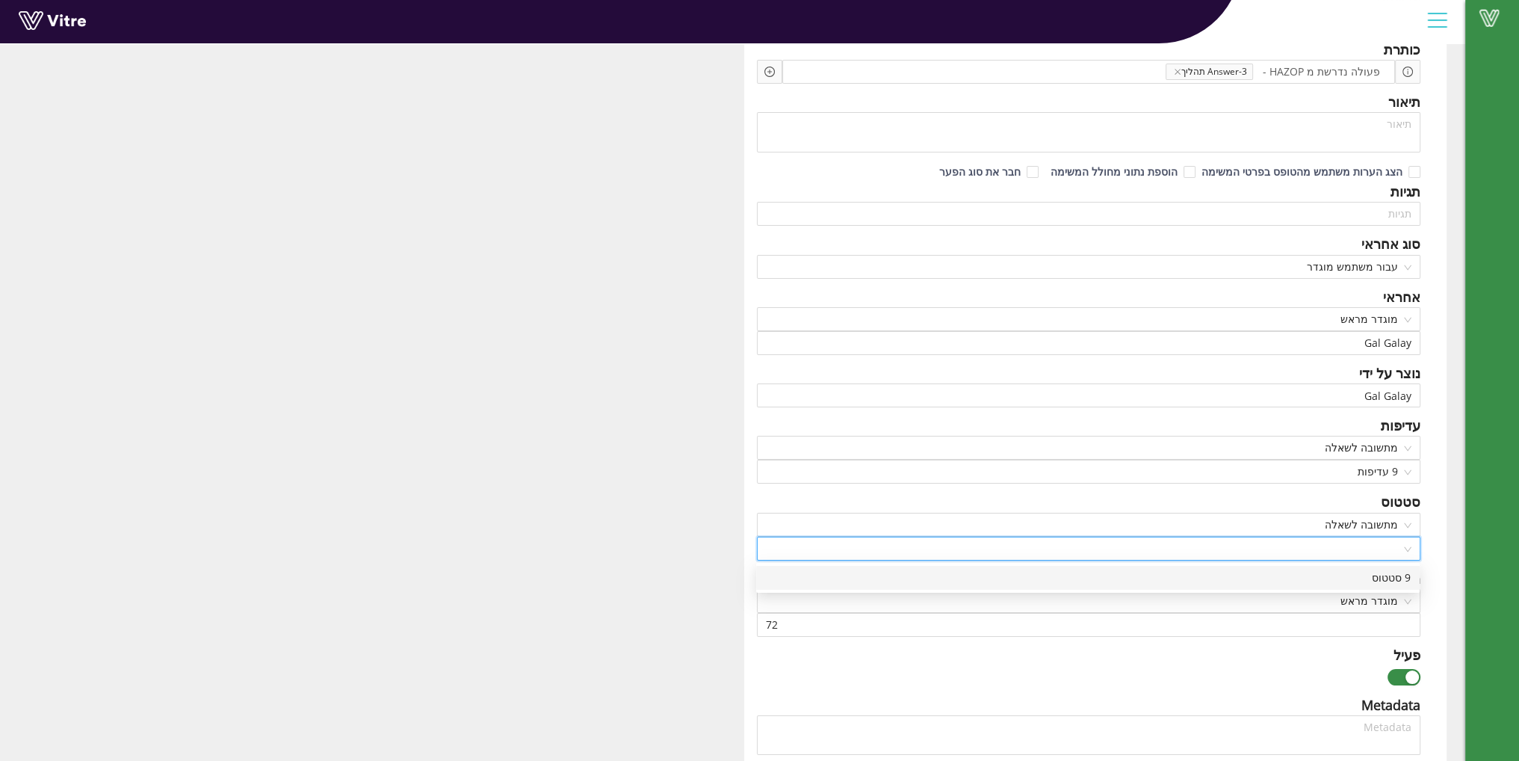
click at [1358, 578] on div "9 סטטוס" at bounding box center [1088, 577] width 646 height 16
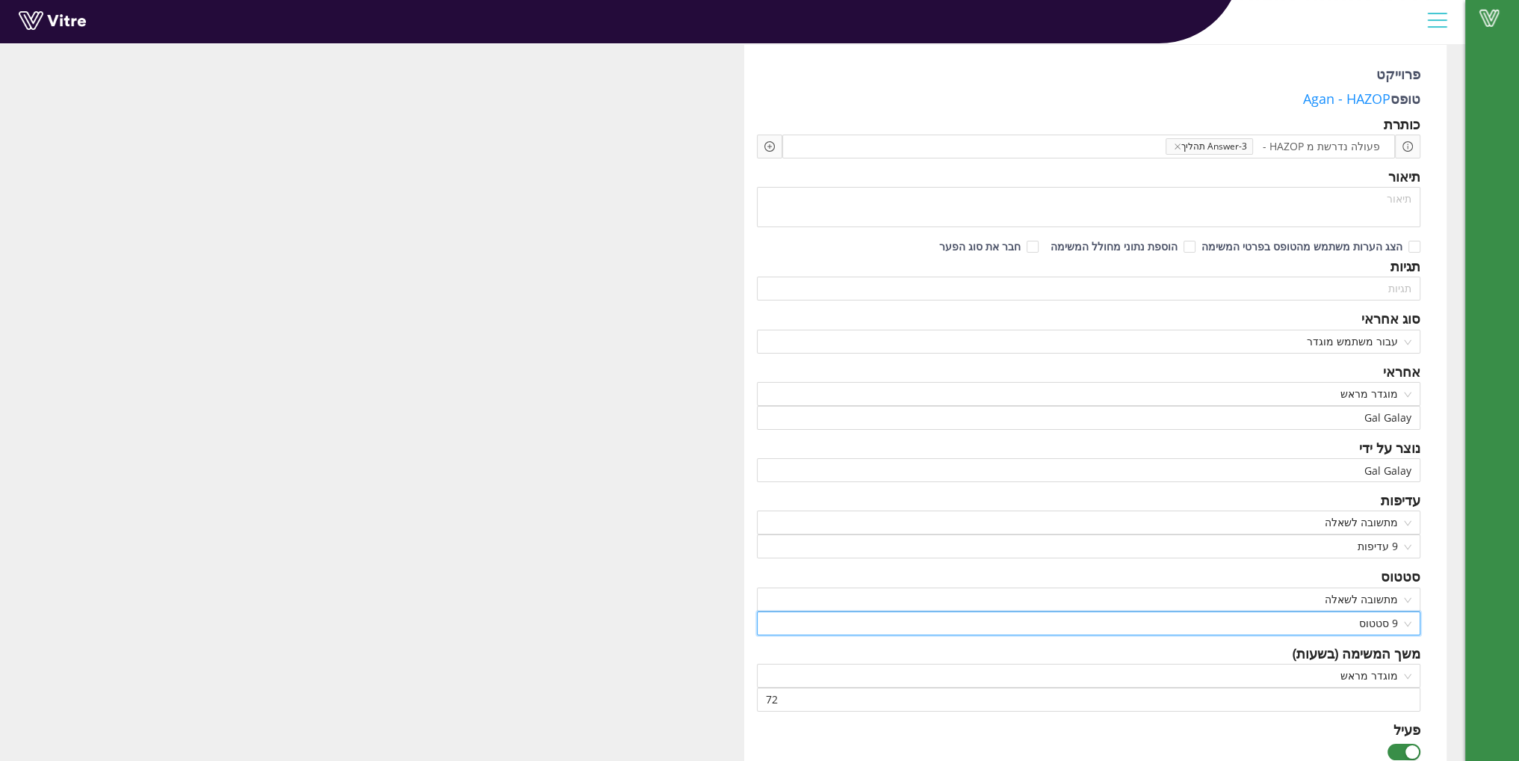
scroll to position [0, 0]
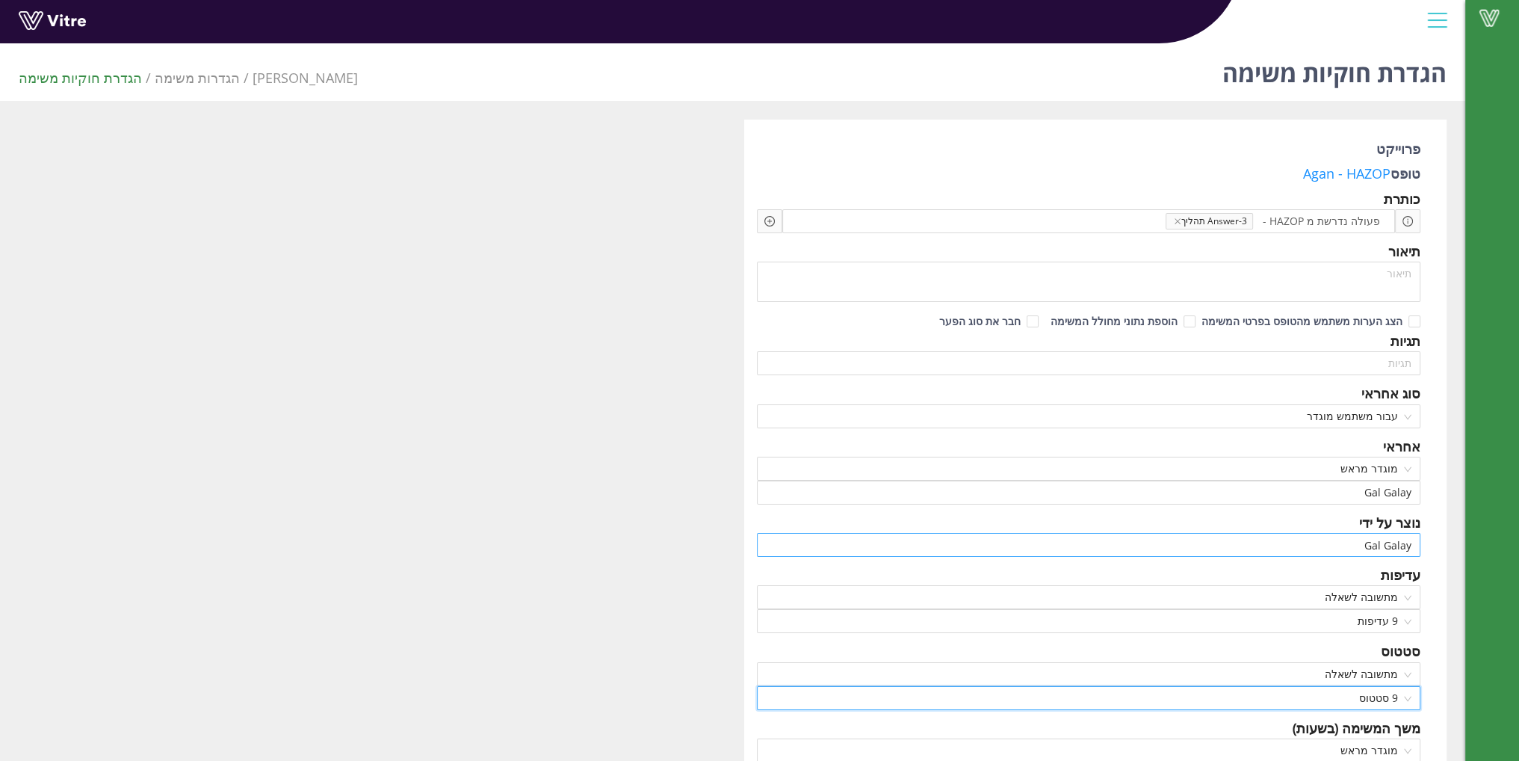
click at [1321, 533] on input "Gal Galay" at bounding box center [1089, 544] width 646 height 22
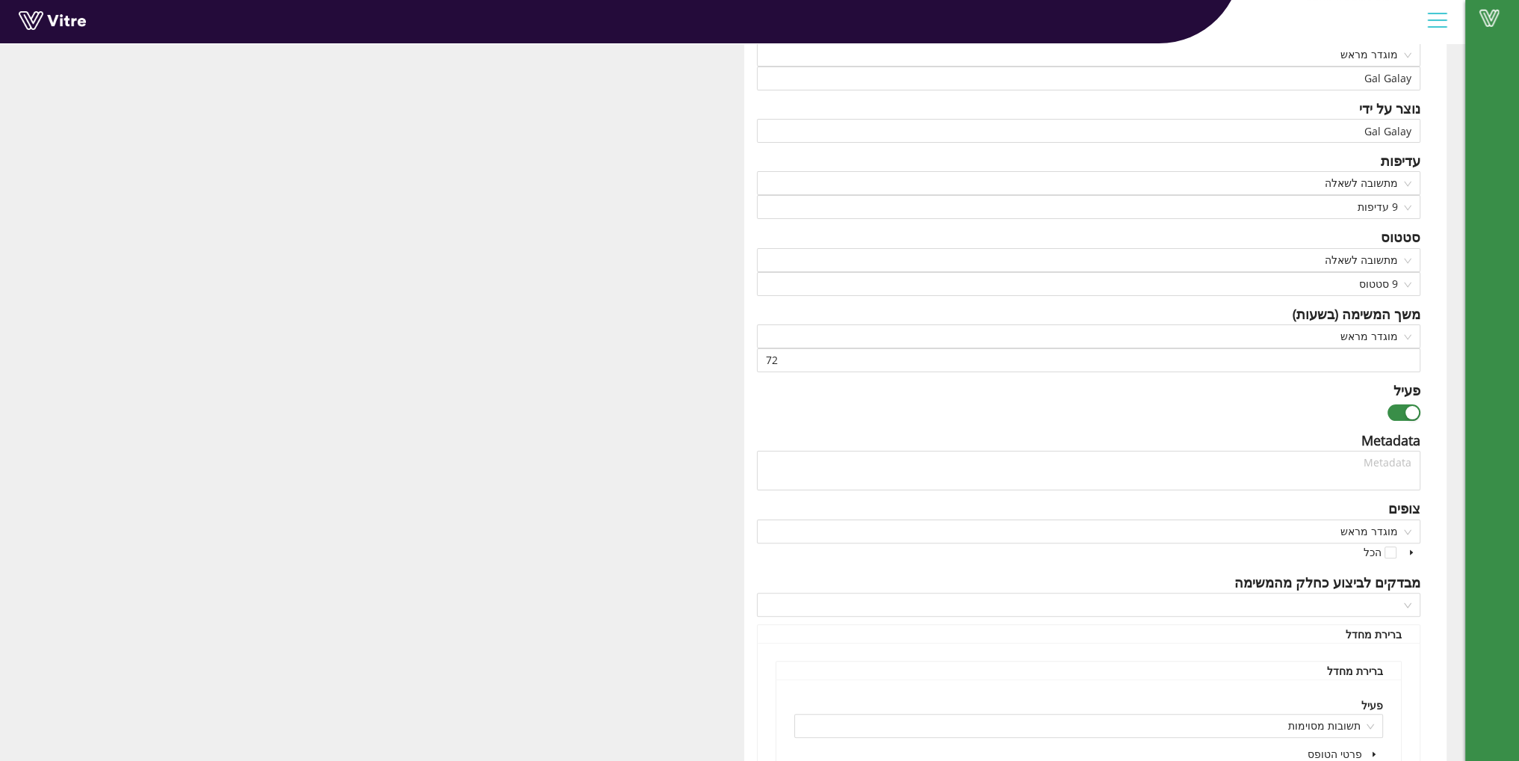
scroll to position [409, 0]
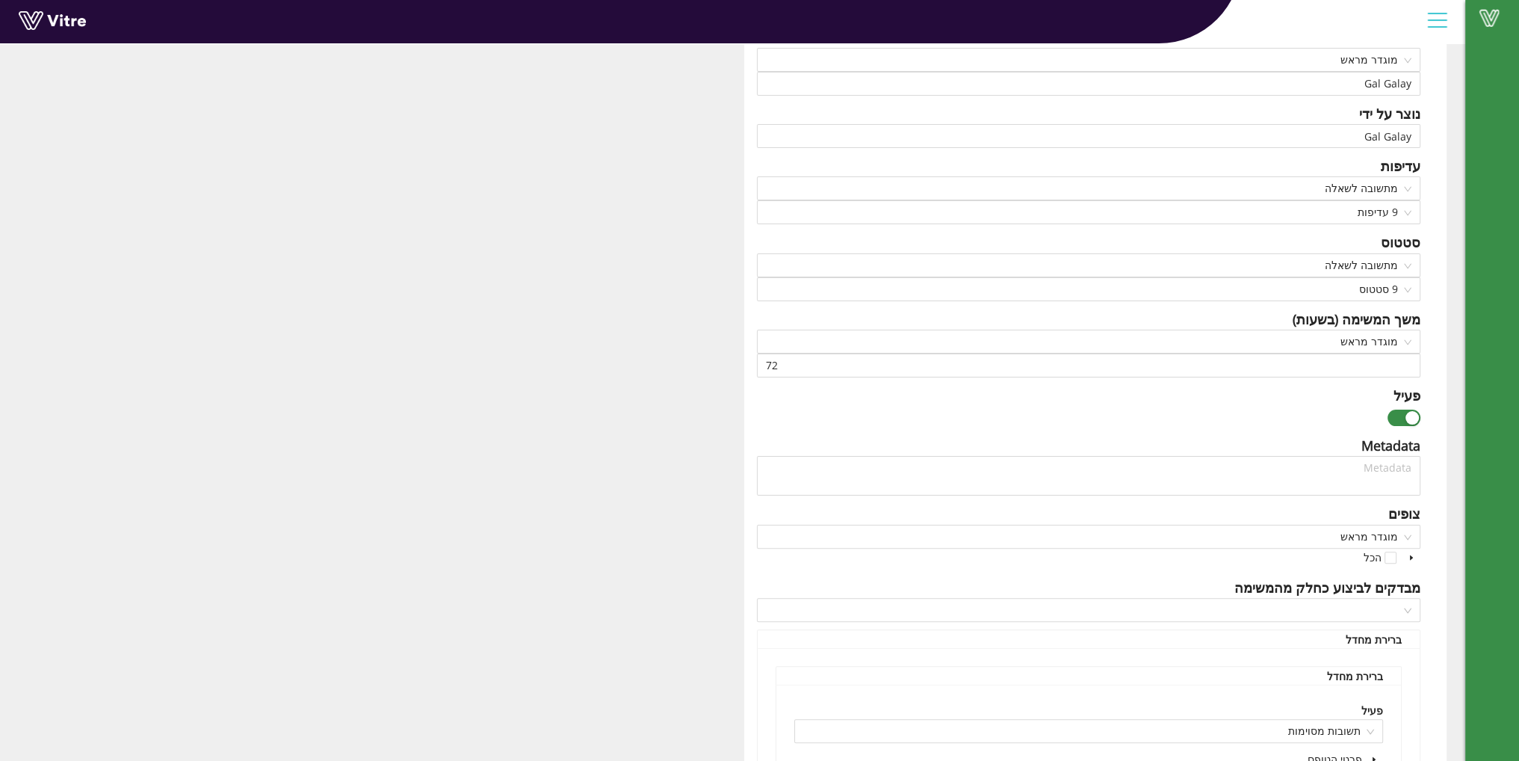
click at [1409, 560] on span at bounding box center [1411, 557] width 18 height 18
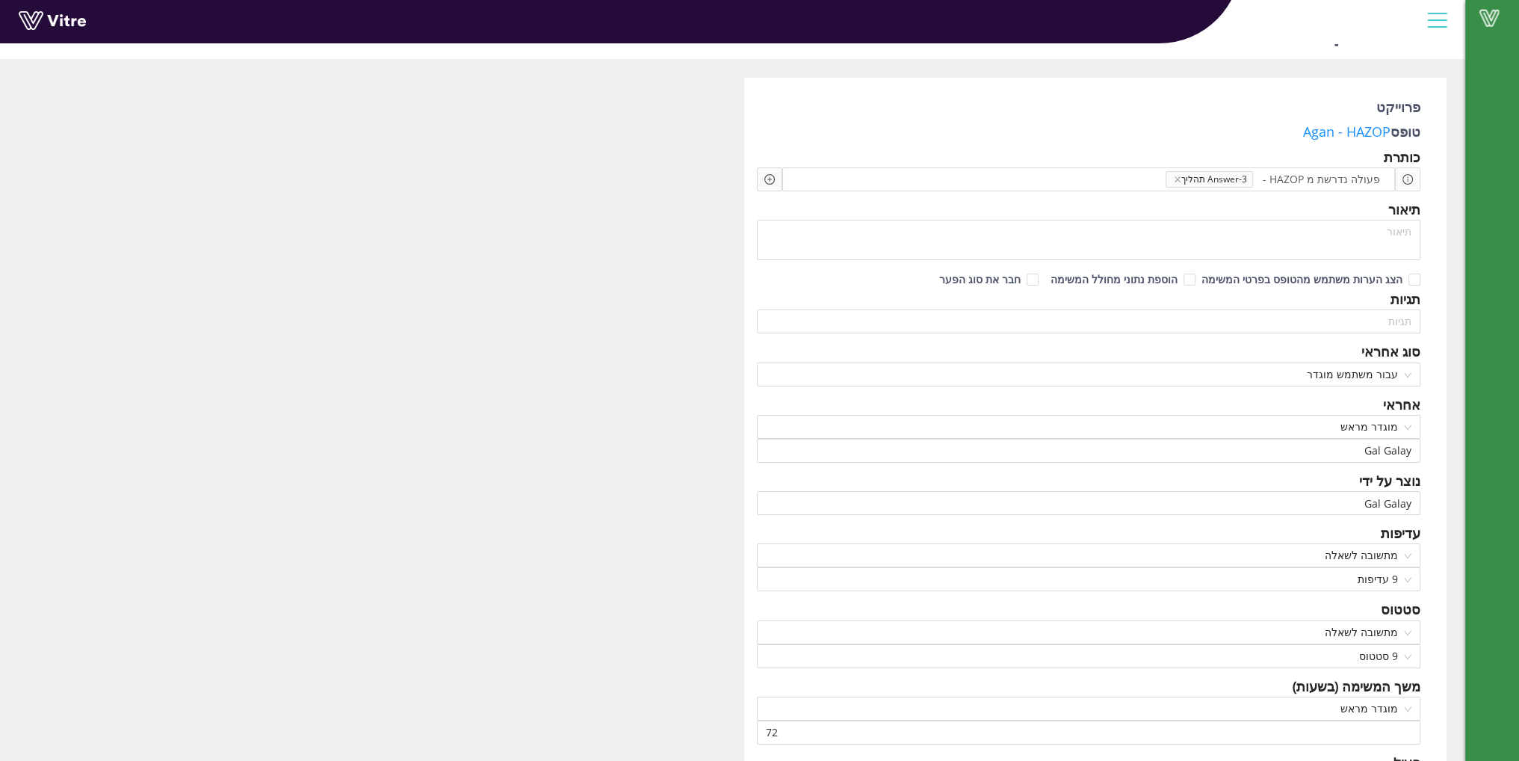
scroll to position [0, 0]
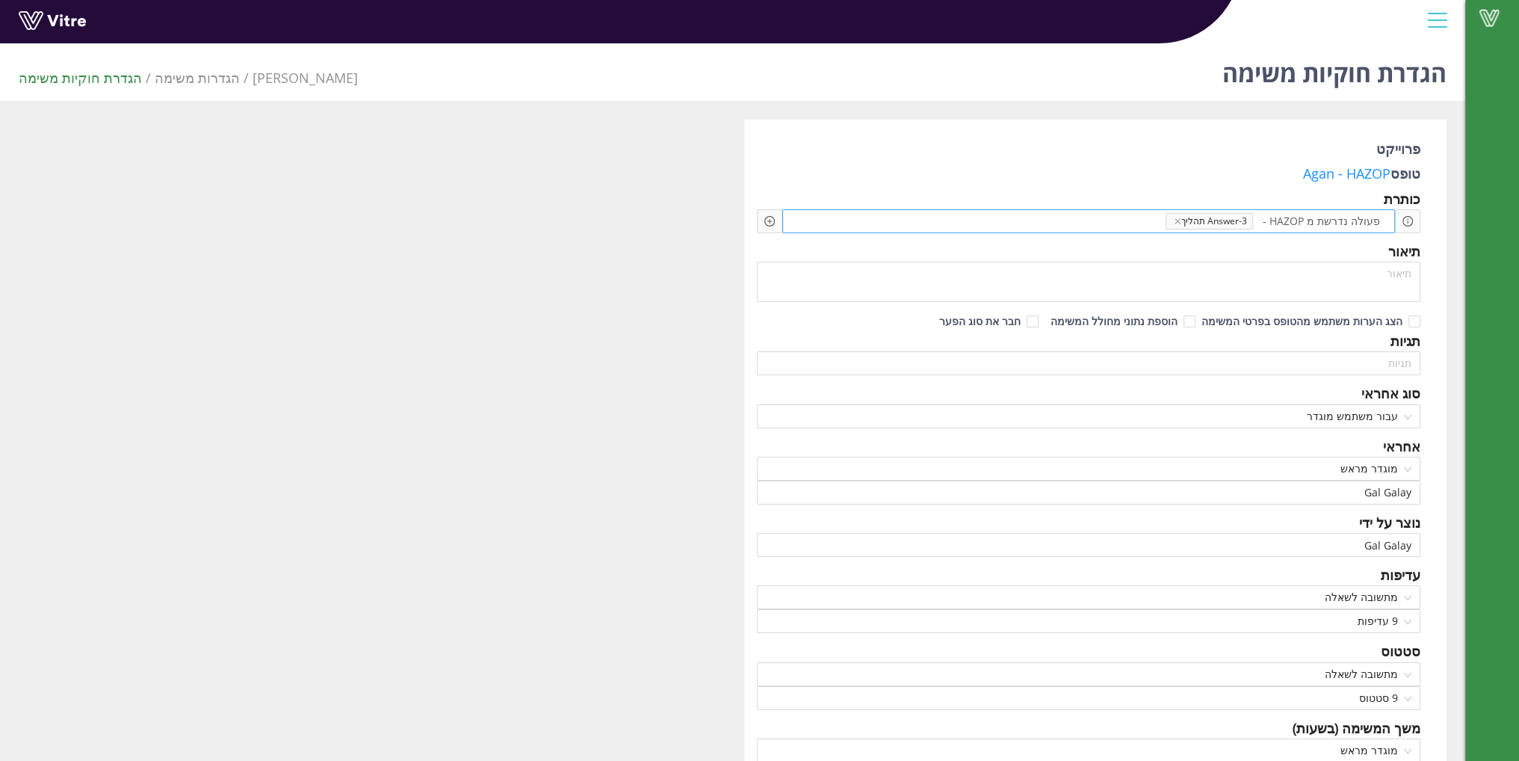
click at [1073, 222] on span at bounding box center [1105, 221] width 121 height 16
click at [761, 218] on div "Add question שאלה" at bounding box center [769, 221] width 25 height 24
click at [770, 219] on icon "plus-circle" at bounding box center [769, 221] width 10 height 10
click at [861, 229] on input "search" at bounding box center [897, 232] width 182 height 22
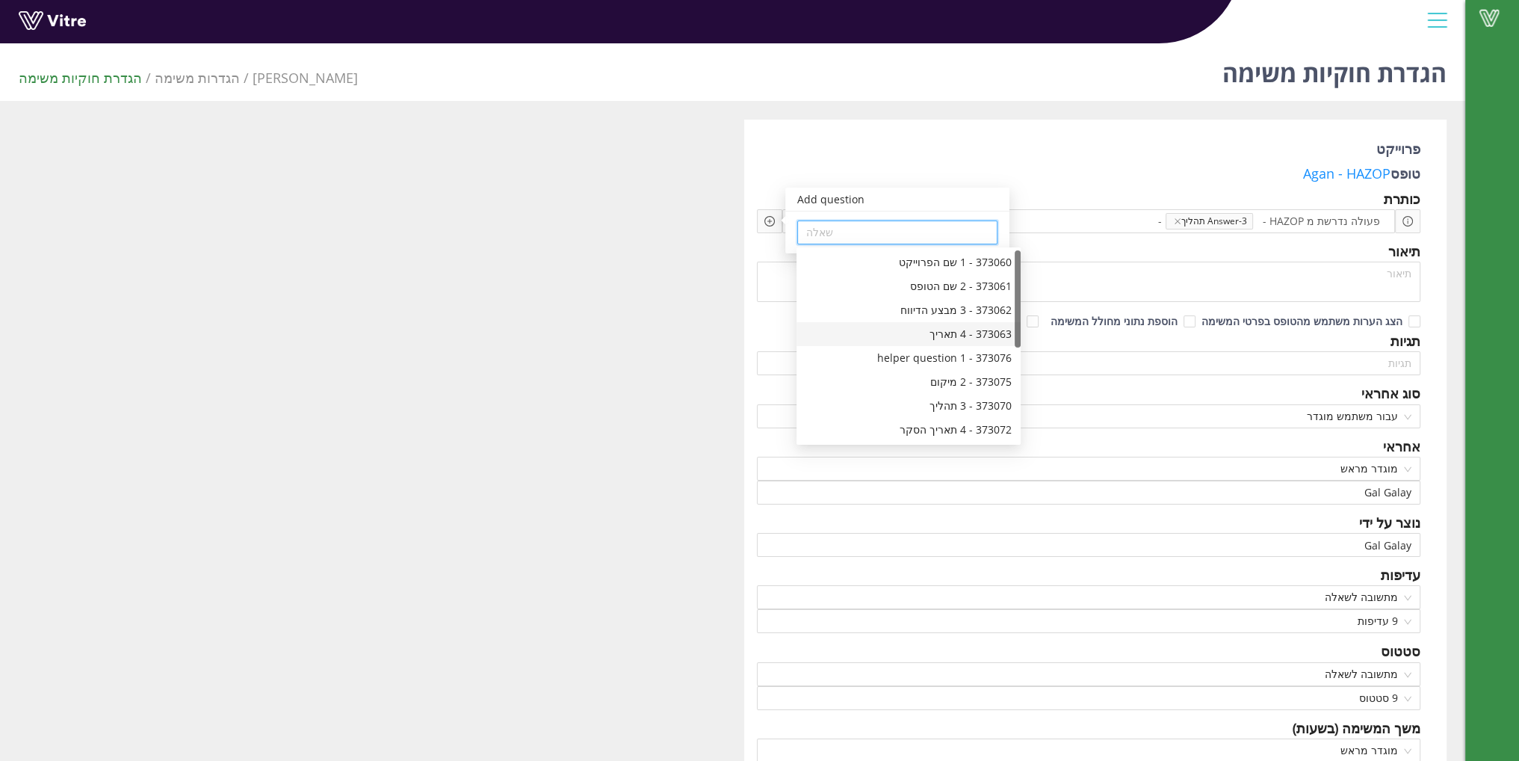
scroll to position [149, 0]
click at [871, 374] on div "373067 - 9 מה הפעולה הנדרשת?" at bounding box center [908, 376] width 206 height 16
type input "373067 - 9 מה הפעולה הנדרשת?"
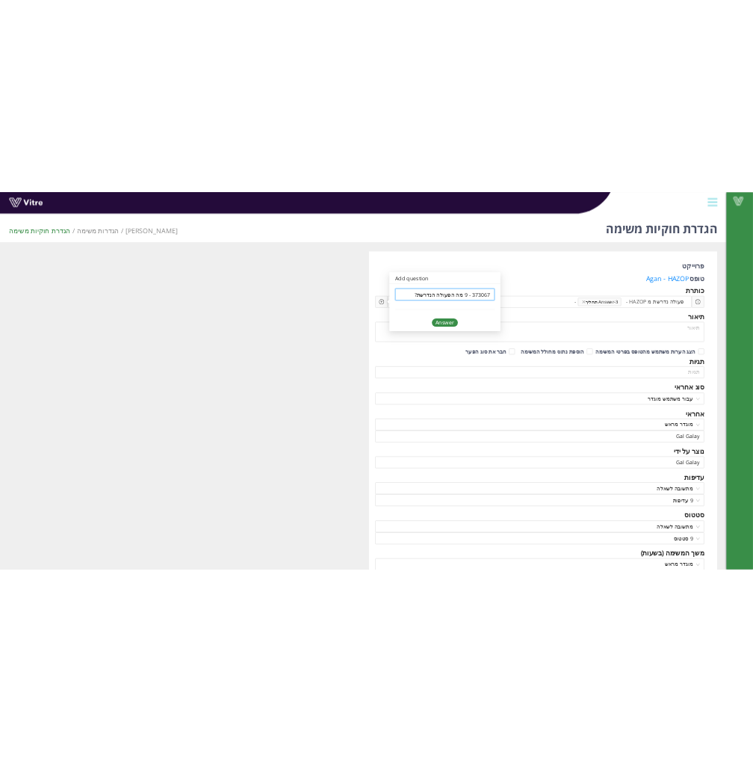
scroll to position [0, 0]
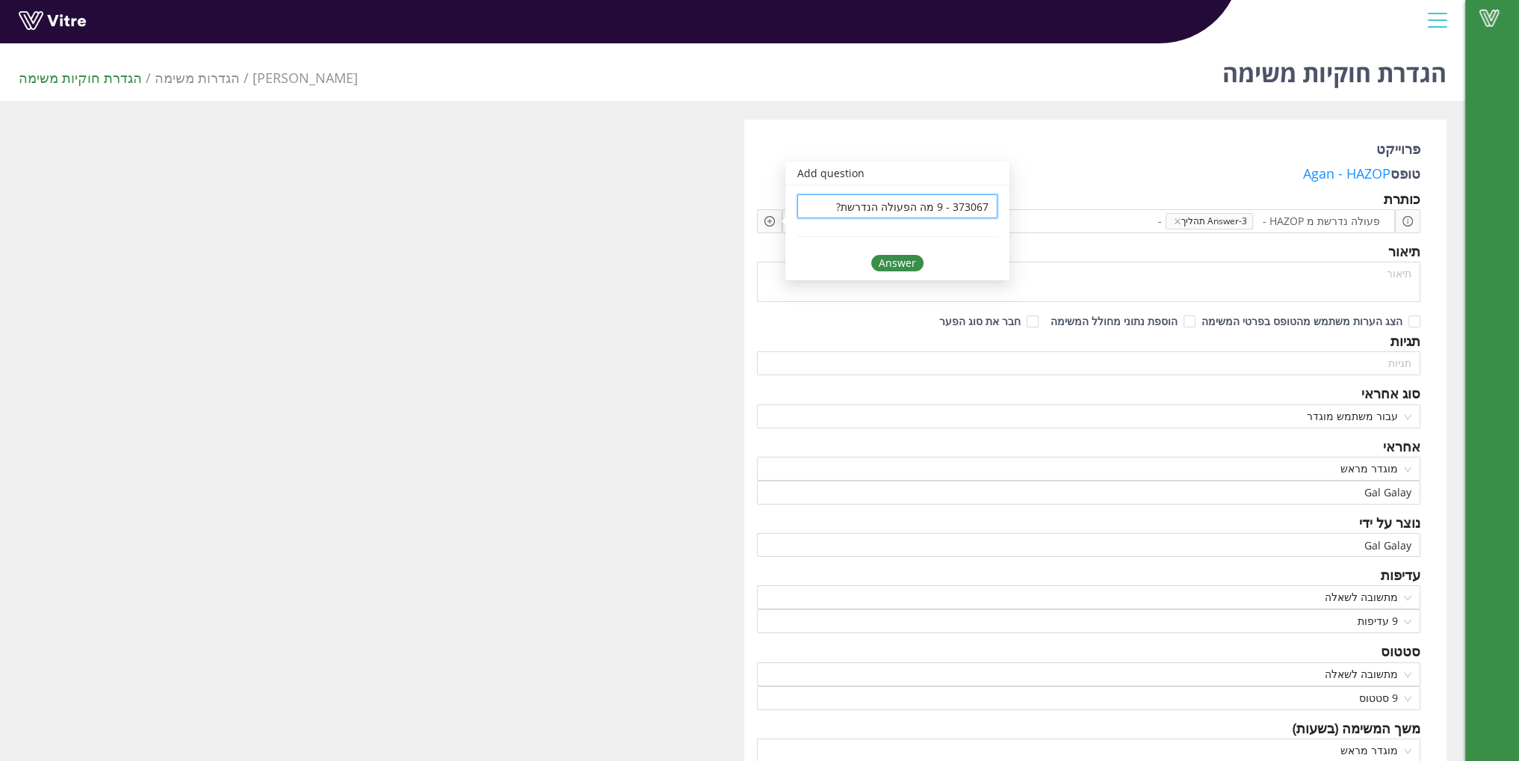
click at [908, 255] on div "Answer" at bounding box center [897, 263] width 52 height 16
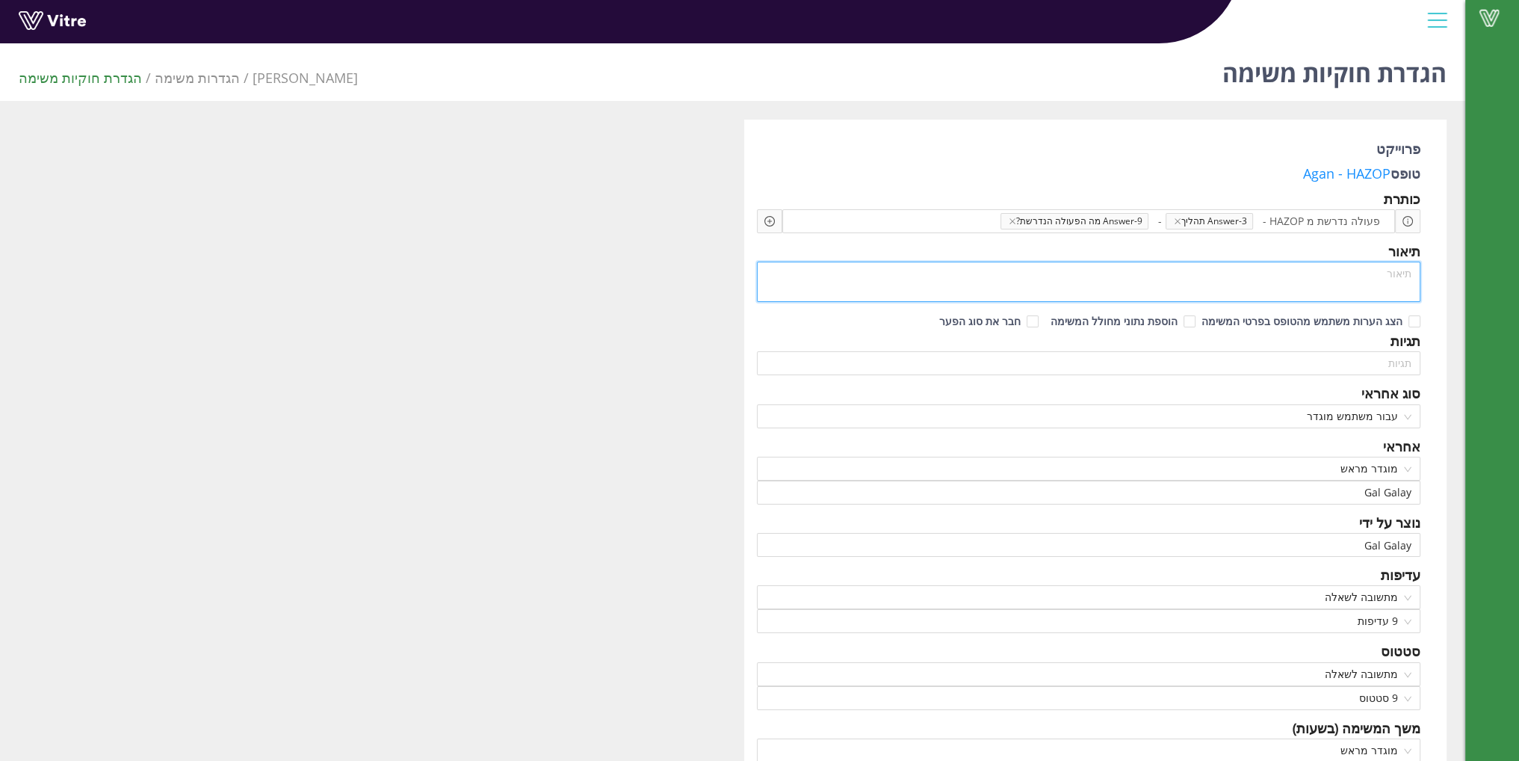
click at [940, 285] on textarea at bounding box center [1089, 281] width 664 height 40
drag, startPoint x: 531, startPoint y: 554, endPoint x: 551, endPoint y: 553, distance: 19.4
click at [1374, 496] on input "Gal Galay" at bounding box center [1089, 492] width 646 height 22
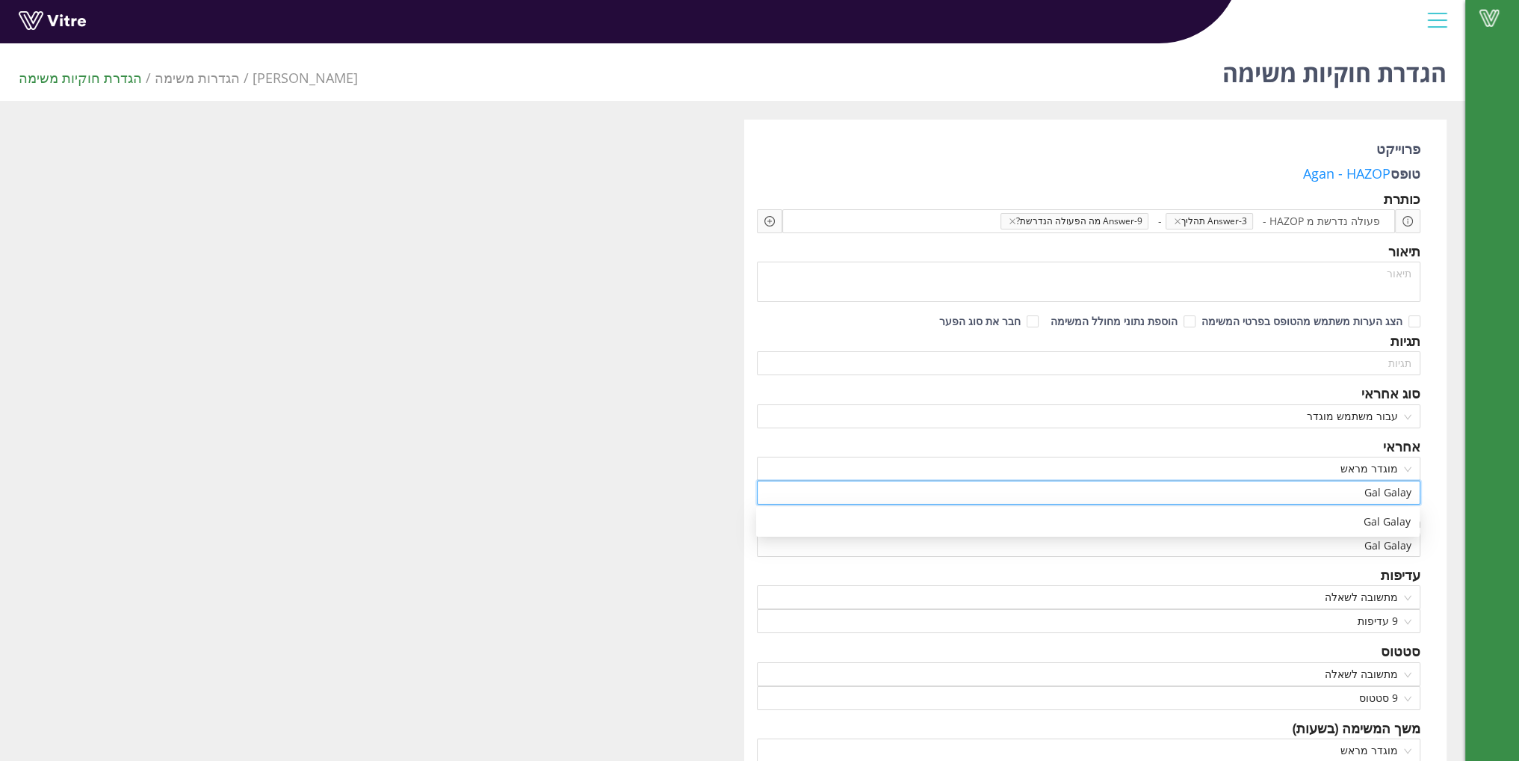
drag, startPoint x: 1350, startPoint y: 493, endPoint x: 1551, endPoint y: 494, distance: 201.0
click at [1519, 494] on html "Vitre הגדרת חוקיות משימה Adama הגדרות משימה הגדרת חוקיות משימה פרוייקט טופס Aga…" at bounding box center [759, 380] width 1519 height 761
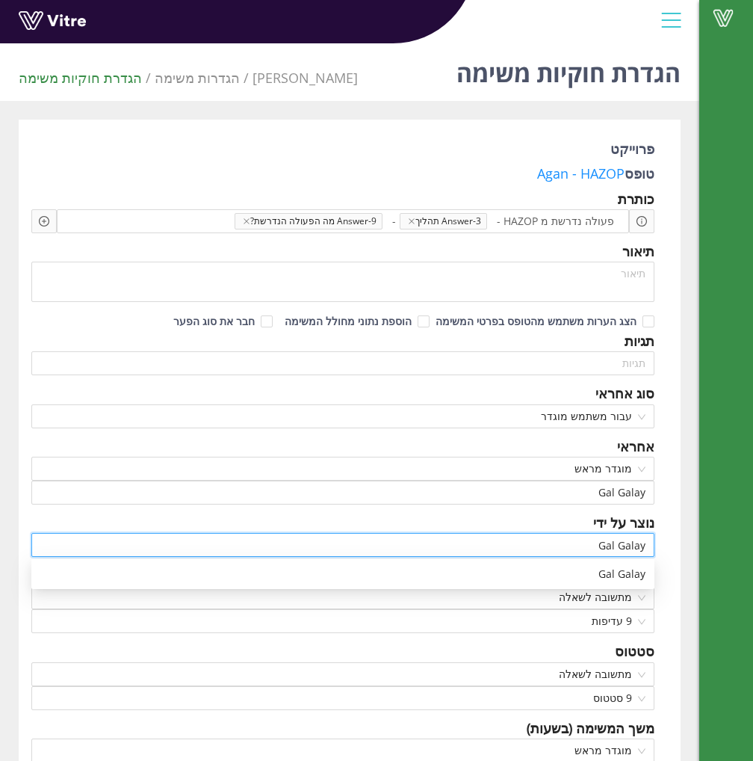
drag, startPoint x: 568, startPoint y: 551, endPoint x: 702, endPoint y: 549, distance: 133.8
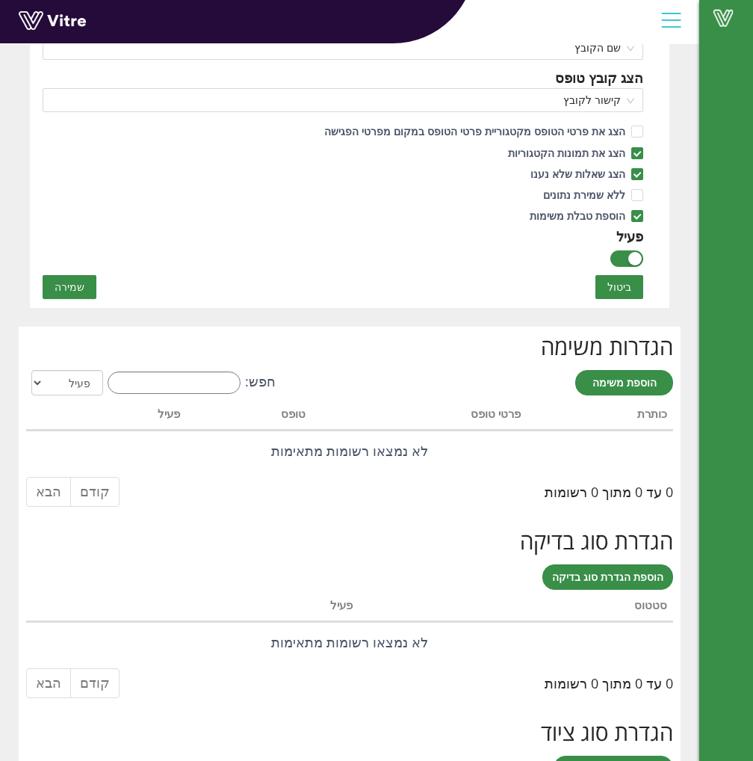
scroll to position [897, 0]
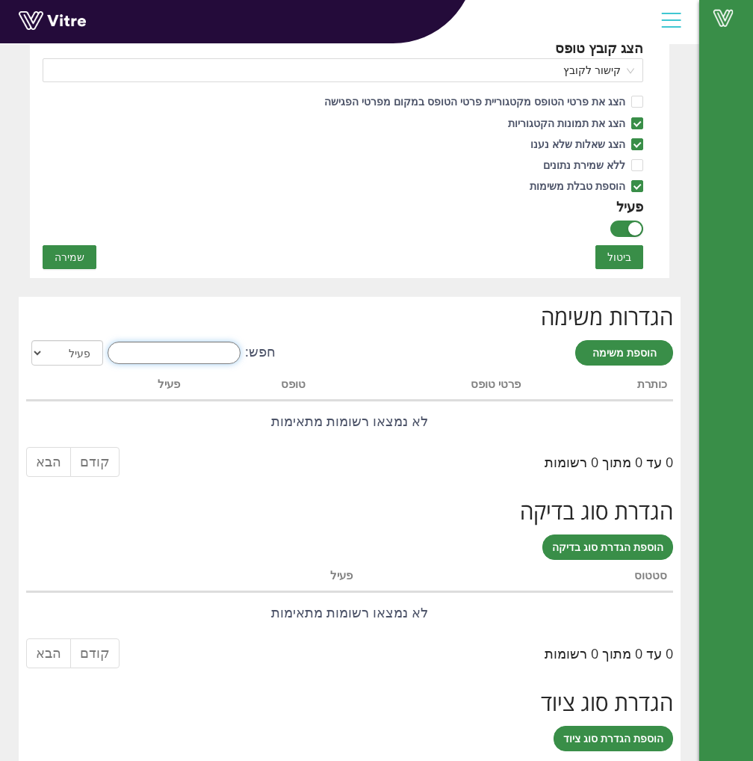
drag, startPoint x: 126, startPoint y: 347, endPoint x: 111, endPoint y: 350, distance: 14.4
click at [126, 347] on input "חפש:" at bounding box center [174, 352] width 133 height 22
click at [61, 350] on select "הכל פעיל לא פעיל" at bounding box center [67, 352] width 72 height 25
click at [54, 355] on select "הכל פעיל לא פעיל" at bounding box center [67, 352] width 72 height 25
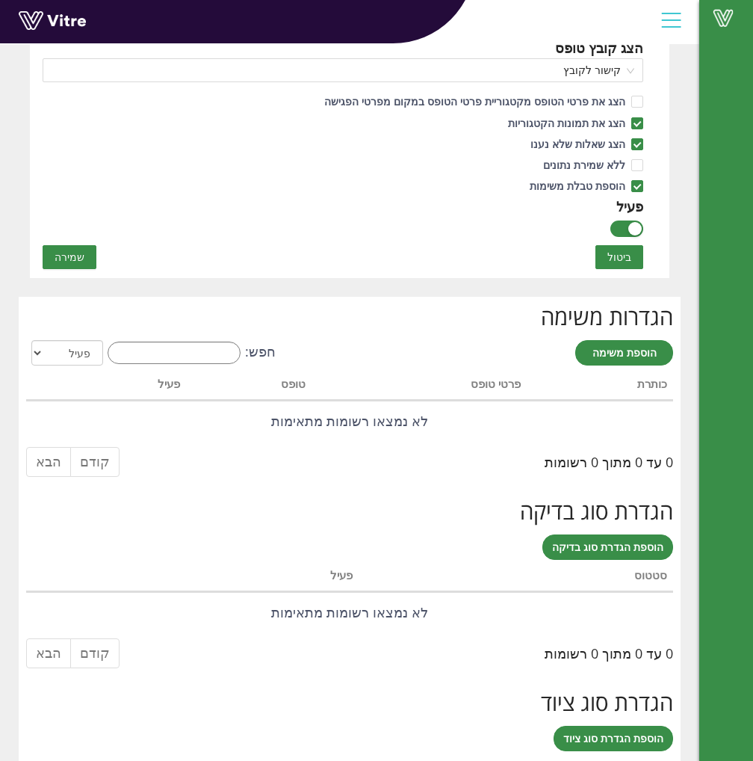
click at [170, 329] on div "הגדרות משימה הוספת משימה חפש: הכל פעיל לא פעיל מעבד... כותרת פרטי טופס טופס פעי…" at bounding box center [350, 394] width 662 height 194
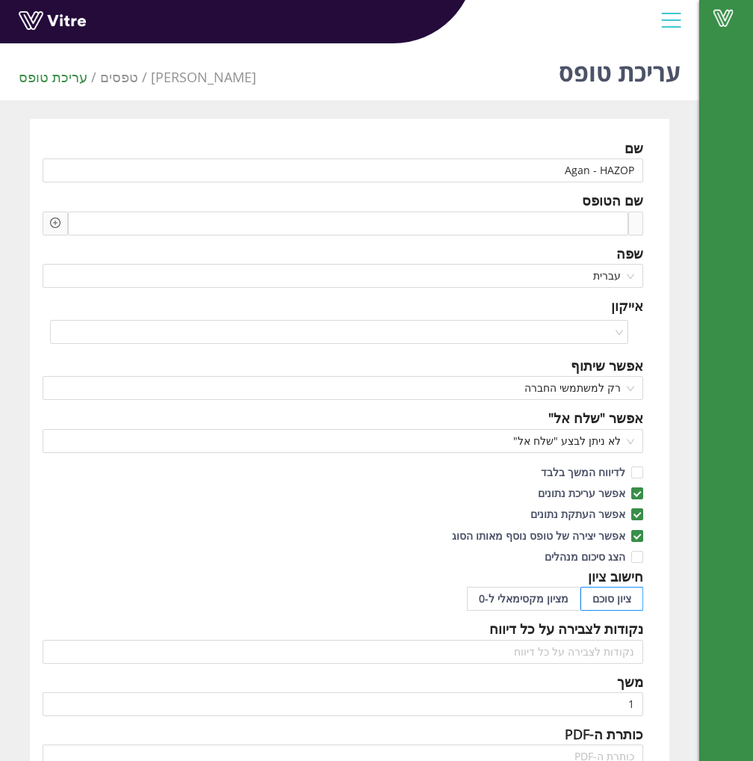
scroll to position [0, 0]
click at [552, 222] on span at bounding box center [562, 224] width 111 height 16
click at [58, 221] on icon "plus-circle" at bounding box center [55, 223] width 10 height 10
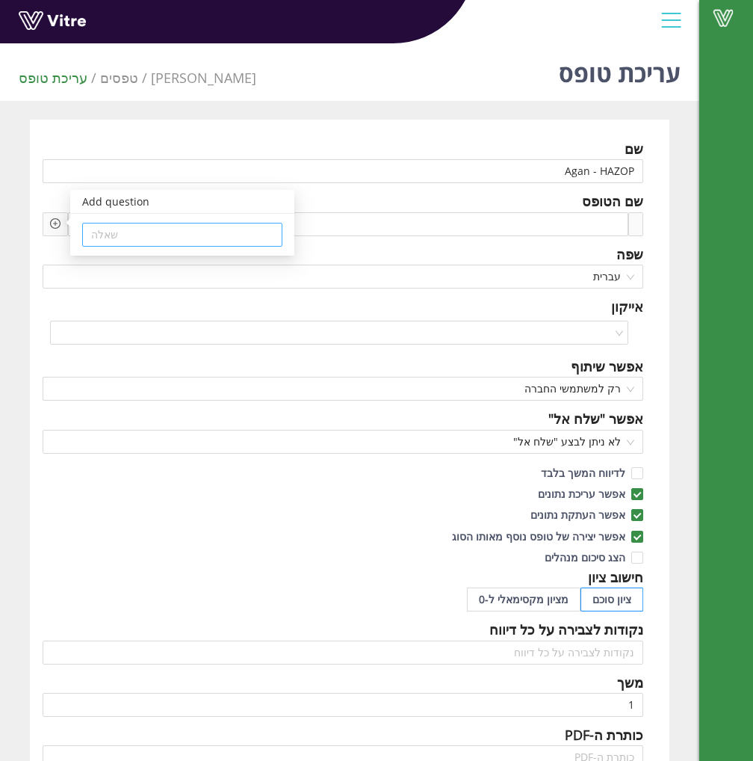
click at [123, 242] on input "search" at bounding box center [182, 234] width 182 height 22
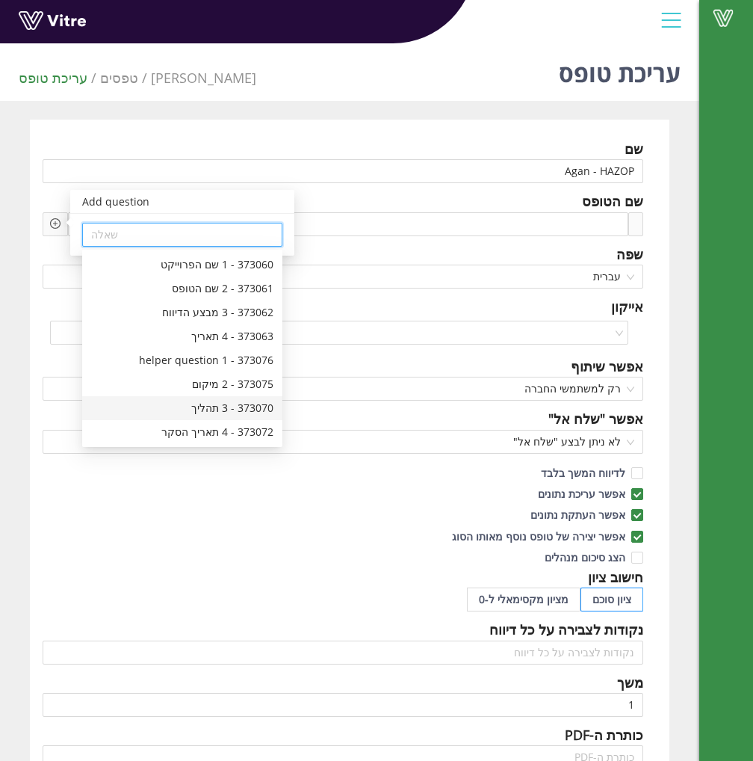
click at [229, 411] on div "373070 - 3 תהליך" at bounding box center [182, 408] width 182 height 16
type input "373070 - 3 תהליך"
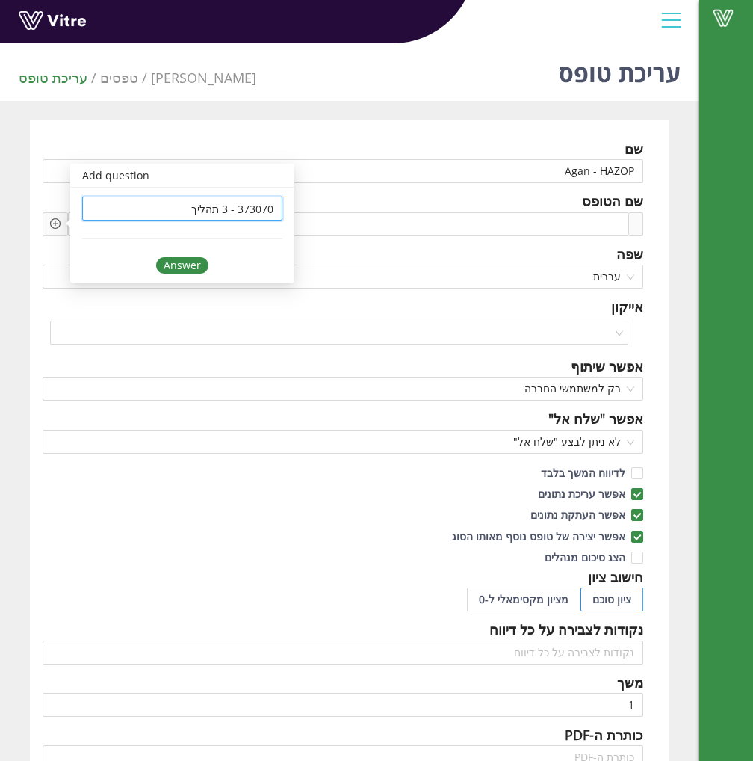
click at [178, 273] on div "Answer" at bounding box center [182, 265] width 52 height 16
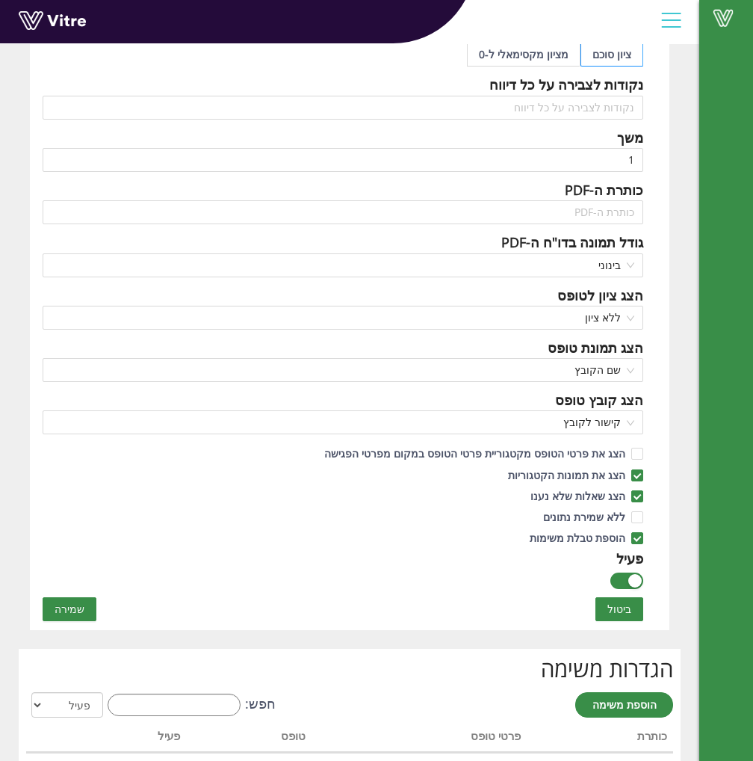
scroll to position [598, 0]
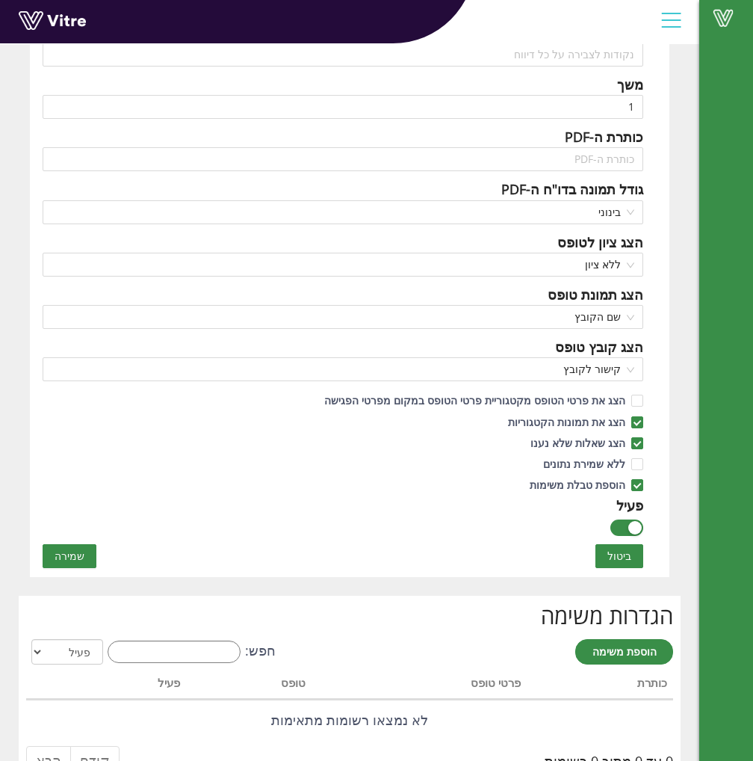
click at [83, 557] on button "שמירה" at bounding box center [70, 556] width 54 height 24
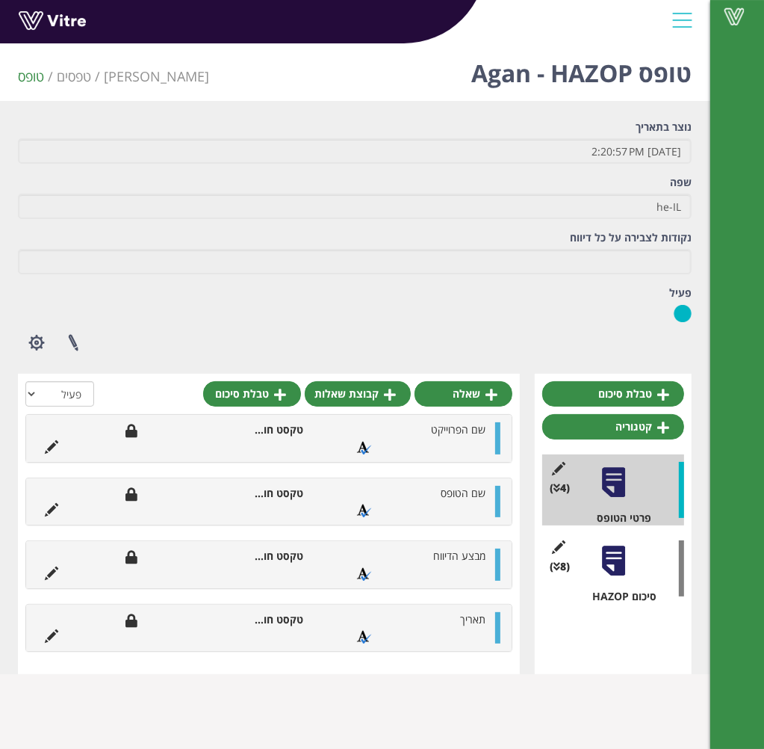
click at [604, 560] on div at bounding box center [614, 561] width 34 height 34
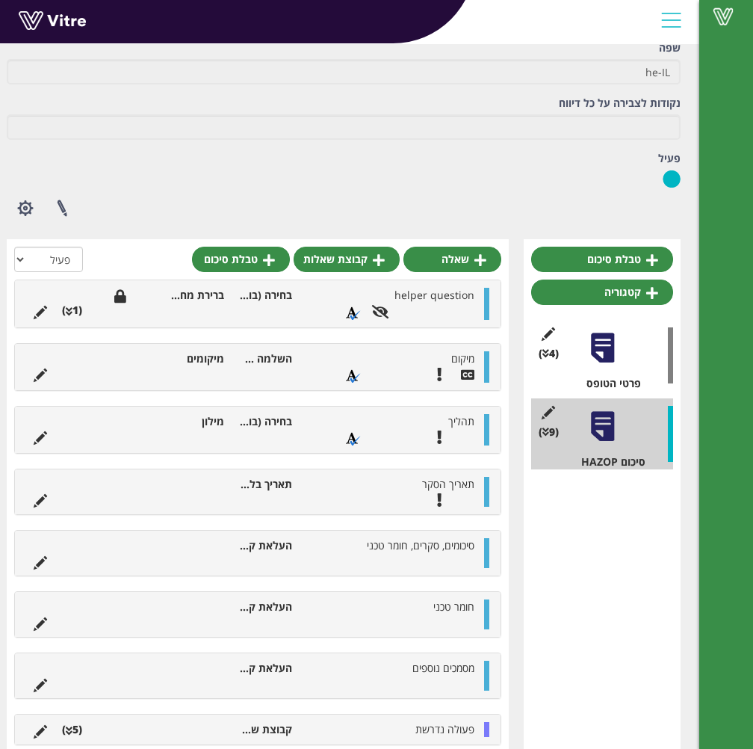
scroll to position [170, 0]
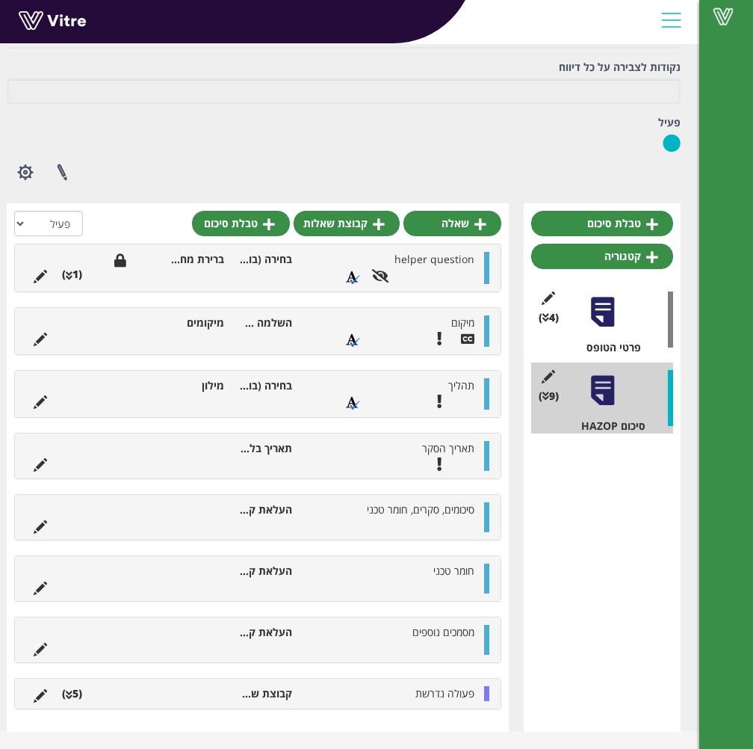
click at [39, 696] on icon at bounding box center [40, 695] width 13 height 13
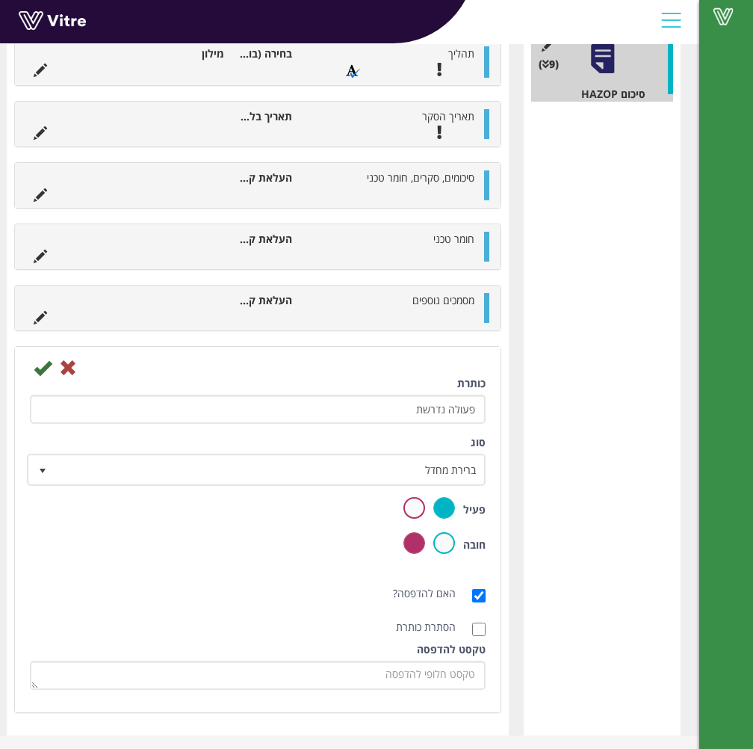
scroll to position [504, 0]
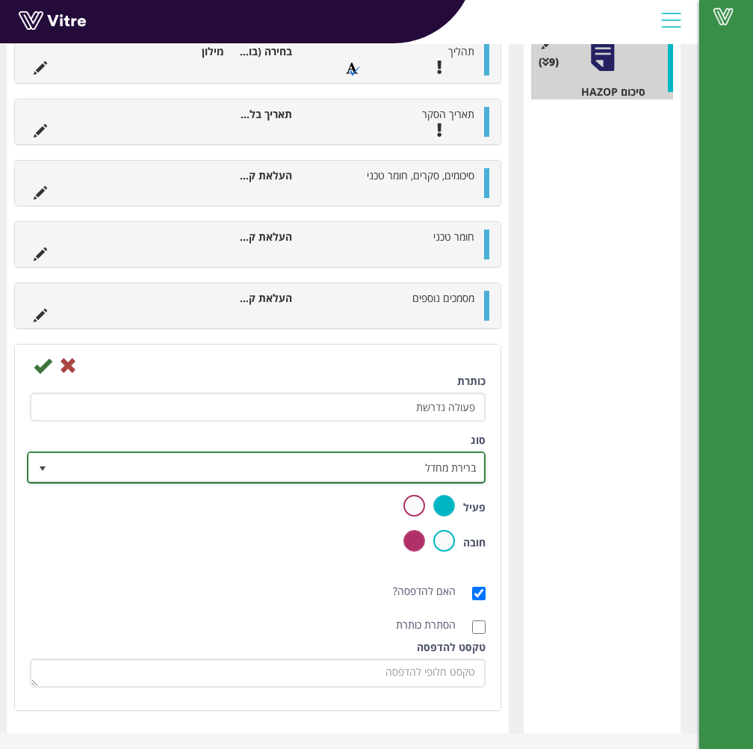
click at [318, 471] on span "ברירת מחדל" at bounding box center [269, 467] width 429 height 27
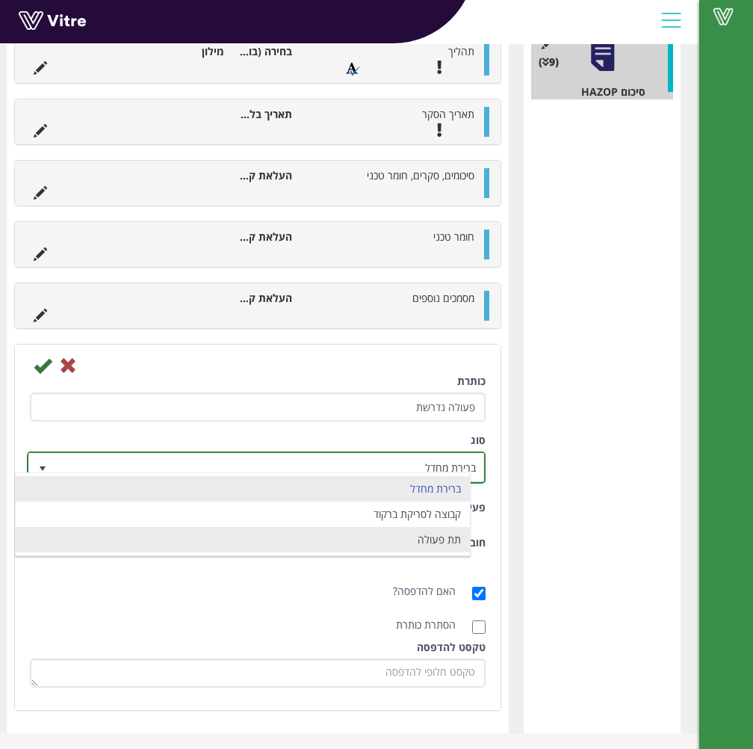
click at [375, 545] on li "תת פעולה" at bounding box center [243, 539] width 455 height 25
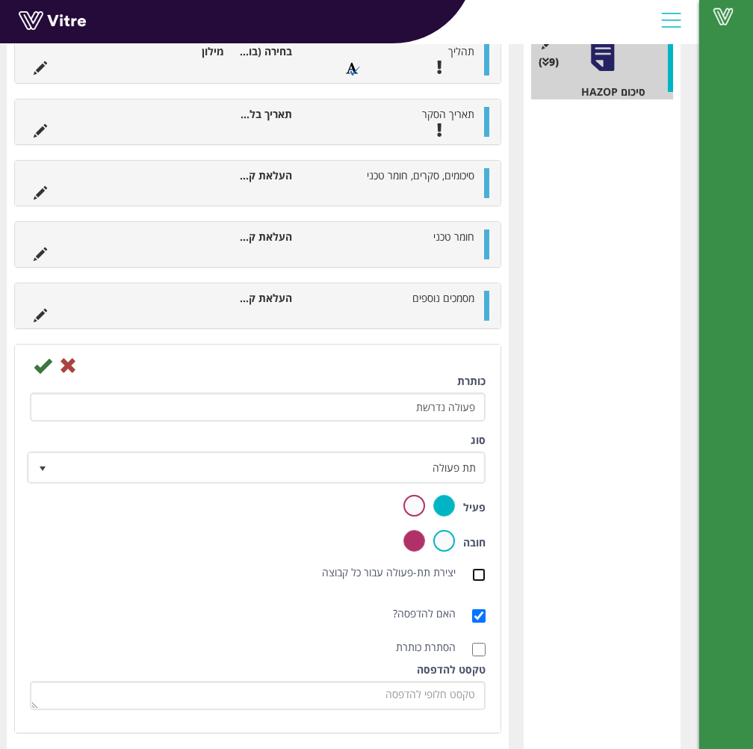
click at [480, 568] on input "יצירת תת-פעולה עבור כל קבוצה" at bounding box center [478, 574] width 13 height 13
checkbox input "true"
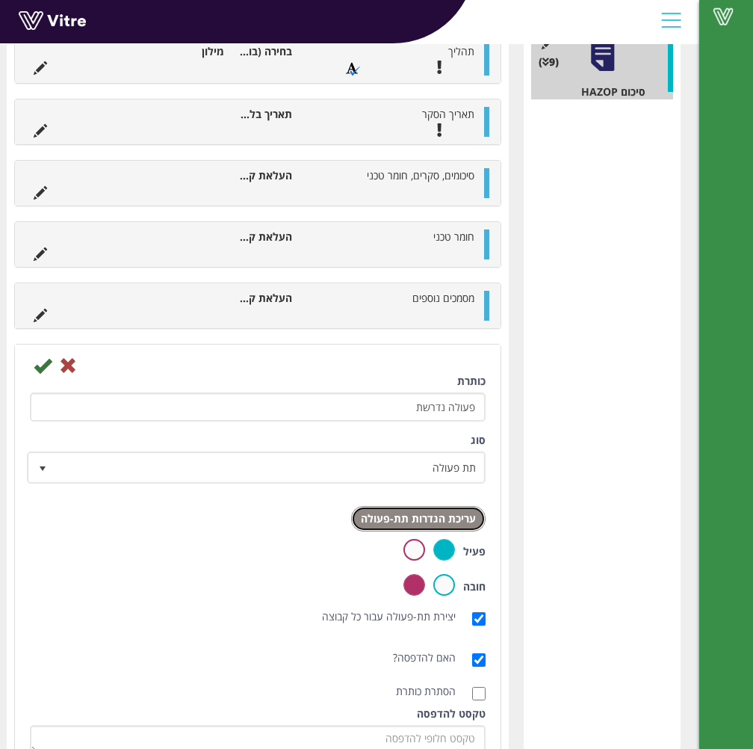
click at [406, 511] on link "עריכת הגדרות תת-פעולה" at bounding box center [418, 518] width 134 height 25
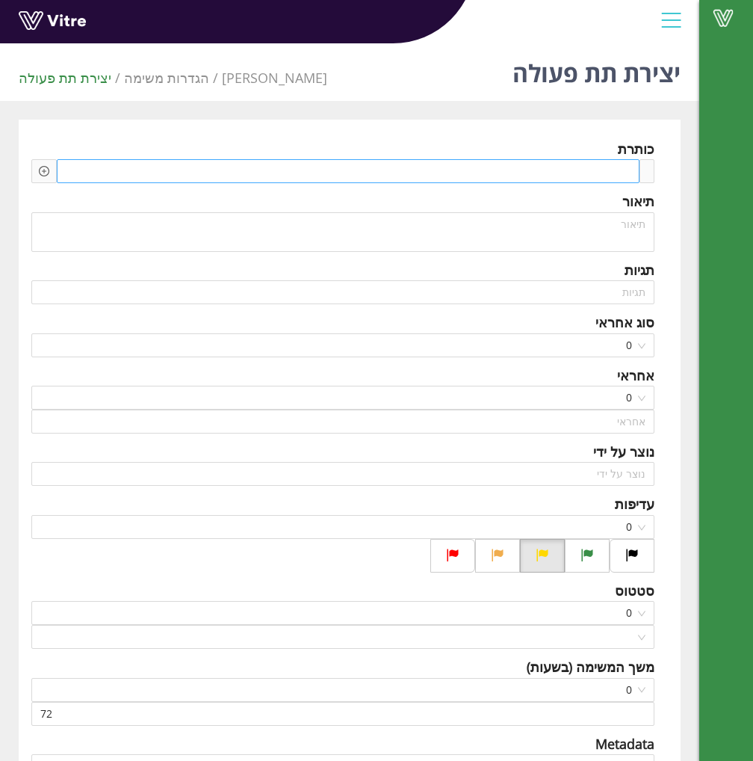
type input "Gal Galay"
click at [542, 176] on span at bounding box center [570, 171] width 115 height 16
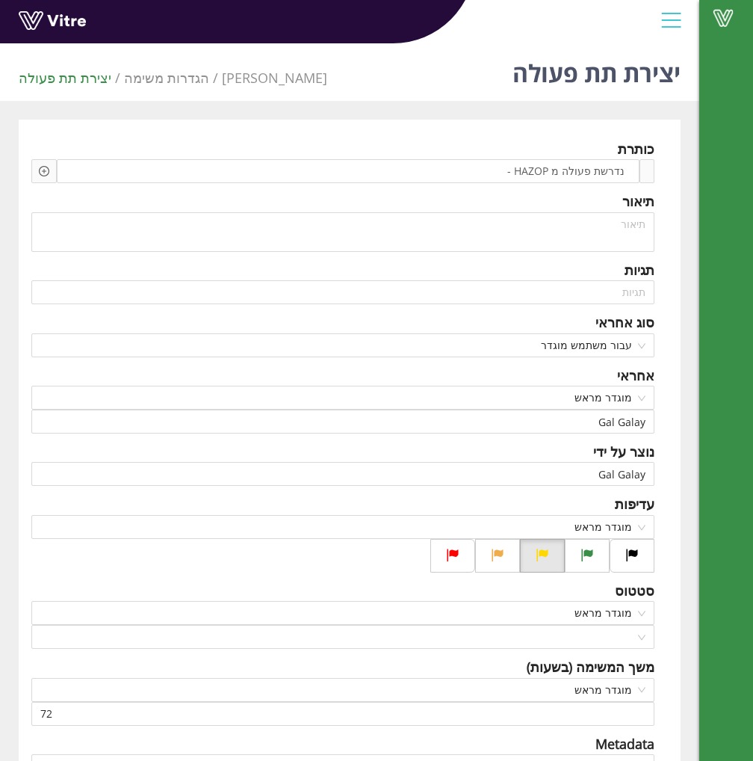
click at [45, 173] on icon "plus-circle" at bounding box center [44, 171] width 10 height 10
click at [93, 183] on input "search" at bounding box center [171, 182] width 182 height 22
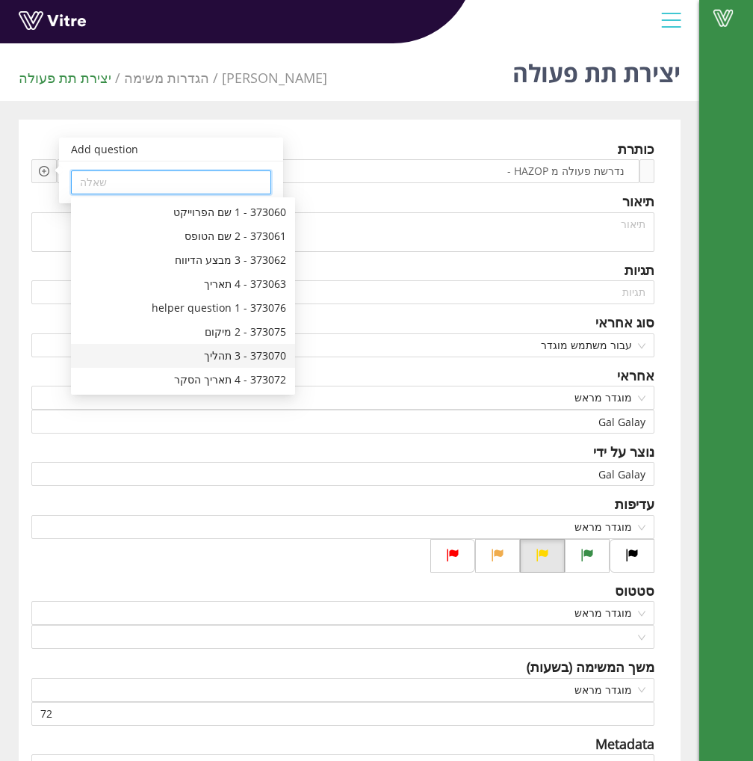
click at [227, 356] on div "373070 - 3 תהליך" at bounding box center [183, 355] width 206 height 16
type input "373070 - 3 תהליך"
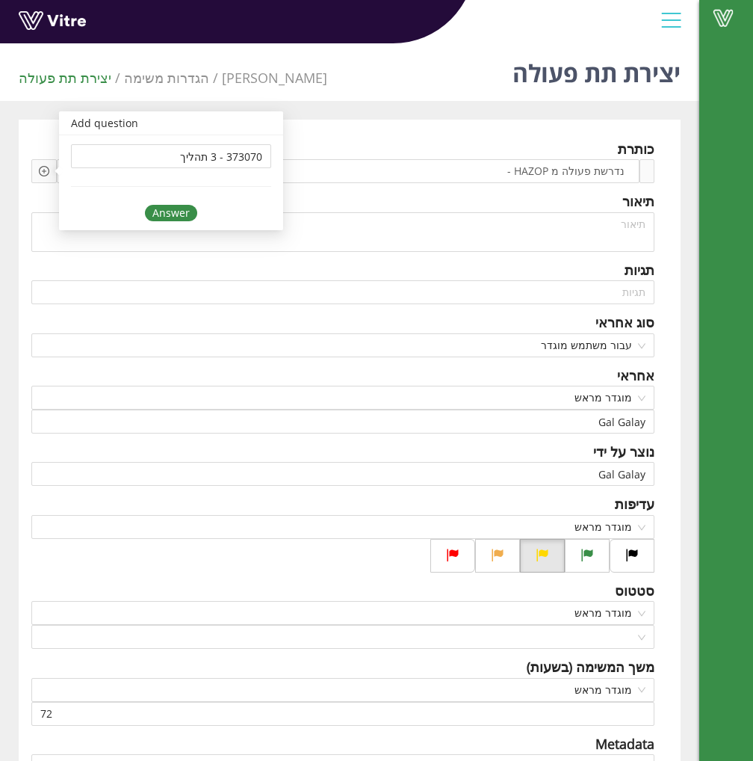
click at [159, 211] on div "Answer" at bounding box center [171, 213] width 52 height 16
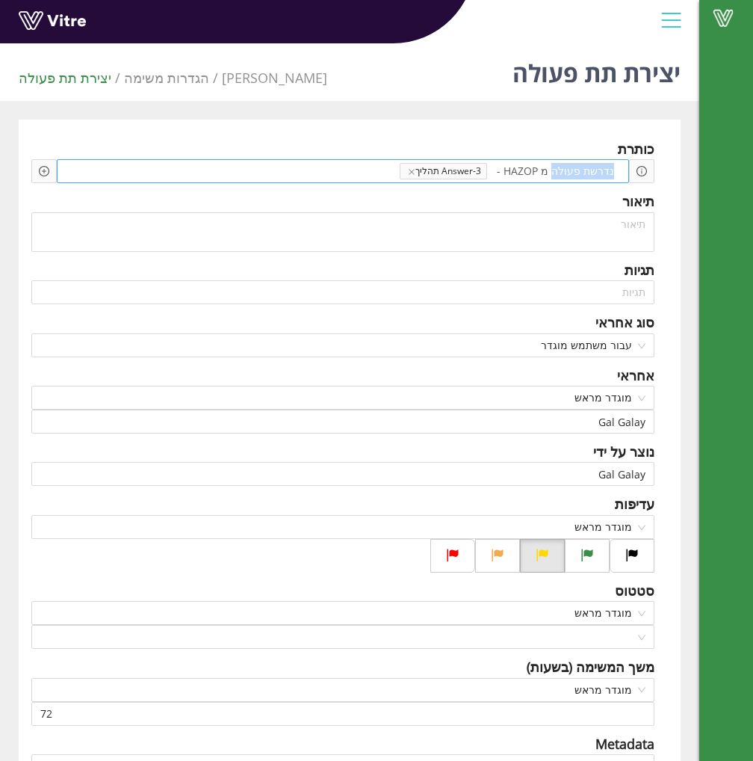
drag, startPoint x: 613, startPoint y: 173, endPoint x: 558, endPoint y: 176, distance: 55.4
click at [558, 176] on span "נדרשת פעולה מ HAZOP -" at bounding box center [555, 171] width 125 height 16
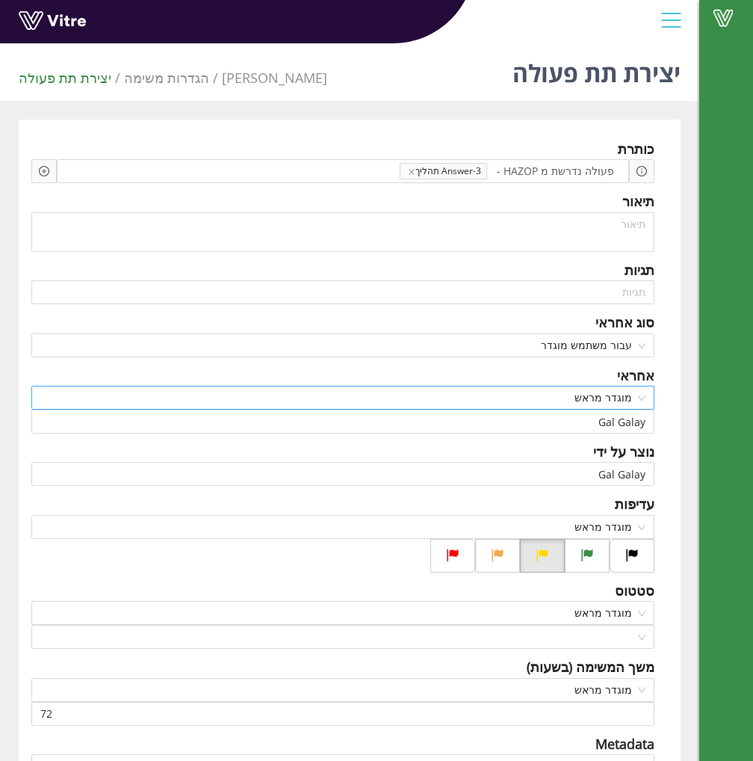
click at [637, 400] on span "מוגדר מראש" at bounding box center [342, 397] width 605 height 22
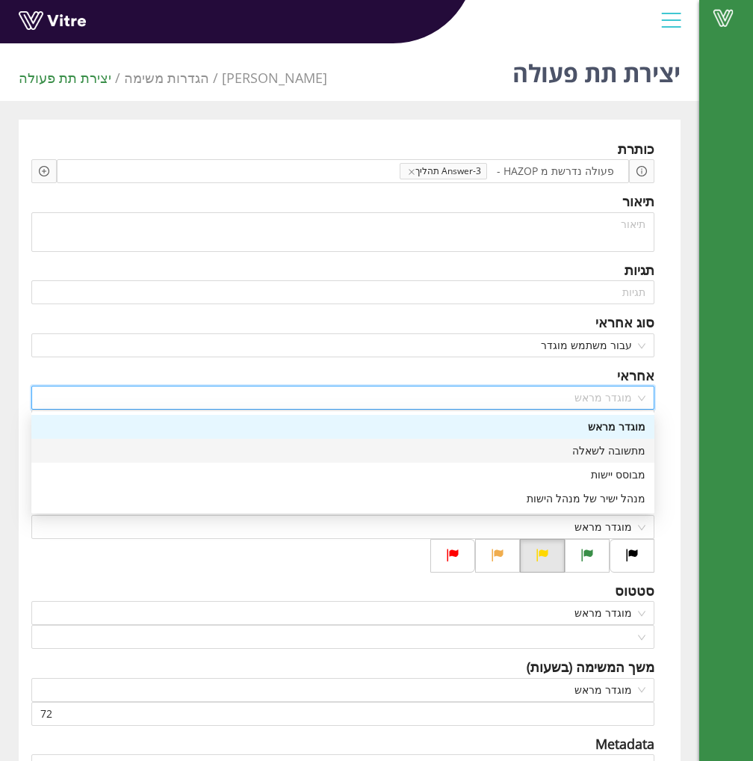
click at [607, 443] on div "מתשובה לשאלה" at bounding box center [342, 450] width 605 height 16
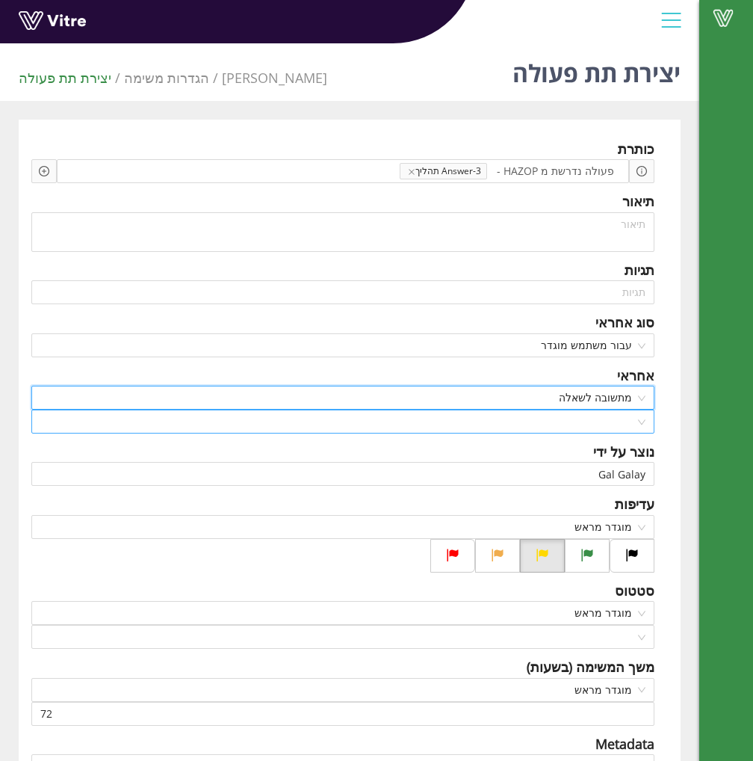
click at [620, 413] on input "search" at bounding box center [337, 421] width 595 height 22
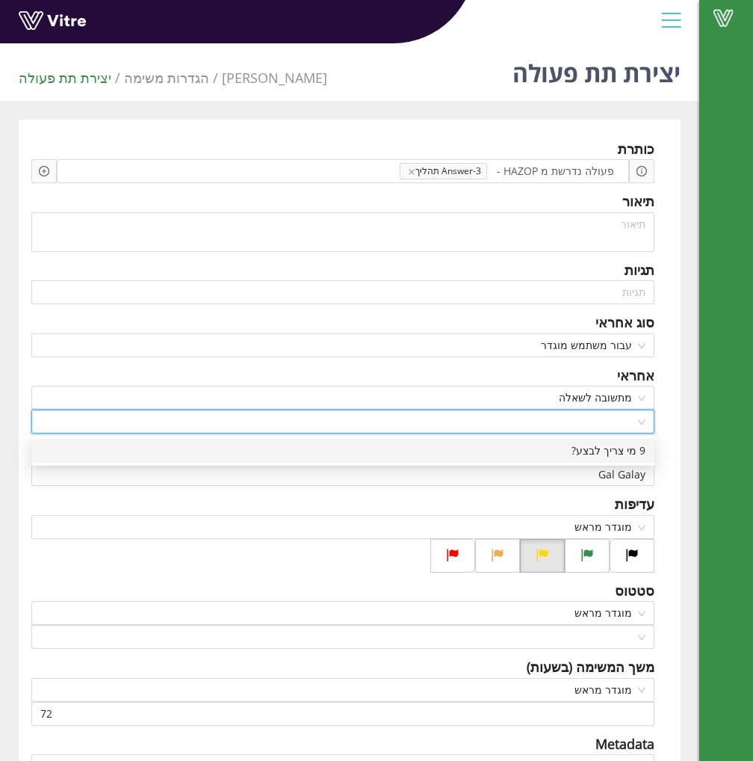
click at [613, 448] on div "9 מי צריך לבצע?" at bounding box center [342, 450] width 605 height 16
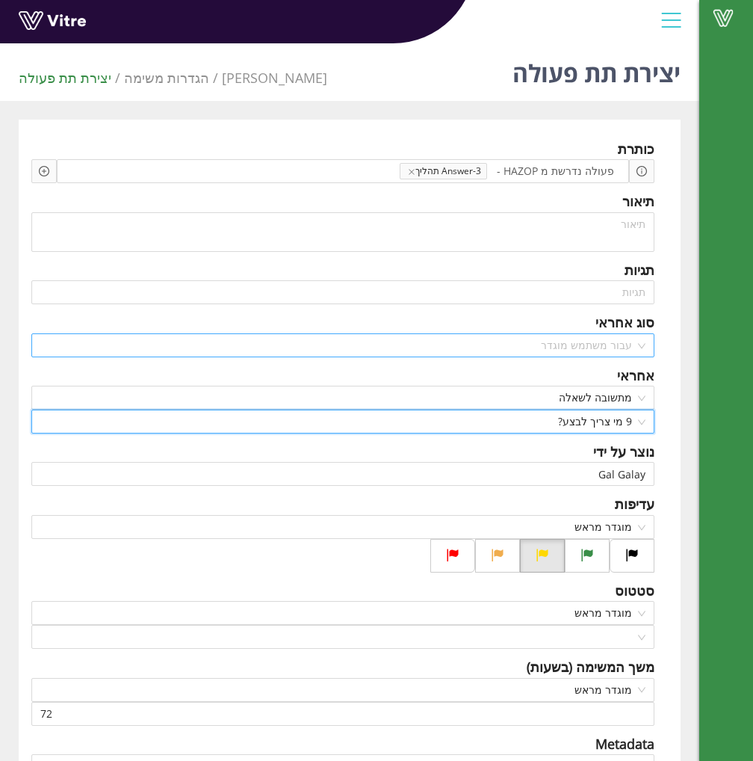
click at [640, 347] on span "עבור משתמש מוגדר" at bounding box center [342, 345] width 605 height 22
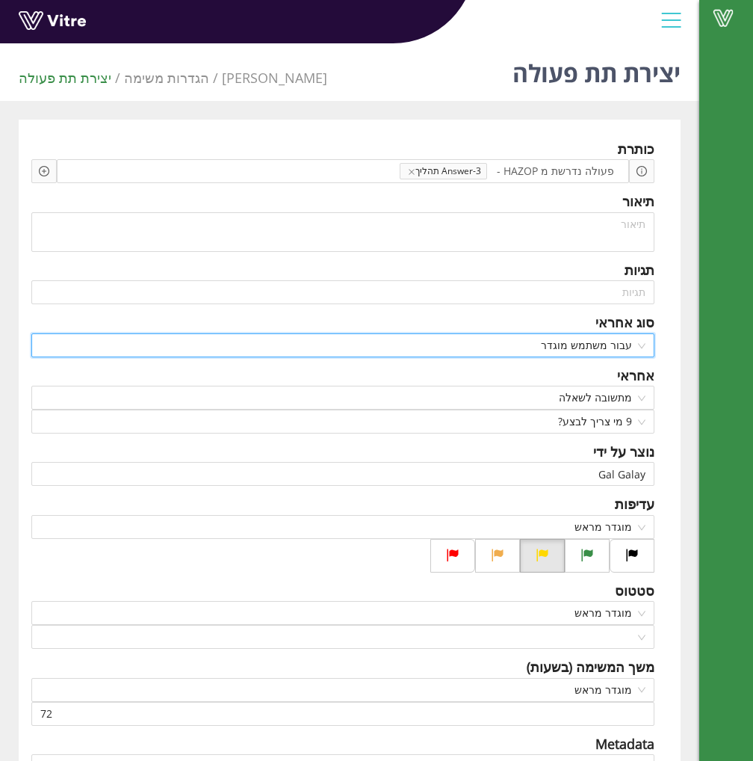
click at [640, 347] on span "עבור משתמש מוגדר" at bounding box center [342, 345] width 605 height 22
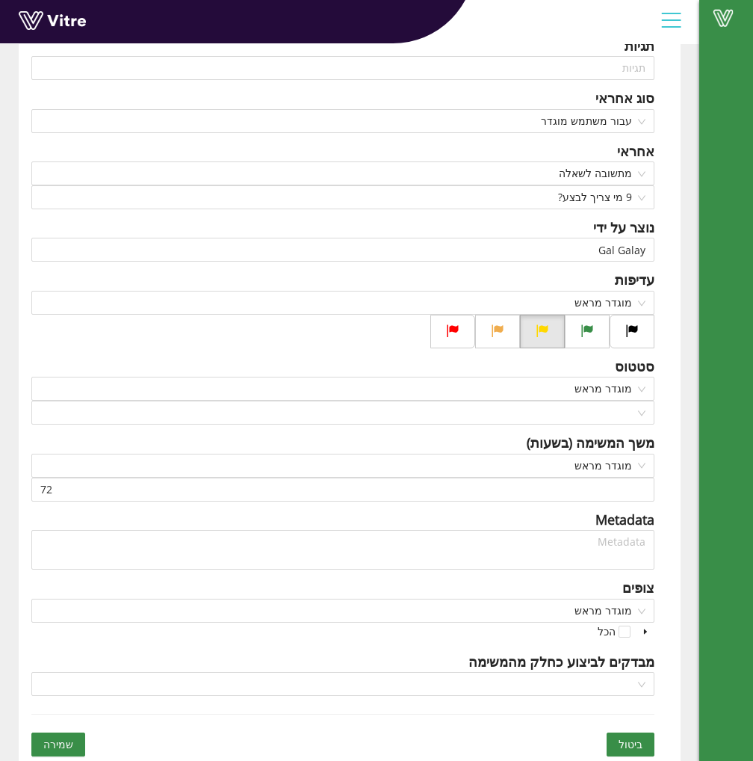
scroll to position [227, 0]
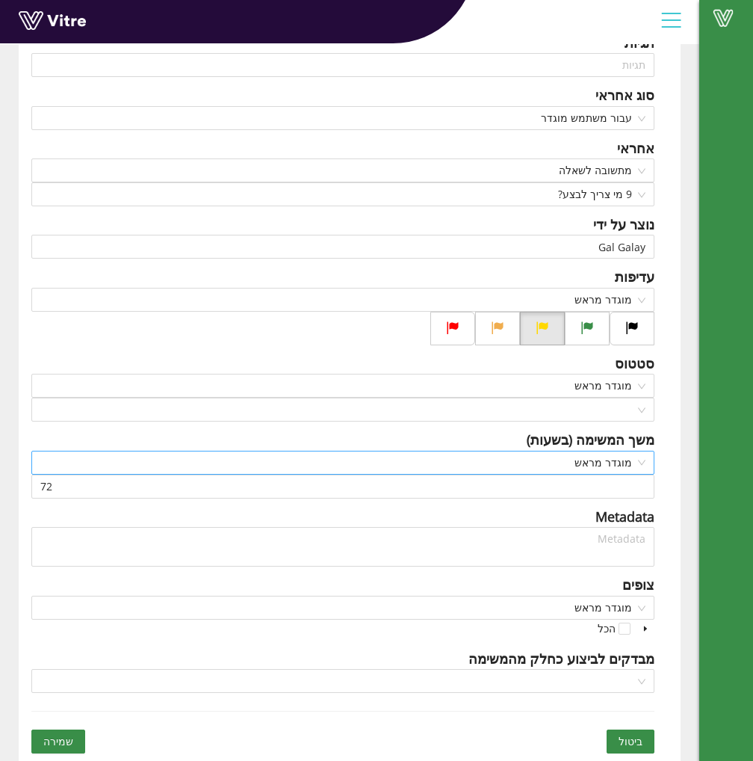
click at [626, 464] on span "מוגדר מראש" at bounding box center [342, 462] width 605 height 22
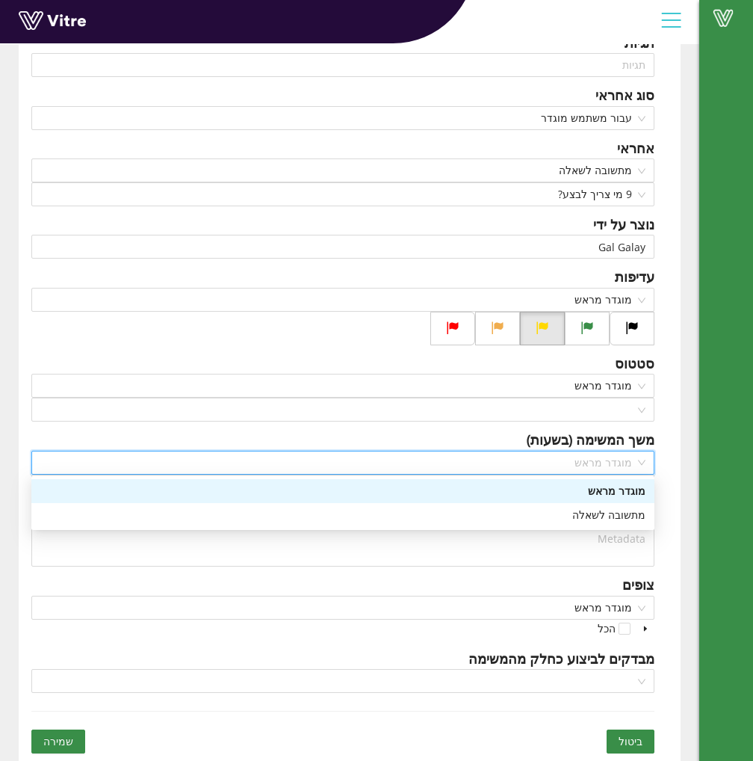
click at [626, 464] on span "מוגדר מראש" at bounding box center [342, 462] width 605 height 22
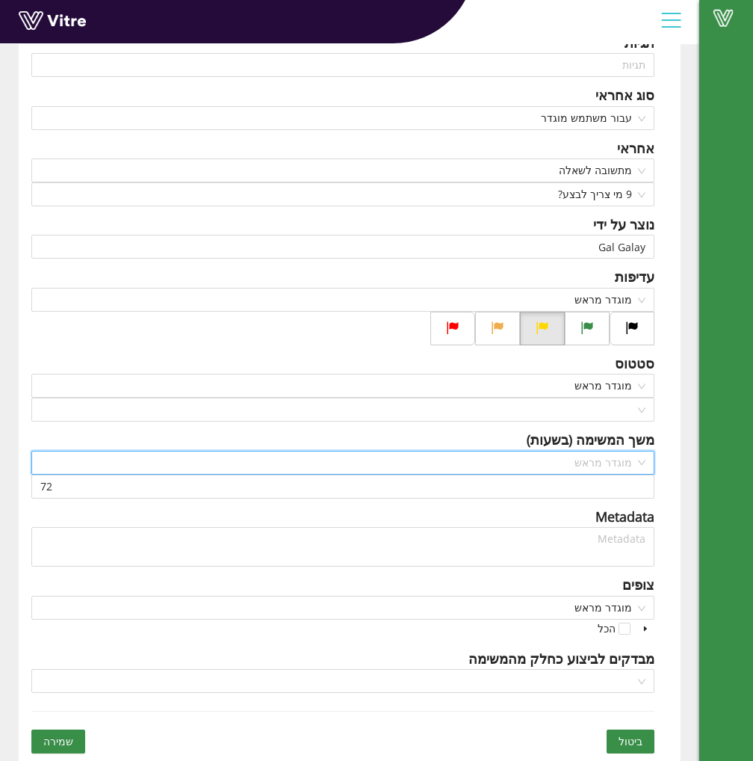
click at [626, 464] on span "מוגדר מראש" at bounding box center [342, 462] width 605 height 22
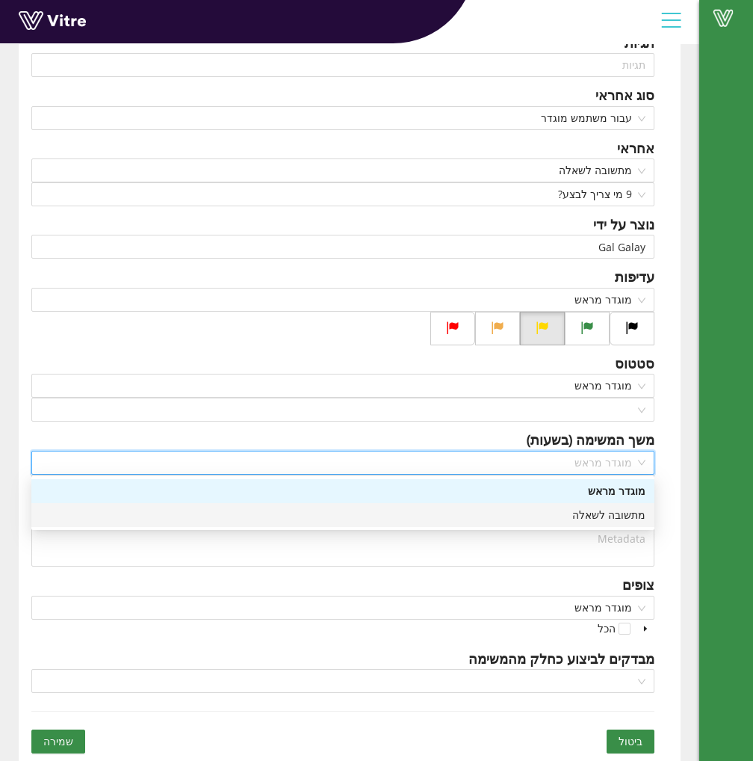
click at [610, 516] on div "מתשובה לשאלה" at bounding box center [342, 515] width 605 height 16
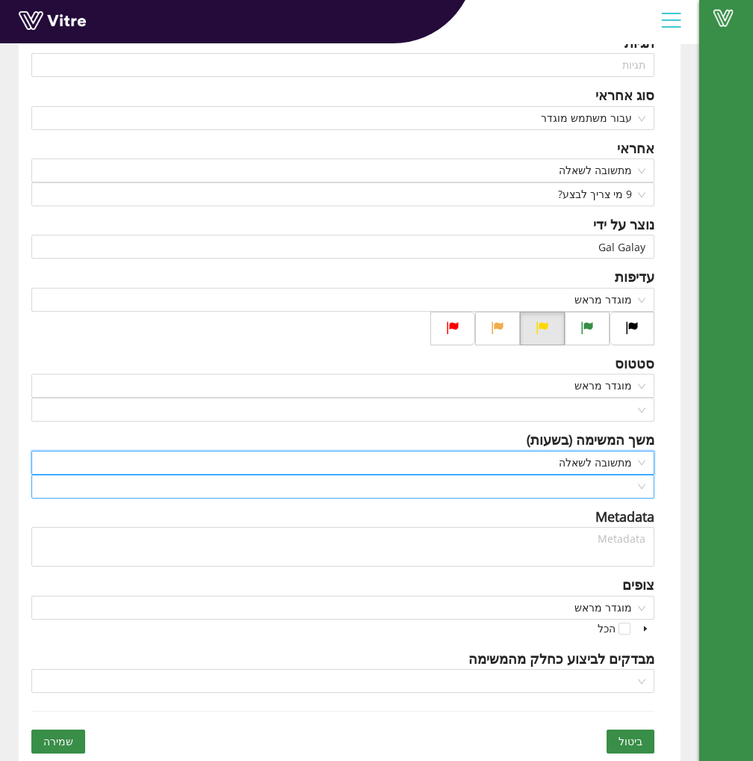
click at [619, 485] on input "search" at bounding box center [337, 486] width 595 height 22
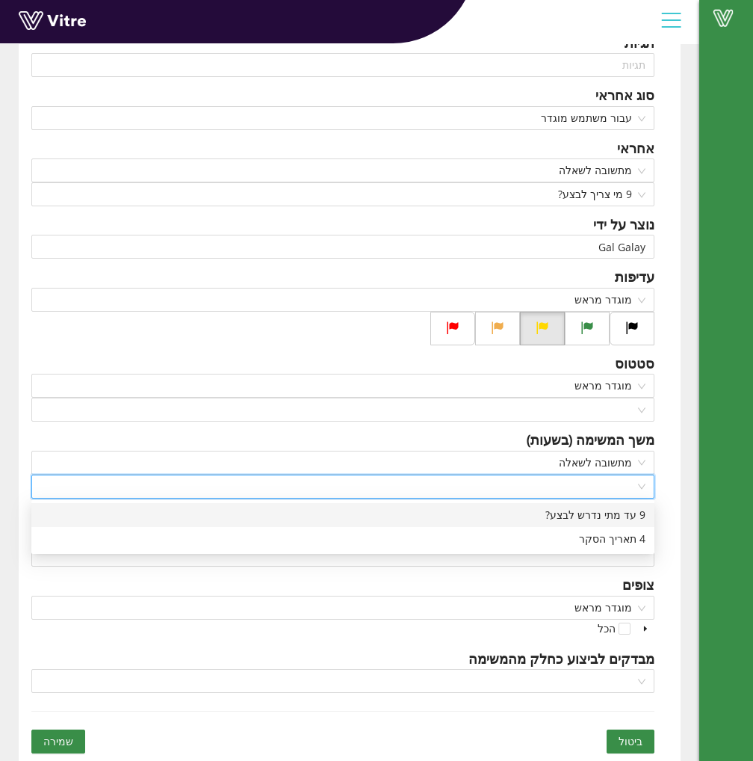
click at [573, 513] on div "9 עד מתי נדרש לבצע?" at bounding box center [342, 515] width 605 height 16
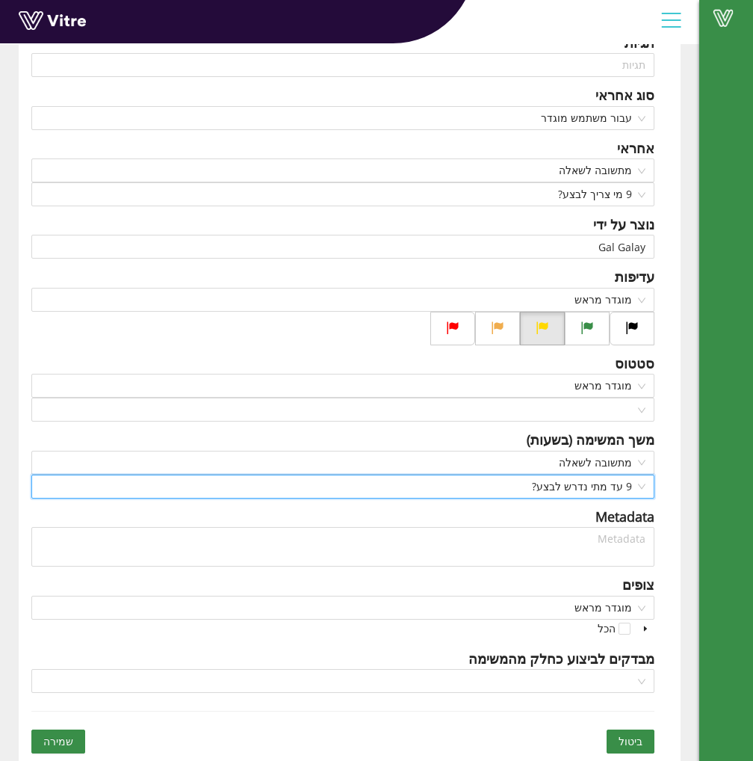
scroll to position [152, 0]
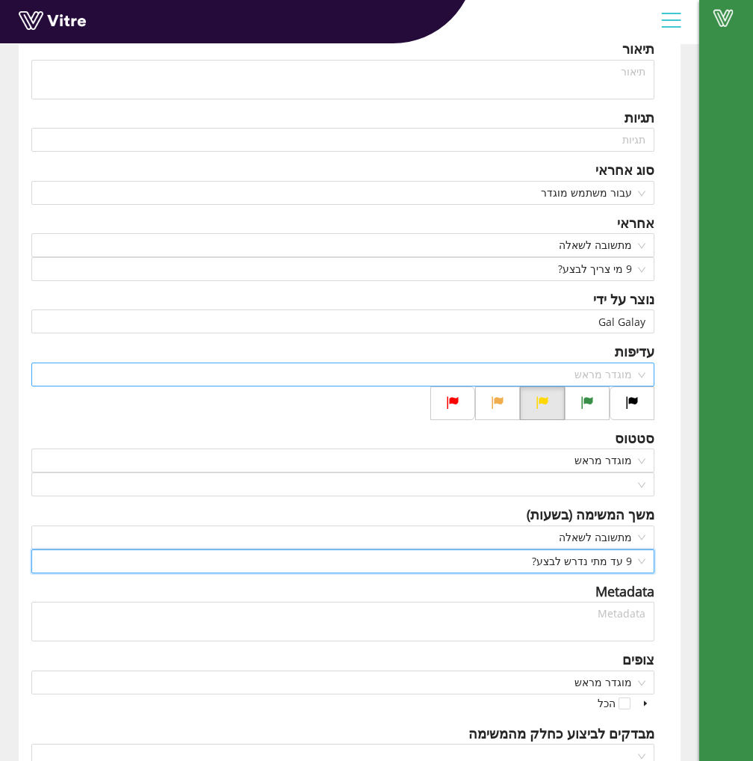
click at [622, 371] on span "מוגדר מראש" at bounding box center [342, 374] width 605 height 22
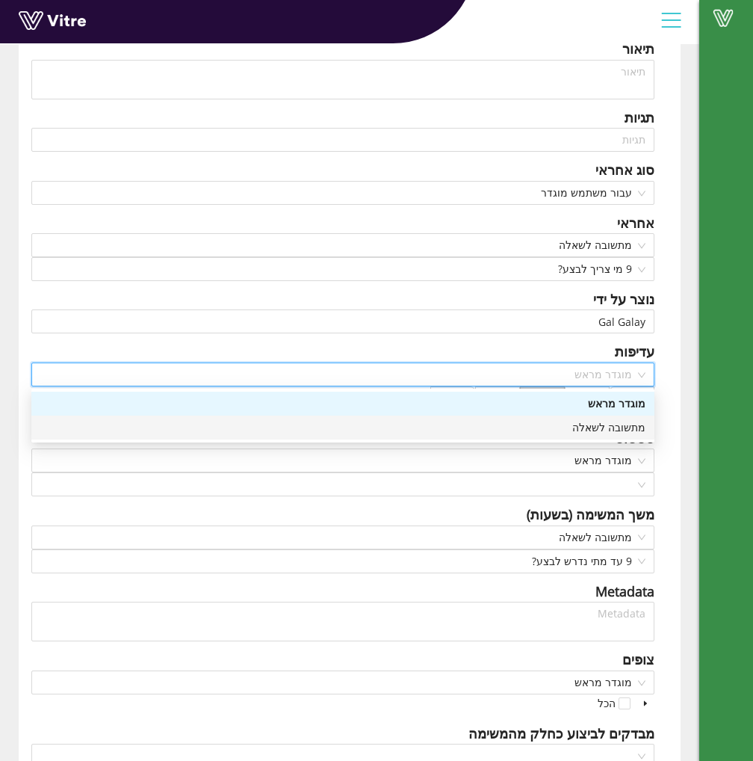
click at [607, 433] on div "מתשובה לשאלה" at bounding box center [342, 427] width 605 height 16
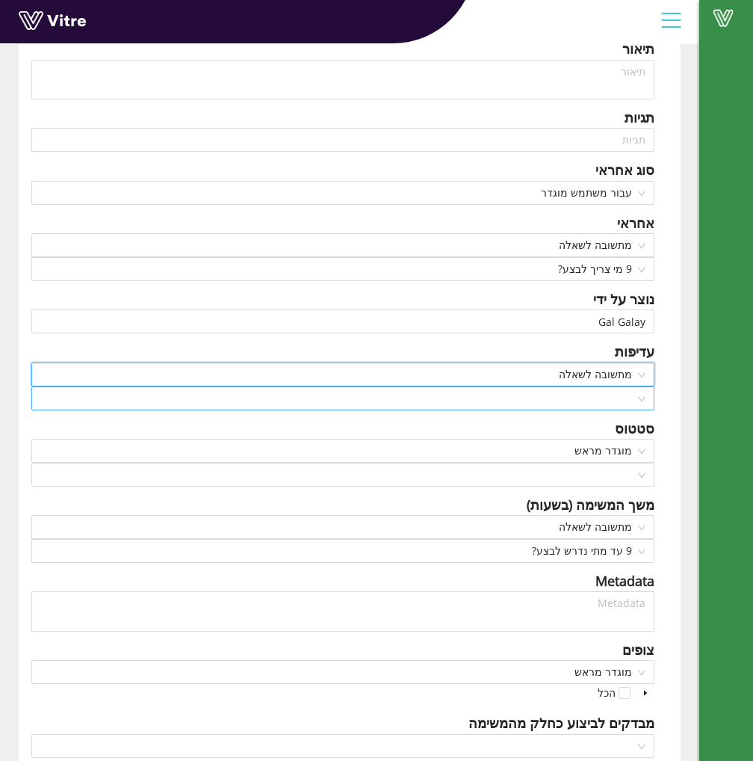
click at [607, 394] on input "search" at bounding box center [337, 398] width 595 height 22
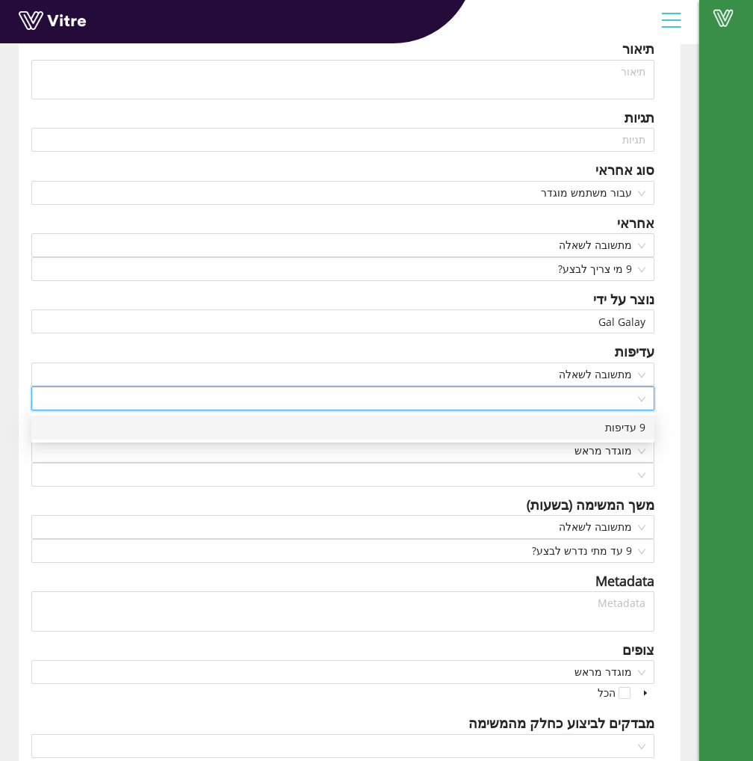
click at [602, 425] on div "9 עדיפות" at bounding box center [342, 427] width 605 height 16
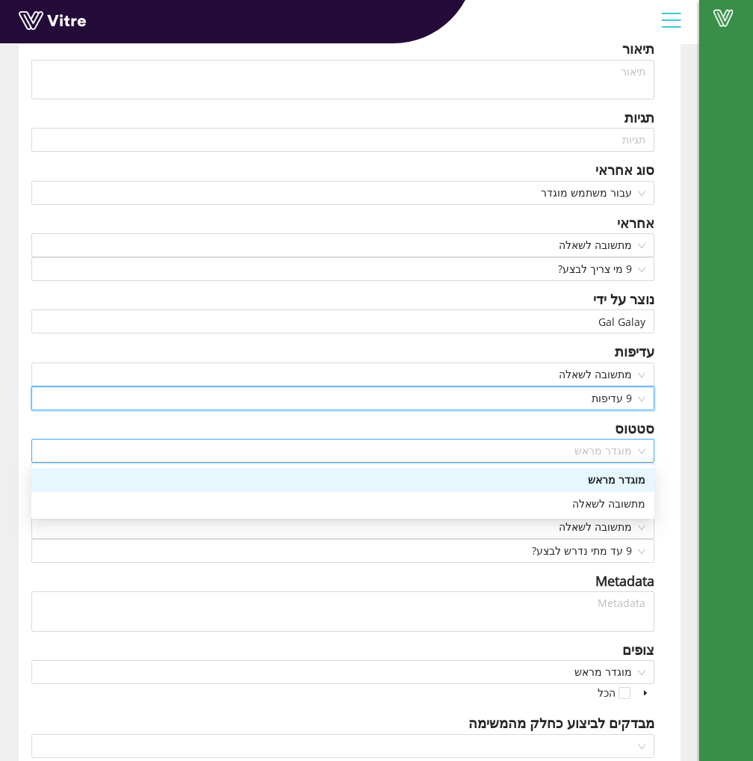
click at [645, 446] on span "מוגדר מראש" at bounding box center [342, 450] width 605 height 22
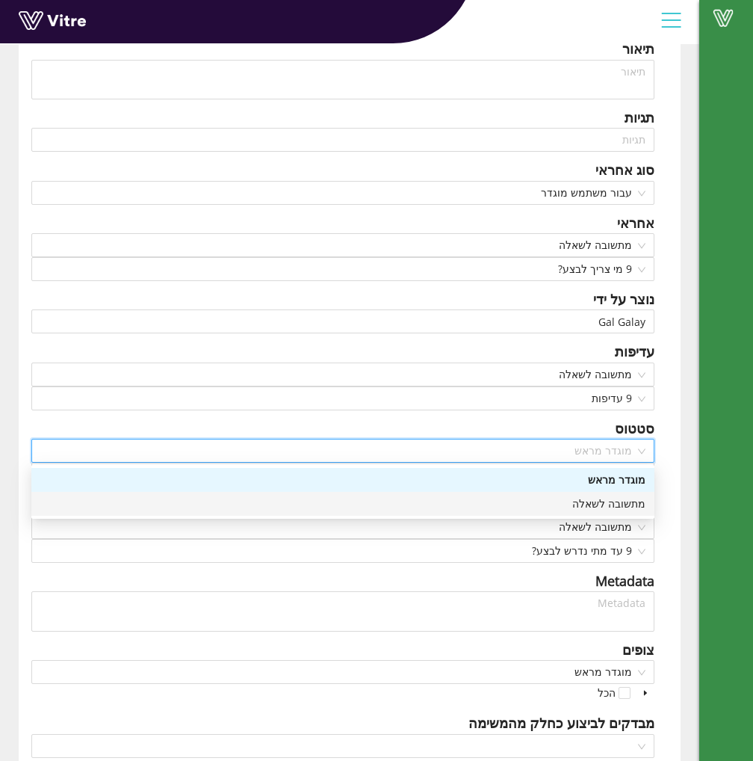
click at [616, 505] on div "מתשובה לשאלה" at bounding box center [342, 503] width 605 height 16
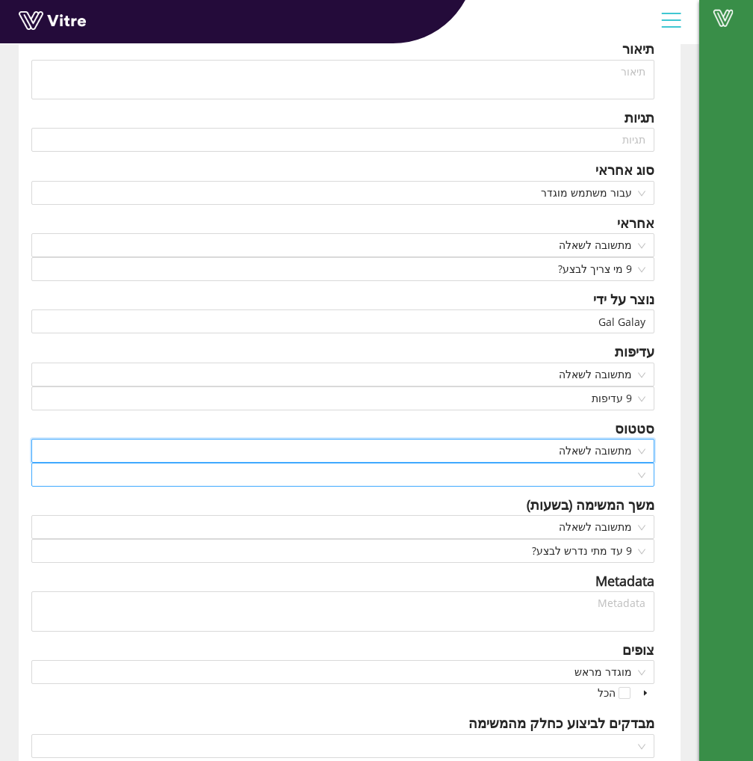
click at [639, 476] on div at bounding box center [342, 474] width 623 height 24
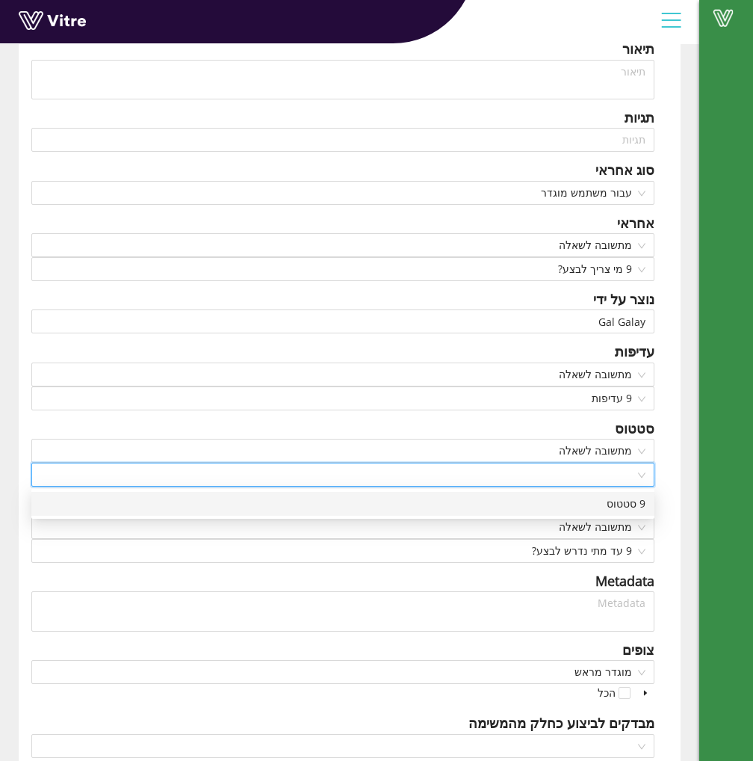
click at [629, 498] on div "9 סטטוס" at bounding box center [342, 503] width 605 height 16
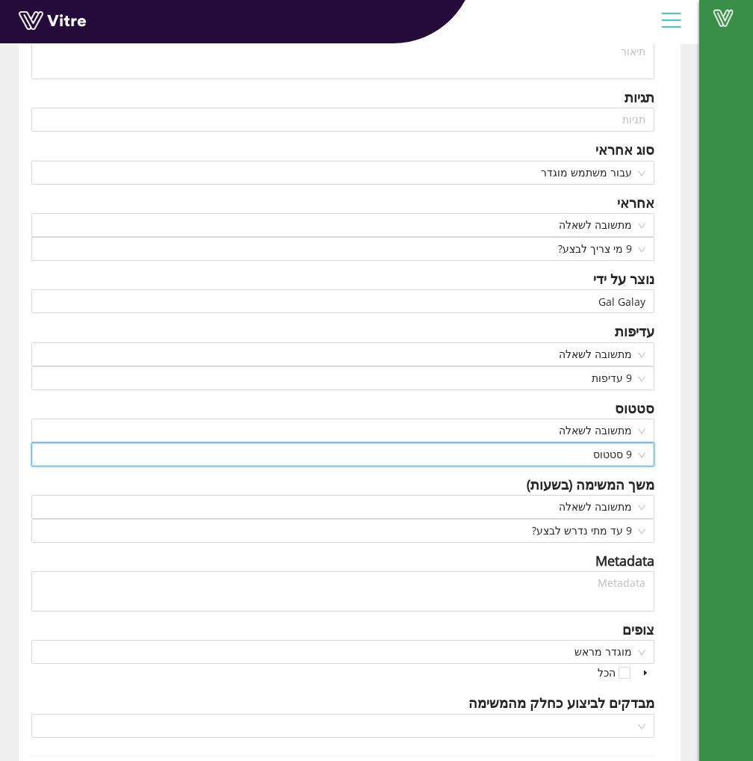
scroll to position [218, 0]
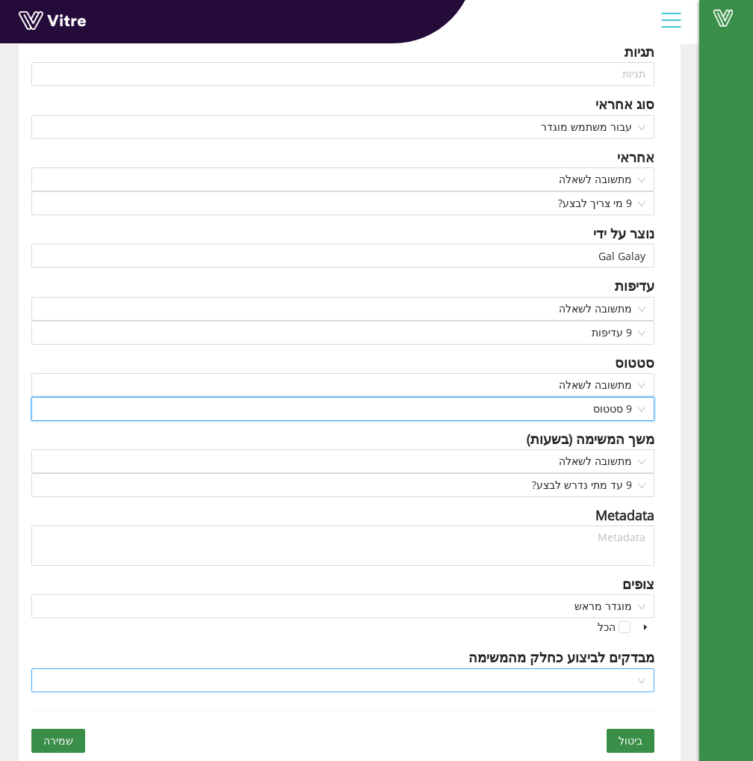
click at [627, 687] on input "search" at bounding box center [337, 680] width 595 height 22
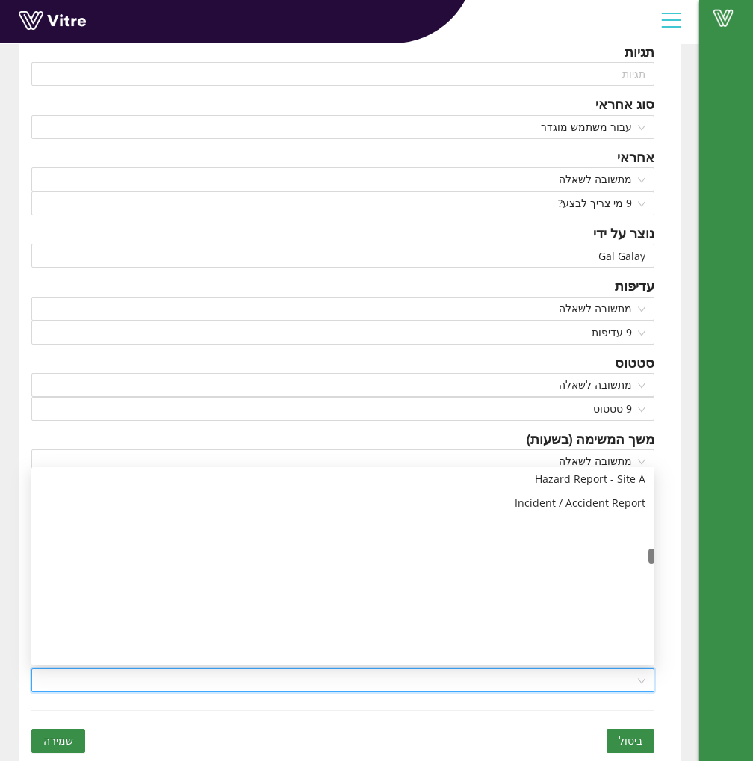
scroll to position [1464, 0]
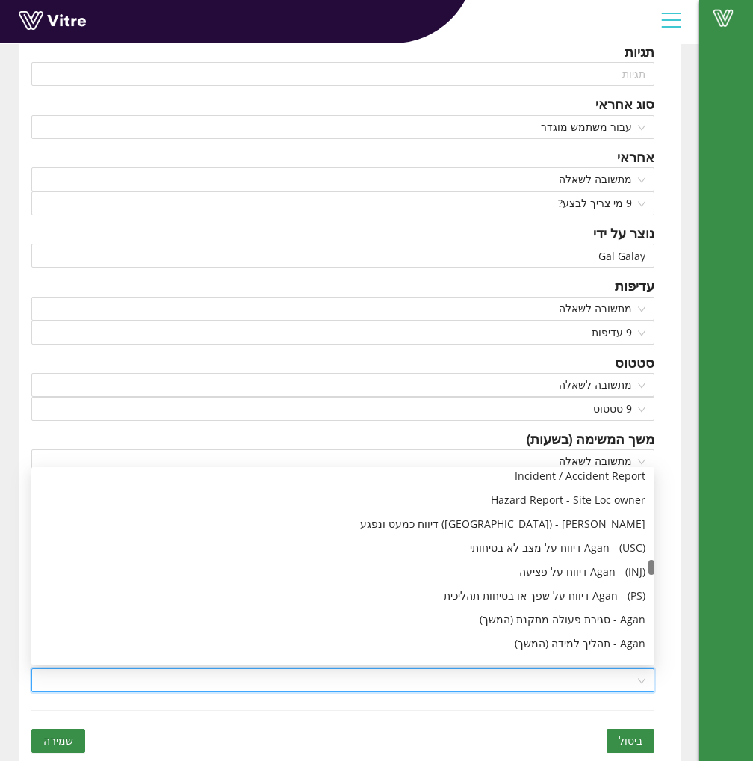
drag, startPoint x: 651, startPoint y: 535, endPoint x: 652, endPoint y: 563, distance: 27.7
click at [652, 563] on div at bounding box center [652, 567] width 6 height 15
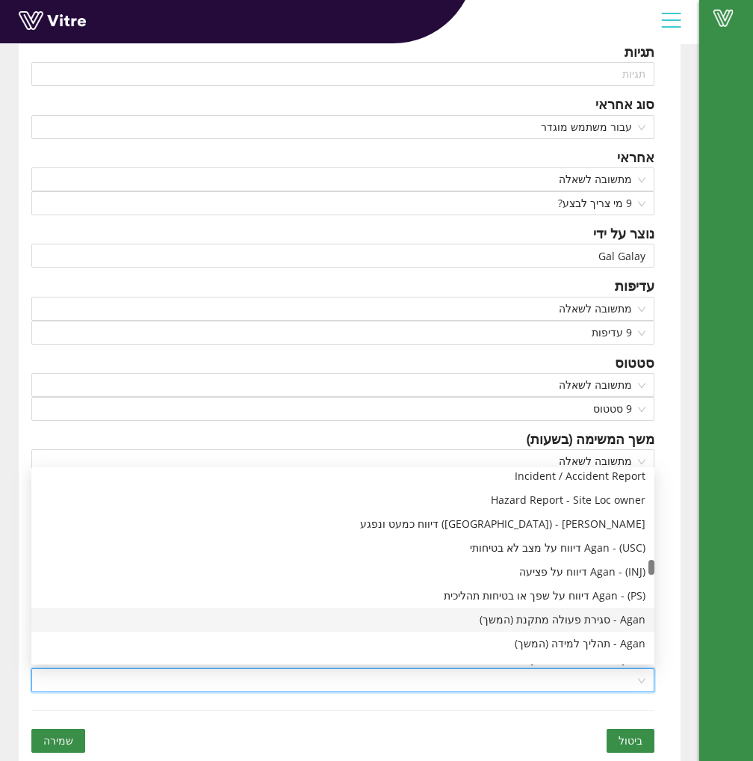
click at [592, 628] on div "Agan - סגירת פעולה מתקנת (המשך)" at bounding box center [342, 619] width 623 height 24
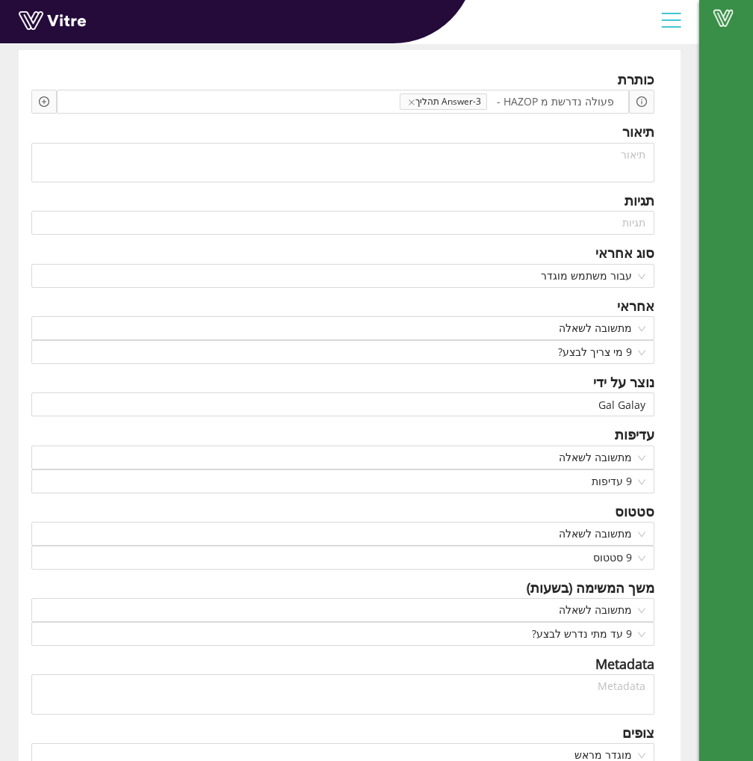
scroll to position [69, 0]
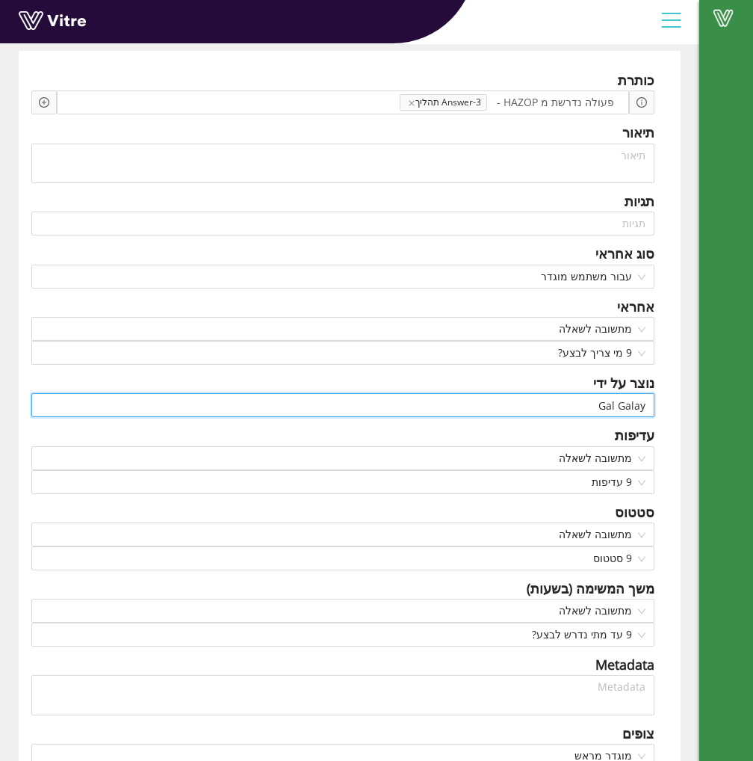
drag, startPoint x: 556, startPoint y: 407, endPoint x: 752, endPoint y: 421, distance: 196.2
click at [752, 421] on div "Vitre יצירת תת פעולה Adama הגדרות משימה יצירת תת פעולה כותרת פעולה נדרשת מ HAZO…" at bounding box center [376, 440] width 753 height 942
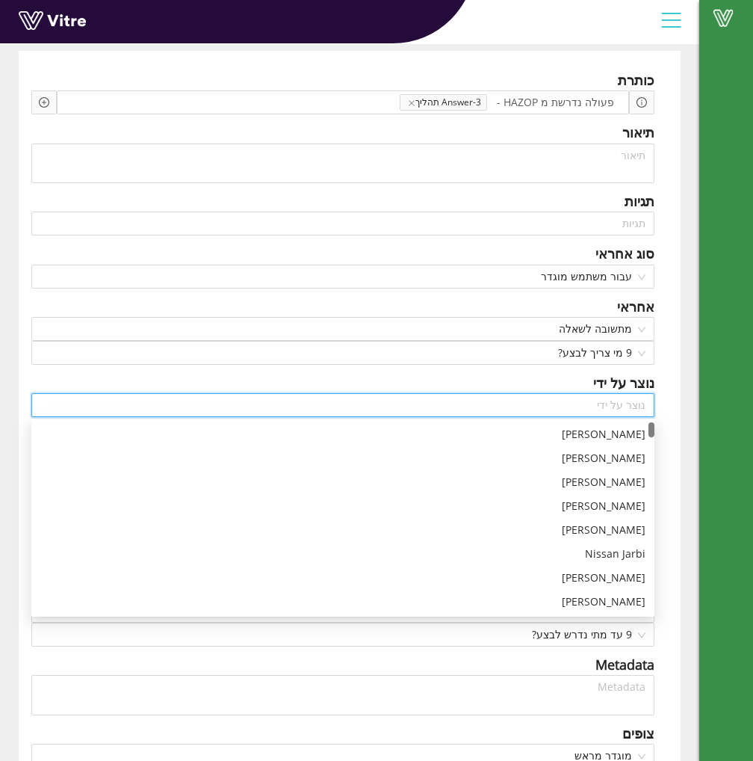
click at [684, 409] on div "כותרת פעולה נדרשת מ HAZOP - Answer-3 תהליך Add question שאלה תיאור תגיות תגיות …" at bounding box center [349, 481] width 684 height 860
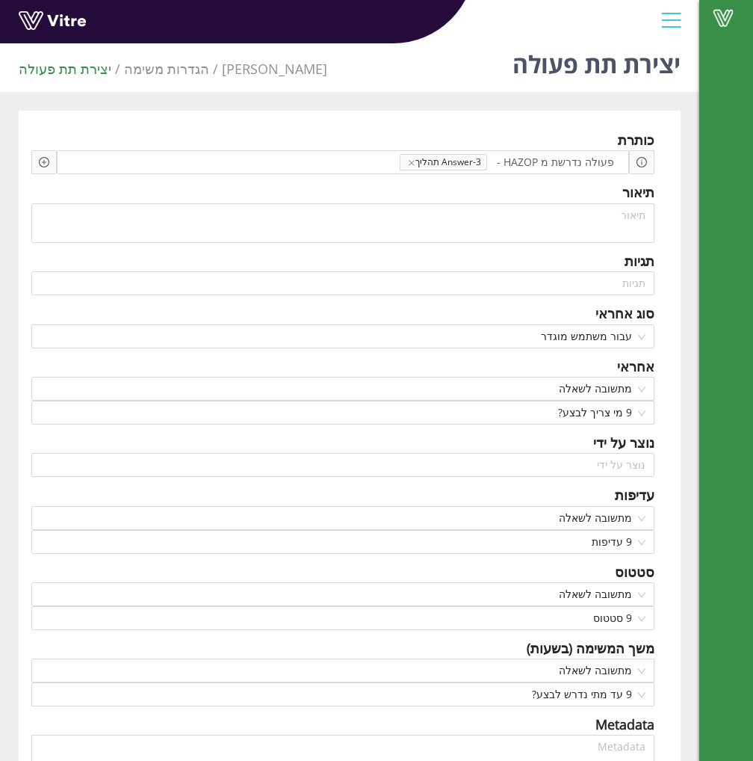
scroll to position [0, 0]
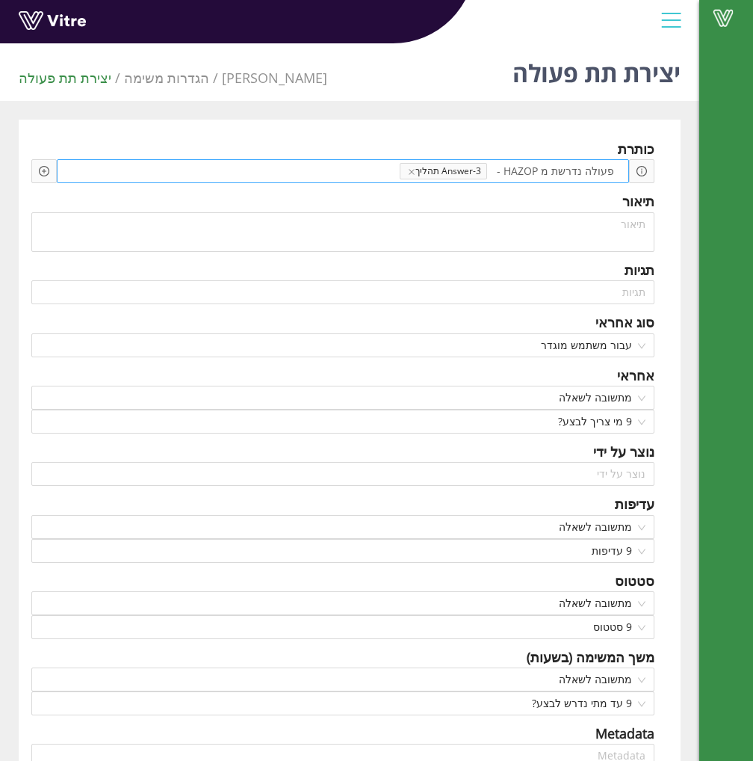
click at [313, 170] on span at bounding box center [343, 171] width 113 height 16
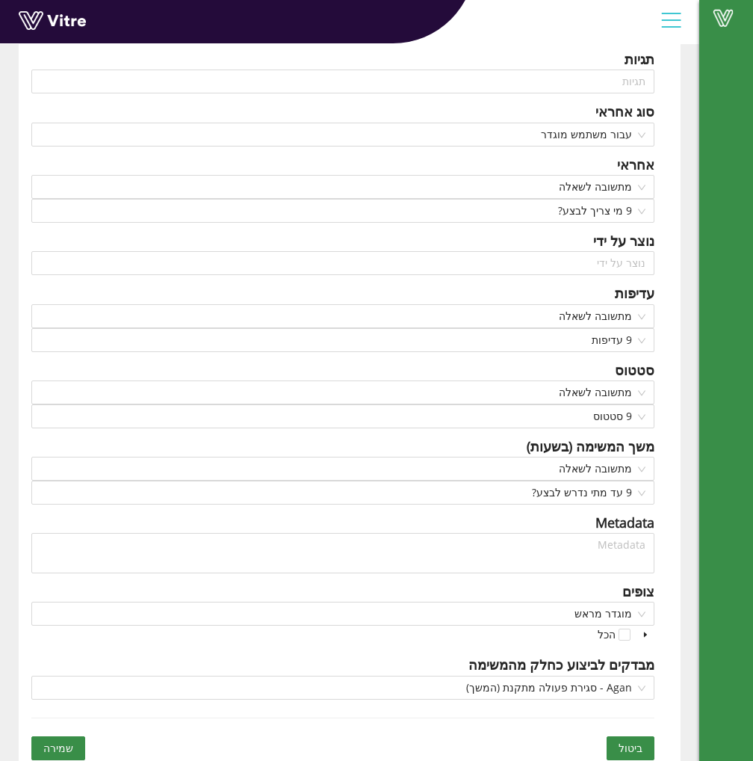
scroll to position [218, 0]
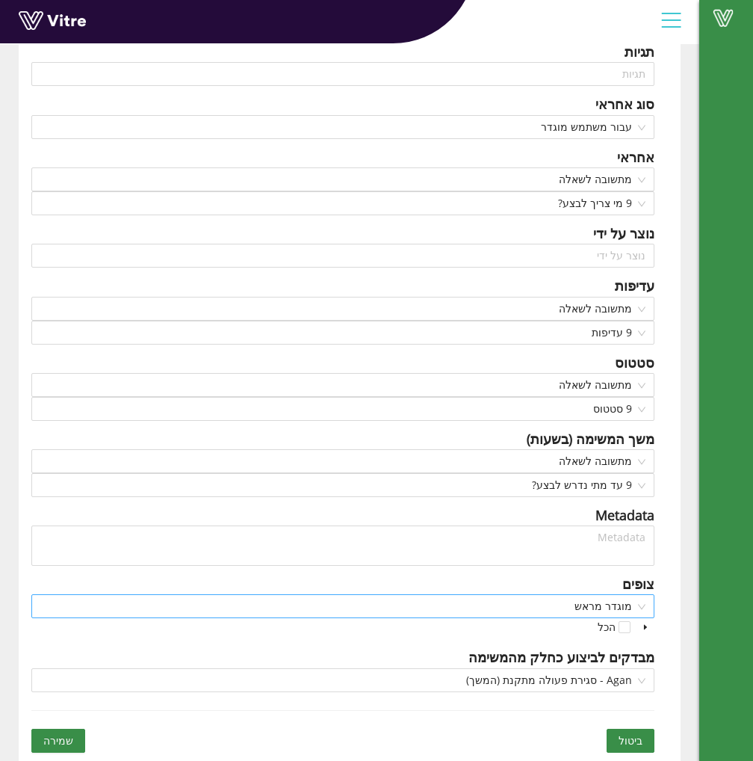
click at [631, 611] on span "מוגדר מראש" at bounding box center [342, 606] width 605 height 22
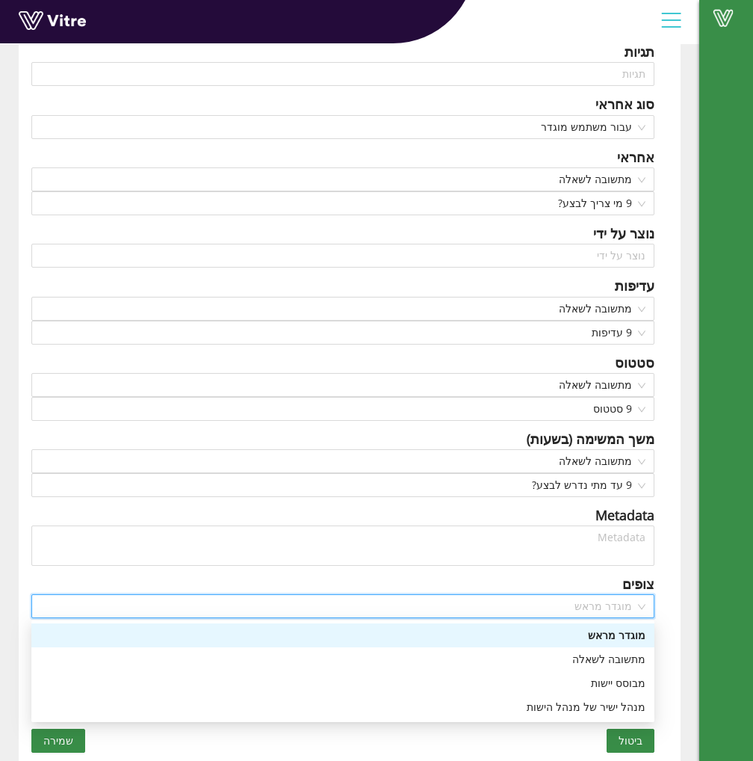
click at [631, 611] on span "מוגדר מראש" at bounding box center [342, 606] width 605 height 22
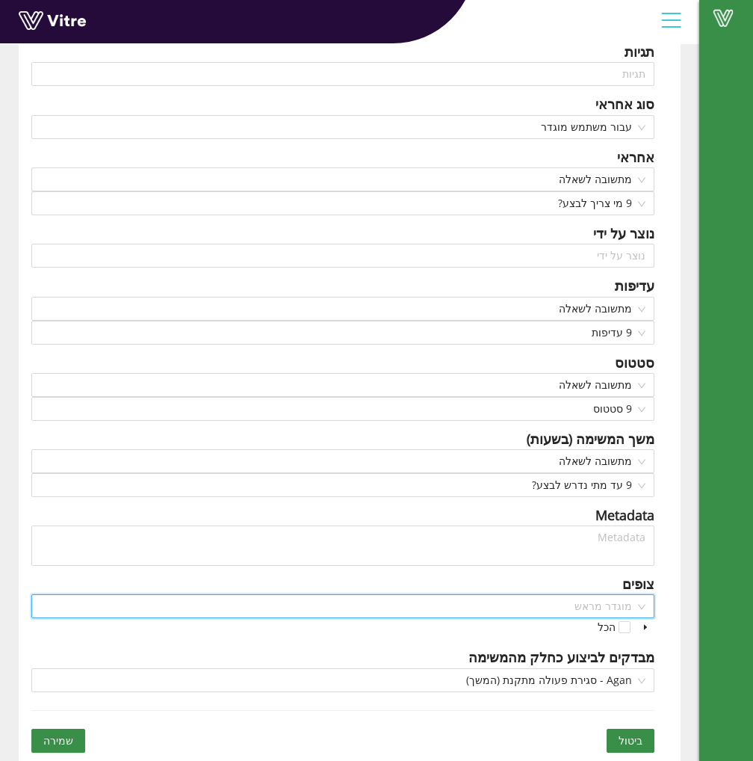
click at [639, 604] on span "מוגדר מראש" at bounding box center [342, 606] width 605 height 22
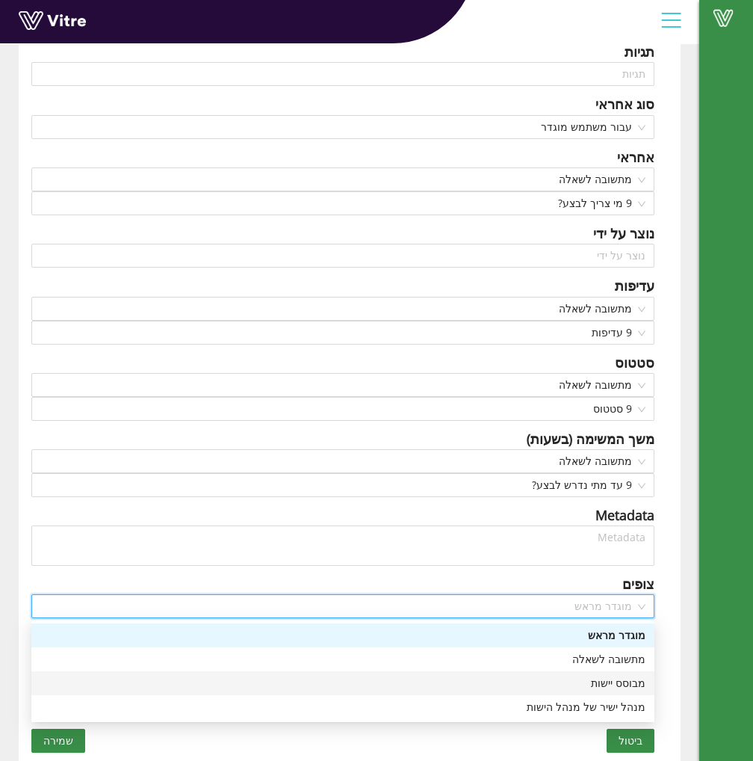
click at [640, 687] on div "מבוסס יישות" at bounding box center [342, 683] width 605 height 16
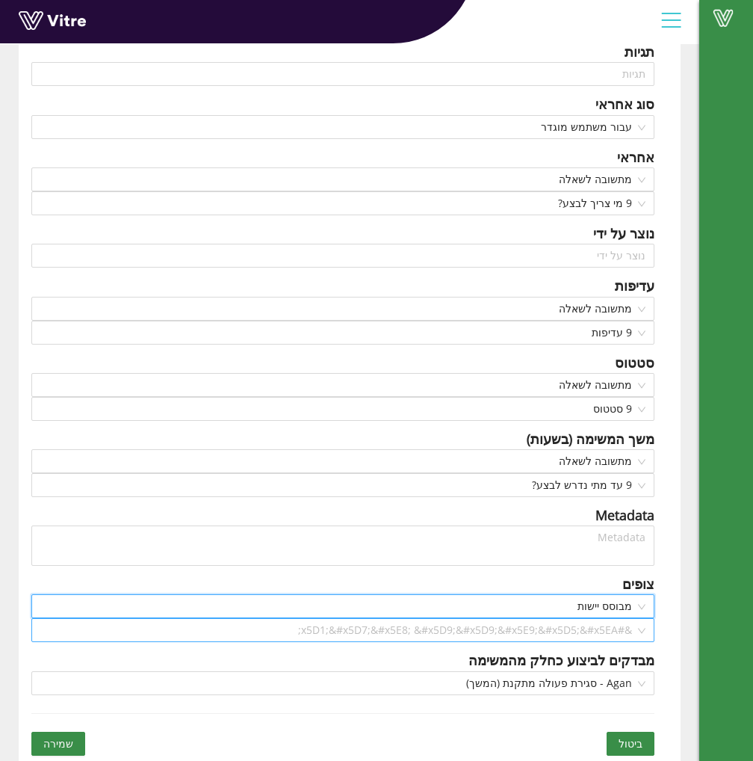
click at [631, 631] on input "search" at bounding box center [337, 630] width 595 height 22
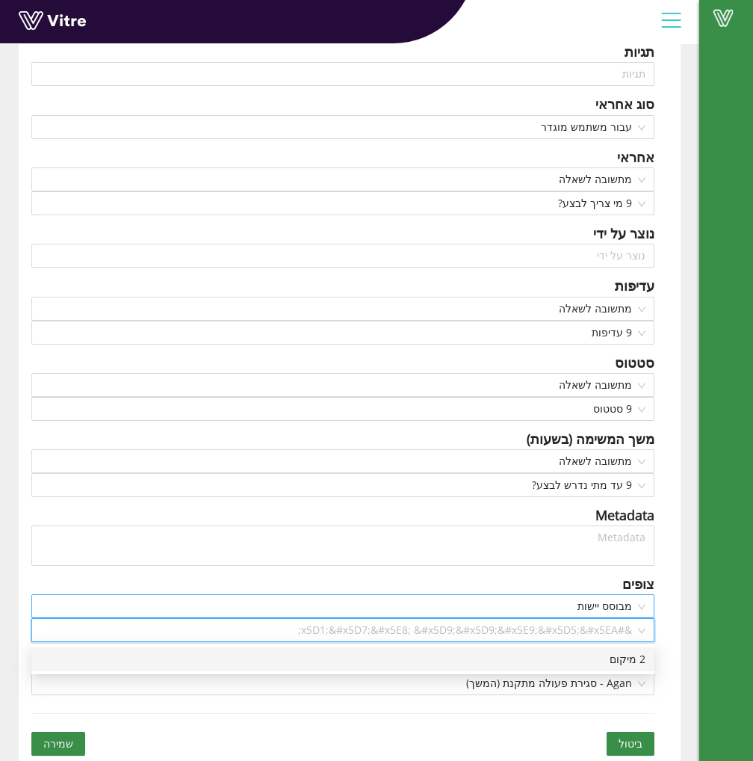
click at [634, 607] on span "מבוסס יישות" at bounding box center [342, 606] width 605 height 22
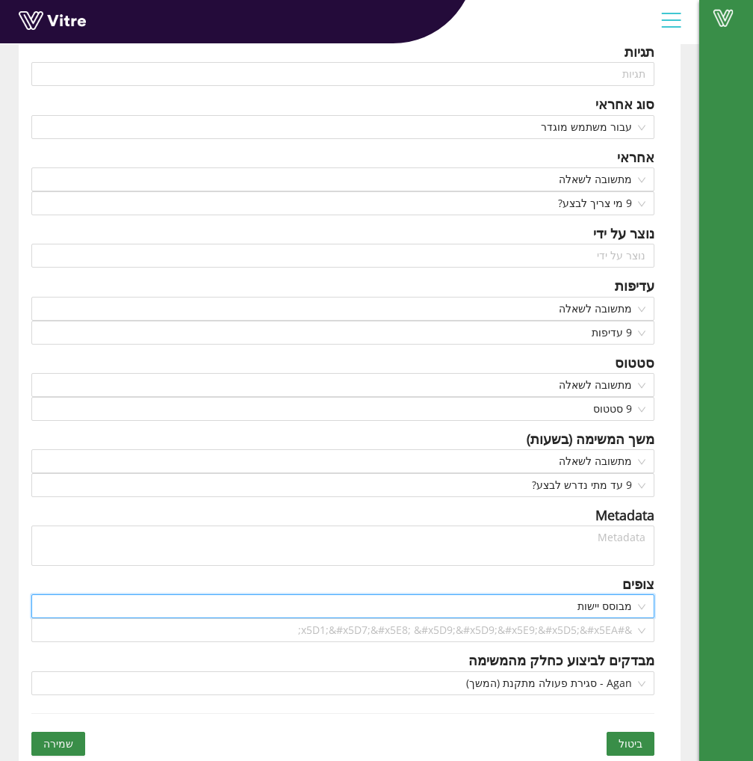
click at [634, 607] on span "מבוסס יישות" at bounding box center [342, 606] width 605 height 22
click at [652, 605] on div "מבוסס יישות" at bounding box center [342, 606] width 623 height 24
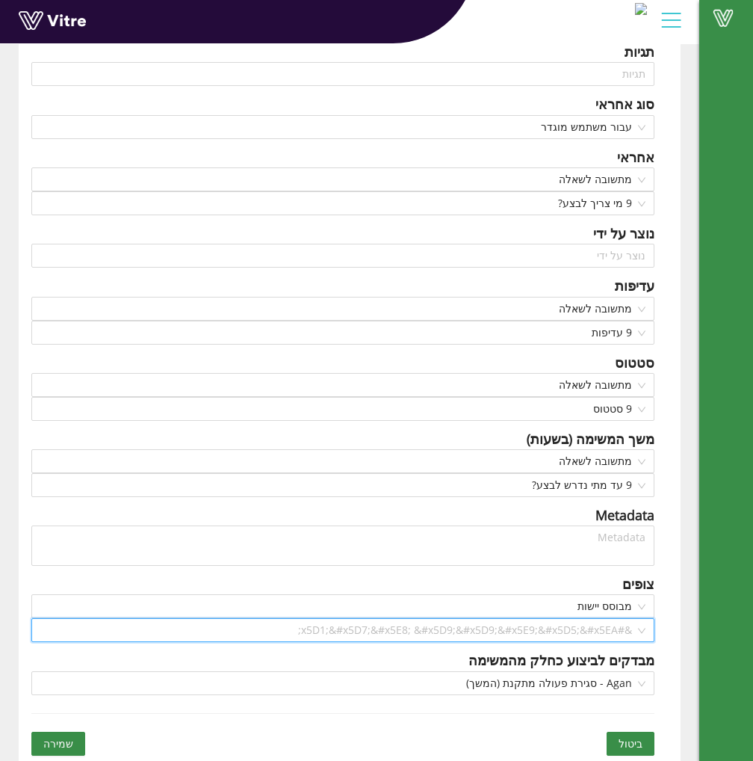
click at [604, 629] on input "search" at bounding box center [337, 630] width 595 height 22
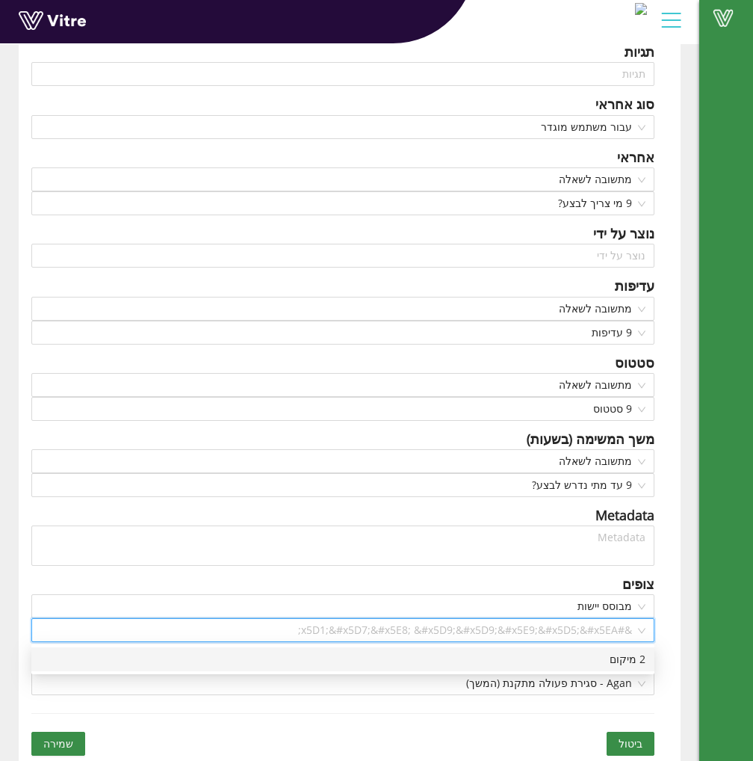
click at [625, 657] on div "2 מיקום" at bounding box center [342, 659] width 605 height 16
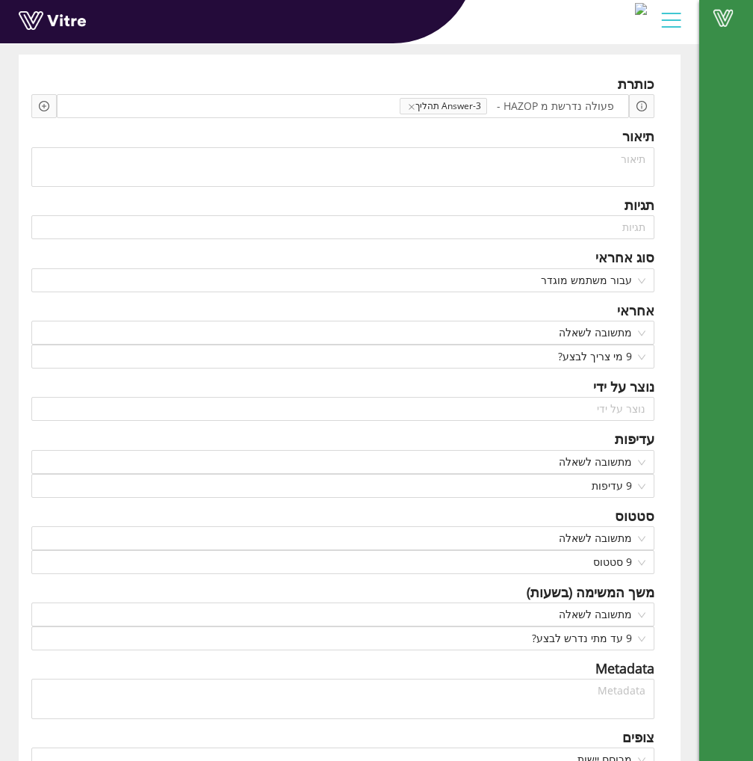
scroll to position [0, 0]
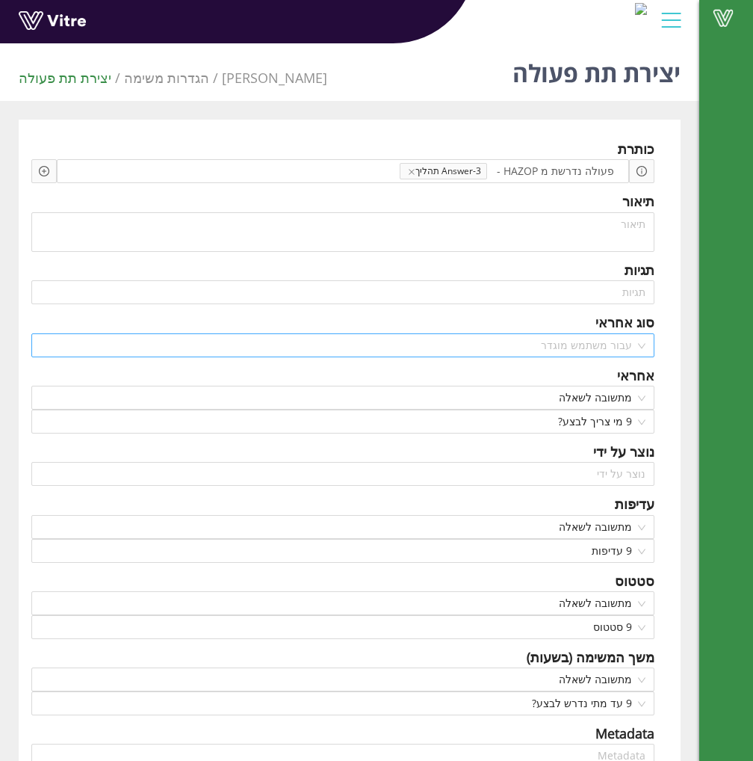
click at [606, 338] on span "עבור משתמש מוגדר" at bounding box center [342, 345] width 605 height 22
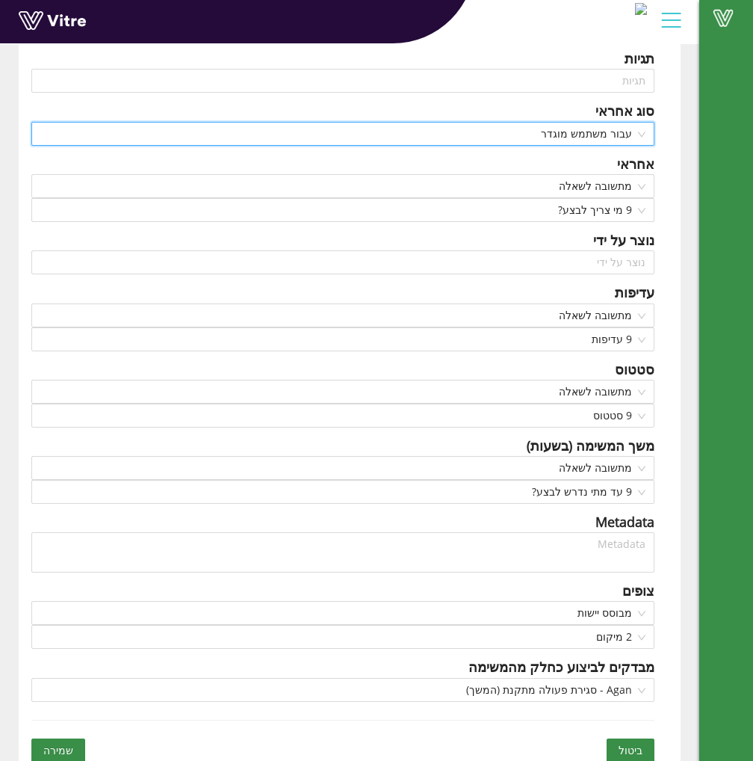
scroll to position [221, 0]
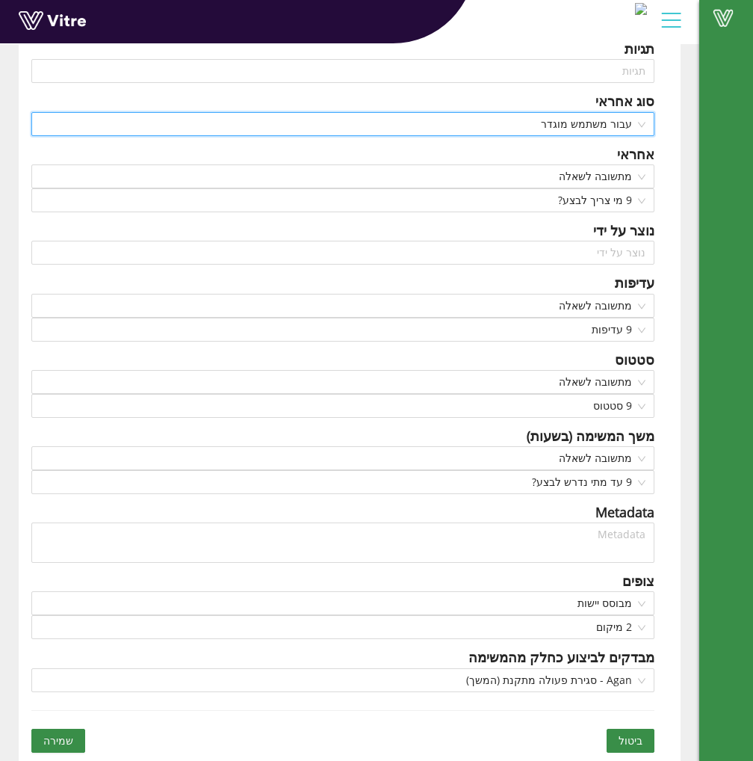
click at [71, 742] on button "שמירה" at bounding box center [58, 740] width 54 height 24
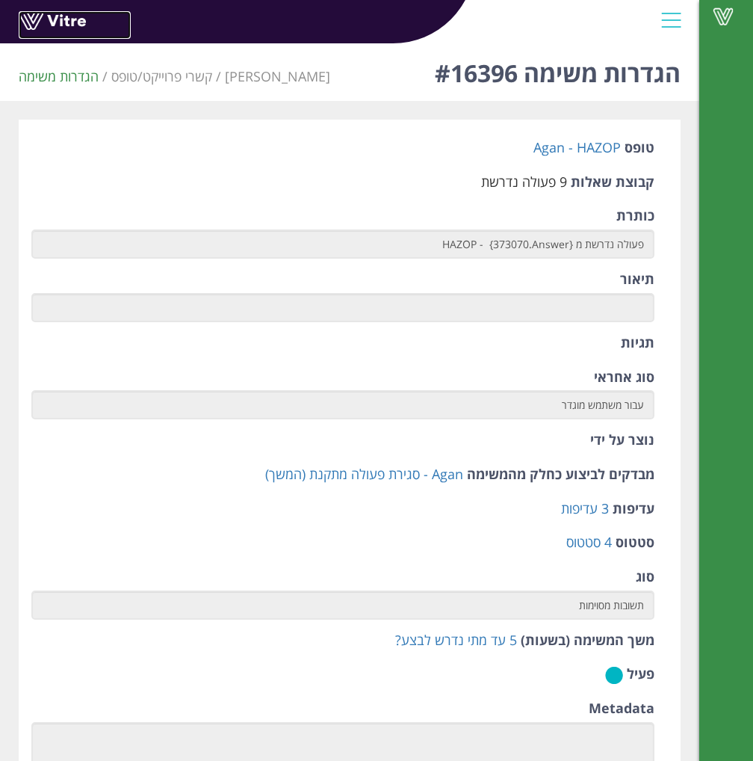
click at [77, 21] on link at bounding box center [75, 25] width 112 height 28
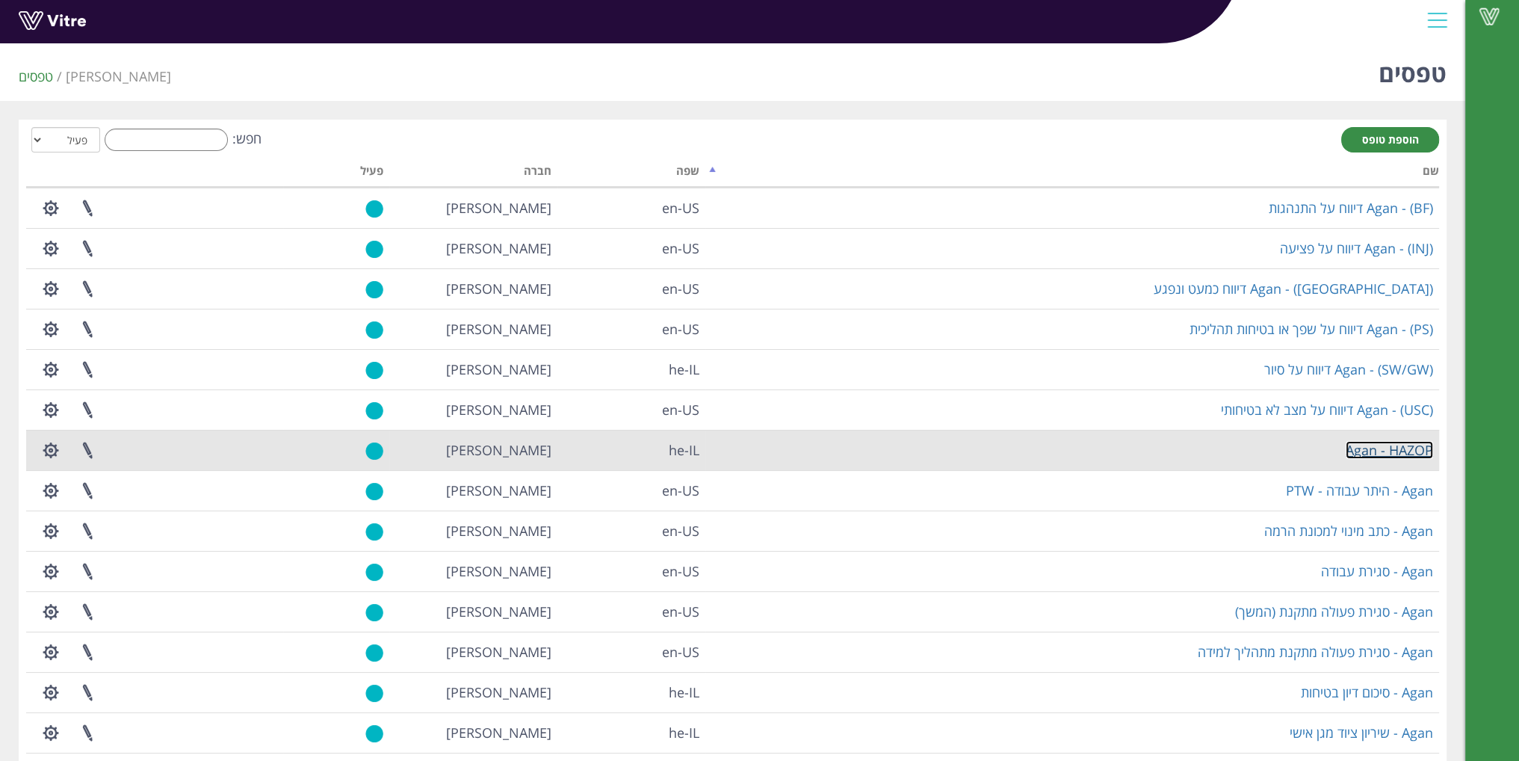
click at [1378, 444] on link "Agan - HAZOP" at bounding box center [1389, 450] width 87 height 18
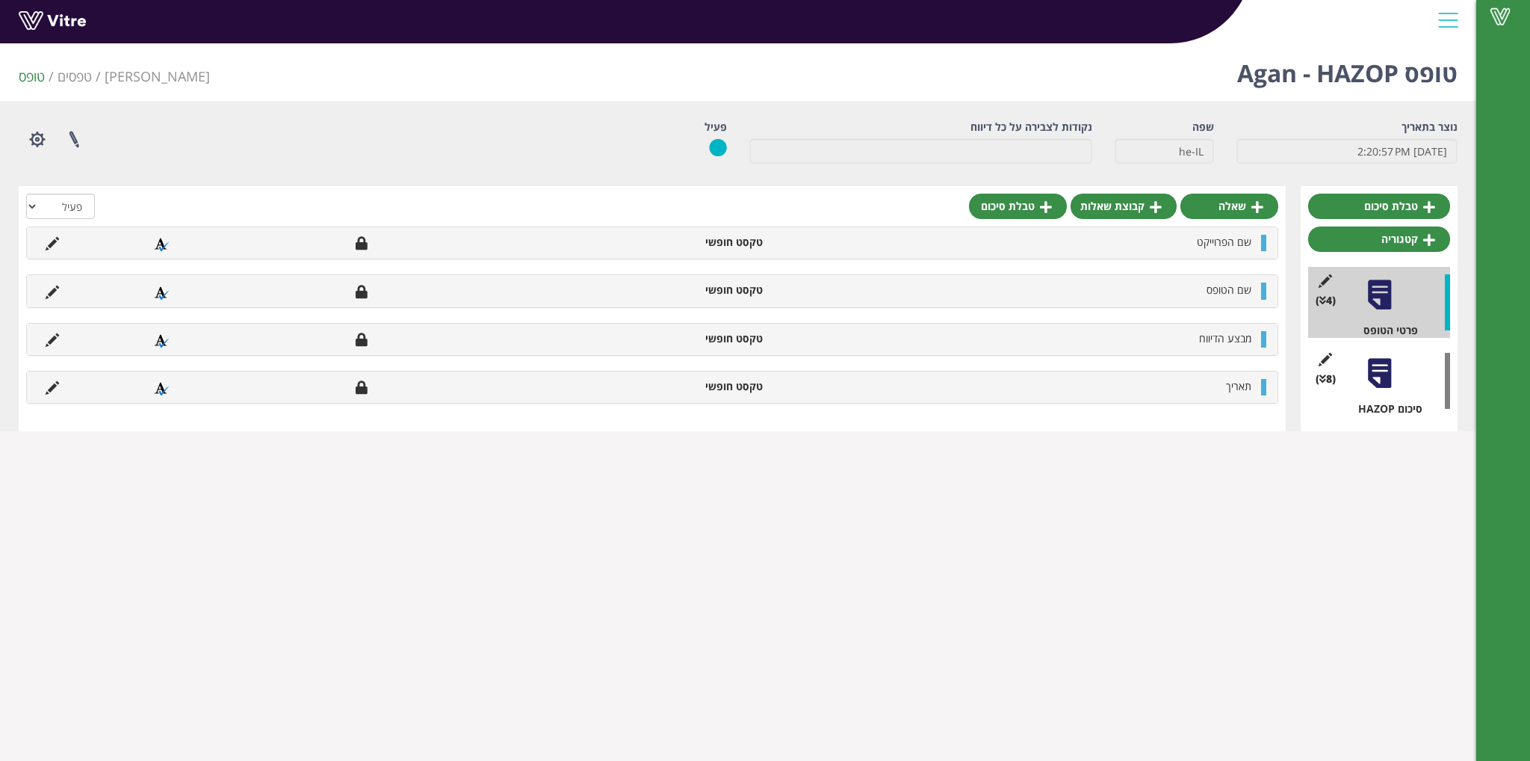
click at [1384, 380] on div at bounding box center [1380, 373] width 34 height 34
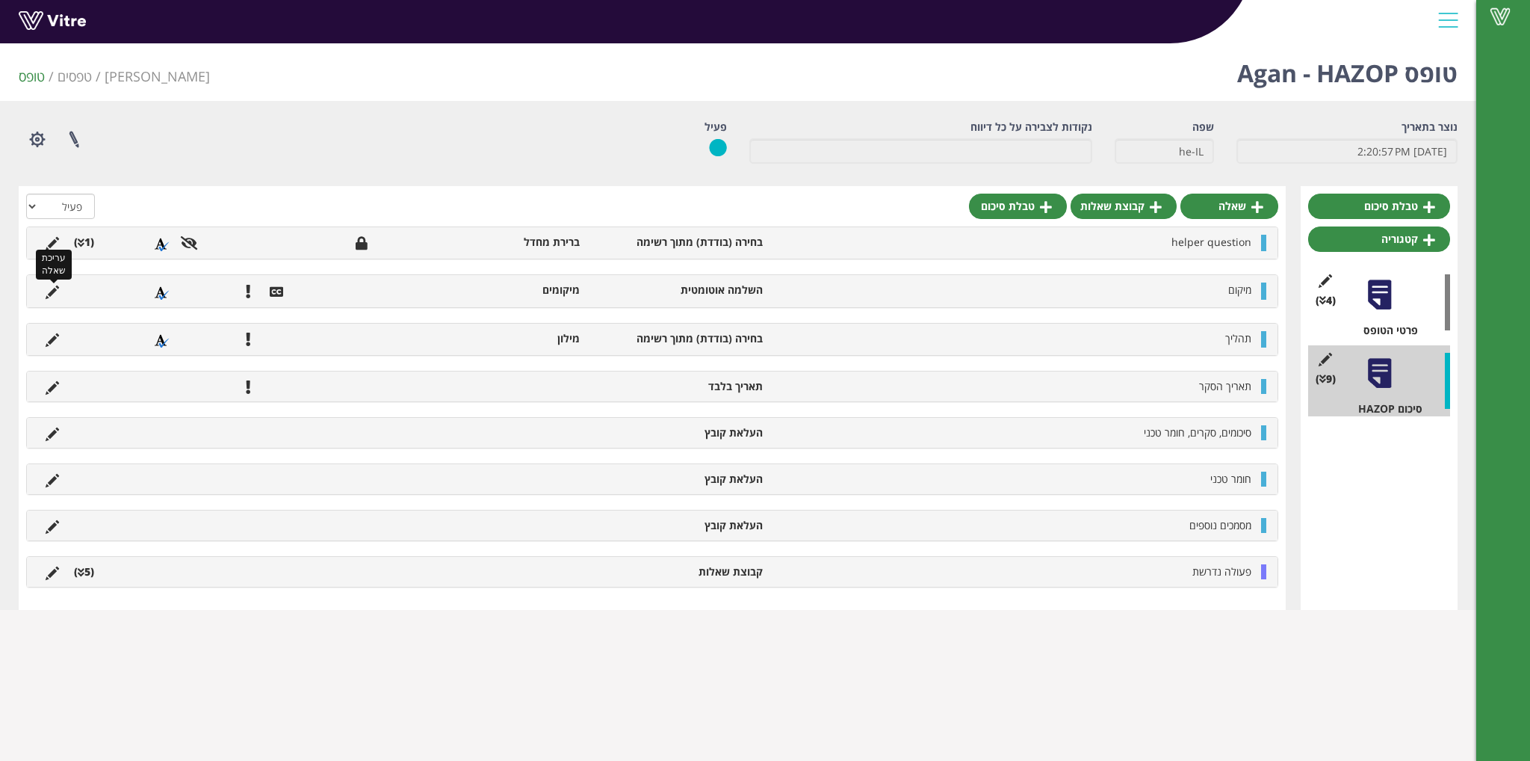
click at [54, 289] on icon at bounding box center [52, 291] width 13 height 13
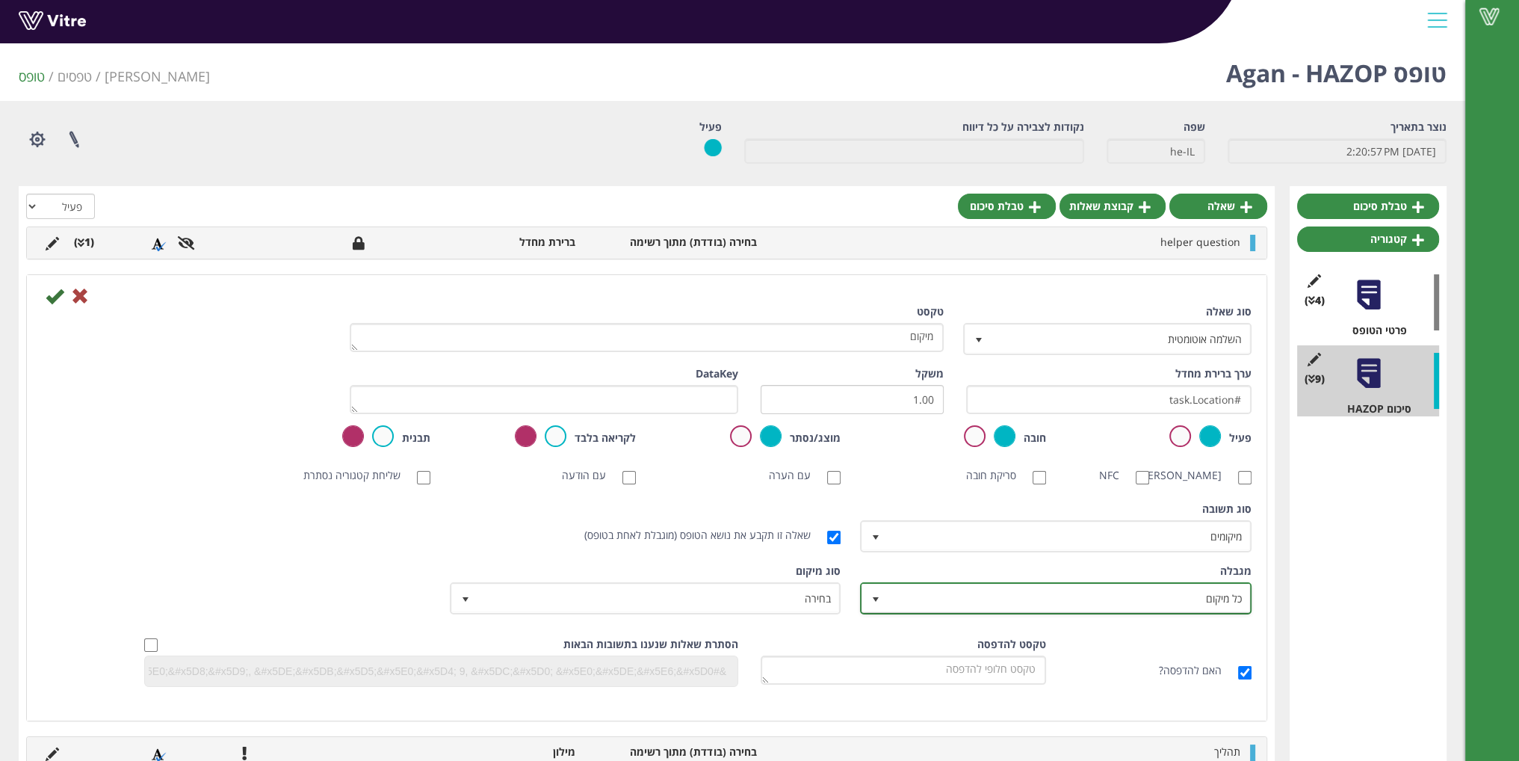
click at [909, 608] on span "כל מיקום" at bounding box center [1069, 597] width 362 height 27
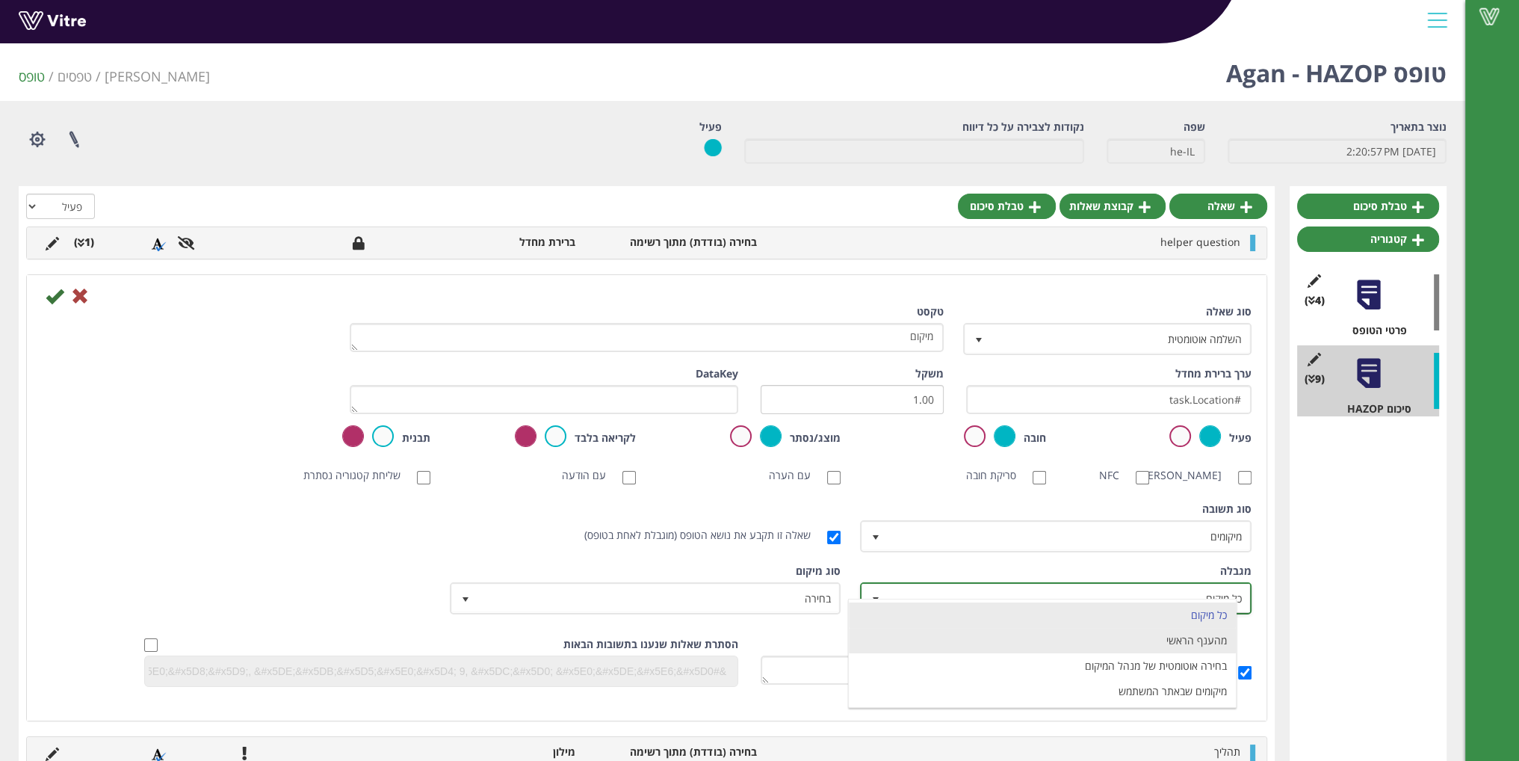
click at [902, 637] on li "מהענף הראשי" at bounding box center [1042, 640] width 387 height 25
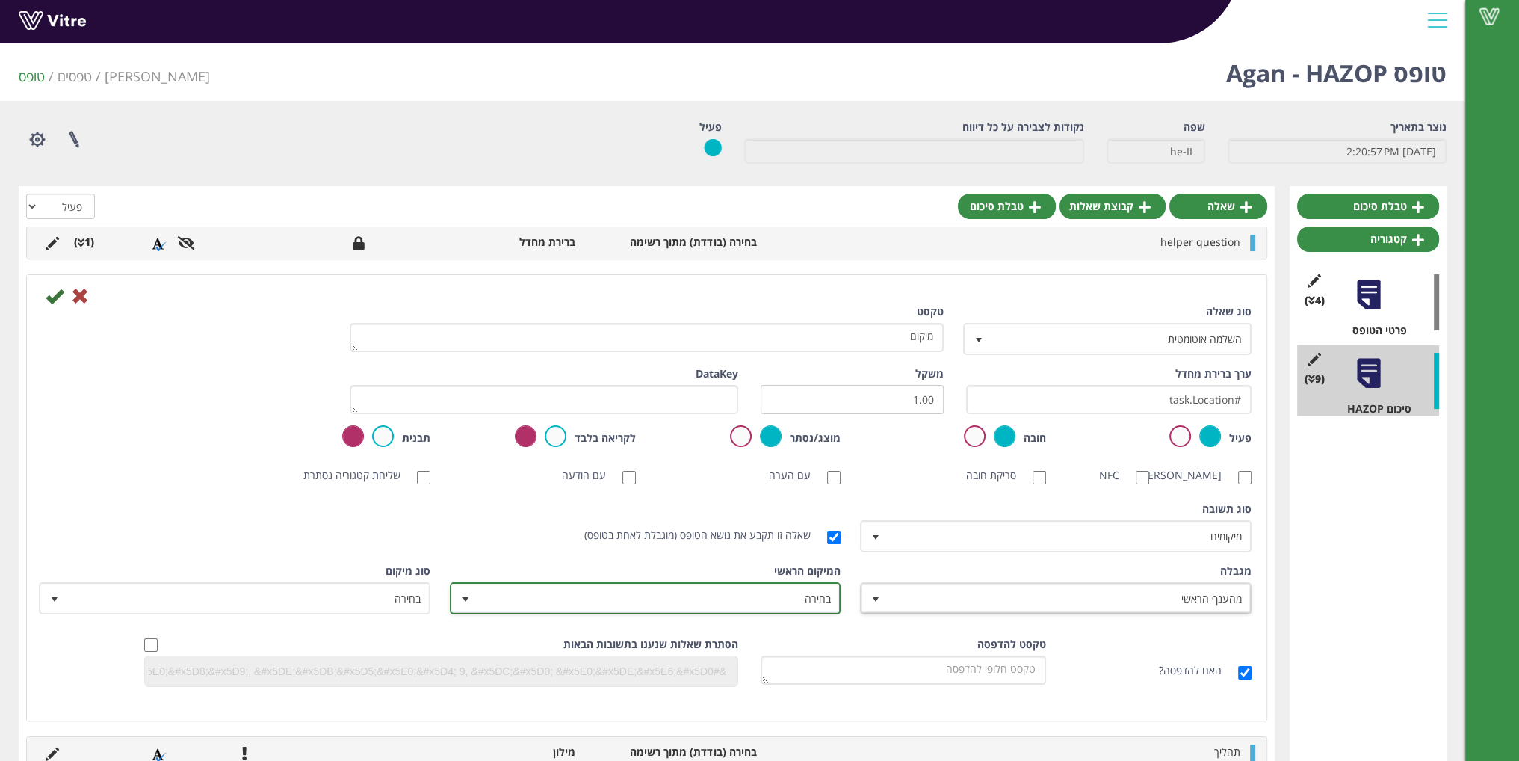
click at [786, 611] on span "בחירה" at bounding box center [659, 597] width 362 height 27
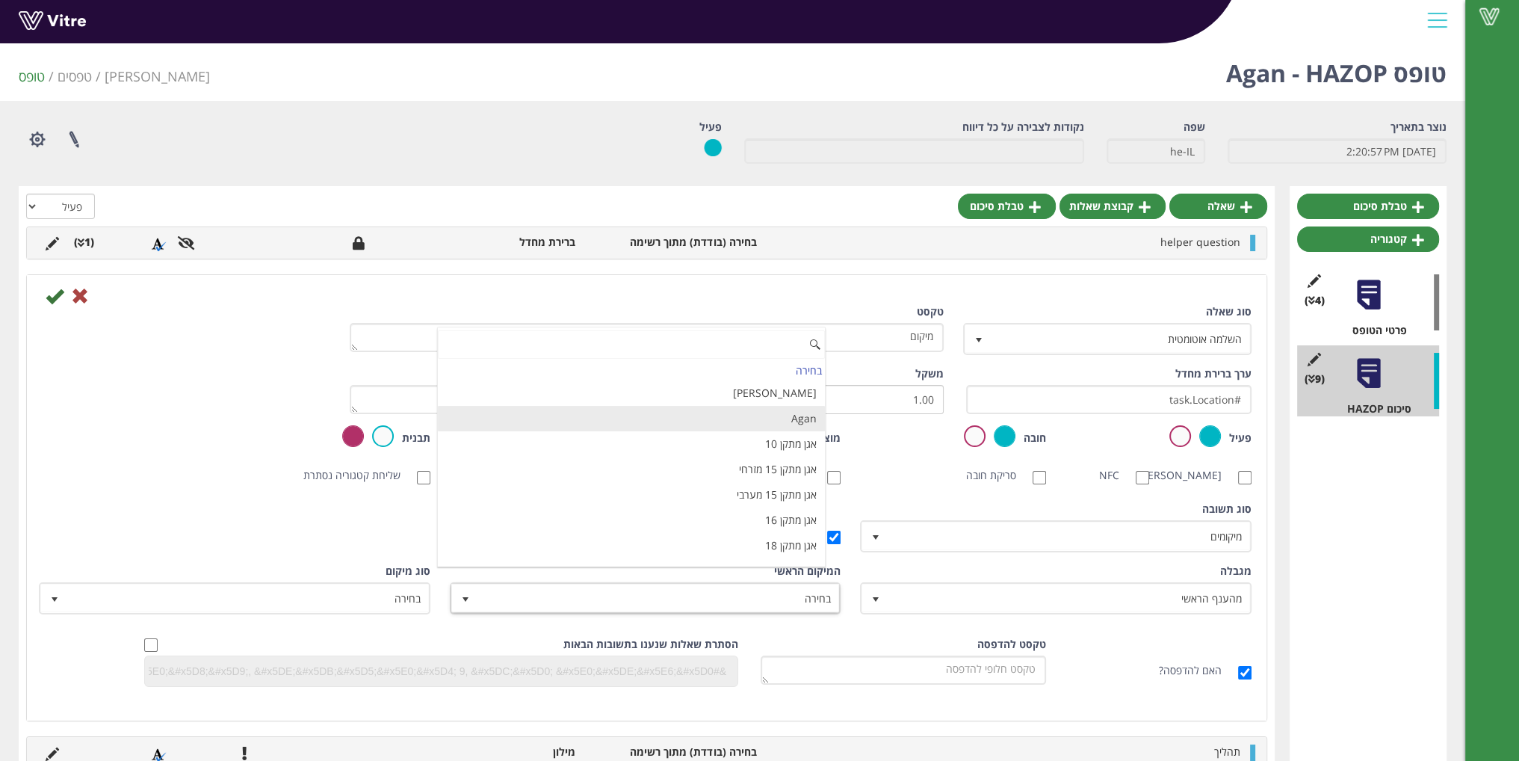
click at [719, 420] on li "Agan" at bounding box center [631, 418] width 387 height 25
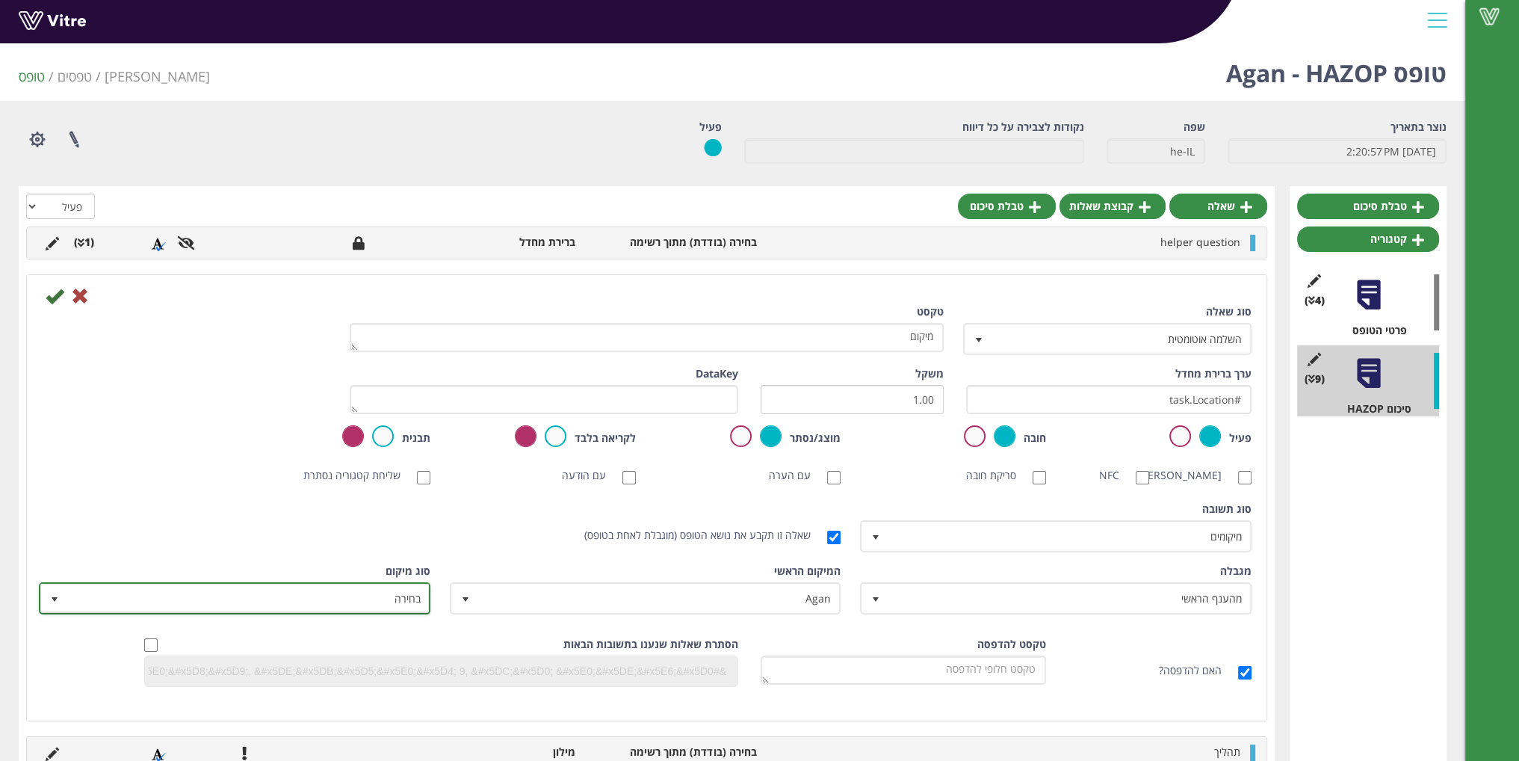
click at [340, 611] on span "בחירה" at bounding box center [248, 597] width 362 height 27
click at [341, 557] on div "סוג [PERSON_NAME] ברירת מחדל 0 סוג [PERSON_NAME] מיקומים 8 מודול בחירה שאלה זו …" at bounding box center [647, 532] width 1232 height 62
click at [56, 303] on icon at bounding box center [55, 296] width 18 height 18
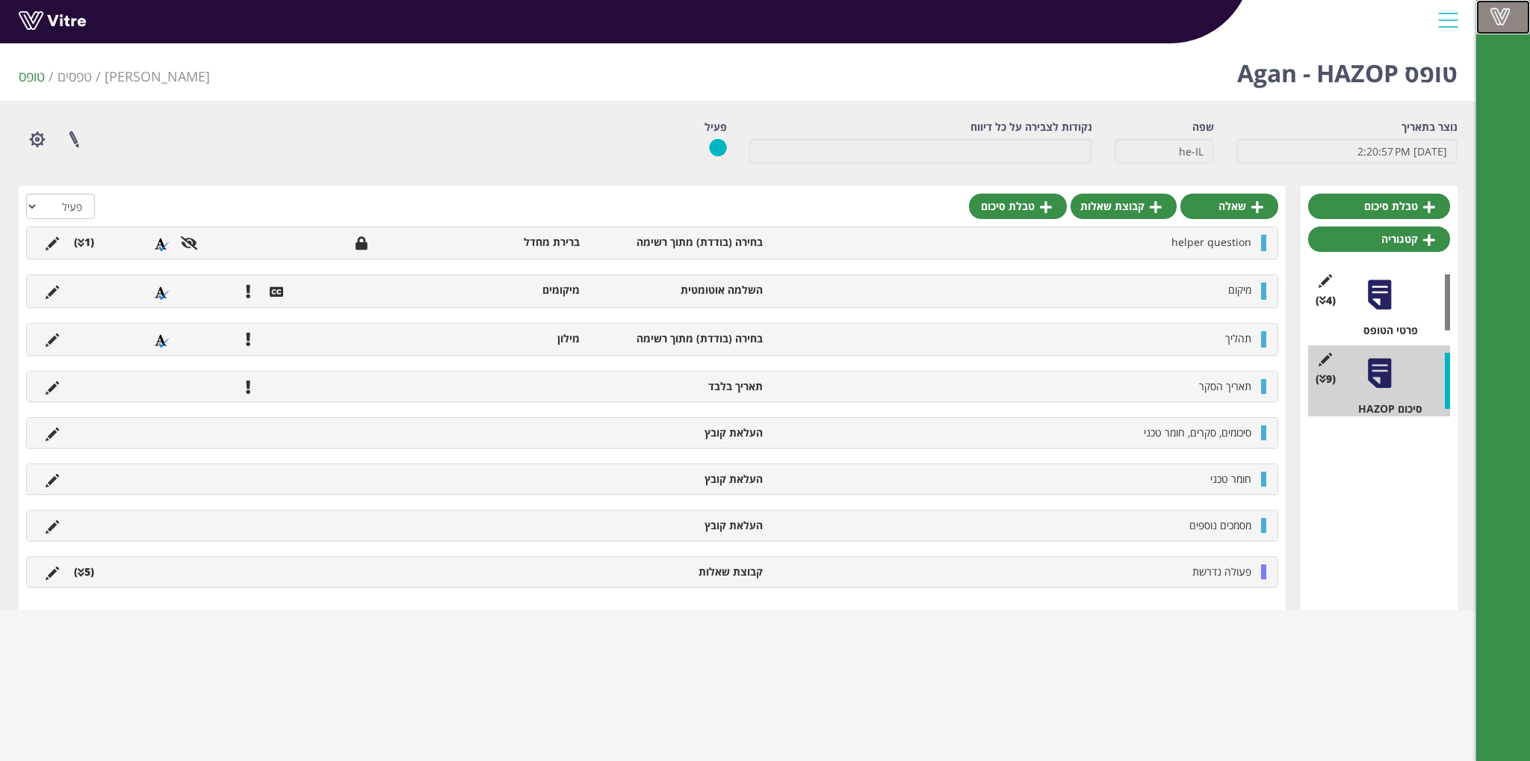
click at [1488, 30] on link "Vitre" at bounding box center [1503, 17] width 54 height 34
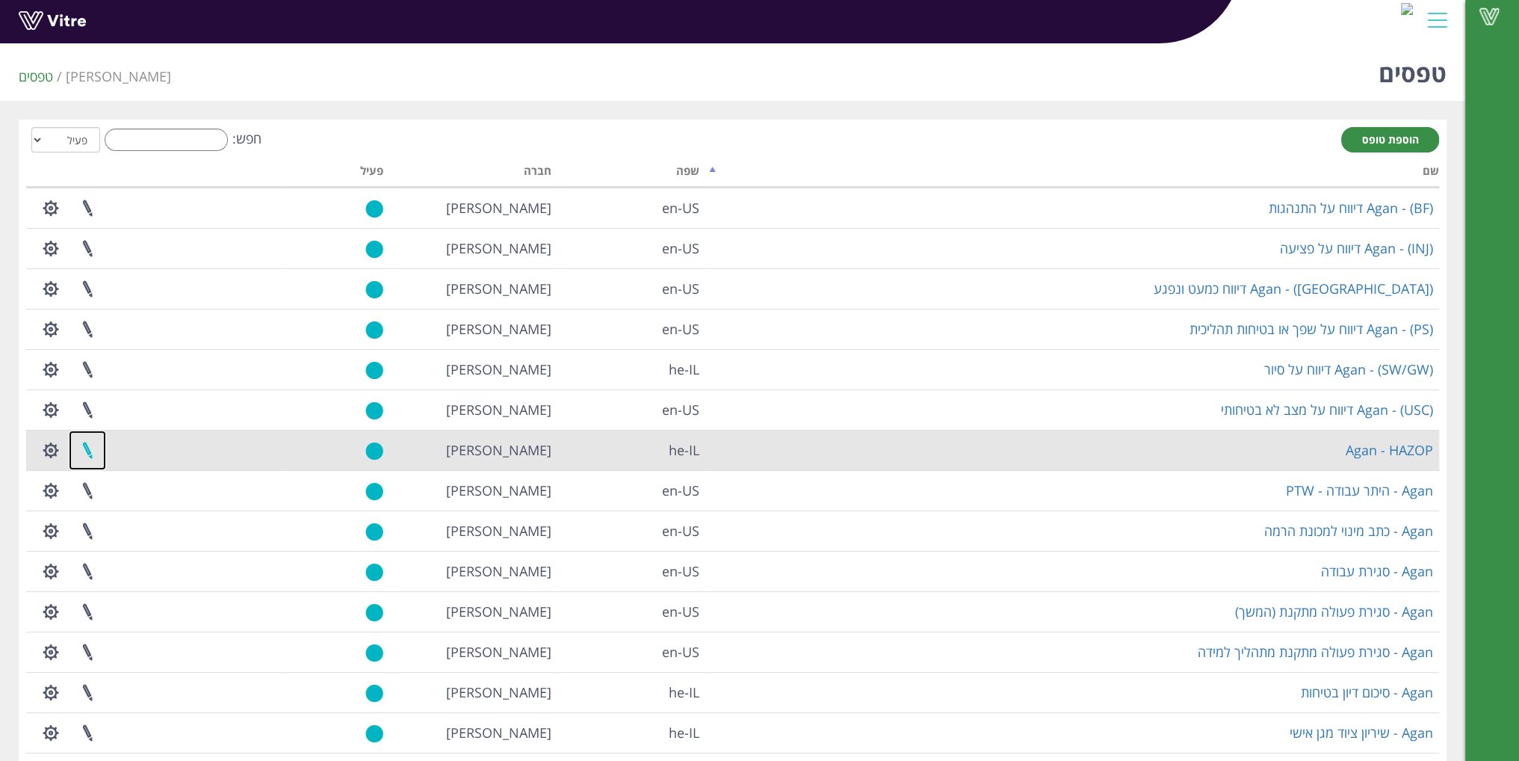
click at [90, 447] on link at bounding box center [87, 450] width 37 height 40
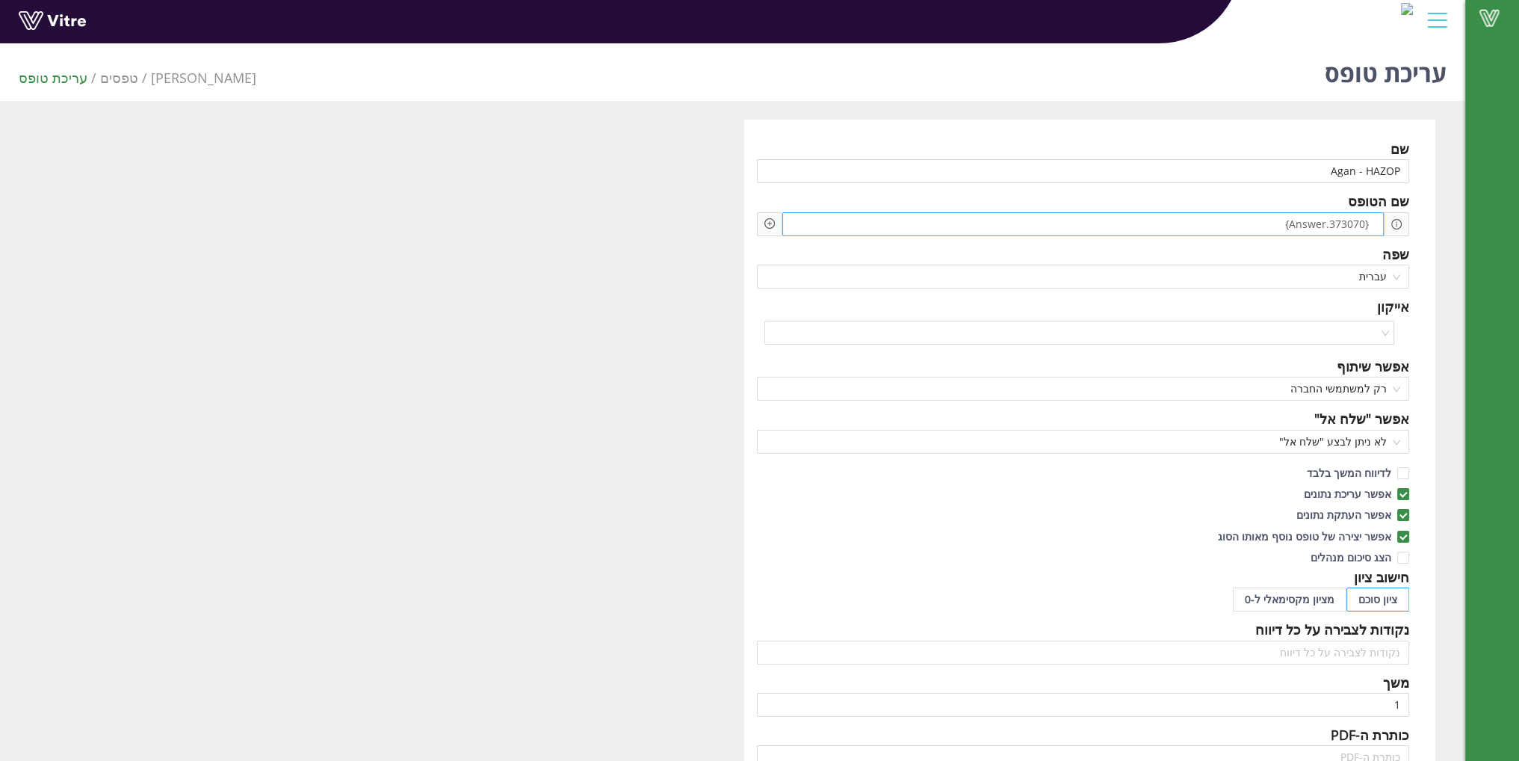
click at [1039, 221] on div "{373070.Answer}" at bounding box center [1083, 224] width 602 height 24
drag, startPoint x: 985, startPoint y: 226, endPoint x: 1432, endPoint y: 245, distance: 446.5
click at [1432, 245] on div "שם Agan - HAZOP שם הטופס {373070.Answer} שפה עברית אייקון אפשר שיתוף רק למשתמשי…" at bounding box center [1090, 647] width 692 height 1055
drag, startPoint x: 1323, startPoint y: 223, endPoint x: 1393, endPoint y: 223, distance: 69.5
click at [1393, 223] on div "{373070.Answer}" at bounding box center [1083, 224] width 653 height 24
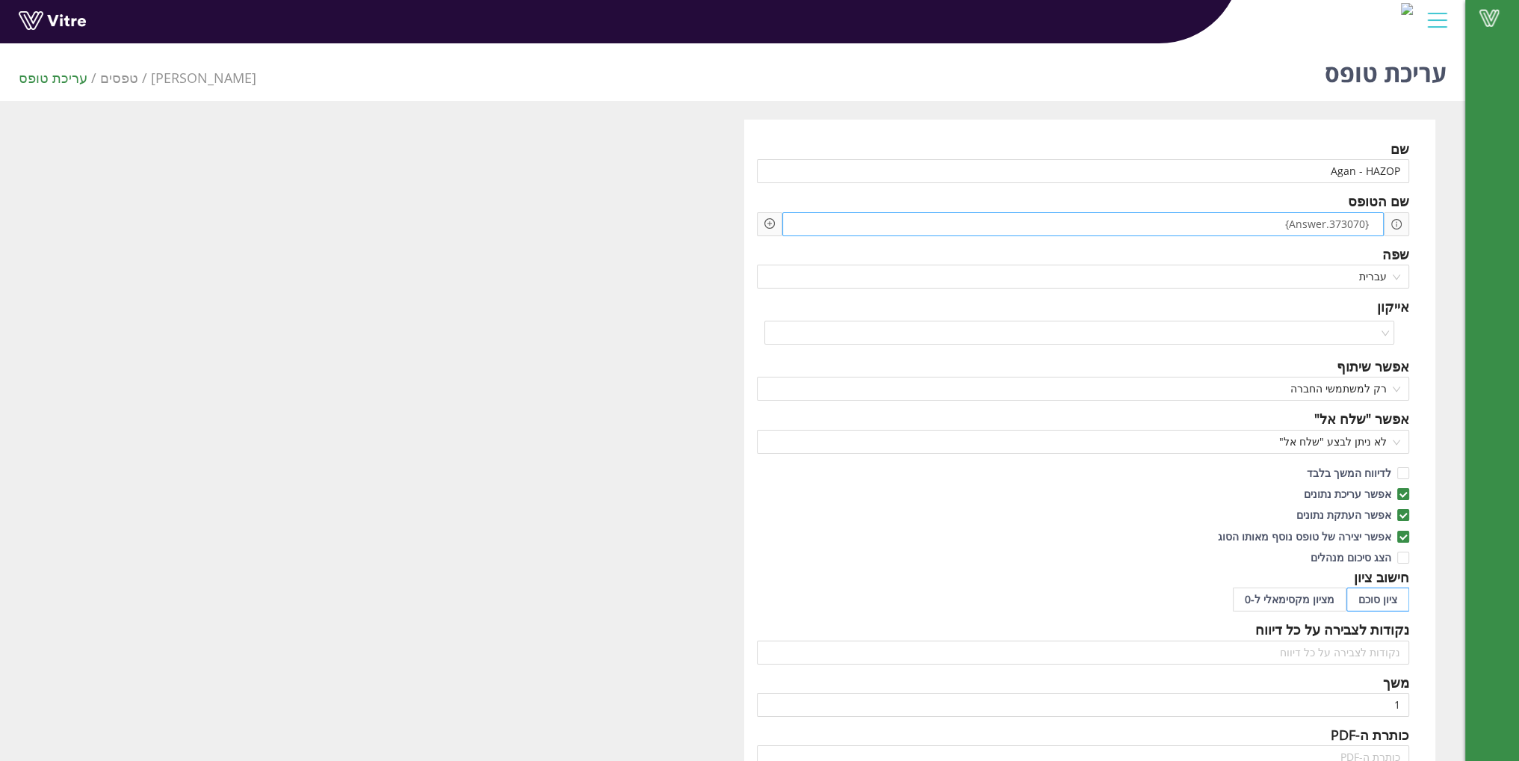
click at [1279, 222] on span "{373070.Answer}" at bounding box center [1313, 224] width 119 height 16
click at [764, 226] on icon "plus-circle" at bounding box center [769, 223] width 10 height 10
click at [861, 234] on input "search" at bounding box center [897, 234] width 182 height 22
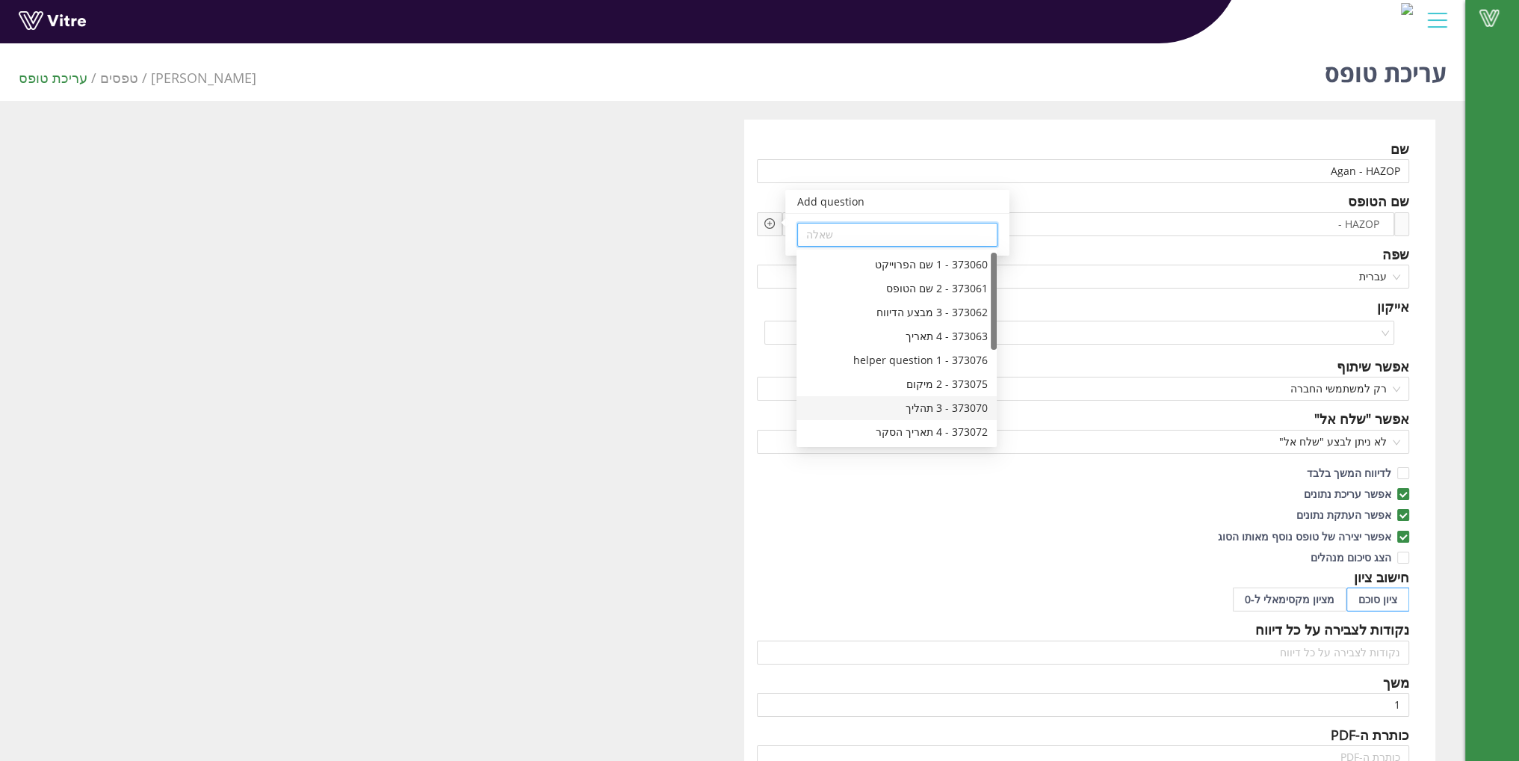
click at [935, 407] on div "373070 - 3 תהליך" at bounding box center [896, 408] width 182 height 16
type input "373070 - 3 תהליך"
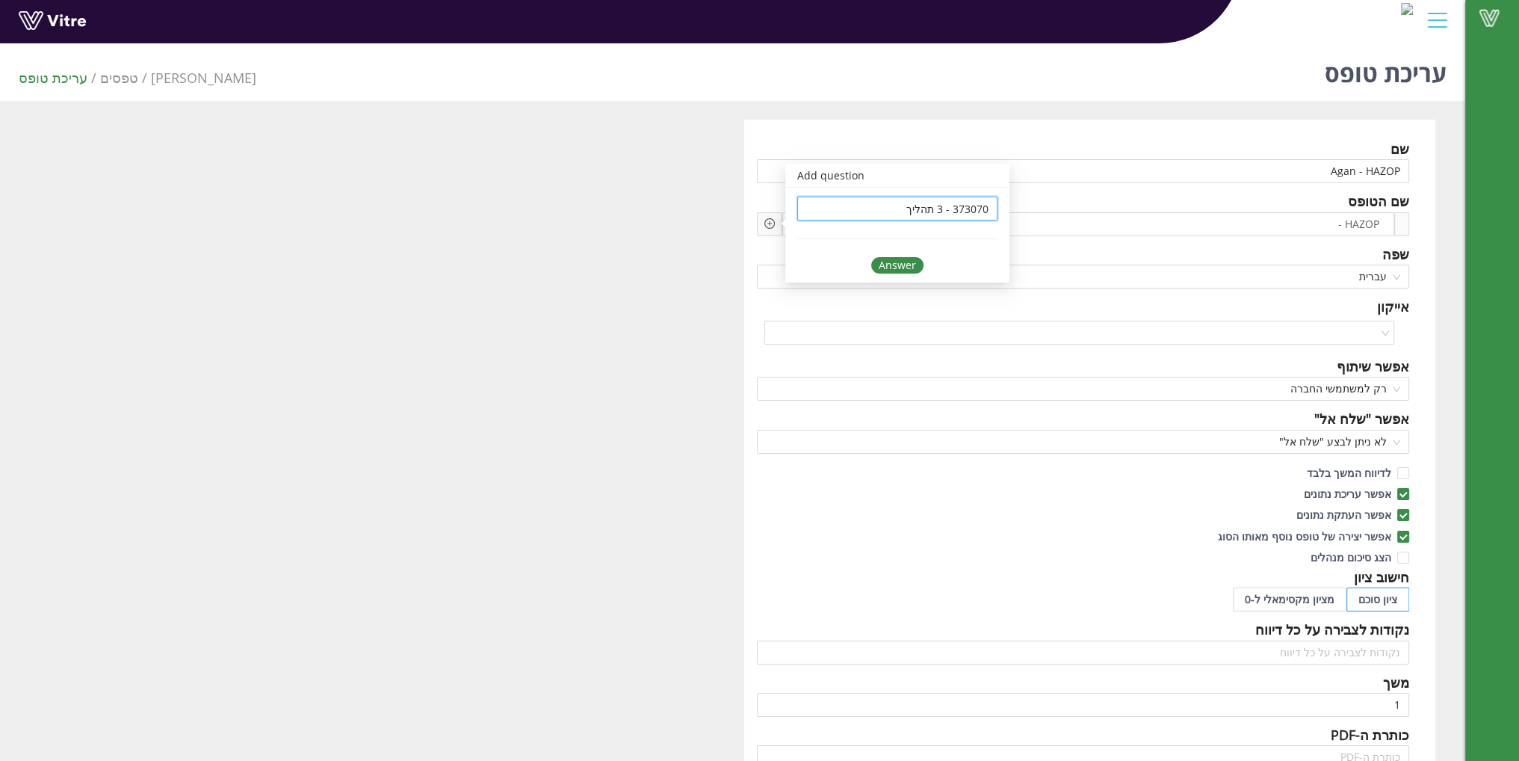
click at [889, 265] on div "Answer" at bounding box center [897, 265] width 52 height 16
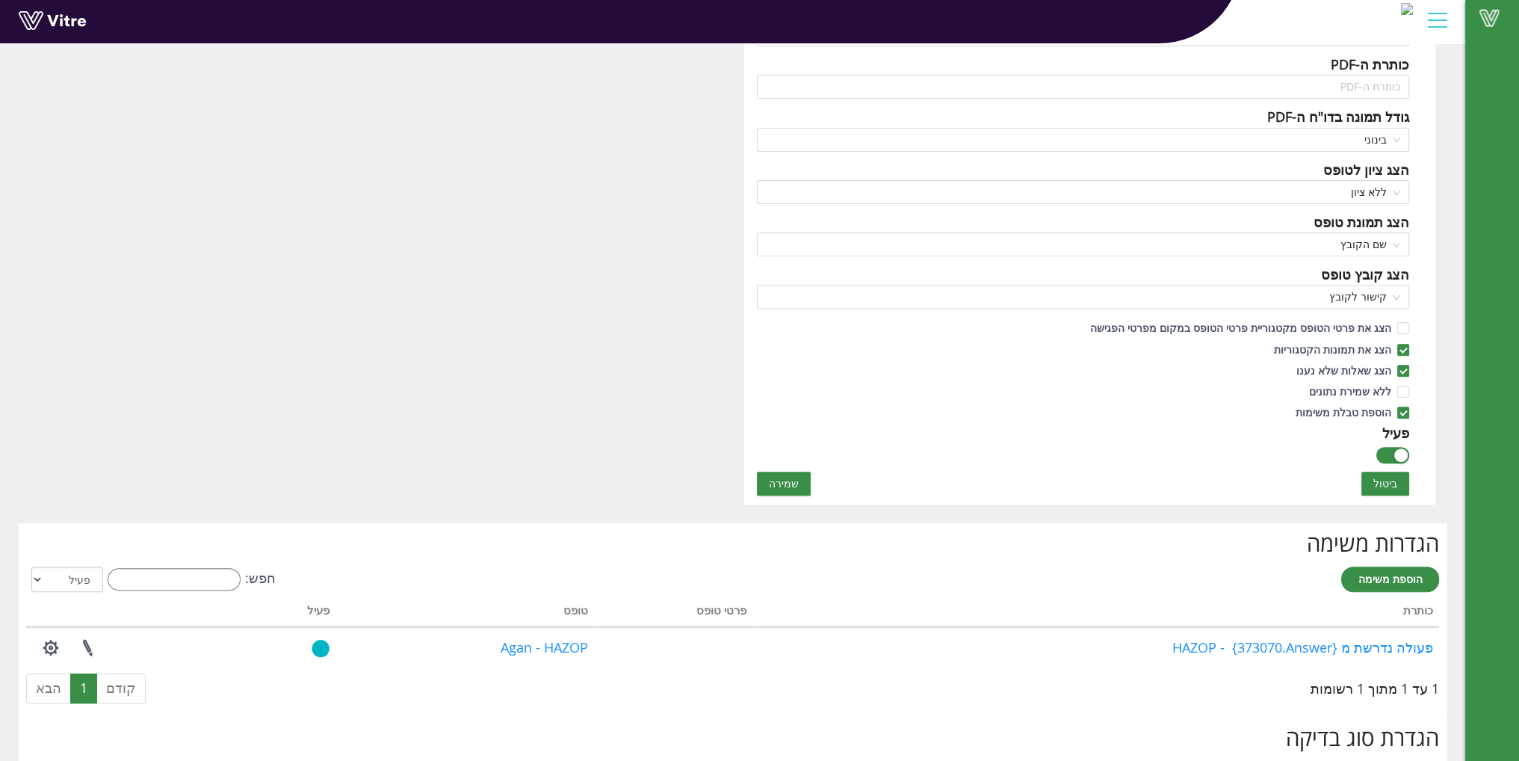
scroll to position [672, 0]
click at [796, 476] on button "שמירה" at bounding box center [784, 481] width 54 height 24
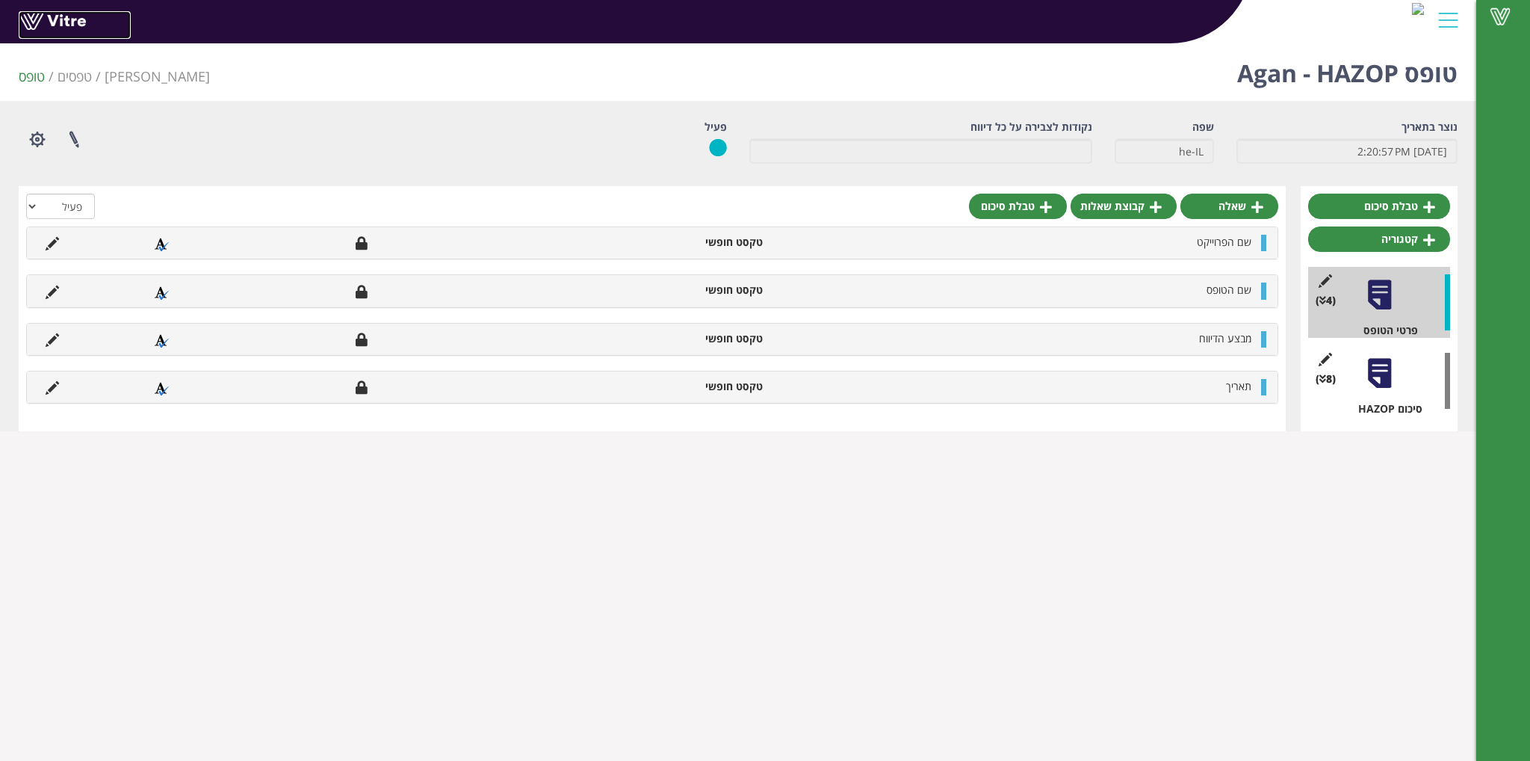
click at [81, 25] on link at bounding box center [75, 25] width 112 height 28
